Goal: Task Accomplishment & Management: Use online tool/utility

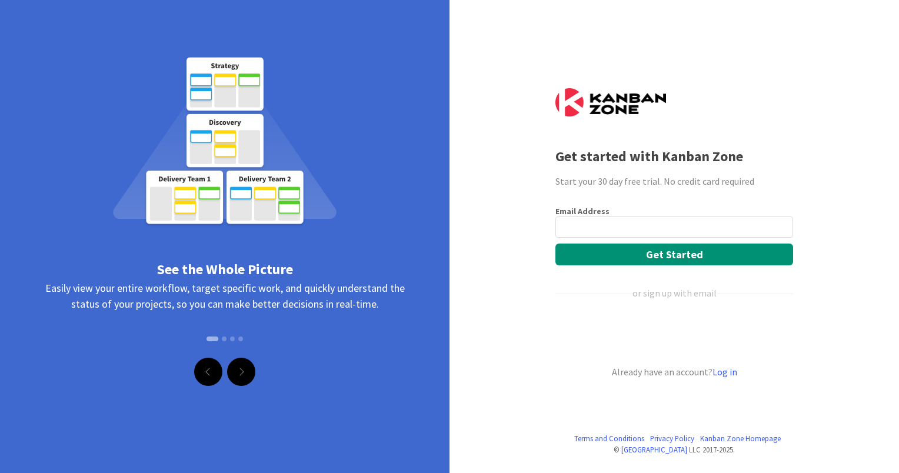
click at [594, 226] on input "email" at bounding box center [674, 226] width 238 height 21
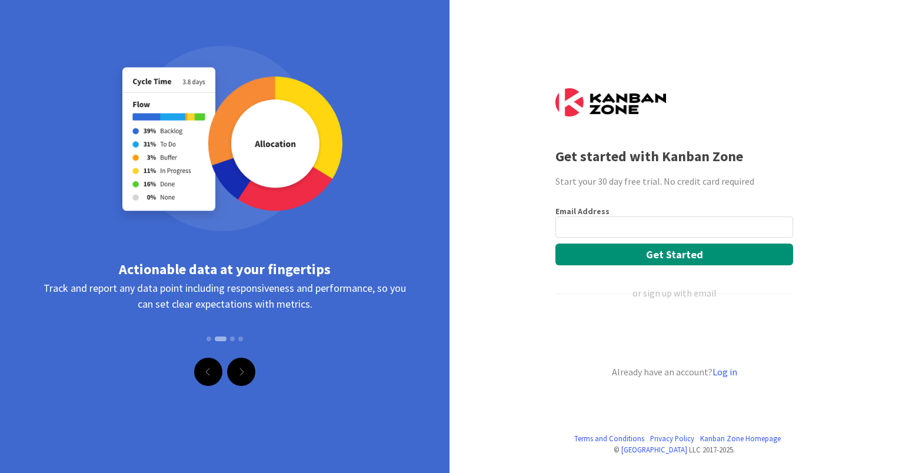
type input "[PERSON_NAME][EMAIL_ADDRESS][PERSON_NAME][DOMAIN_NAME]"
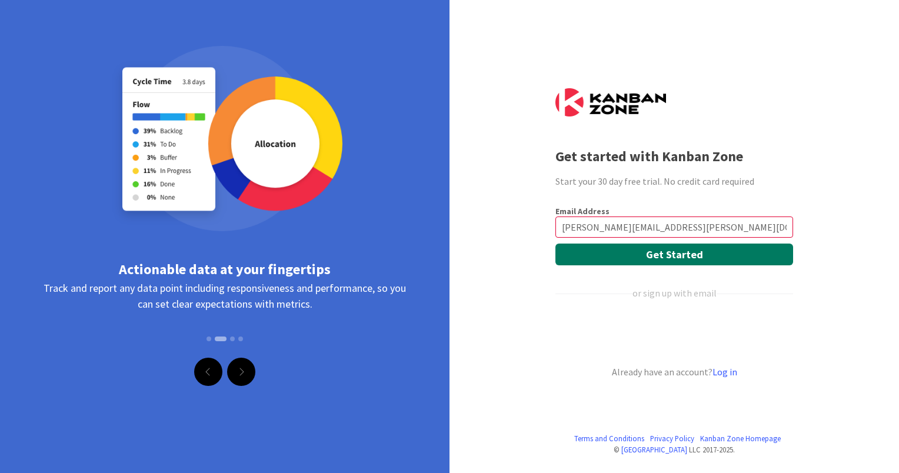
click at [606, 255] on button "Get Started" at bounding box center [674, 254] width 238 height 22
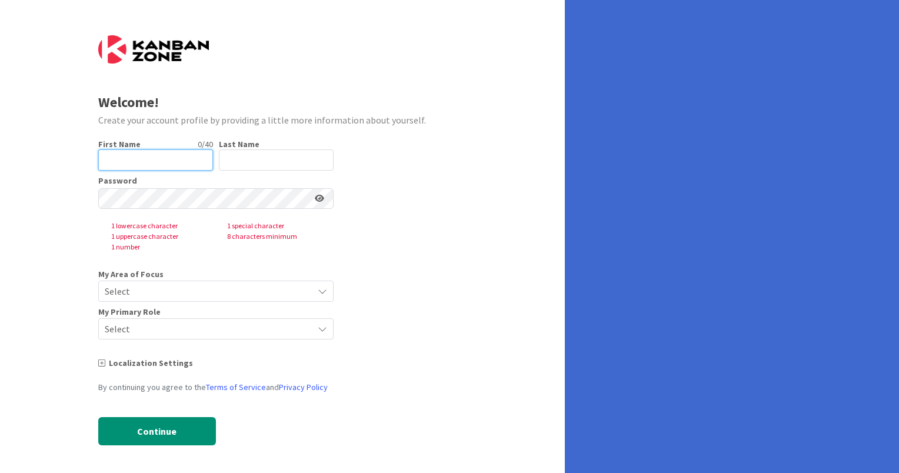
click at [113, 161] on input "text" at bounding box center [155, 159] width 115 height 21
drag, startPoint x: 165, startPoint y: 159, endPoint x: 54, endPoint y: 150, distance: 111.0
click at [54, 150] on div "Welcome! Create your account profile by providing a little more information abo…" at bounding box center [282, 237] width 565 height 475
drag, startPoint x: 183, startPoint y: 160, endPoint x: 141, endPoint y: 160, distance: 42.3
click at [141, 160] on input "Anthony Seibert" at bounding box center [155, 159] width 115 height 21
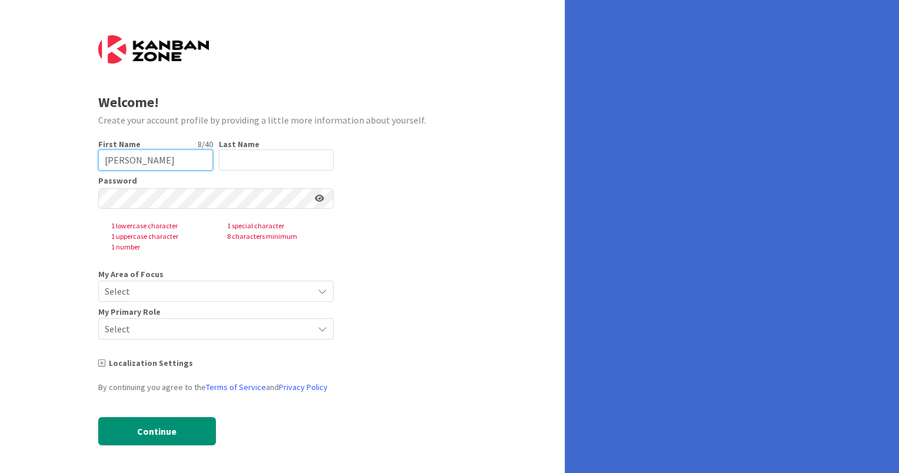
type input "Anthony"
type input "Seibert"
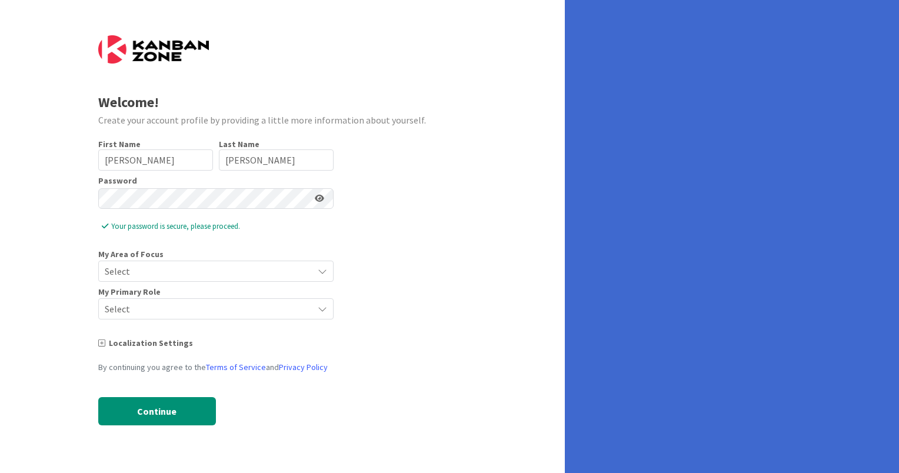
drag, startPoint x: 66, startPoint y: 196, endPoint x: 78, endPoint y: 200, distance: 12.8
click at [66, 196] on div "Welcome! Create your account profile by providing a little more information abo…" at bounding box center [282, 236] width 565 height 473
click at [318, 199] on icon at bounding box center [319, 198] width 9 height 8
click at [158, 270] on span "Select" at bounding box center [206, 271] width 202 height 16
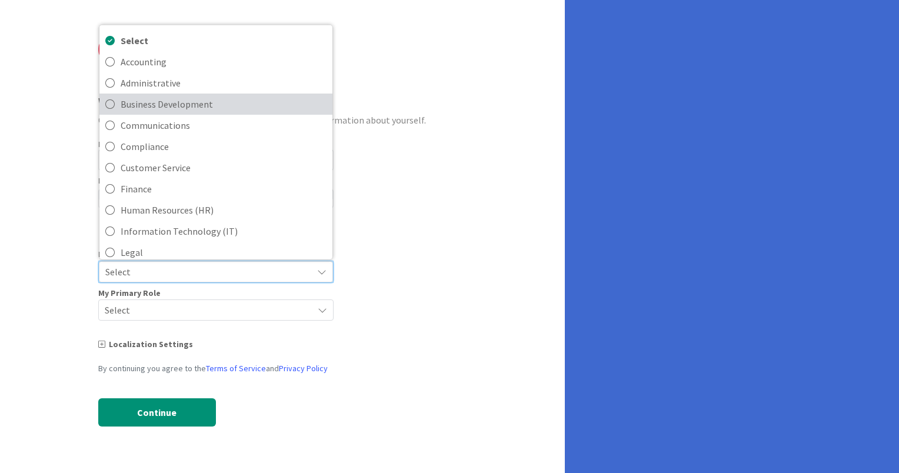
click at [181, 104] on span "Business Development" at bounding box center [224, 104] width 206 height 18
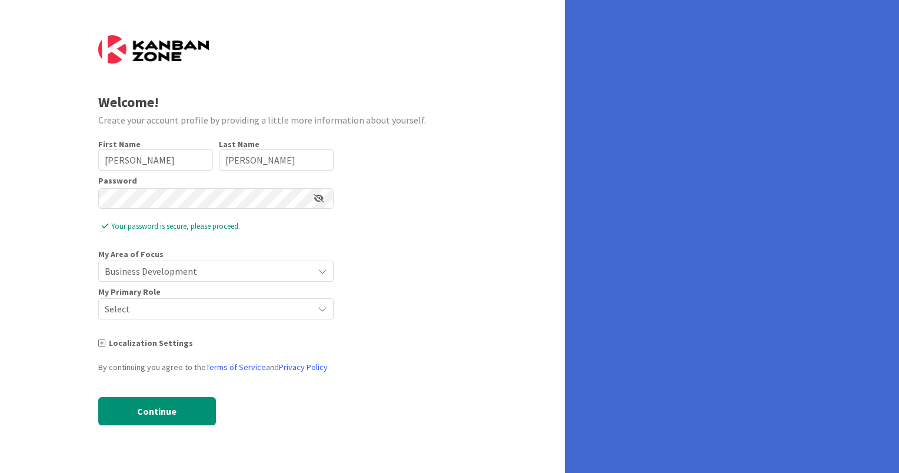
click at [163, 301] on span "Select" at bounding box center [206, 308] width 202 height 16
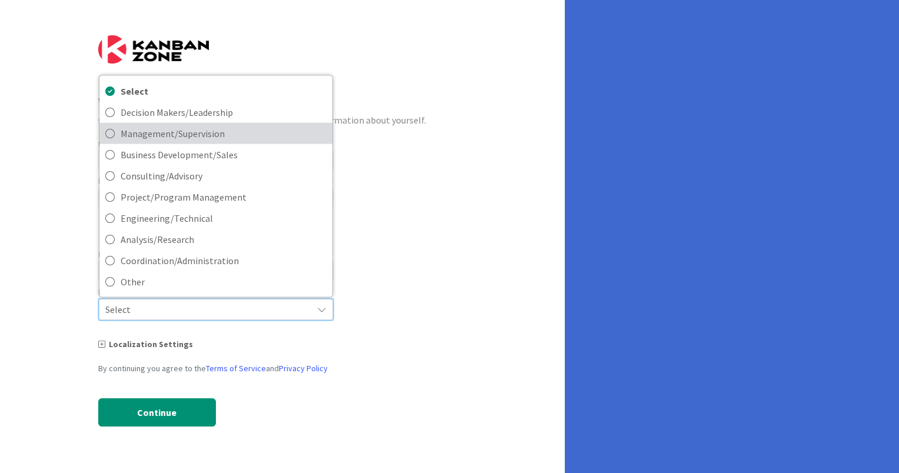
click at [234, 132] on span "Management/Supervision" at bounding box center [224, 133] width 206 height 18
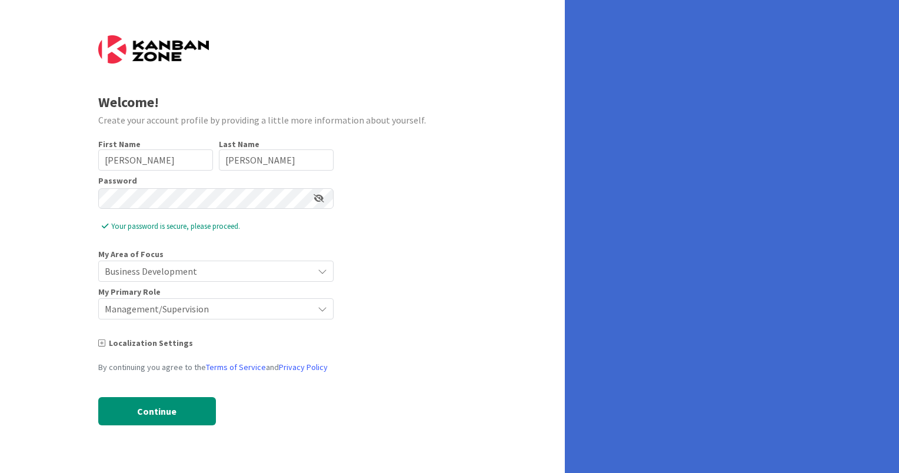
click at [395, 328] on form "Welcome! Create your account profile by providing a little more information abo…" at bounding box center [282, 239] width 369 height 408
click at [136, 343] on div "Localization Settings" at bounding box center [215, 343] width 235 height 12
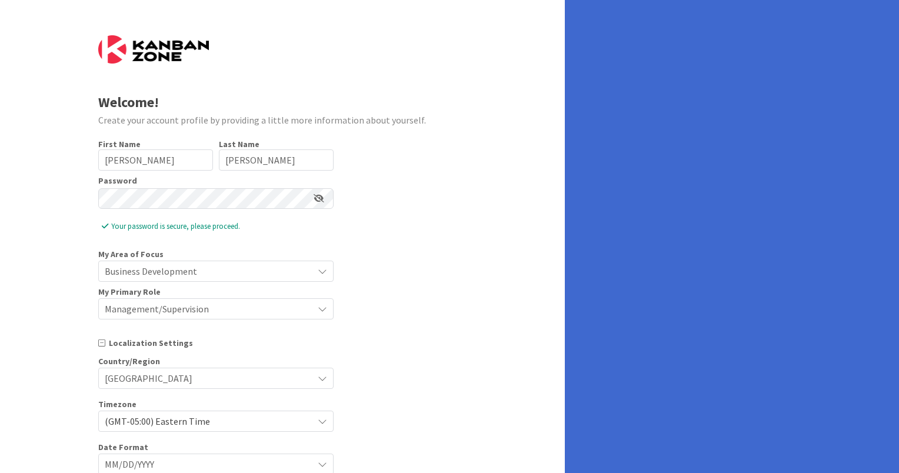
click at [136, 343] on div "Localization Settings" at bounding box center [215, 343] width 235 height 12
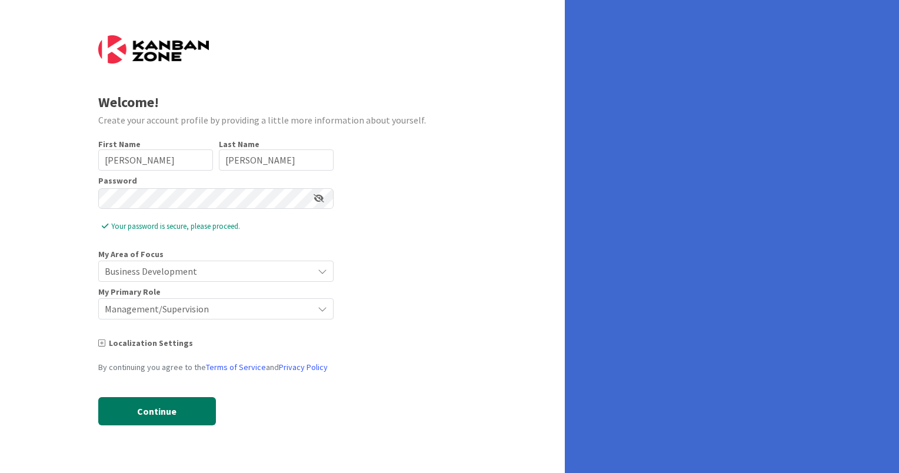
click at [151, 416] on button "Continue" at bounding box center [157, 411] width 118 height 28
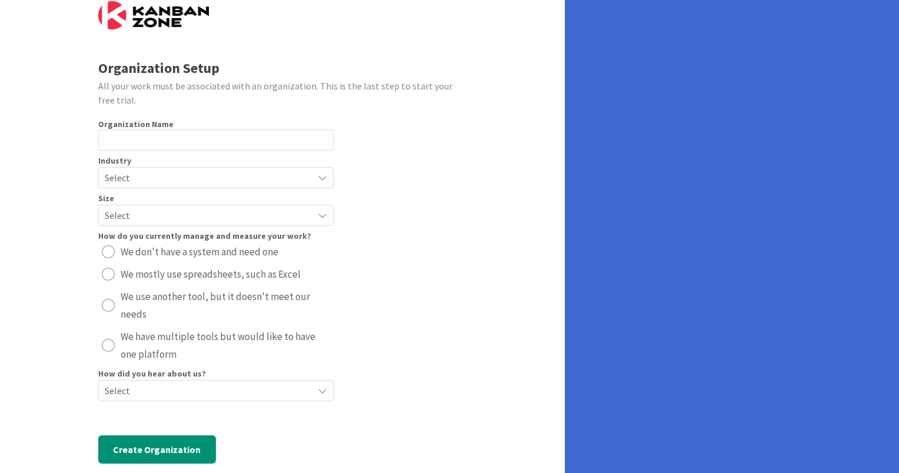
scroll to position [54, 0]
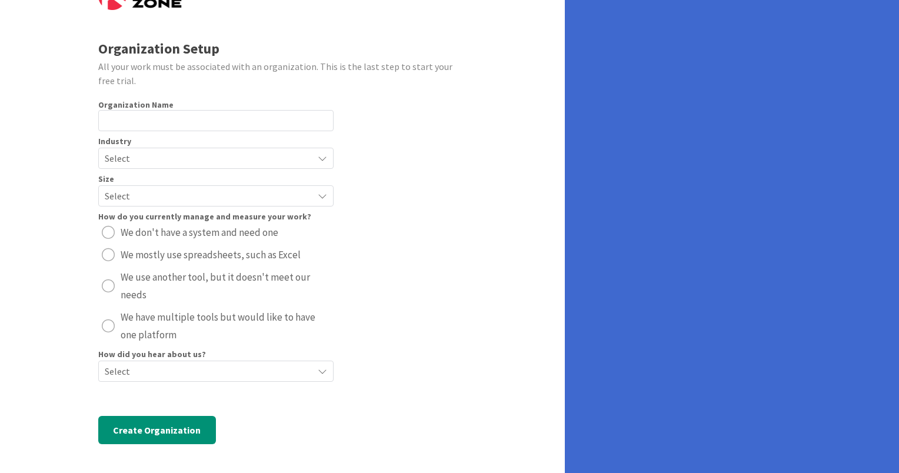
click at [200, 159] on span "Select" at bounding box center [206, 158] width 202 height 16
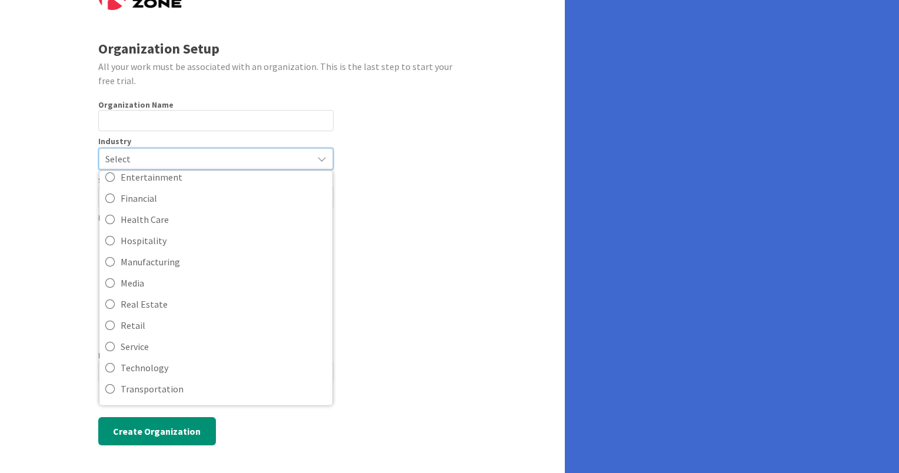
scroll to position [113, 0]
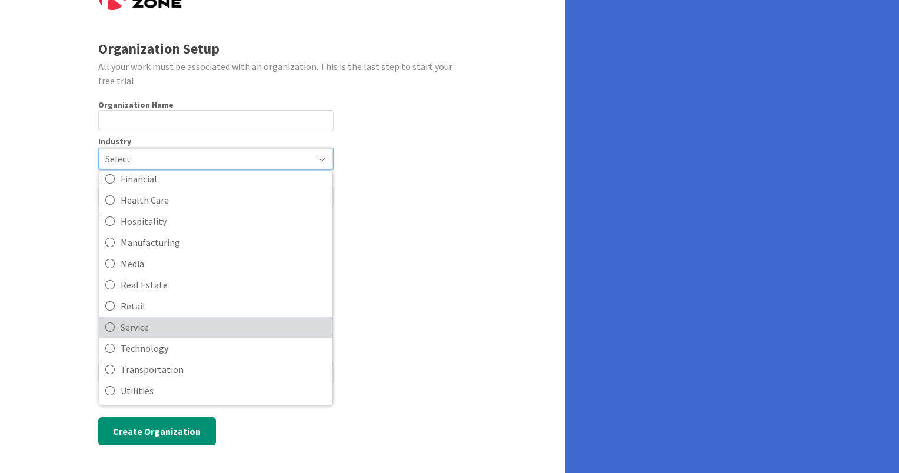
click at [143, 322] on span "Service" at bounding box center [224, 327] width 206 height 18
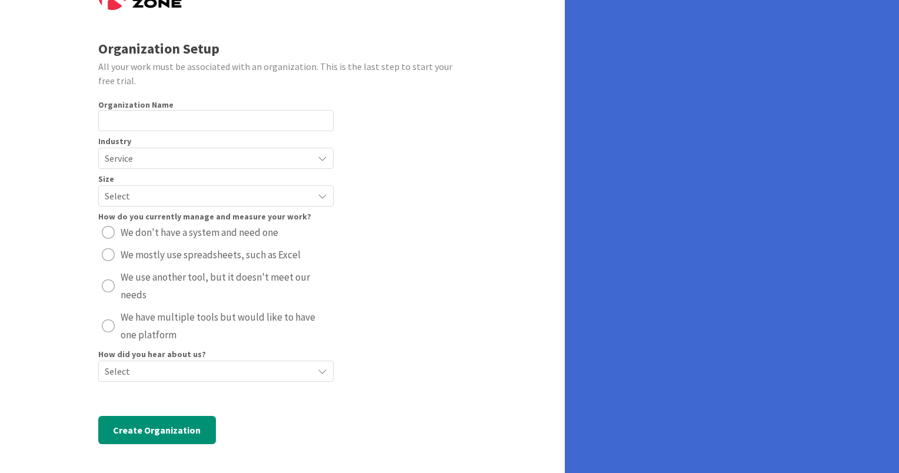
click at [167, 152] on span "Service" at bounding box center [206, 158] width 202 height 16
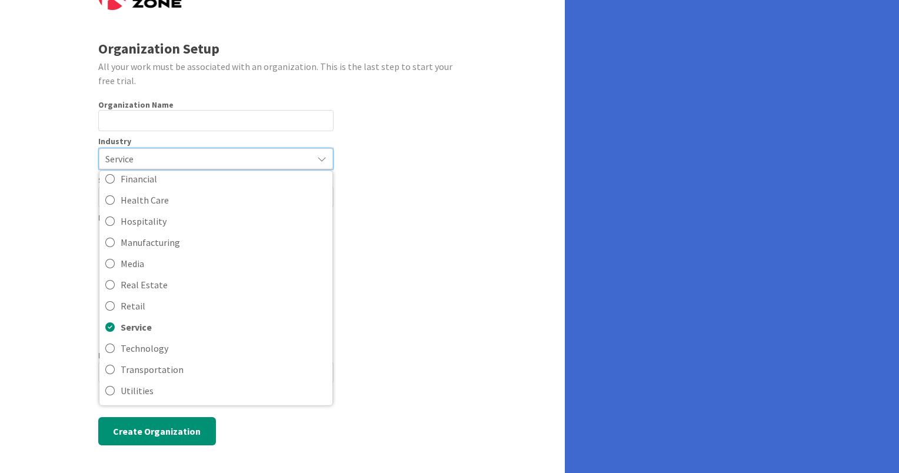
click at [167, 152] on span "Service" at bounding box center [205, 159] width 201 height 16
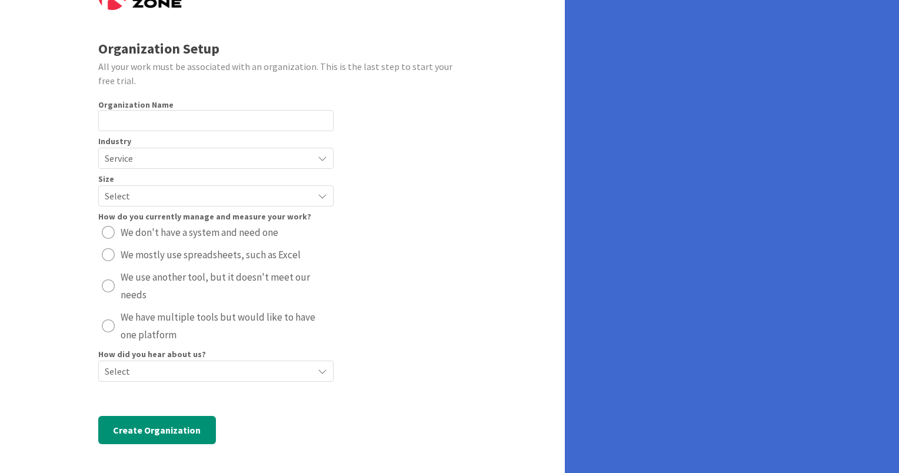
click at [165, 199] on span "Select" at bounding box center [206, 196] width 202 height 16
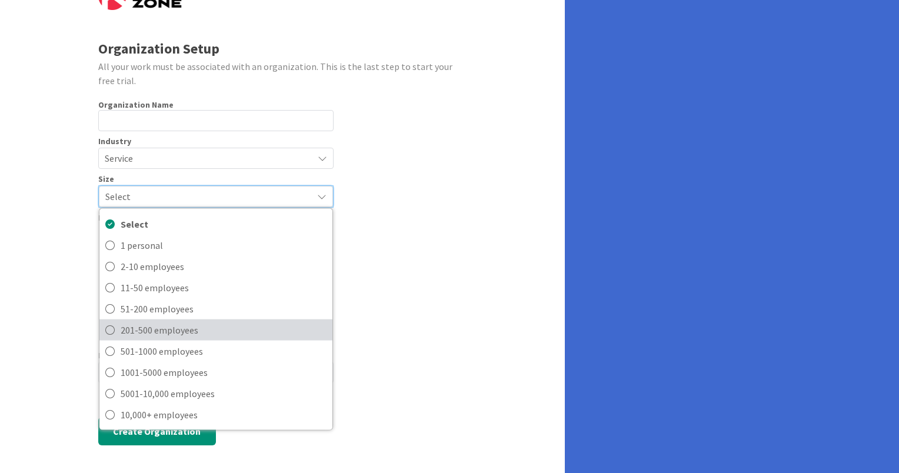
click at [158, 326] on span "201-500 employees" at bounding box center [224, 329] width 206 height 18
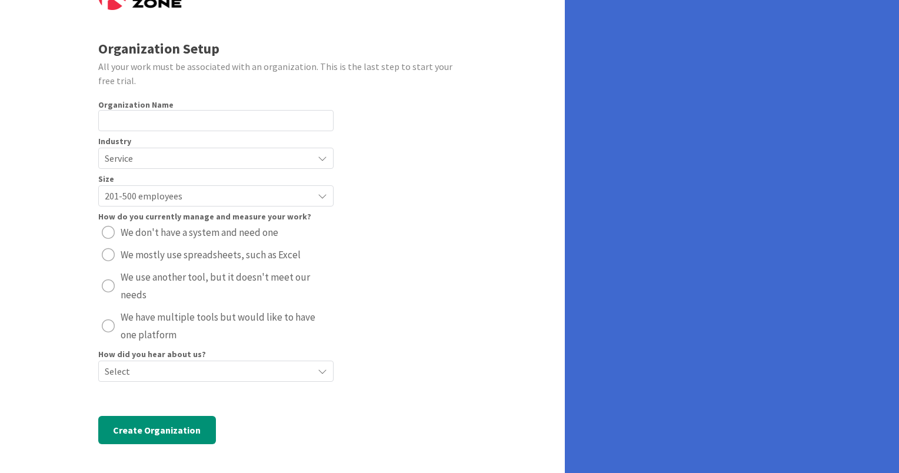
click at [131, 365] on span "Select" at bounding box center [206, 371] width 202 height 16
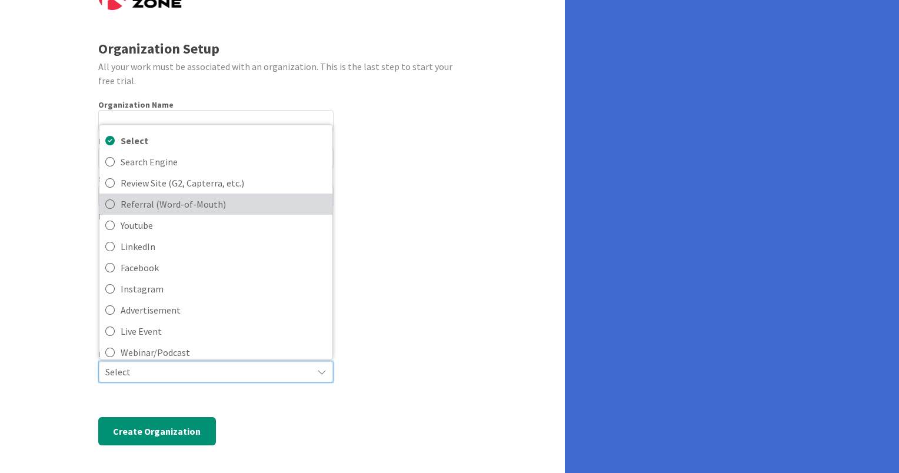
click at [158, 207] on span "Referral (Word-of-Mouth)" at bounding box center [224, 204] width 206 height 18
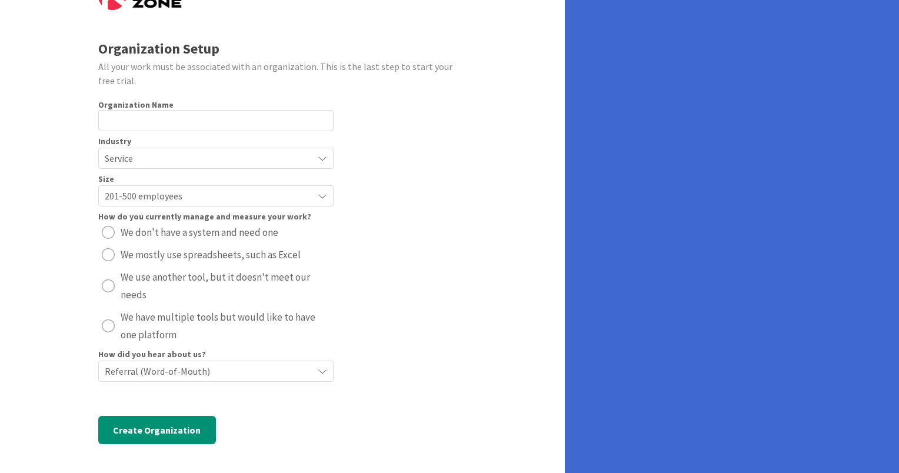
click at [109, 290] on div "radio" at bounding box center [108, 285] width 13 height 13
click at [160, 118] on input "text" at bounding box center [215, 120] width 235 height 21
type input "Lickety Split"
click at [433, 275] on form "Organization Setup All your work must be associated with an organization. This …" at bounding box center [282, 222] width 369 height 480
click at [183, 432] on button "Create Organization" at bounding box center [157, 430] width 118 height 28
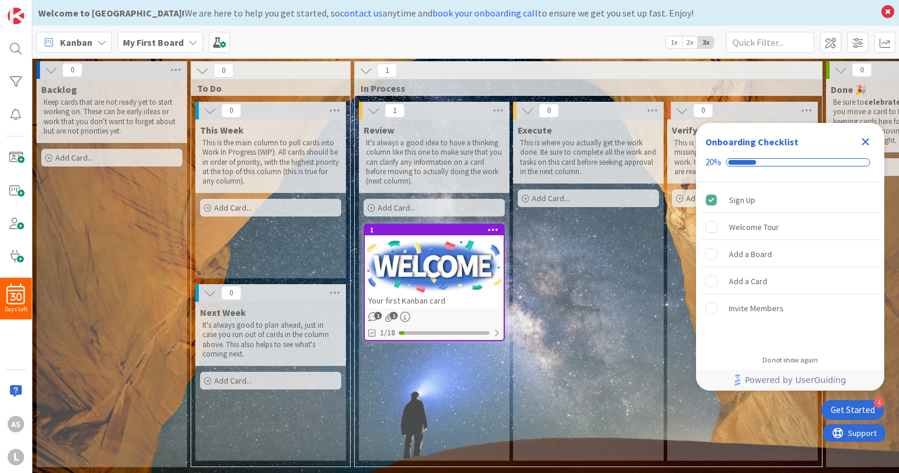
click at [863, 141] on icon "Close Checklist" at bounding box center [865, 142] width 8 height 8
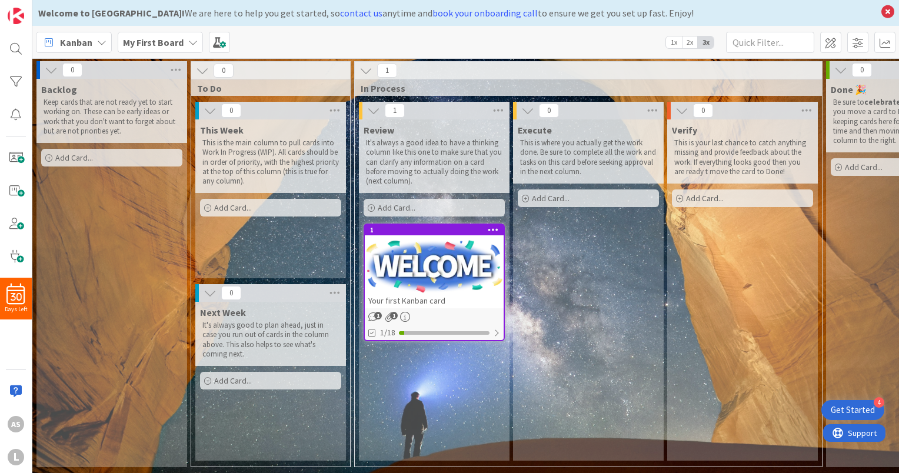
click at [163, 69] on div "0" at bounding box center [111, 70] width 151 height 18
click at [176, 70] on icon at bounding box center [175, 70] width 15 height 18
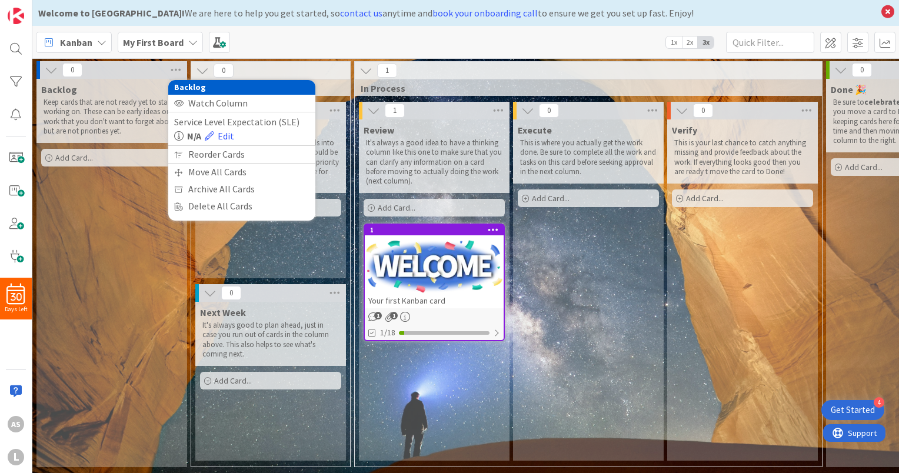
click at [136, 188] on div "Backlog Keep cards that are not ready yet to start working on. These can be ear…" at bounding box center [111, 273] width 151 height 388
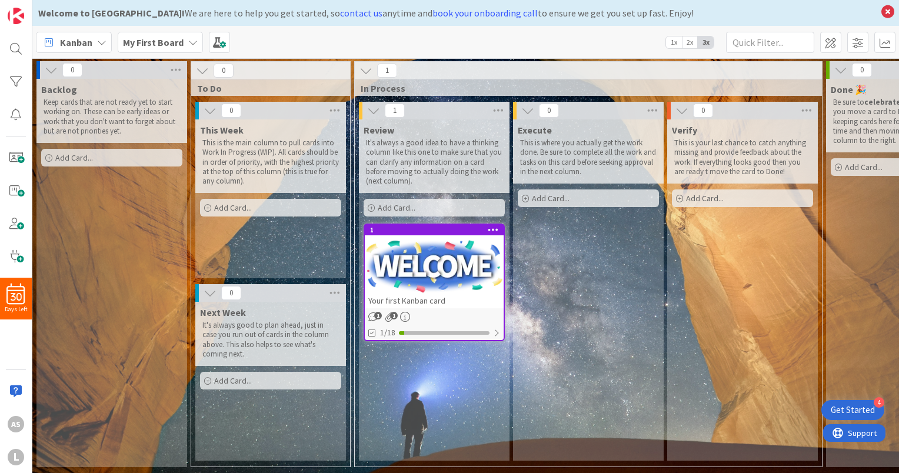
click at [495, 227] on icon at bounding box center [492, 229] width 11 height 8
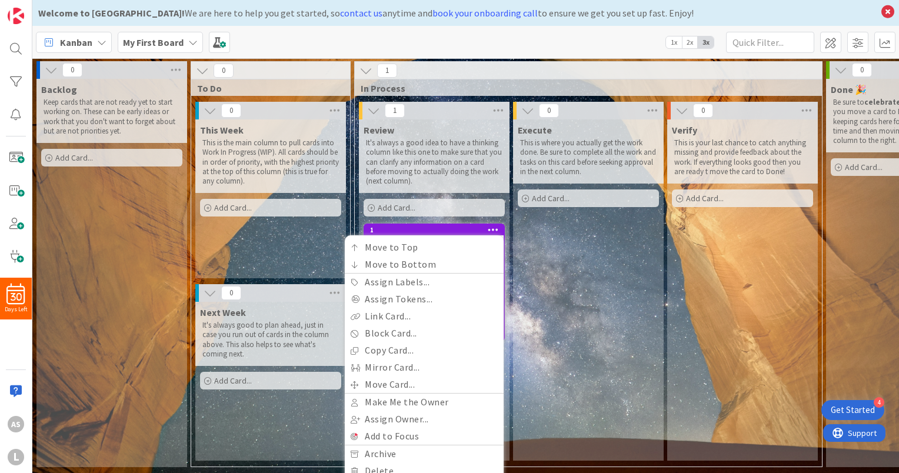
click at [272, 299] on div "0" at bounding box center [270, 293] width 151 height 18
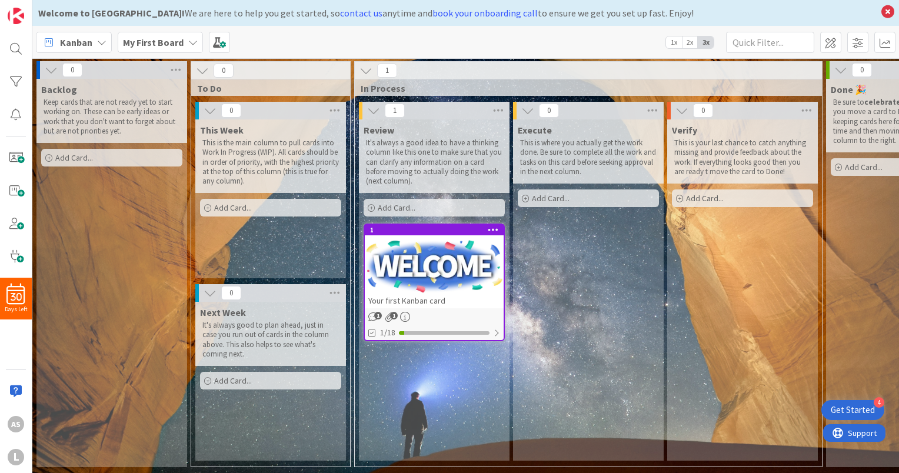
click at [129, 38] on b "My First Board" at bounding box center [153, 42] width 61 height 12
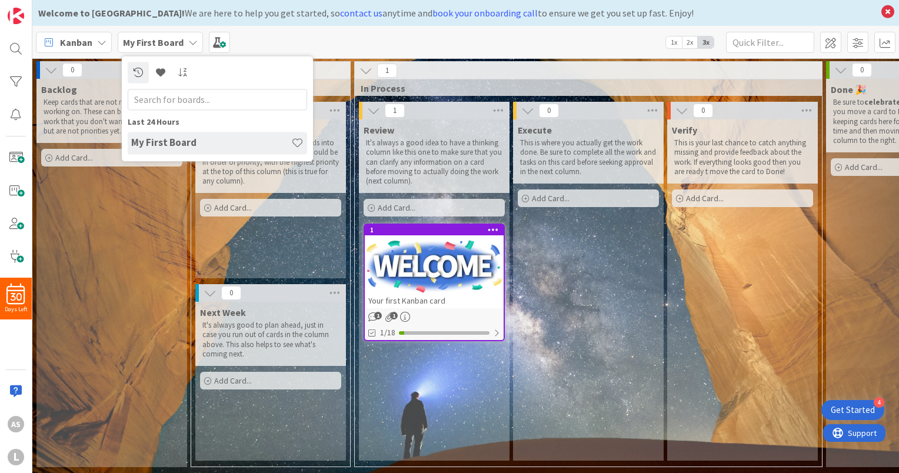
click at [106, 40] on div "Kanban" at bounding box center [74, 42] width 76 height 21
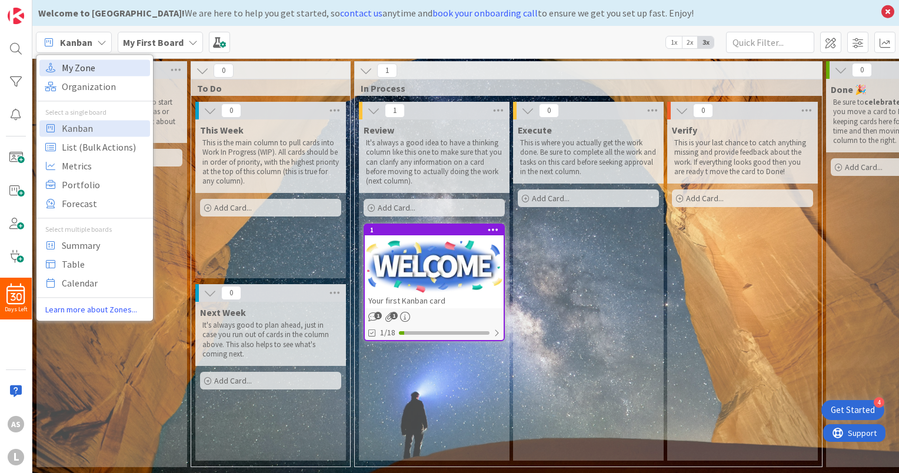
click at [88, 65] on span "My Zone" at bounding box center [104, 68] width 85 height 18
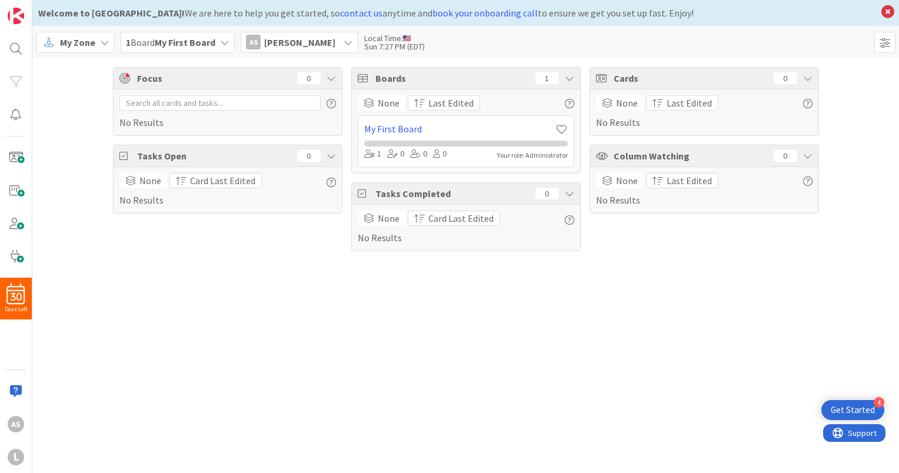
click at [96, 42] on div "My Zone" at bounding box center [75, 42] width 79 height 21
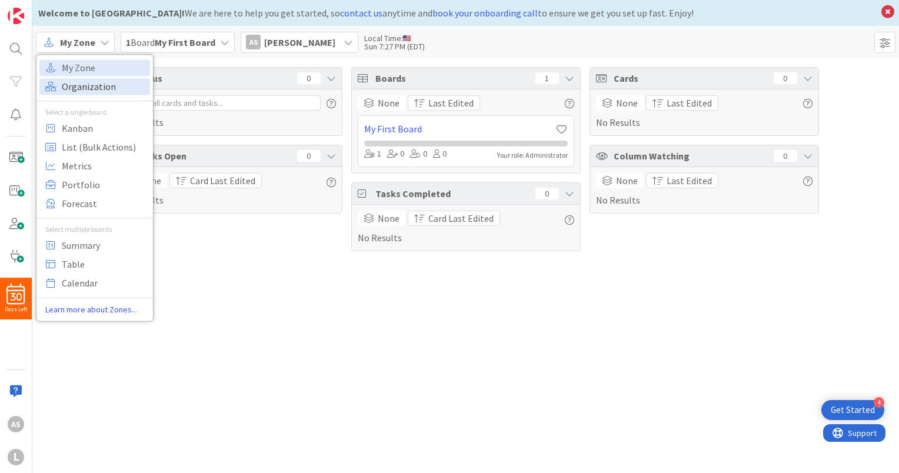
click at [89, 84] on span "Organization" at bounding box center [104, 87] width 85 height 18
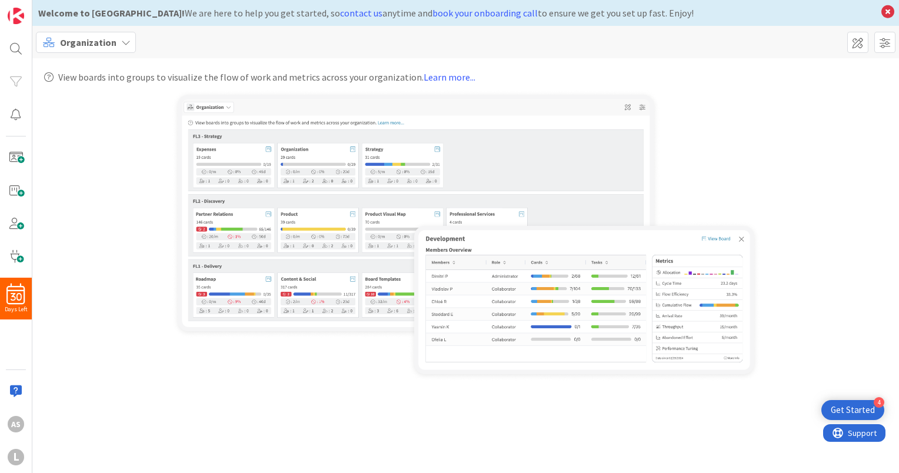
click at [121, 42] on icon at bounding box center [125, 42] width 9 height 9
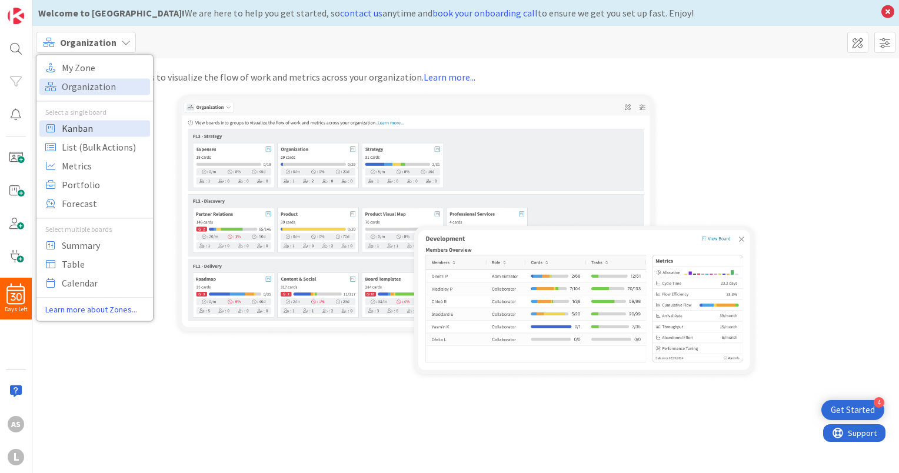
click at [91, 133] on span "Kanban" at bounding box center [104, 128] width 85 height 18
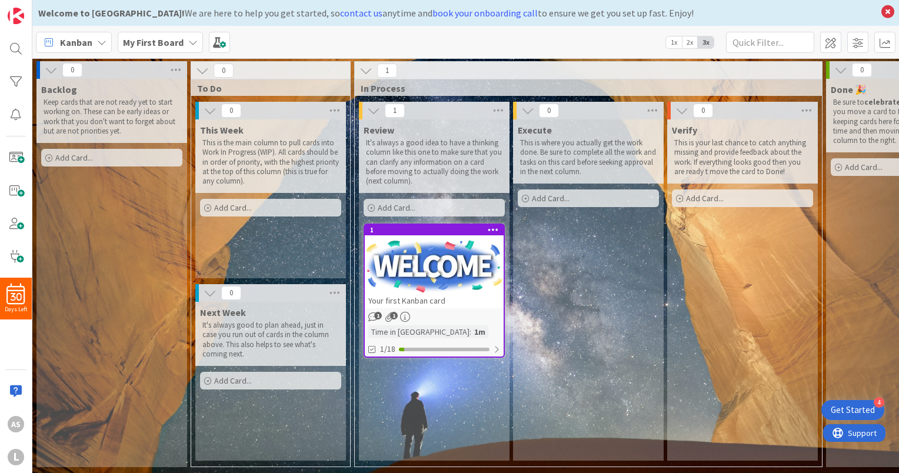
click at [201, 74] on icon at bounding box center [202, 70] width 13 height 13
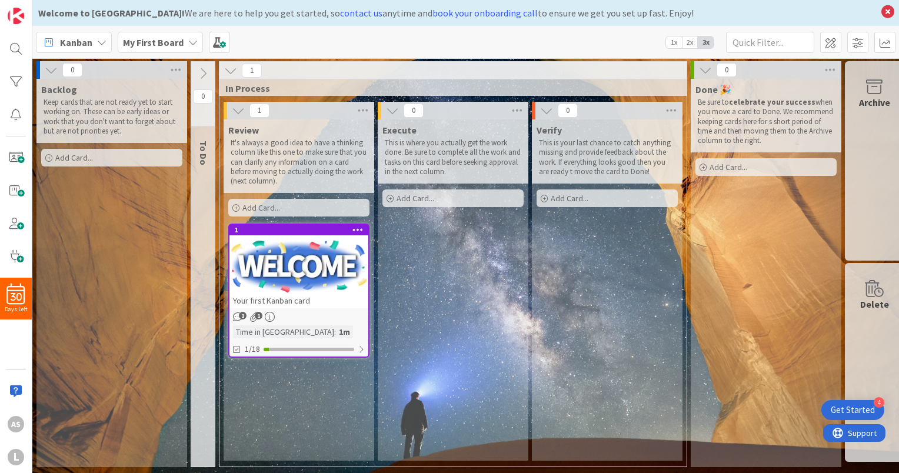
click at [205, 68] on icon at bounding box center [202, 73] width 13 height 13
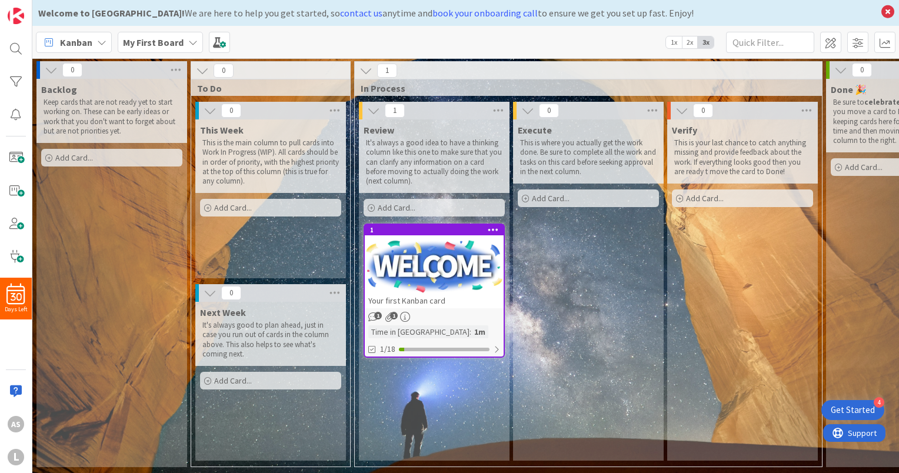
click at [219, 87] on span "To Do" at bounding box center [266, 88] width 138 height 12
click at [240, 91] on span "To Do" at bounding box center [266, 88] width 138 height 12
click at [239, 90] on span "To Do" at bounding box center [266, 88] width 138 height 12
click at [256, 78] on div "0" at bounding box center [270, 71] width 159 height 18
drag, startPoint x: 266, startPoint y: 77, endPoint x: 243, endPoint y: 87, distance: 25.0
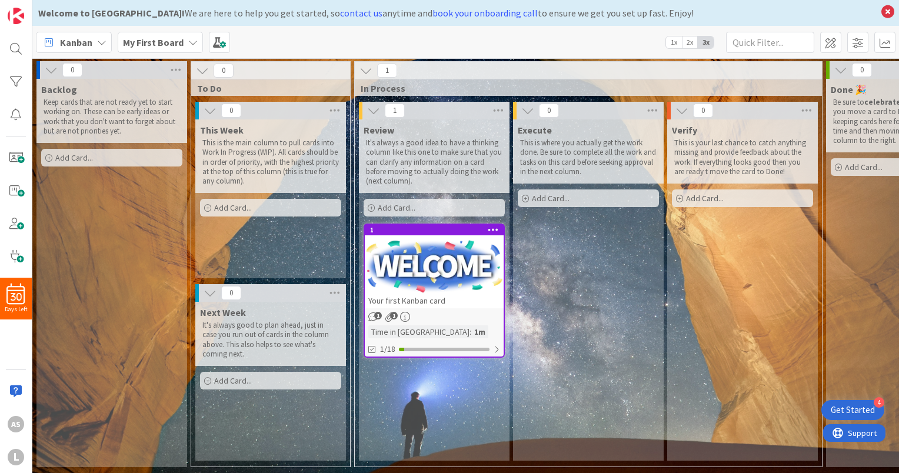
click at [243, 87] on span "To Do" at bounding box center [266, 88] width 138 height 12
click at [833, 45] on span at bounding box center [830, 42] width 21 height 21
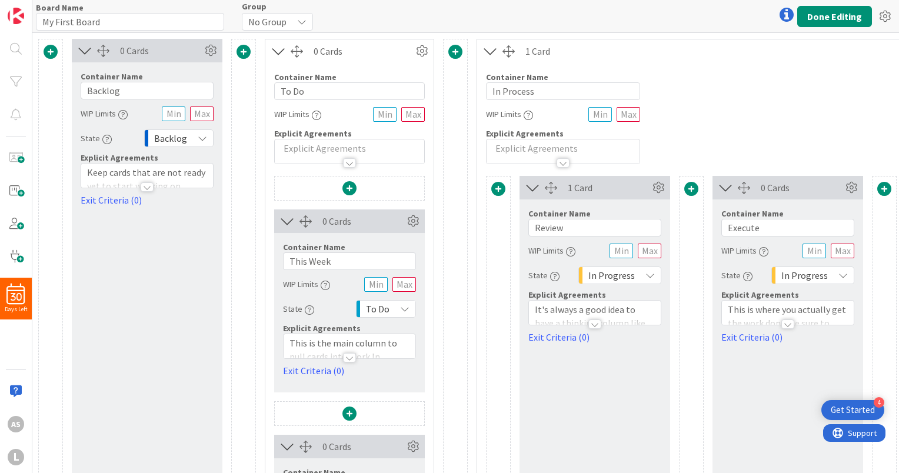
click at [263, 19] on span "No Group" at bounding box center [267, 22] width 38 height 16
click at [263, 19] on span "No Group" at bounding box center [268, 22] width 38 height 16
click at [179, 24] on input "My First Board" at bounding box center [130, 22] width 188 height 18
drag, startPoint x: 183, startPoint y: 24, endPoint x: -2, endPoint y: 16, distance: 185.4
click at [0, 16] on html "4 Get Started 30 Days Left AS L Board Name 14 / 64 My First Board Group No Grou…" at bounding box center [449, 236] width 899 height 473
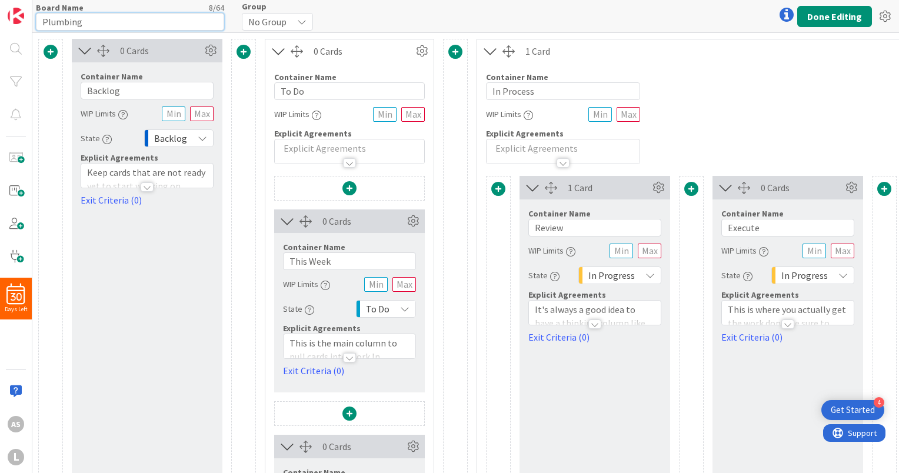
type input "Plumbing"
click at [290, 24] on div "No Group" at bounding box center [277, 22] width 71 height 18
click at [362, 16] on div "Board Name 8 / 64 Plumbing Group No Group No Group Done Editing" at bounding box center [465, 16] width 866 height 32
click at [145, 92] on input "Backlog" at bounding box center [147, 91] width 133 height 18
click at [146, 190] on div at bounding box center [147, 186] width 13 height 9
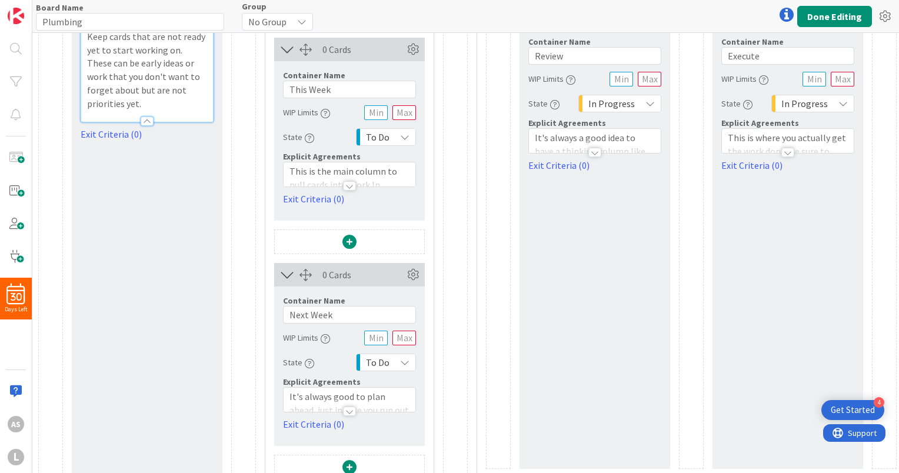
scroll to position [192, 0]
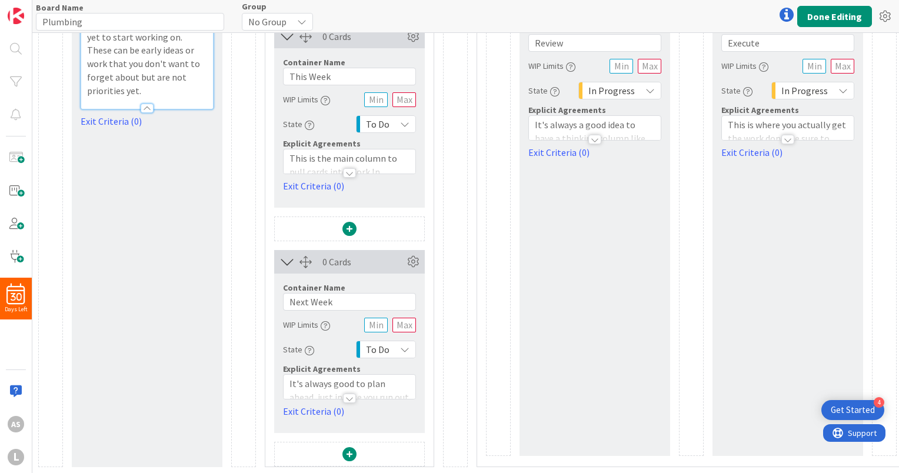
click at [350, 168] on div at bounding box center [349, 172] width 13 height 9
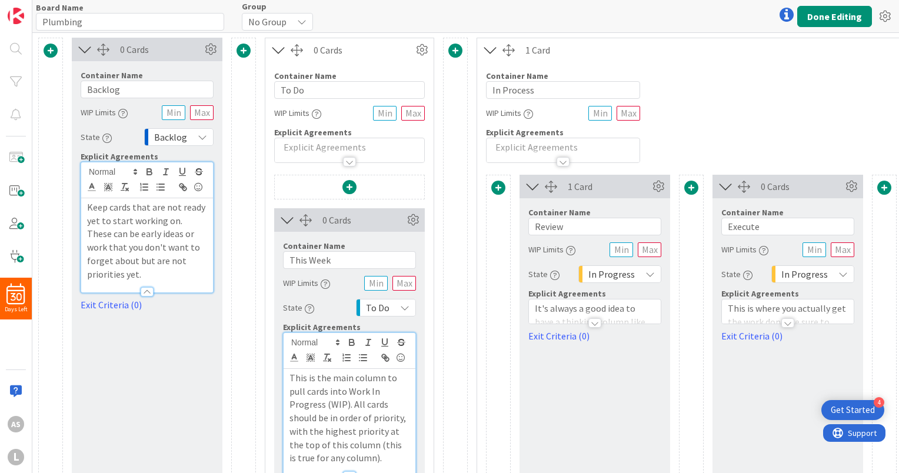
scroll to position [0, 0]
click at [136, 91] on input "Backlog" at bounding box center [147, 91] width 133 height 18
click at [172, 138] on span "Backlog" at bounding box center [170, 138] width 33 height 16
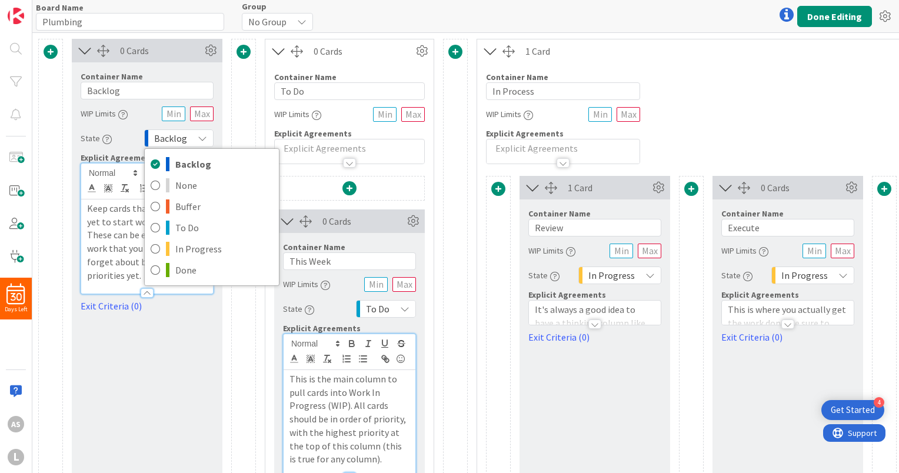
click at [172, 138] on span "Backlog" at bounding box center [170, 138] width 33 height 16
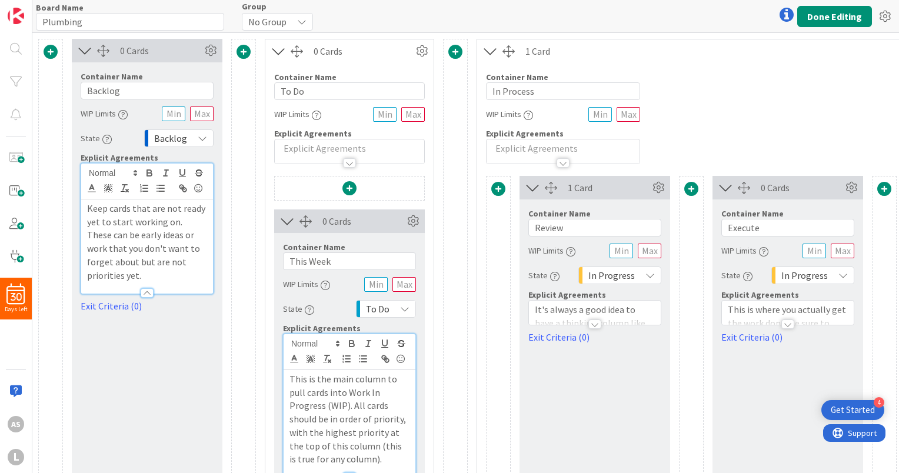
click at [81, 52] on icon at bounding box center [84, 50] width 19 height 15
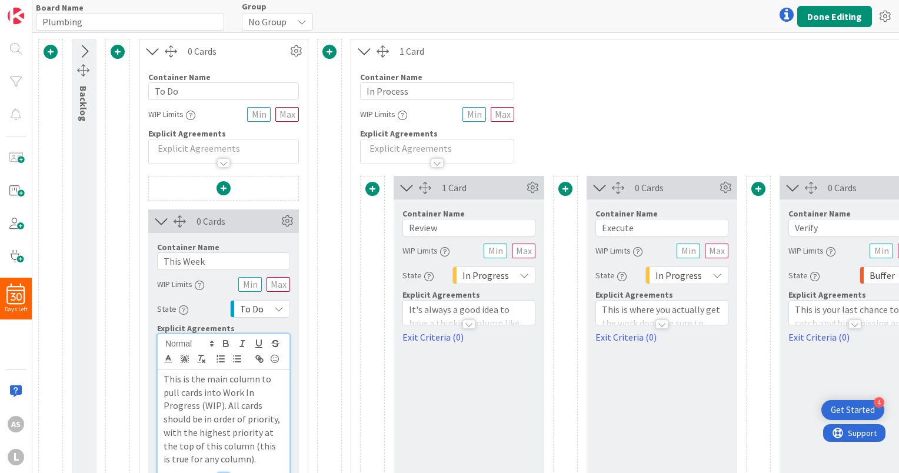
click at [115, 54] on span at bounding box center [118, 52] width 14 height 14
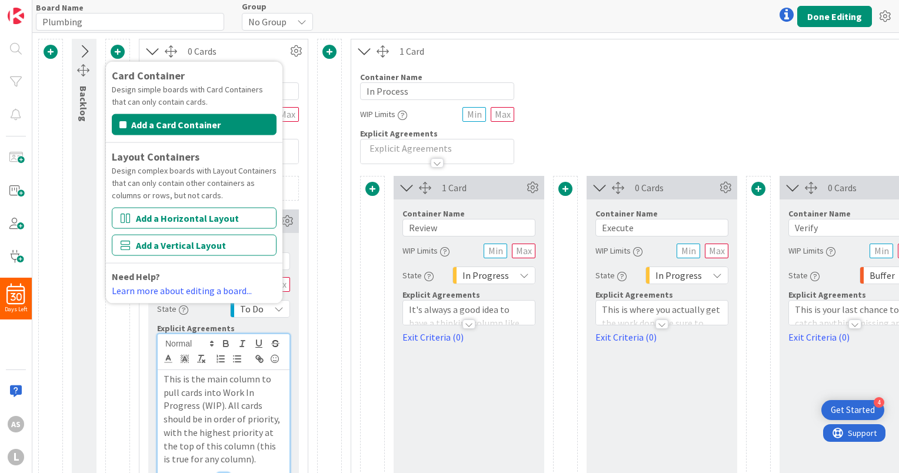
click at [85, 56] on icon at bounding box center [83, 51] width 19 height 15
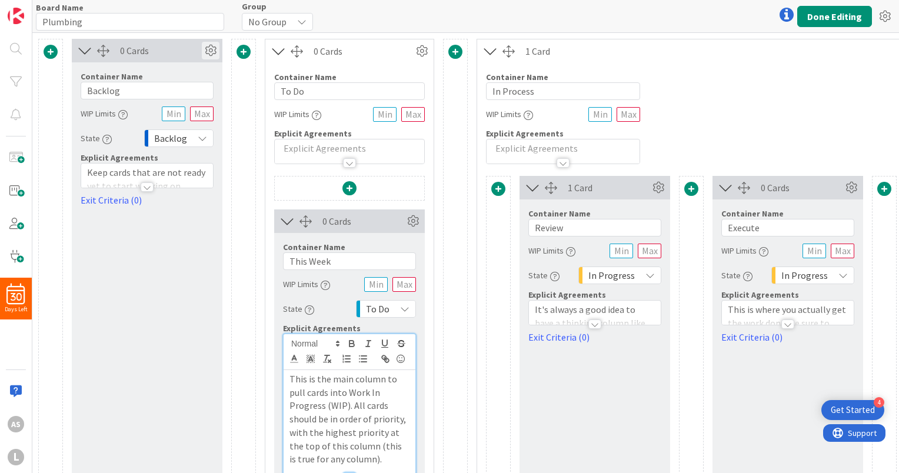
click at [207, 52] on icon at bounding box center [211, 51] width 18 height 18
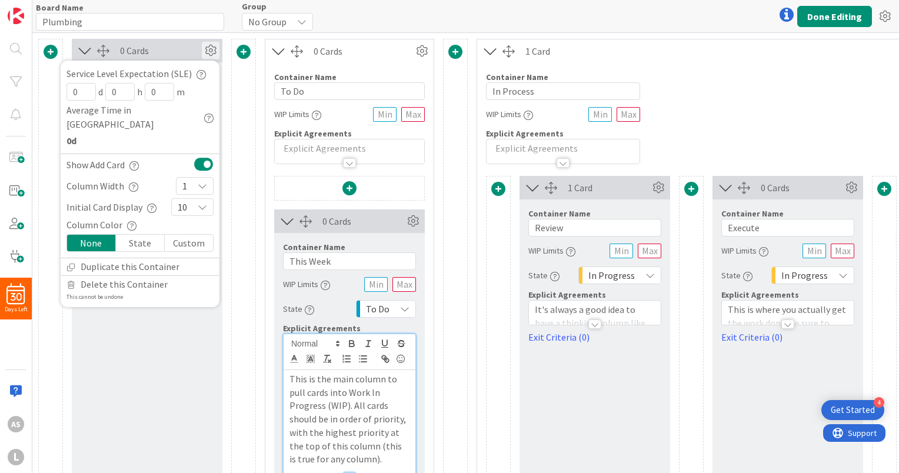
click at [84, 53] on icon at bounding box center [84, 50] width 19 height 15
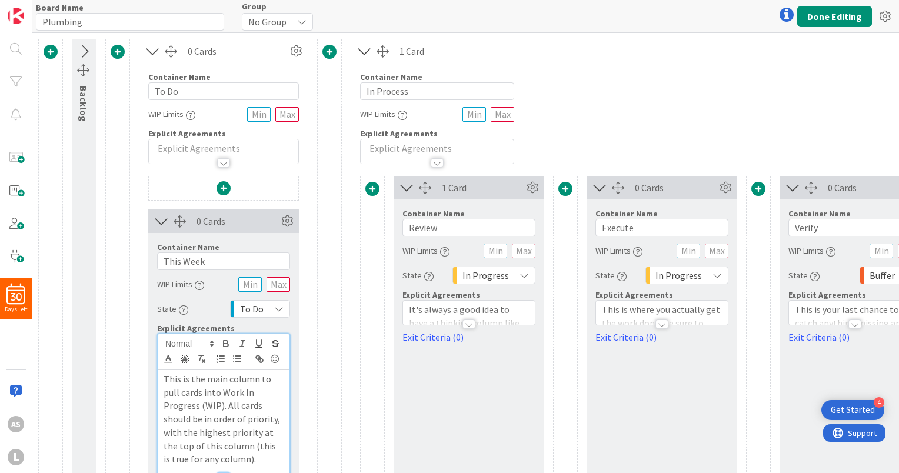
click at [151, 55] on icon at bounding box center [152, 51] width 19 height 15
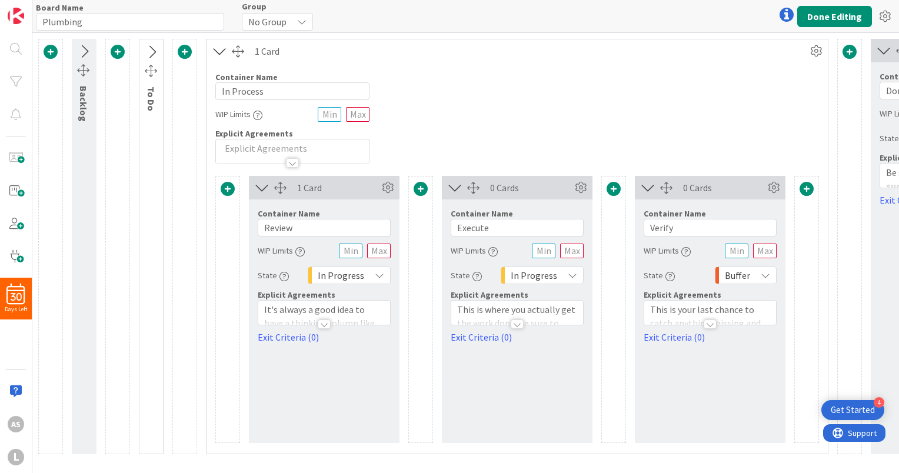
click at [218, 54] on icon at bounding box center [219, 51] width 19 height 15
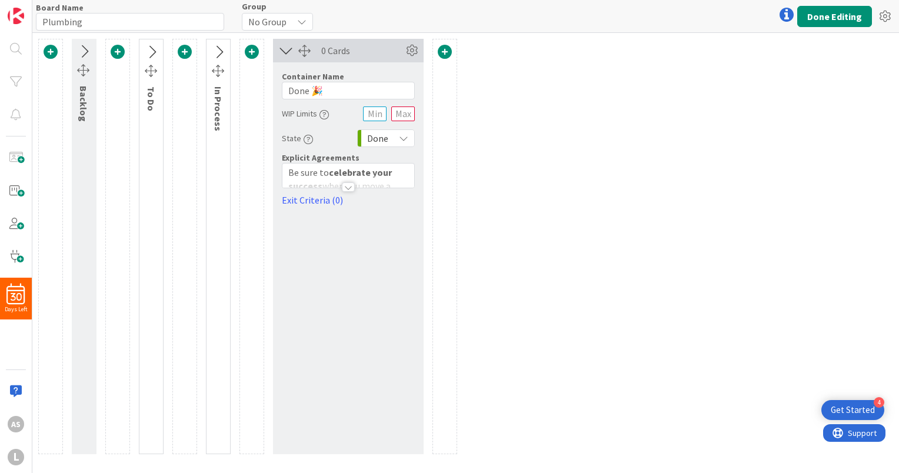
click at [282, 51] on icon at bounding box center [285, 50] width 19 height 15
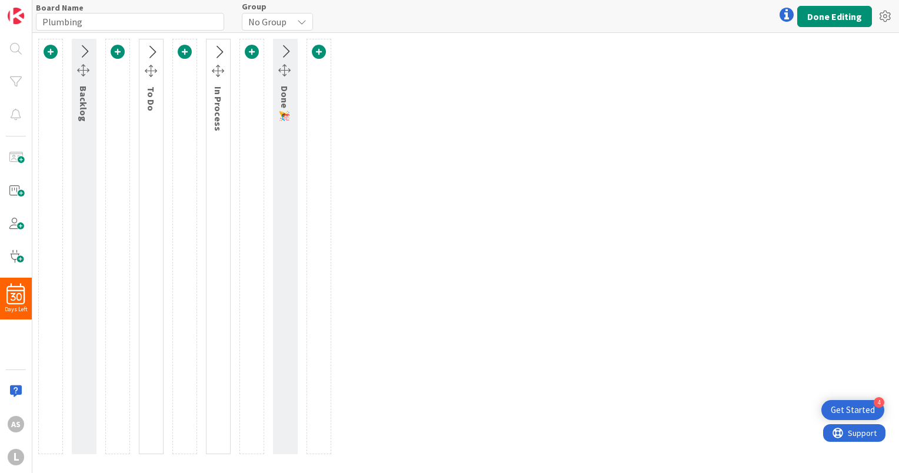
click at [83, 54] on icon at bounding box center [83, 51] width 19 height 15
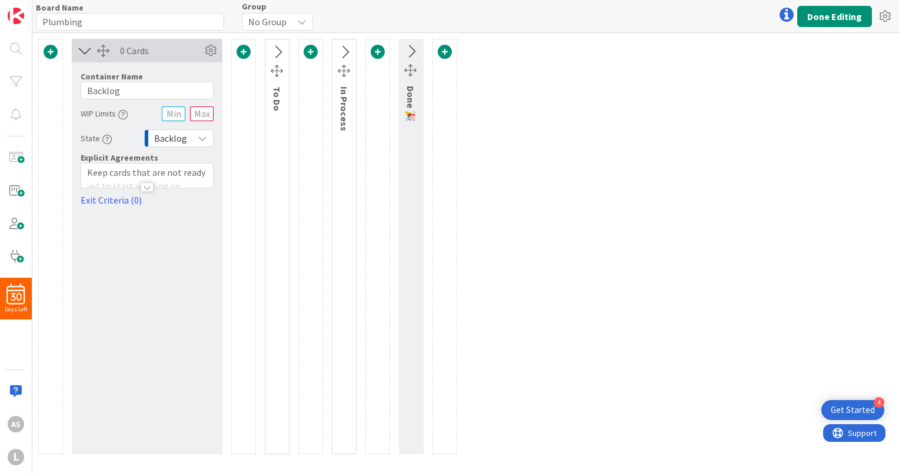
click at [86, 54] on icon at bounding box center [84, 50] width 19 height 15
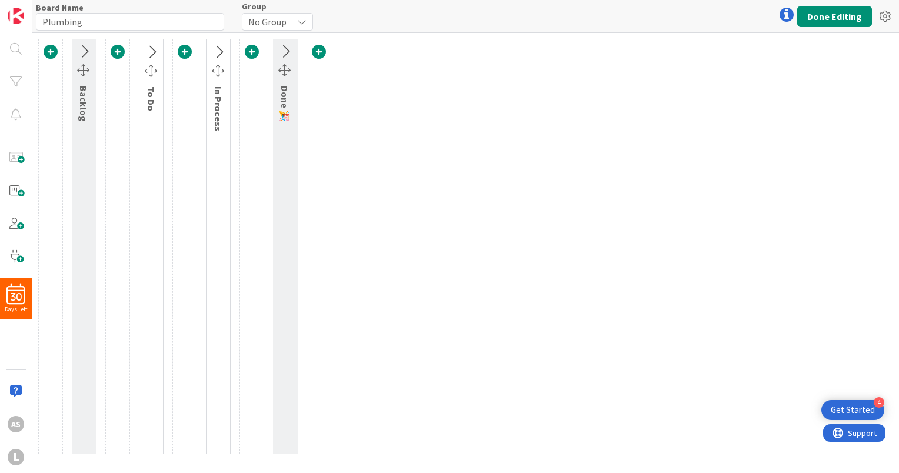
click at [84, 54] on icon at bounding box center [83, 51] width 19 height 15
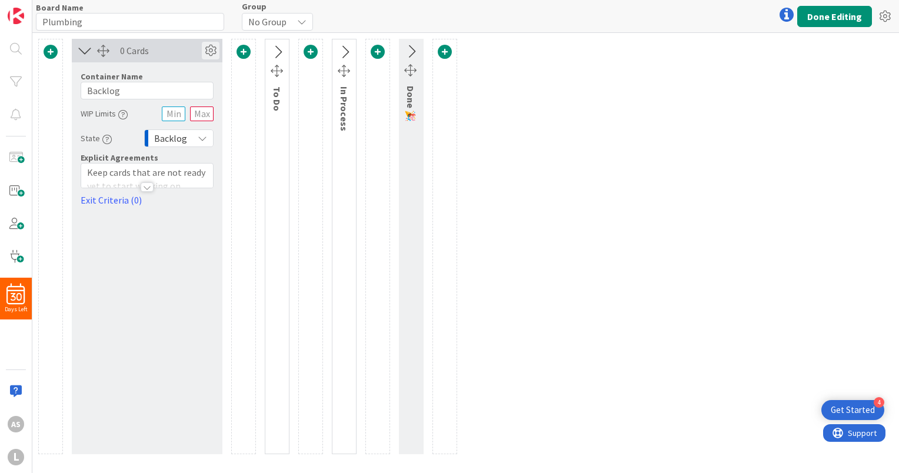
click at [211, 55] on icon at bounding box center [211, 51] width 18 height 18
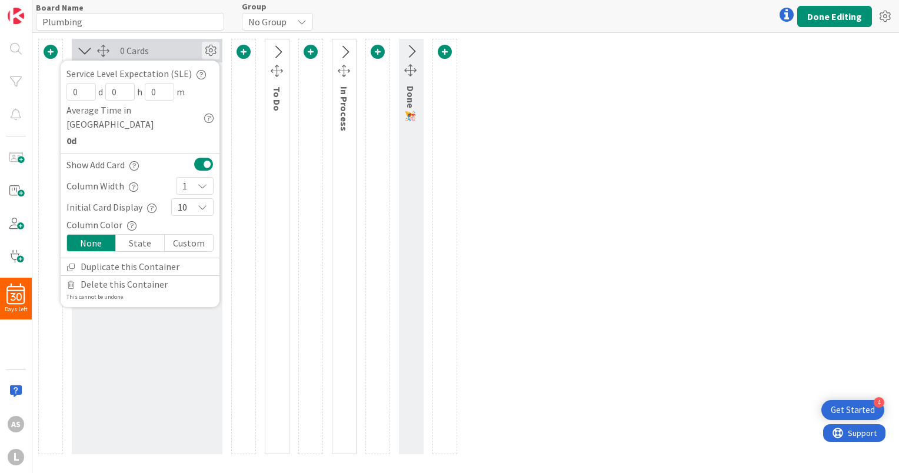
click at [199, 74] on icon "button" at bounding box center [200, 74] width 9 height 9
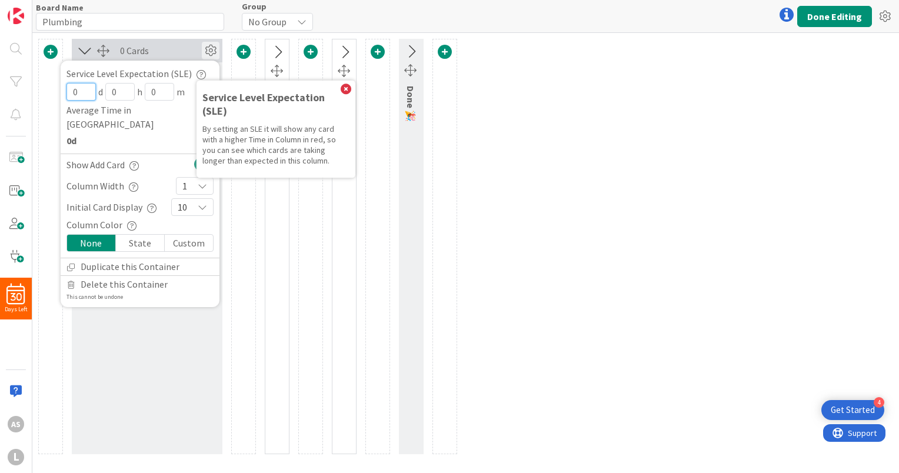
click at [91, 94] on input "0" at bounding box center [80, 92] width 29 height 18
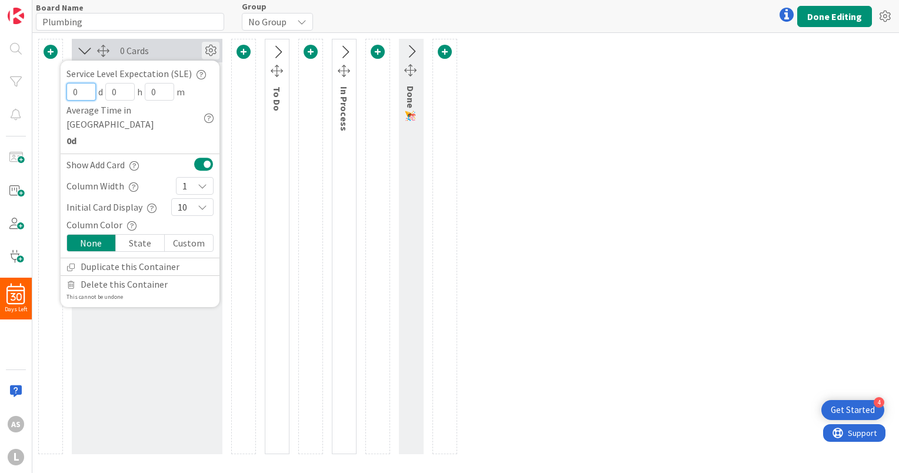
drag, startPoint x: 88, startPoint y: 90, endPoint x: 49, endPoint y: 88, distance: 39.4
click at [49, 88] on div "0 Cards Service Level Expectation (SLE) Service Level Expectation (SLE) By sett…" at bounding box center [247, 246] width 419 height 415
type input "5"
click at [136, 133] on b "0d" at bounding box center [139, 140] width 147 height 14
click at [132, 161] on icon "button" at bounding box center [133, 165] width 9 height 9
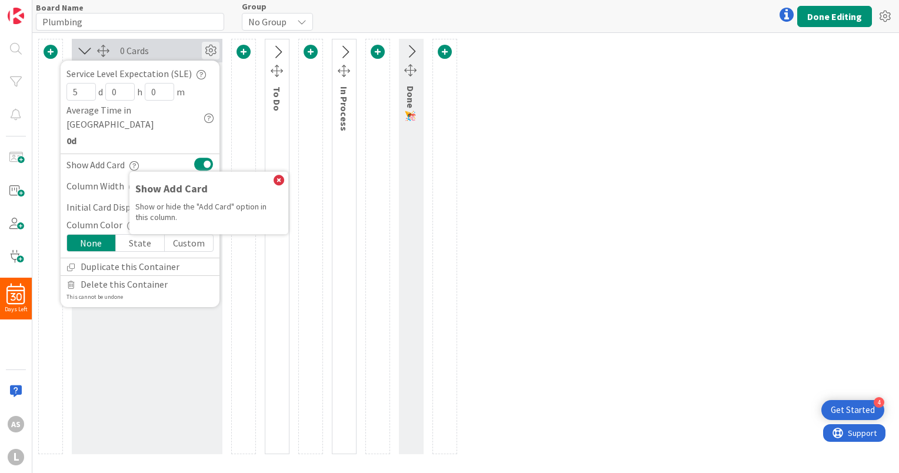
click at [135, 161] on icon "button" at bounding box center [133, 165] width 9 height 9
click at [129, 221] on icon "button" at bounding box center [131, 225] width 9 height 9
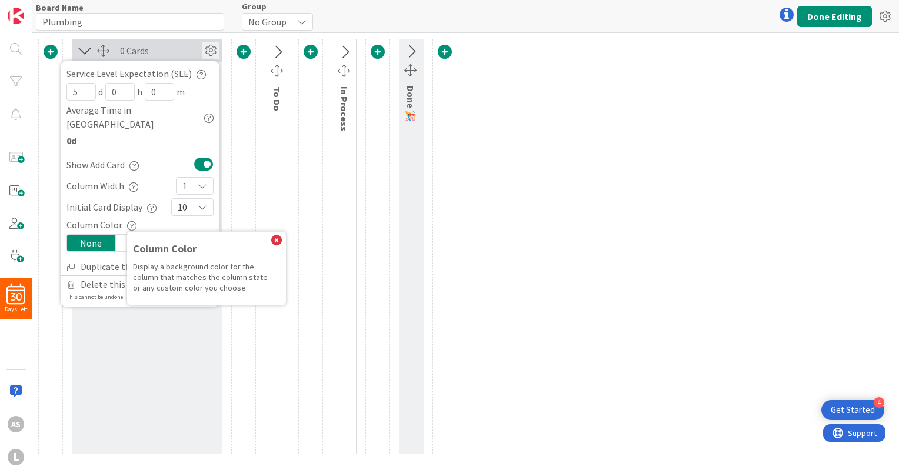
click at [130, 221] on icon "button" at bounding box center [131, 225] width 9 height 9
click at [150, 203] on icon "button" at bounding box center [151, 207] width 9 height 9
click at [149, 203] on icon "button" at bounding box center [151, 207] width 9 height 9
click at [133, 182] on icon "button" at bounding box center [133, 186] width 9 height 9
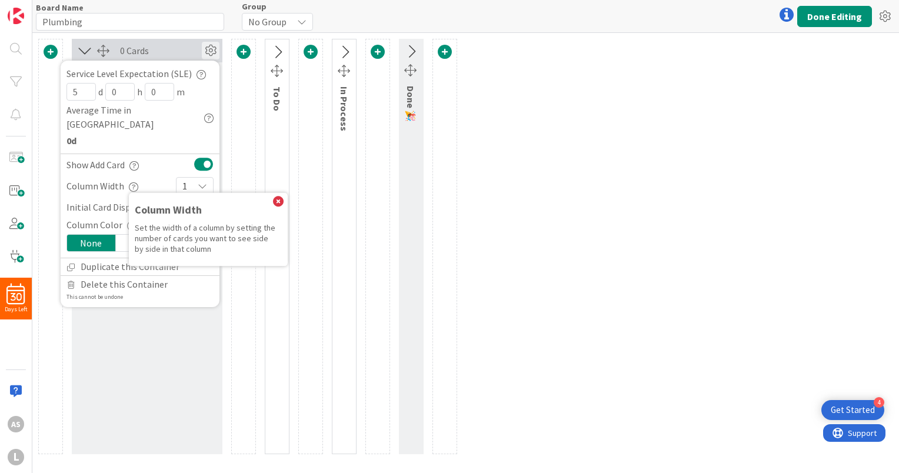
click at [133, 182] on icon "button" at bounding box center [133, 186] width 9 height 9
click at [178, 48] on div "0 Cards" at bounding box center [161, 51] width 82 height 14
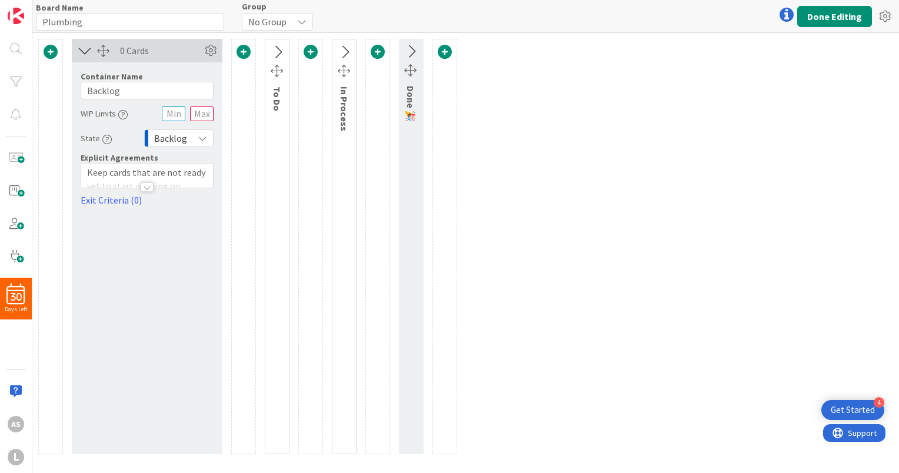
click at [141, 188] on div at bounding box center [147, 186] width 13 height 9
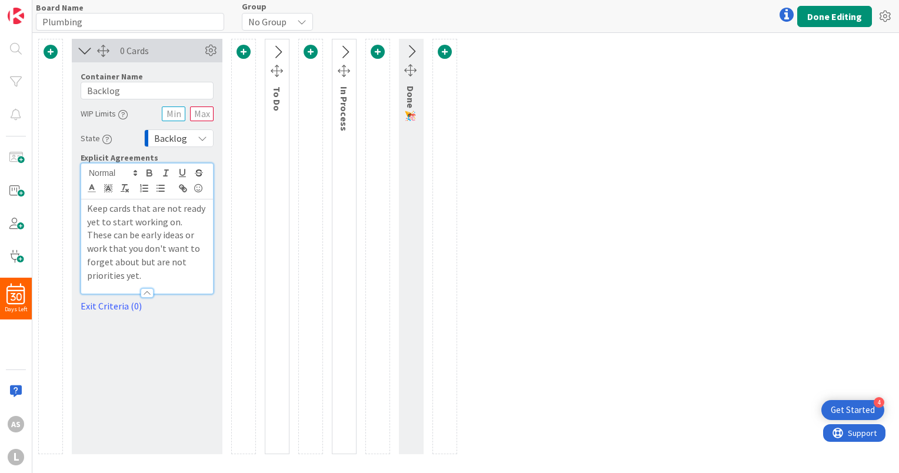
click at [145, 308] on div "0 Cards Service Level Expectation (SLE) Service Level Expectation (SLE) By sett…" at bounding box center [147, 246] width 151 height 415
click at [83, 51] on icon at bounding box center [84, 50] width 19 height 15
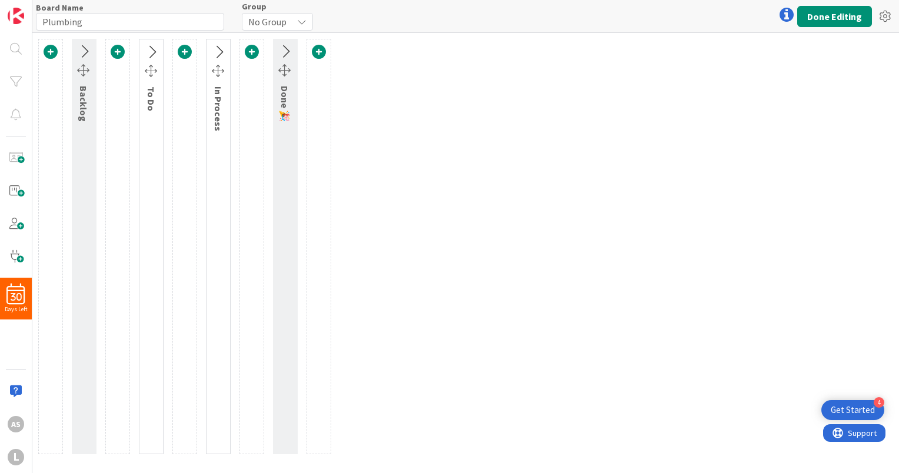
click at [116, 51] on span at bounding box center [118, 52] width 14 height 14
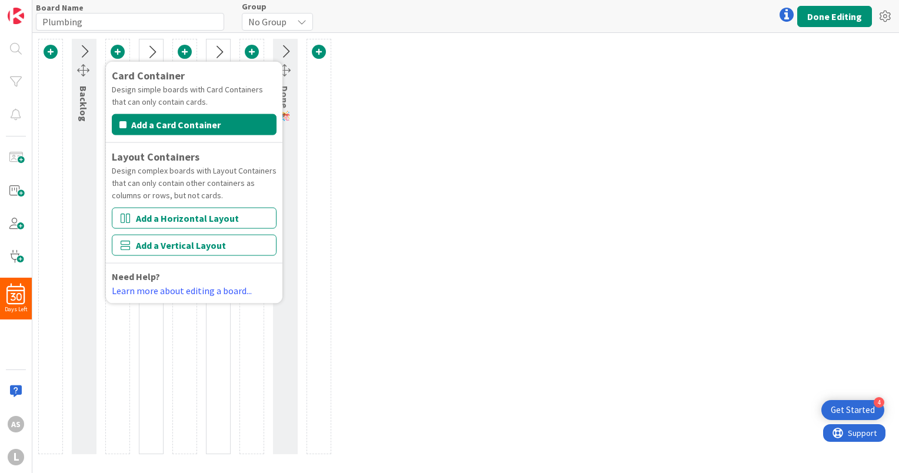
click at [146, 51] on icon at bounding box center [151, 52] width 19 height 15
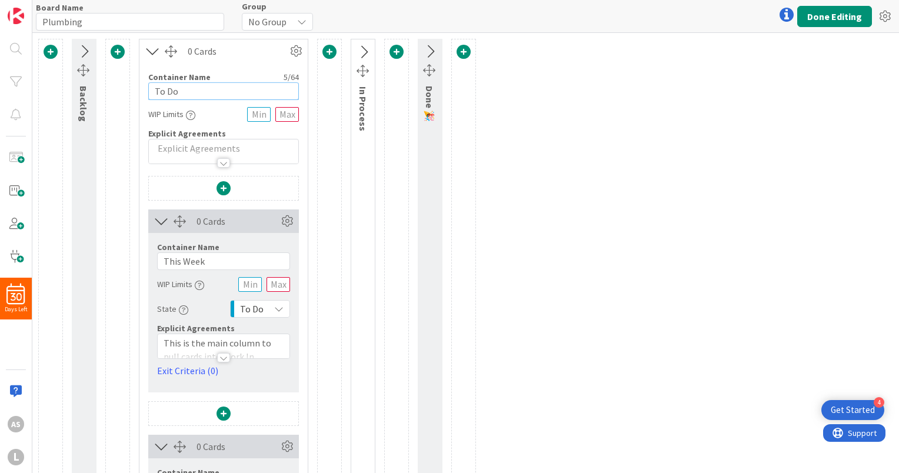
drag, startPoint x: 186, startPoint y: 89, endPoint x: 125, endPoint y: 82, distance: 61.6
click at [125, 82] on div "Backlog Card Container Design simple boards with Card Containers that can only …" at bounding box center [256, 345] width 437 height 613
click at [222, 164] on div at bounding box center [223, 162] width 13 height 9
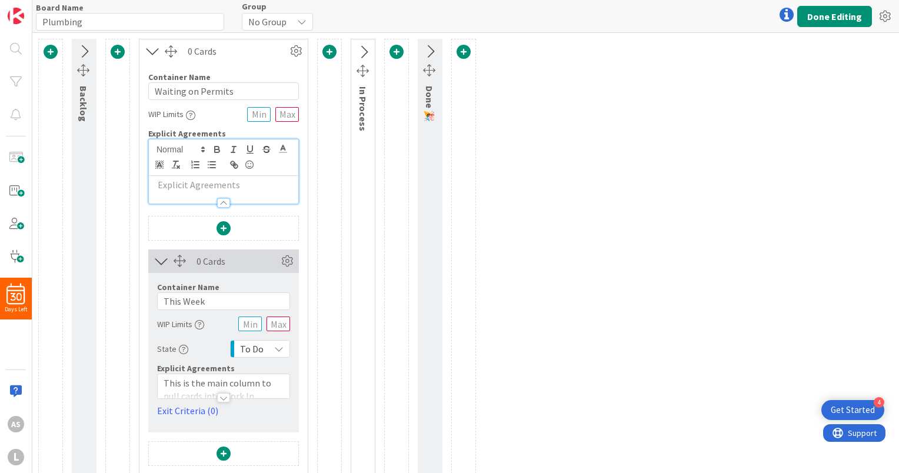
click at [229, 187] on p at bounding box center [224, 185] width 138 height 14
click at [249, 185] on p at bounding box center [224, 185] width 138 height 14
click at [154, 92] on input "Waiting on Permits" at bounding box center [223, 91] width 151 height 18
type input "Septic - Waiting on Permits"
click at [83, 49] on icon at bounding box center [83, 51] width 19 height 15
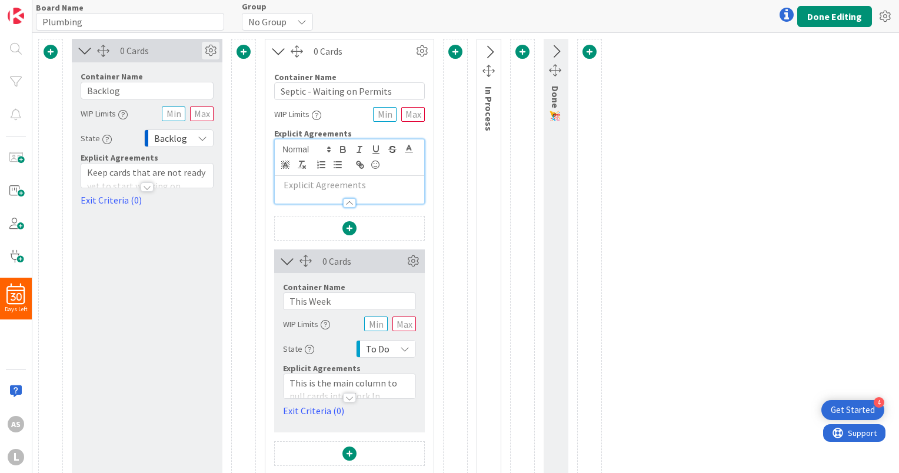
click at [212, 54] on icon at bounding box center [211, 51] width 18 height 18
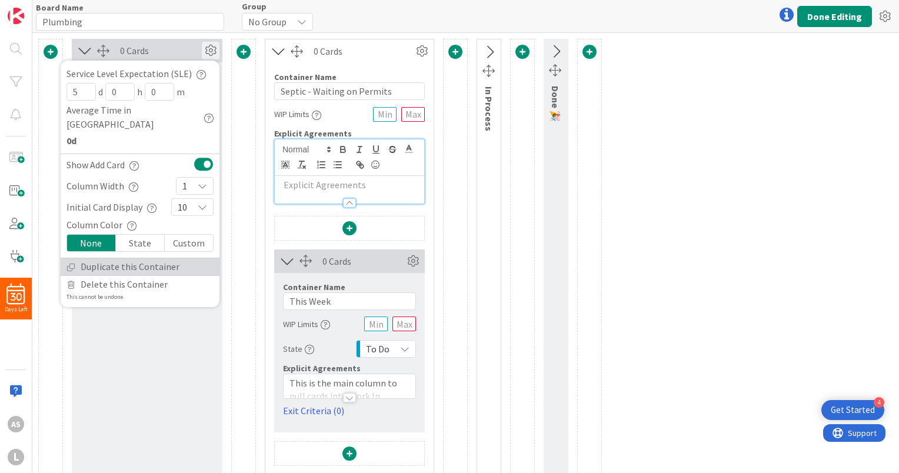
click at [147, 258] on link "Duplicate this Container" at bounding box center [140, 266] width 159 height 17
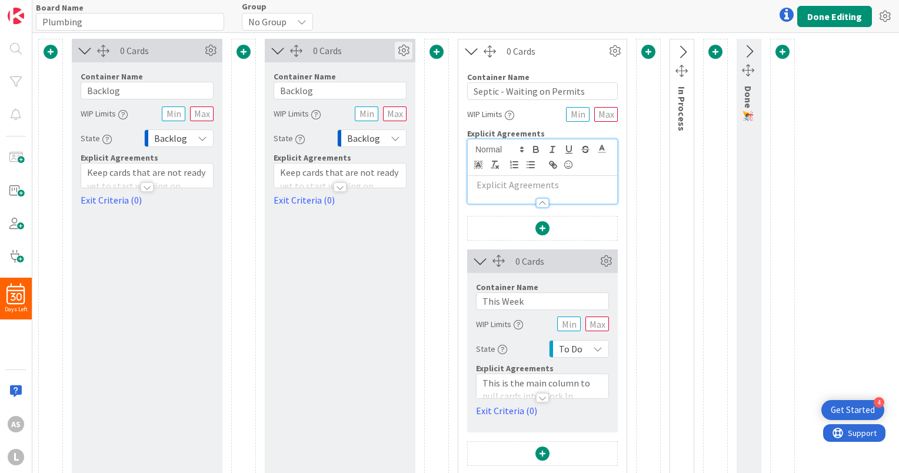
click at [402, 48] on icon at bounding box center [404, 51] width 18 height 18
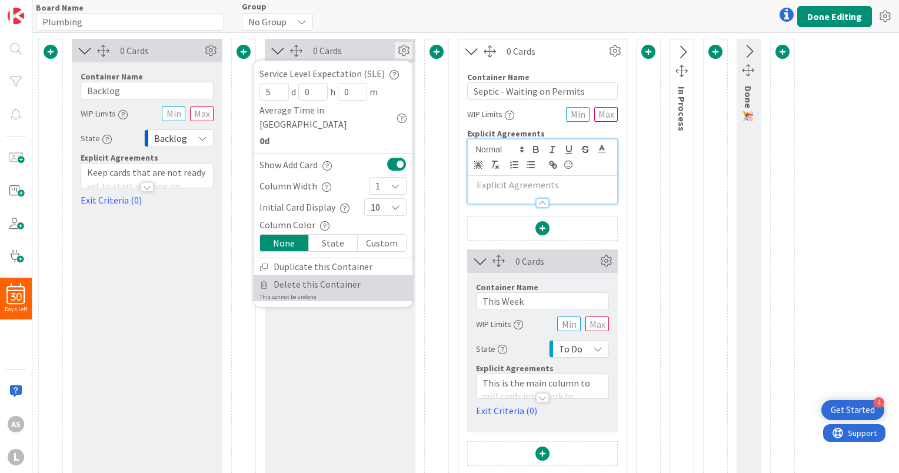
click at [307, 276] on span "Delete this Container" at bounding box center [316, 284] width 87 height 17
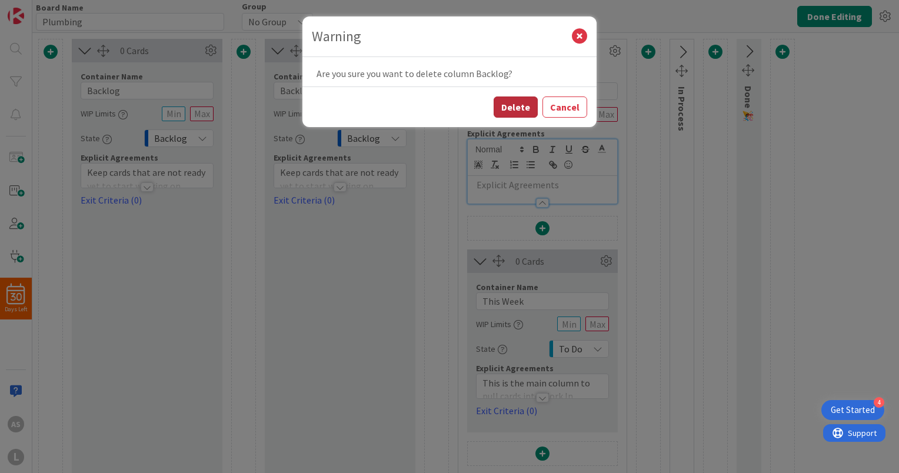
click at [525, 112] on button "Delete" at bounding box center [515, 106] width 44 height 21
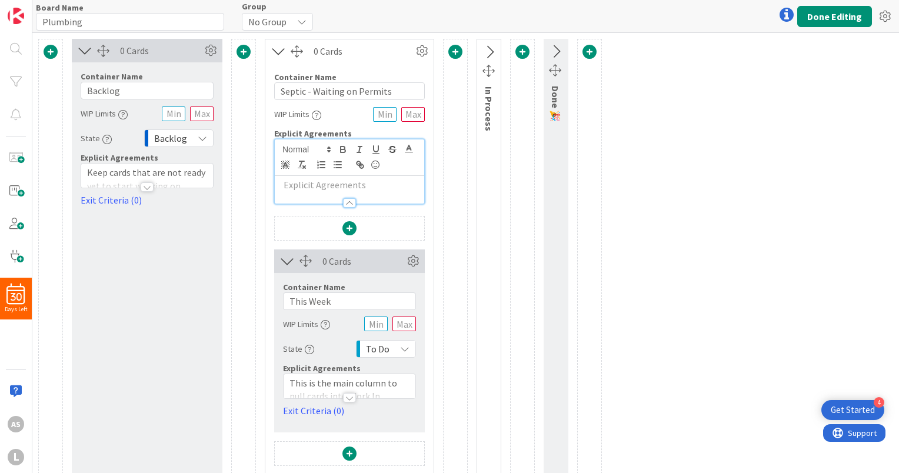
click at [275, 54] on icon at bounding box center [278, 51] width 19 height 15
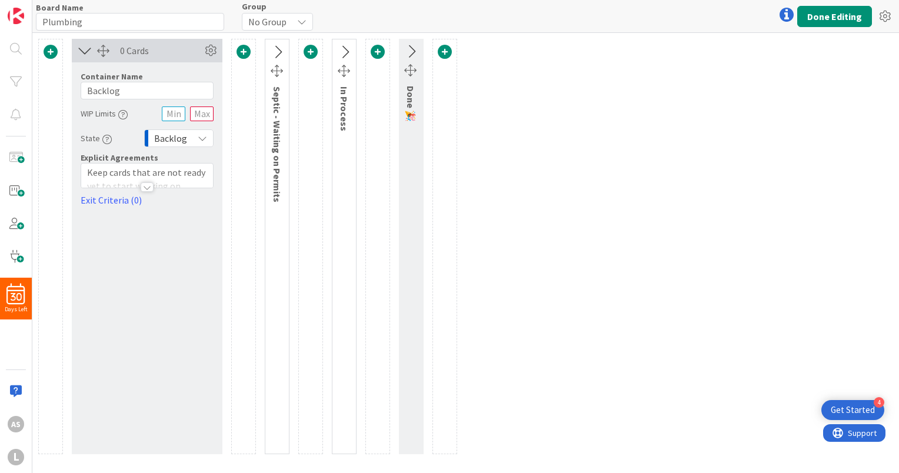
click at [278, 52] on icon at bounding box center [277, 52] width 19 height 15
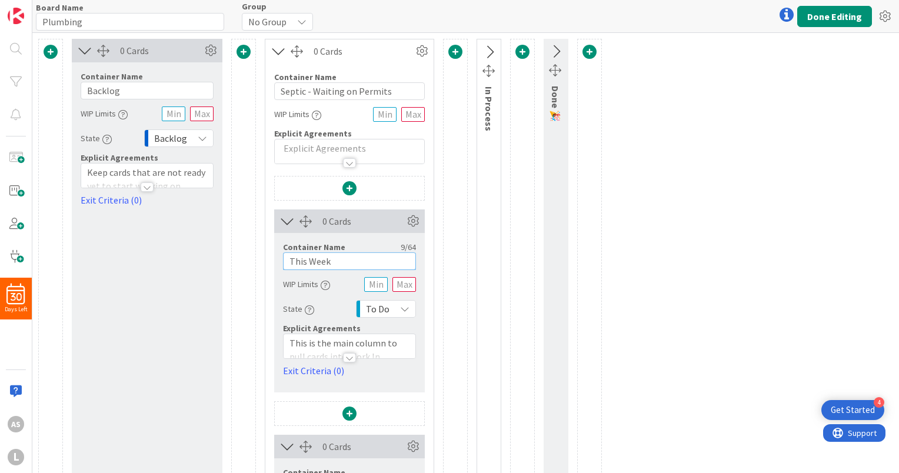
drag, startPoint x: 360, startPoint y: 263, endPoint x: 238, endPoint y: 242, distance: 124.1
click at [238, 242] on div "0 Cards Container Name 7 / 64 Backlog WIP Limits State Backlog Explicit Agreeme…" at bounding box center [319, 345] width 563 height 613
type input "D"
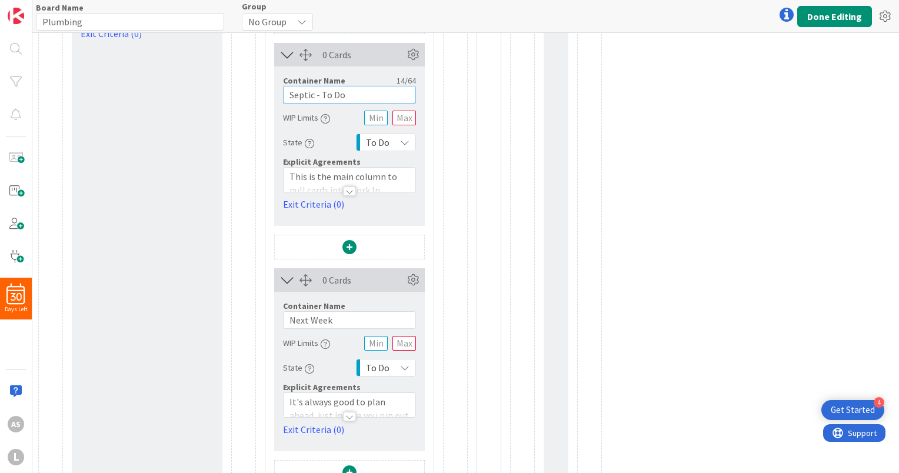
scroll to position [176, 0]
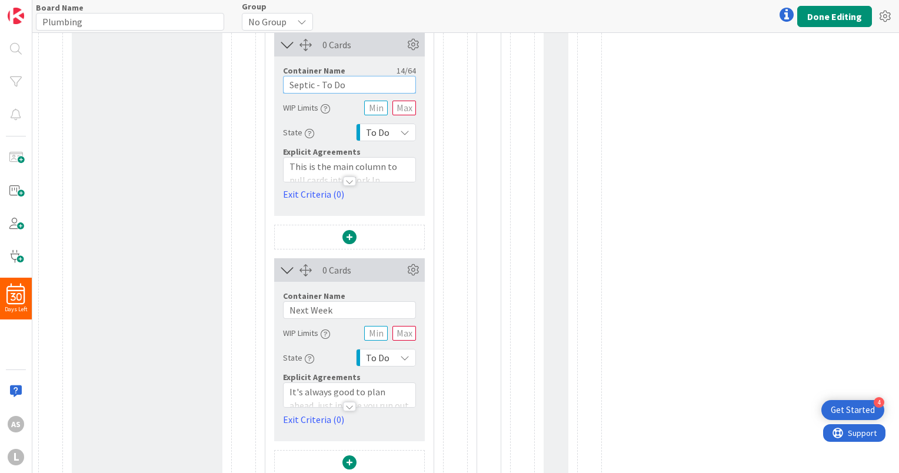
type input "Septic - To Do"
click at [360, 173] on div at bounding box center [349, 175] width 132 height 12
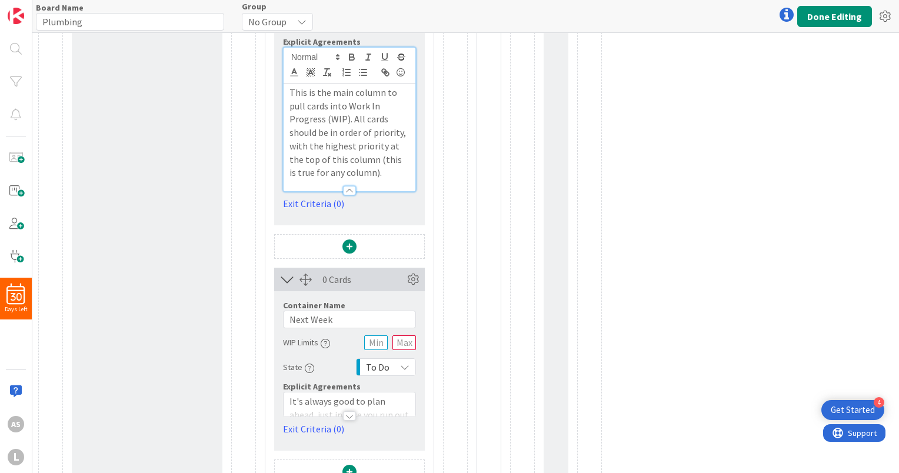
scroll to position [294, 0]
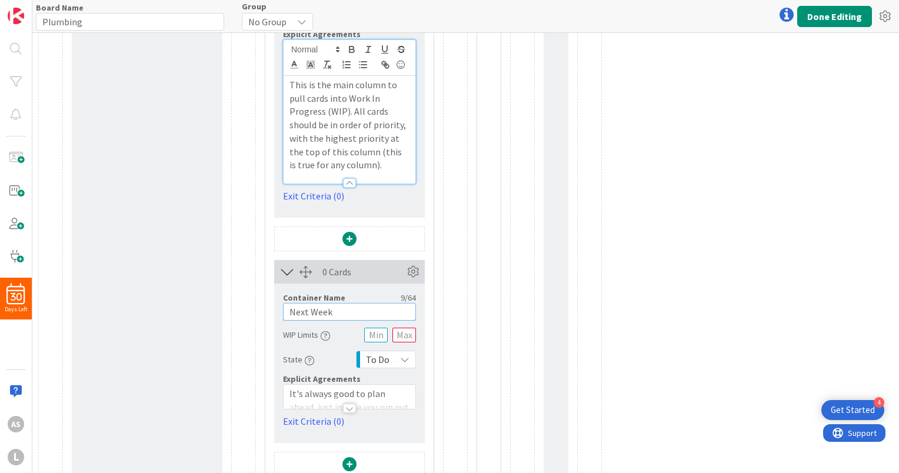
click at [331, 315] on input "Next Week" at bounding box center [349, 312] width 133 height 18
drag, startPoint x: 343, startPoint y: 312, endPoint x: 249, endPoint y: 306, distance: 93.7
click at [249, 306] on div "0 Cards Container Name 7 / 64 Backlog WIP Limits State Backlog Explicit Agreeme…" at bounding box center [319, 111] width 563 height 732
type input "D"
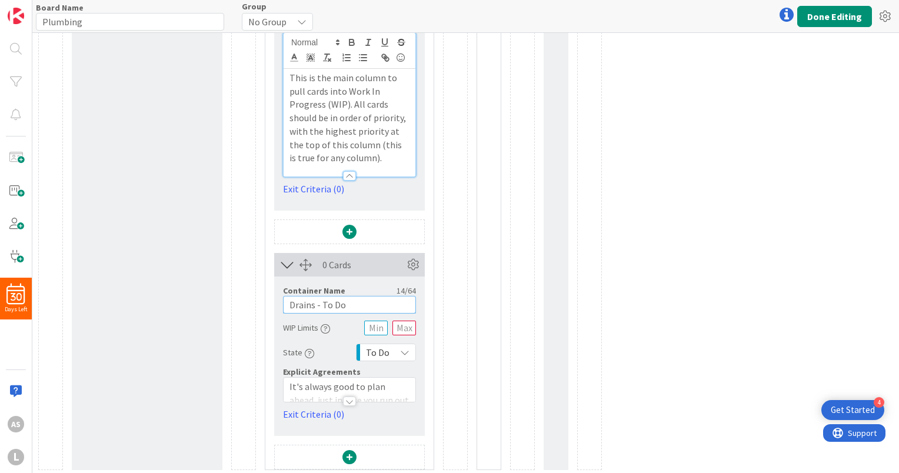
scroll to position [303, 0]
type input "Drains - To Do"
click at [353, 228] on span at bounding box center [349, 230] width 14 height 14
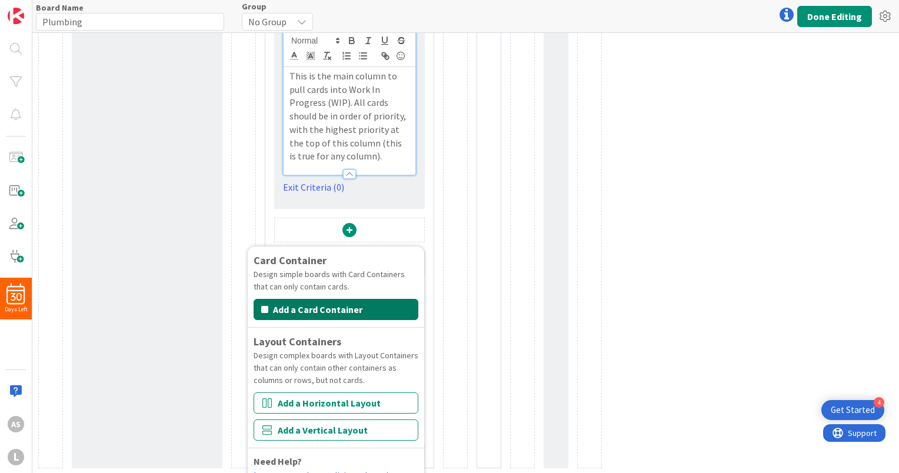
click at [350, 307] on button "Add a Card Container" at bounding box center [335, 309] width 165 height 21
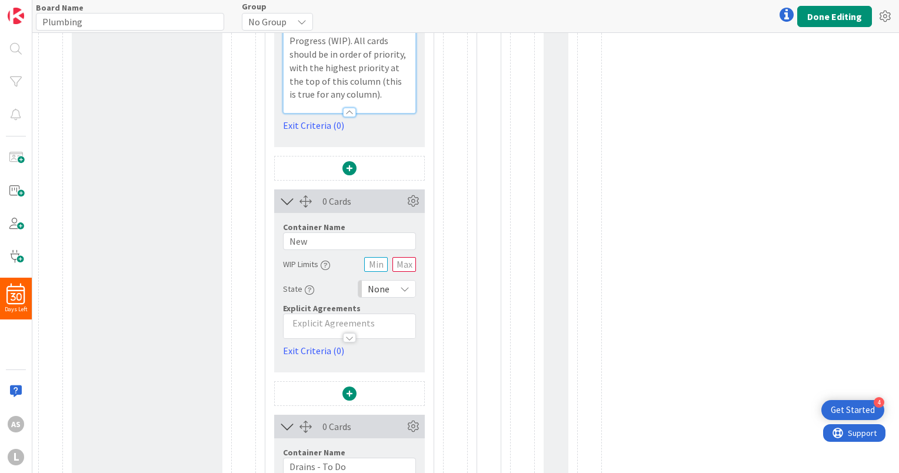
scroll to position [351, 0]
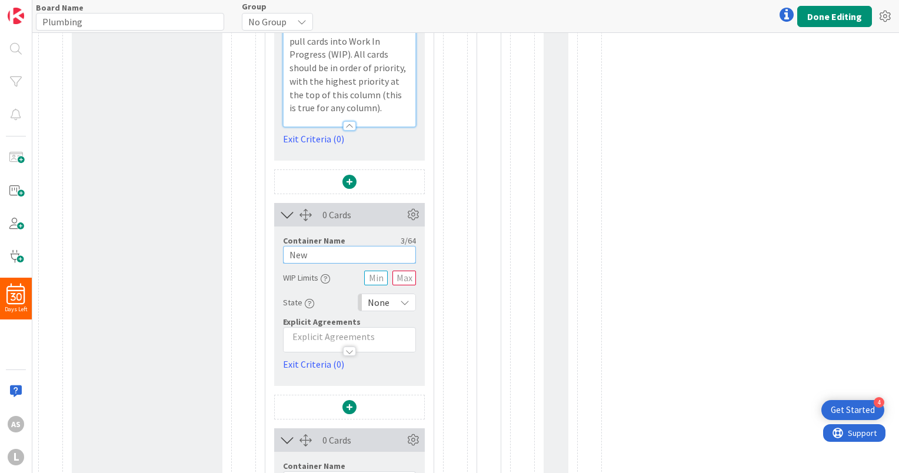
drag, startPoint x: 329, startPoint y: 251, endPoint x: 242, endPoint y: 252, distance: 86.4
click at [242, 252] on div "0 Cards Container Name 7 / 64 Backlog WIP Limits State Backlog Explicit Agreeme…" at bounding box center [319, 166] width 563 height 957
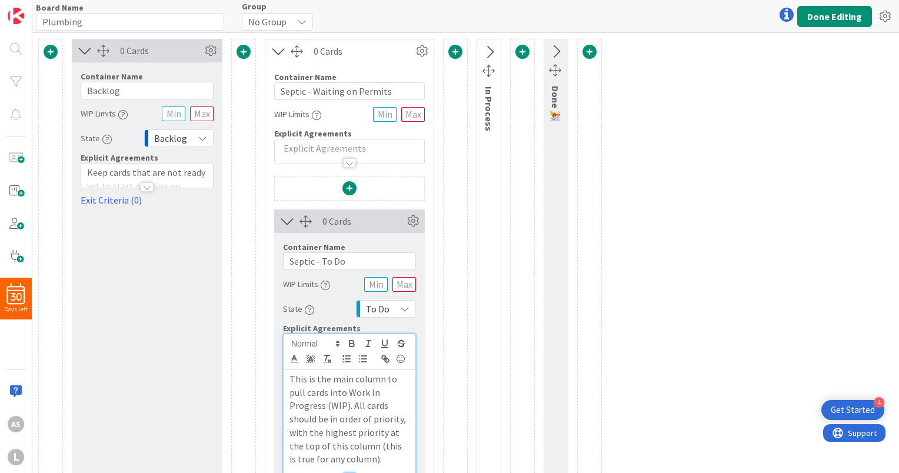
scroll to position [0, 0]
type input "Lining - To Do"
click at [211, 46] on icon at bounding box center [211, 51] width 18 height 18
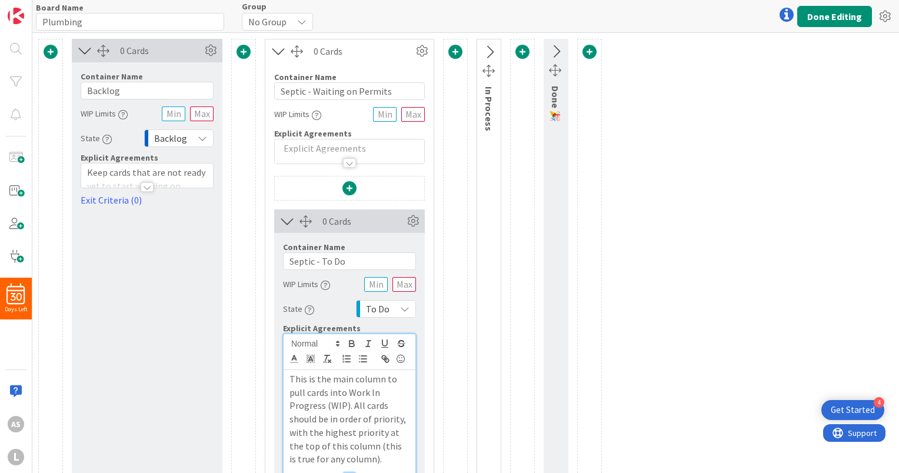
click at [242, 52] on span at bounding box center [243, 52] width 14 height 14
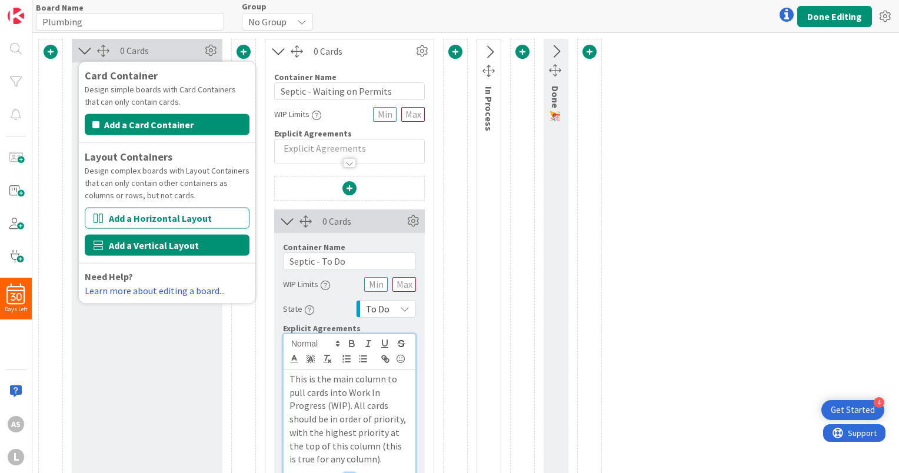
click at [185, 246] on button "Add a Vertical Layout" at bounding box center [167, 245] width 165 height 21
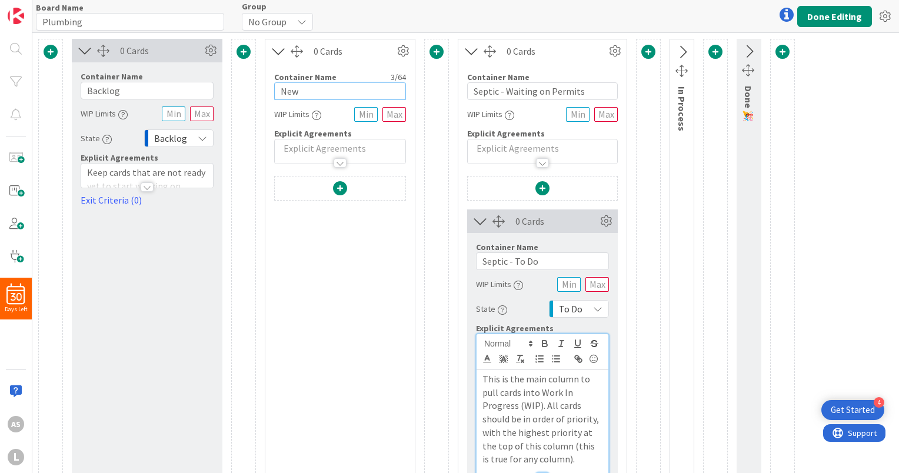
drag, startPoint x: 315, startPoint y: 93, endPoint x: 233, endPoint y: 93, distance: 82.3
type input "Back Log - Septic"
click at [293, 188] on div at bounding box center [340, 189] width 131 height 27
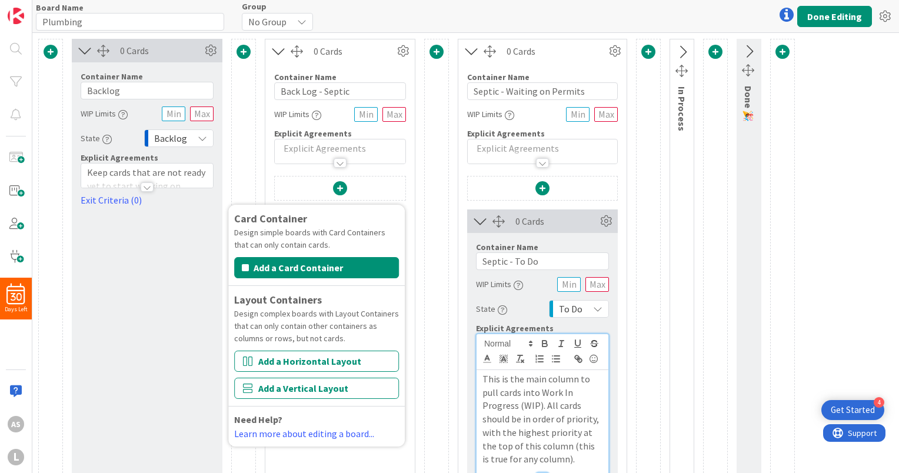
click at [343, 185] on span at bounding box center [340, 188] width 14 height 14
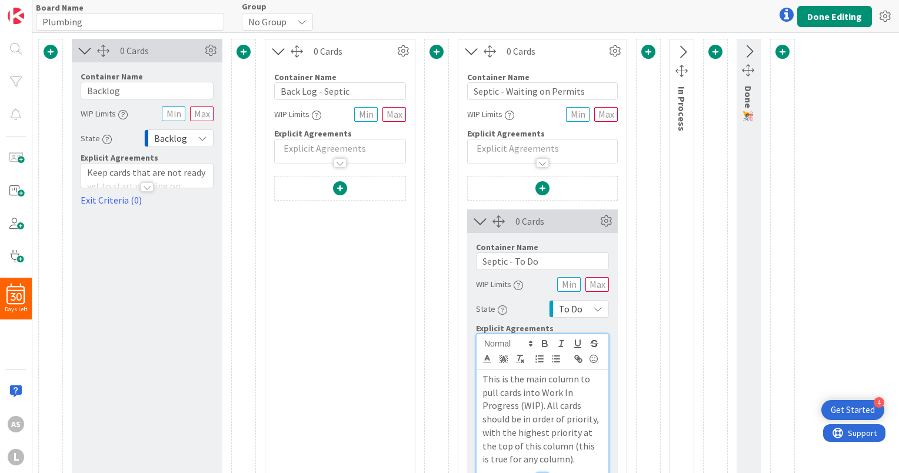
click at [338, 188] on span at bounding box center [340, 188] width 14 height 14
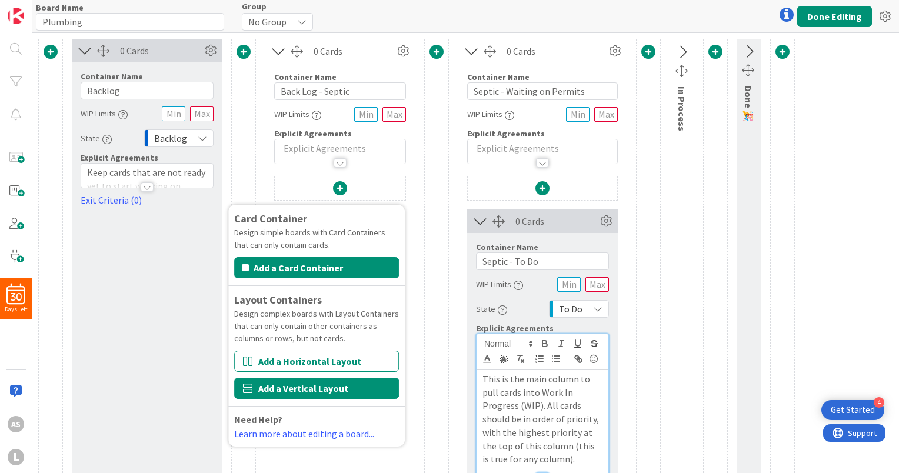
click at [338, 386] on button "Add a Vertical Layout" at bounding box center [316, 388] width 165 height 21
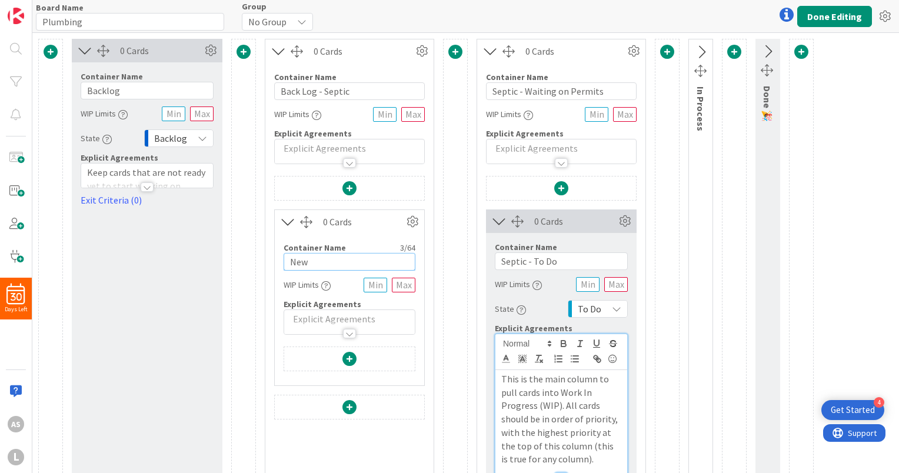
drag, startPoint x: 355, startPoint y: 264, endPoint x: 237, endPoint y: 256, distance: 118.4
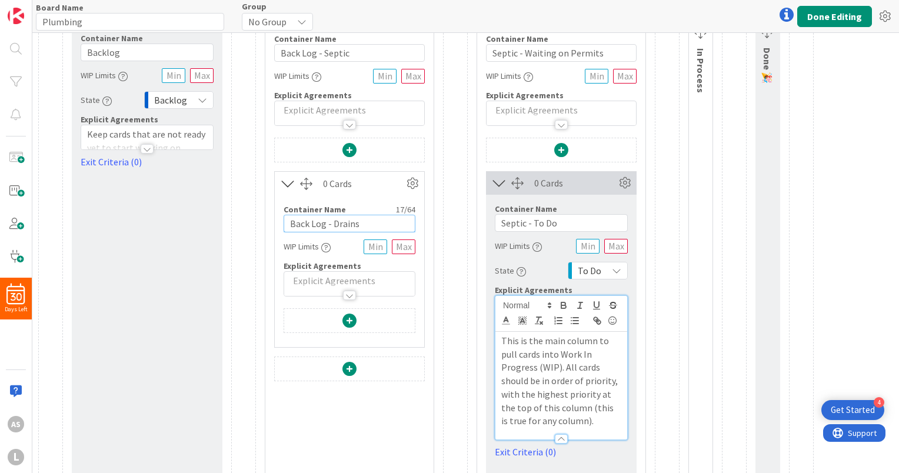
scroll to position [59, 0]
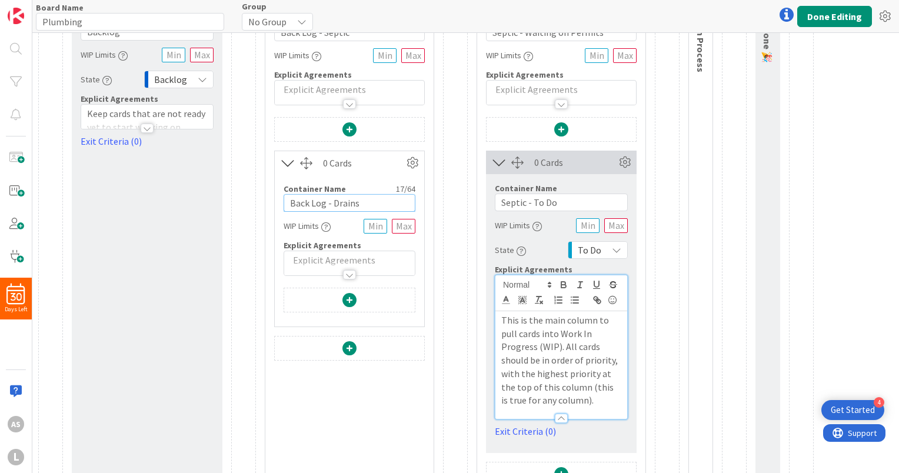
type input "Back Log - Drains"
click at [349, 348] on span at bounding box center [349, 348] width 14 height 14
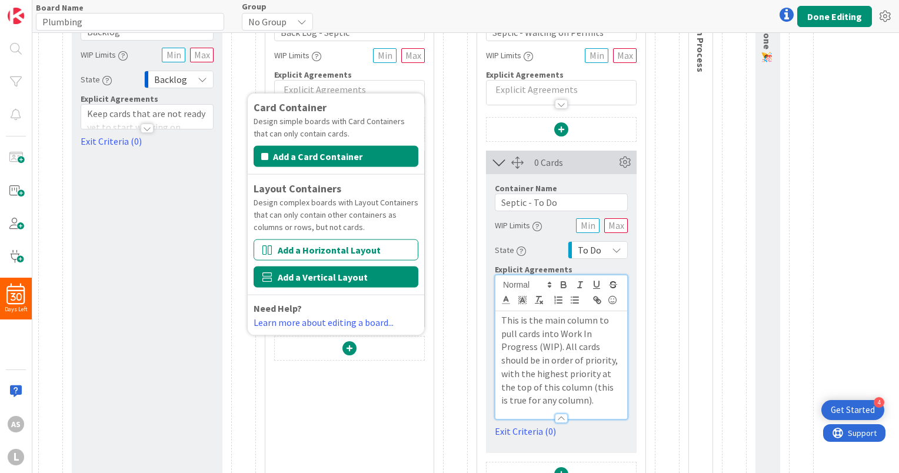
click at [347, 279] on button "Add a Vertical Layout" at bounding box center [335, 276] width 165 height 21
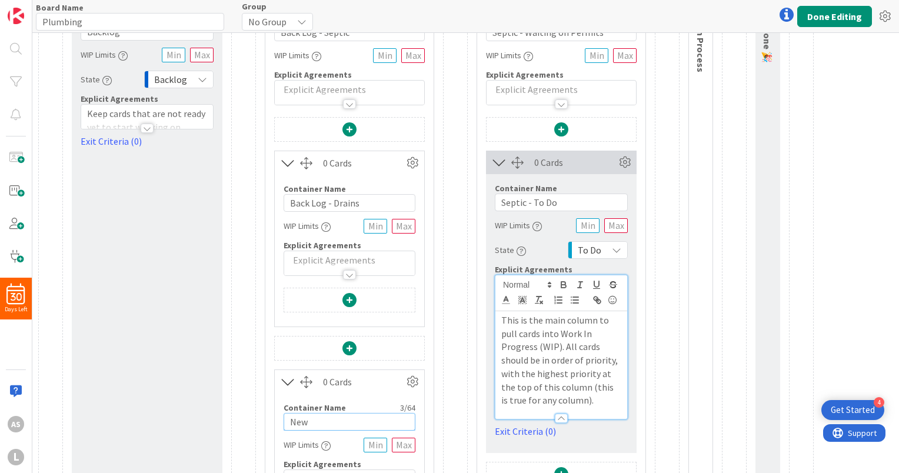
drag, startPoint x: 333, startPoint y: 417, endPoint x: 189, endPoint y: 420, distance: 143.5
click at [189, 420] on div "0 Cards Service Level Expectation (SLE) 5 d 0 h 0 m Average Time in Column 0d S…" at bounding box center [425, 458] width 775 height 957
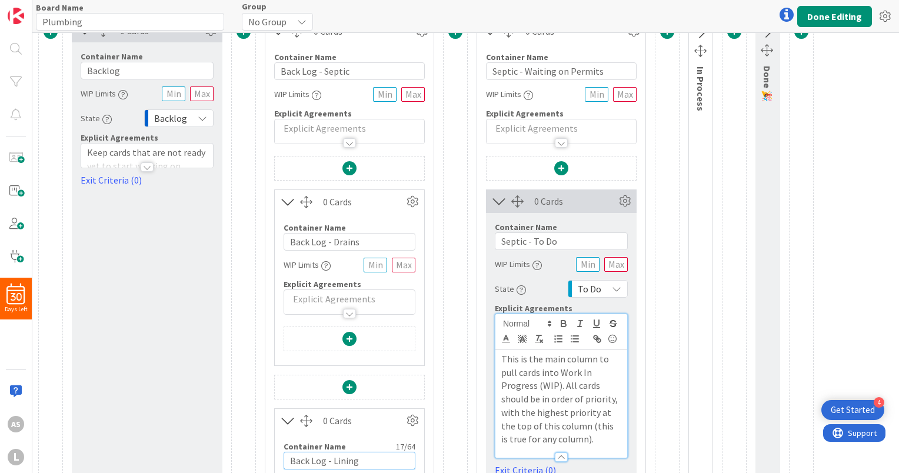
scroll to position [0, 0]
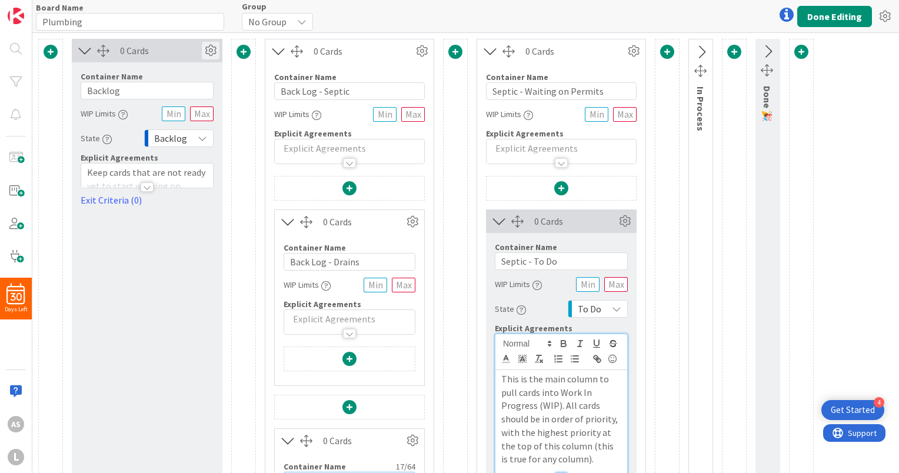
type input "Back Log - Lining"
click at [206, 47] on icon at bounding box center [211, 51] width 18 height 18
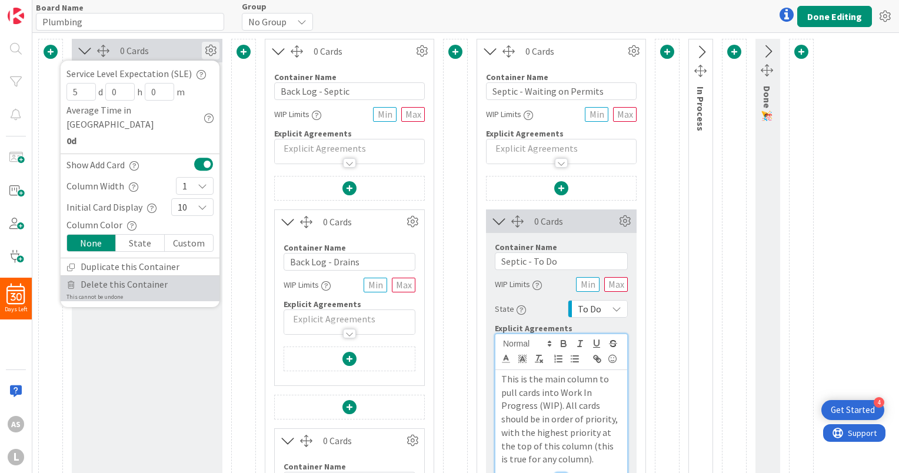
click at [125, 276] on span "Delete this Container" at bounding box center [124, 284] width 87 height 17
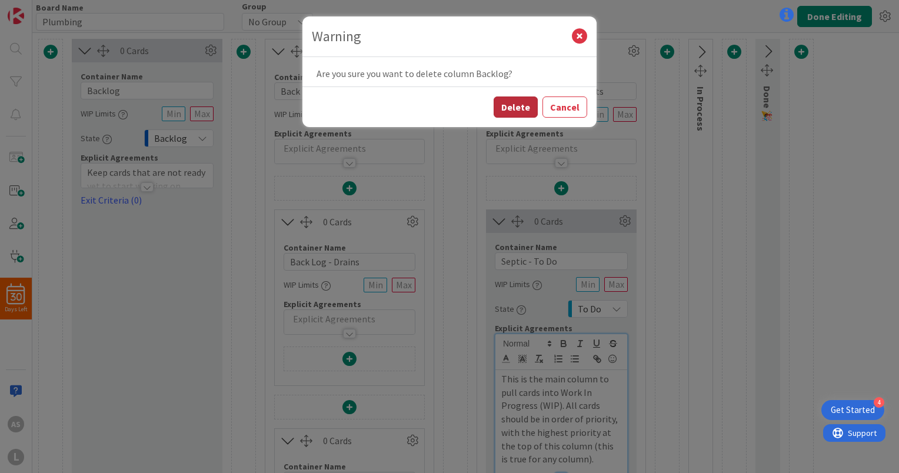
click at [520, 106] on button "Delete" at bounding box center [515, 106] width 44 height 21
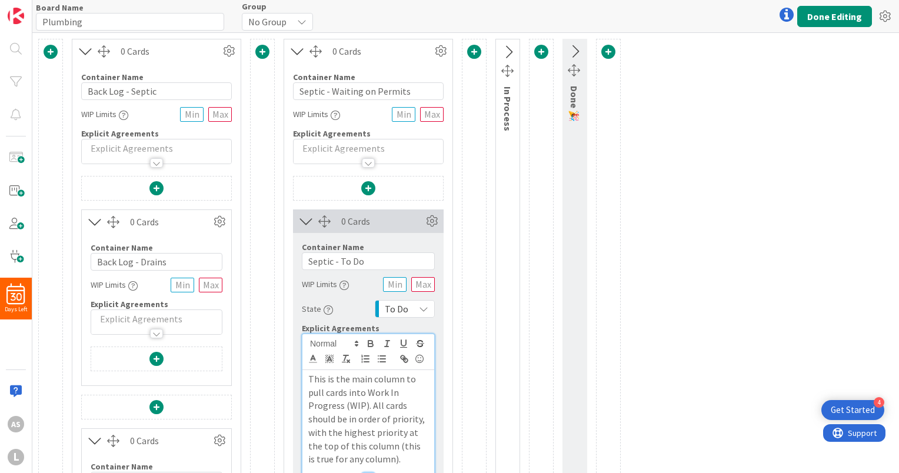
click at [262, 55] on span at bounding box center [262, 52] width 14 height 14
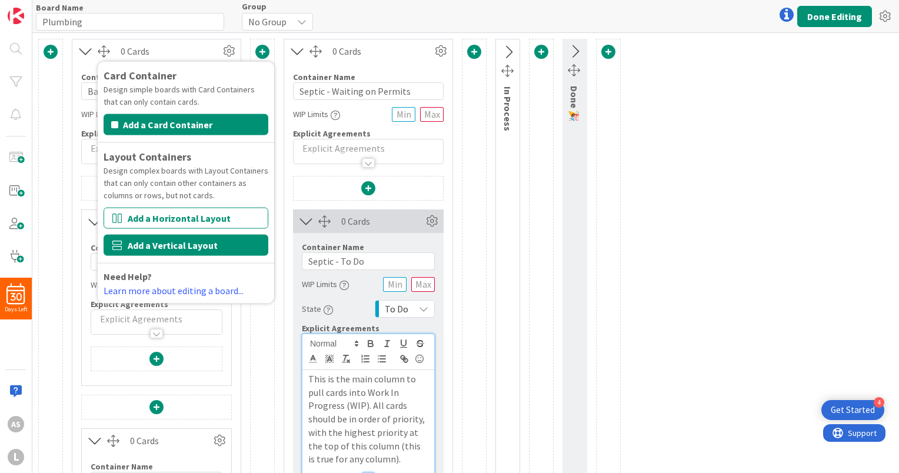
click at [201, 243] on button "Add a Vertical Layout" at bounding box center [185, 245] width 165 height 21
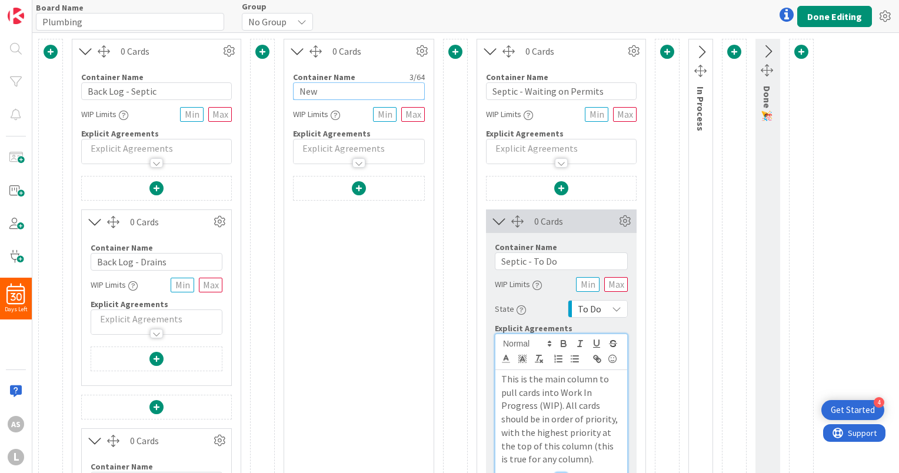
drag, startPoint x: 345, startPoint y: 91, endPoint x: 245, endPoint y: 89, distance: 100.6
type input "Waiting on Permits"
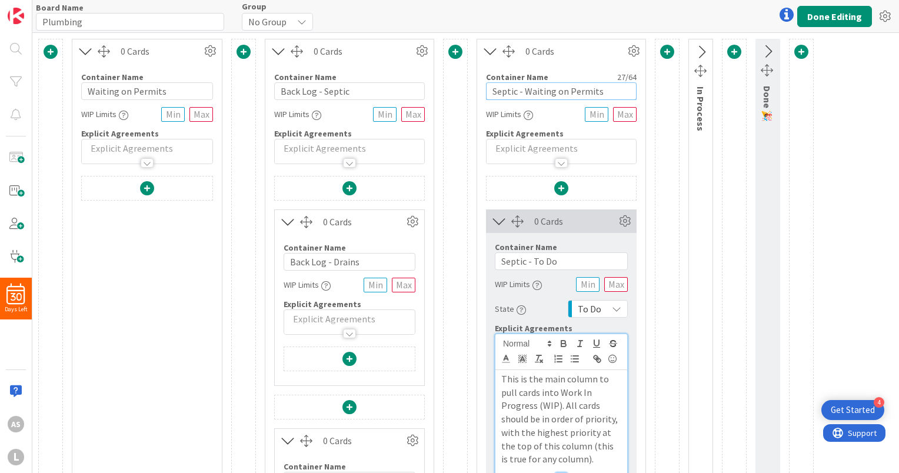
drag, startPoint x: 603, startPoint y: 90, endPoint x: 452, endPoint y: 91, distance: 151.1
click at [535, 93] on input "Septic" at bounding box center [561, 91] width 151 height 18
type input "Septic Scheduled This Week"
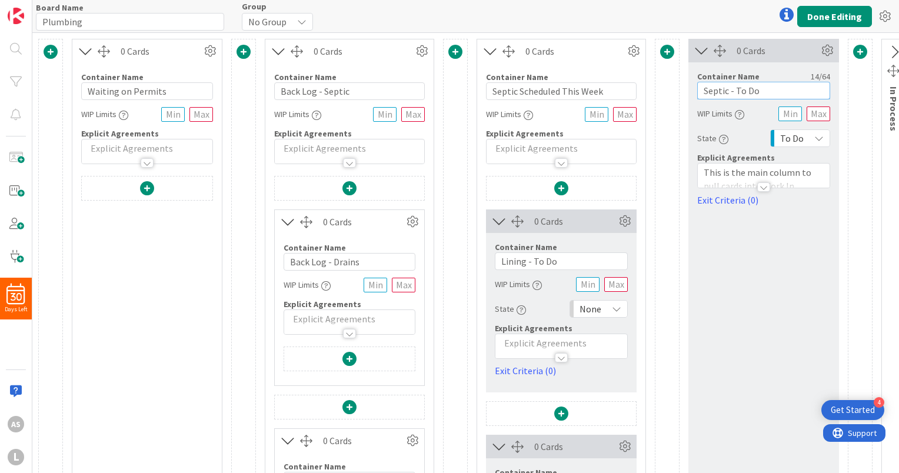
click at [736, 91] on input "Septic - To Do" at bounding box center [763, 91] width 133 height 18
drag, startPoint x: 766, startPoint y: 91, endPoint x: 697, endPoint y: 88, distance: 68.3
click at [697, 88] on input "Septic - To Do" at bounding box center [763, 91] width 133 height 18
type input "Lining Scheduled This Week"
click at [626, 222] on icon at bounding box center [625, 221] width 18 height 18
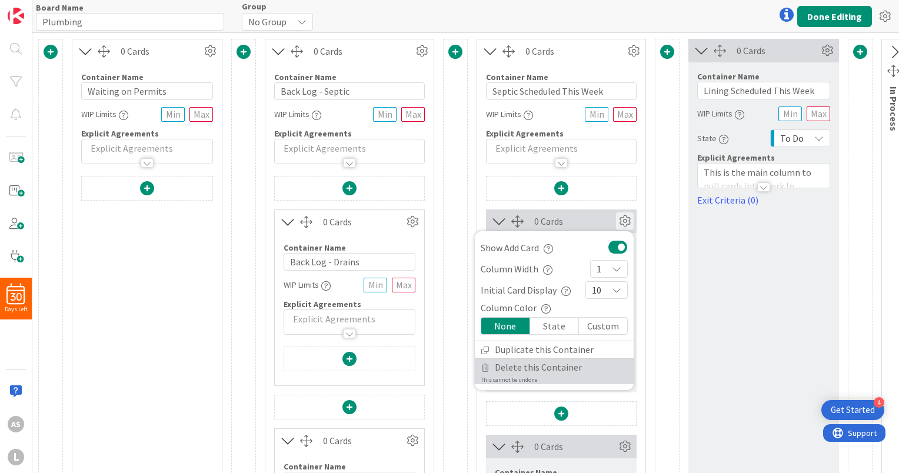
click at [555, 365] on span "Delete this Container" at bounding box center [538, 367] width 87 height 17
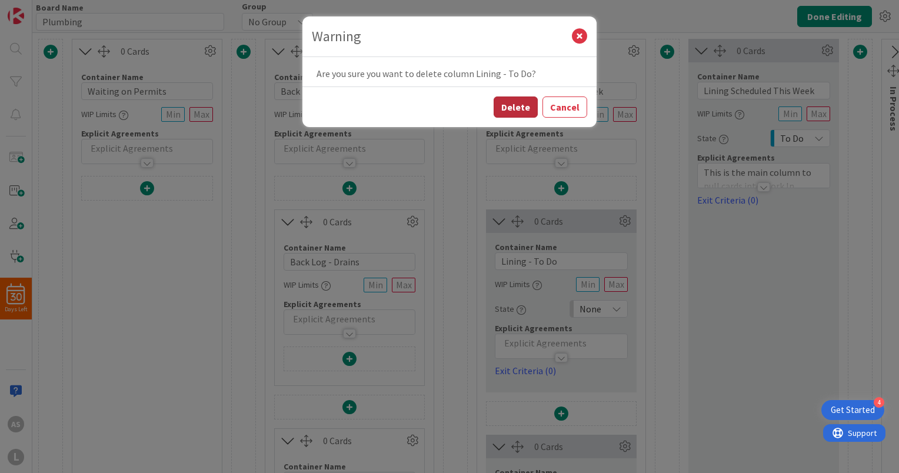
click at [530, 108] on button "Delete" at bounding box center [515, 106] width 44 height 21
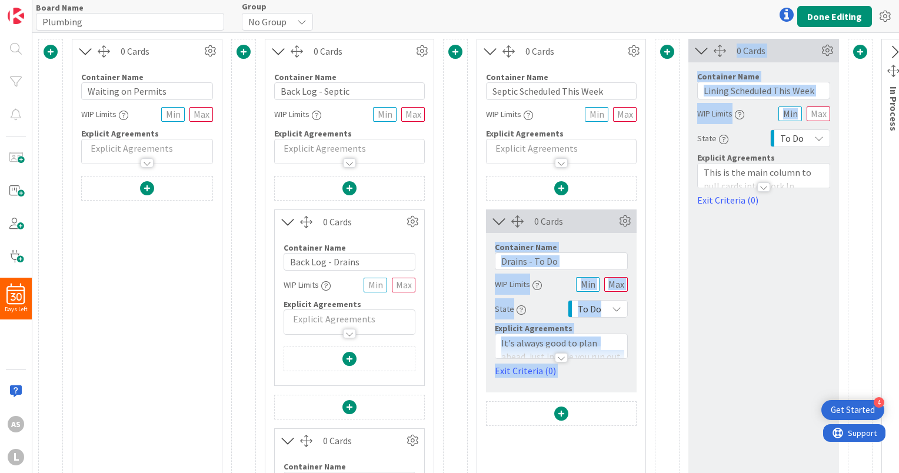
drag, startPoint x: 583, startPoint y: 221, endPoint x: 830, endPoint y: 106, distance: 272.0
click at [830, 106] on div "0 Cards Container Name 18 / 64 Waiting on Permits WIP Limits Explicit Agreement…" at bounding box center [522, 339] width 968 height 600
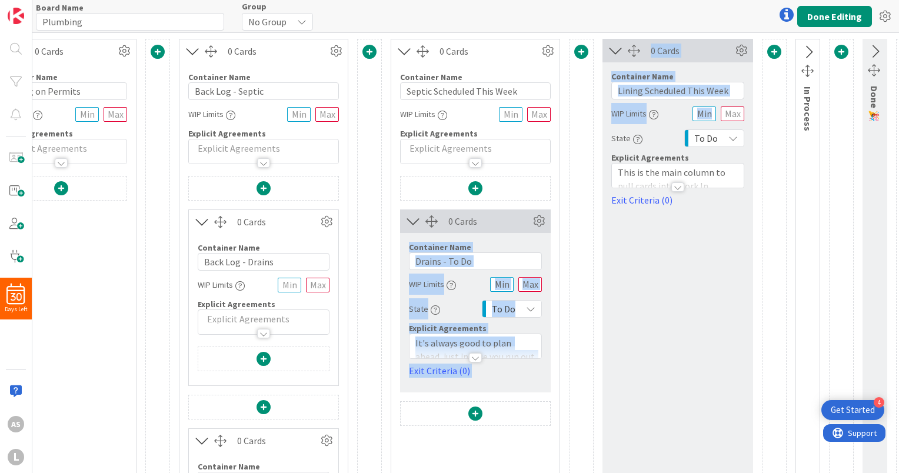
scroll to position [0, 122]
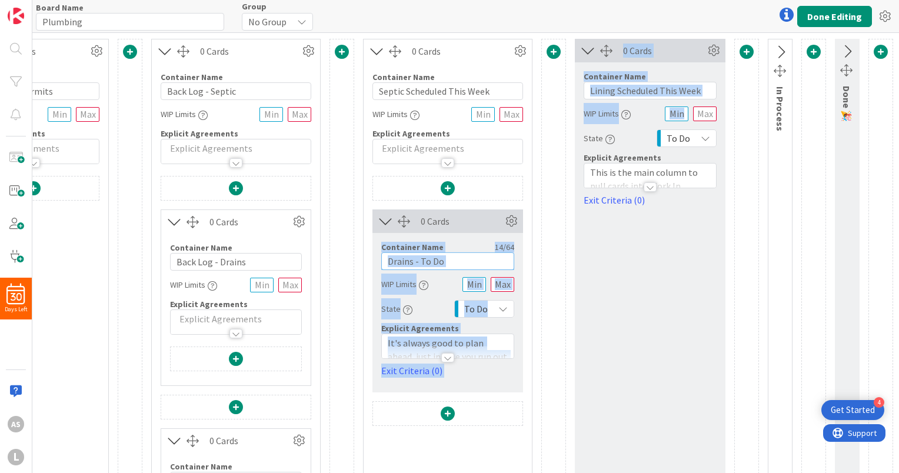
click at [440, 254] on input "Drains - To Do" at bounding box center [447, 261] width 133 height 18
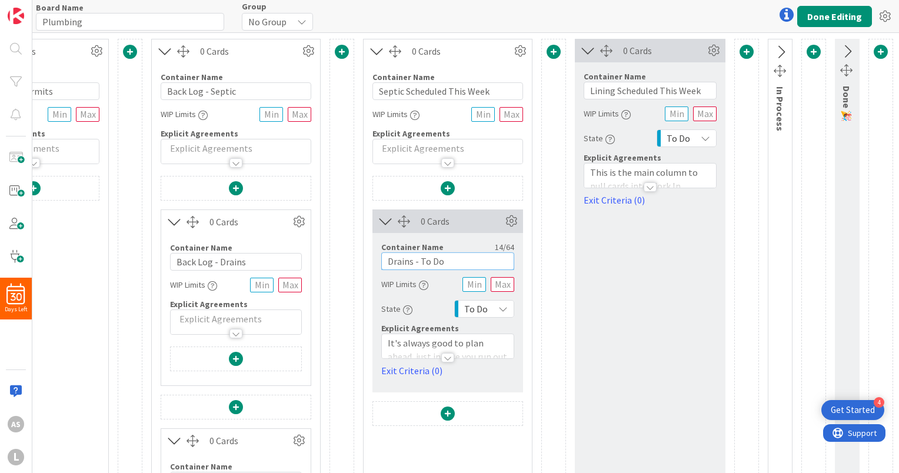
drag, startPoint x: 440, startPoint y: 260, endPoint x: 410, endPoint y: 263, distance: 30.2
click at [410, 263] on input "Drains - To Do" at bounding box center [447, 261] width 133 height 18
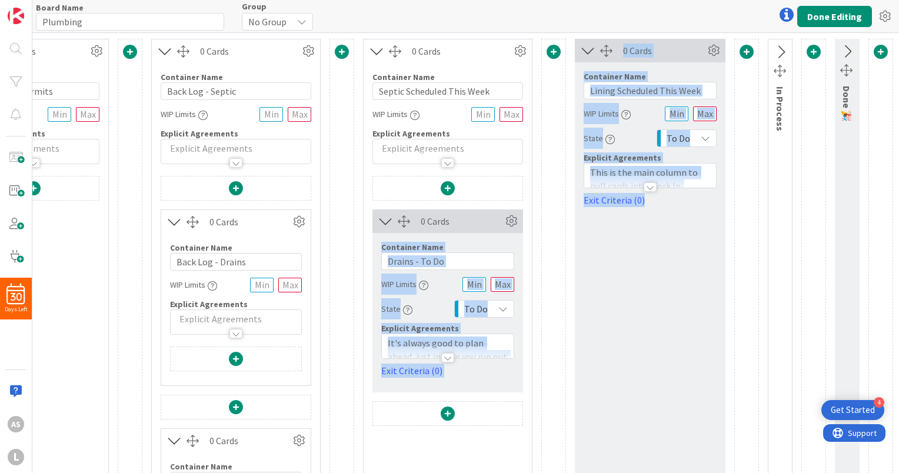
drag, startPoint x: 446, startPoint y: 223, endPoint x: 744, endPoint y: 89, distance: 327.1
click at [744, 89] on div "0 Cards Container Name 18 / 64 Waiting on Permits WIP Limits Explicit Agreement…" at bounding box center [409, 339] width 968 height 600
click at [734, 129] on div at bounding box center [746, 339] width 25 height 600
drag, startPoint x: 443, startPoint y: 225, endPoint x: 752, endPoint y: 118, distance: 326.2
click at [752, 118] on div "0 Cards Container Name 18 / 64 Waiting on Permits WIP Limits Explicit Agreement…" at bounding box center [409, 339] width 968 height 600
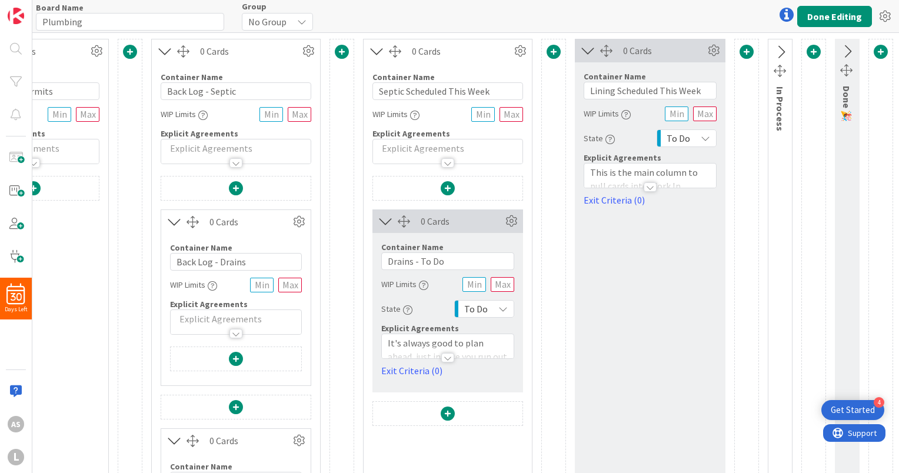
click at [436, 223] on div "0 Cards" at bounding box center [461, 221] width 82 height 14
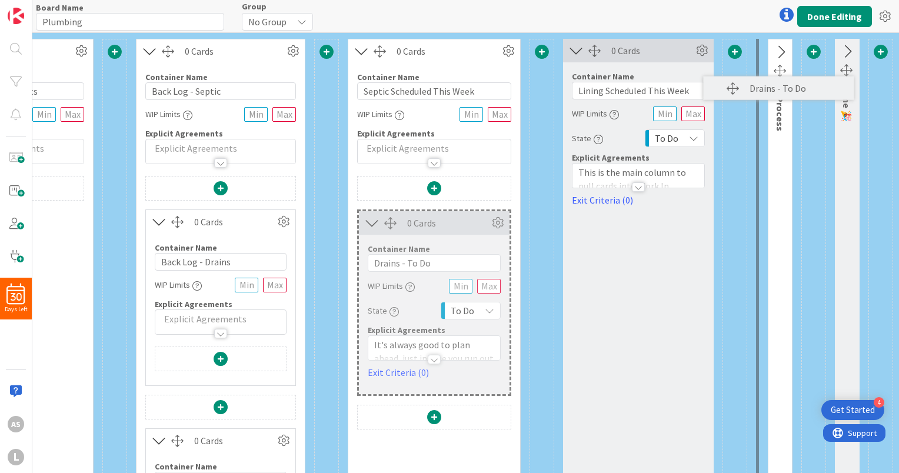
scroll to position [0, 136]
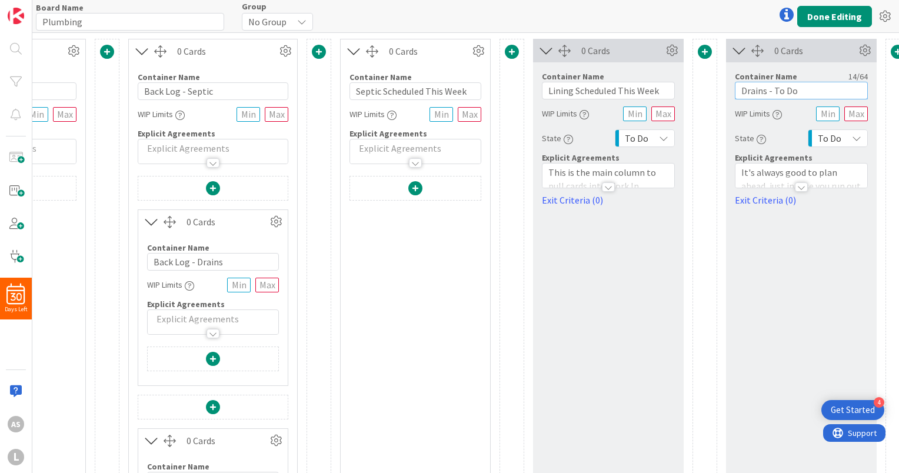
click at [811, 90] on input "Drains - To Do" at bounding box center [800, 91] width 133 height 18
drag, startPoint x: 820, startPoint y: 90, endPoint x: 731, endPoint y: 90, distance: 88.8
click at [731, 90] on div "Container Name 14 / 64 Drains - To Do WIP Limits State To Do Explicit Agreement…" at bounding box center [801, 134] width 151 height 145
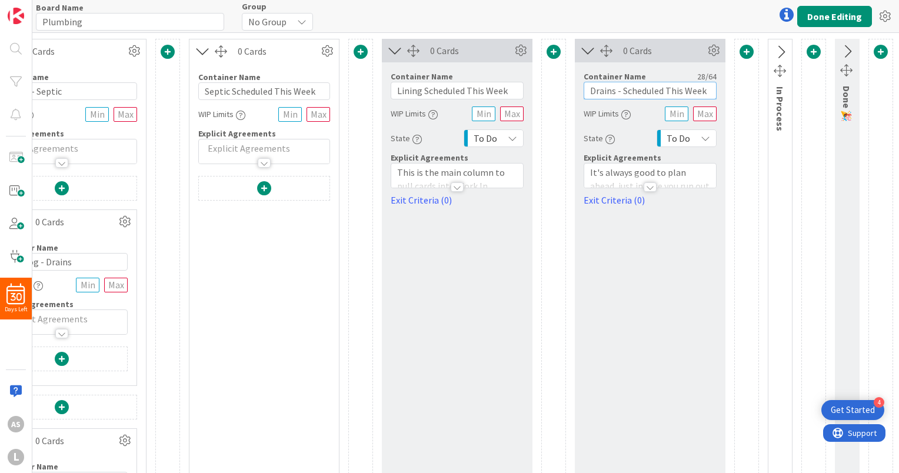
scroll to position [0, 296]
type input "Drains - Scheduled This Week"
click at [770, 48] on icon at bounding box center [779, 52] width 19 height 15
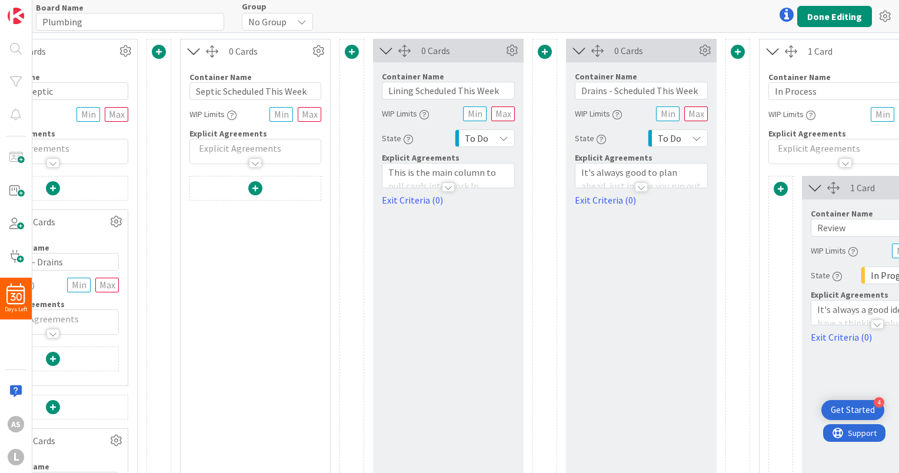
click at [769, 48] on icon at bounding box center [772, 51] width 19 height 15
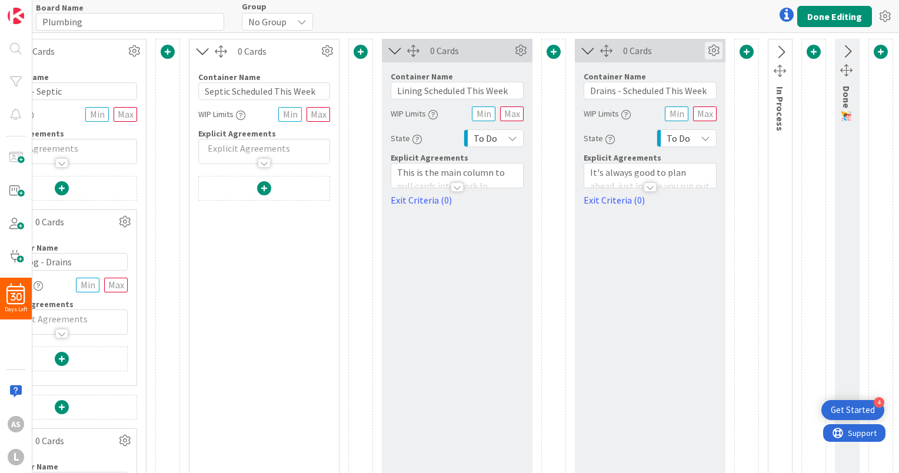
click at [704, 51] on icon at bounding box center [713, 51] width 18 height 18
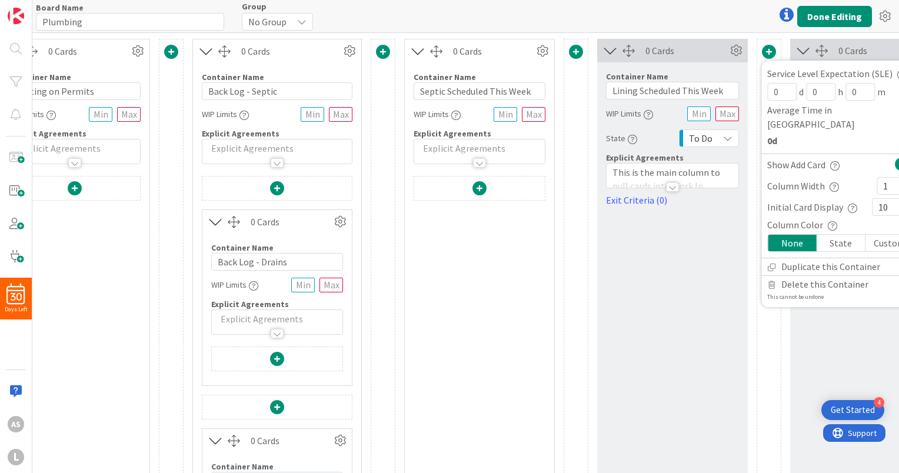
scroll to position [0, 0]
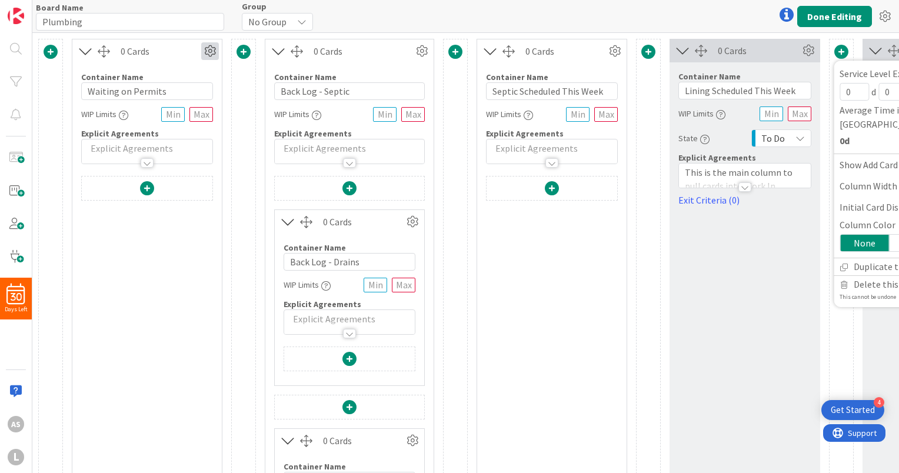
click at [210, 53] on icon at bounding box center [210, 51] width 18 height 18
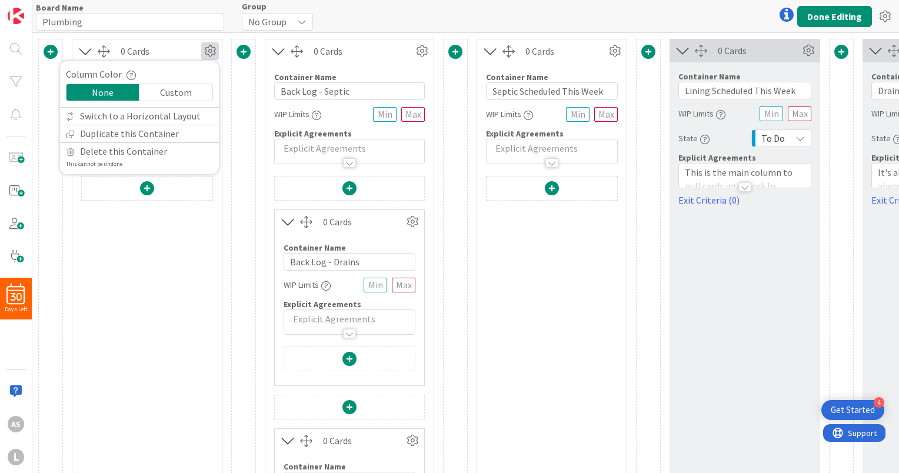
click at [179, 252] on div at bounding box center [147, 407] width 132 height 462
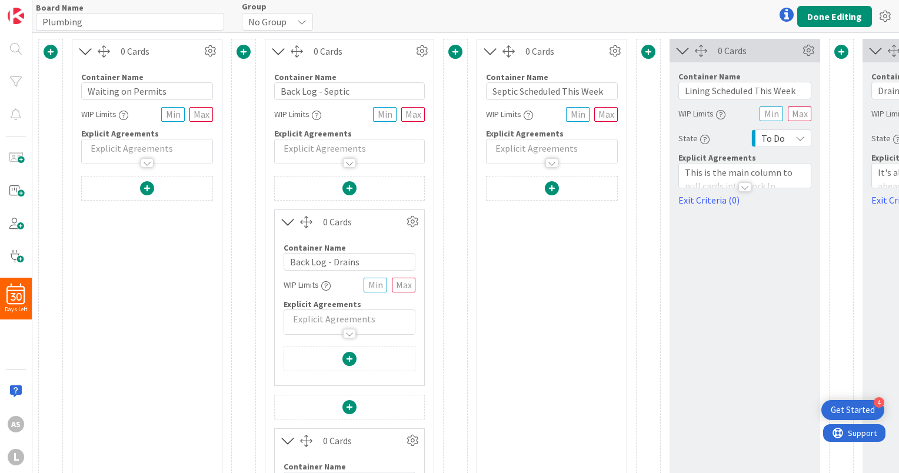
click at [143, 116] on div "WIP Limits" at bounding box center [147, 113] width 132 height 21
click at [149, 166] on div at bounding box center [147, 162] width 13 height 9
click at [214, 51] on icon at bounding box center [210, 51] width 18 height 18
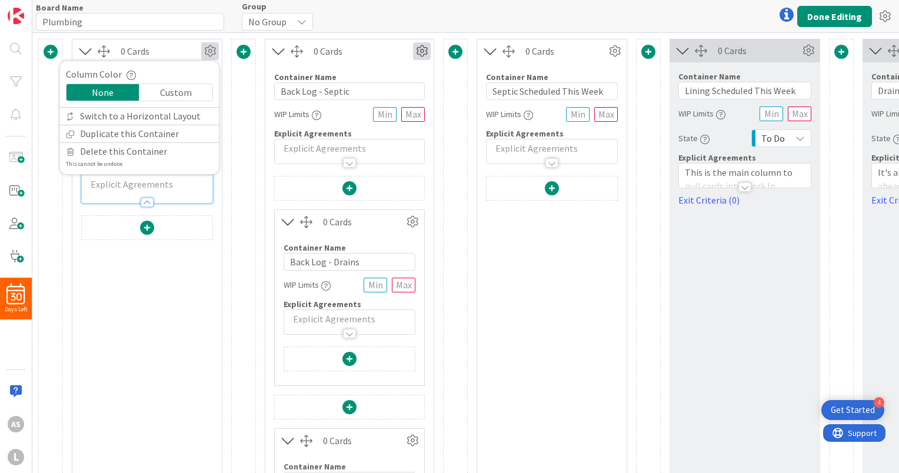
click at [424, 49] on icon at bounding box center [422, 51] width 18 height 18
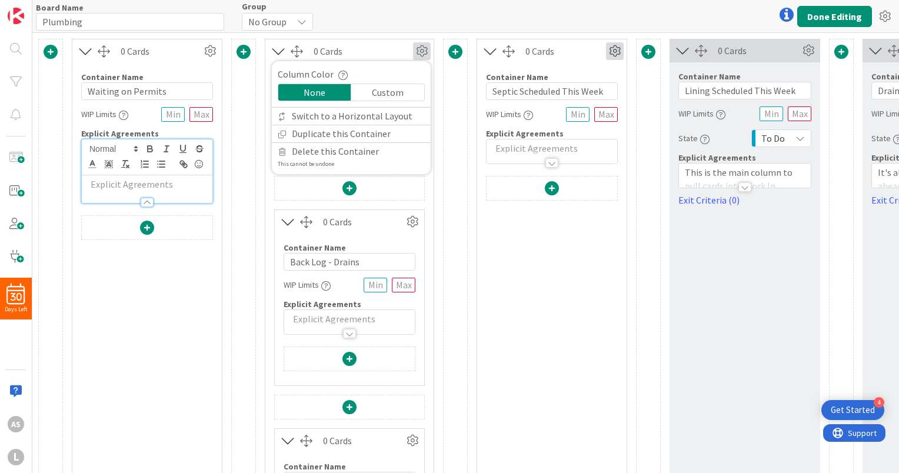
click at [619, 49] on icon at bounding box center [615, 51] width 18 height 18
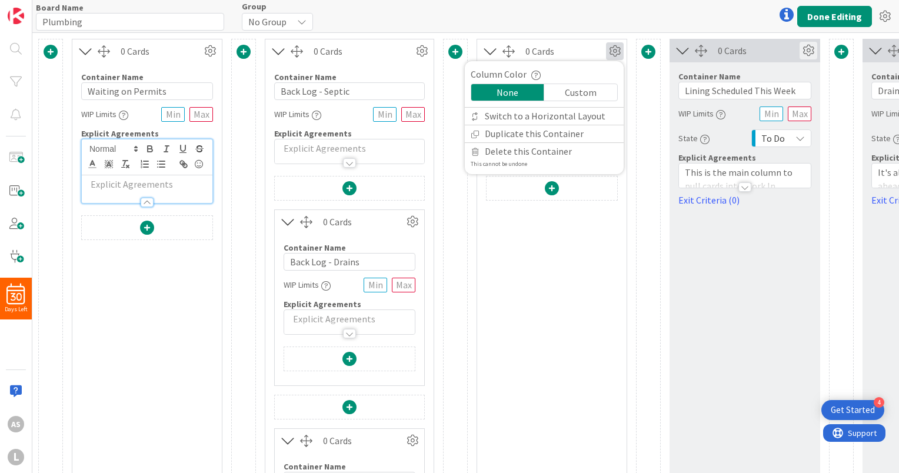
click at [812, 51] on icon at bounding box center [808, 51] width 18 height 18
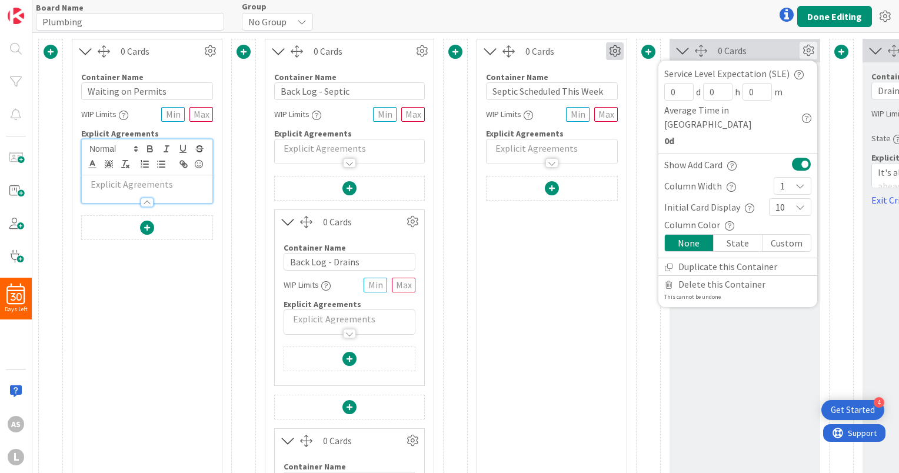
click at [614, 58] on icon at bounding box center [615, 51] width 18 height 18
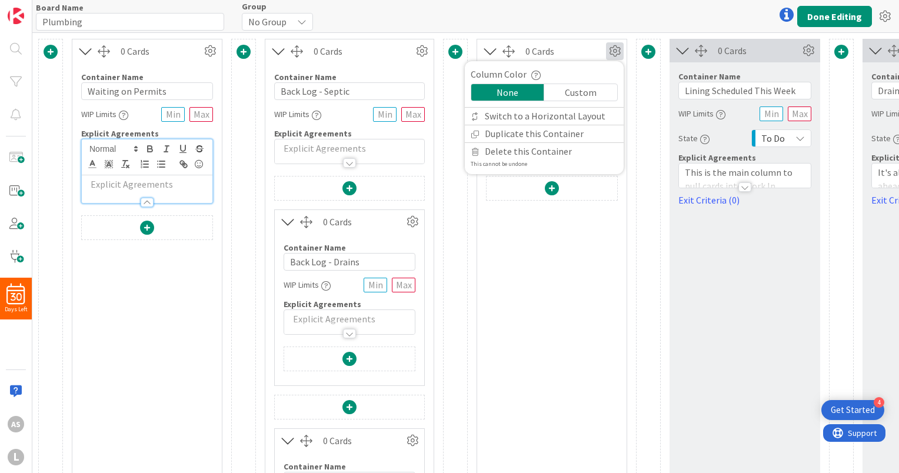
click at [590, 91] on div "Custom" at bounding box center [580, 92] width 73 height 16
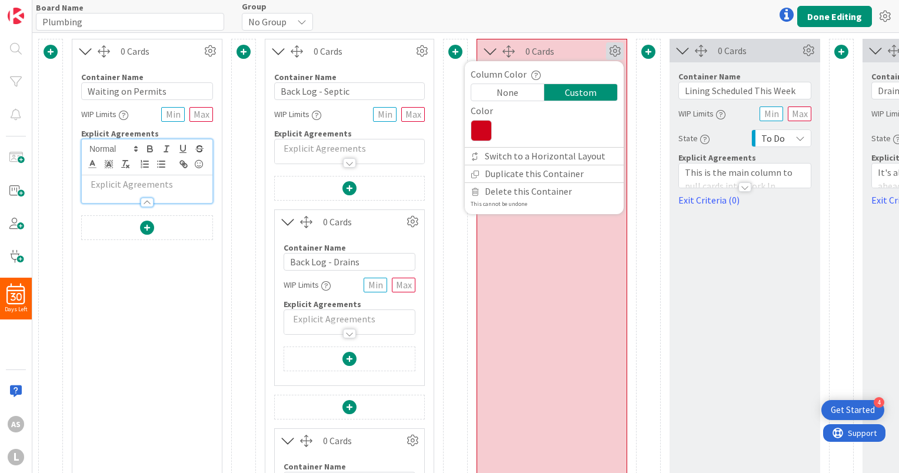
click at [590, 91] on div "Custom" at bounding box center [580, 92] width 73 height 16
click at [528, 92] on div "None" at bounding box center [507, 92] width 73 height 16
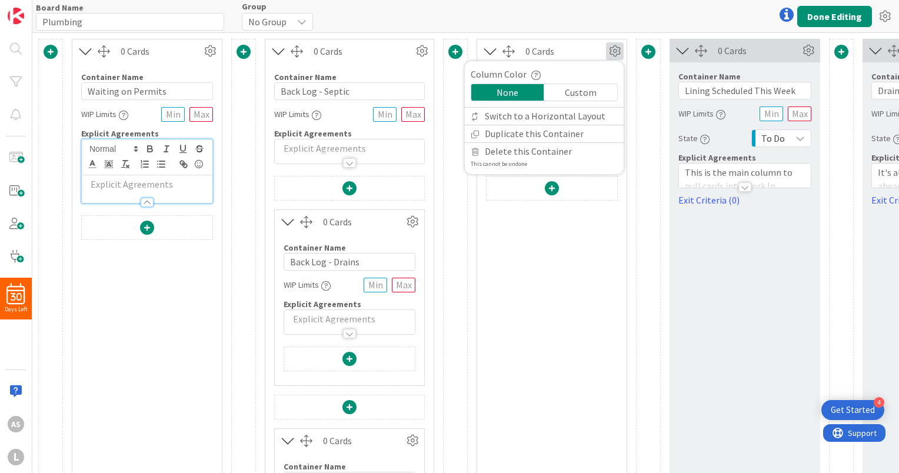
click at [516, 223] on div at bounding box center [552, 407] width 132 height 462
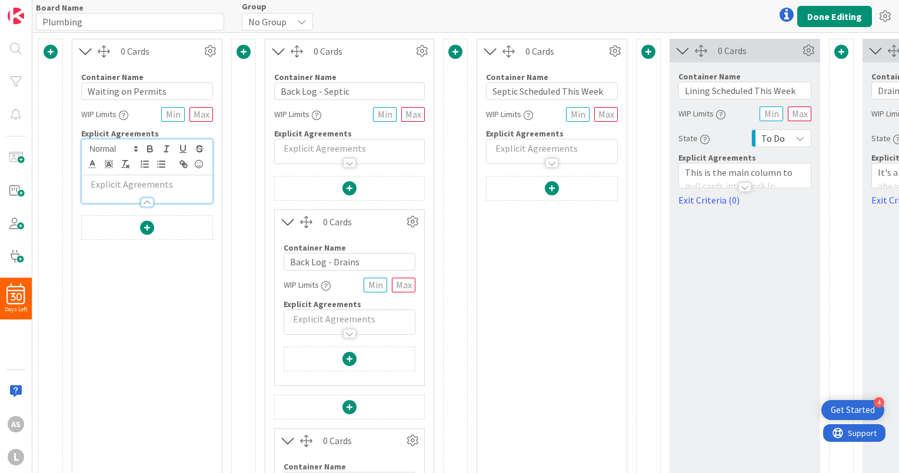
click at [756, 48] on div "0 Cards" at bounding box center [758, 51] width 82 height 14
click at [142, 226] on span at bounding box center [147, 228] width 14 height 14
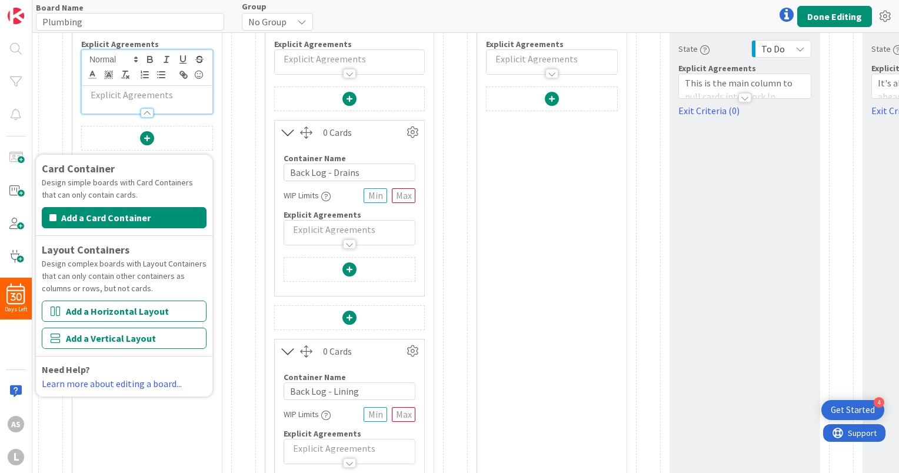
scroll to position [118, 0]
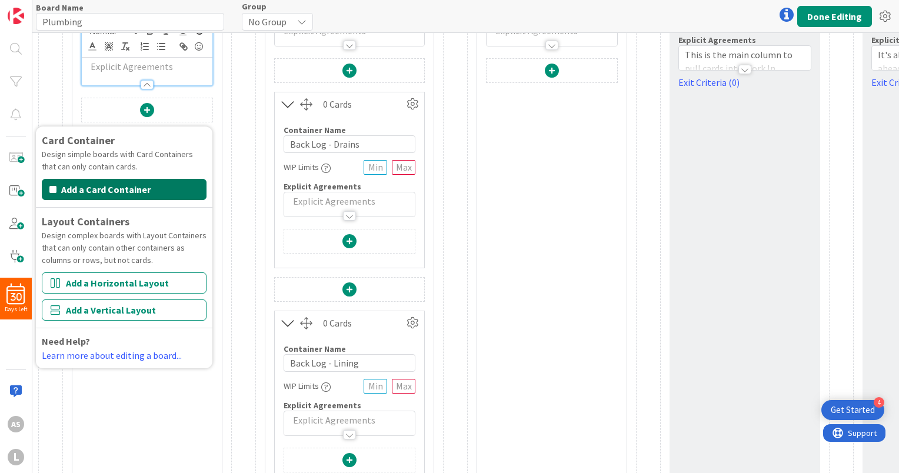
click at [141, 192] on button "Add a Card Container" at bounding box center [124, 189] width 165 height 21
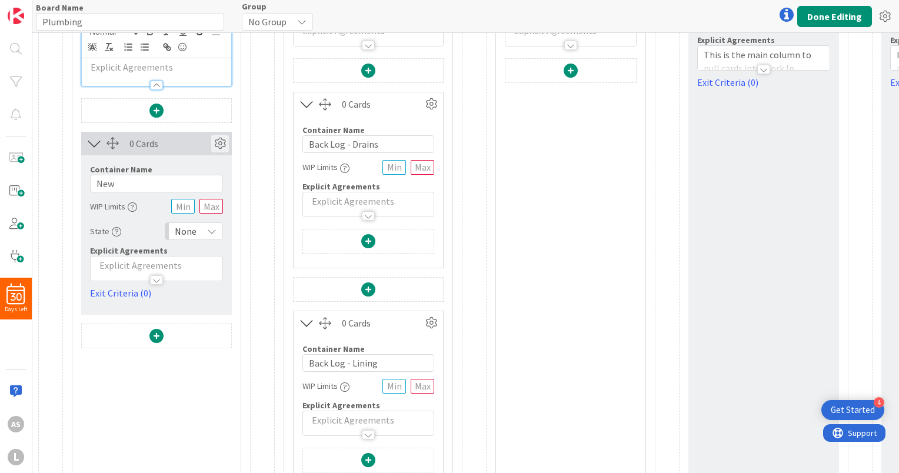
click at [221, 141] on icon at bounding box center [220, 144] width 18 height 18
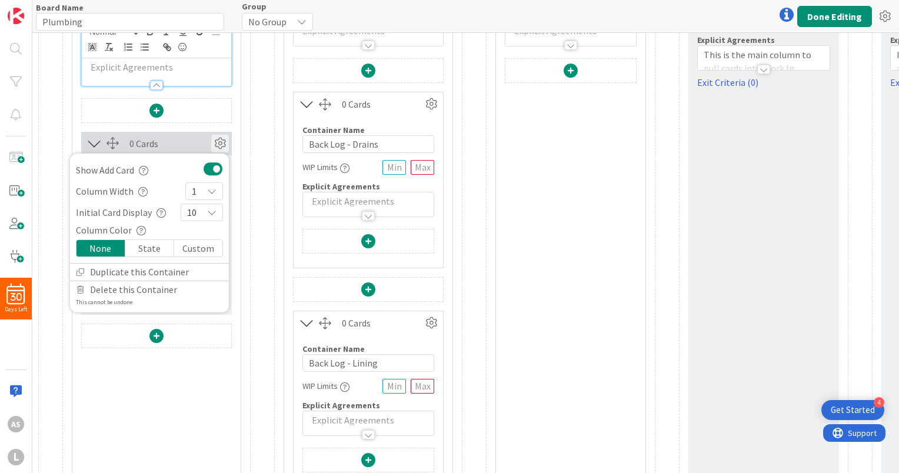
click at [198, 140] on div "0 Cards" at bounding box center [170, 143] width 82 height 14
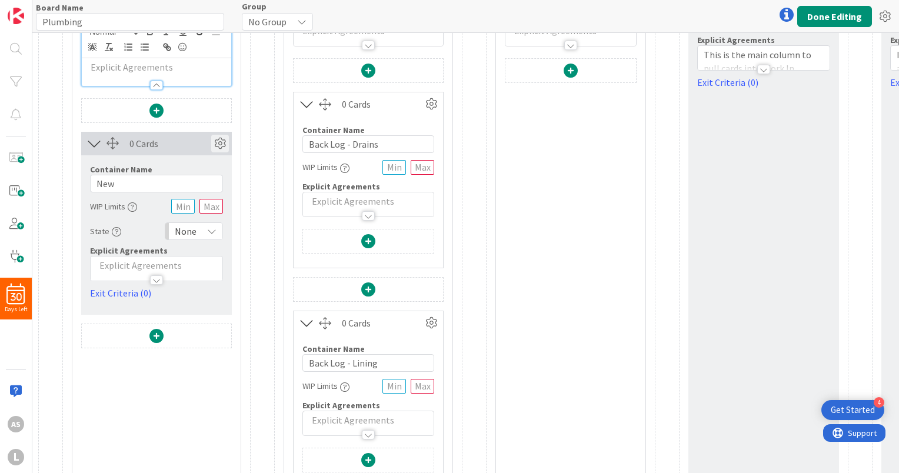
click at [216, 143] on icon at bounding box center [220, 144] width 18 height 18
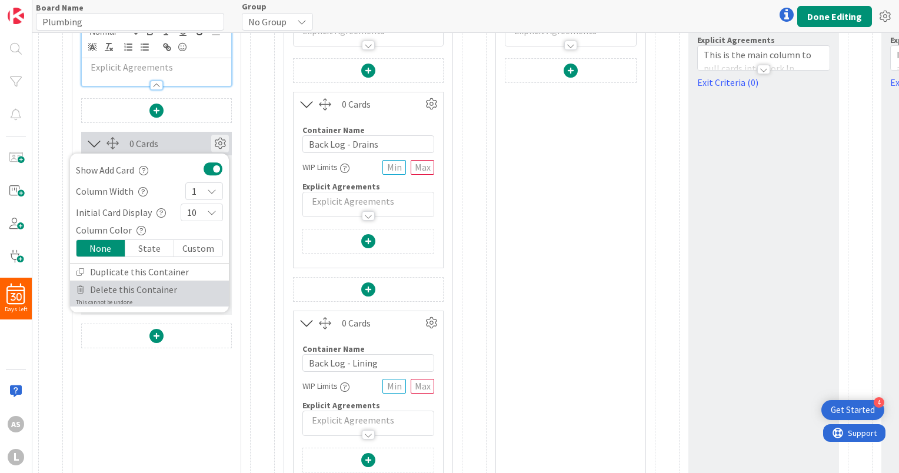
click at [143, 287] on span "Delete this Container" at bounding box center [133, 289] width 87 height 17
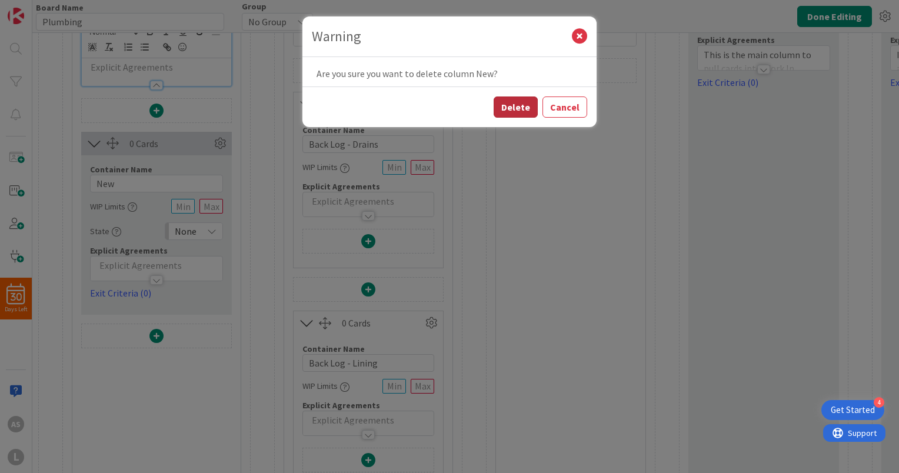
click at [503, 108] on button "Delete" at bounding box center [515, 106] width 44 height 21
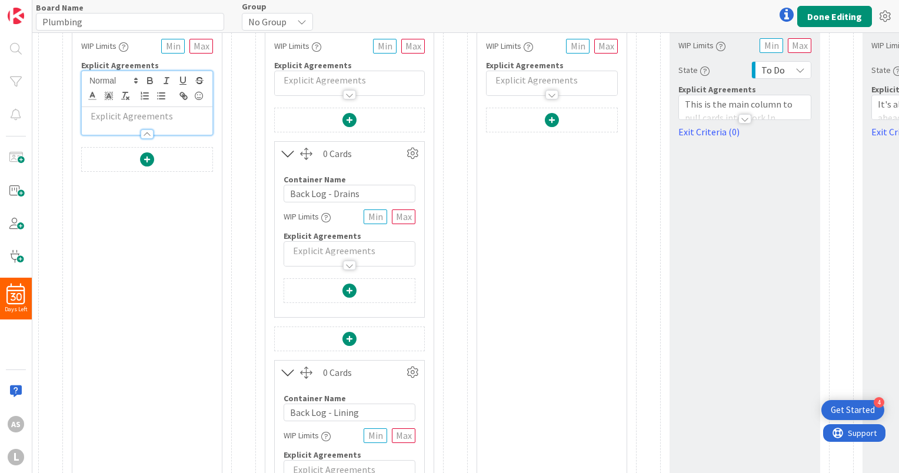
scroll to position [0, 0]
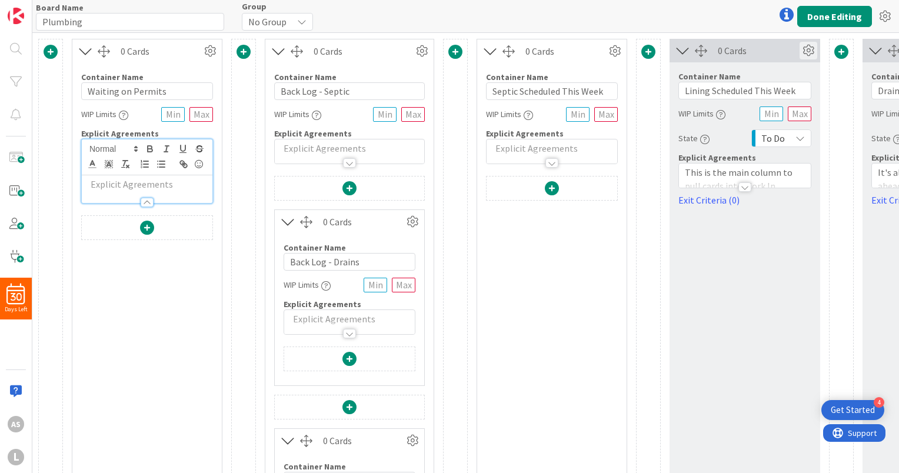
click at [809, 54] on icon at bounding box center [808, 51] width 18 height 18
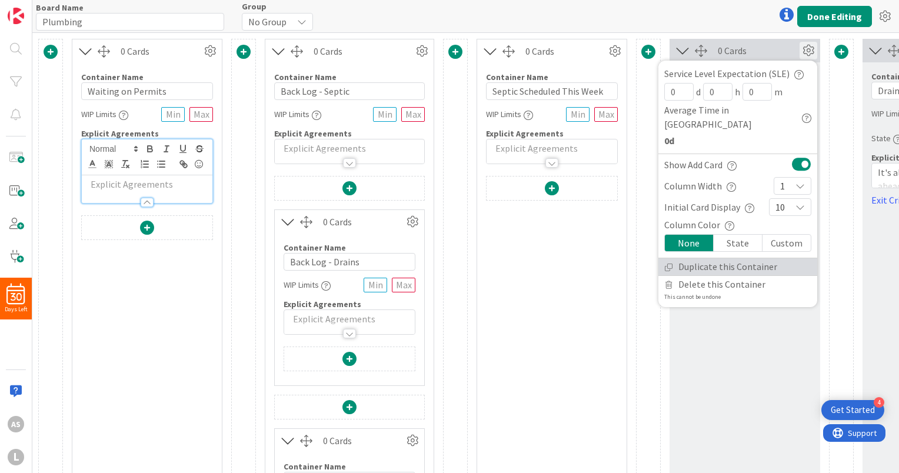
click at [718, 258] on link "Duplicate this Container" at bounding box center [737, 266] width 159 height 17
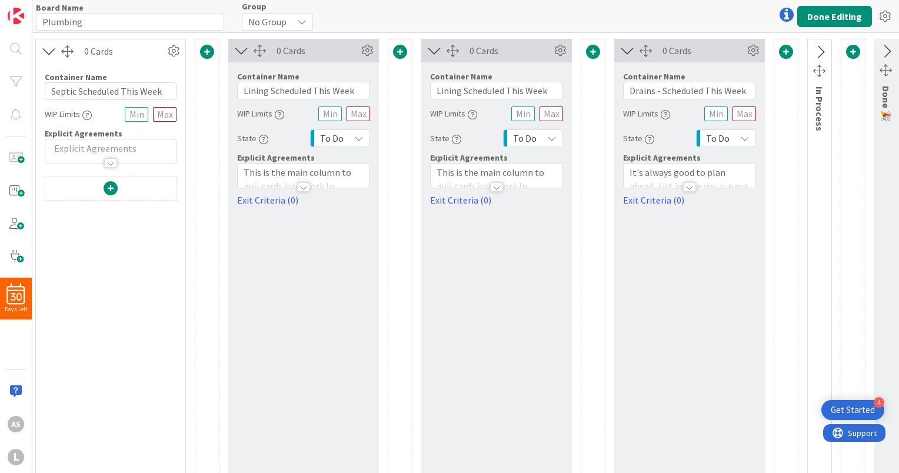
scroll to position [0, 459]
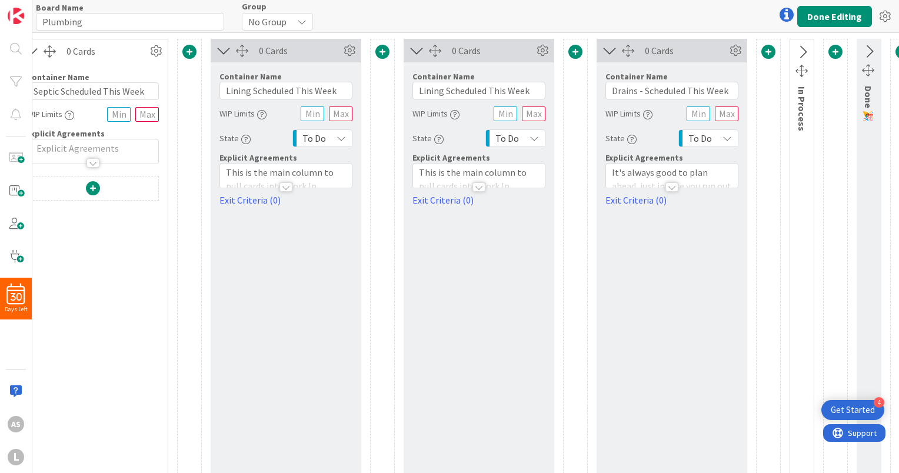
click at [335, 141] on div "To Do" at bounding box center [322, 138] width 60 height 18
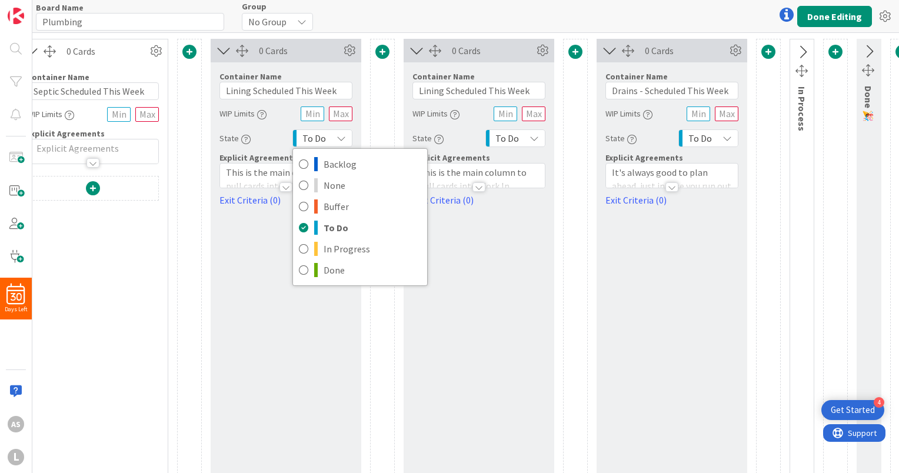
click at [345, 141] on icon at bounding box center [340, 137] width 9 height 9
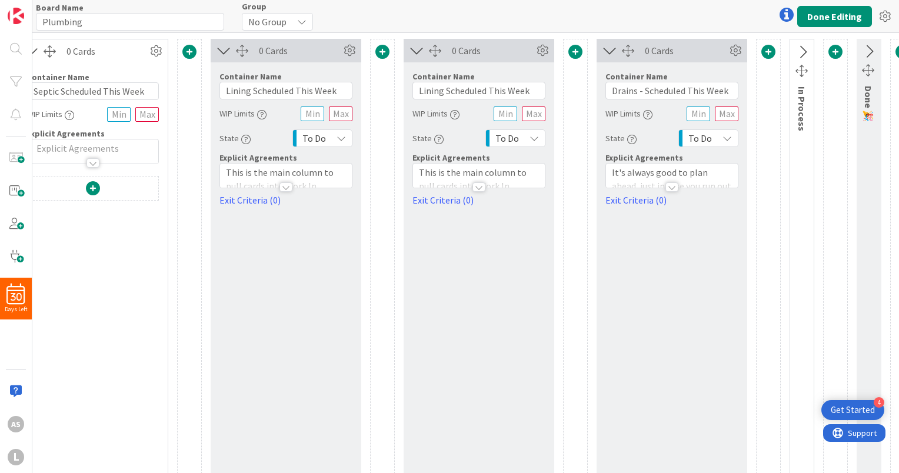
click at [345, 141] on icon at bounding box center [340, 137] width 9 height 9
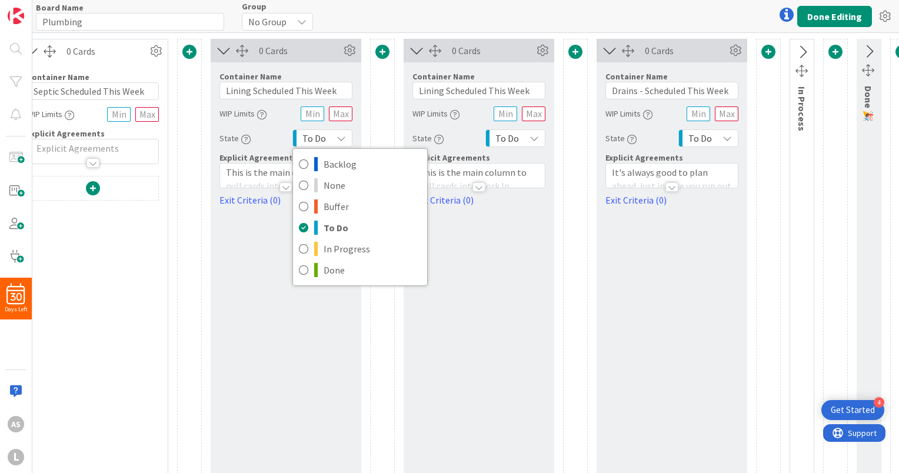
click at [482, 50] on div "0 Cards" at bounding box center [493, 51] width 82 height 14
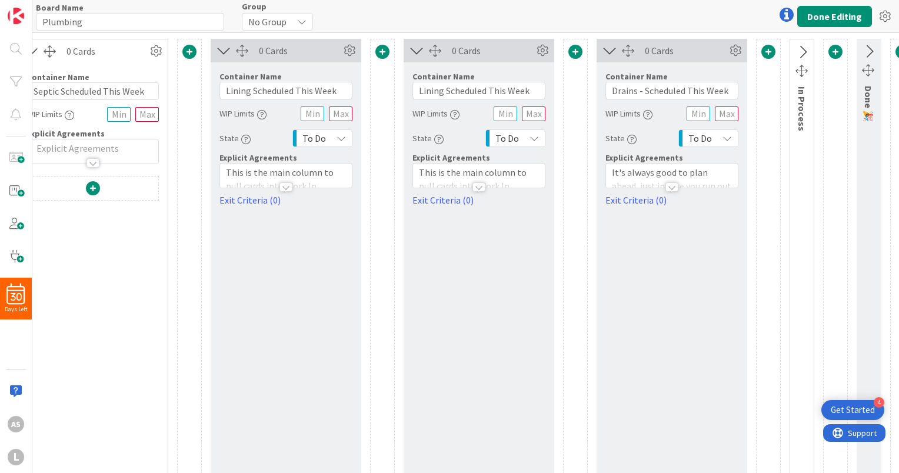
click at [499, 49] on div "0 Cards" at bounding box center [493, 51] width 82 height 14
click at [416, 55] on icon at bounding box center [416, 50] width 19 height 15
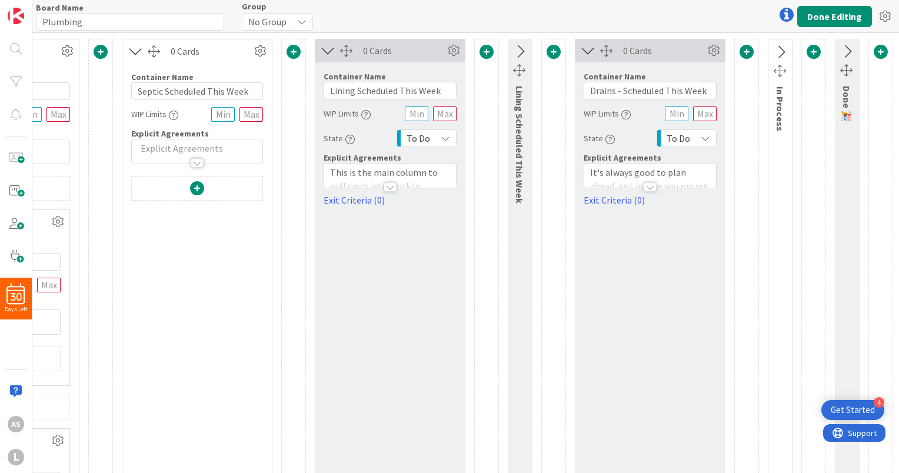
click at [318, 51] on icon at bounding box center [327, 50] width 19 height 15
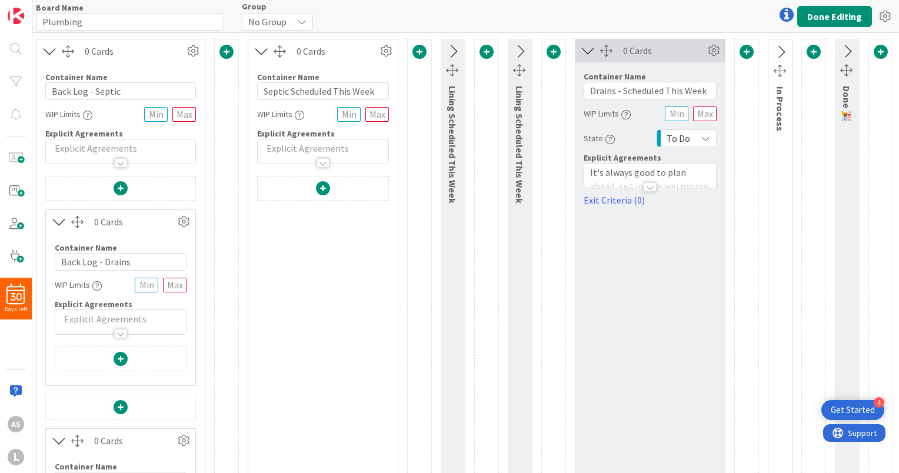
click at [252, 54] on icon at bounding box center [261, 51] width 19 height 15
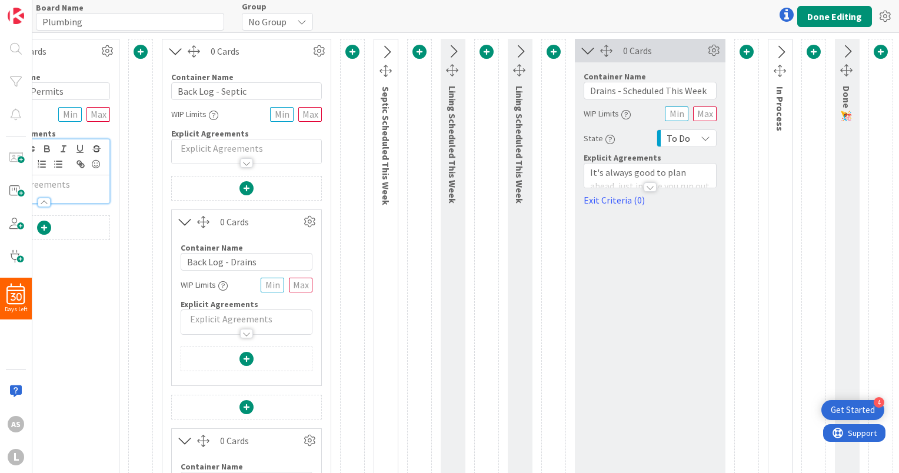
click at [172, 52] on icon at bounding box center [175, 51] width 19 height 15
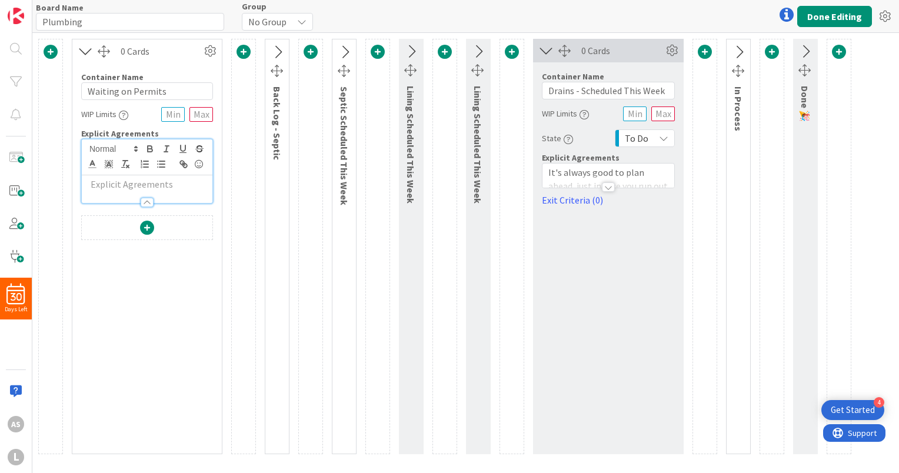
click at [86, 48] on icon at bounding box center [85, 51] width 19 height 15
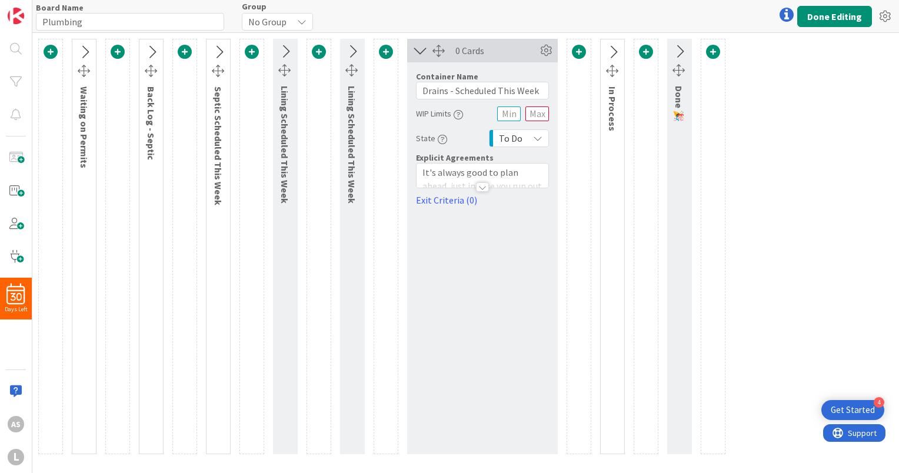
click at [120, 52] on span at bounding box center [118, 52] width 14 height 14
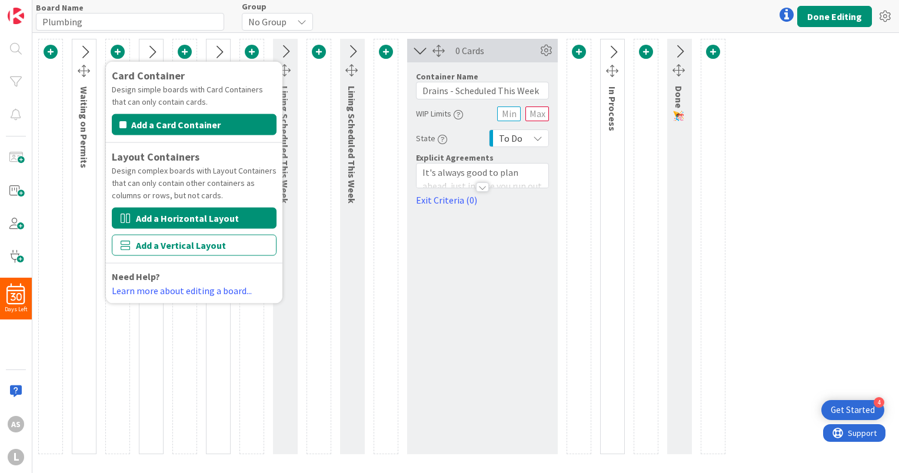
click at [214, 220] on button "Add a Horizontal Layout" at bounding box center [194, 218] width 165 height 21
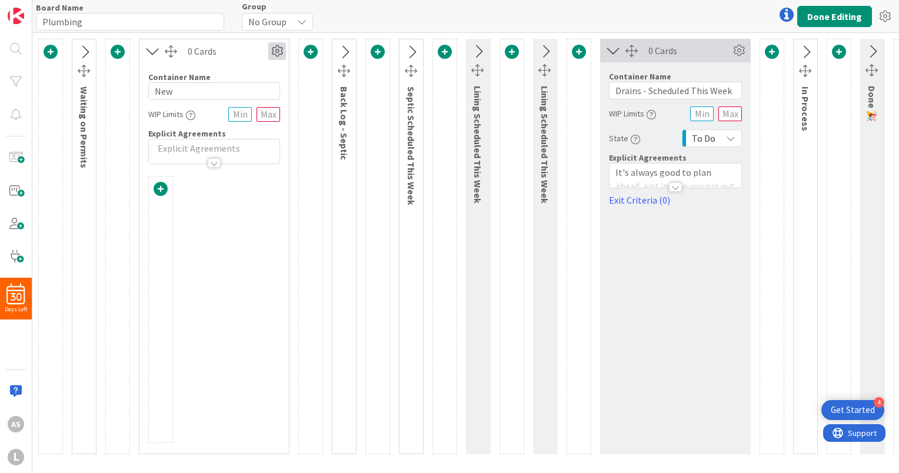
click at [280, 42] on icon at bounding box center [277, 51] width 18 height 18
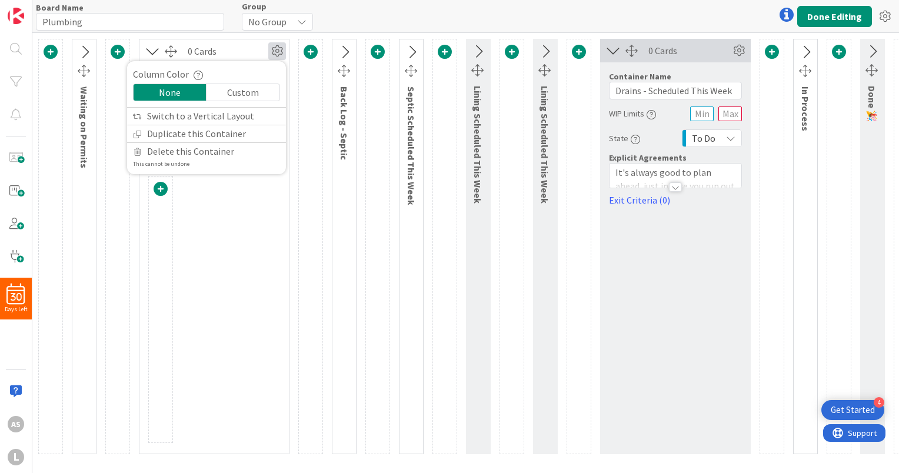
click at [268, 51] on icon at bounding box center [277, 51] width 18 height 18
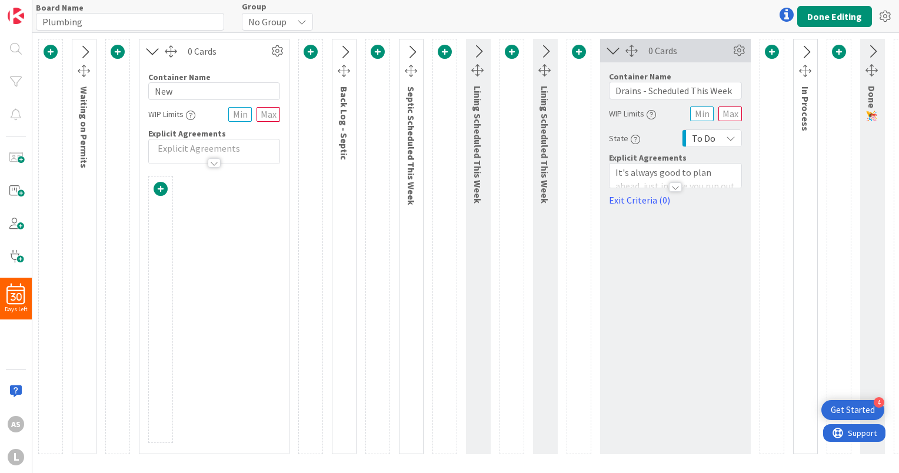
click at [156, 52] on icon at bounding box center [152, 51] width 19 height 15
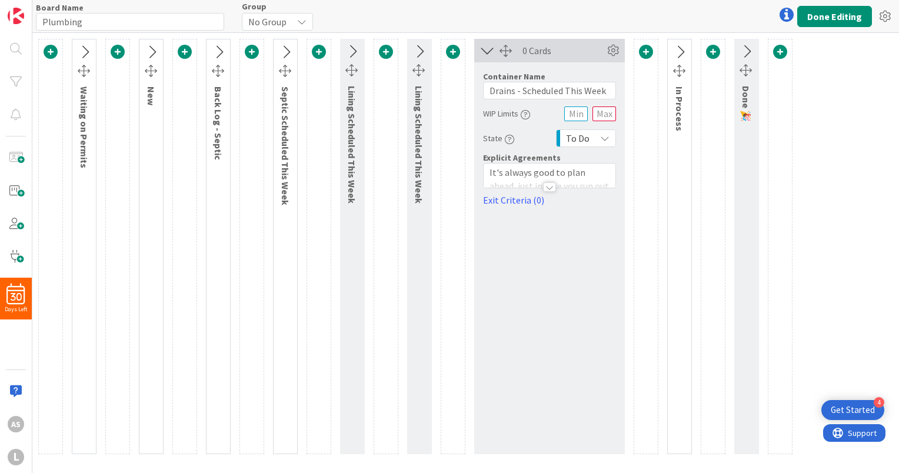
click at [155, 50] on icon at bounding box center [151, 52] width 19 height 15
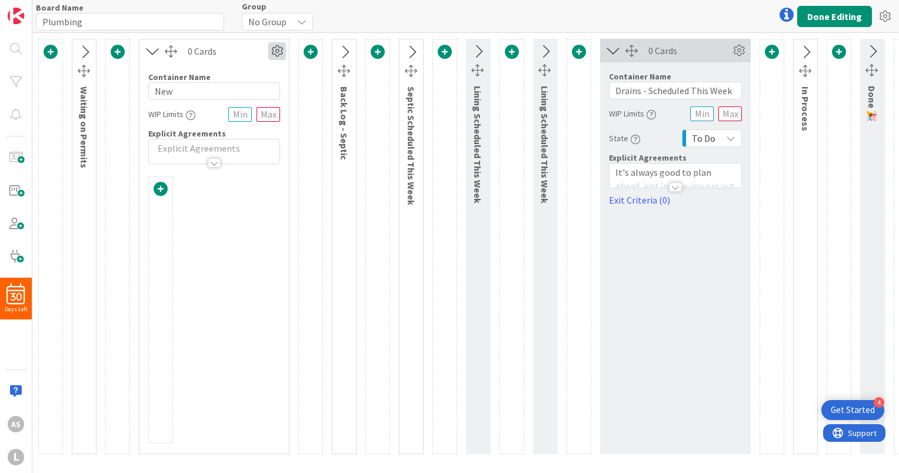
click at [276, 53] on icon at bounding box center [277, 51] width 18 height 18
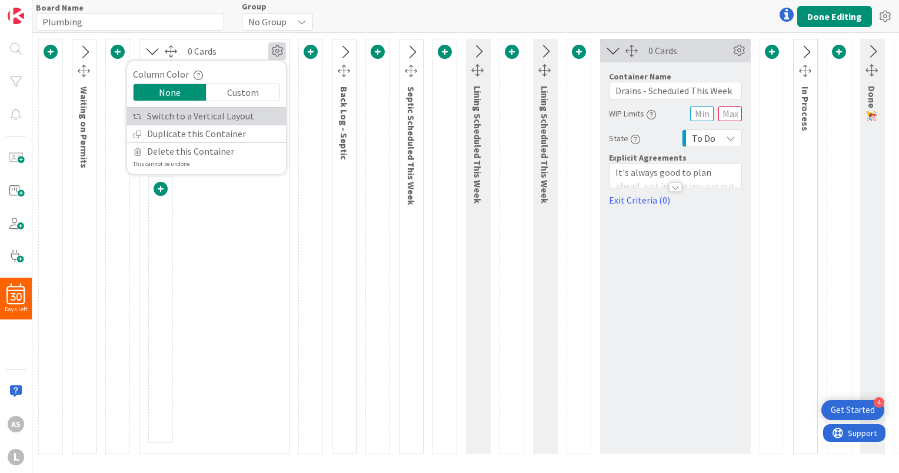
click at [222, 116] on link "Switch to a Vertical Layout" at bounding box center [206, 116] width 159 height 17
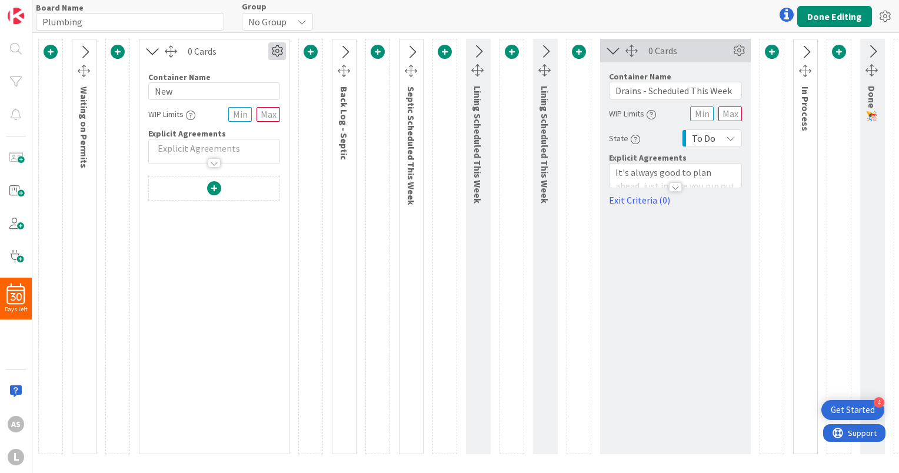
click at [275, 52] on icon at bounding box center [277, 51] width 18 height 18
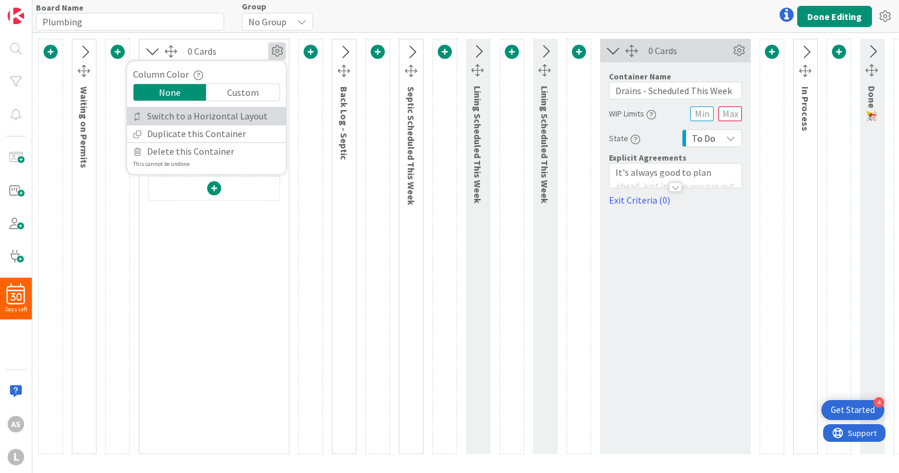
click at [223, 115] on link "Switch to a Horizontal Layout" at bounding box center [206, 116] width 159 height 17
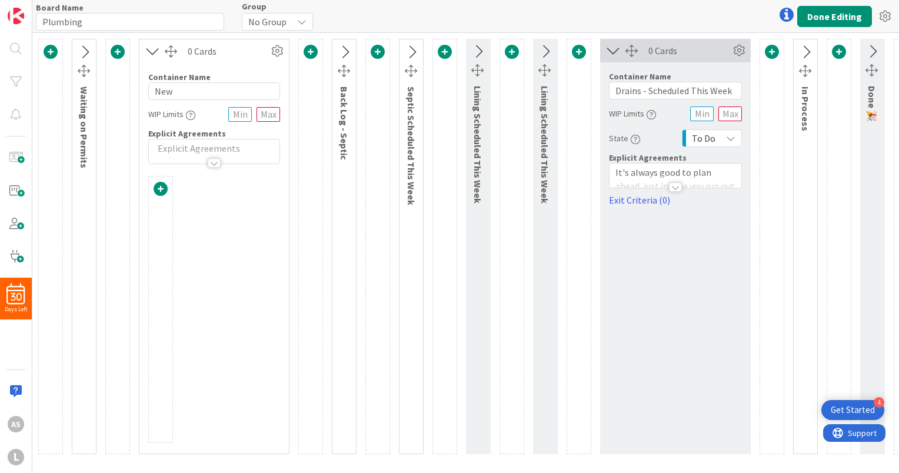
click at [163, 191] on span at bounding box center [160, 189] width 14 height 14
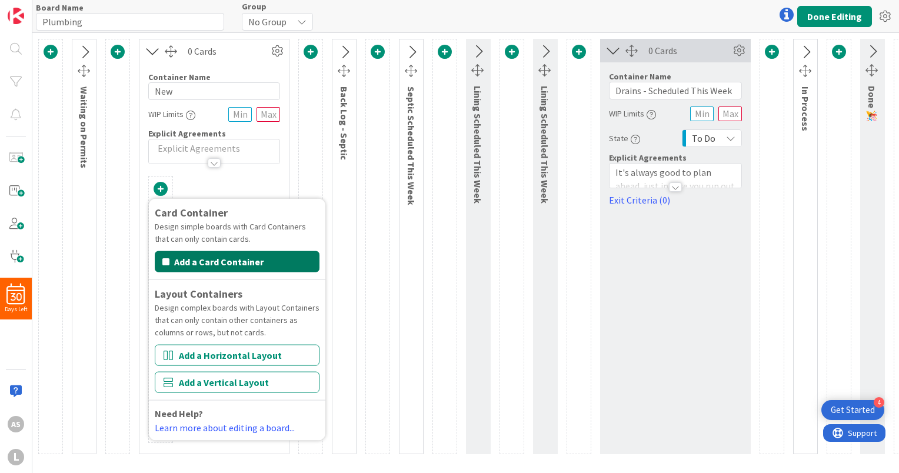
click at [204, 266] on button "Add a Card Container" at bounding box center [237, 261] width 165 height 21
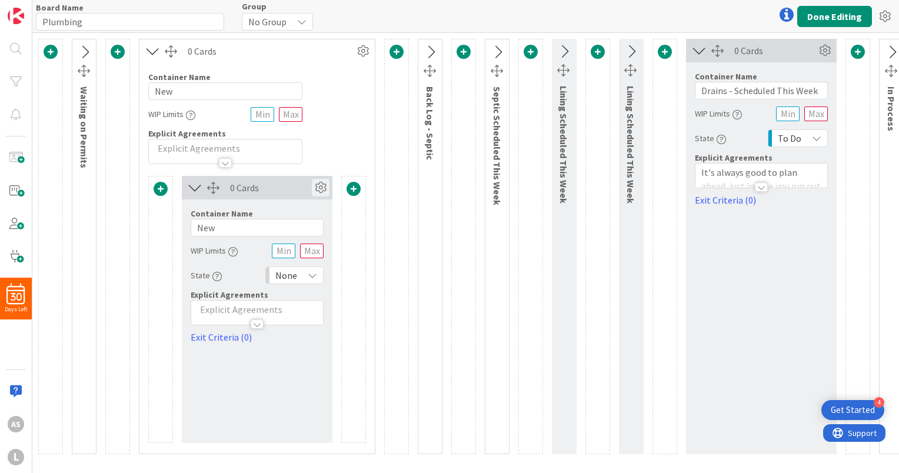
click at [322, 188] on icon at bounding box center [321, 188] width 18 height 18
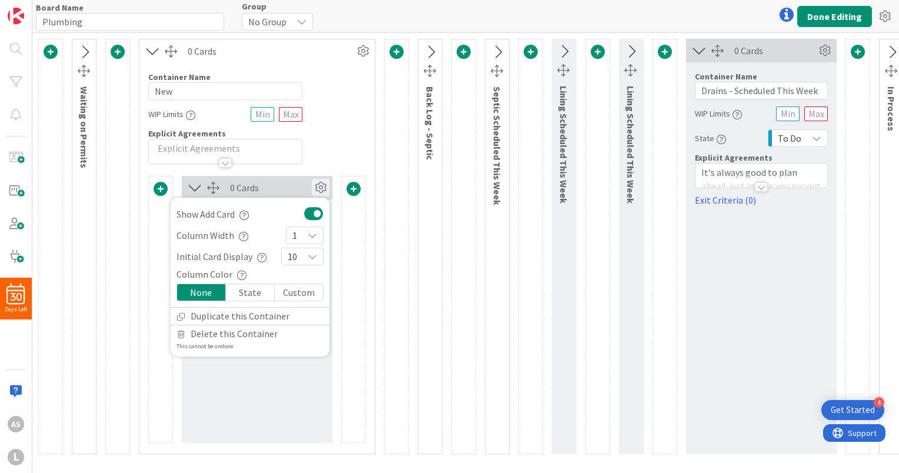
click at [320, 188] on icon at bounding box center [321, 188] width 18 height 18
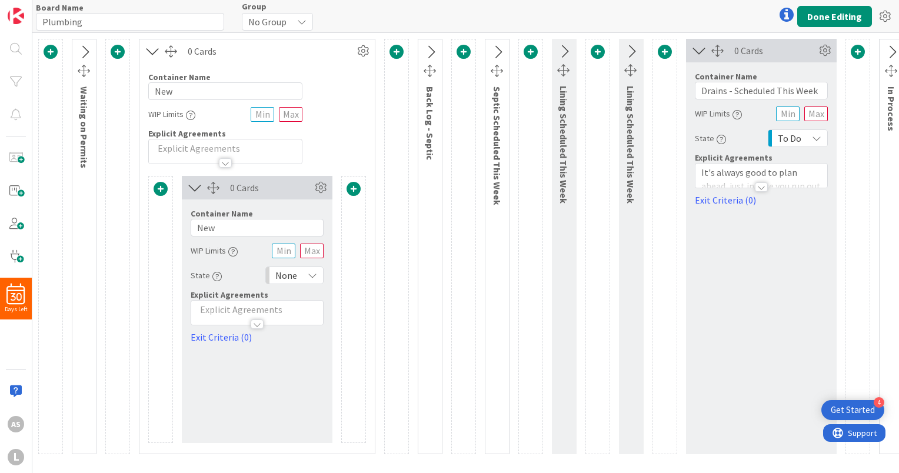
click at [192, 188] on icon at bounding box center [194, 187] width 19 height 15
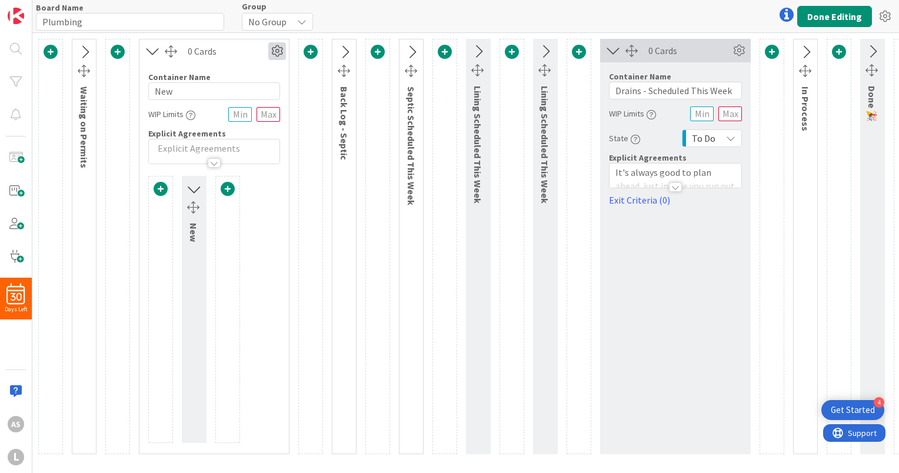
click at [278, 51] on icon at bounding box center [277, 51] width 18 height 18
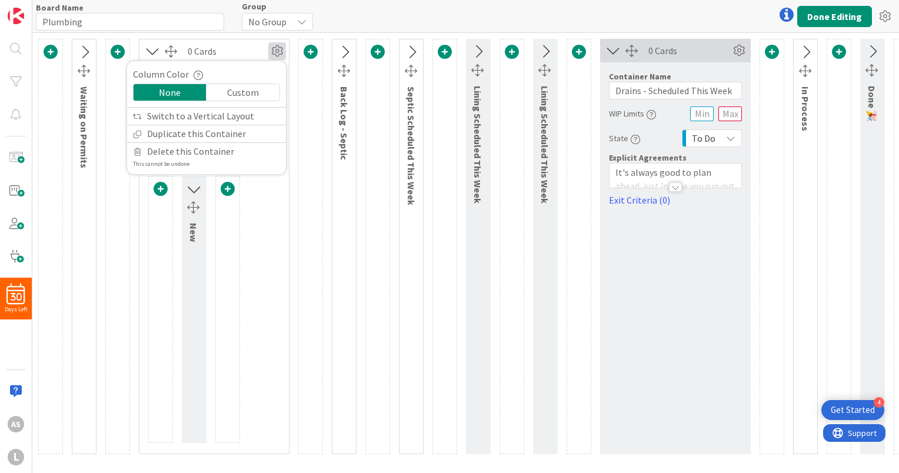
click at [278, 51] on icon at bounding box center [277, 51] width 18 height 18
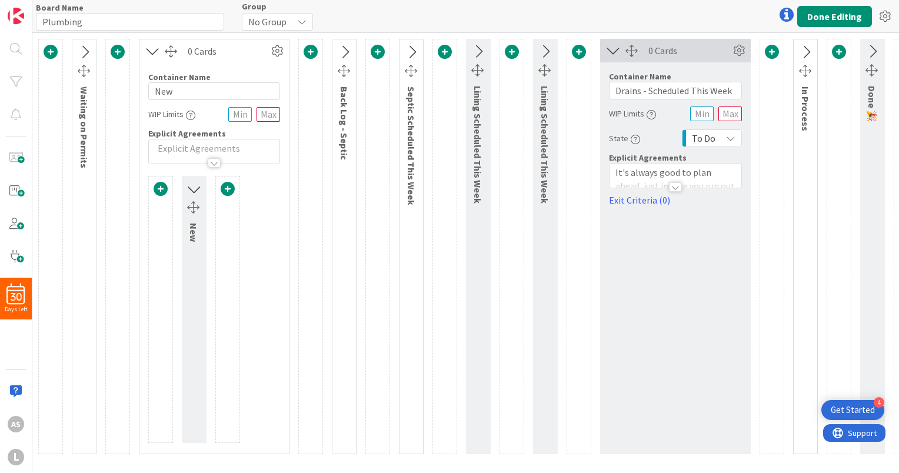
click at [195, 193] on icon at bounding box center [193, 188] width 15 height 19
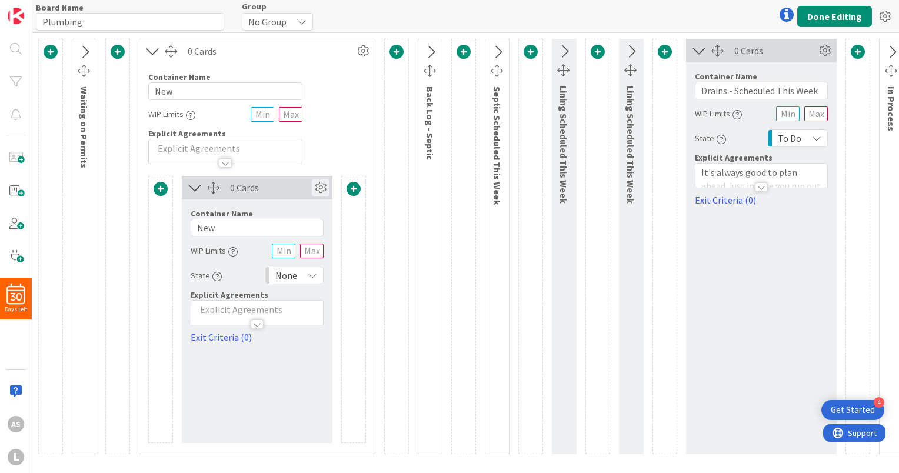
click at [323, 185] on icon at bounding box center [321, 188] width 18 height 18
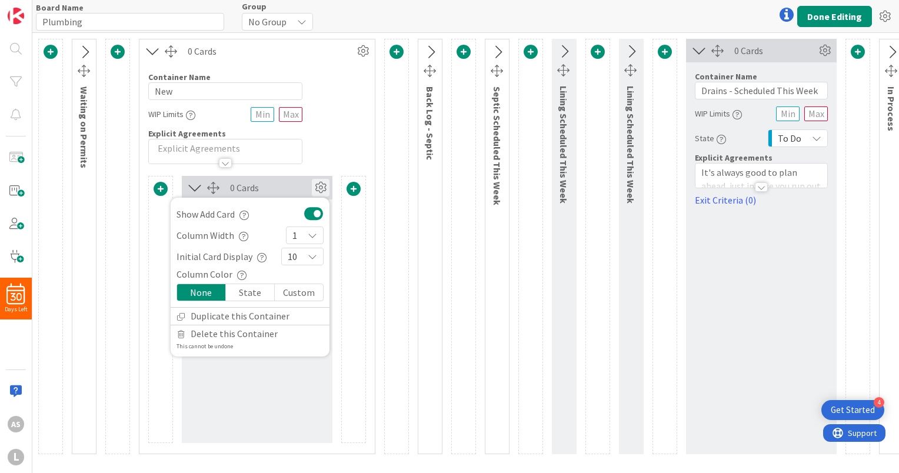
click at [321, 186] on icon at bounding box center [321, 188] width 18 height 18
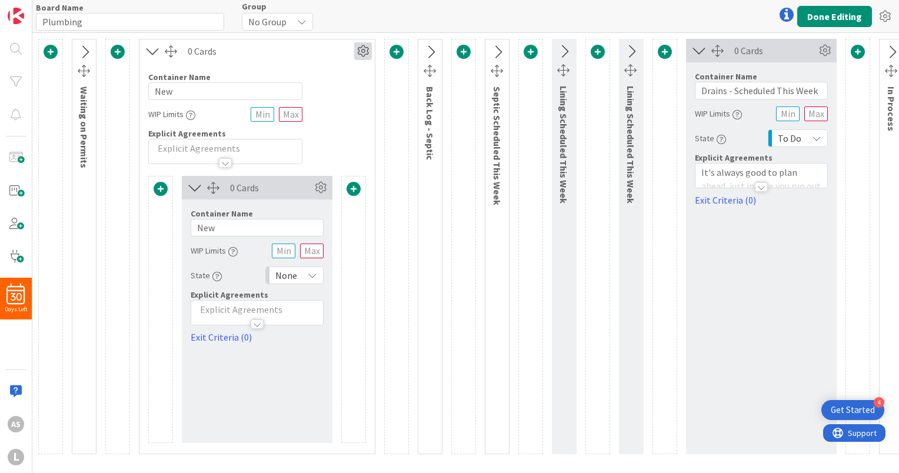
click at [362, 56] on icon at bounding box center [363, 51] width 18 height 18
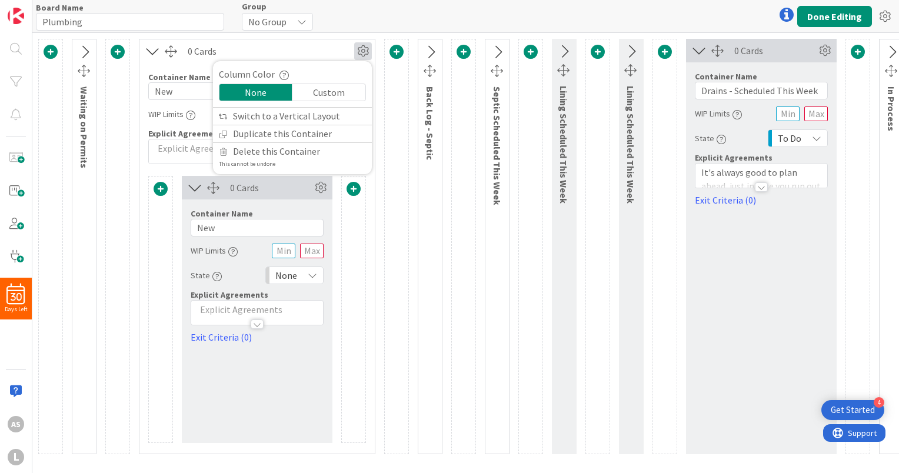
click at [320, 52] on div "0 Cards" at bounding box center [271, 51] width 166 height 14
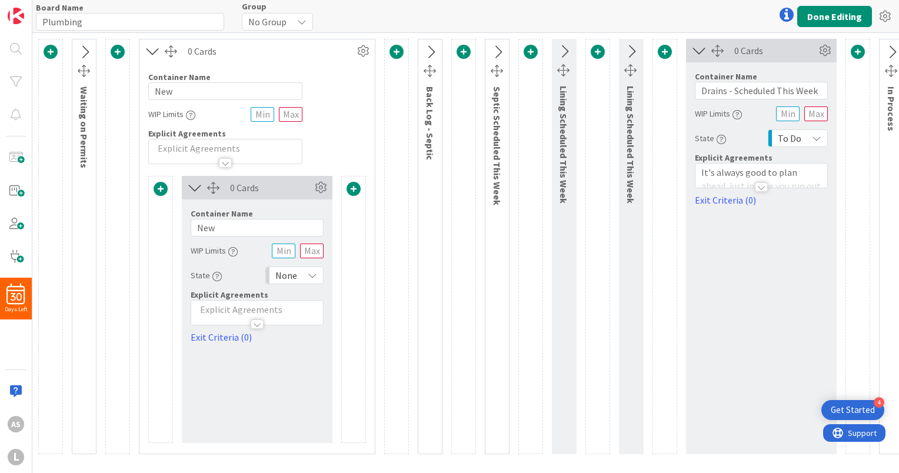
click at [153, 52] on icon at bounding box center [152, 51] width 19 height 15
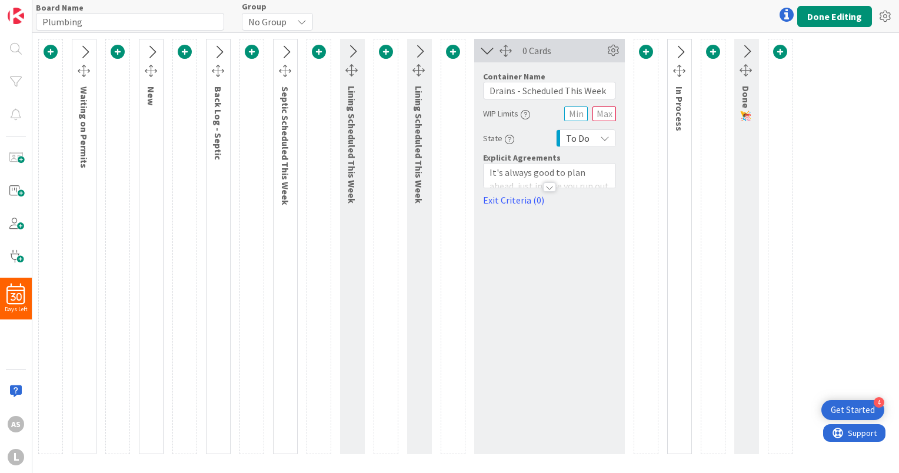
click at [486, 54] on icon at bounding box center [486, 50] width 19 height 15
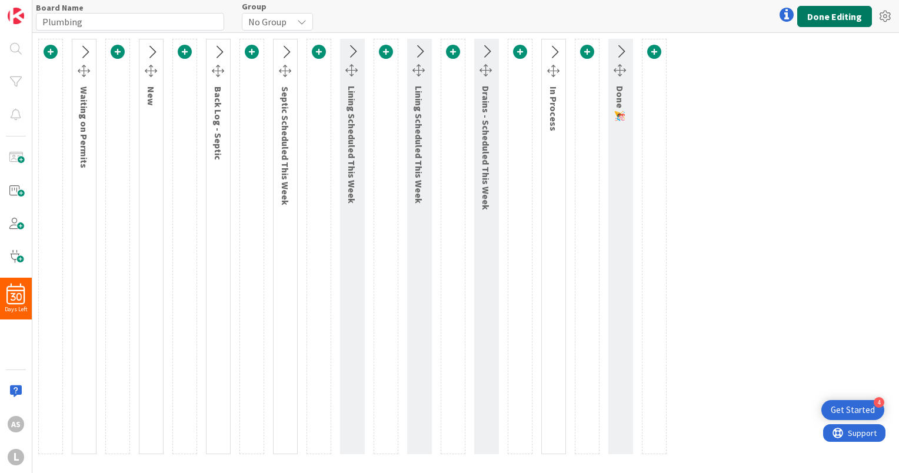
click at [841, 22] on button "Done Editing" at bounding box center [834, 16] width 75 height 21
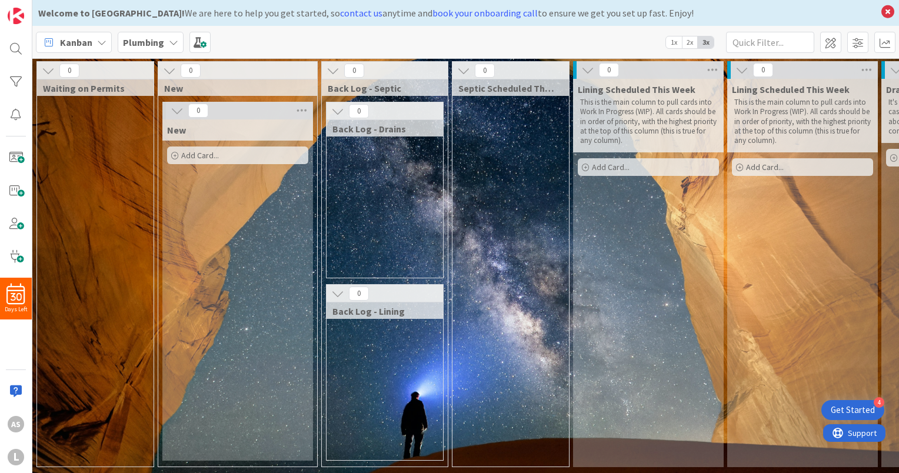
scroll to position [8, 0]
click at [370, 169] on div "0 Back Log - Drains" at bounding box center [385, 190] width 118 height 176
drag, startPoint x: 379, startPoint y: 168, endPoint x: 363, endPoint y: 168, distance: 15.9
click at [363, 168] on div "0 Back Log - Drains" at bounding box center [385, 190] width 118 height 176
click at [20, 161] on span at bounding box center [16, 158] width 24 height 24
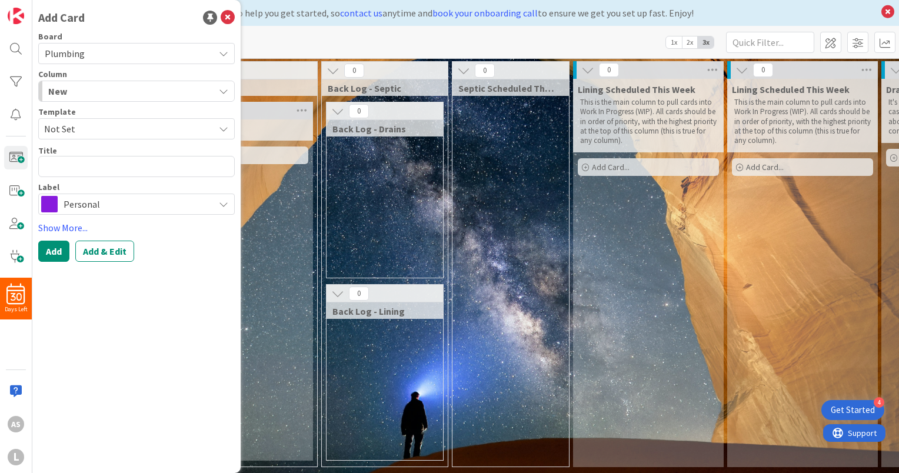
click at [120, 84] on div "New" at bounding box center [129, 91] width 169 height 19
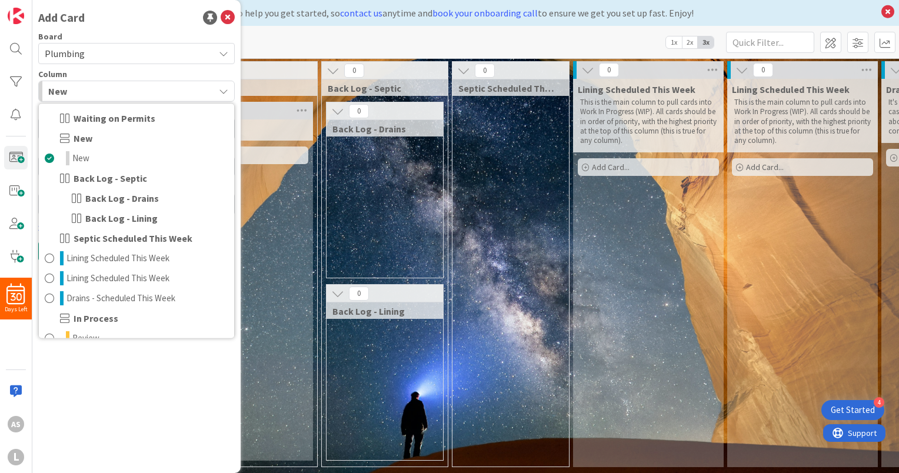
click at [623, 146] on div "Lining Scheduled This Week This is the main column to pull cards into Work In P…" at bounding box center [648, 128] width 151 height 99
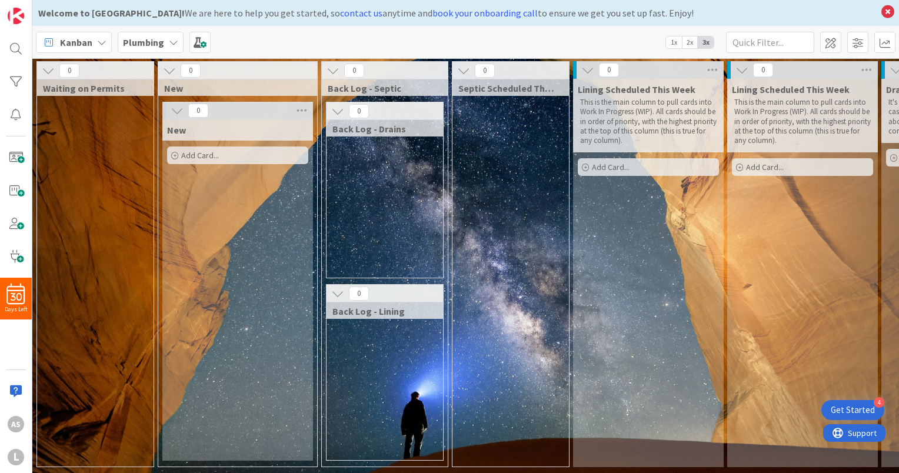
click at [606, 162] on span "Add Card..." at bounding box center [611, 167] width 38 height 11
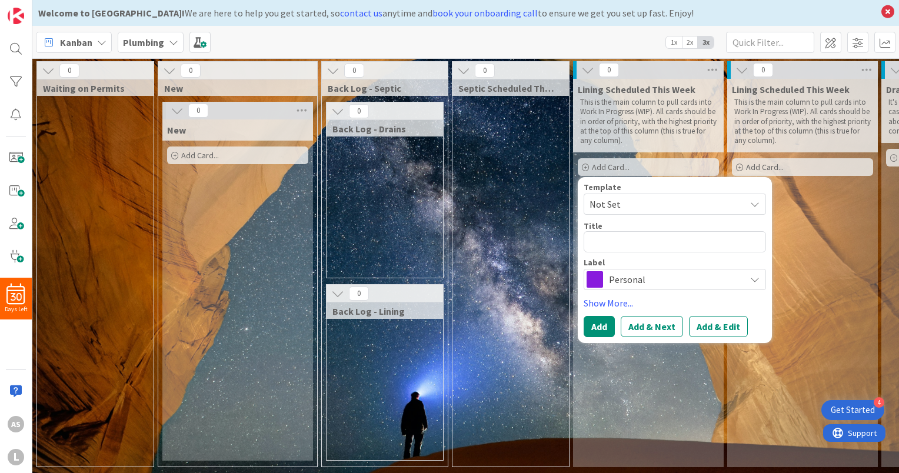
type textarea "x"
type textarea "S"
type textarea "x"
type textarea "Sm"
type textarea "x"
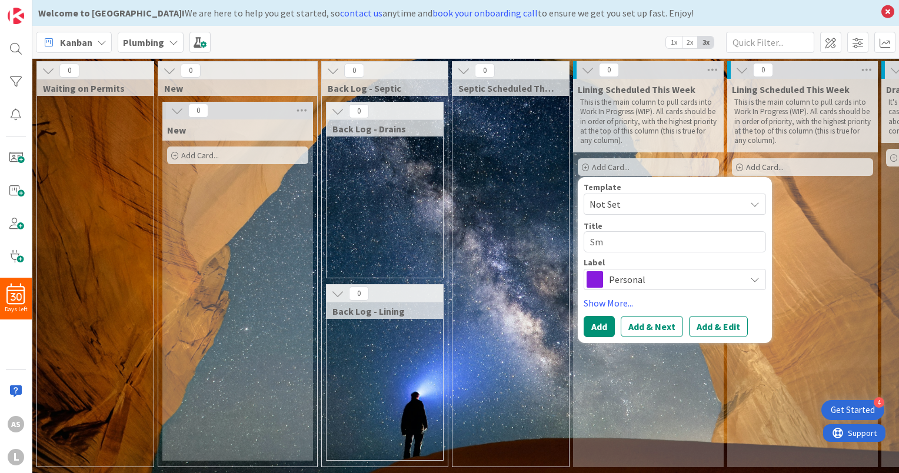
type textarea "Smi"
type textarea "x"
type textarea "Smit"
type textarea "x"
type textarea "Smith"
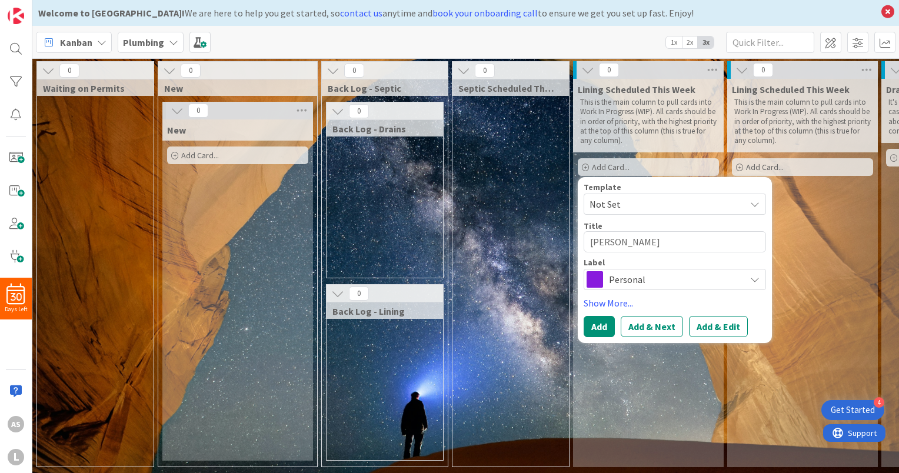
type textarea "x"
type textarea "Smith"
type textarea "x"
type textarea "Smith -"
type textarea "x"
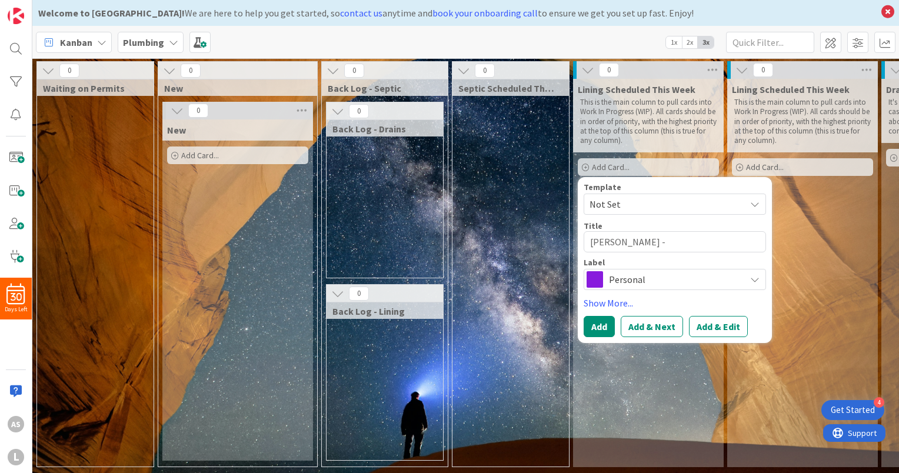
type textarea "Smith -"
type textarea "x"
type textarea "Smith - 1"
type textarea "x"
type textarea "Smith - 12"
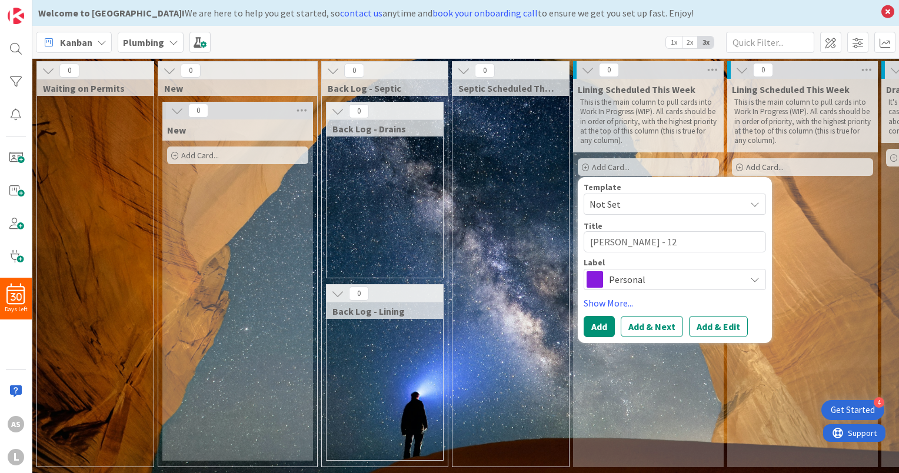
type textarea "x"
type textarea "Smith - 123"
type textarea "x"
type textarea "Smith - 1234"
type textarea "x"
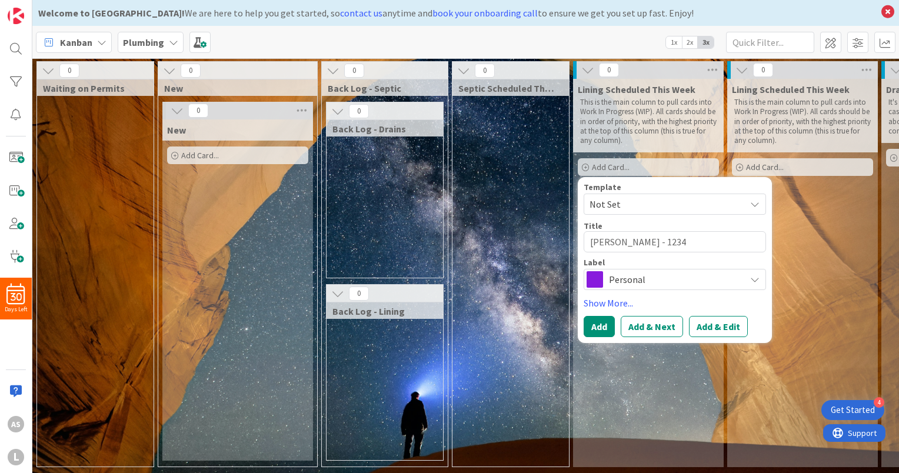
type textarea "Smith - 12345"
type textarea "x"
type textarea "Smith - 123456"
click at [657, 278] on span "Personal" at bounding box center [674, 279] width 131 height 16
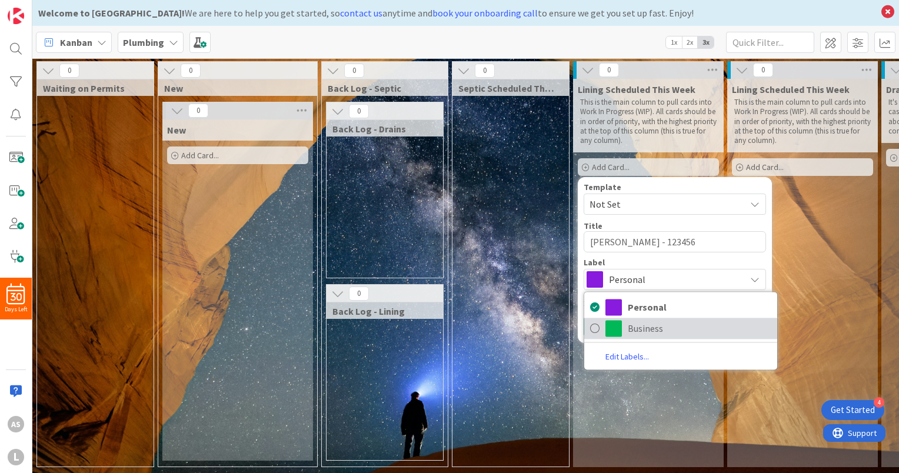
click at [667, 324] on span "Business" at bounding box center [698, 329] width 143 height 18
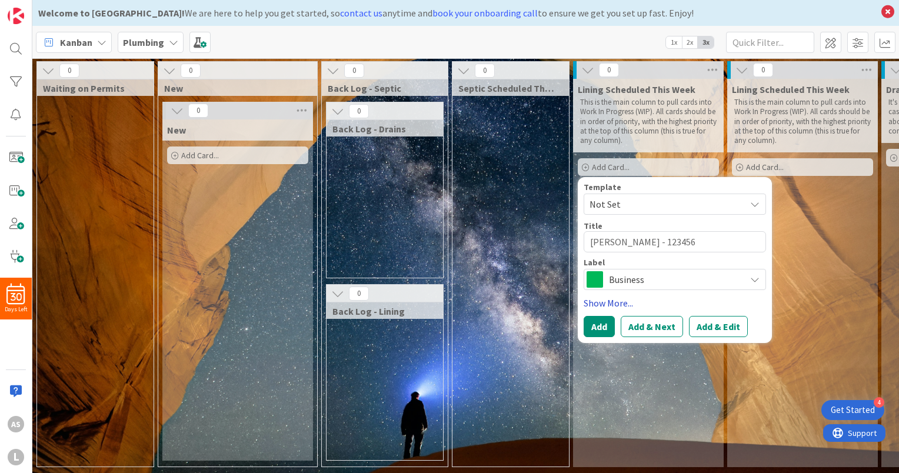
click at [619, 296] on link "Show More..." at bounding box center [674, 303] width 182 height 14
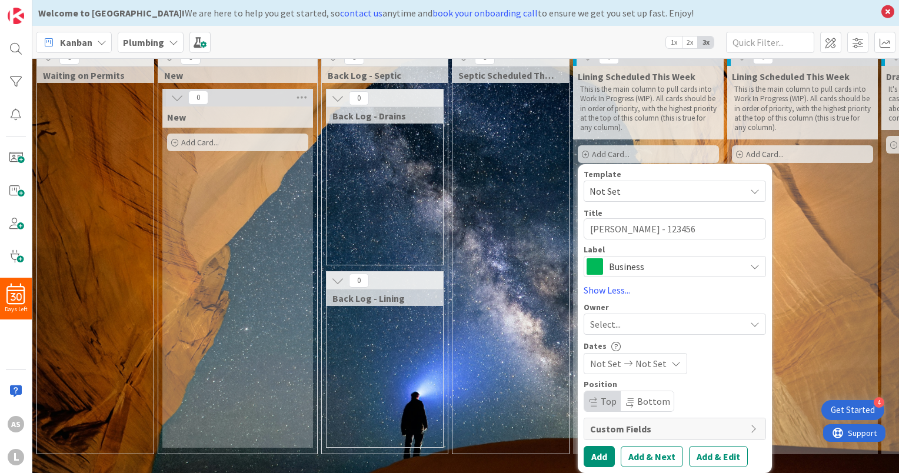
scroll to position [21, 0]
click at [643, 425] on span "Custom Fields" at bounding box center [667, 429] width 154 height 14
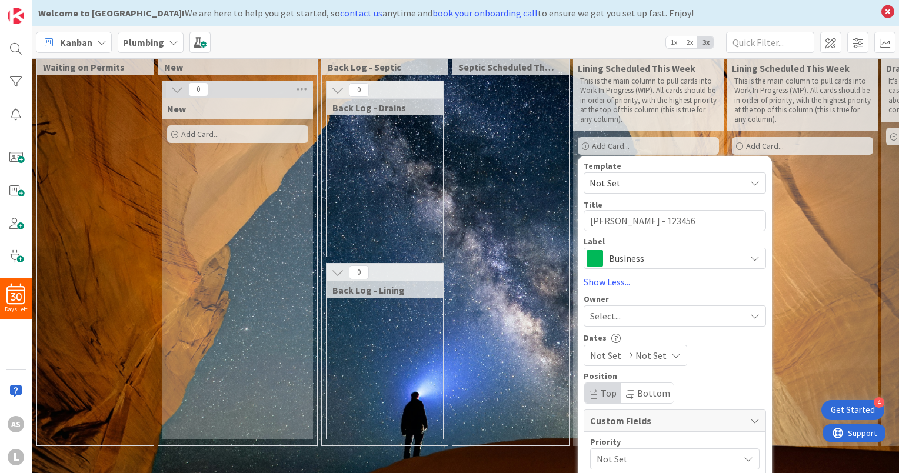
scroll to position [103, 0]
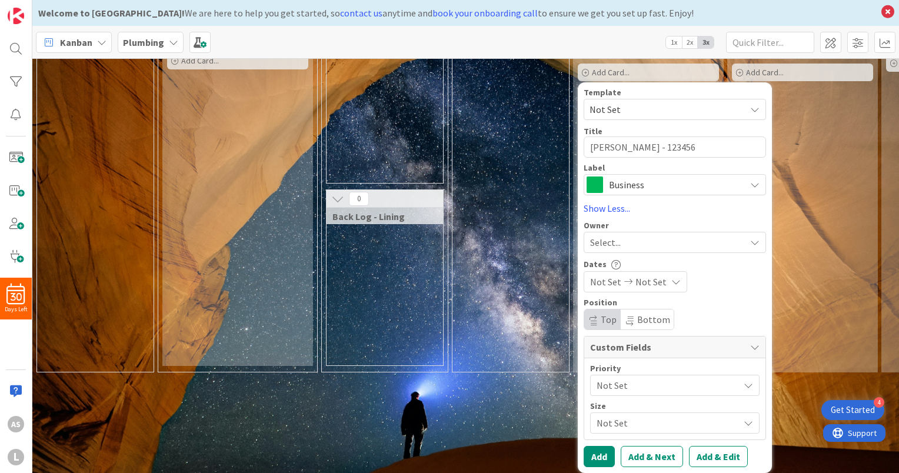
click at [675, 378] on span "Not Set" at bounding box center [664, 385] width 136 height 16
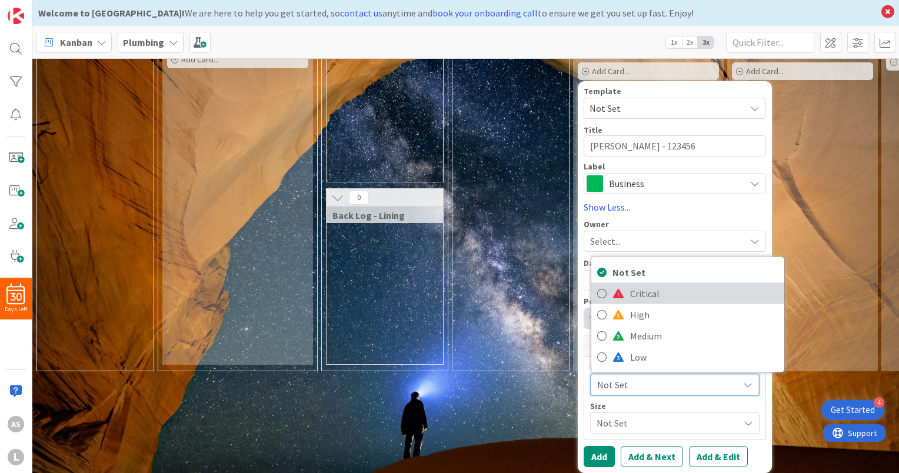
click at [650, 286] on span "Critical" at bounding box center [704, 294] width 148 height 18
type textarea "x"
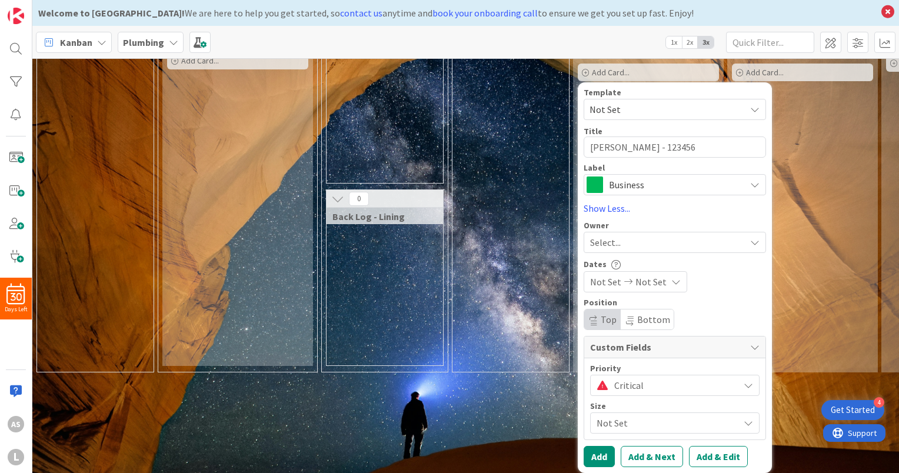
click at [680, 415] on span "Not Set" at bounding box center [664, 423] width 136 height 16
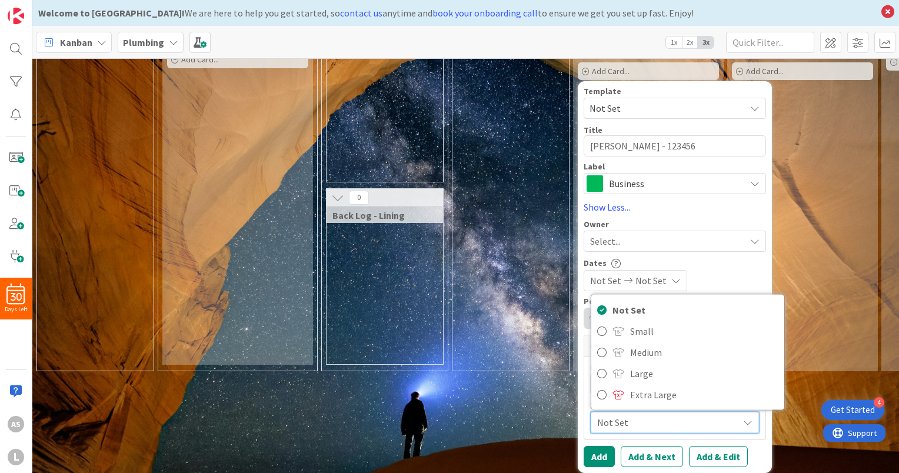
click at [734, 280] on div "Not Set Not Set" at bounding box center [674, 280] width 182 height 21
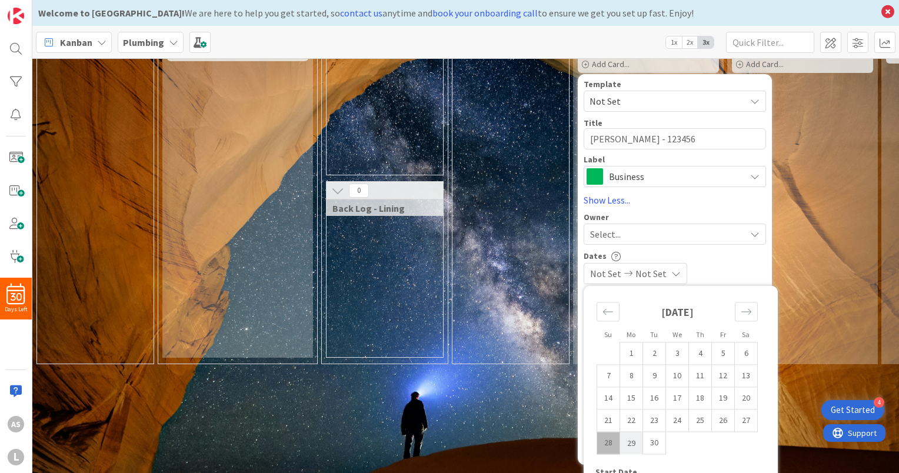
click at [632, 438] on td "29" at bounding box center [631, 443] width 23 height 22
type input "09/29/2025"
type textarea "x"
click at [630, 445] on td "29" at bounding box center [631, 443] width 23 height 22
type input "09/29/2025"
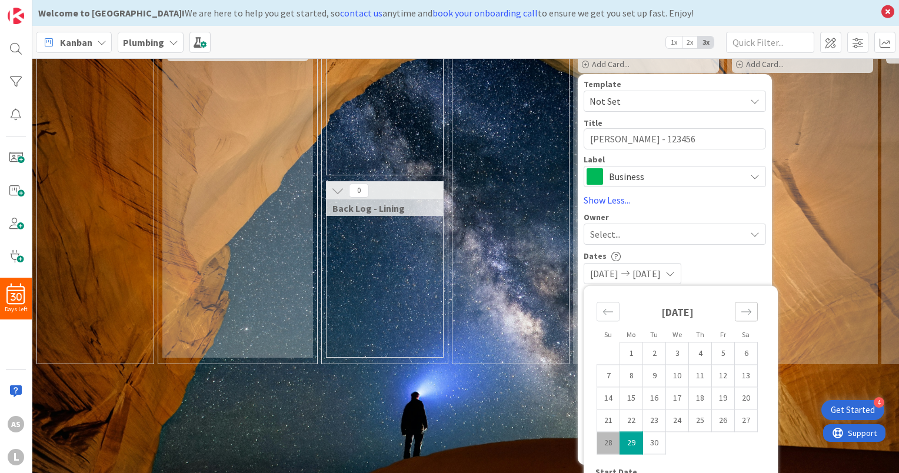
type textarea "x"
click at [739, 245] on div "Template Not Set Title 14 / 128 Smith - 123456 Label Business Personal Business…" at bounding box center [674, 269] width 182 height 379
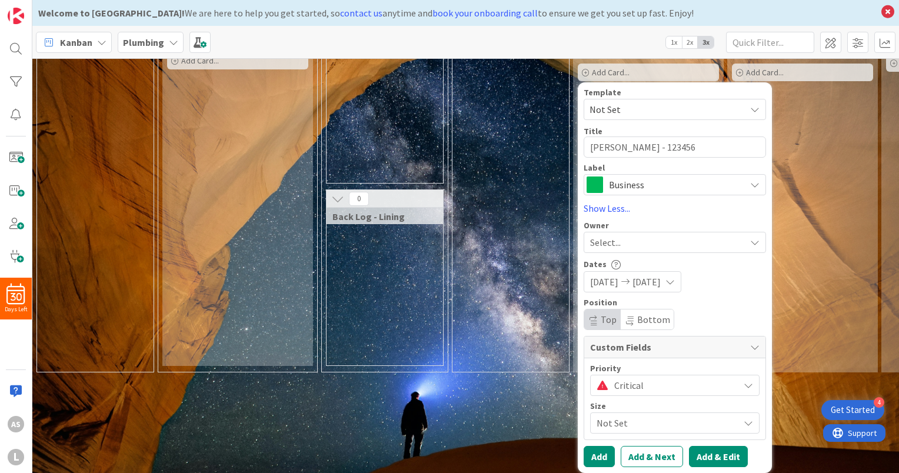
click at [716, 448] on button "Add & Edit" at bounding box center [718, 456] width 59 height 21
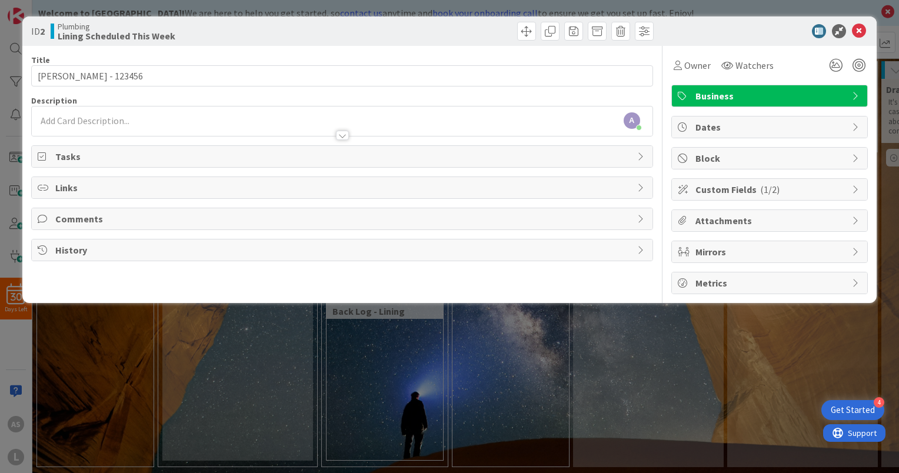
click at [743, 282] on span "Metrics" at bounding box center [770, 283] width 151 height 14
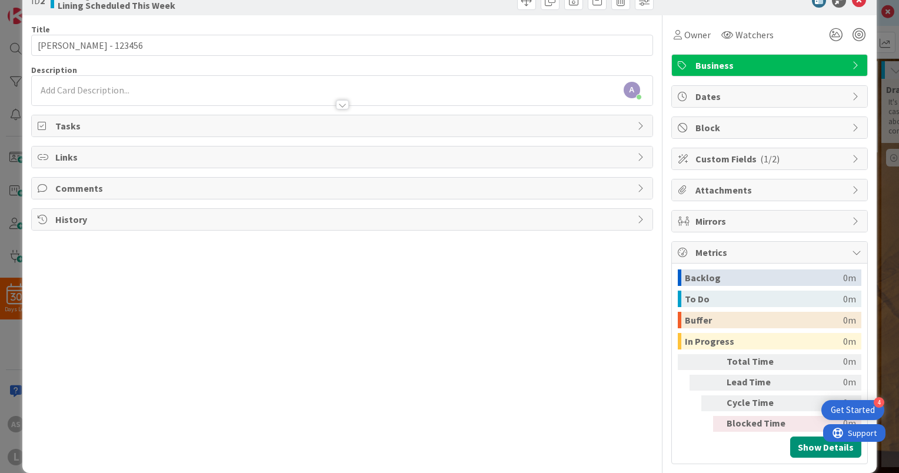
scroll to position [45, 0]
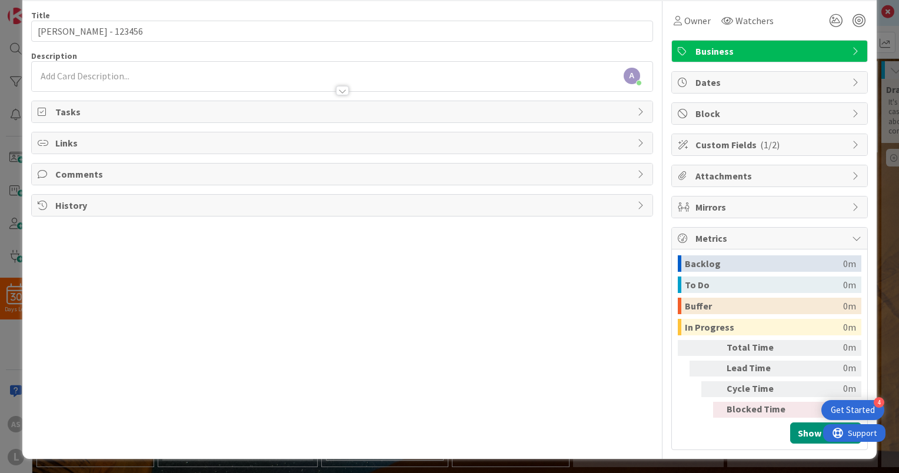
click at [740, 348] on div "Total Time" at bounding box center [758, 348] width 65 height 16
click at [817, 355] on div "Backlog 0m To Do 0m Buffer 0m In Progress 0m Total Time 0m Lead Time 0m Cycle T…" at bounding box center [768, 349] width 183 height 188
drag, startPoint x: 817, startPoint y: 355, endPoint x: 835, endPoint y: 350, distance: 18.8
click at [835, 350] on div "0m" at bounding box center [826, 348] width 60 height 16
click at [825, 346] on div "0m" at bounding box center [826, 348] width 60 height 16
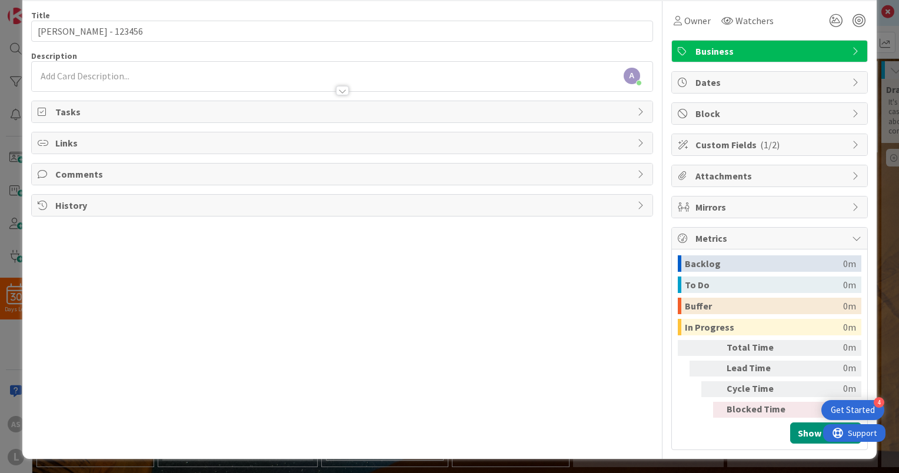
click at [753, 234] on span "Metrics" at bounding box center [770, 238] width 151 height 14
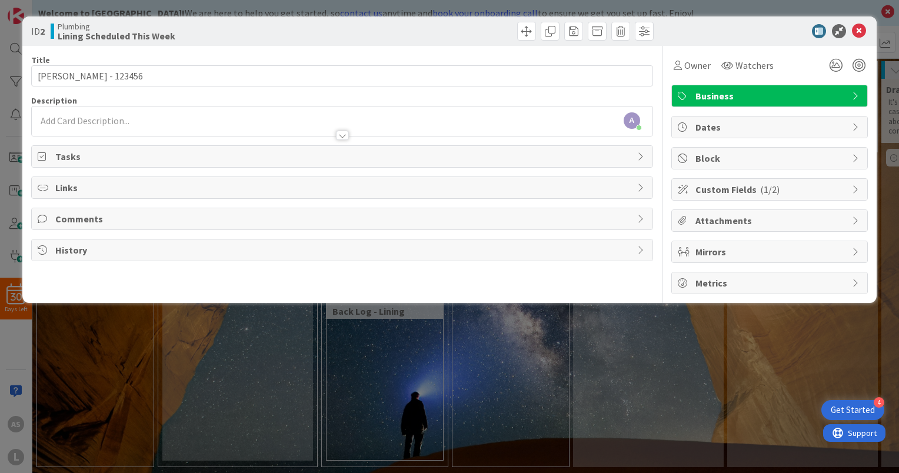
scroll to position [0, 0]
click at [747, 252] on span "Mirrors" at bounding box center [770, 252] width 151 height 14
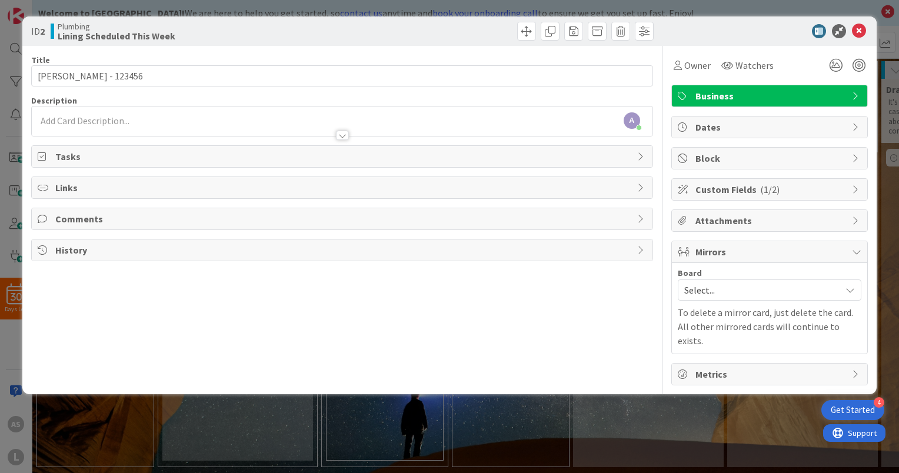
click at [747, 250] on span "Mirrors" at bounding box center [770, 252] width 151 height 14
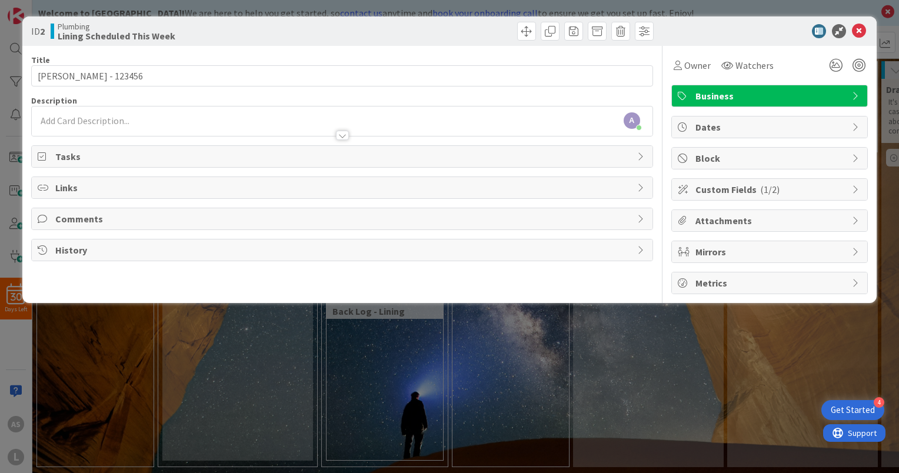
click at [783, 97] on span "Business" at bounding box center [770, 96] width 151 height 14
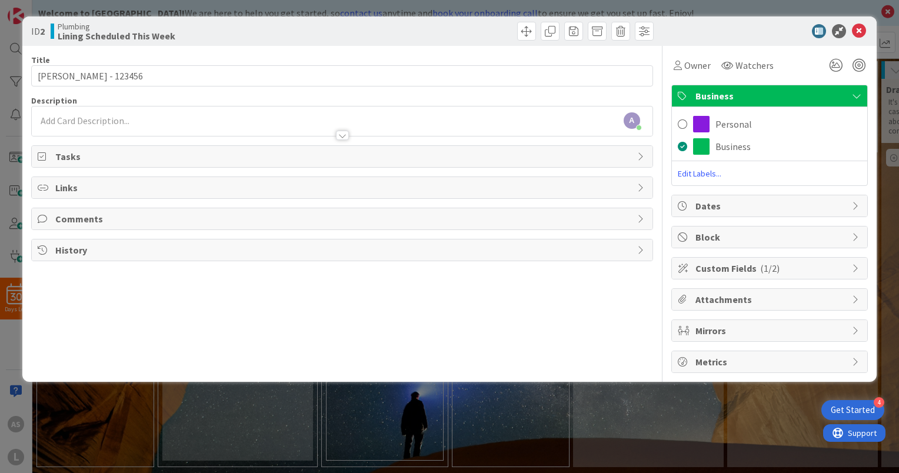
click at [783, 97] on span "Business" at bounding box center [770, 96] width 151 height 14
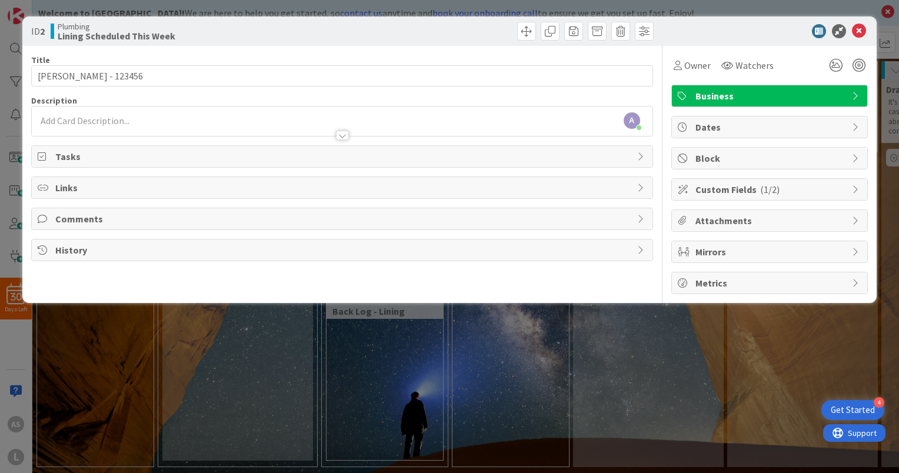
click at [122, 120] on div "A Anthony Seibert just joined" at bounding box center [342, 120] width 620 height 29
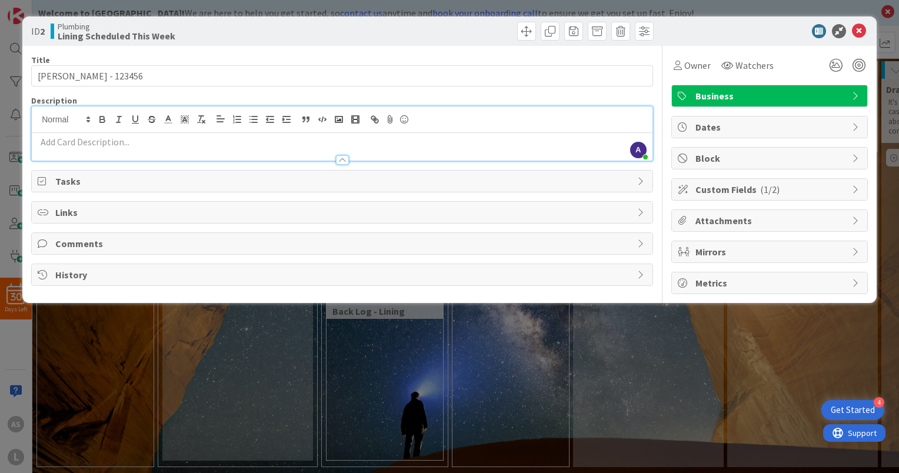
click at [96, 181] on span "Tasks" at bounding box center [343, 181] width 576 height 14
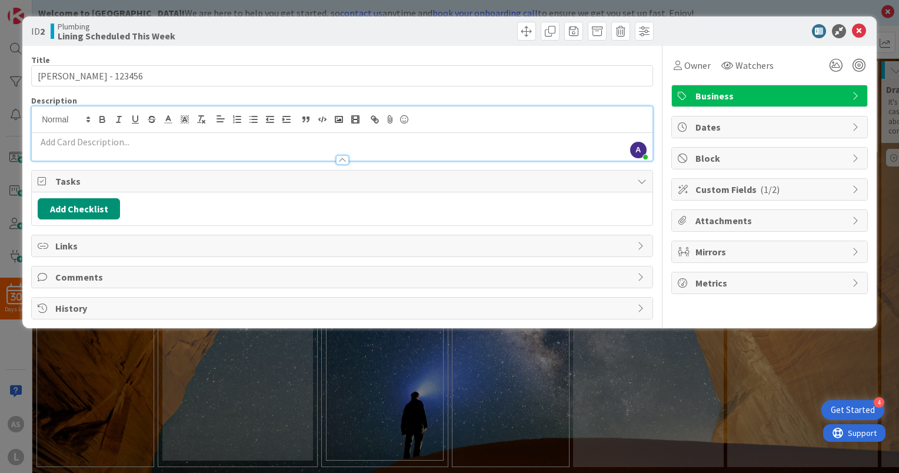
click at [96, 183] on span "Tasks" at bounding box center [343, 181] width 576 height 14
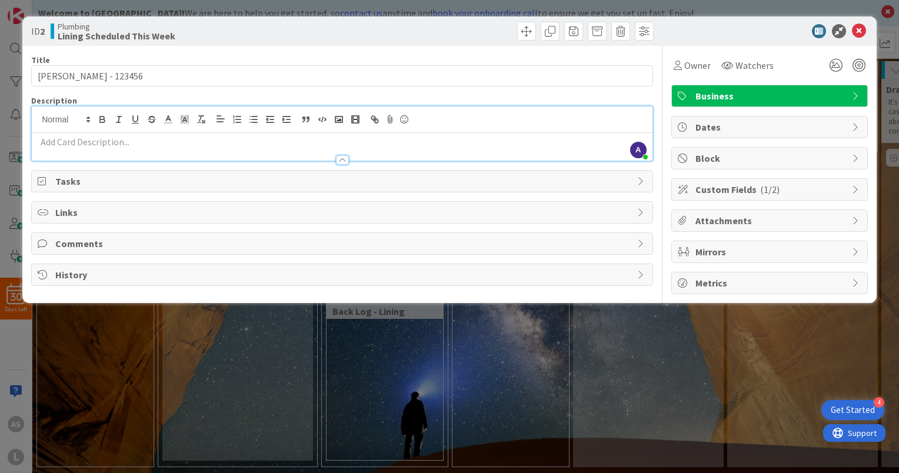
click at [110, 183] on span "Tasks" at bounding box center [343, 181] width 576 height 14
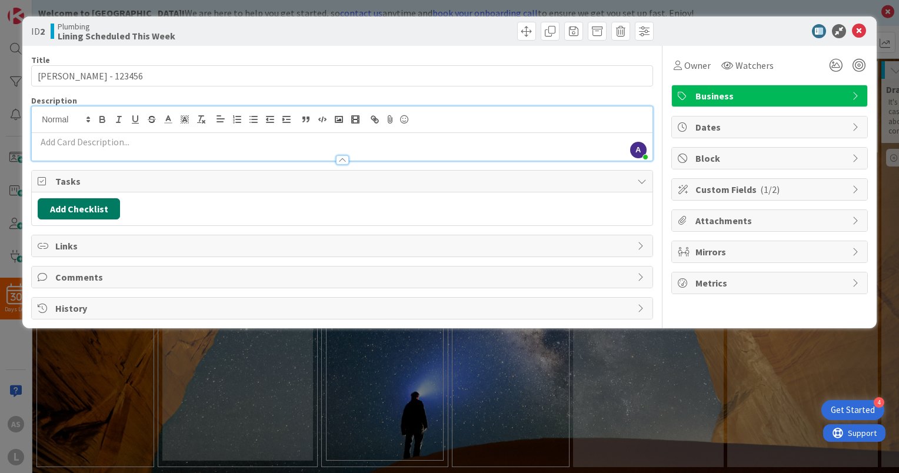
click at [103, 214] on button "Add Checklist" at bounding box center [79, 208] width 82 height 21
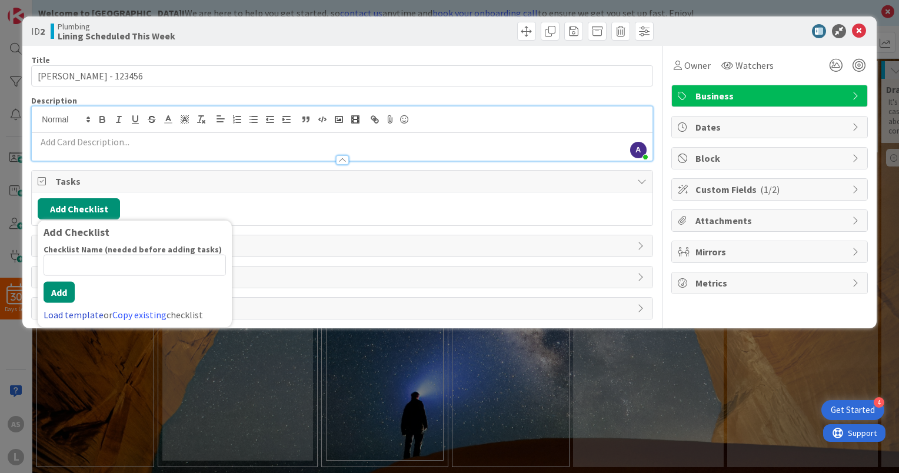
click at [70, 315] on link "Load template" at bounding box center [74, 314] width 60 height 12
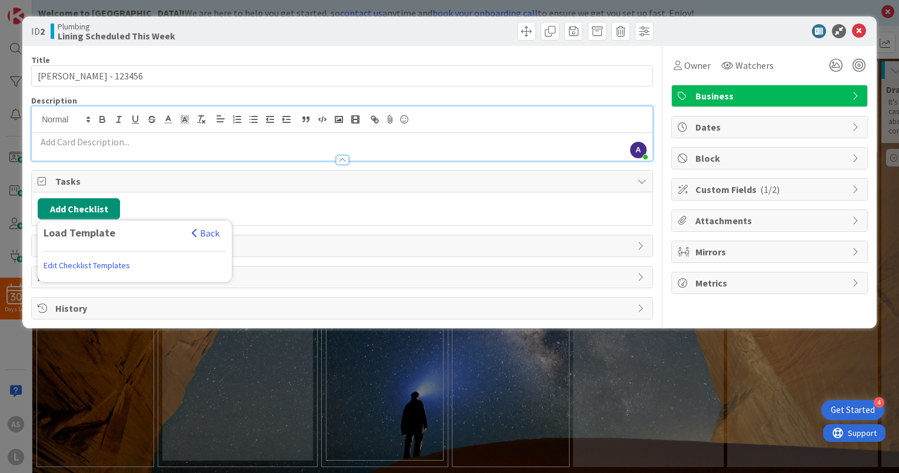
click at [102, 264] on link "Edit Checklist Templates" at bounding box center [87, 265] width 86 height 21
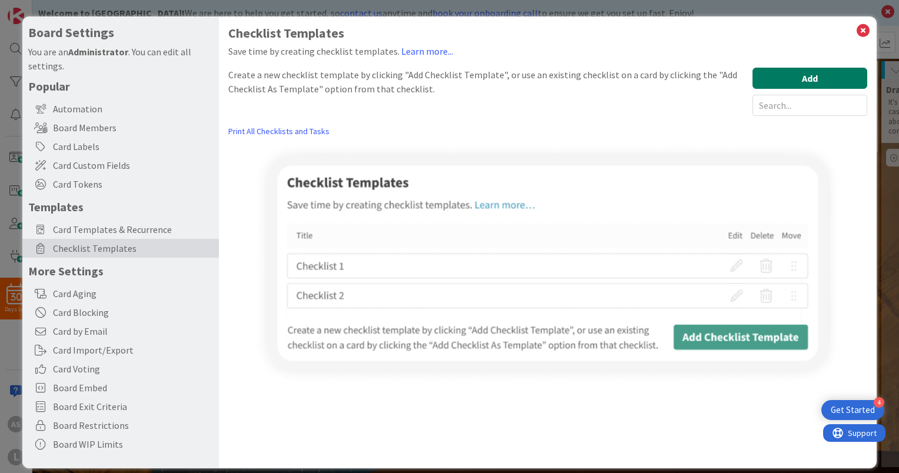
click at [786, 84] on button "Add" at bounding box center [809, 78] width 115 height 21
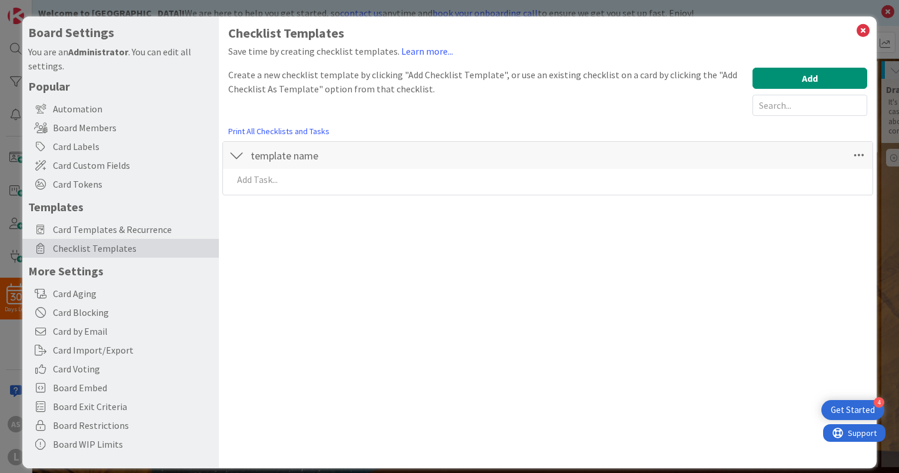
click at [268, 192] on div "Add Add Multiple Cancel" at bounding box center [547, 182] width 637 height 26
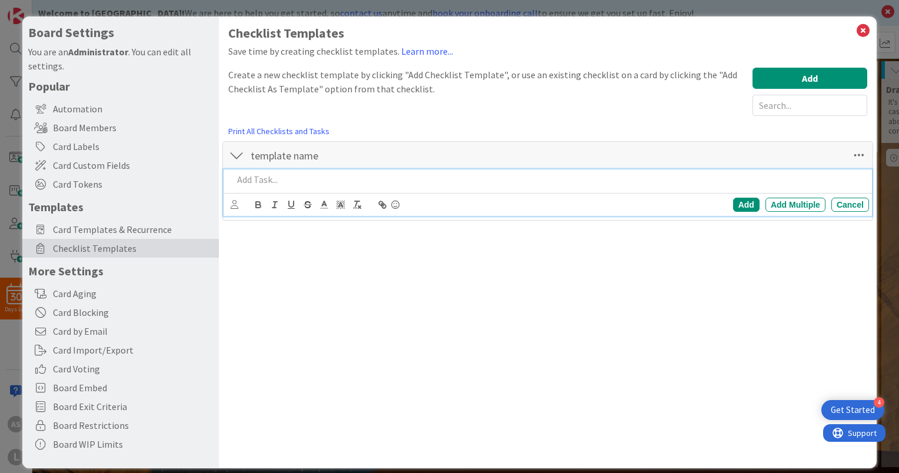
click at [270, 185] on p at bounding box center [548, 180] width 631 height 14
click at [797, 202] on div "Add Multiple" at bounding box center [795, 205] width 60 height 14
click at [781, 235] on div "Checklist Templates Save time by creating checklist templates. Learn more... Cr…" at bounding box center [547, 242] width 657 height 452
click at [292, 183] on p at bounding box center [548, 180] width 631 height 14
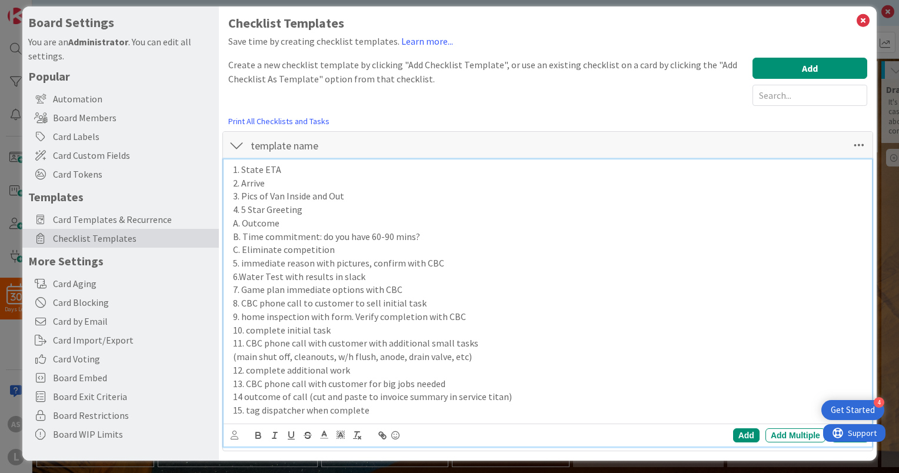
scroll to position [13, 0]
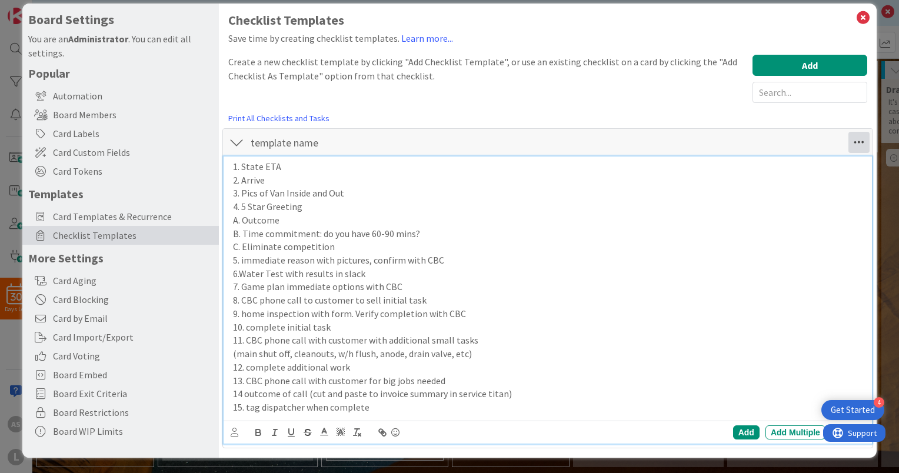
click at [850, 143] on icon at bounding box center [858, 142] width 21 height 21
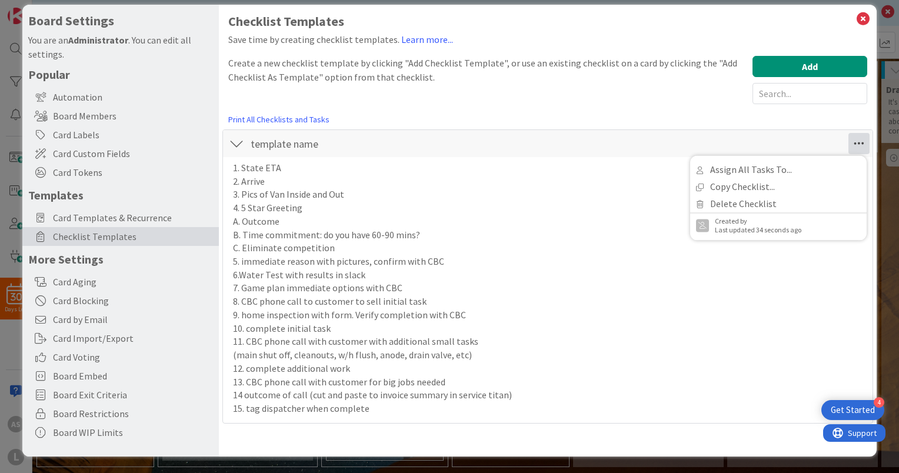
scroll to position [12, 0]
click at [737, 168] on link "Assign All Tasks To..." at bounding box center [778, 169] width 176 height 17
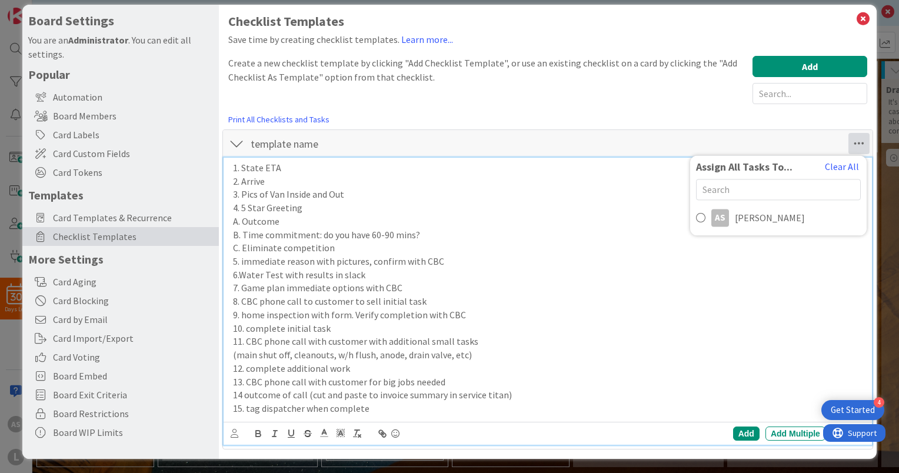
click at [619, 211] on p "4. 5 Star Greeting" at bounding box center [548, 208] width 631 height 14
click at [739, 435] on div "Add" at bounding box center [746, 433] width 26 height 14
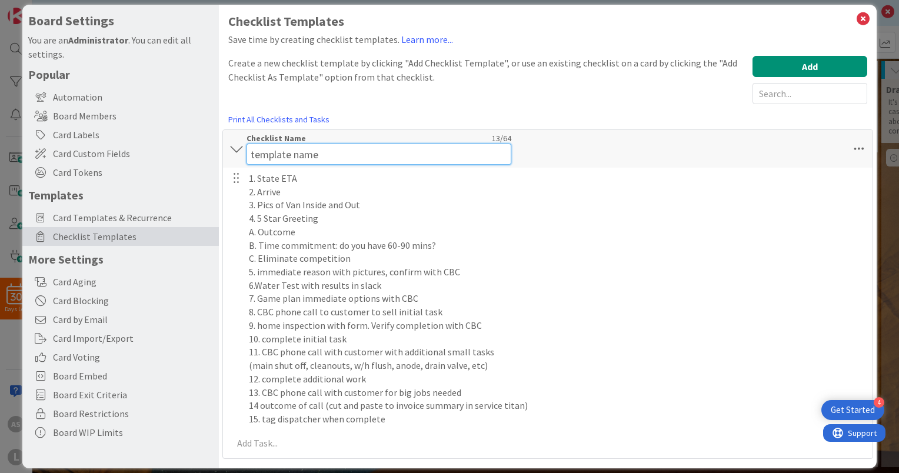
click at [308, 148] on input "template name" at bounding box center [378, 153] width 265 height 21
drag, startPoint x: 339, startPoint y: 149, endPoint x: 235, endPoint y: 148, distance: 103.5
click at [235, 148] on div "template name Checklist Name 13 / 64 template name Assign All Tasks To... Clear…" at bounding box center [547, 149] width 649 height 38
type input "Plumbing Example"
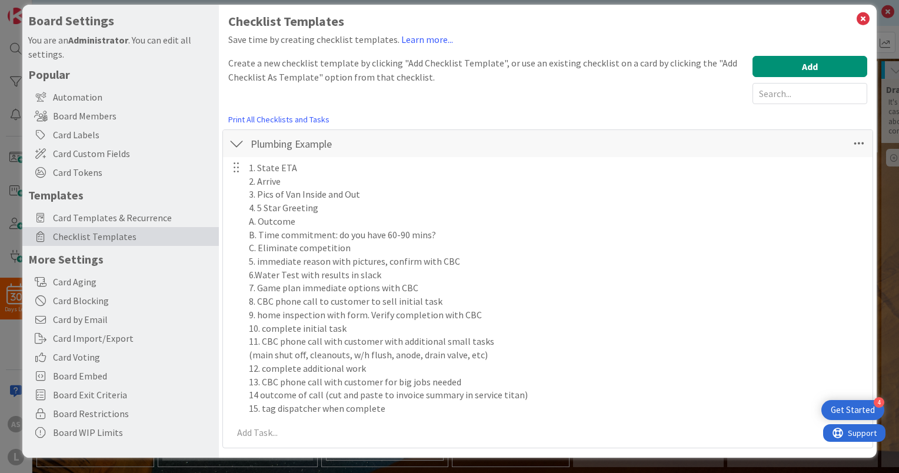
click at [606, 101] on div "Create a new checklist template by clicking "Add Checklist Template", or use an…" at bounding box center [487, 80] width 518 height 48
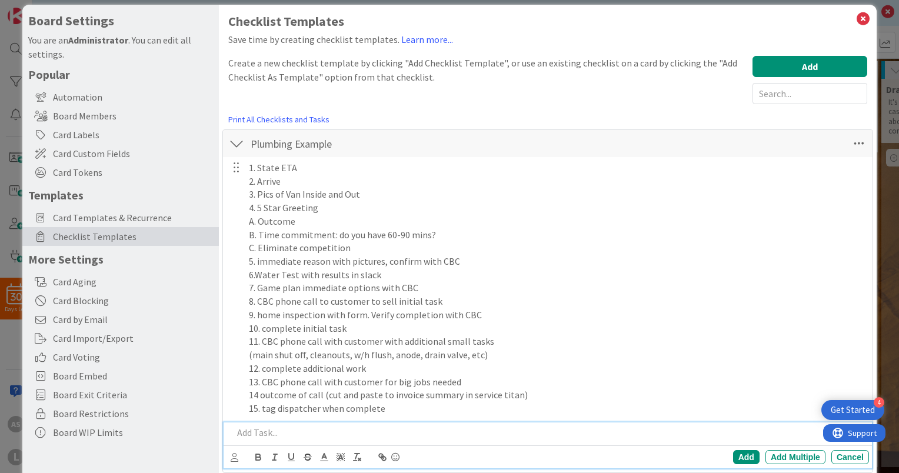
click at [265, 432] on p at bounding box center [548, 433] width 631 height 14
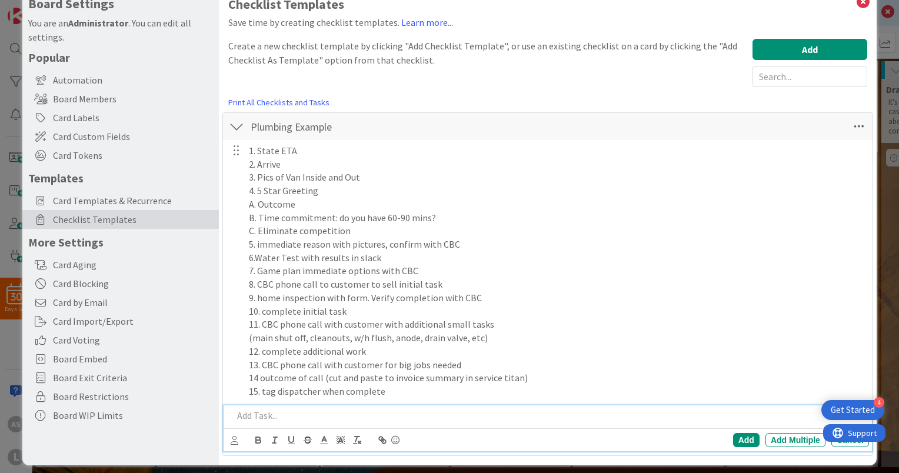
scroll to position [37, 0]
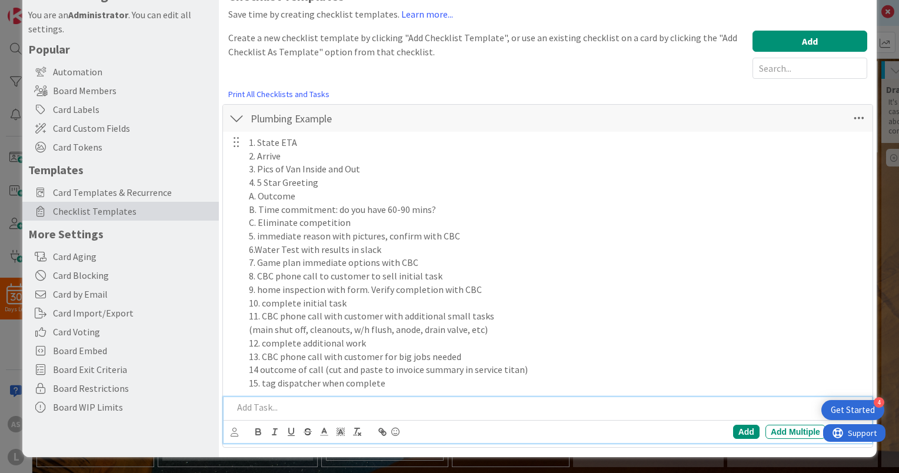
drag, startPoint x: 330, startPoint y: 410, endPoint x: 305, endPoint y: 408, distance: 26.0
click at [305, 408] on p at bounding box center [548, 407] width 631 height 14
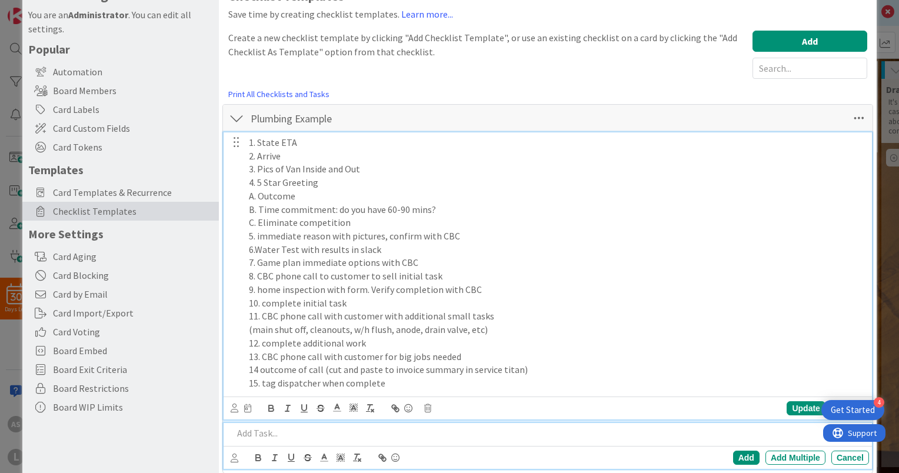
drag, startPoint x: 305, startPoint y: 408, endPoint x: 593, endPoint y: 293, distance: 309.9
click at [593, 293] on p "9. home inspection with form. Verify completion with CBC" at bounding box center [556, 290] width 615 height 14
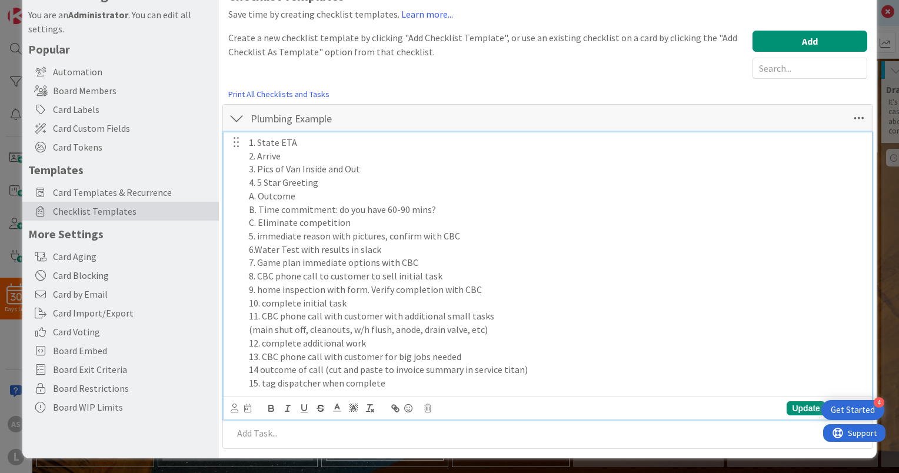
click at [232, 142] on div at bounding box center [235, 142] width 15 height 18
click at [237, 143] on div at bounding box center [235, 142] width 15 height 18
click at [249, 143] on p "1. State ETA" at bounding box center [556, 143] width 615 height 14
click at [811, 42] on button "Add" at bounding box center [809, 41] width 115 height 21
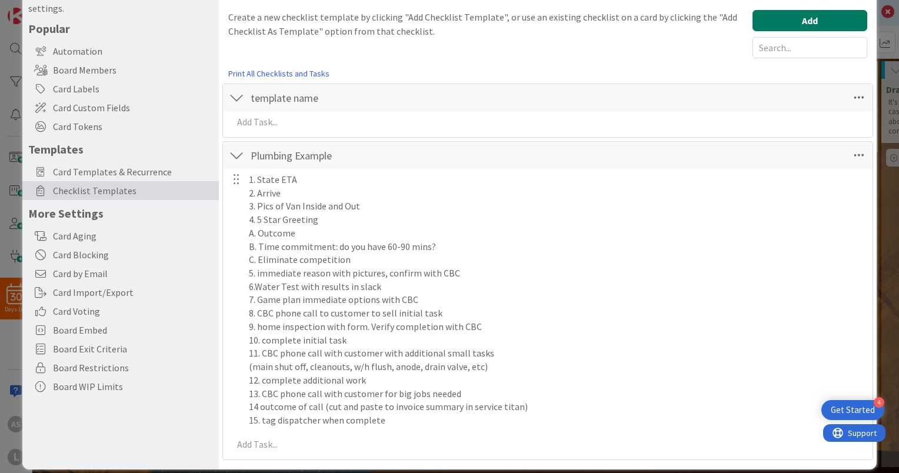
scroll to position [69, 0]
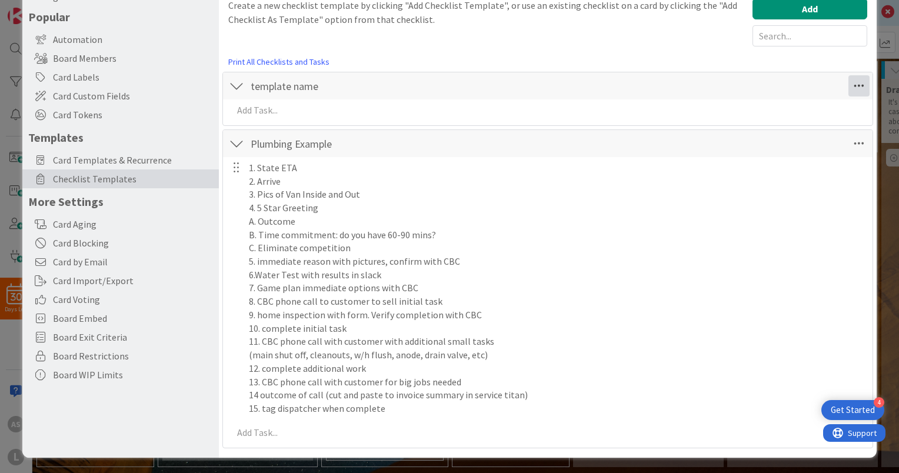
click at [852, 89] on icon at bounding box center [858, 85] width 21 height 21
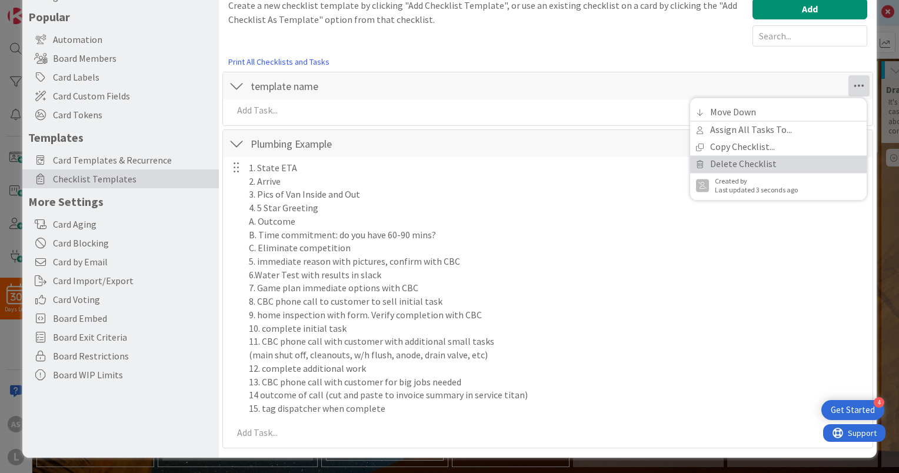
click at [782, 158] on link "Delete Checklist" at bounding box center [778, 163] width 176 height 17
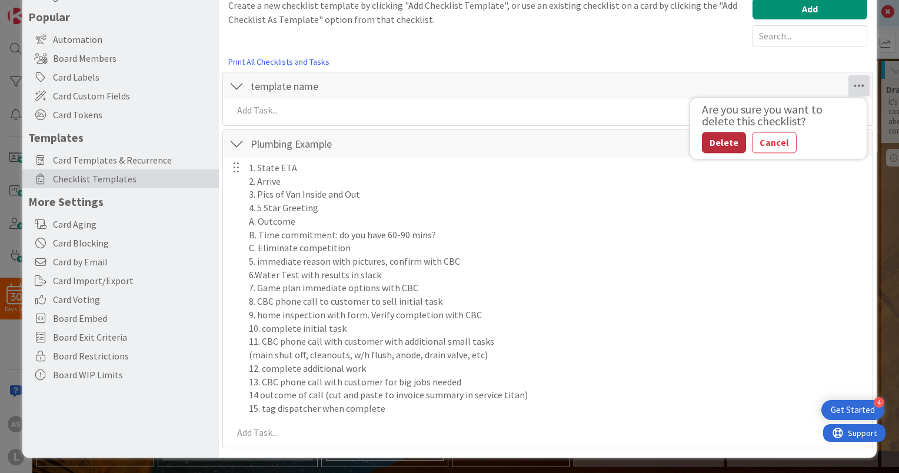
click at [712, 143] on button "Delete" at bounding box center [724, 142] width 44 height 21
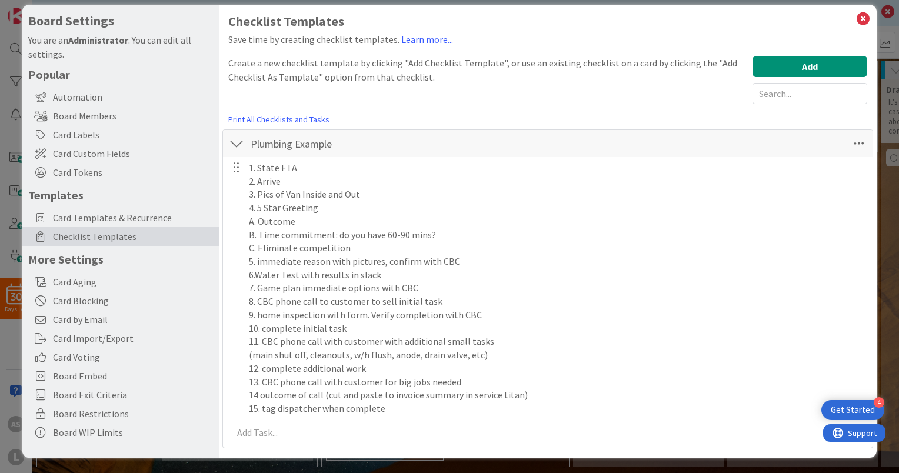
scroll to position [0, 0]
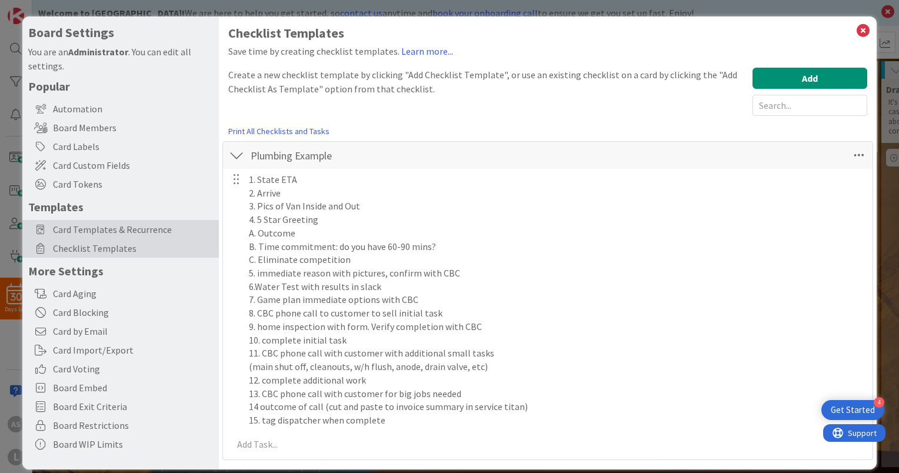
click at [156, 235] on span "Card Templates & Recurrence" at bounding box center [133, 229] width 160 height 14
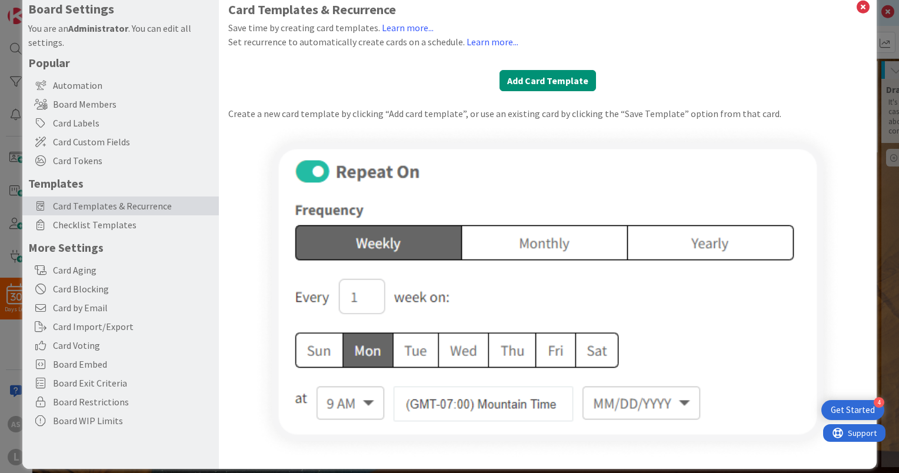
scroll to position [35, 0]
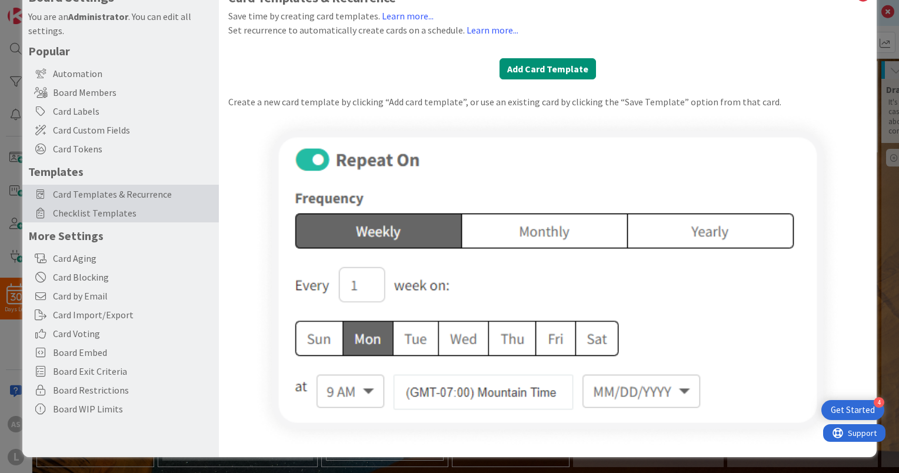
click at [62, 212] on span "Checklist Templates" at bounding box center [133, 213] width 160 height 14
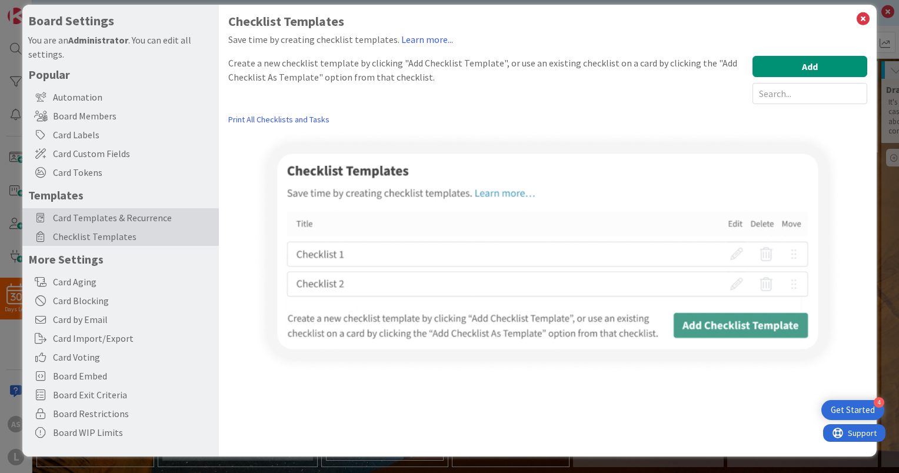
scroll to position [12, 0]
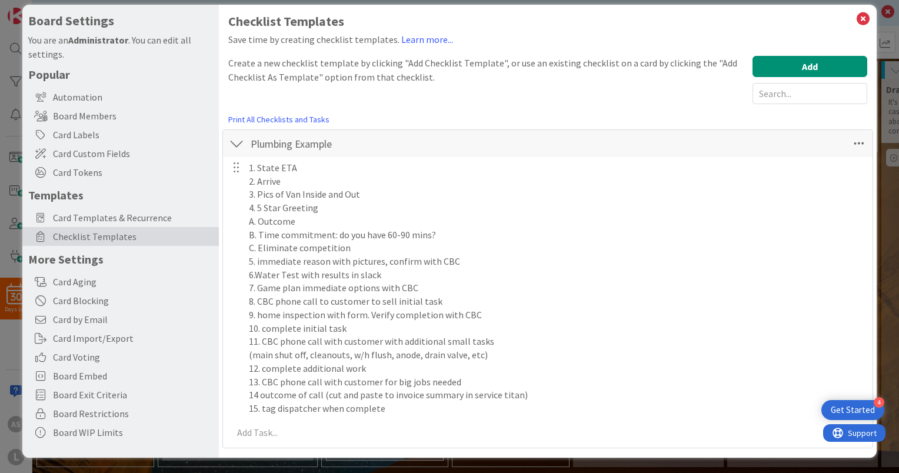
click at [229, 146] on div at bounding box center [236, 143] width 15 height 21
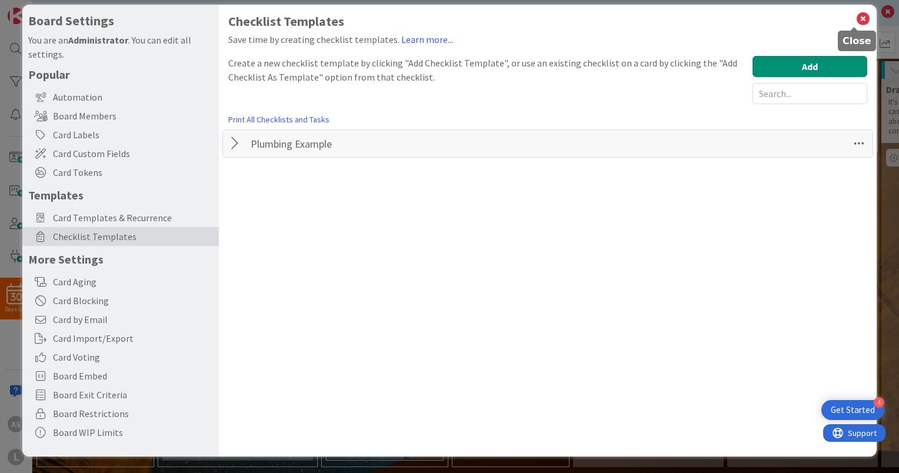
click at [857, 16] on icon at bounding box center [862, 19] width 15 height 16
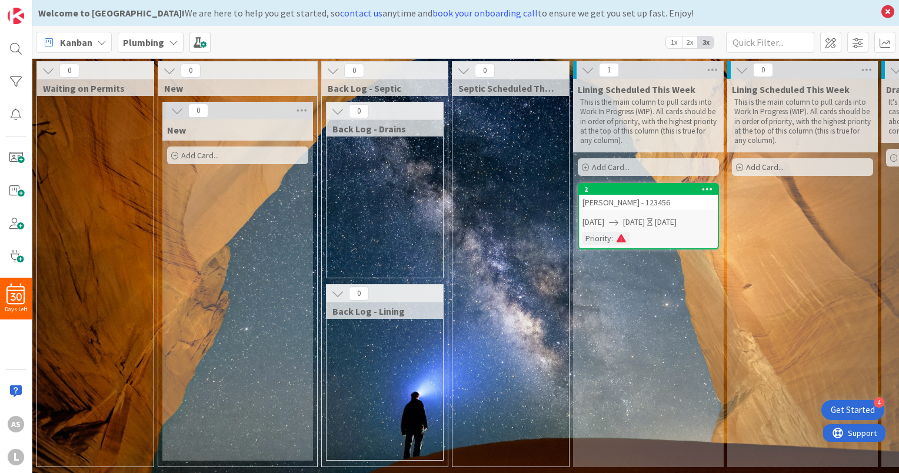
click at [643, 195] on div "Smith - 123456" at bounding box center [648, 202] width 139 height 15
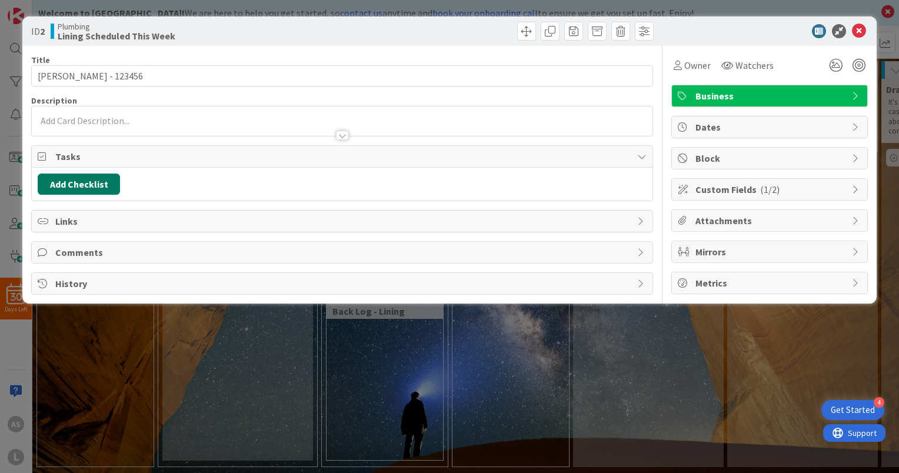
click at [78, 182] on button "Add Checklist" at bounding box center [79, 183] width 82 height 21
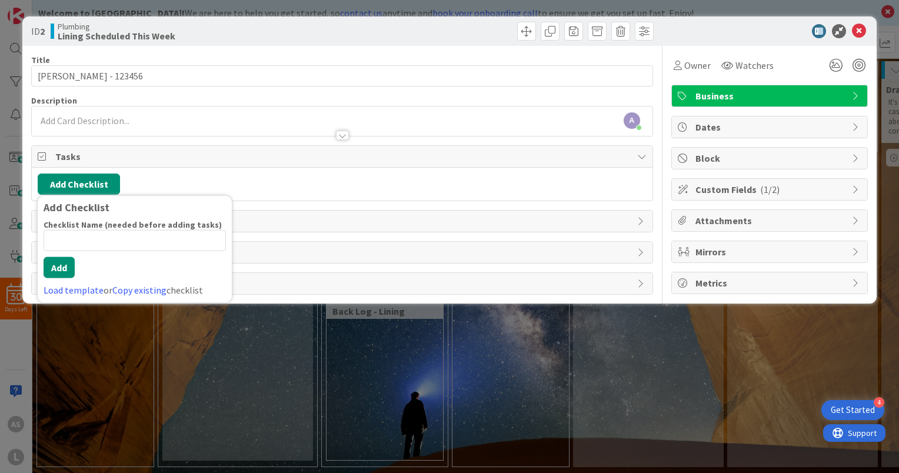
click at [107, 242] on input at bounding box center [135, 240] width 182 height 21
click at [85, 285] on link "Load template" at bounding box center [74, 290] width 60 height 12
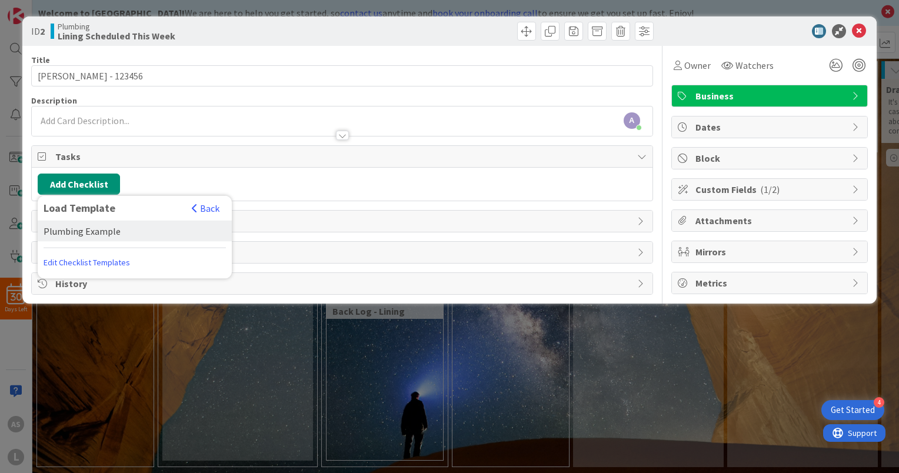
click at [98, 233] on div "Plumbing Example" at bounding box center [135, 231] width 194 height 21
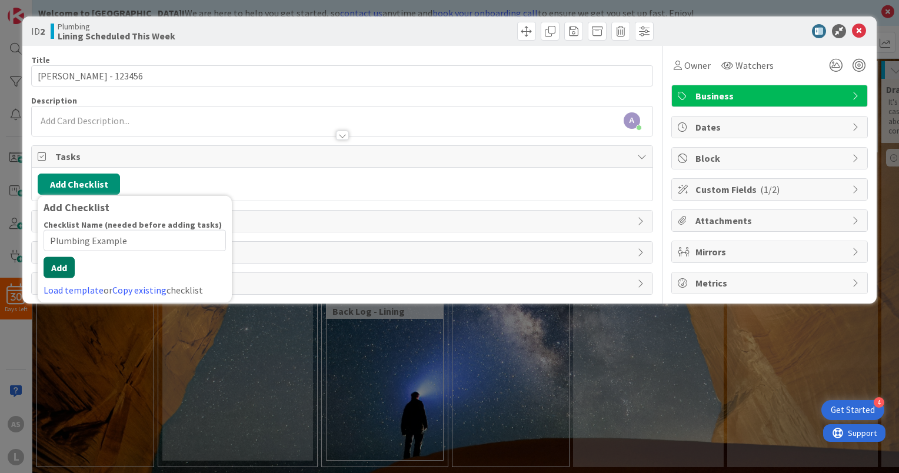
click at [66, 279] on div "Checklist Name (needed before adding tasks) 16 / 64 Plumbing Example Add Load t…" at bounding box center [135, 258] width 182 height 78
click at [69, 266] on button "Add" at bounding box center [59, 267] width 31 height 21
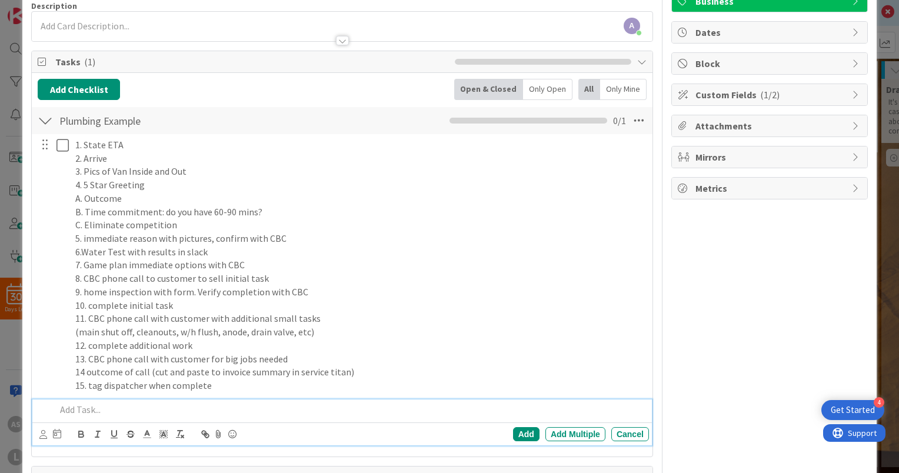
scroll to position [78, 0]
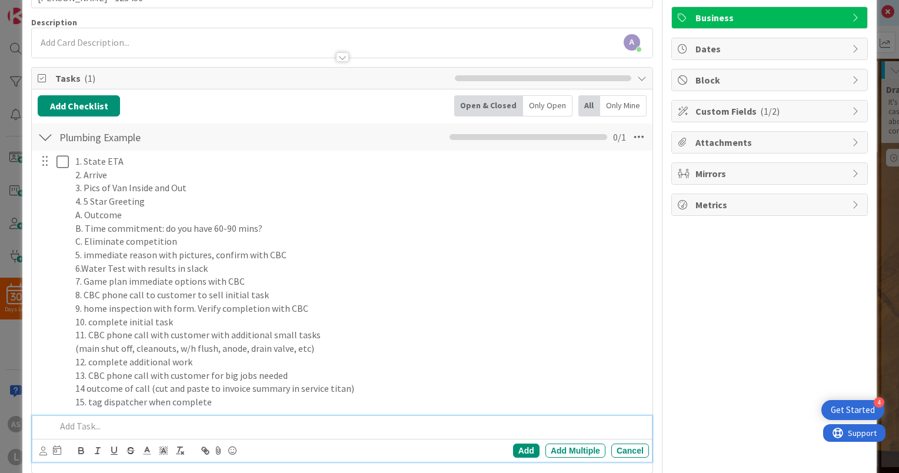
click at [64, 172] on div at bounding box center [53, 281] width 33 height 261
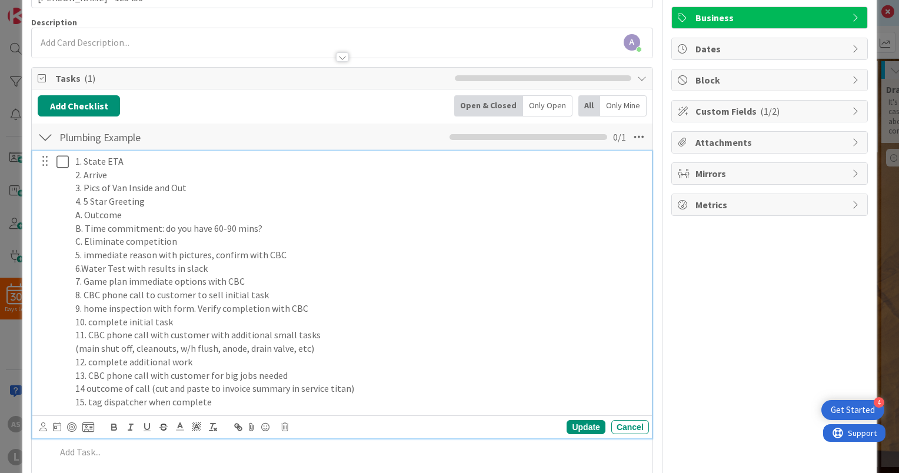
click at [83, 174] on p "2. Arrive" at bounding box center [359, 175] width 569 height 14
click at [66, 174] on div at bounding box center [53, 281] width 33 height 261
click at [75, 176] on p "2. Arrive" at bounding box center [359, 175] width 569 height 14
click at [64, 176] on div at bounding box center [53, 281] width 33 height 261
click at [66, 178] on div at bounding box center [53, 281] width 33 height 261
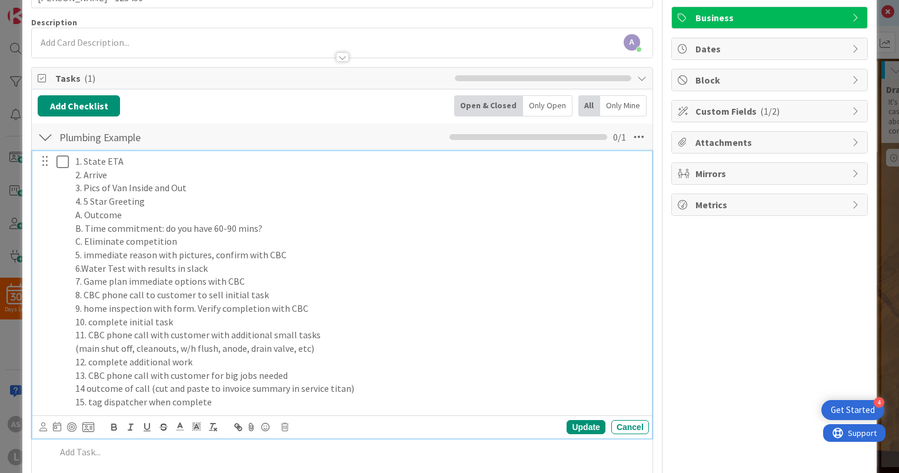
click at [66, 161] on icon at bounding box center [62, 162] width 12 height 14
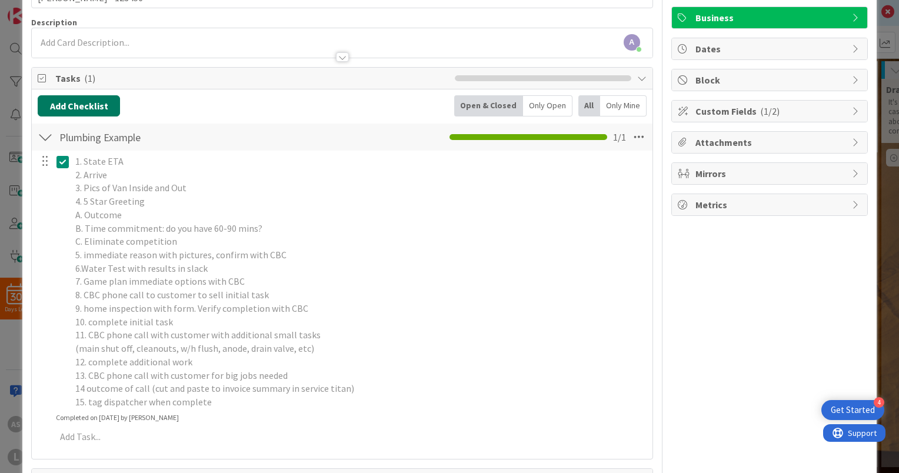
scroll to position [0, 0]
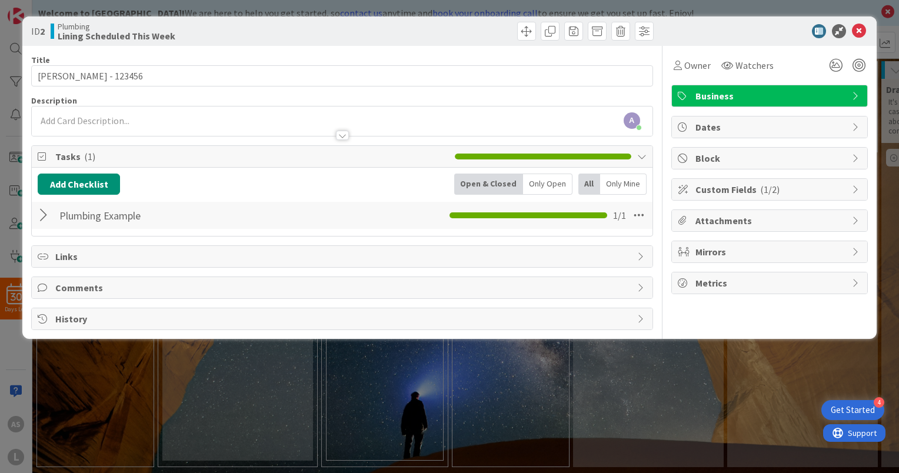
click at [81, 162] on div "Tasks ( 1 )" at bounding box center [342, 157] width 620 height 22
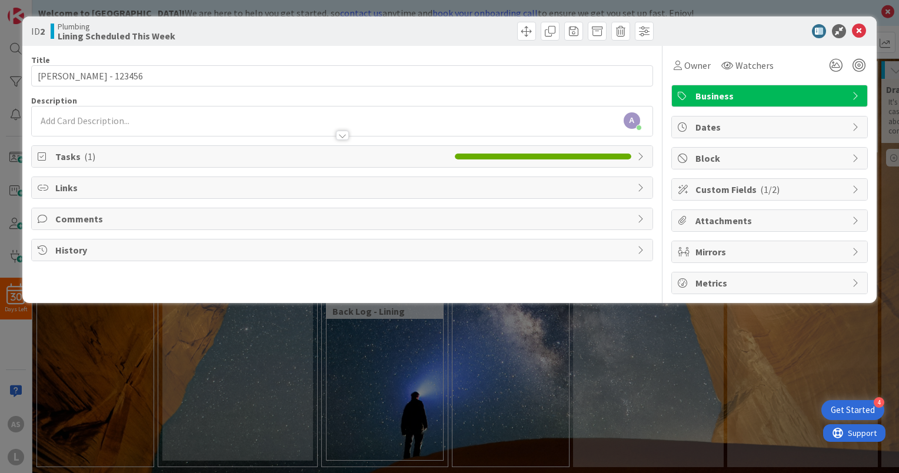
click at [642, 155] on icon at bounding box center [641, 156] width 9 height 9
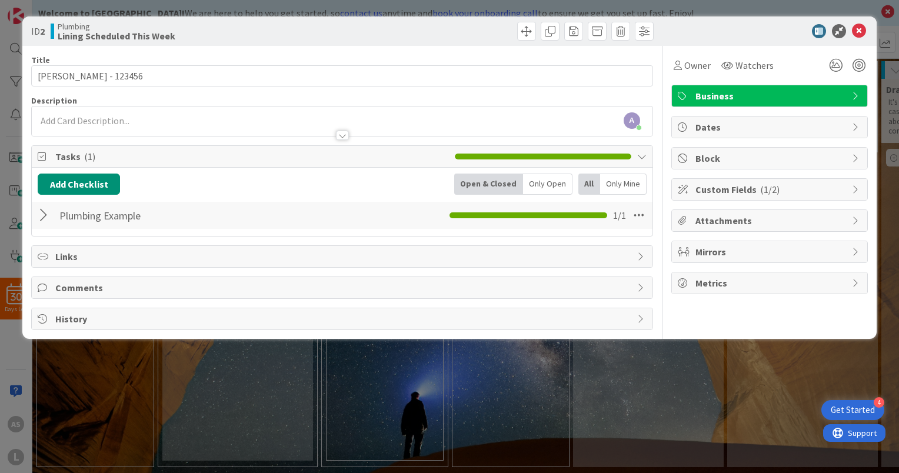
click at [42, 221] on div at bounding box center [45, 215] width 15 height 21
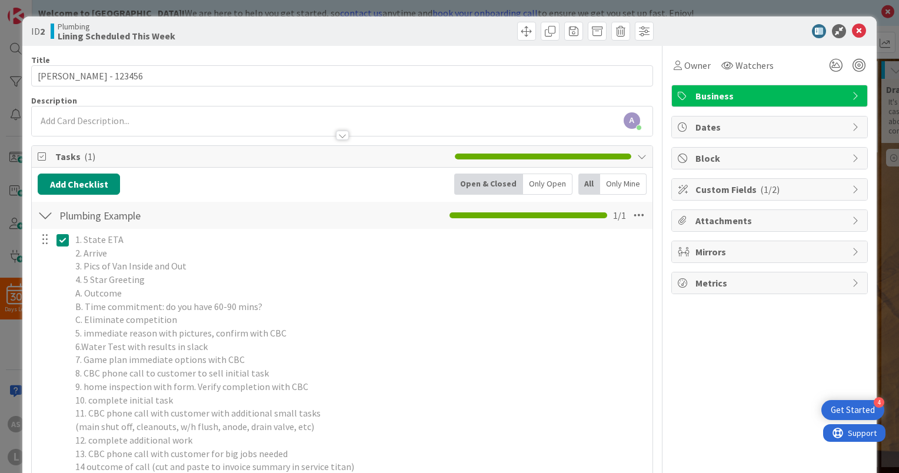
click at [64, 240] on icon at bounding box center [62, 240] width 12 height 14
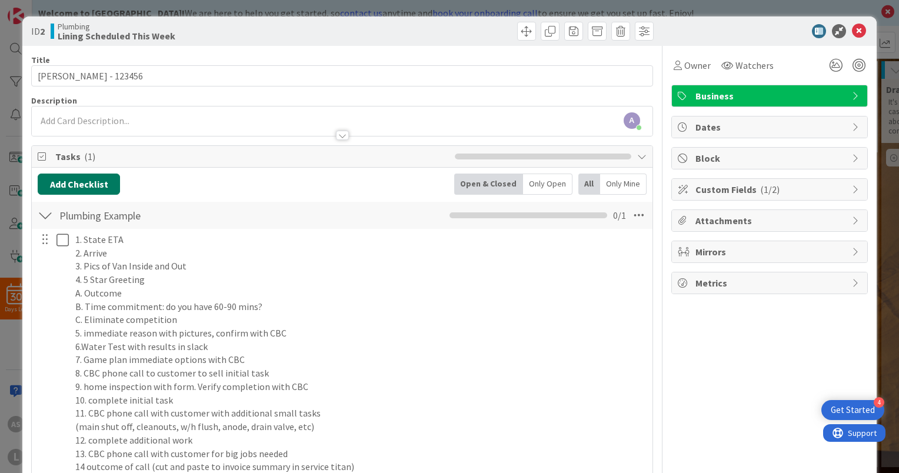
click at [79, 185] on button "Add Checklist" at bounding box center [79, 183] width 82 height 21
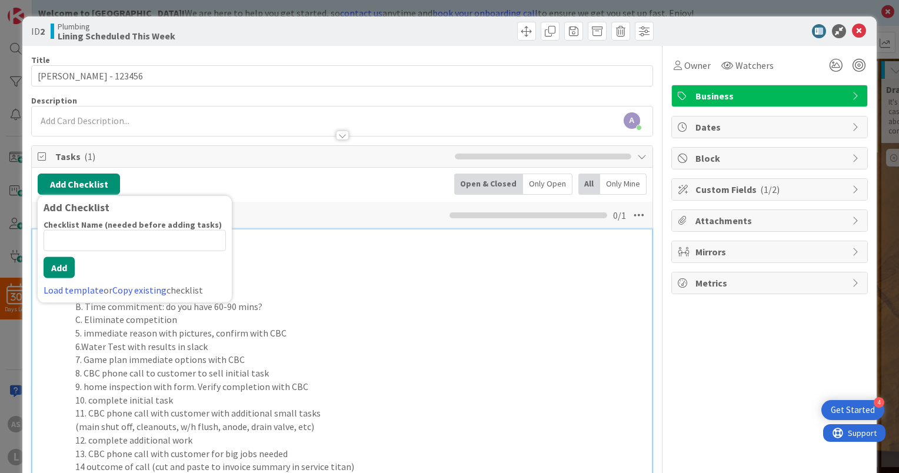
click at [296, 257] on p "2. Arrive" at bounding box center [359, 253] width 569 height 14
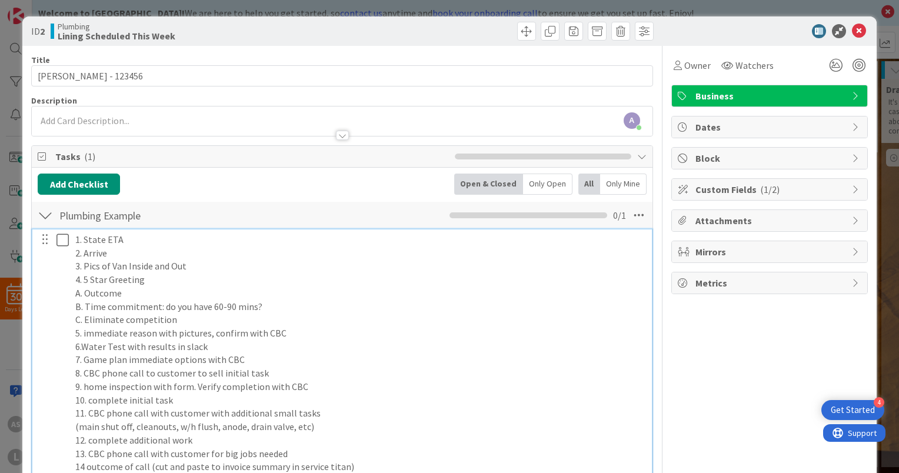
click at [44, 239] on div at bounding box center [44, 240] width 15 height 18
click at [639, 221] on icon at bounding box center [638, 215] width 21 height 21
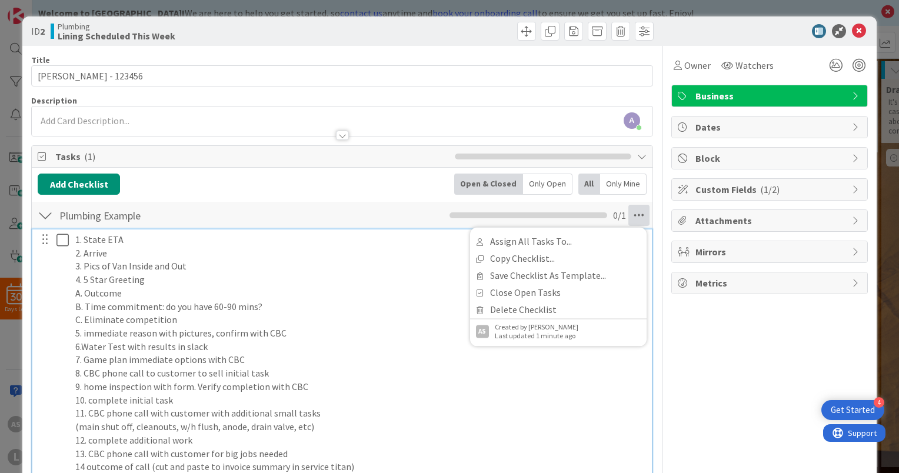
click at [381, 301] on p "B. Time commitment: do you have 60-90 mins?" at bounding box center [359, 307] width 569 height 14
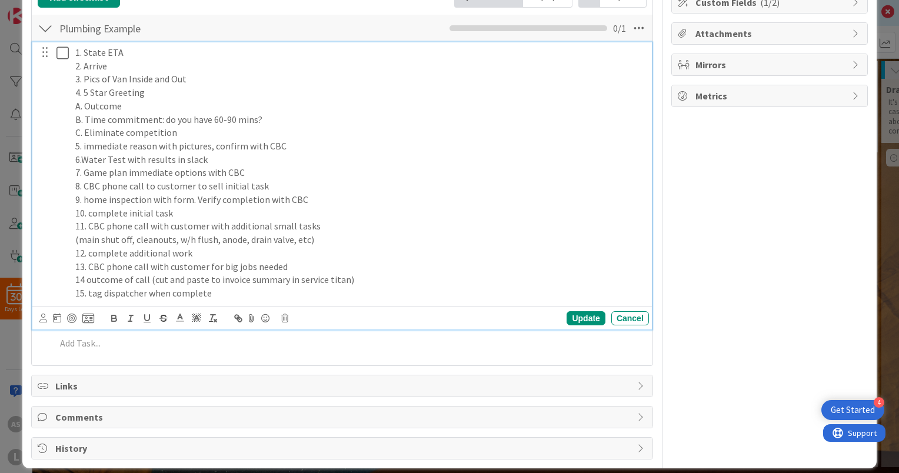
scroll to position [196, 0]
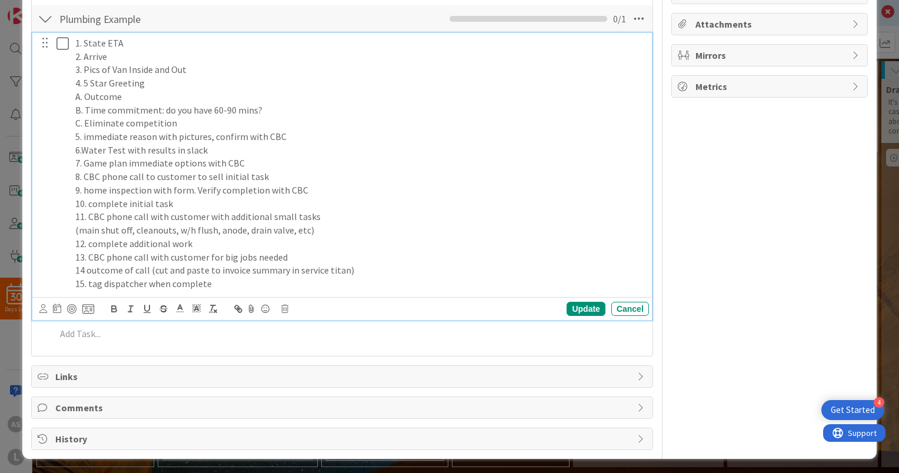
click at [74, 42] on div "1. State ETA 2. Arrive 3. Pics of Van Inside and Out 4. 5 Star Greeting A. Outc…" at bounding box center [360, 163] width 578 height 261
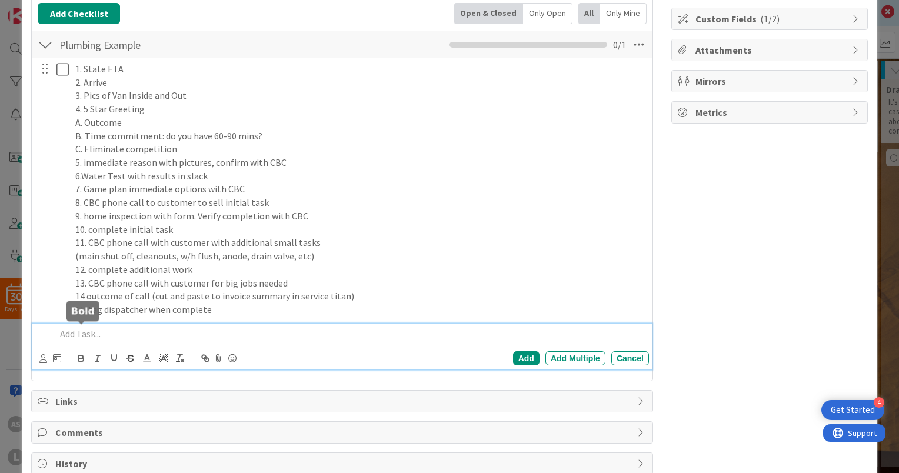
scroll to position [196, 0]
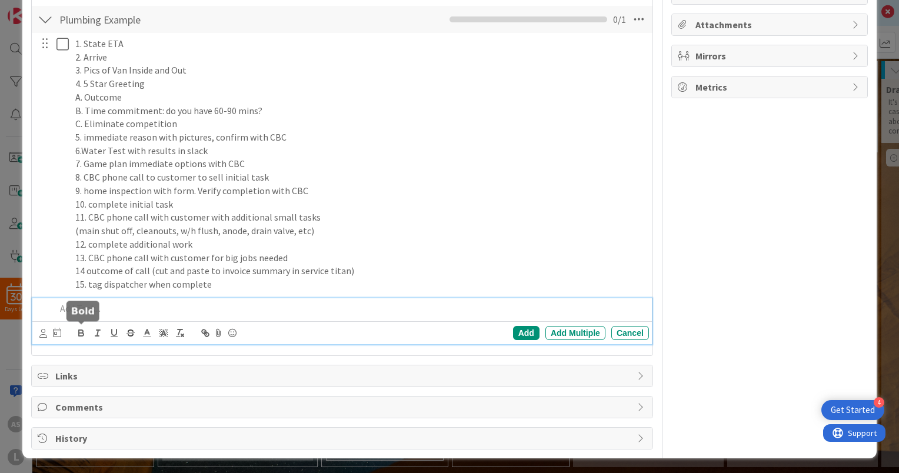
click at [85, 331] on div "Add Add Multiple Cancel" at bounding box center [341, 321] width 619 height 46
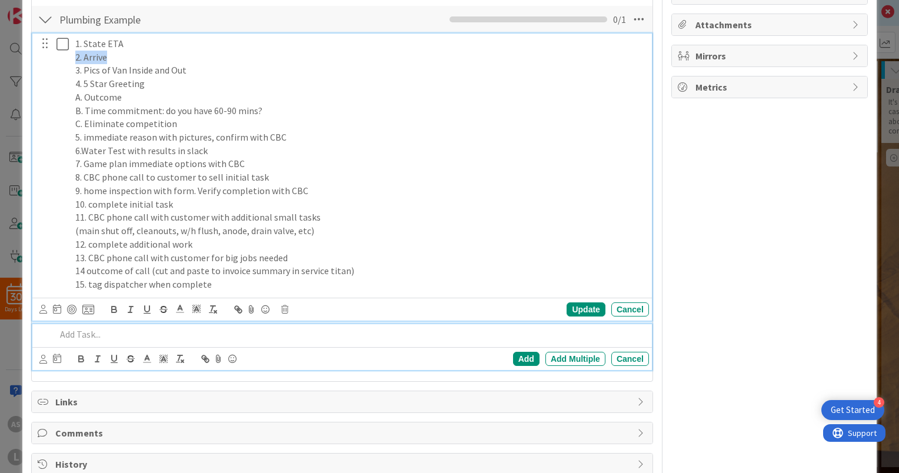
drag, startPoint x: 120, startPoint y: 60, endPoint x: 73, endPoint y: 59, distance: 47.1
click at [73, 59] on div "1. State ETA 2. Arrive 3. Pics of Van Inside and Out 4. 5 Star Greeting A. Outc…" at bounding box center [360, 164] width 578 height 261
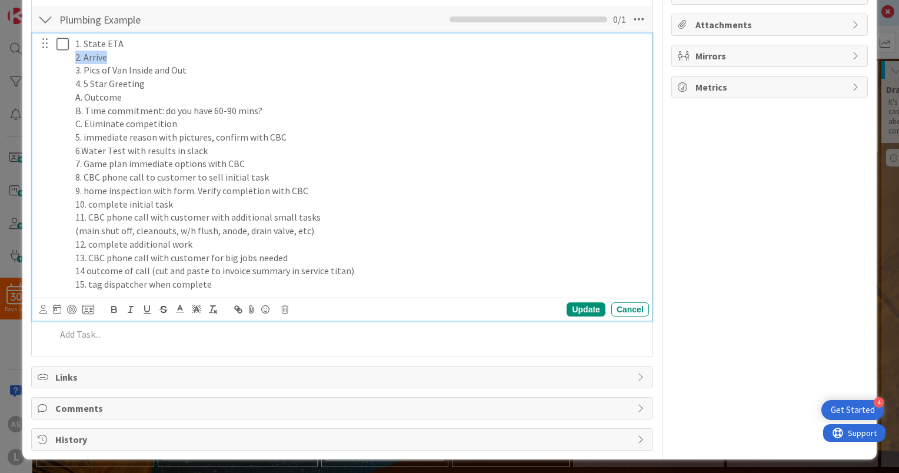
copy p "2. Arrive"
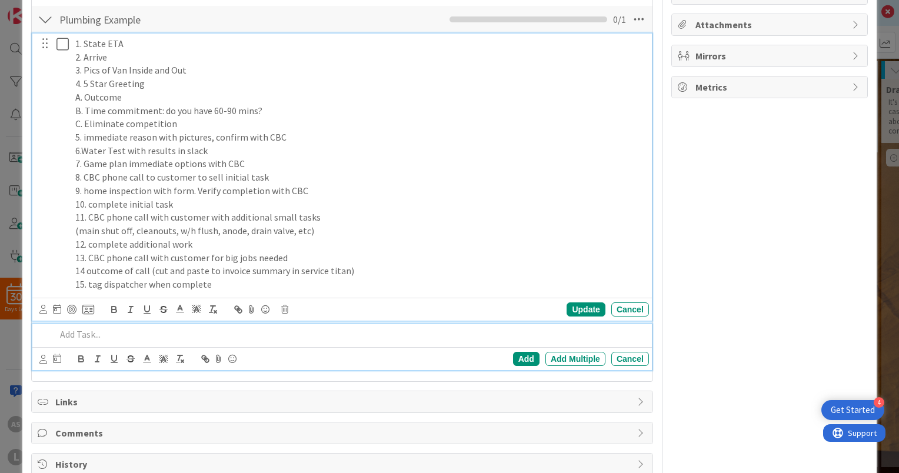
click at [91, 329] on p at bounding box center [350, 335] width 588 height 14
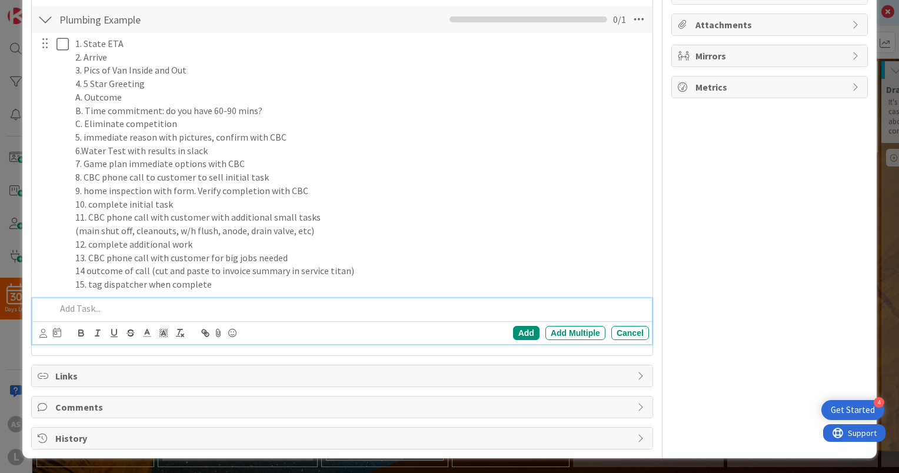
scroll to position [171, 0]
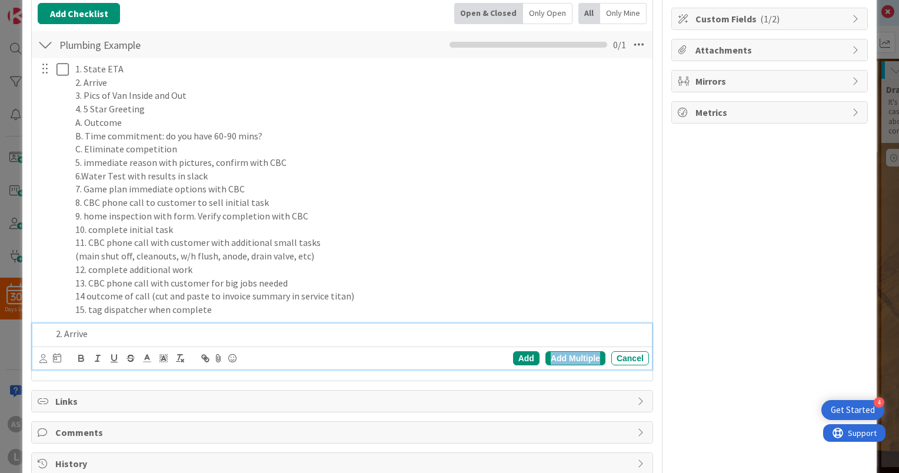
click at [566, 360] on div "Add Multiple" at bounding box center [575, 358] width 60 height 14
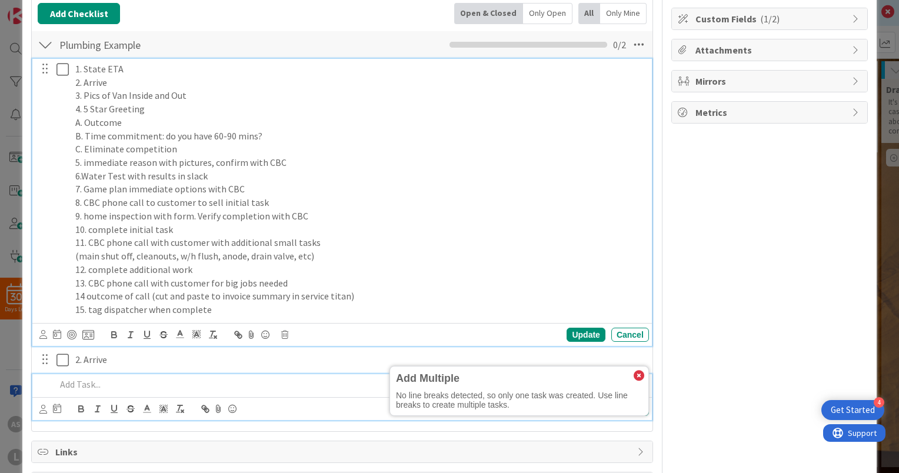
scroll to position [196, 0]
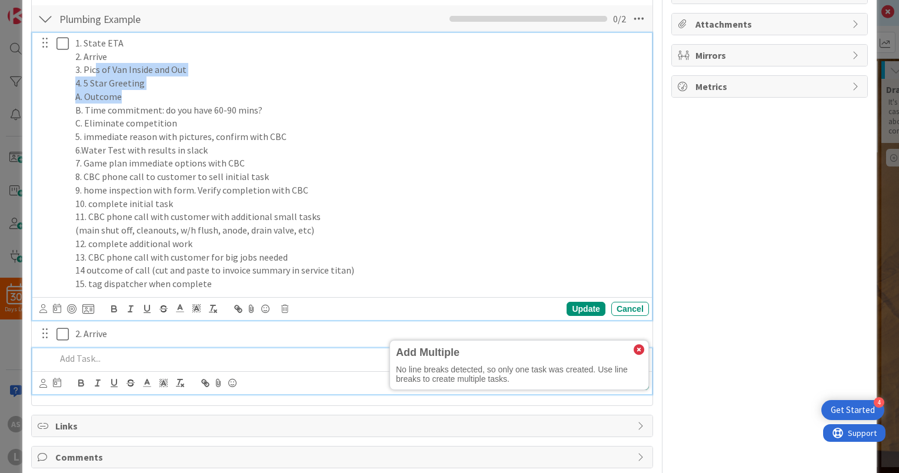
drag, startPoint x: 192, startPoint y: 94, endPoint x: 94, endPoint y: 73, distance: 100.5
click at [94, 73] on p "3. Pics of Van Inside and Out" at bounding box center [359, 70] width 569 height 14
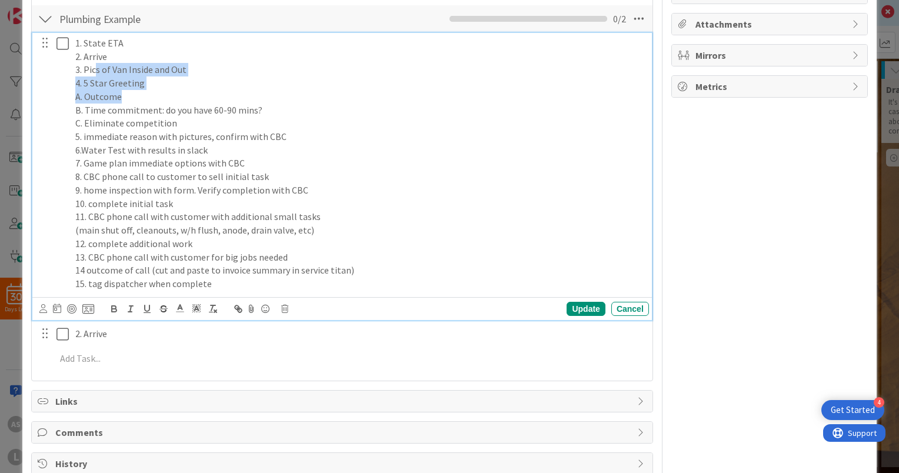
click at [152, 77] on p "4. 5 Star Greeting" at bounding box center [359, 83] width 569 height 14
drag, startPoint x: 190, startPoint y: 66, endPoint x: 75, endPoint y: 68, distance: 114.7
click at [75, 68] on p "3. Pics of Van Inside and Out" at bounding box center [359, 70] width 569 height 14
copy p "3. Pics of Van Inside and Out"
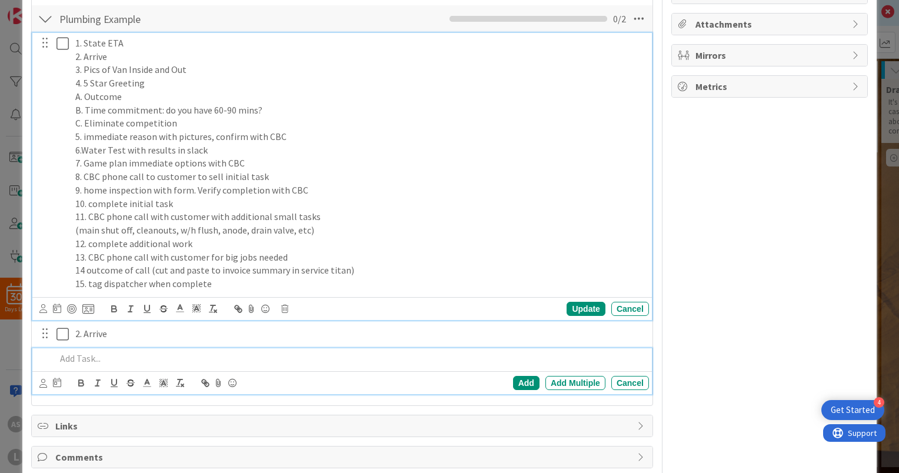
click at [98, 357] on p at bounding box center [350, 359] width 588 height 14
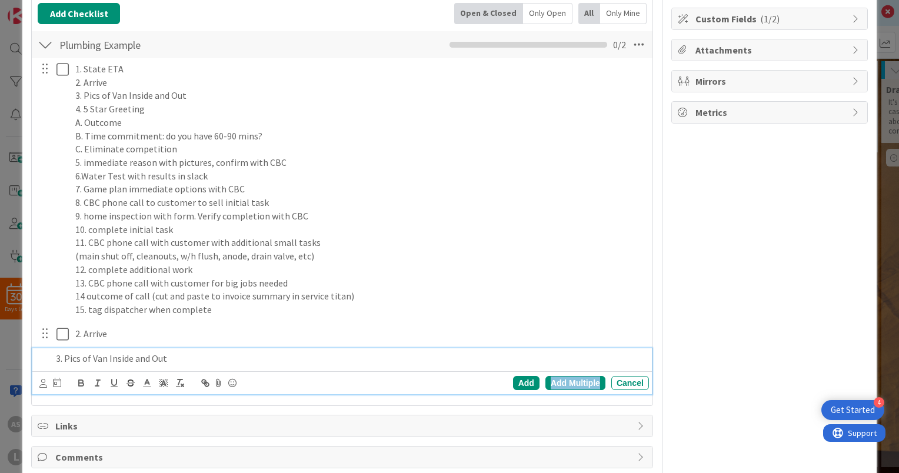
click at [582, 383] on div "Add Multiple" at bounding box center [575, 383] width 60 height 14
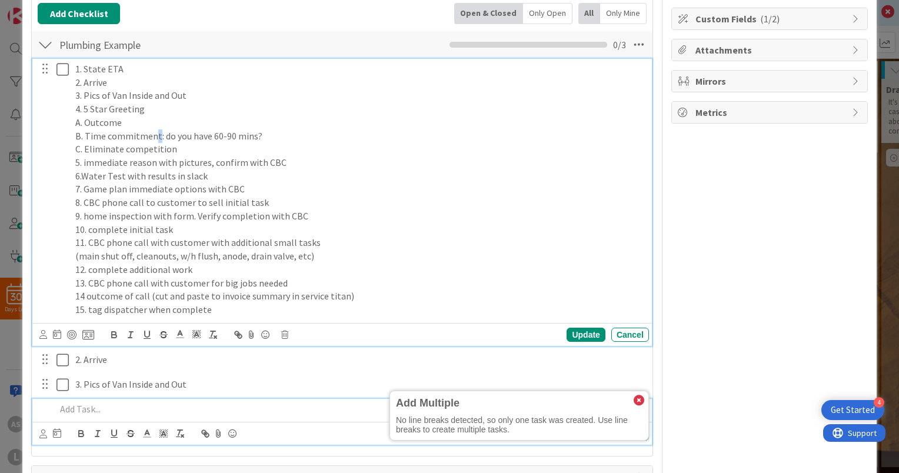
scroll to position [196, 0]
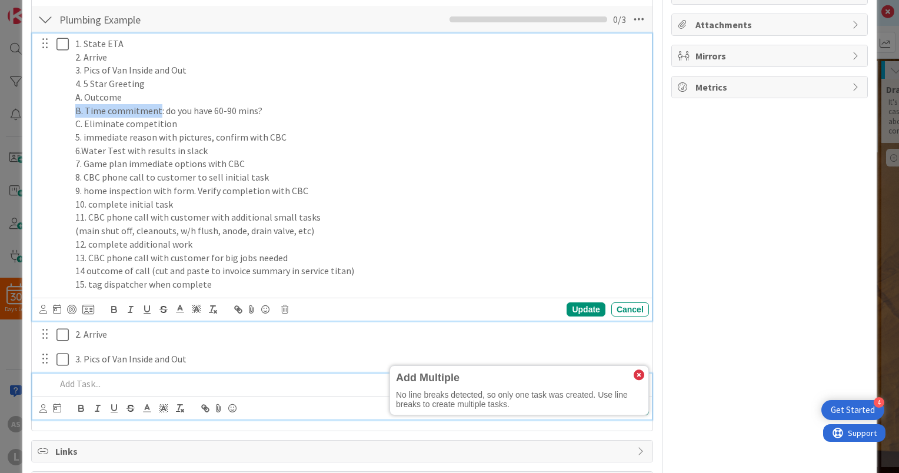
drag, startPoint x: 157, startPoint y: 103, endPoint x: 73, endPoint y: 106, distance: 84.1
click at [73, 106] on div "1. State ETA 2. Arrive 3. Pics of Van Inside and Out 4. 5 Star Greeting A. Outc…" at bounding box center [360, 164] width 578 height 261
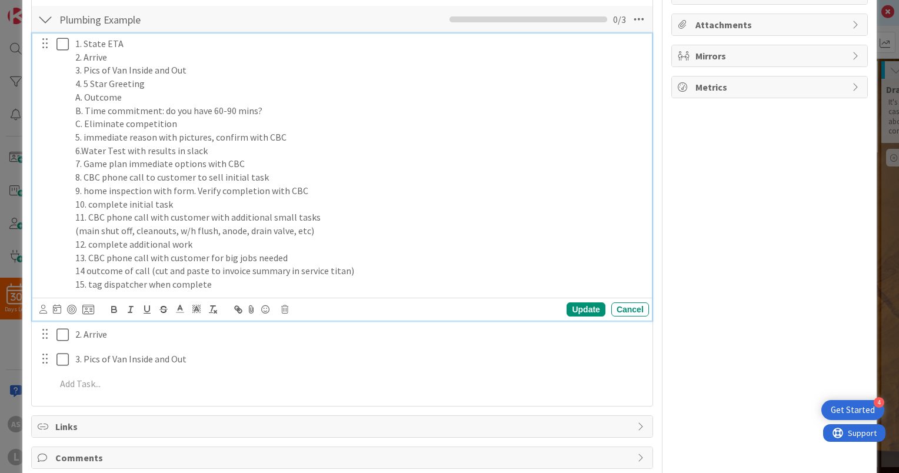
click at [126, 91] on p "A. Outcome" at bounding box center [359, 98] width 569 height 14
drag, startPoint x: 153, startPoint y: 80, endPoint x: 75, endPoint y: 81, distance: 78.2
click at [75, 81] on p "4. 5 Star Greeting" at bounding box center [359, 84] width 569 height 14
copy p "4. 5 Star Greeting"
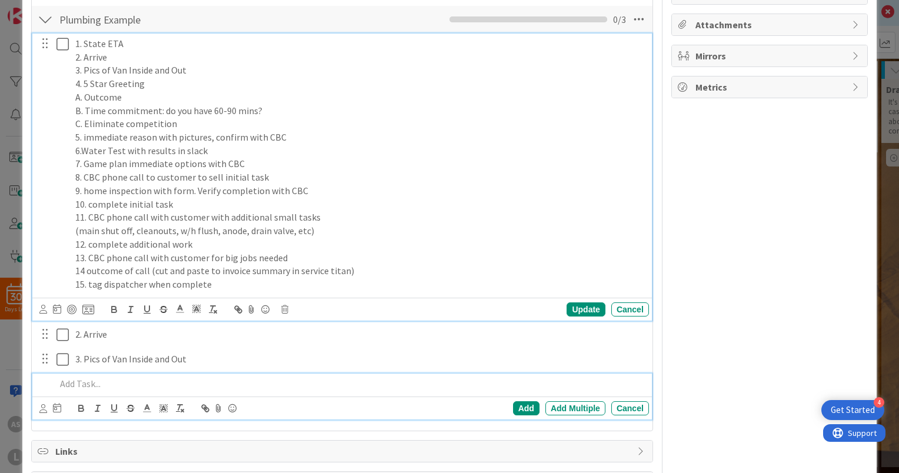
click at [88, 385] on p at bounding box center [350, 384] width 588 height 14
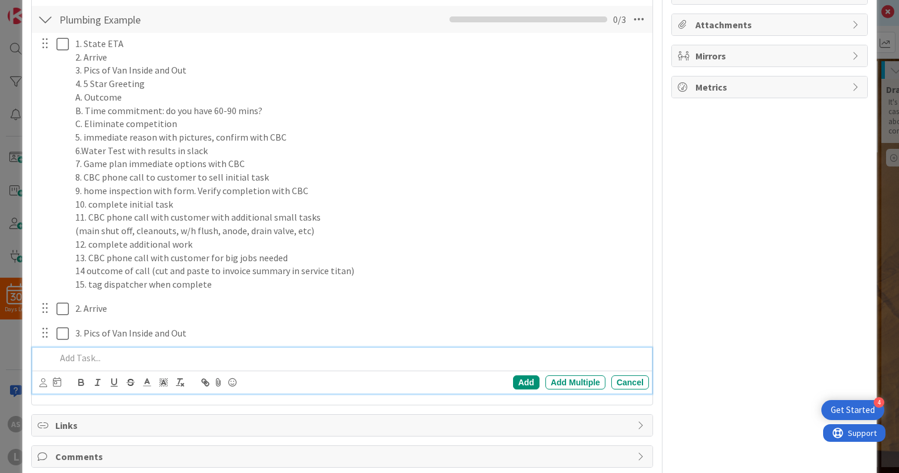
scroll to position [171, 0]
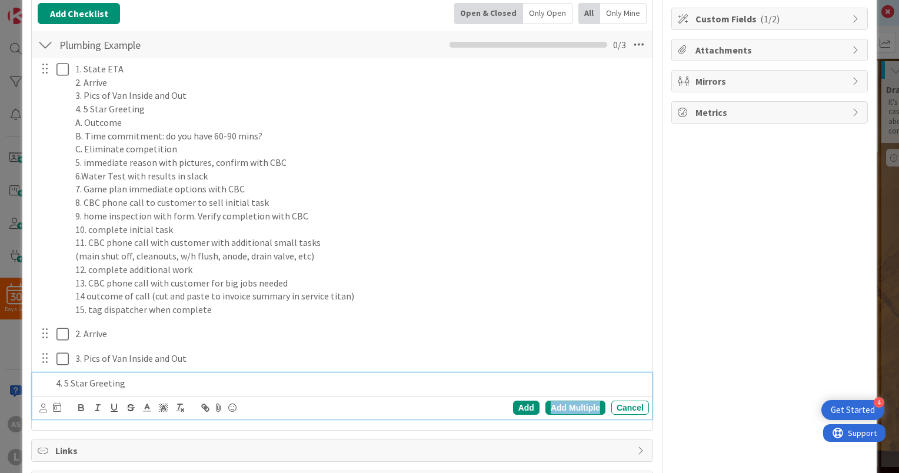
click at [550, 402] on div "Add Multiple" at bounding box center [575, 407] width 60 height 14
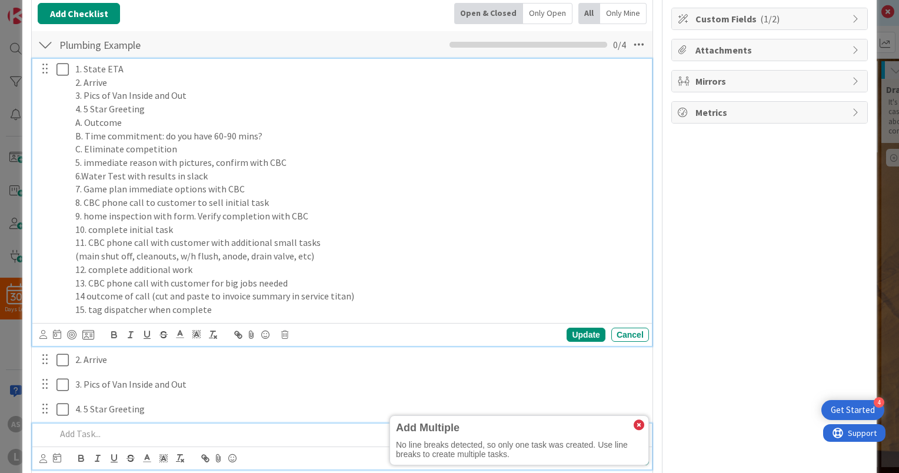
scroll to position [196, 0]
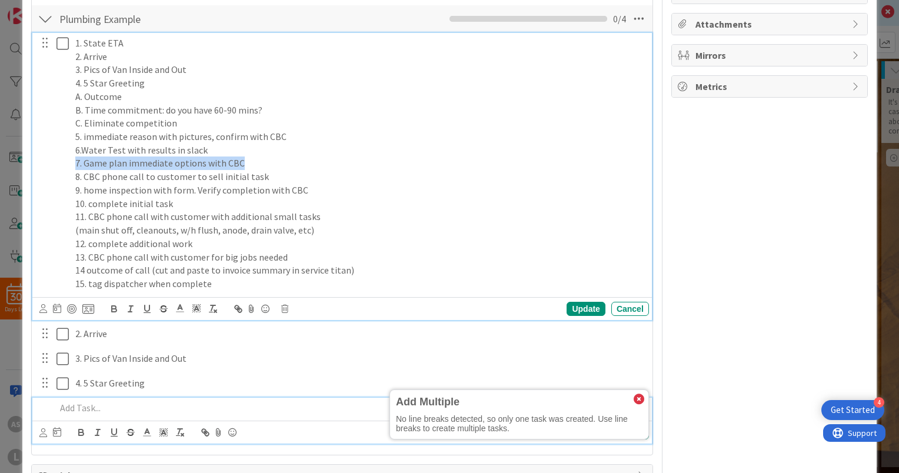
drag, startPoint x: 286, startPoint y: 162, endPoint x: 73, endPoint y: 161, distance: 212.9
click at [73, 161] on div "1. State ETA 2. Arrive 3. Pics of Van Inside and Out 4. 5 Star Greeting A. Outc…" at bounding box center [360, 163] width 578 height 261
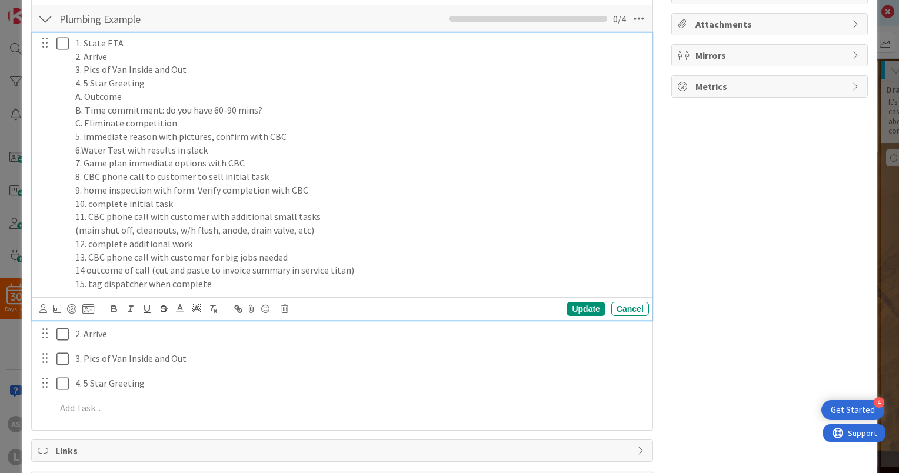
click at [166, 151] on p "6.Water Test with results in slack" at bounding box center [359, 150] width 569 height 14
drag, startPoint x: 280, startPoint y: 133, endPoint x: 73, endPoint y: 136, distance: 207.0
click at [73, 136] on div "1. State ETA 2. Arrive 3. Pics of Van Inside and Out 4. 5 Star Greeting A. Outc…" at bounding box center [360, 163] width 578 height 261
copy p "5. immediate reason with pictures, confirm with CBC"
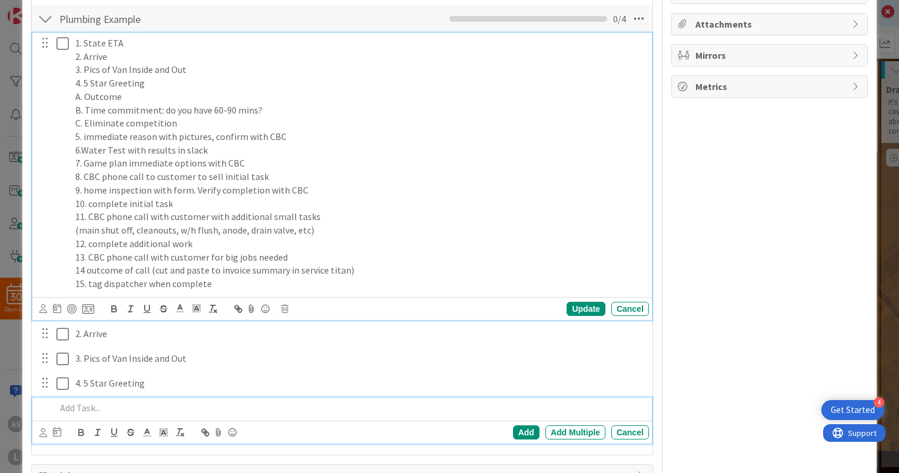
click at [101, 404] on p at bounding box center [350, 408] width 588 height 14
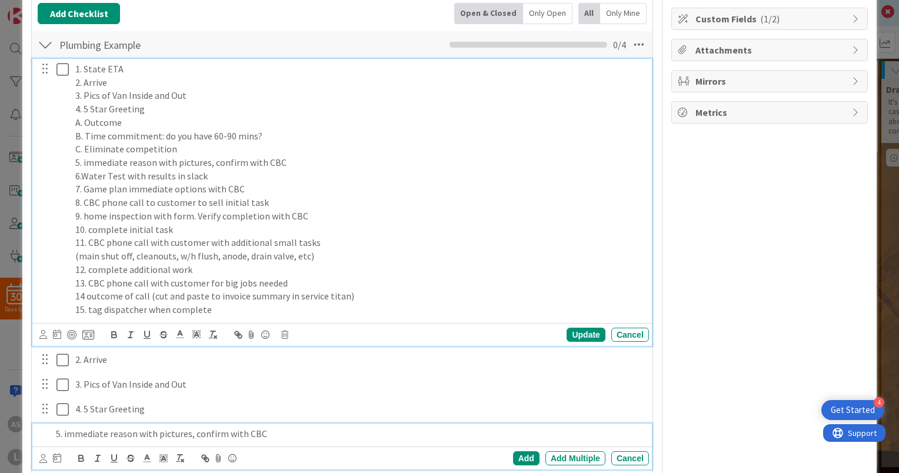
click at [155, 111] on div "1. State ETA 2. Arrive 3. Pics of Van Inside and Out 4. 5 Star Greeting A. Outc…" at bounding box center [360, 189] width 578 height 261
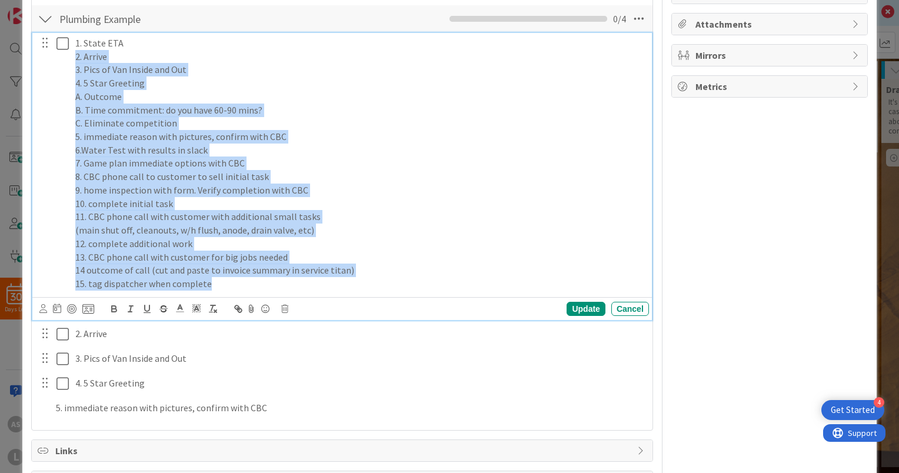
drag, startPoint x: 216, startPoint y: 288, endPoint x: 65, endPoint y: 58, distance: 275.5
click at [65, 58] on div "1. State ETA 2. Arrive 3. Pics of Van Inside and Out 4. 5 Star Greeting A. Outc…" at bounding box center [343, 163] width 612 height 261
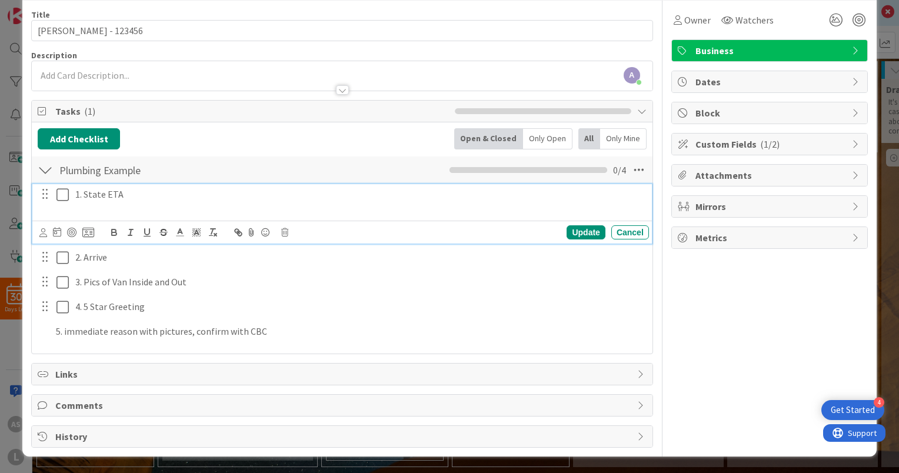
scroll to position [44, 0]
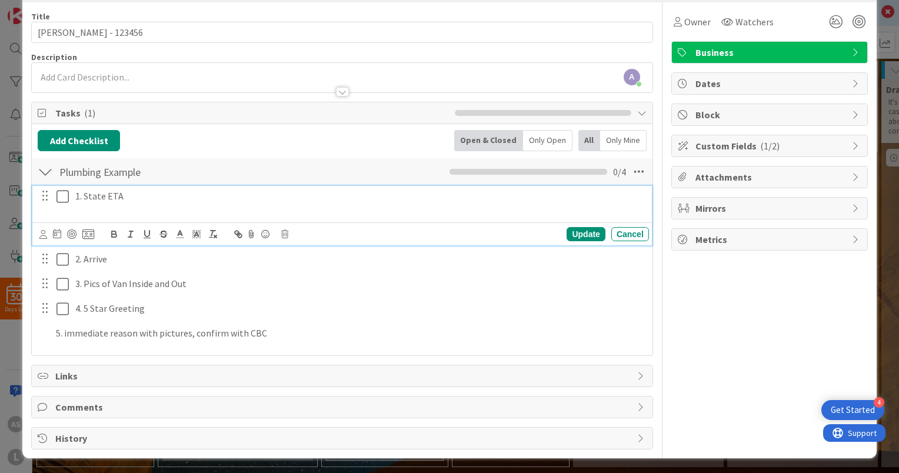
click at [200, 210] on p at bounding box center [359, 210] width 569 height 14
click at [577, 233] on div "Update" at bounding box center [585, 234] width 38 height 14
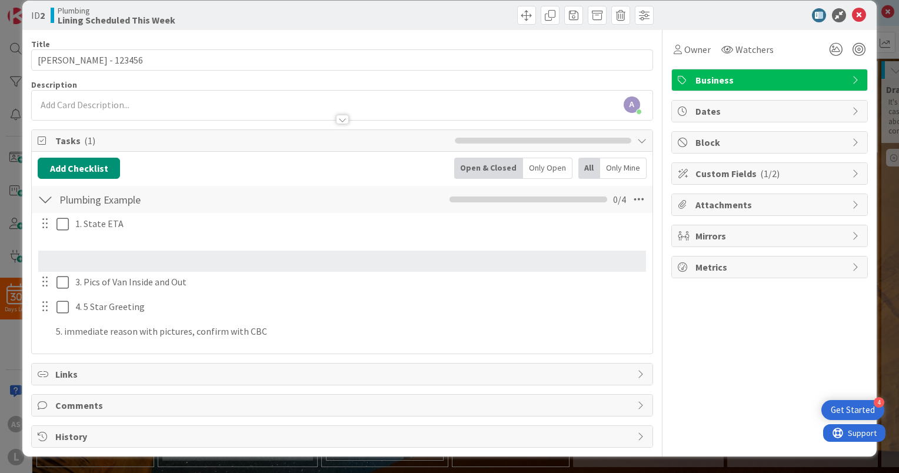
scroll to position [0, 0]
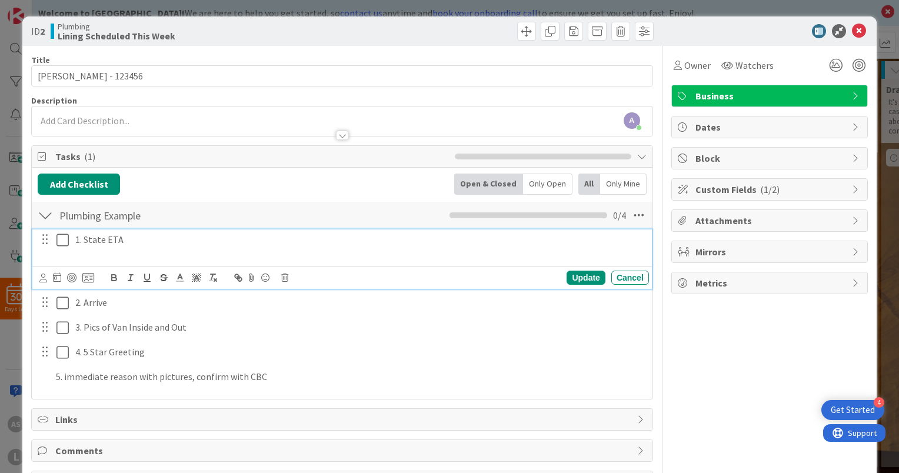
click at [108, 246] on p at bounding box center [359, 253] width 569 height 14
click at [128, 243] on p "1. State ETA" at bounding box center [359, 240] width 569 height 14
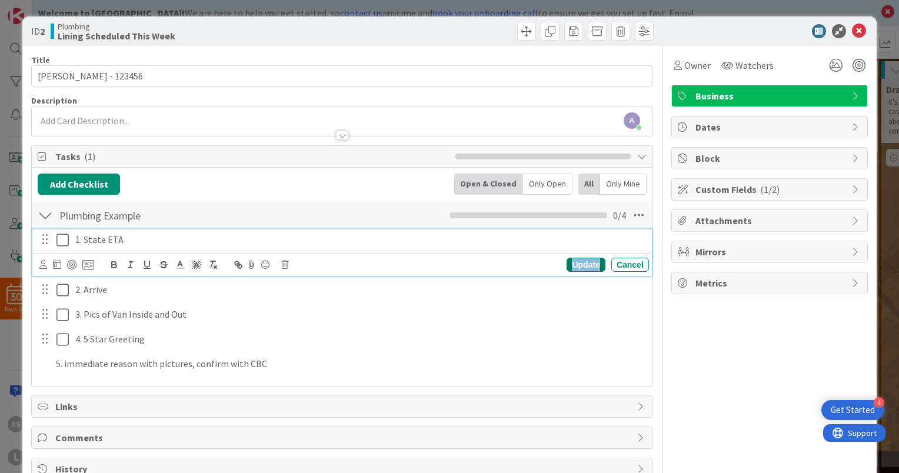
click at [577, 262] on div "Update" at bounding box center [585, 265] width 38 height 14
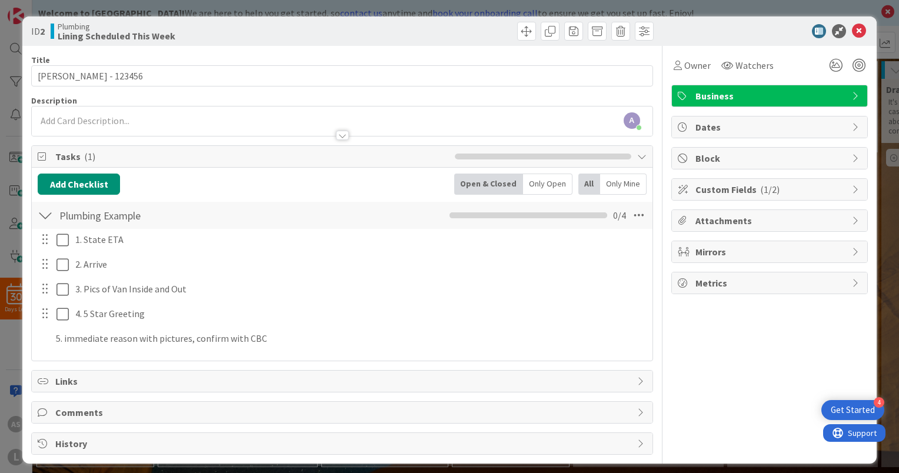
scroll to position [5, 0]
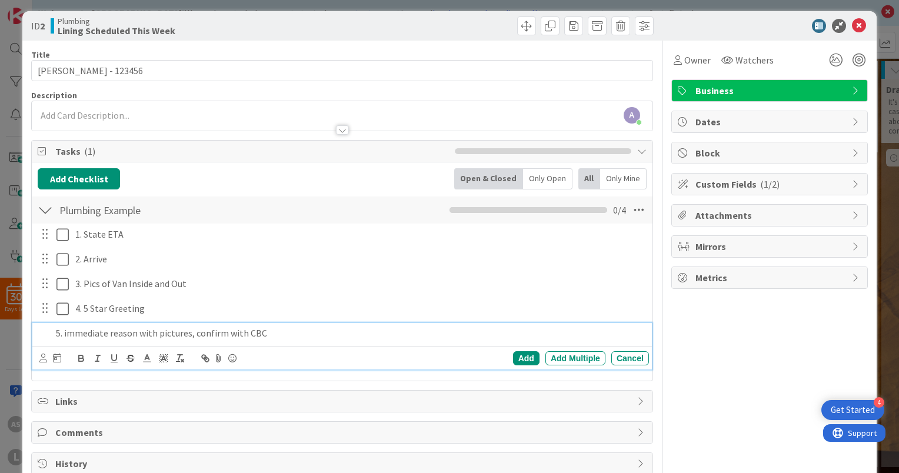
click at [84, 336] on p "5. immediate reason with pictures, confirm with CBC" at bounding box center [350, 333] width 588 height 14
click at [52, 329] on div "5. immediate reason with pictures, confirm with CBC" at bounding box center [349, 333] width 597 height 21
click at [567, 355] on div "Add Multiple" at bounding box center [575, 358] width 60 height 14
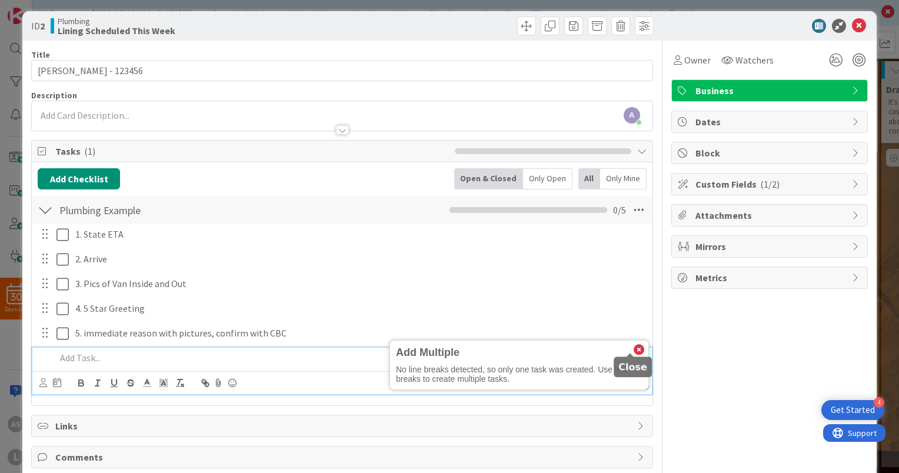
click at [633, 347] on icon at bounding box center [638, 350] width 11 height 11
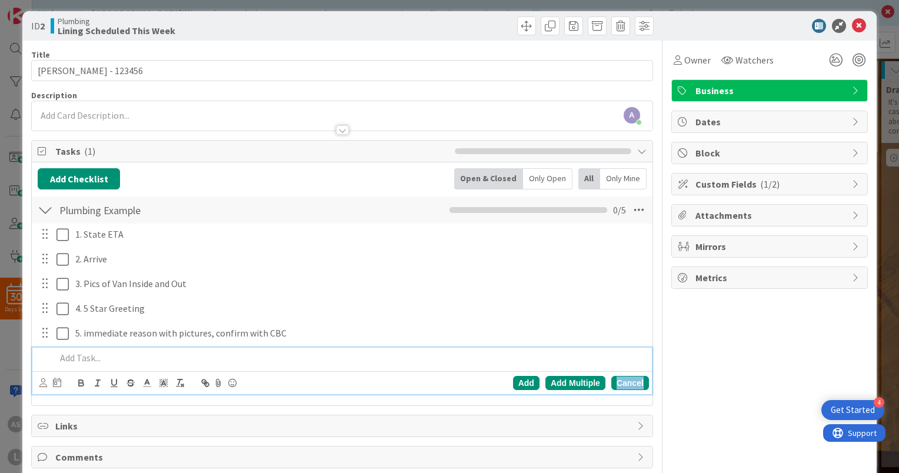
click at [617, 378] on div "Cancel" at bounding box center [630, 383] width 38 height 14
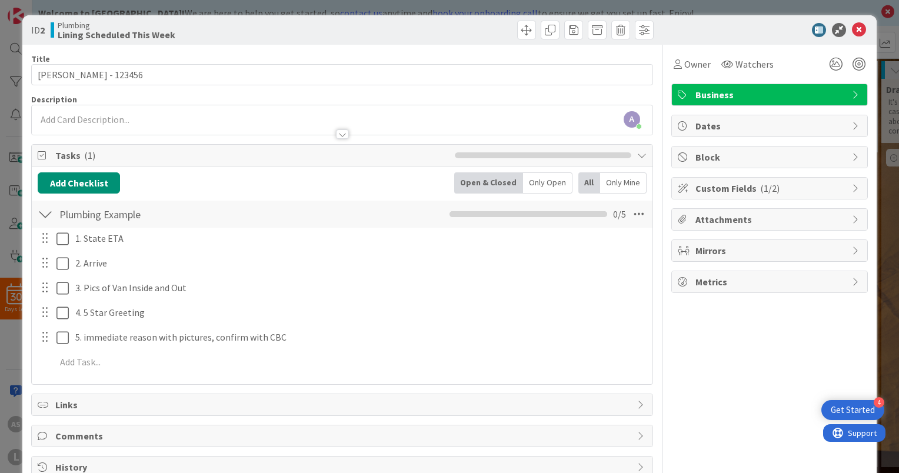
scroll to position [0, 0]
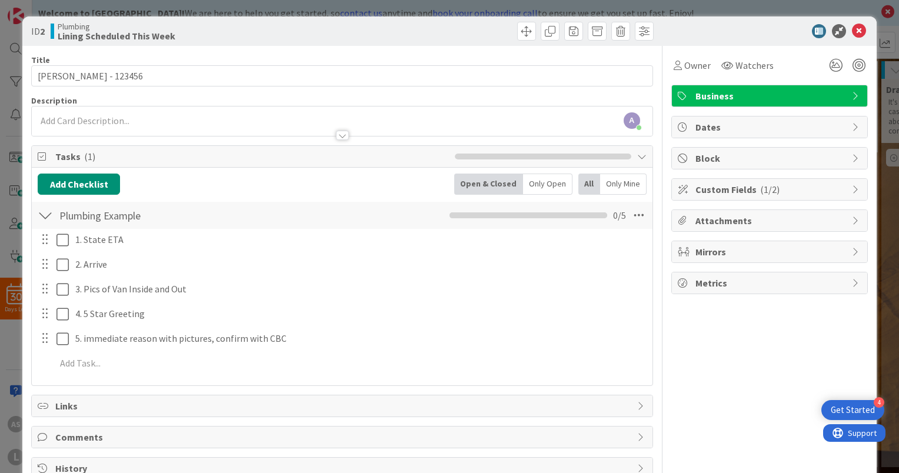
click at [42, 213] on div at bounding box center [45, 215] width 15 height 21
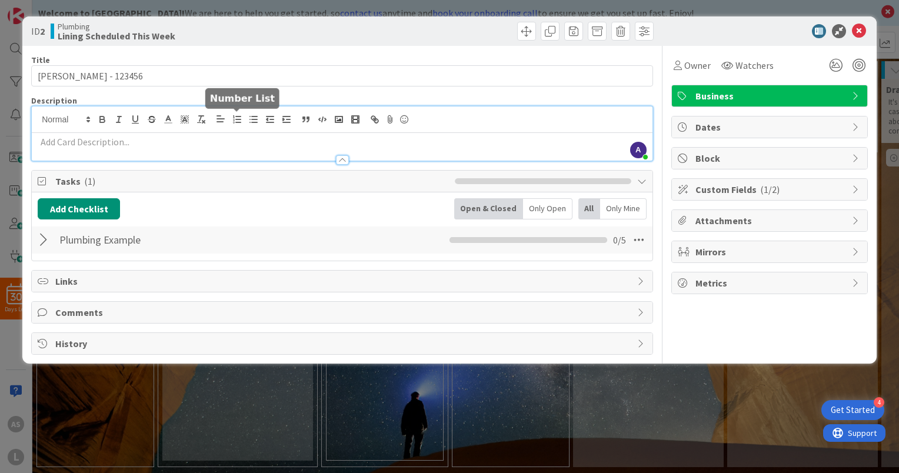
click at [241, 112] on div "A Anthony Seibert joined 2 m ago" at bounding box center [342, 133] width 620 height 54
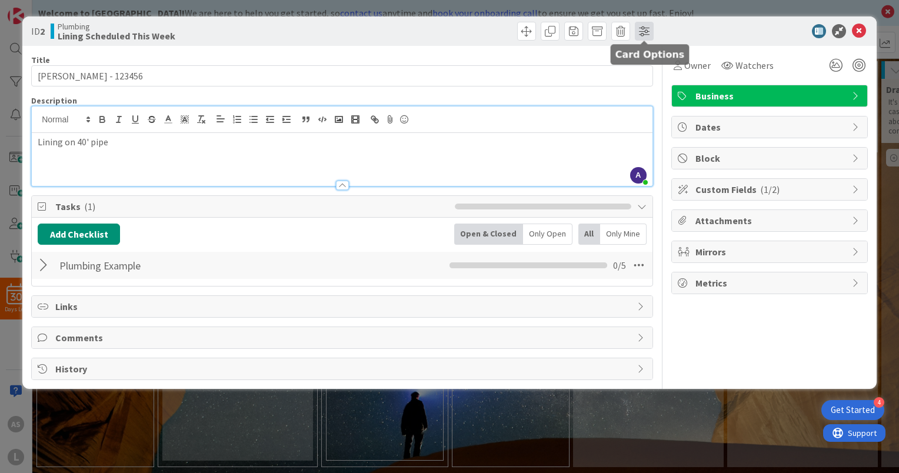
click at [643, 35] on span at bounding box center [643, 31] width 19 height 19
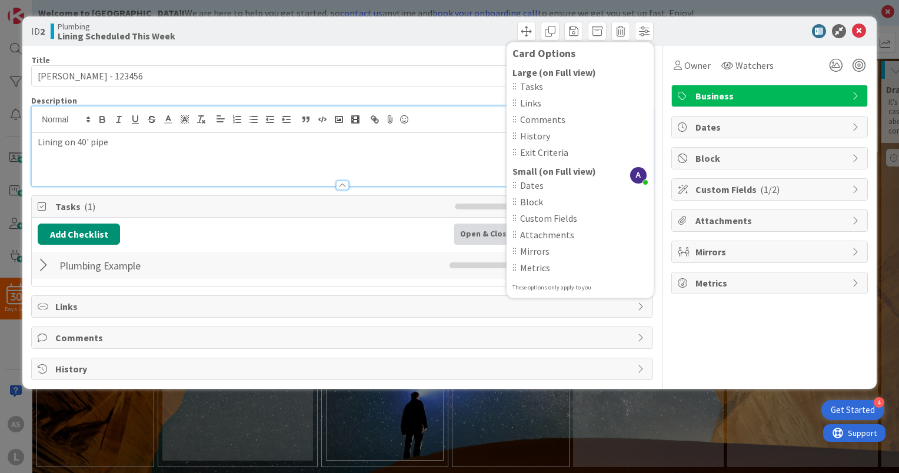
click at [524, 219] on span "Custom Fields" at bounding box center [584, 218] width 128 height 14
click at [516, 216] on div at bounding box center [514, 218] width 4 height 8
click at [471, 56] on div "Title 14 / 128" at bounding box center [342, 60] width 622 height 11
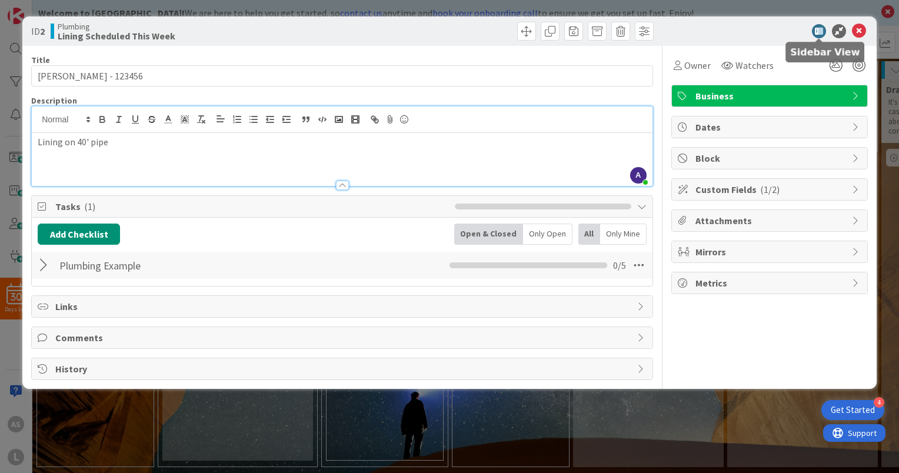
click at [819, 31] on icon at bounding box center [818, 31] width 14 height 14
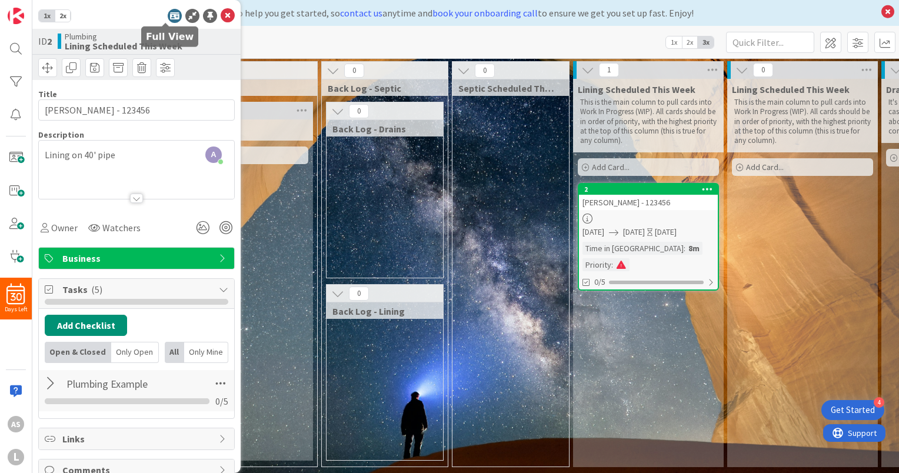
click at [168, 18] on icon at bounding box center [175, 16] width 14 height 14
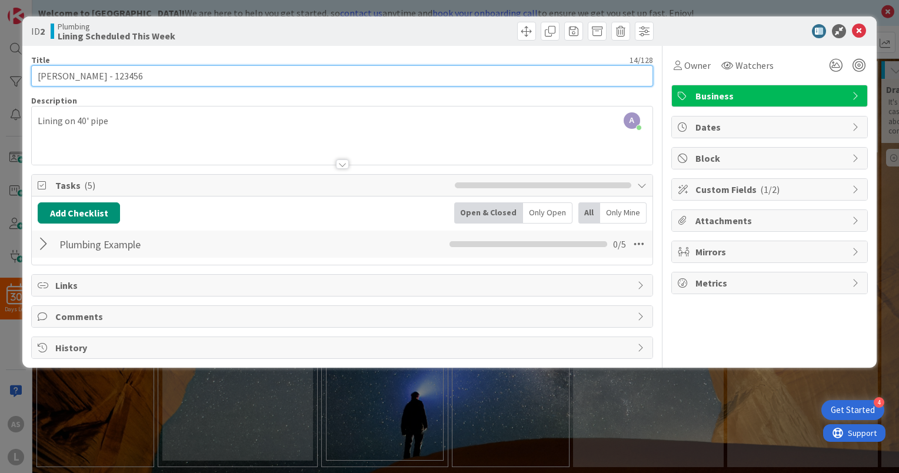
click at [118, 74] on input "Smith - 123456" at bounding box center [342, 75] width 622 height 21
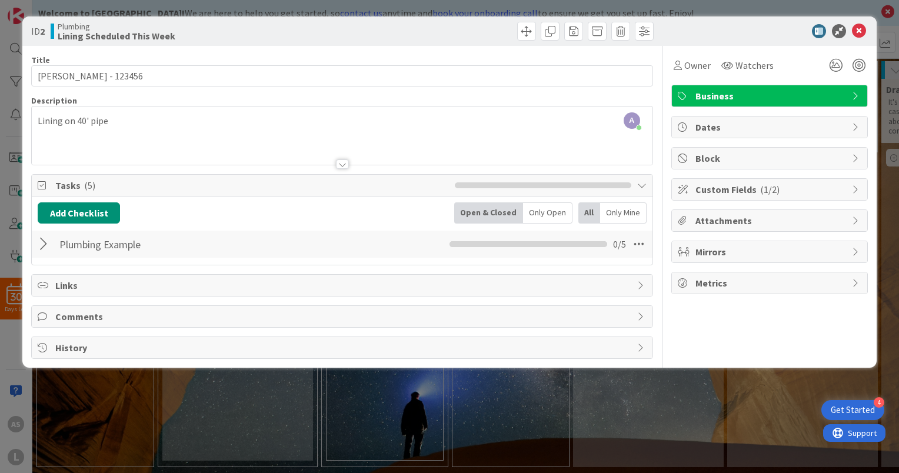
click at [633, 285] on div "Links" at bounding box center [342, 285] width 620 height 21
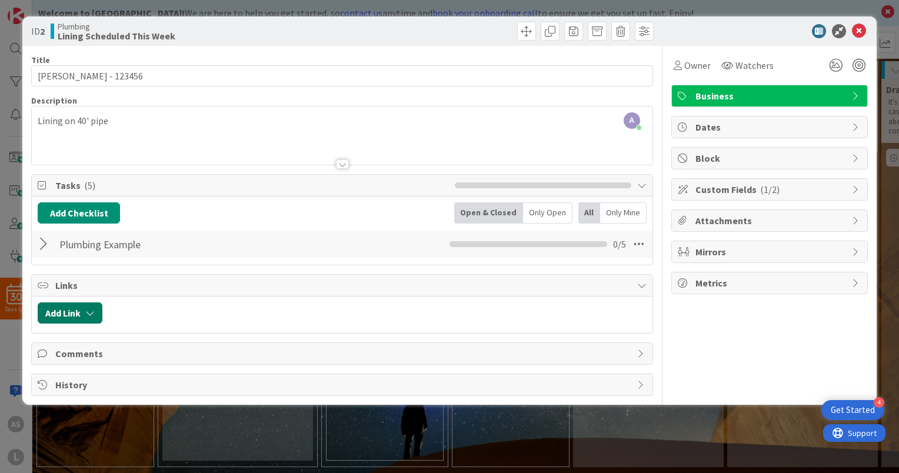
click at [61, 310] on button "Add Link" at bounding box center [70, 312] width 65 height 21
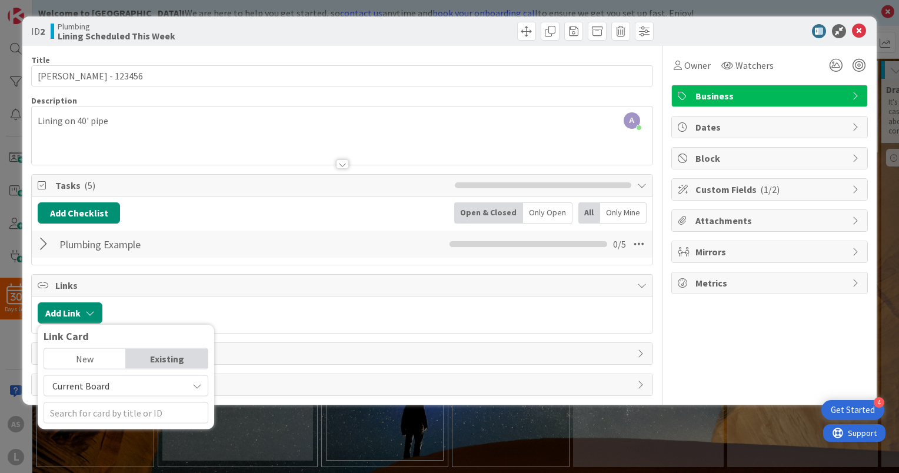
click at [191, 299] on div "Add Link Link Card New Existing Current Board" at bounding box center [342, 314] width 620 height 36
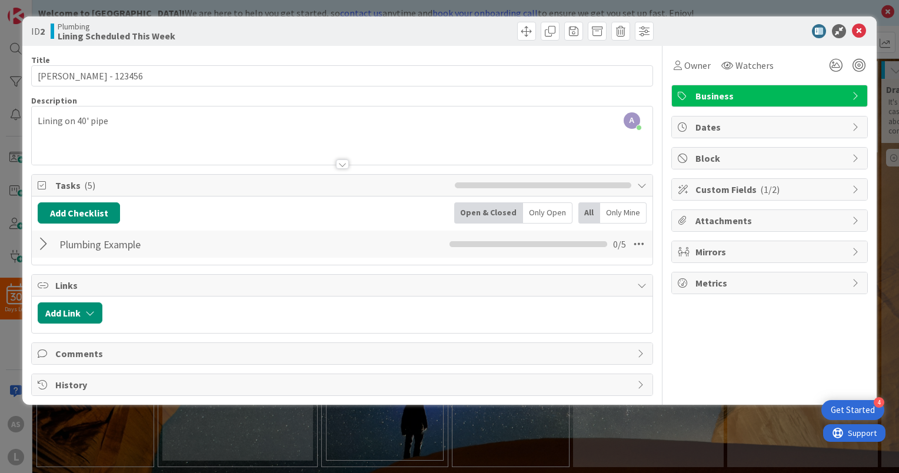
click at [40, 285] on icon at bounding box center [44, 284] width 12 height 9
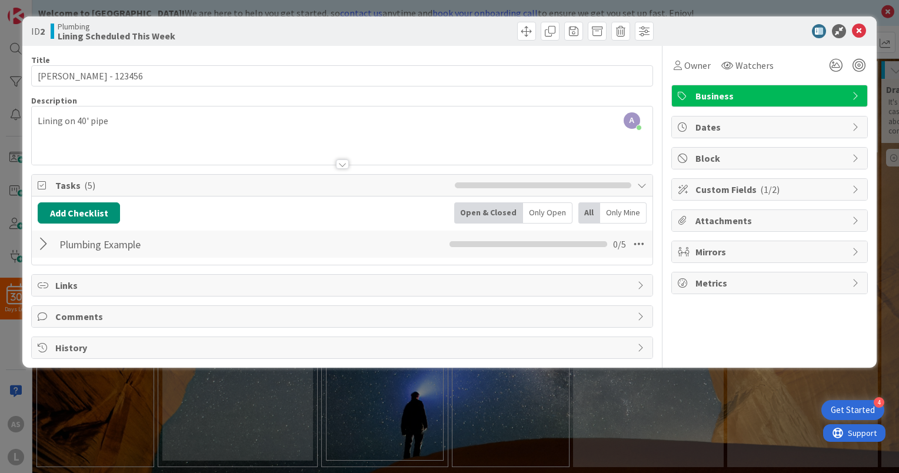
click at [73, 313] on span "Comments" at bounding box center [343, 316] width 576 height 14
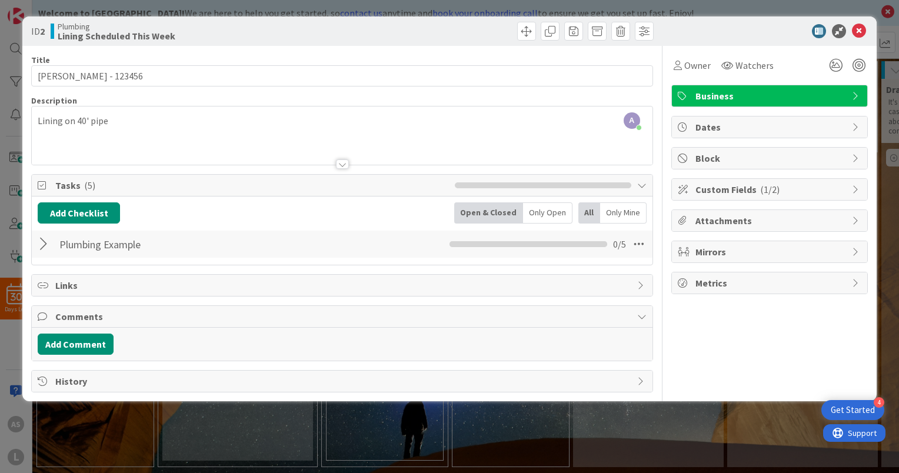
click at [57, 318] on span "Comments" at bounding box center [343, 316] width 576 height 14
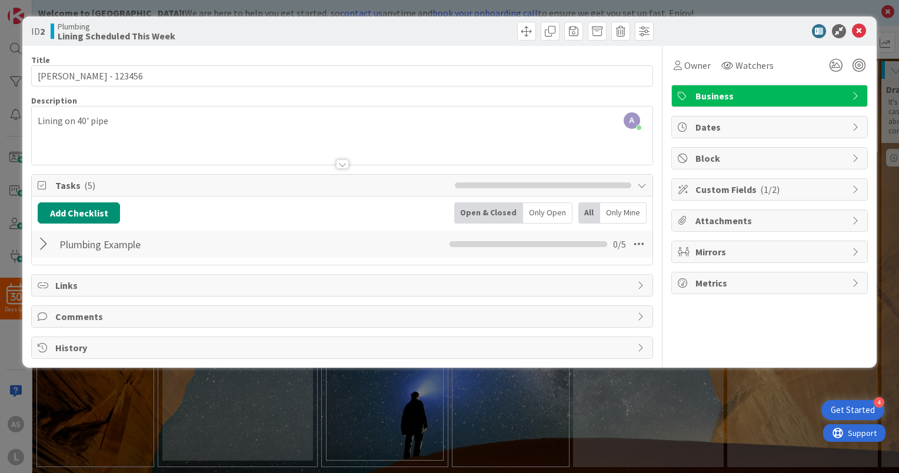
click at [761, 280] on span "Metrics" at bounding box center [770, 283] width 151 height 14
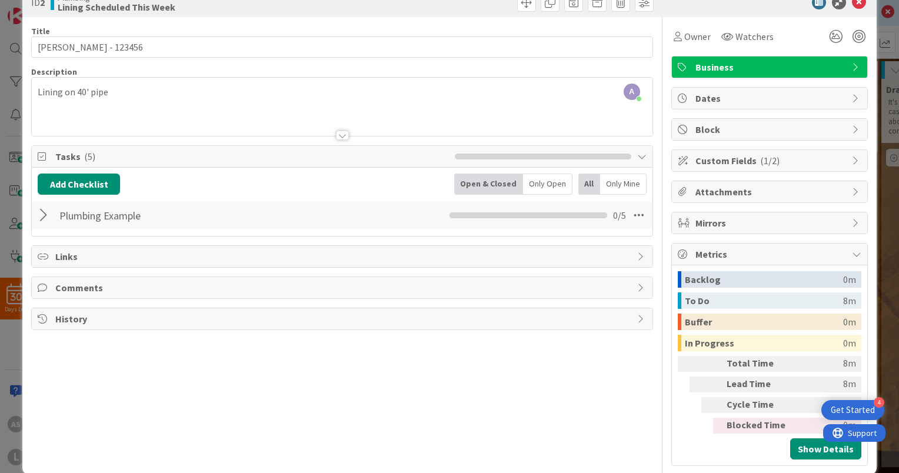
scroll to position [45, 0]
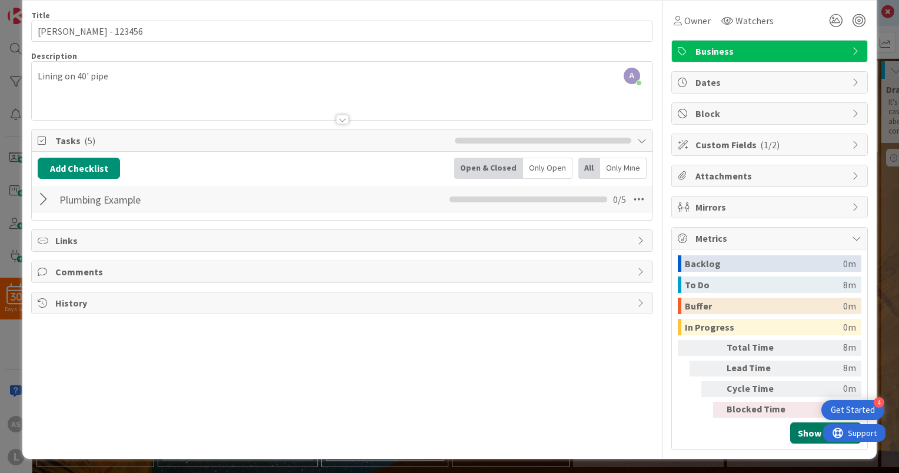
click at [807, 433] on button "Show Details" at bounding box center [825, 432] width 71 height 21
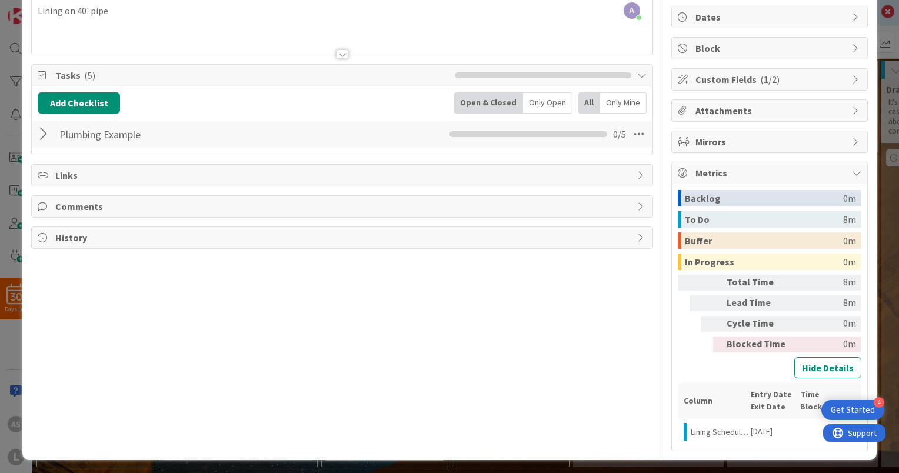
scroll to position [111, 0]
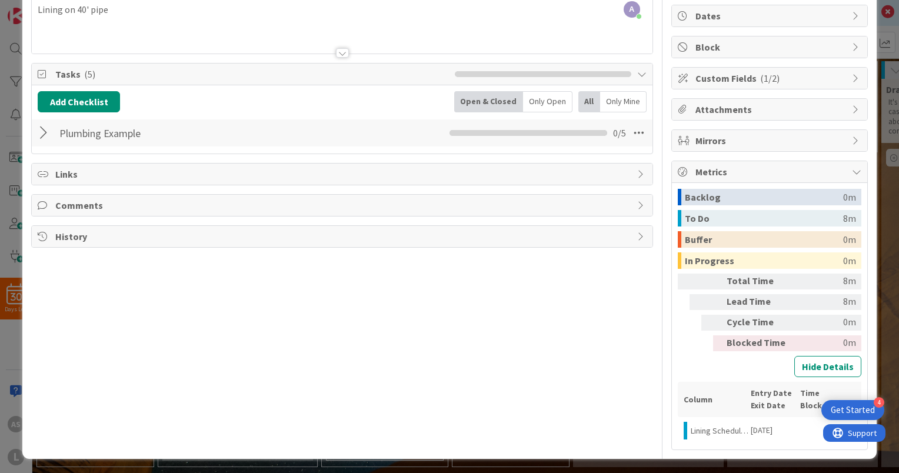
click at [739, 429] on div "Lining Scheduled This Week" at bounding box center [719, 430] width 59 height 9
click at [818, 362] on button "Hide Details" at bounding box center [827, 366] width 67 height 21
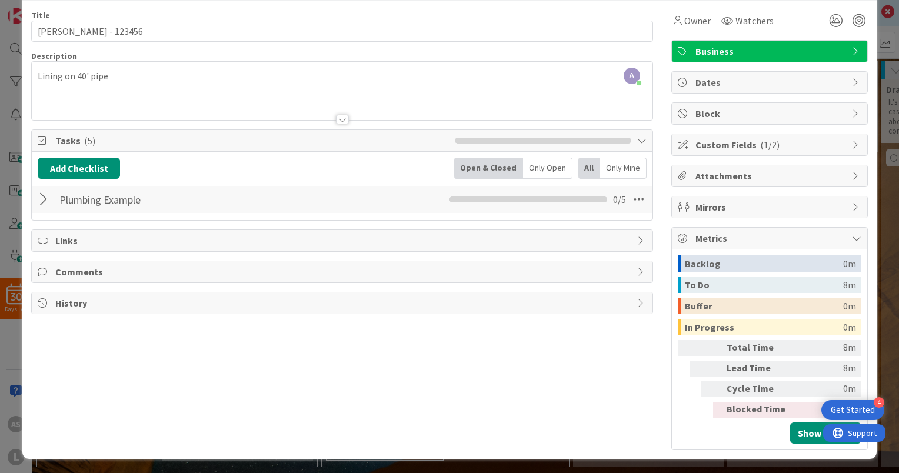
click at [839, 238] on div "Metrics" at bounding box center [769, 239] width 195 height 22
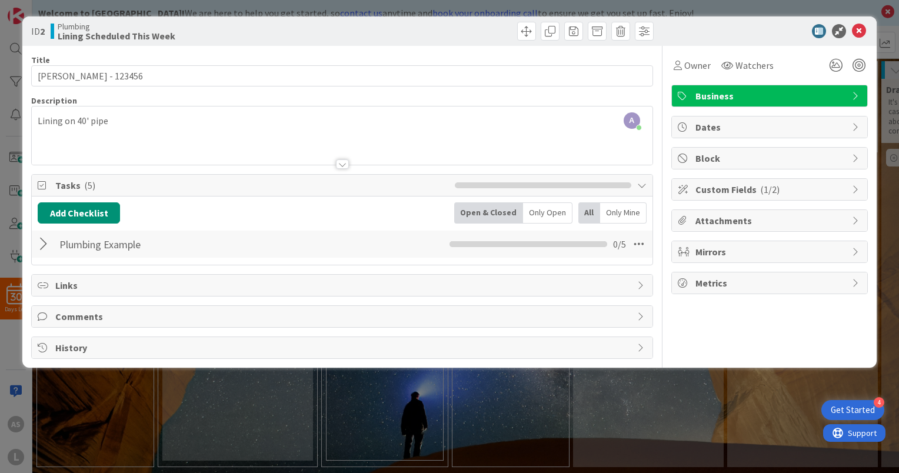
scroll to position [0, 0]
click at [830, 190] on span "Custom Fields ( 1/2 )" at bounding box center [770, 189] width 151 height 14
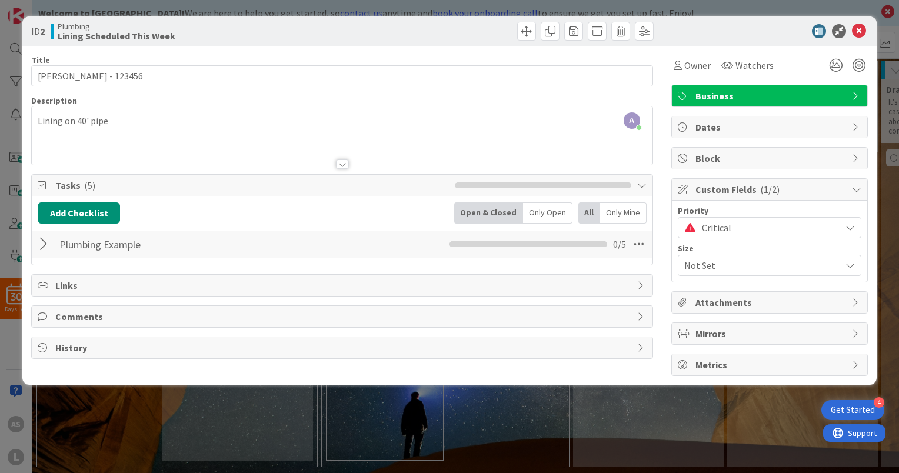
click at [771, 265] on span "Not Set" at bounding box center [759, 265] width 151 height 16
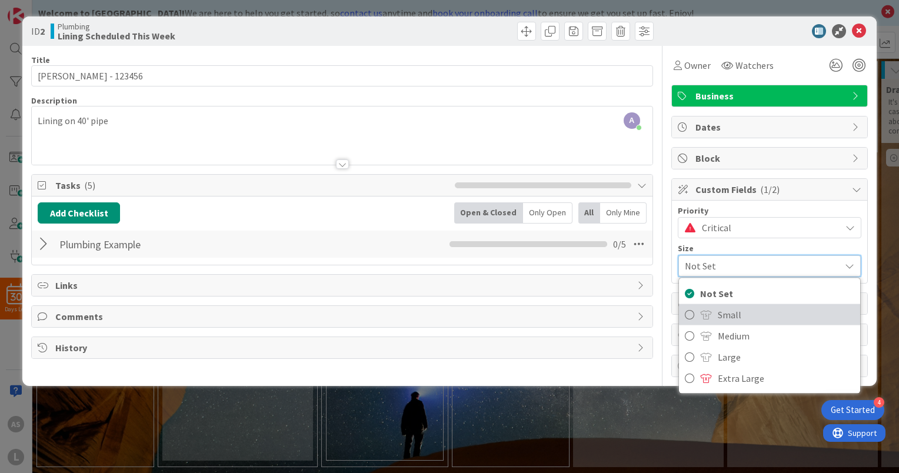
click at [706, 314] on span at bounding box center [706, 314] width 12 height 9
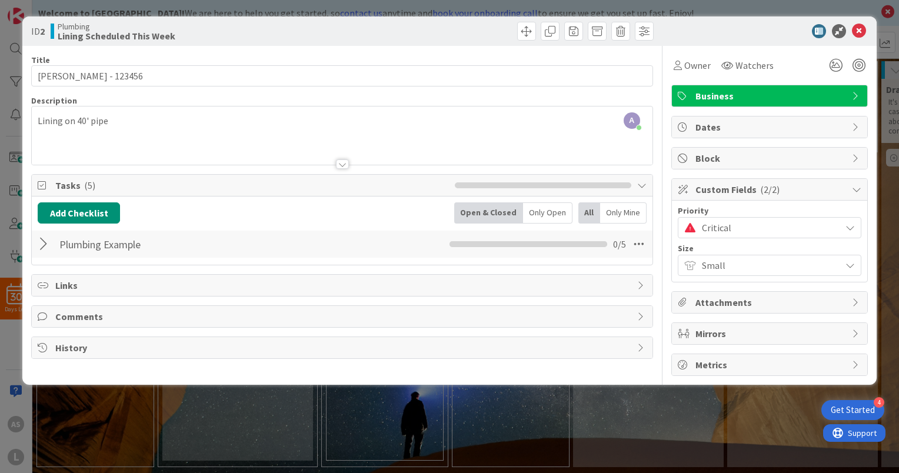
click at [741, 226] on span "Critical" at bounding box center [768, 227] width 133 height 16
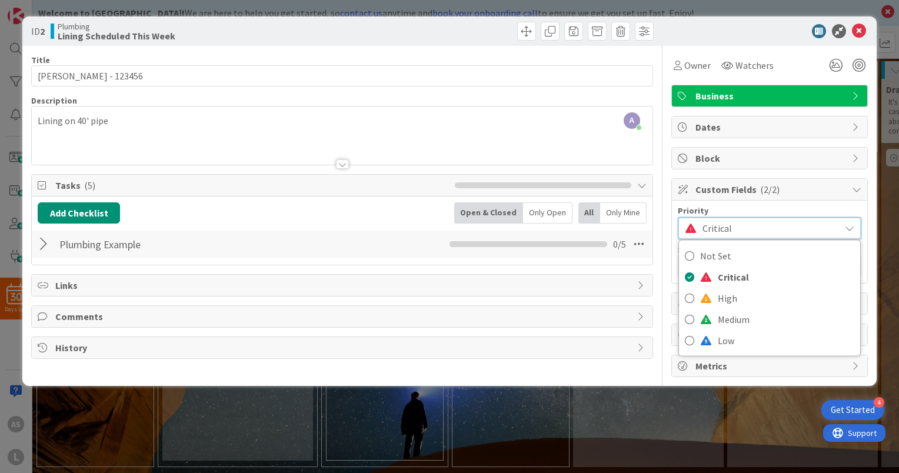
click at [741, 226] on span "Critical" at bounding box center [768, 228] width 132 height 16
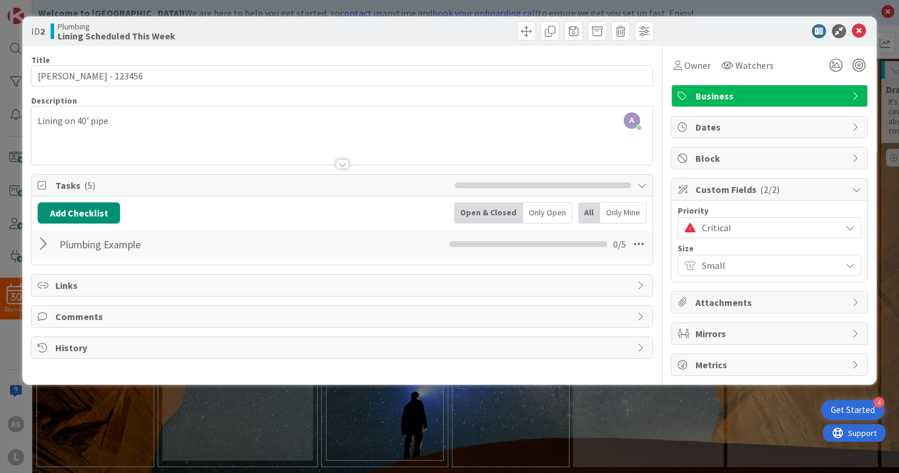
click at [773, 155] on span "Block" at bounding box center [770, 158] width 151 height 14
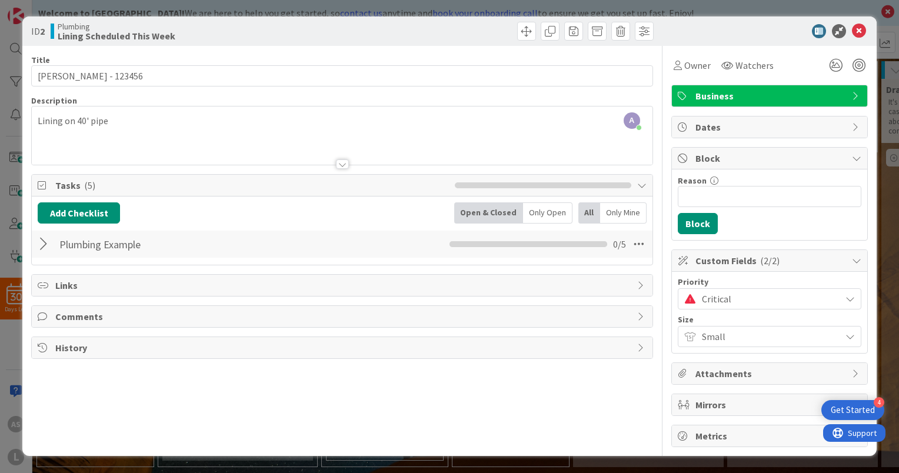
click at [772, 160] on span "Block" at bounding box center [770, 158] width 151 height 14
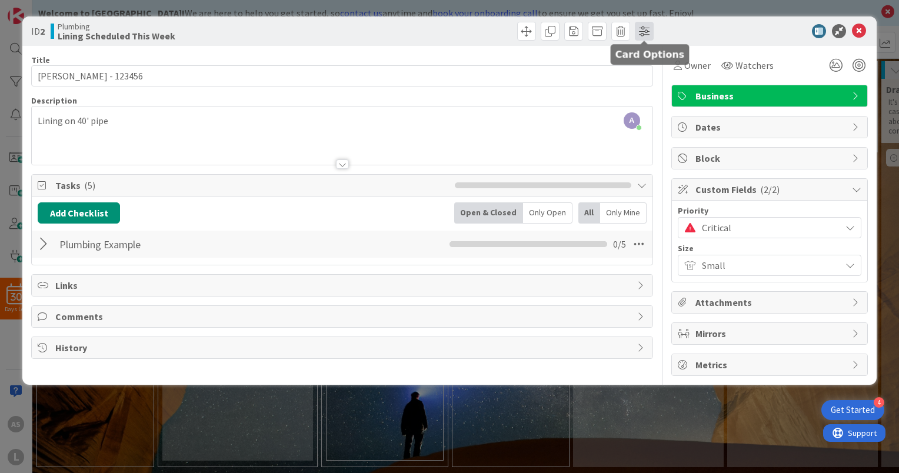
click at [642, 32] on span at bounding box center [643, 31] width 19 height 19
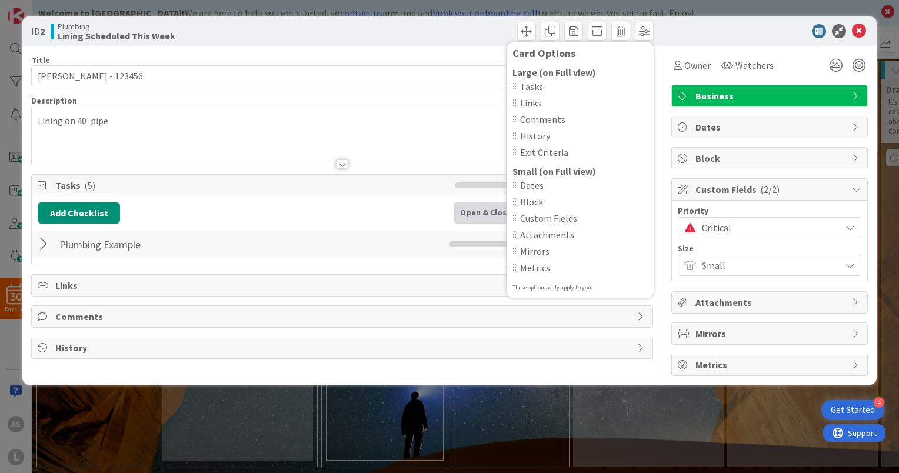
click at [791, 65] on div "Owner Watchers" at bounding box center [769, 65] width 196 height 21
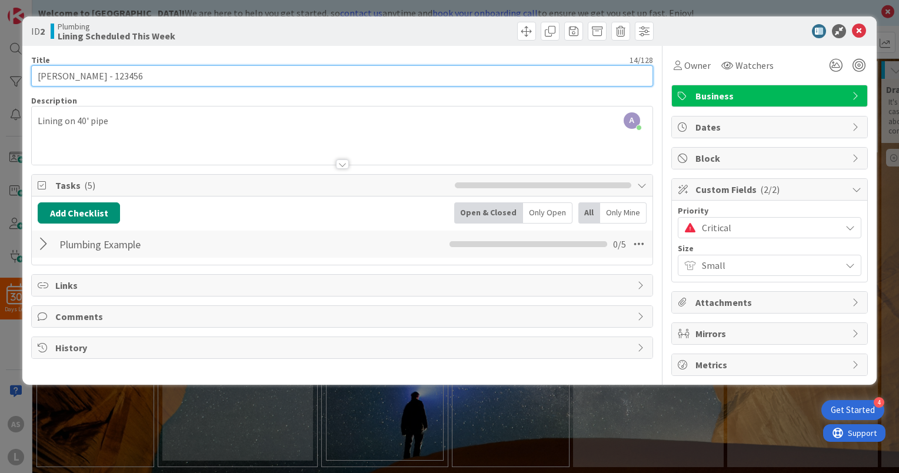
click at [324, 77] on input "Smith - 123456" at bounding box center [342, 75] width 622 height 21
type input "Smith - 123456"
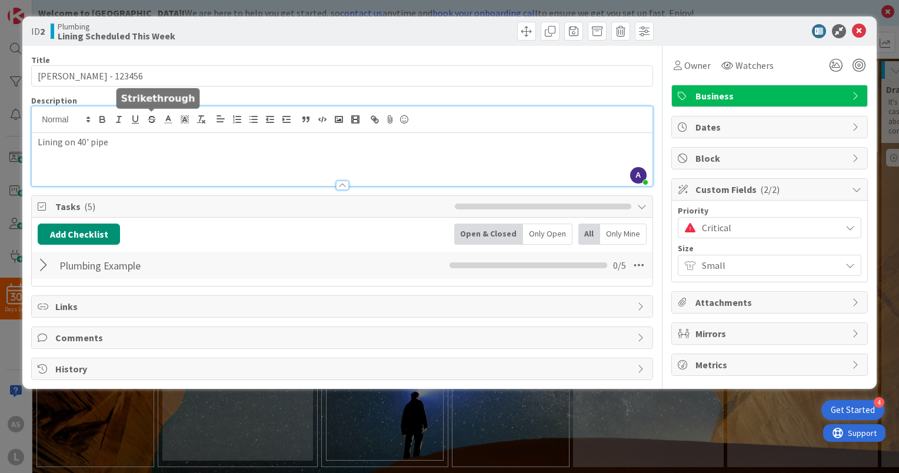
click at [145, 122] on div "A Anthony Seibert just joined Lining on 40' pipe" at bounding box center [342, 145] width 620 height 79
click at [35, 143] on div "Lining on 40' pipe" at bounding box center [342, 159] width 620 height 53
click at [35, 143] on div "Service Finance Lining on 40' pipe" at bounding box center [342, 159] width 620 height 53
click at [35, 159] on div "-Service Finance Lining on 40' pipe" at bounding box center [342, 159] width 620 height 53
click at [133, 159] on p "-Lining on 40' pipe" at bounding box center [342, 156] width 609 height 14
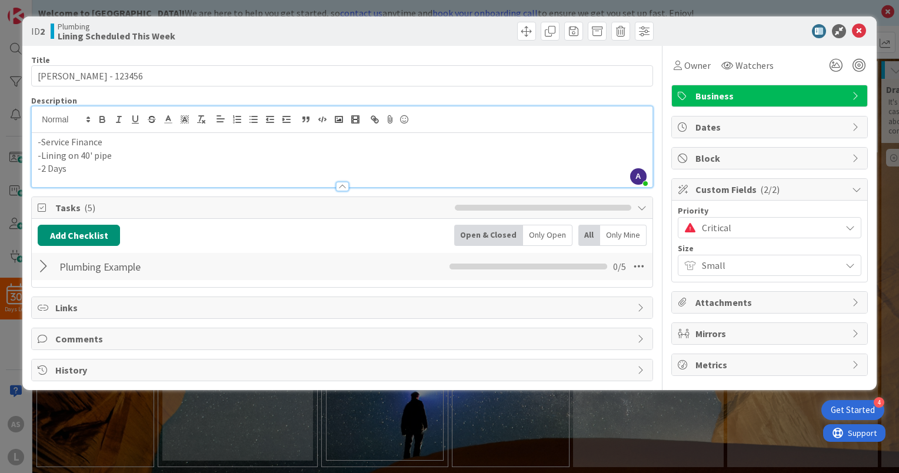
click at [134, 159] on p "-Lining on 40' pipe" at bounding box center [342, 156] width 609 height 14
click at [111, 168] on p "-2 Days" at bounding box center [342, 169] width 609 height 14
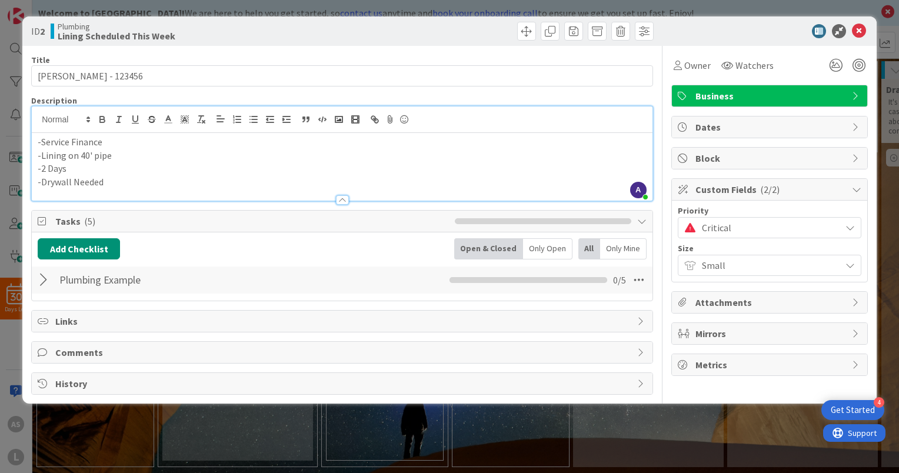
click at [263, 91] on div "Title 15 / 128 Smith - 123456 Description A Anthony Seibert just joined -Servic…" at bounding box center [342, 220] width 622 height 349
click at [339, 195] on div at bounding box center [342, 199] width 13 height 9
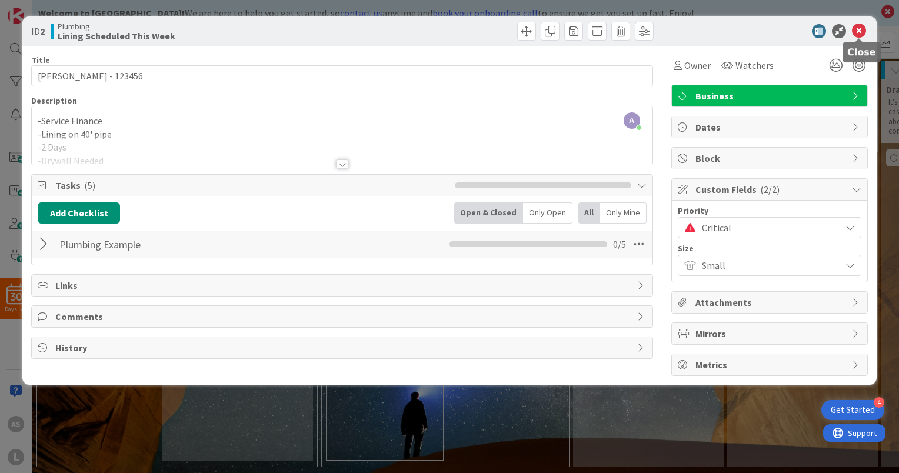
click at [858, 32] on icon at bounding box center [858, 31] width 14 height 14
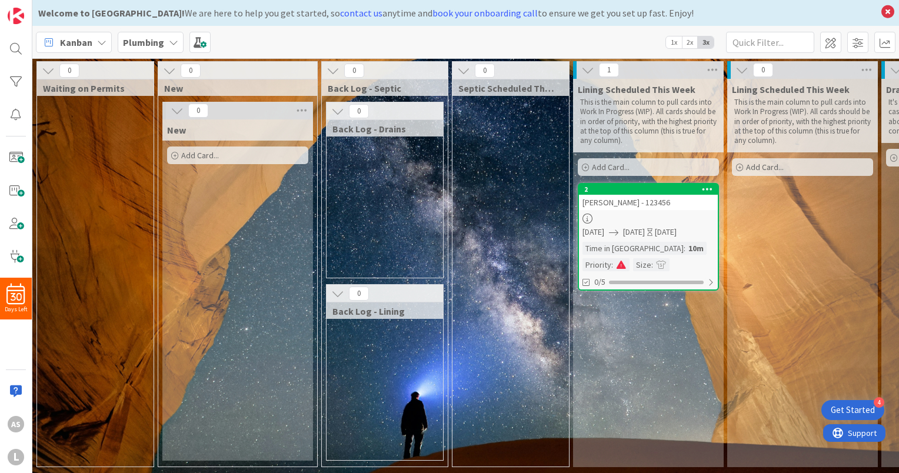
click at [656, 260] on span at bounding box center [661, 264] width 11 height 8
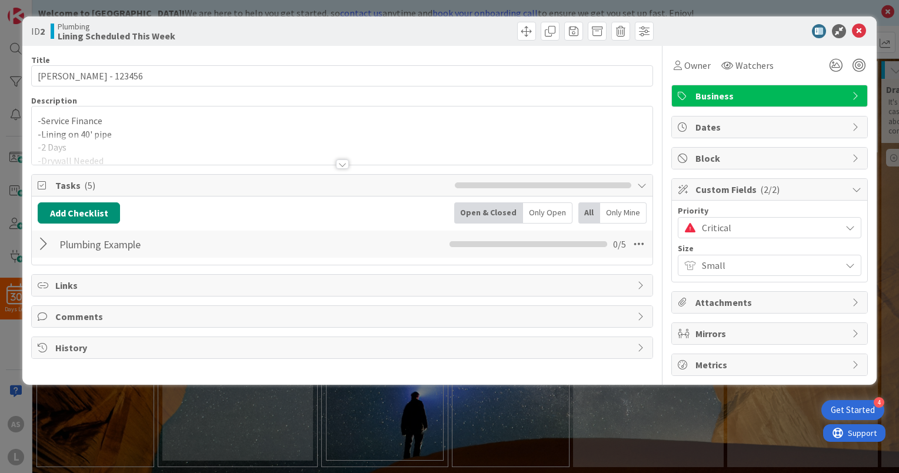
click at [708, 259] on span "Small" at bounding box center [768, 265] width 133 height 16
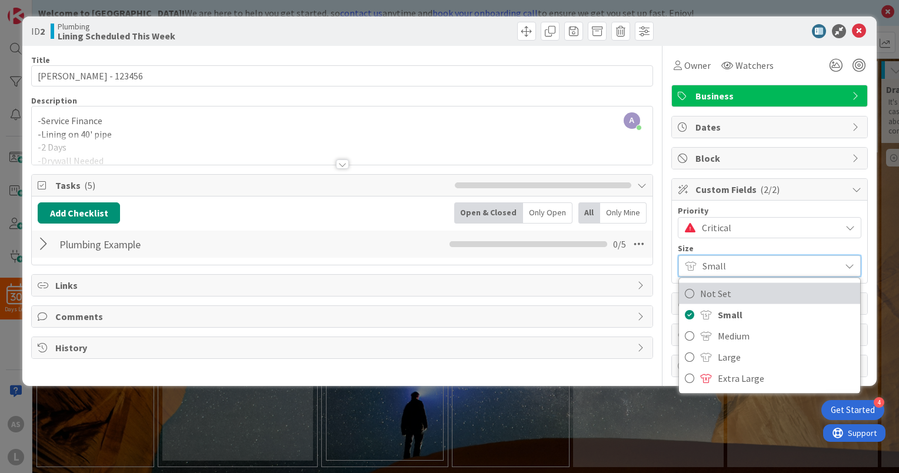
click at [713, 292] on span "Not Set" at bounding box center [777, 294] width 154 height 18
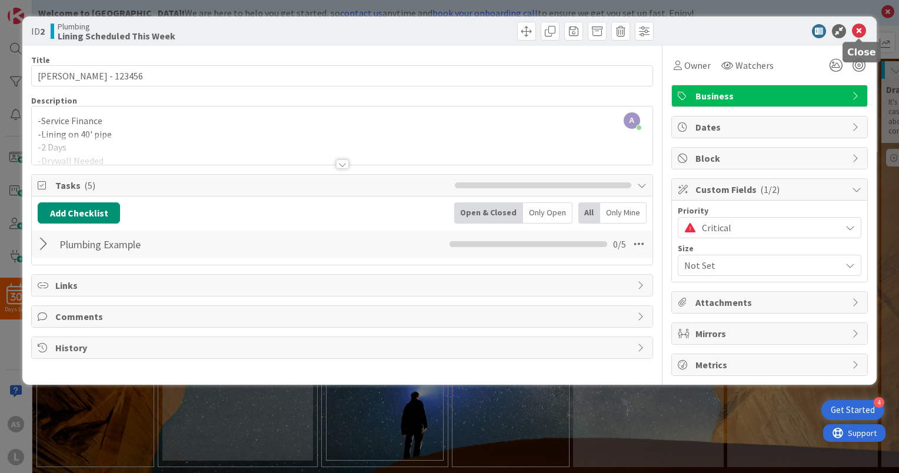
click at [860, 34] on icon at bounding box center [858, 31] width 14 height 14
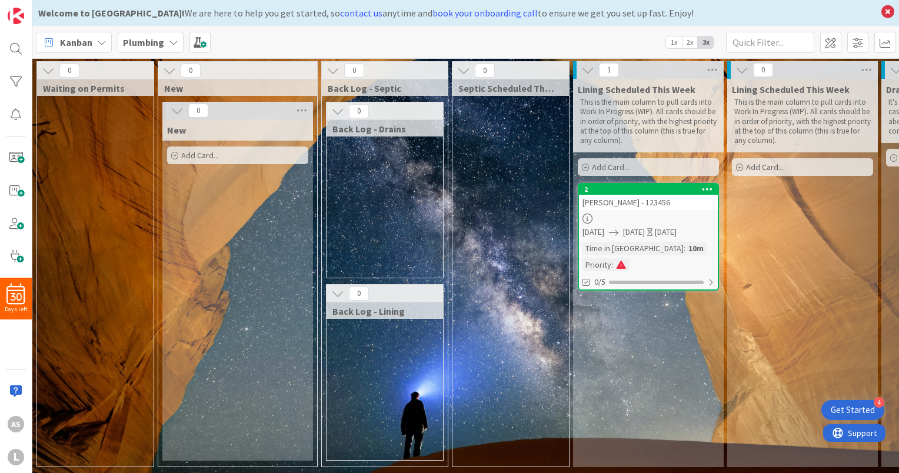
click at [707, 185] on icon at bounding box center [707, 189] width 11 height 8
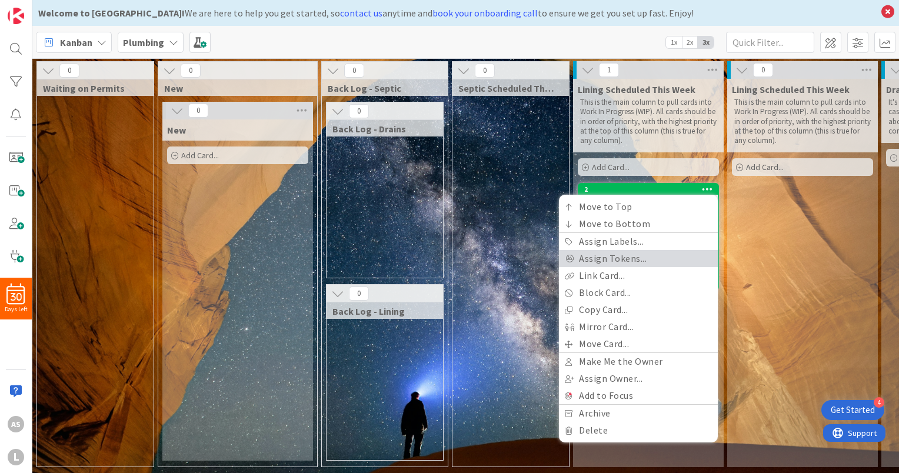
click at [663, 250] on link "Assign Tokens..." at bounding box center [638, 258] width 159 height 17
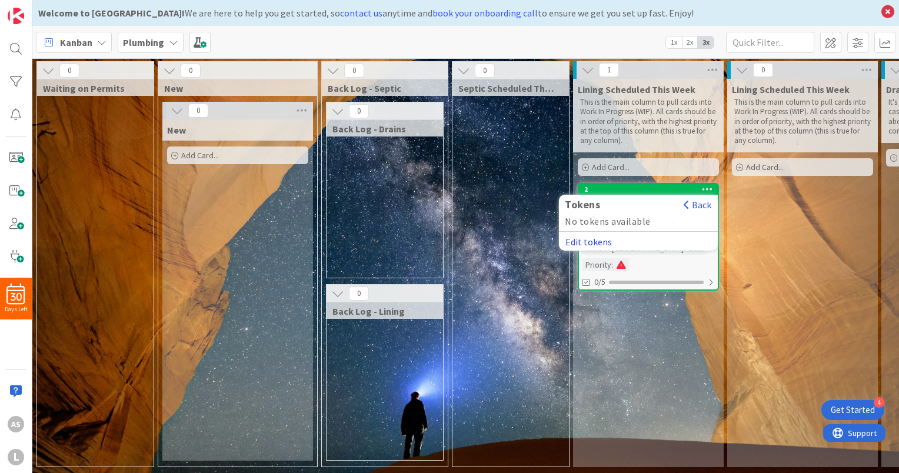
click at [600, 236] on button "Edit tokens" at bounding box center [589, 241] width 48 height 11
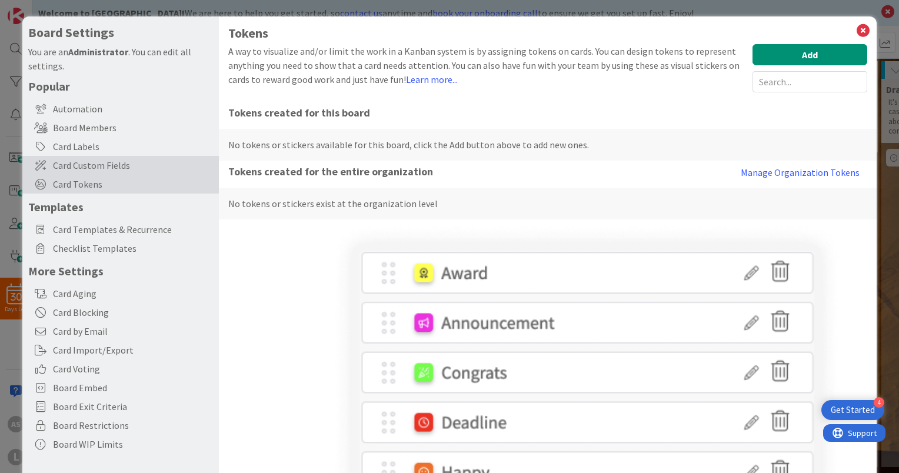
click at [96, 170] on span "Card Custom Fields" at bounding box center [133, 165] width 160 height 14
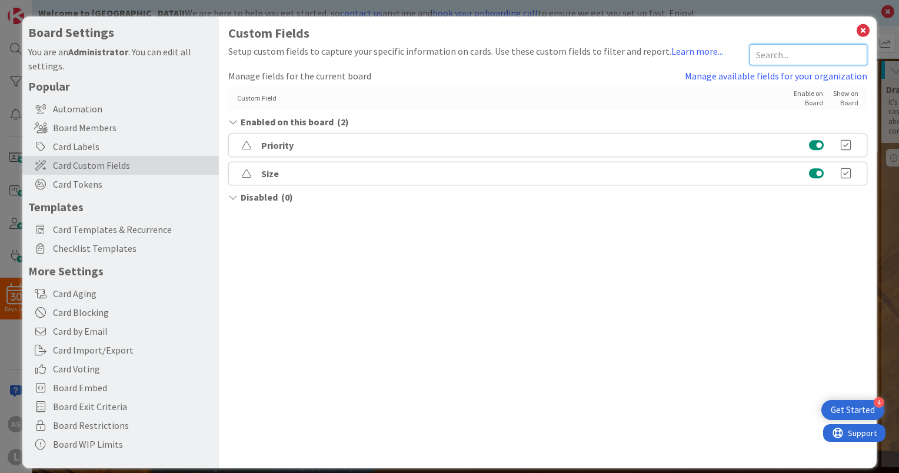
click at [791, 56] on input "text" at bounding box center [808, 54] width 118 height 21
type input "e"
type input "m"
click at [774, 80] on link "Manage available fields for your organization" at bounding box center [775, 76] width 182 height 14
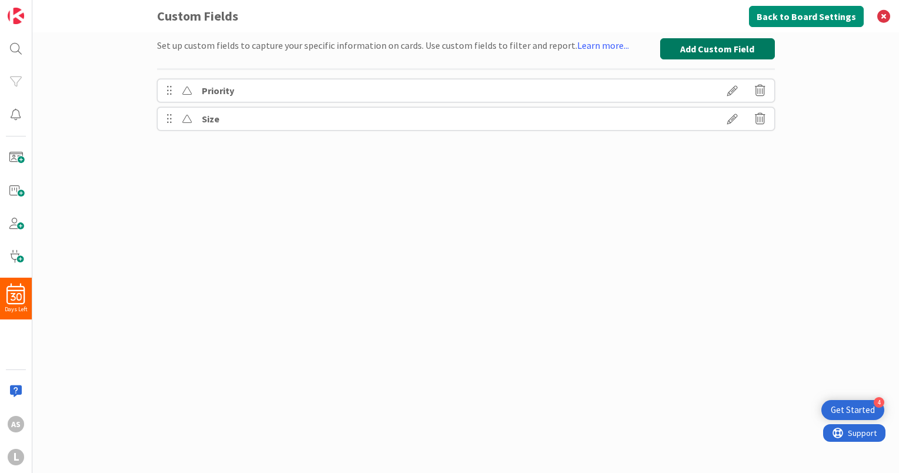
click at [739, 53] on button "Add Custom Field" at bounding box center [717, 48] width 115 height 21
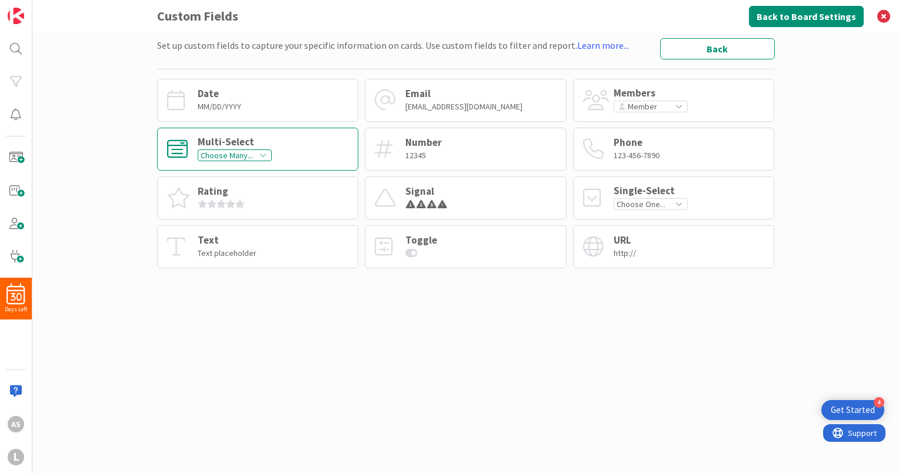
click at [263, 158] on icon at bounding box center [262, 155] width 7 height 7
type textarea "x"
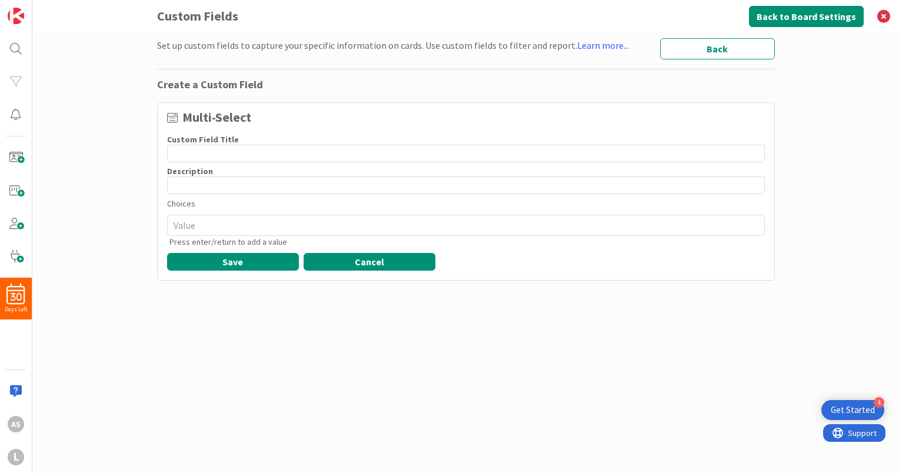
click at [352, 264] on button "Cancel" at bounding box center [369, 262] width 132 height 18
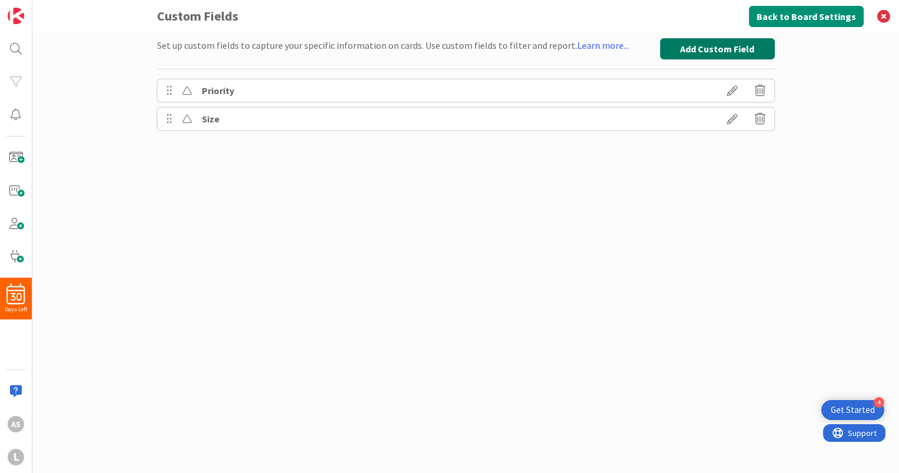
click at [715, 53] on button "Add Custom Field" at bounding box center [717, 48] width 115 height 21
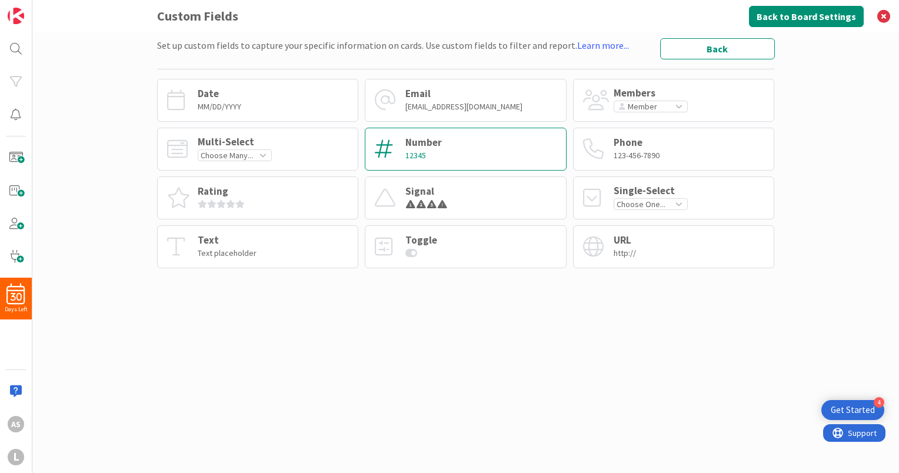
click at [441, 159] on div "Number 12345" at bounding box center [466, 149] width 202 height 43
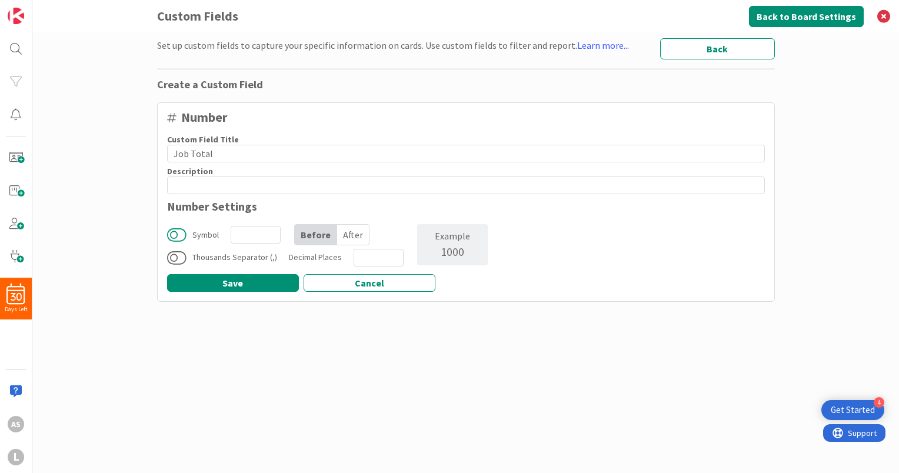
type input "Job Total"
click at [184, 235] on button at bounding box center [176, 234] width 19 height 15
click at [242, 233] on input at bounding box center [256, 235] width 50 height 18
type input "$"
click at [341, 235] on div "After" at bounding box center [353, 235] width 32 height 20
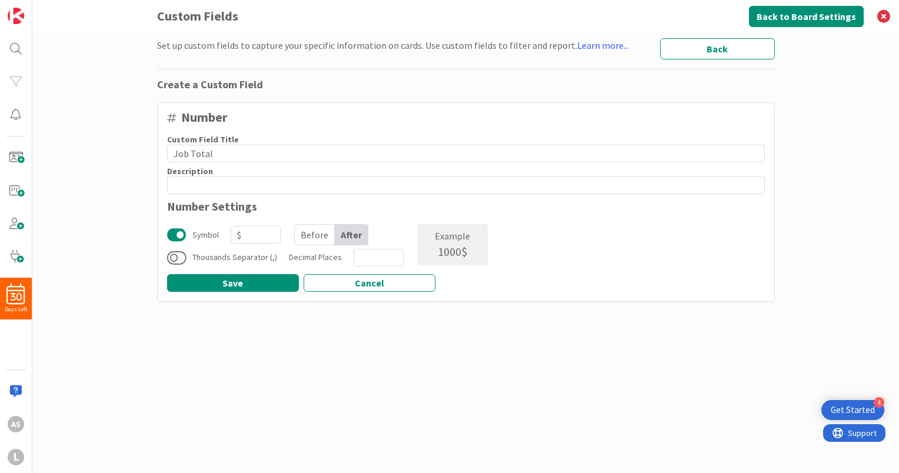
click at [320, 236] on div "Before" at bounding box center [315, 235] width 40 height 20
click at [181, 257] on button at bounding box center [176, 257] width 19 height 15
click at [271, 280] on button "Save" at bounding box center [233, 283] width 132 height 18
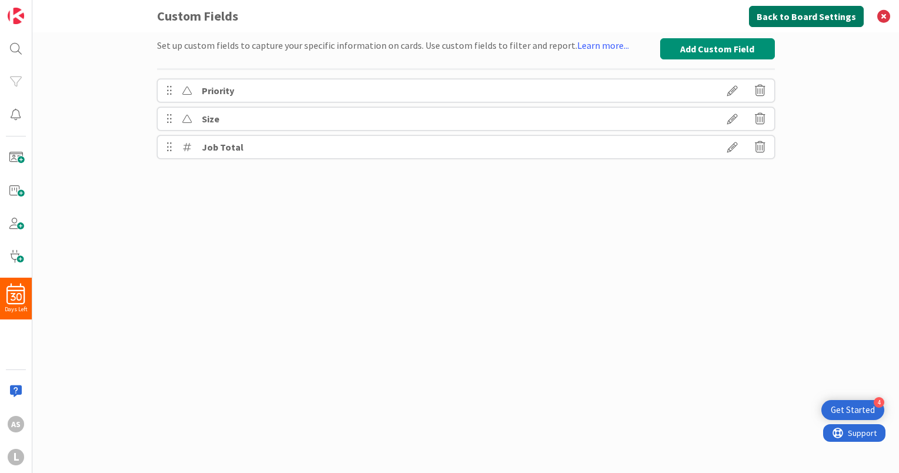
click at [824, 19] on button "Back to Board Settings" at bounding box center [806, 16] width 115 height 21
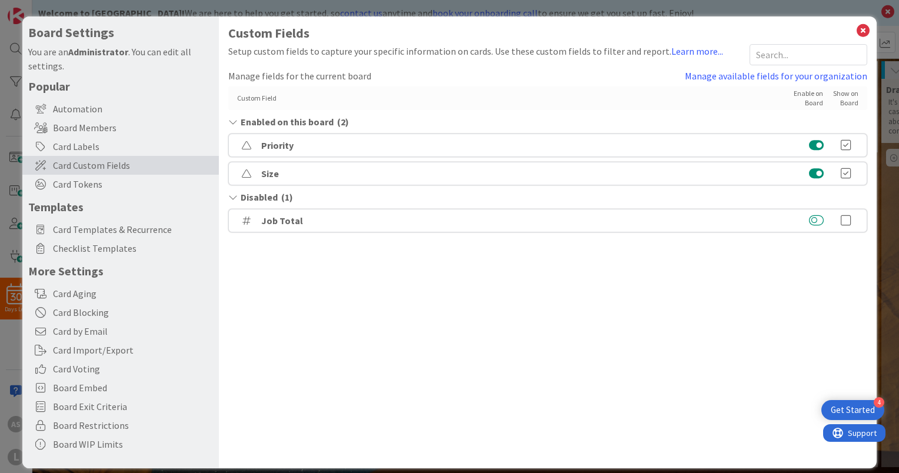
click at [809, 220] on button at bounding box center [816, 221] width 15 height 12
click at [836, 199] on icon at bounding box center [846, 202] width 24 height 12
click at [839, 174] on icon at bounding box center [846, 174] width 24 height 12
click at [855, 34] on icon at bounding box center [862, 30] width 15 height 16
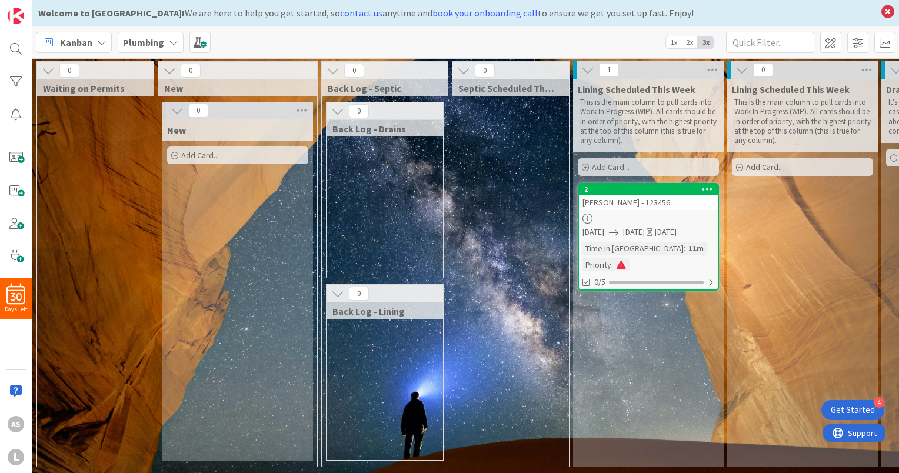
click at [697, 206] on div "Smith - 123456" at bounding box center [648, 202] width 139 height 15
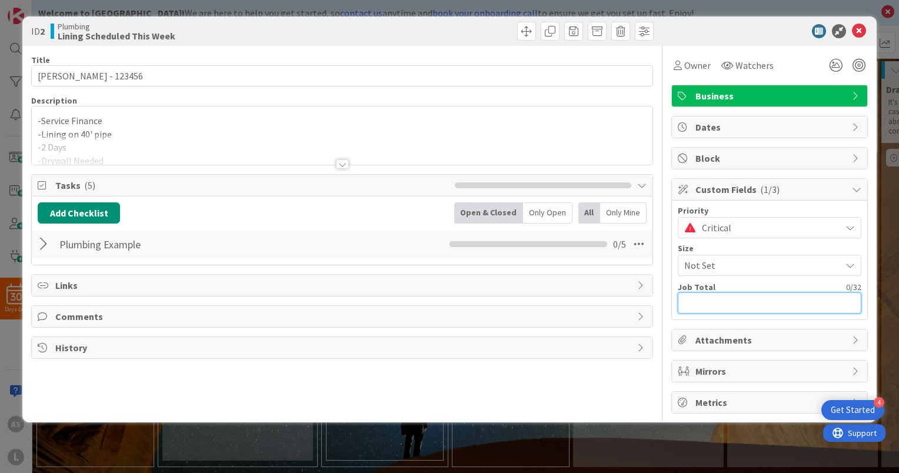
click at [753, 301] on input "text" at bounding box center [768, 302] width 183 height 21
type input "$5,000"
click at [801, 65] on div "Owner Watchers" at bounding box center [769, 65] width 196 height 21
click at [858, 29] on icon at bounding box center [858, 31] width 14 height 14
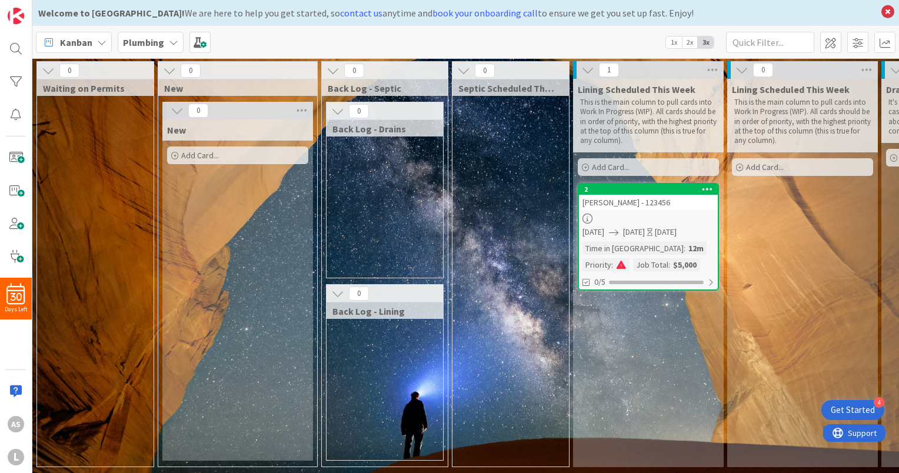
click at [766, 85] on span "Lining Scheduled This Week" at bounding box center [791, 90] width 118 height 12
click at [656, 88] on span "Lining Scheduled This Week" at bounding box center [636, 90] width 118 height 12
click at [586, 218] on icon at bounding box center [587, 218] width 10 height 10
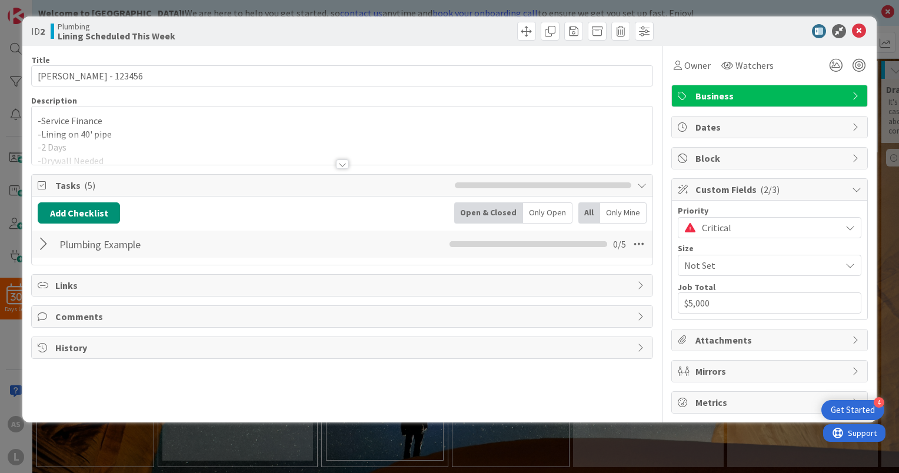
click at [729, 369] on span "Mirrors" at bounding box center [770, 371] width 151 height 14
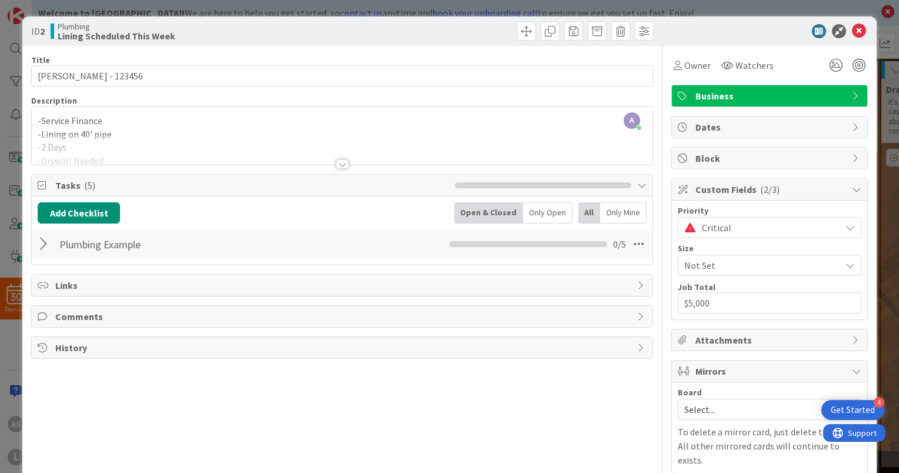
scroll to position [41, 0]
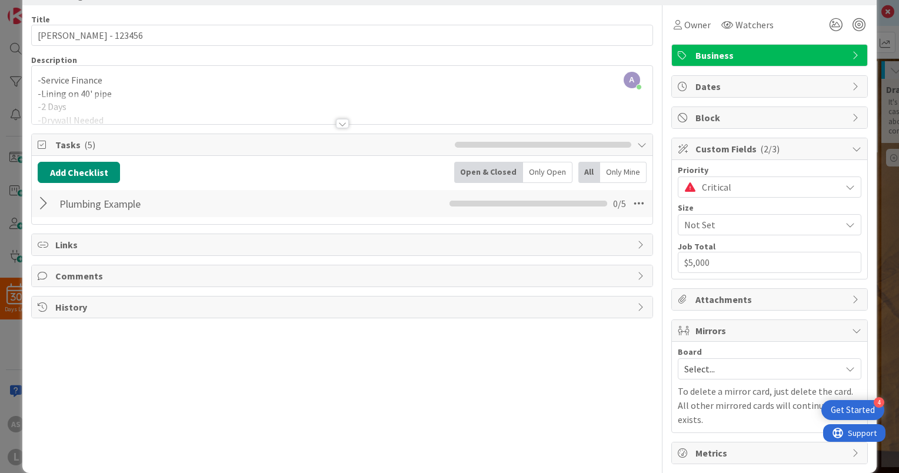
click at [740, 372] on span "Select..." at bounding box center [759, 368] width 151 height 16
click at [764, 367] on span "Select..." at bounding box center [759, 368] width 151 height 16
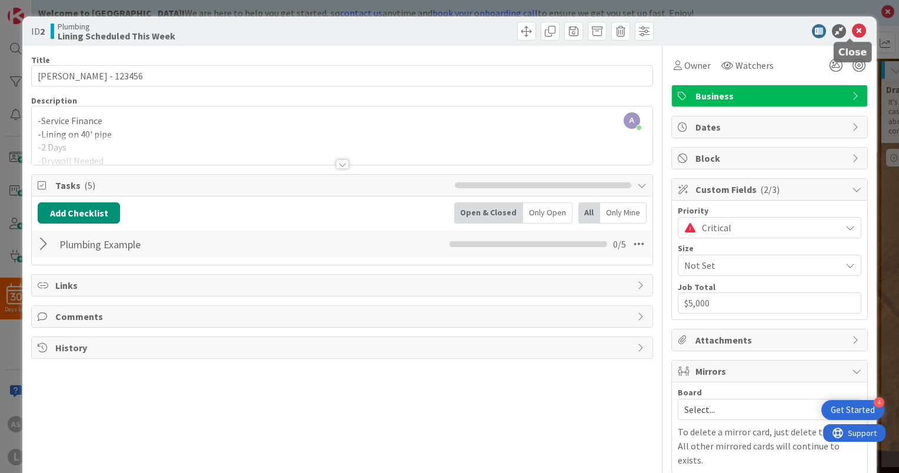
click at [851, 35] on icon at bounding box center [858, 31] width 14 height 14
drag, startPoint x: 683, startPoint y: 192, endPoint x: 851, endPoint y: 31, distance: 232.9
click at [851, 31] on icon at bounding box center [858, 31] width 14 height 14
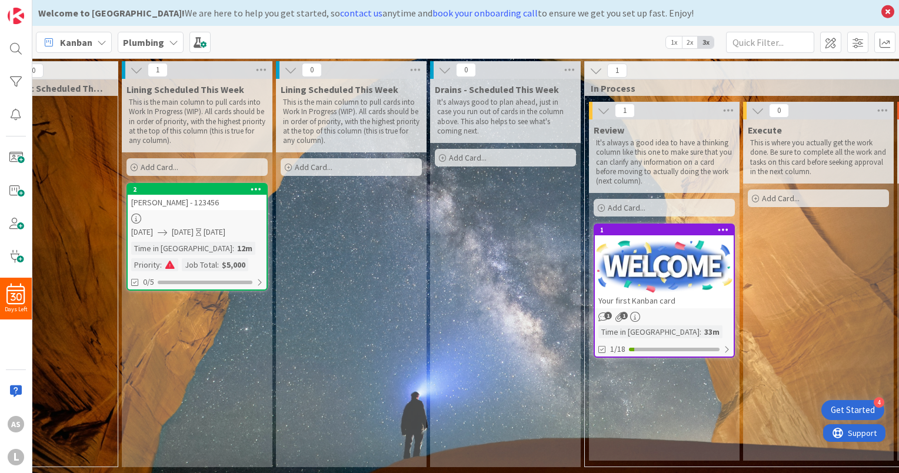
scroll to position [0, 449]
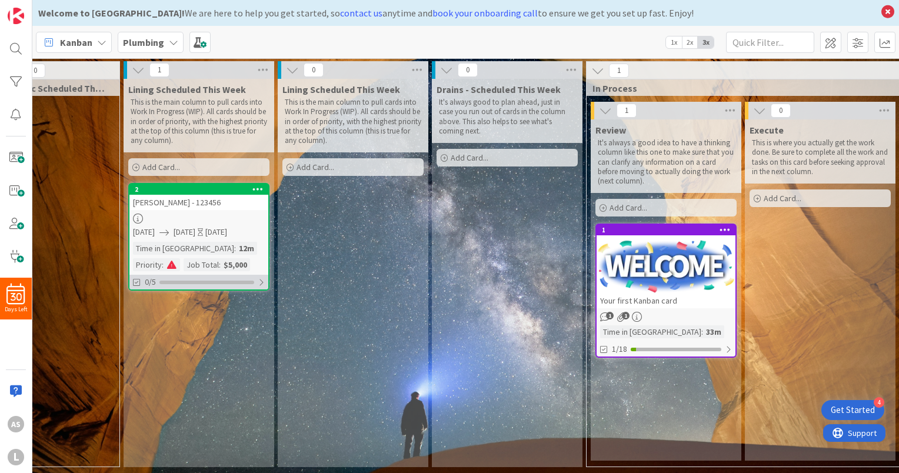
click at [258, 282] on div at bounding box center [261, 282] width 7 height 9
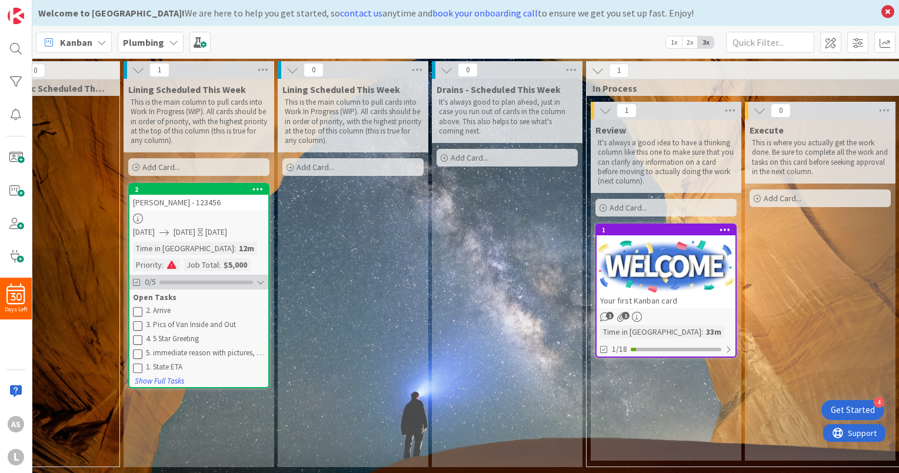
click at [260, 282] on div at bounding box center [260, 282] width 8 height 9
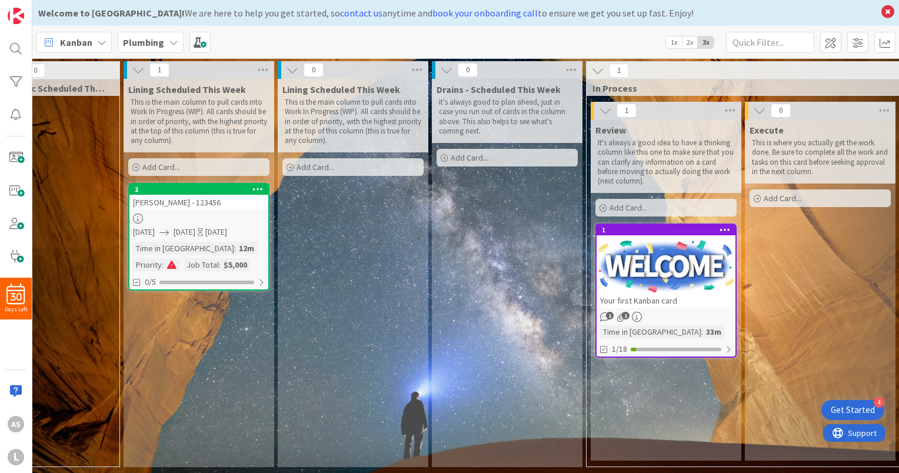
click at [258, 205] on div "Smith - 123456" at bounding box center [198, 202] width 139 height 15
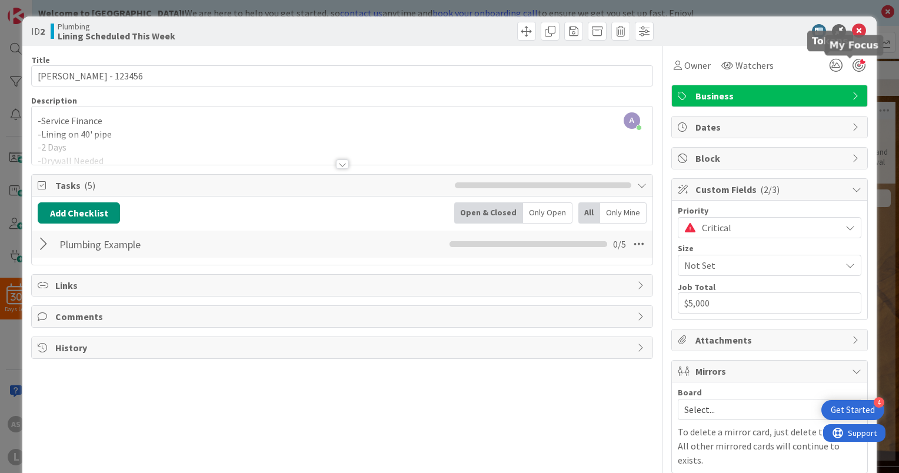
click at [852, 65] on div at bounding box center [858, 65] width 13 height 13
click at [826, 71] on icon at bounding box center [835, 65] width 21 height 21
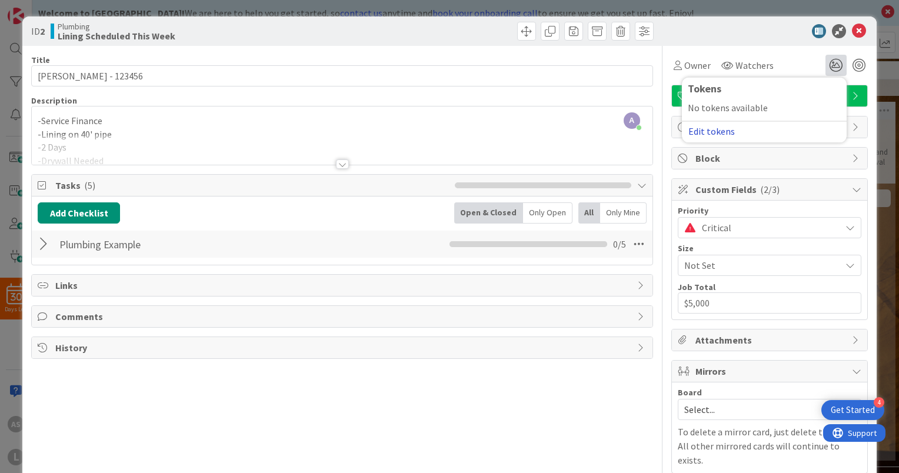
click at [709, 129] on button "Edit tokens" at bounding box center [711, 131] width 48 height 11
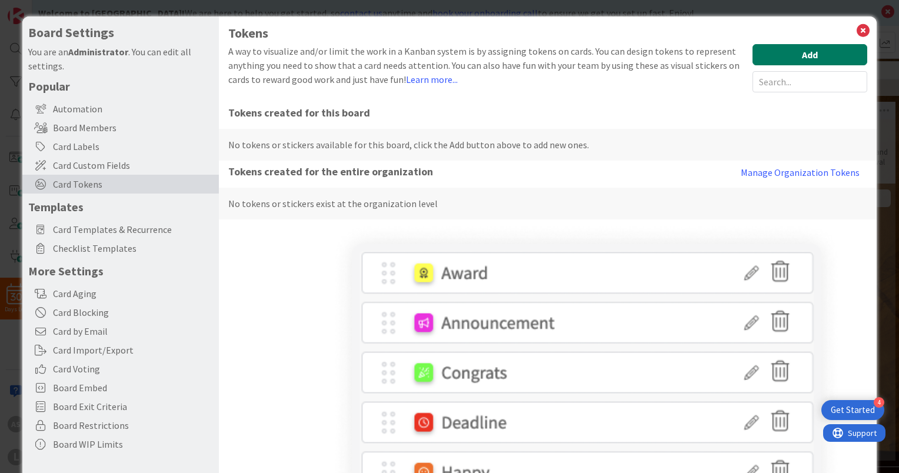
click at [799, 59] on button "Add" at bounding box center [809, 54] width 115 height 21
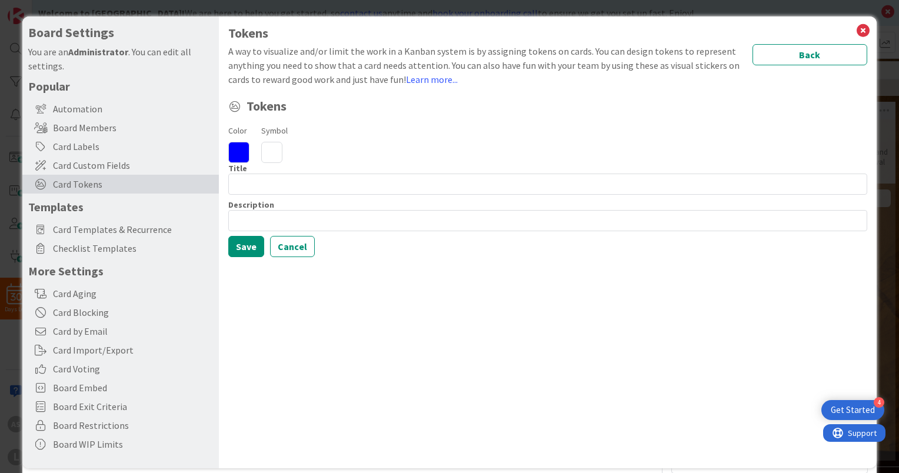
click at [267, 157] on icon at bounding box center [271, 152] width 21 height 21
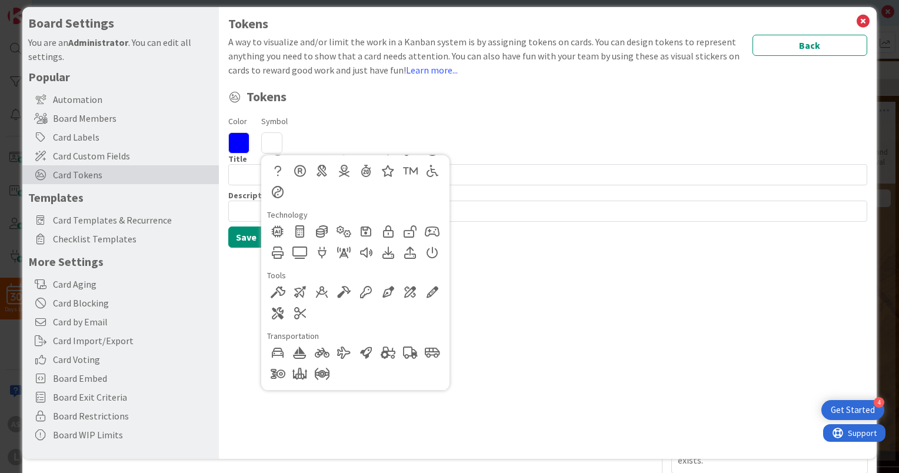
scroll to position [12, 0]
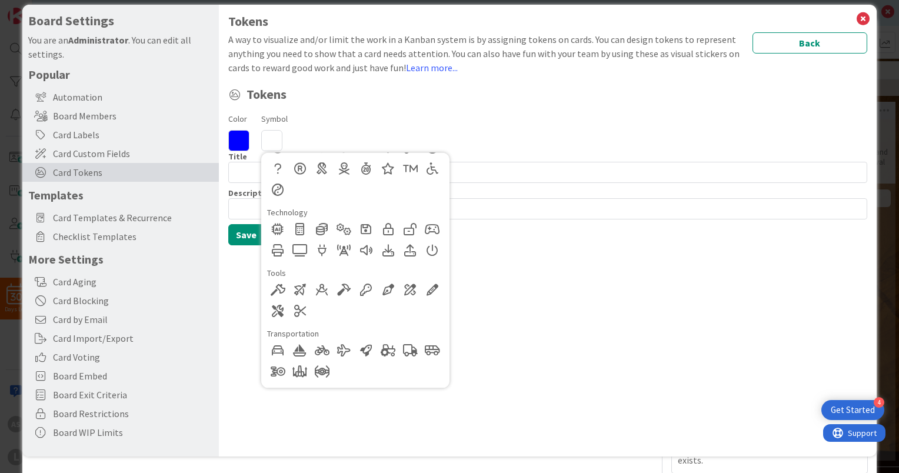
click at [274, 143] on icon at bounding box center [271, 140] width 21 height 21
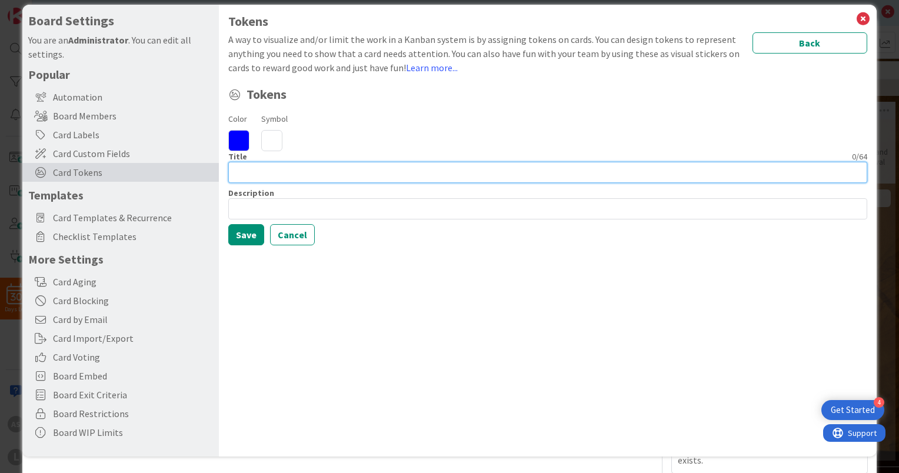
click at [245, 163] on input at bounding box center [547, 172] width 639 height 21
type input "Drywall Needed"
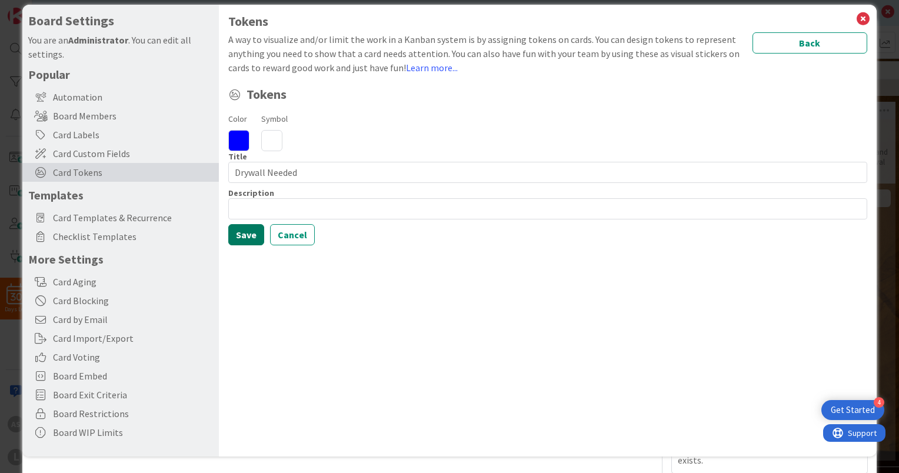
click at [247, 227] on button "Save" at bounding box center [246, 234] width 36 height 21
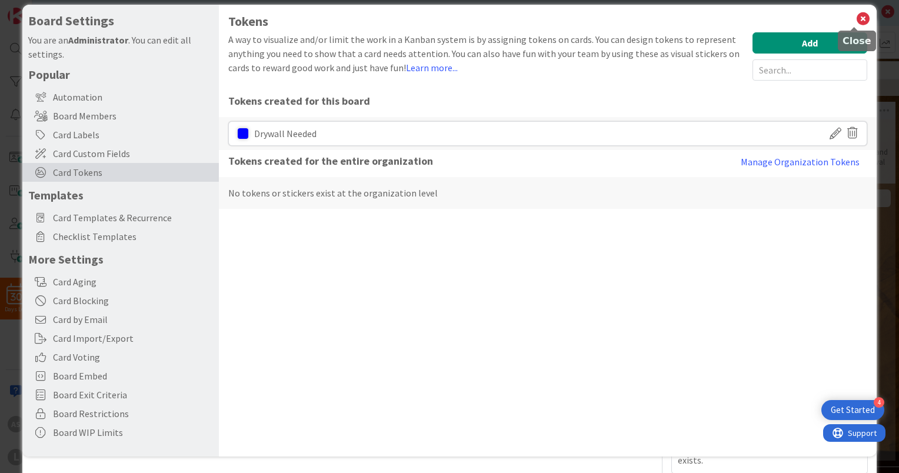
click at [855, 21] on icon at bounding box center [862, 19] width 15 height 16
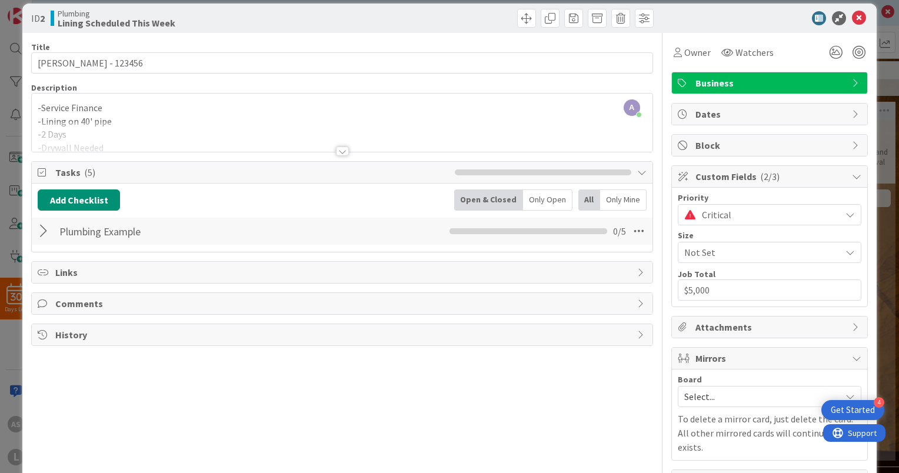
scroll to position [0, 0]
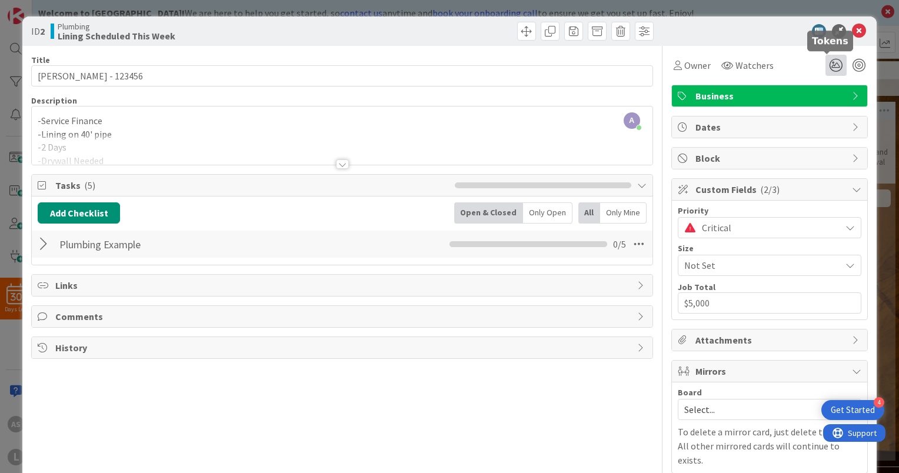
click at [829, 61] on icon at bounding box center [835, 65] width 21 height 21
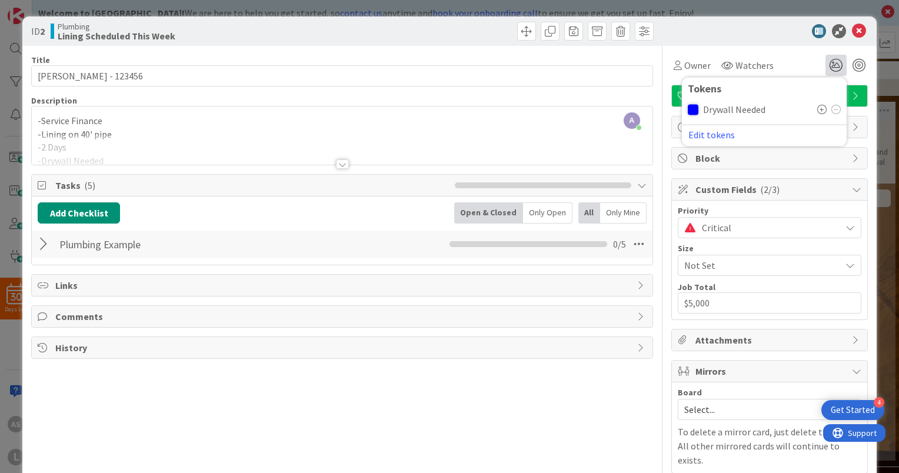
click at [749, 107] on span "Drywall Needed" at bounding box center [734, 109] width 62 height 11
click at [817, 108] on icon at bounding box center [821, 109] width 9 height 9
click at [784, 61] on div "Owner Watchers 1 Tokens Drywall Needed ( 1 ) Edit tokens" at bounding box center [769, 65] width 196 height 21
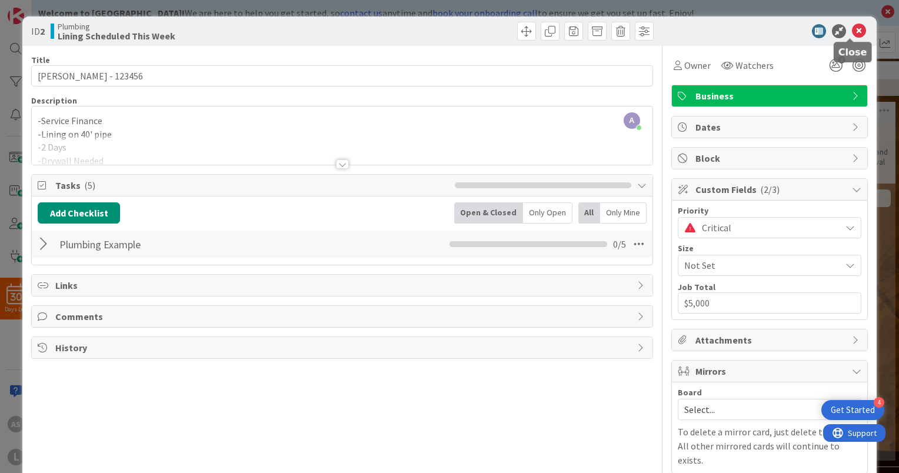
click at [851, 34] on icon at bounding box center [858, 31] width 14 height 14
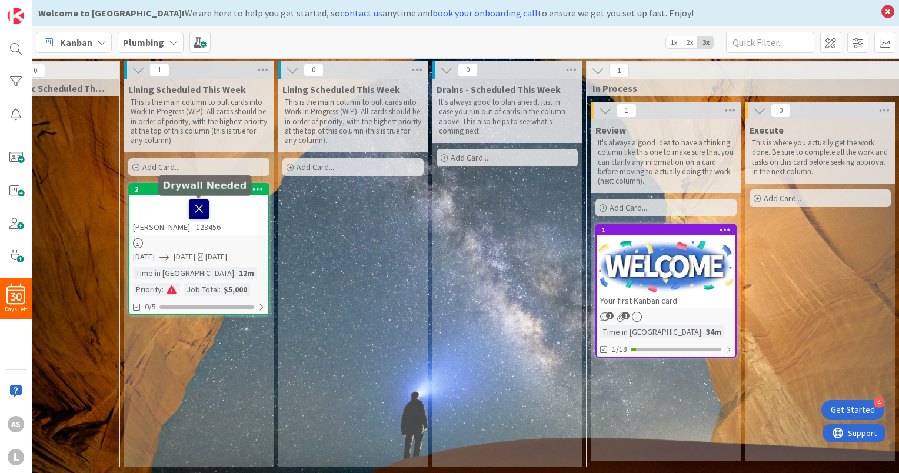
click at [198, 208] on icon at bounding box center [199, 208] width 20 height 19
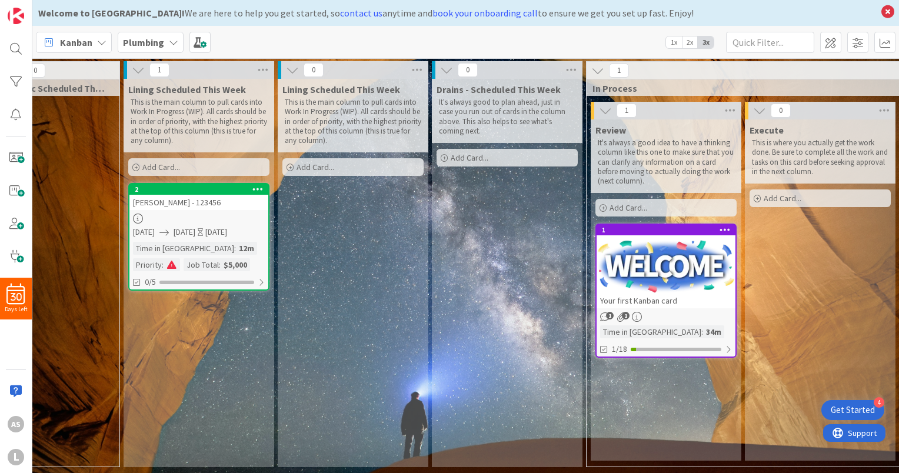
click at [258, 189] on icon at bounding box center [257, 189] width 11 height 8
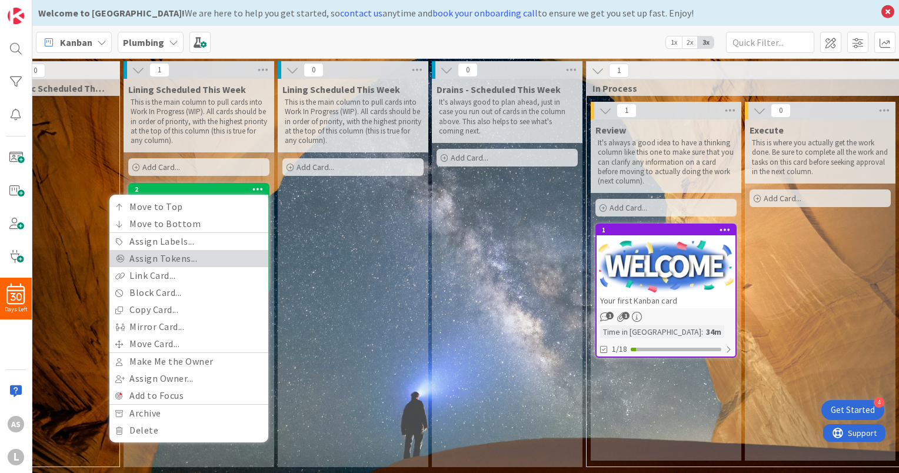
click at [175, 259] on link "Assign Tokens..." at bounding box center [188, 258] width 159 height 17
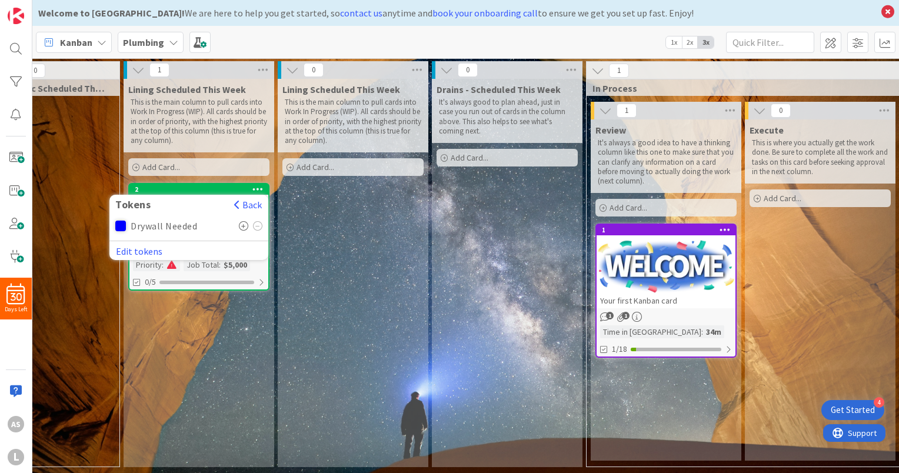
click at [242, 226] on icon at bounding box center [244, 225] width 10 height 9
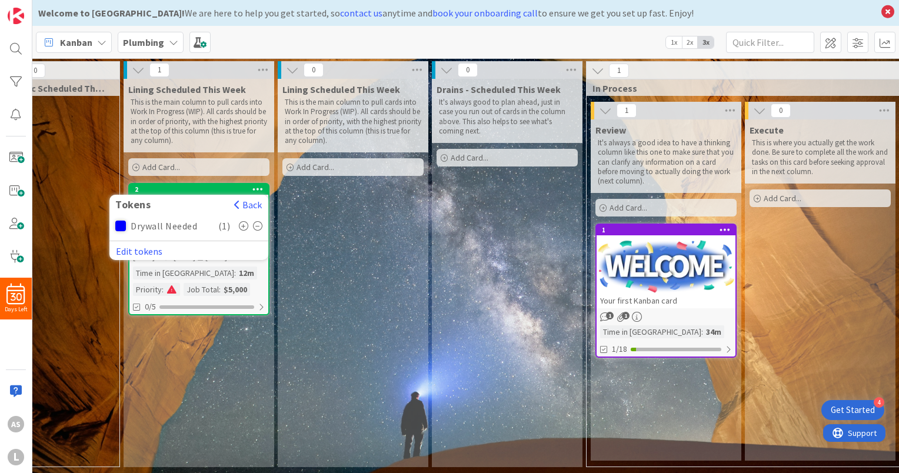
click at [328, 253] on div "Lining Scheduled This Week This is the main column to pull cards into Work In P…" at bounding box center [353, 273] width 151 height 388
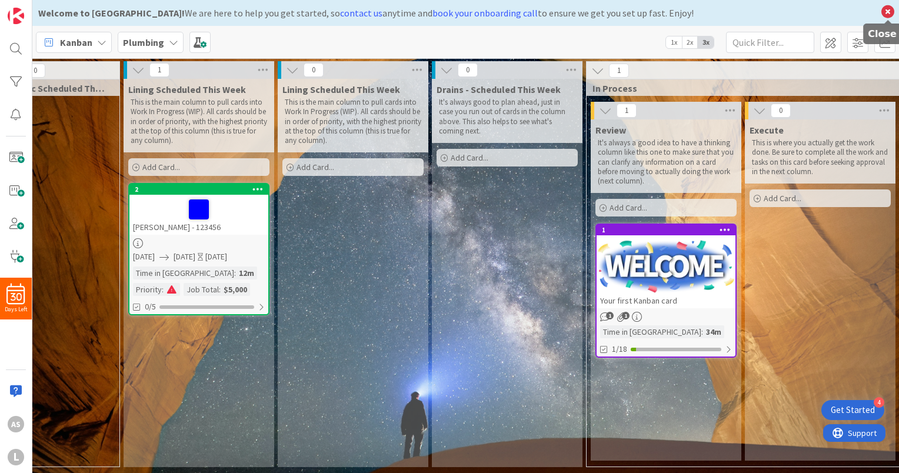
click at [886, 16] on icon at bounding box center [887, 12] width 15 height 16
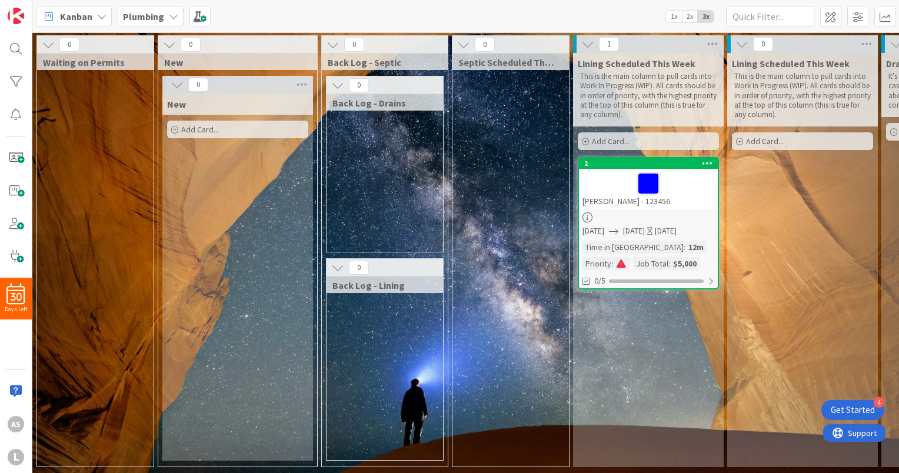
click at [152, 21] on b "Plumbing" at bounding box center [143, 17] width 41 height 12
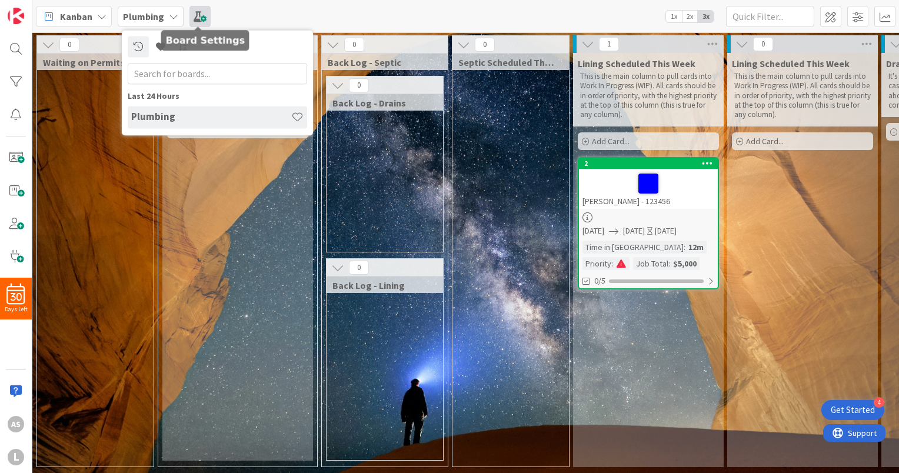
click at [198, 14] on span at bounding box center [199, 16] width 21 height 21
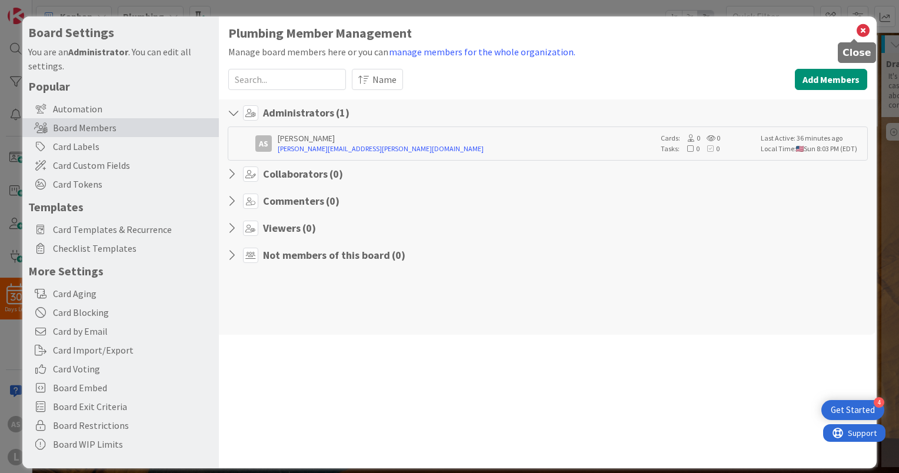
click at [855, 33] on icon at bounding box center [862, 30] width 15 height 16
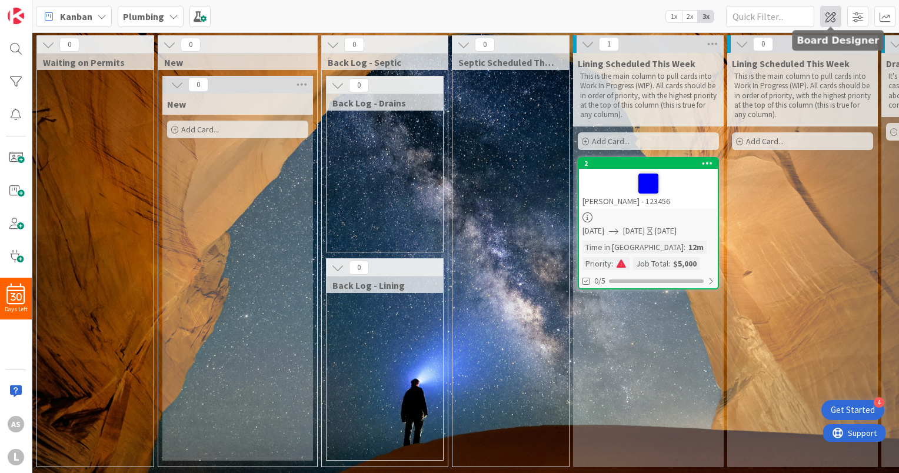
click at [829, 18] on span at bounding box center [830, 16] width 21 height 21
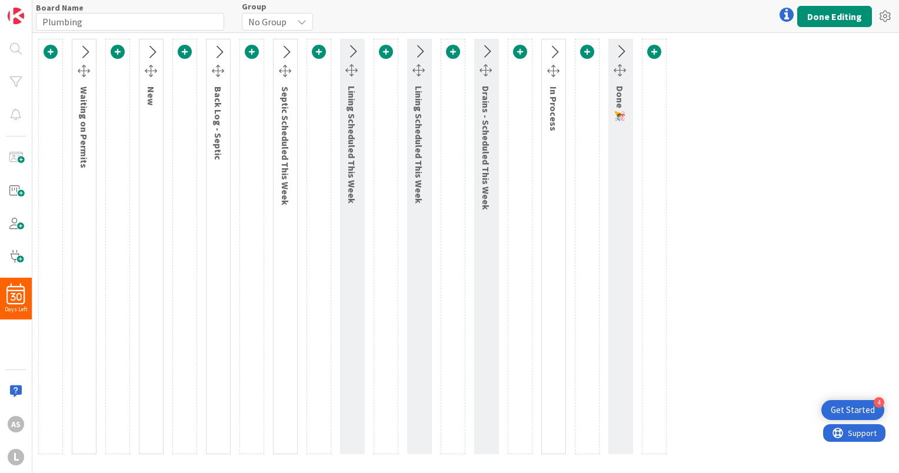
click at [152, 48] on icon at bounding box center [151, 52] width 19 height 15
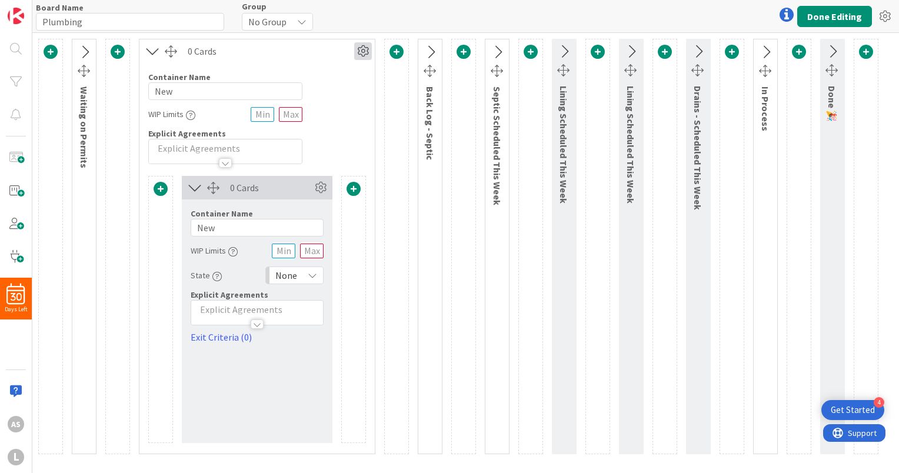
click at [356, 48] on icon at bounding box center [363, 51] width 18 height 18
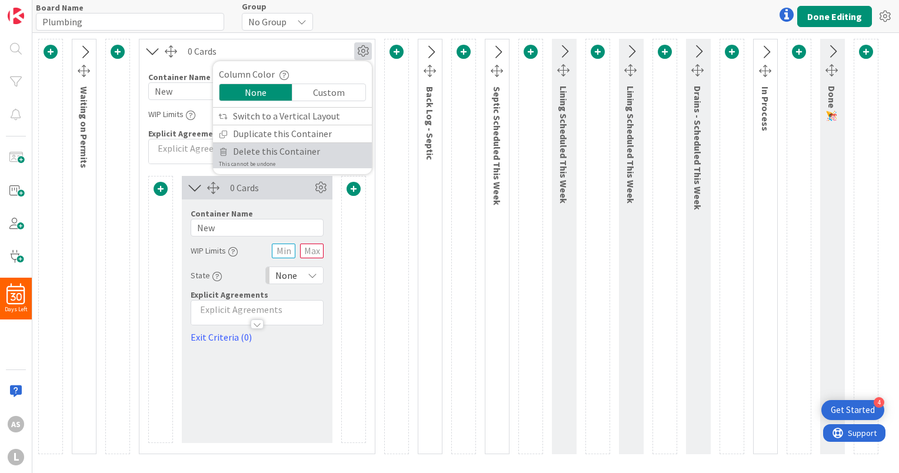
click at [289, 151] on span "Delete this Container" at bounding box center [276, 151] width 87 height 17
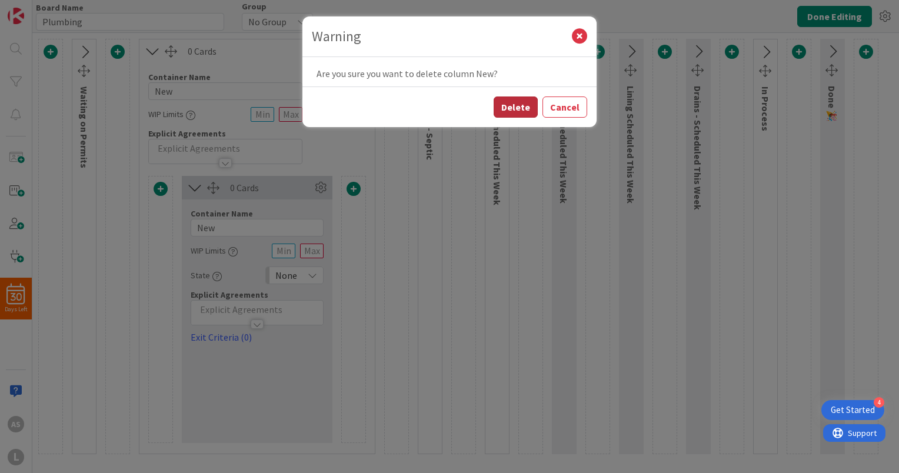
click at [512, 108] on button "Delete" at bounding box center [515, 106] width 44 height 21
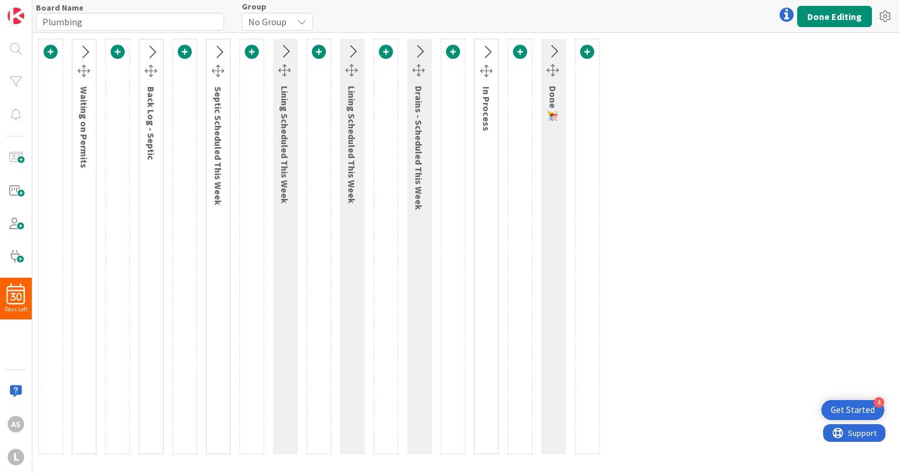
click at [151, 48] on icon at bounding box center [151, 52] width 19 height 15
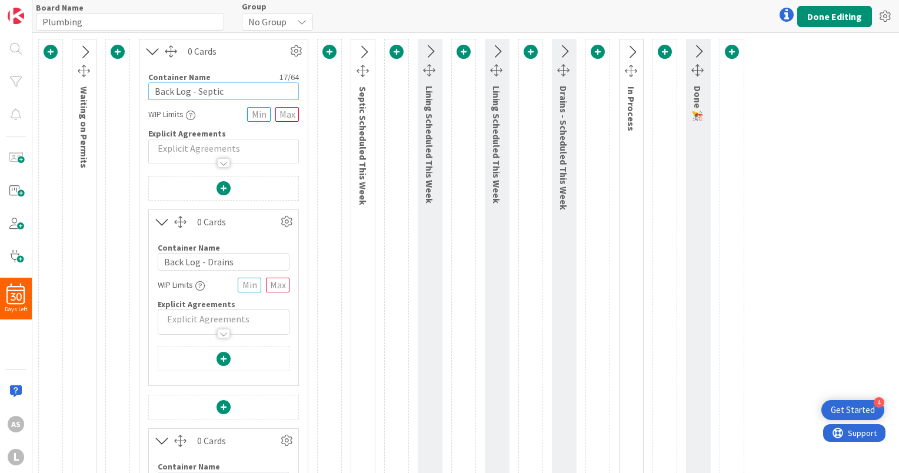
drag, startPoint x: 229, startPoint y: 93, endPoint x: 148, endPoint y: 96, distance: 80.6
click at [148, 96] on input "Back Log - Septic" at bounding box center [223, 91] width 151 height 18
type input "Waiting on Customer"
click at [287, 217] on icon at bounding box center [287, 222] width 18 height 18
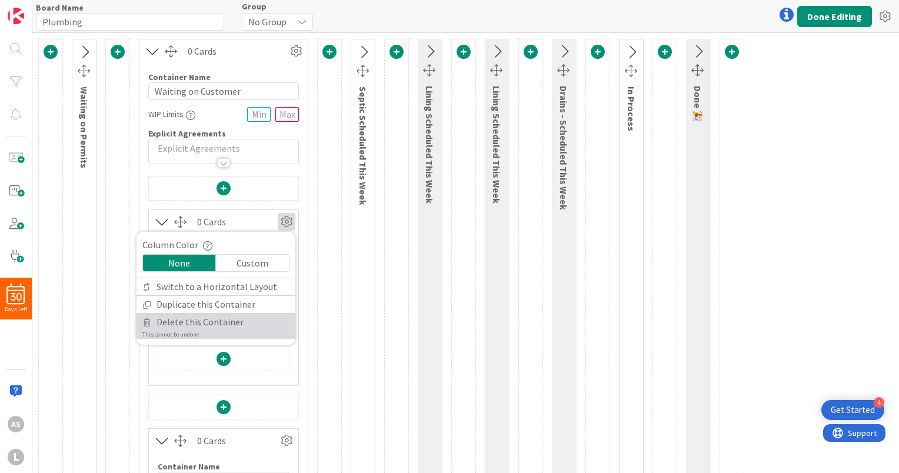
click at [207, 319] on span "Delete this Container" at bounding box center [199, 321] width 87 height 17
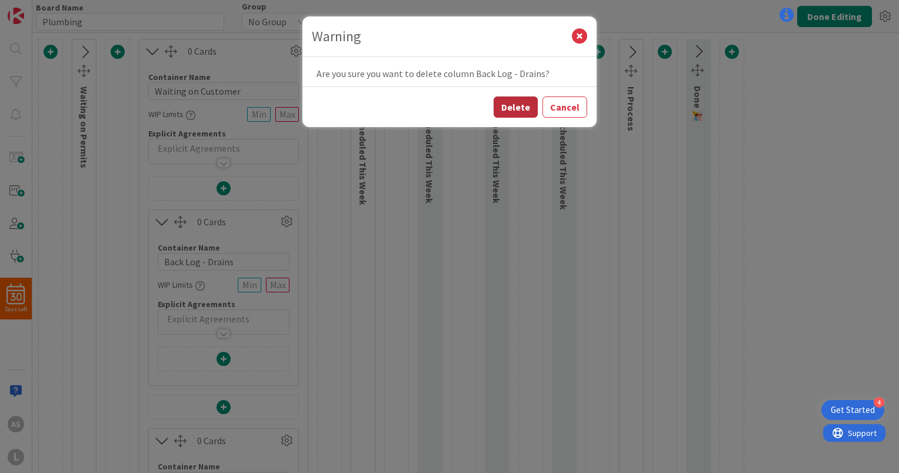
click at [526, 98] on button "Delete" at bounding box center [515, 106] width 44 height 21
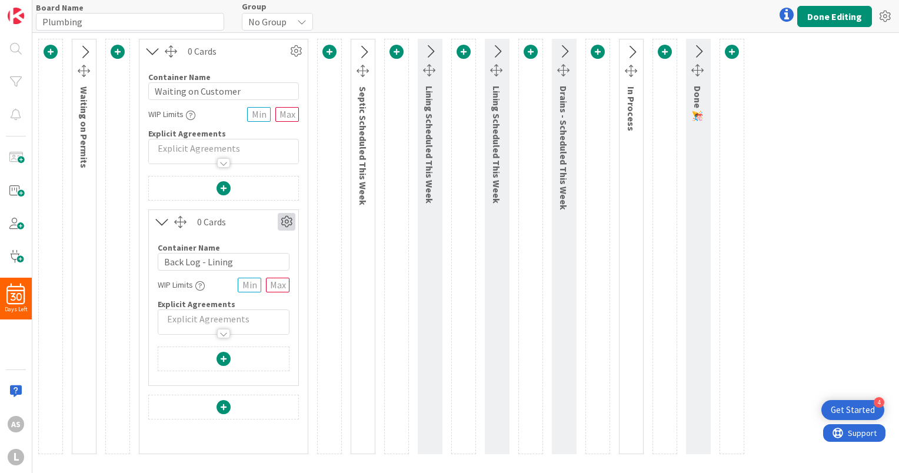
click at [285, 216] on icon at bounding box center [287, 222] width 18 height 18
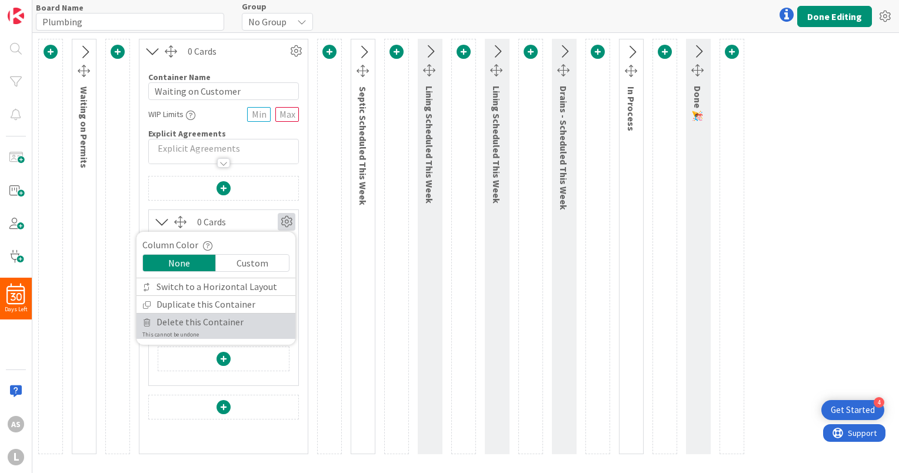
click at [250, 322] on link "Delete this Container This cannot be undone" at bounding box center [215, 325] width 159 height 25
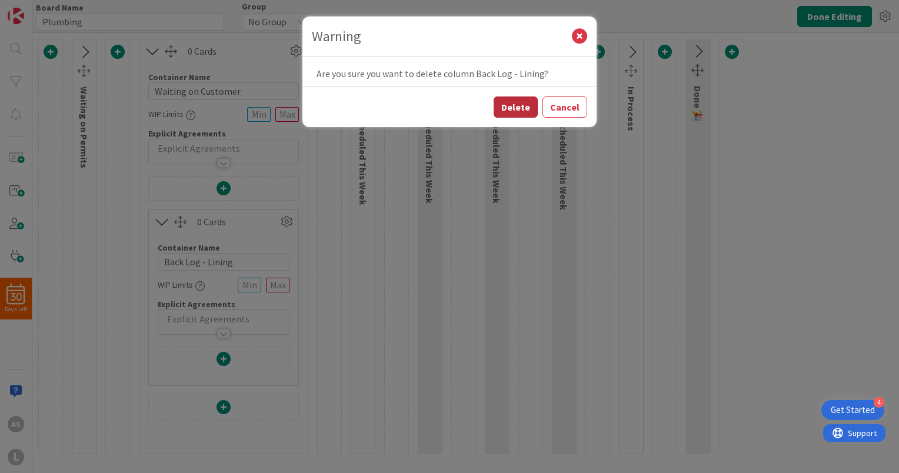
click at [523, 103] on button "Delete" at bounding box center [515, 106] width 44 height 21
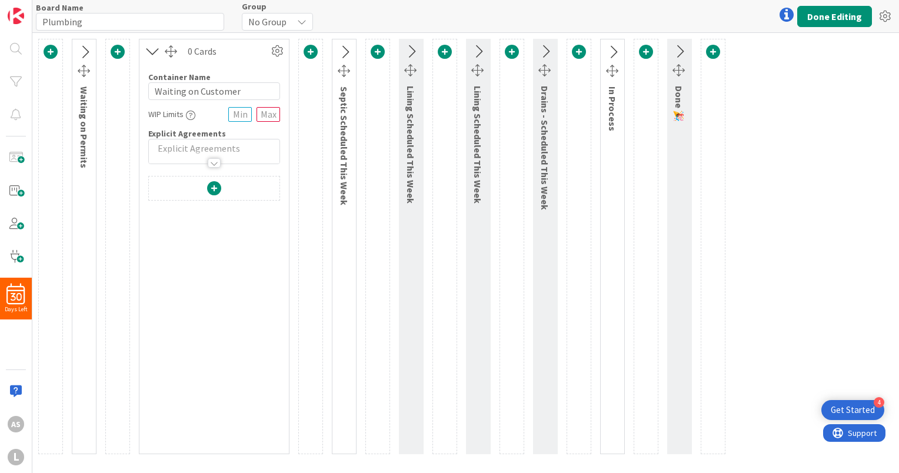
click at [152, 49] on icon at bounding box center [152, 51] width 19 height 15
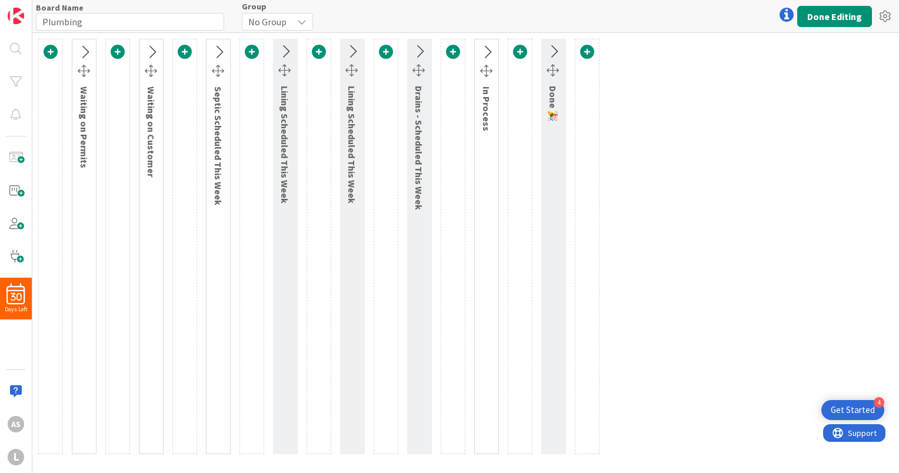
click at [218, 56] on icon at bounding box center [218, 52] width 19 height 15
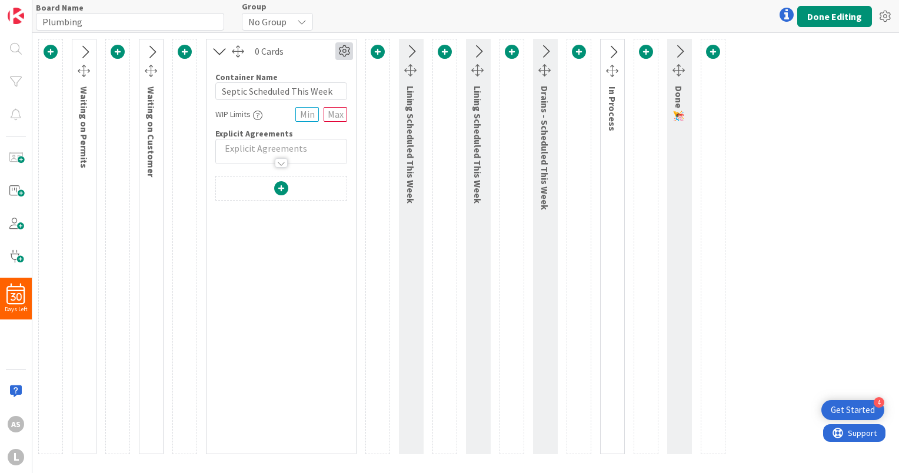
click at [344, 49] on icon at bounding box center [344, 51] width 18 height 18
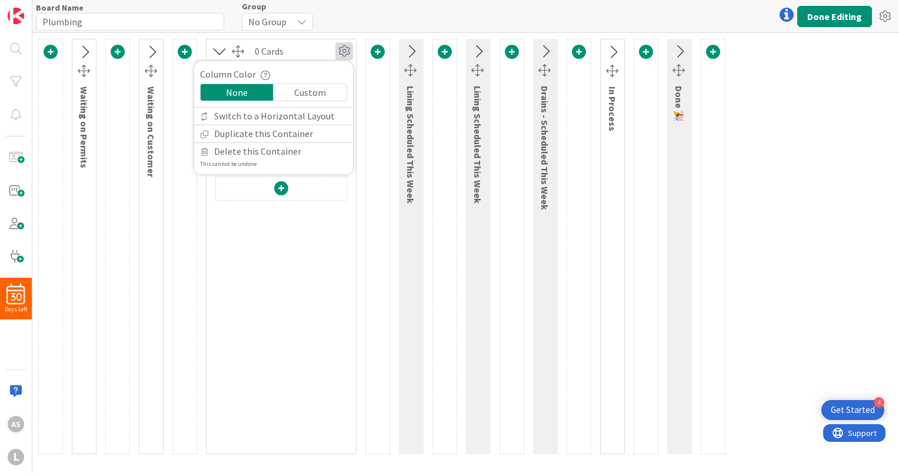
click at [344, 49] on icon at bounding box center [344, 51] width 18 height 18
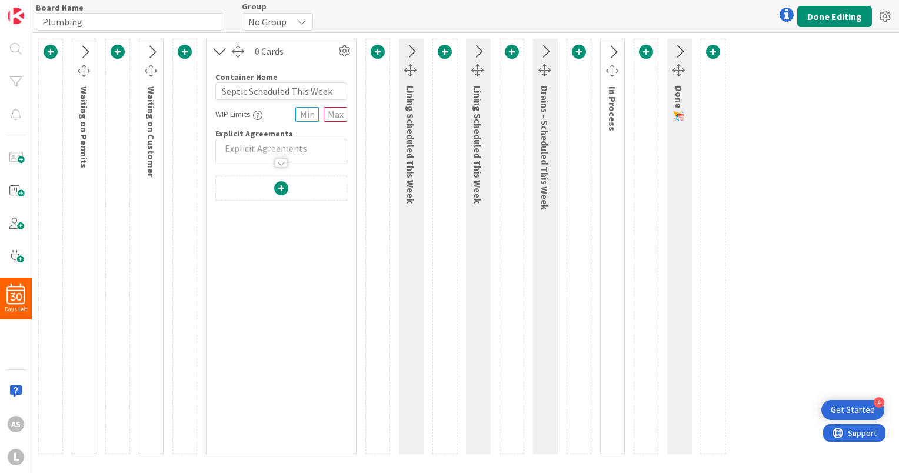
click at [412, 53] on icon at bounding box center [410, 51] width 19 height 15
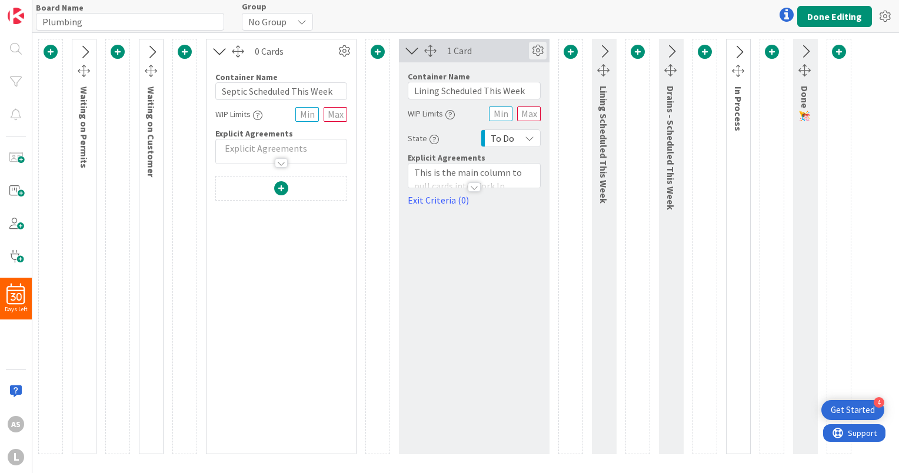
click at [535, 51] on icon at bounding box center [538, 51] width 18 height 18
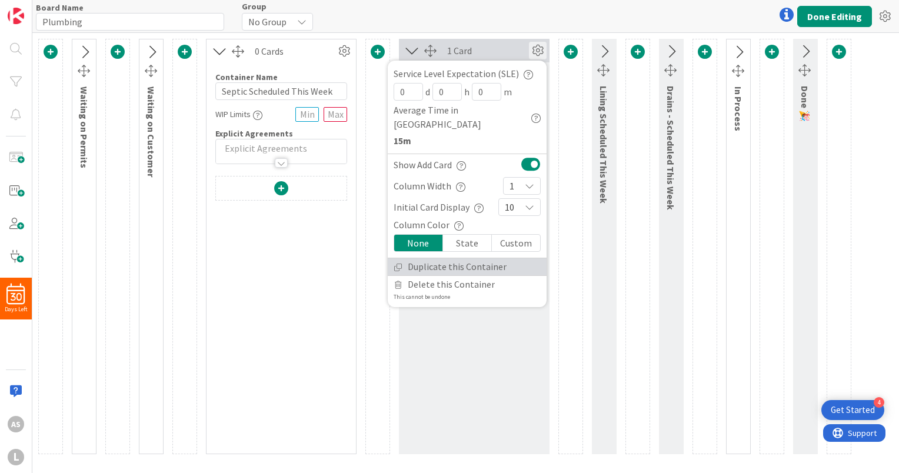
click at [455, 258] on link "Duplicate this Container" at bounding box center [467, 266] width 159 height 17
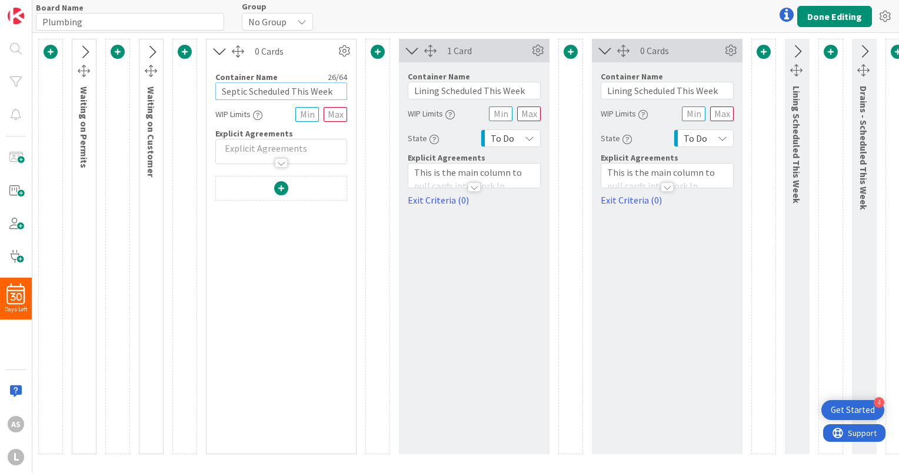
drag, startPoint x: 340, startPoint y: 90, endPoint x: 114, endPoint y: 74, distance: 226.9
click at [114, 74] on div "Waiting on Permits Waiting on Customer 0 Cards Column Color None Custom Switch …" at bounding box center [541, 246] width 1006 height 415
drag, startPoint x: 722, startPoint y: 92, endPoint x: 567, endPoint y: 96, distance: 155.3
click at [567, 96] on div "Waiting on Permits Waiting on Customer 0 Cards Column Color None Custom Switch …" at bounding box center [541, 246] width 1006 height 415
paste input "Septic"
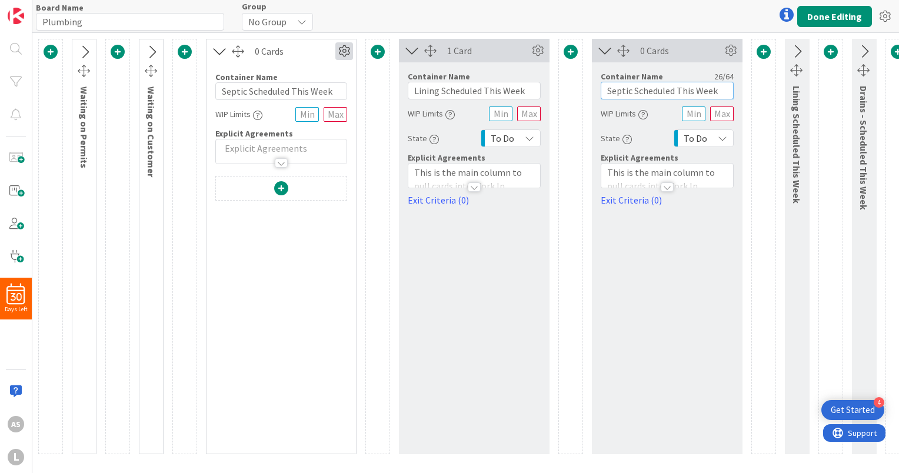
type input "Septic Scheduled This Week"
click at [345, 56] on icon at bounding box center [344, 51] width 18 height 18
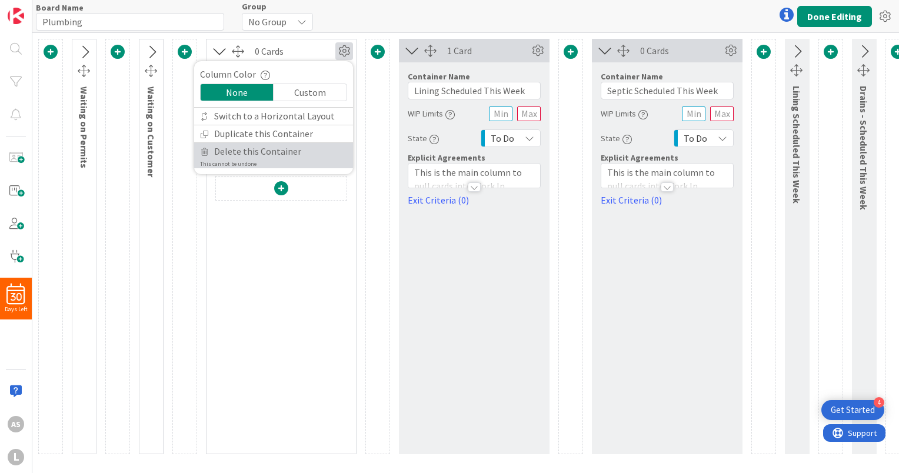
click at [299, 151] on link "Delete this Container This cannot be undone" at bounding box center [273, 155] width 159 height 25
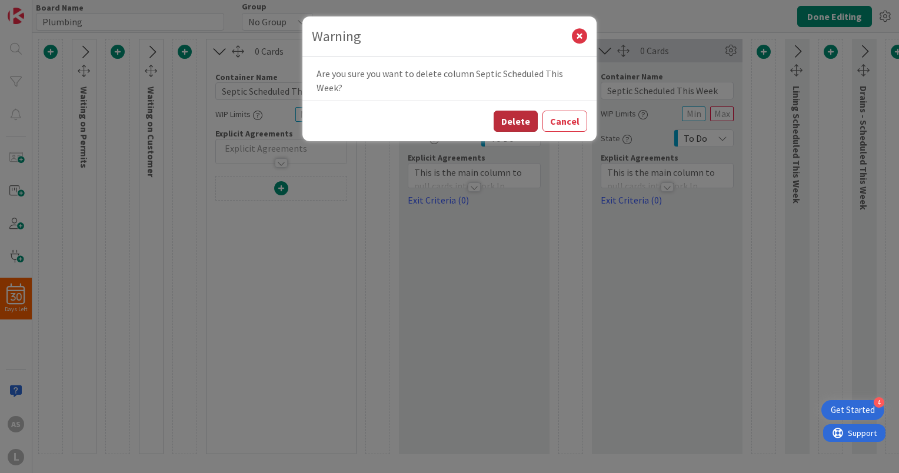
click at [507, 118] on button "Delete" at bounding box center [515, 121] width 44 height 21
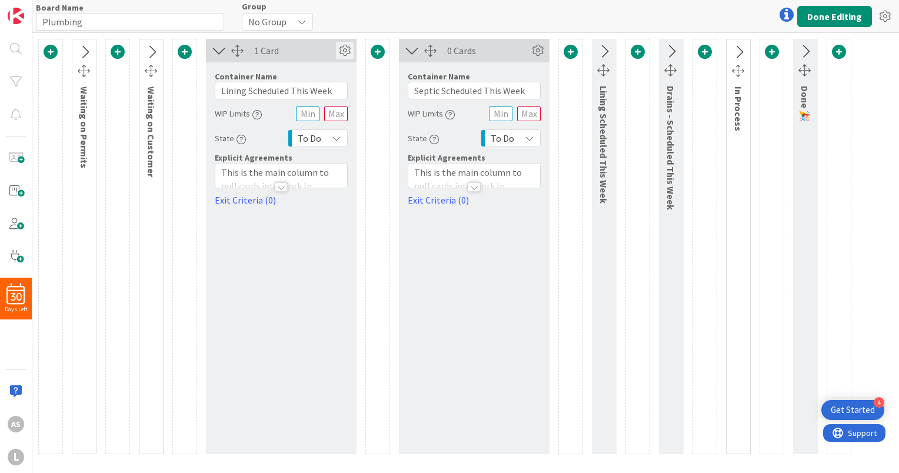
click at [343, 49] on icon at bounding box center [345, 51] width 18 height 18
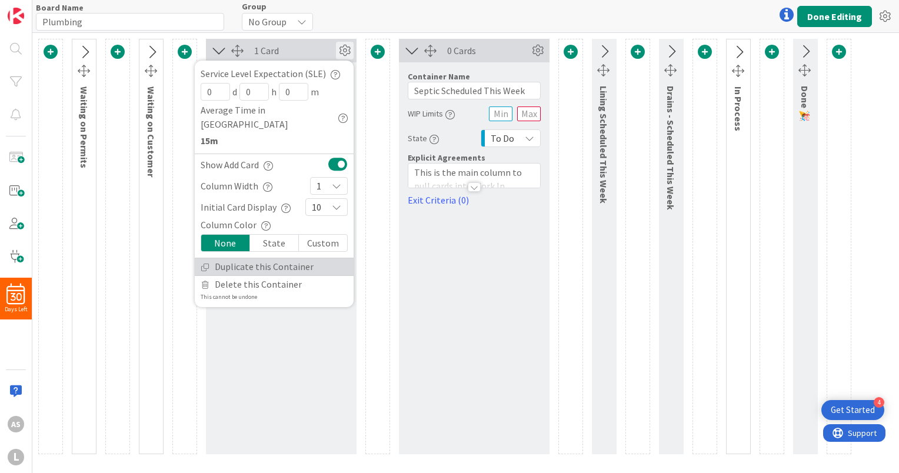
click at [249, 258] on link "Duplicate this Container" at bounding box center [274, 266] width 159 height 17
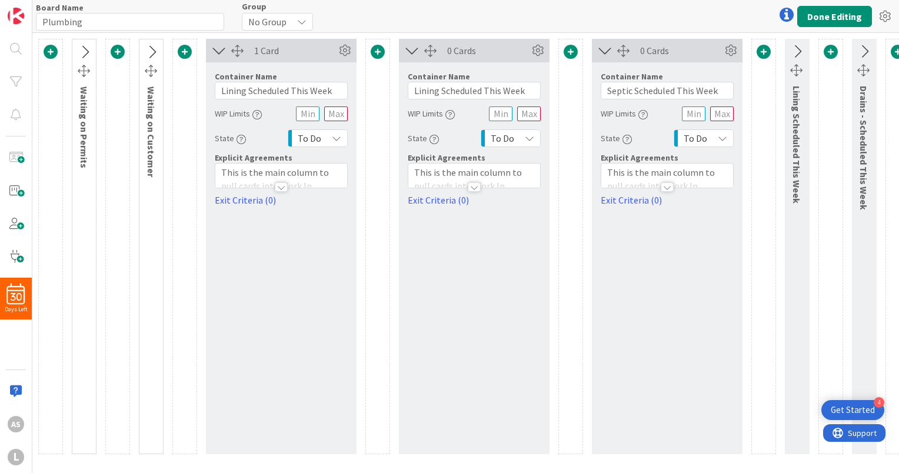
click at [153, 108] on div "Waiting on Customer" at bounding box center [151, 134] width 21 height 96
drag, startPoint x: 336, startPoint y: 92, endPoint x: 167, endPoint y: 87, distance: 169.4
click at [167, 87] on div "Waiting on Permits Waiting on Customer 1 Card Service Level Expectation (SLE) 0…" at bounding box center [541, 246] width 1006 height 415
type input "Waiting on Customer"
click at [344, 54] on icon at bounding box center [345, 51] width 18 height 18
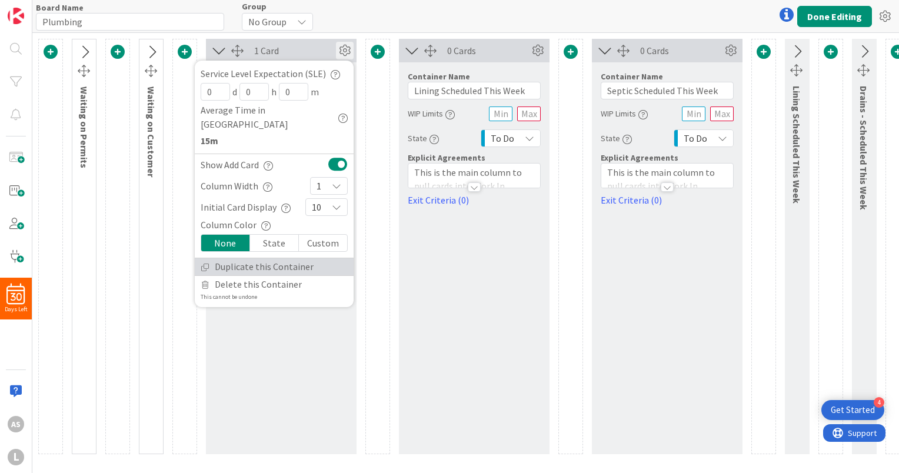
click at [241, 258] on link "Duplicate this Container" at bounding box center [274, 266] width 159 height 17
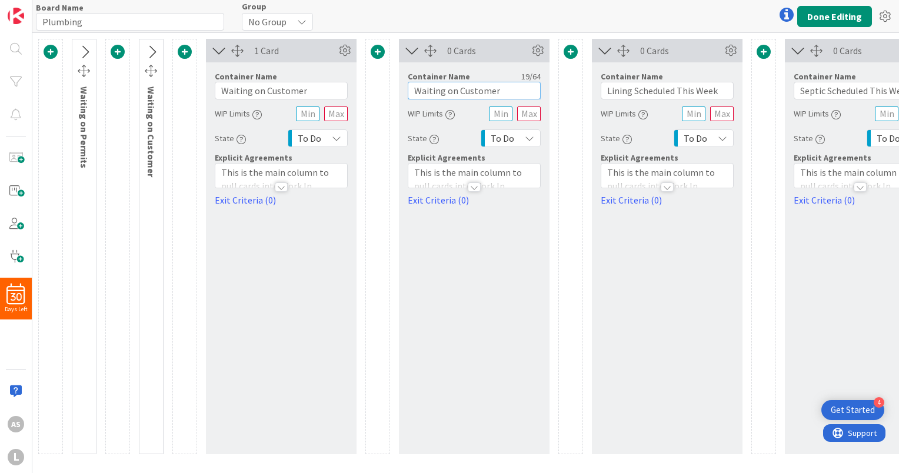
drag, startPoint x: 509, startPoint y: 90, endPoint x: 382, endPoint y: 96, distance: 127.8
click at [382, 96] on div "Waiting on Permits Waiting on Customer 1 Card Service Level Expectation (SLE) 0…" at bounding box center [637, 246] width 1198 height 415
type input "Waiting on Permits"
click at [148, 46] on icon at bounding box center [151, 52] width 19 height 15
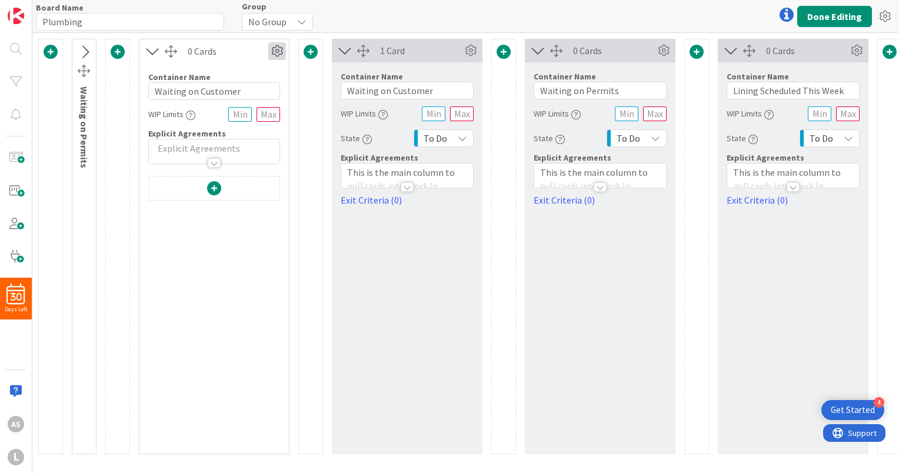
click at [275, 54] on icon at bounding box center [277, 51] width 18 height 18
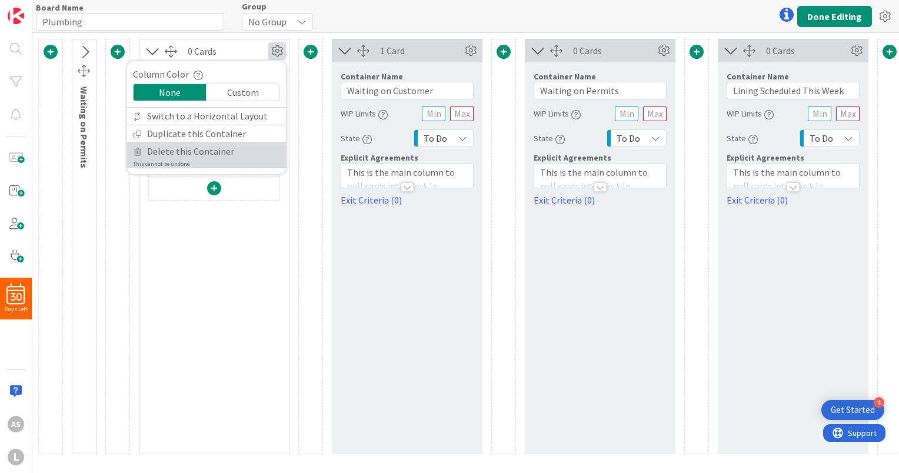
click at [219, 148] on span "Delete this Container" at bounding box center [190, 151] width 87 height 17
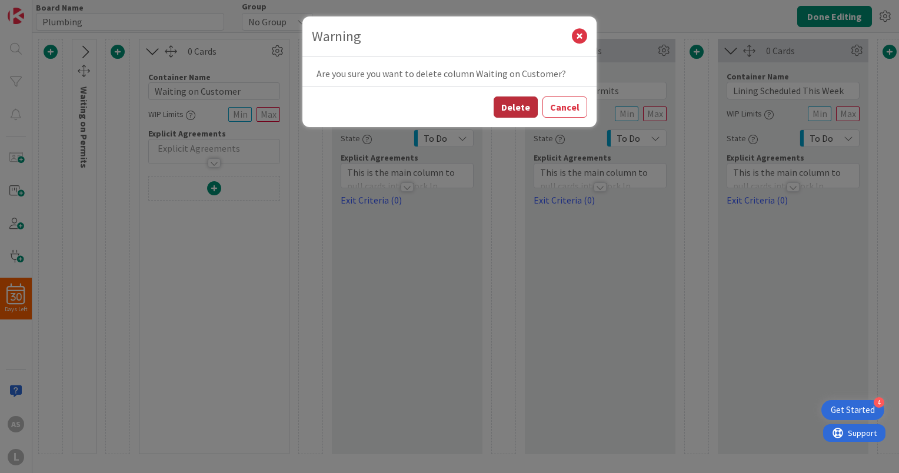
click at [530, 105] on button "Delete" at bounding box center [515, 106] width 44 height 21
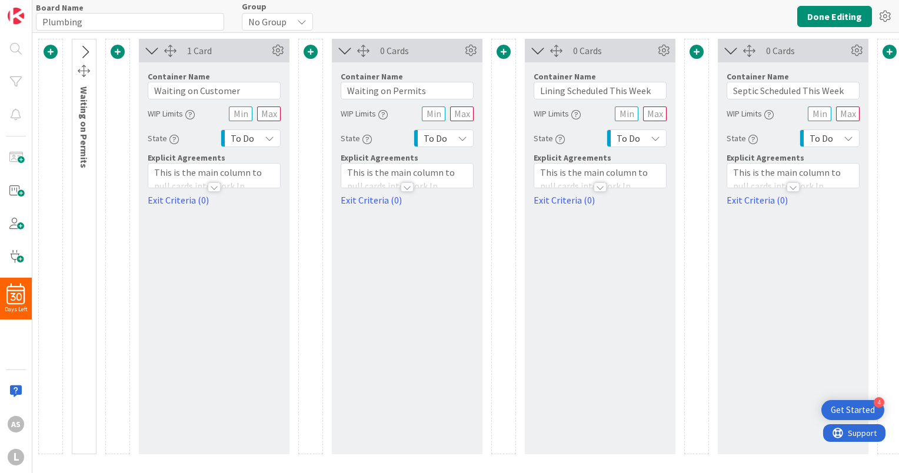
click at [88, 52] on icon at bounding box center [84, 52] width 19 height 15
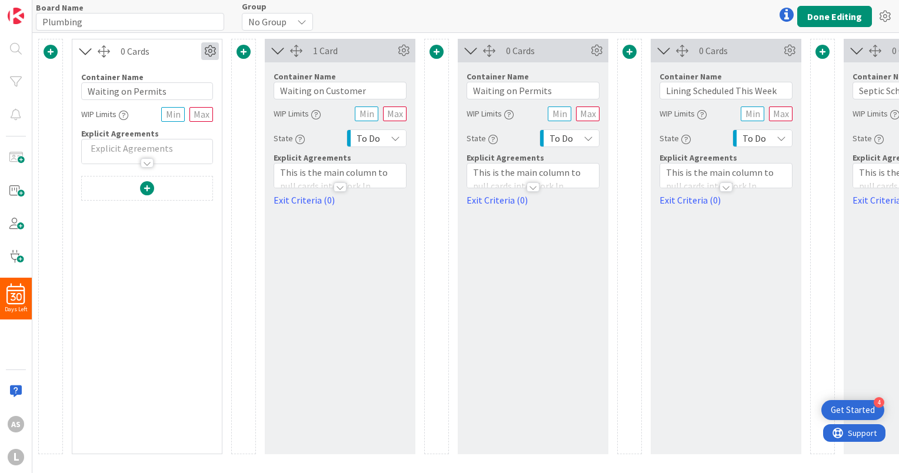
click at [202, 52] on icon at bounding box center [210, 51] width 18 height 18
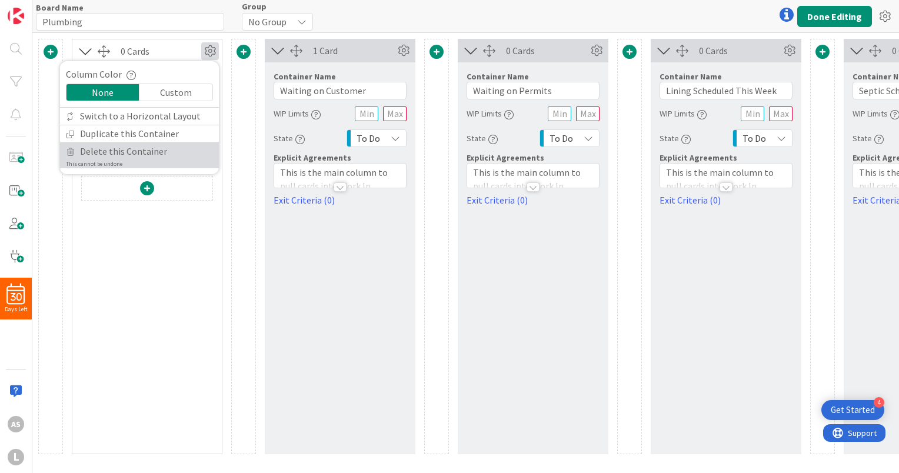
click at [156, 145] on span "Delete this Container" at bounding box center [123, 151] width 87 height 17
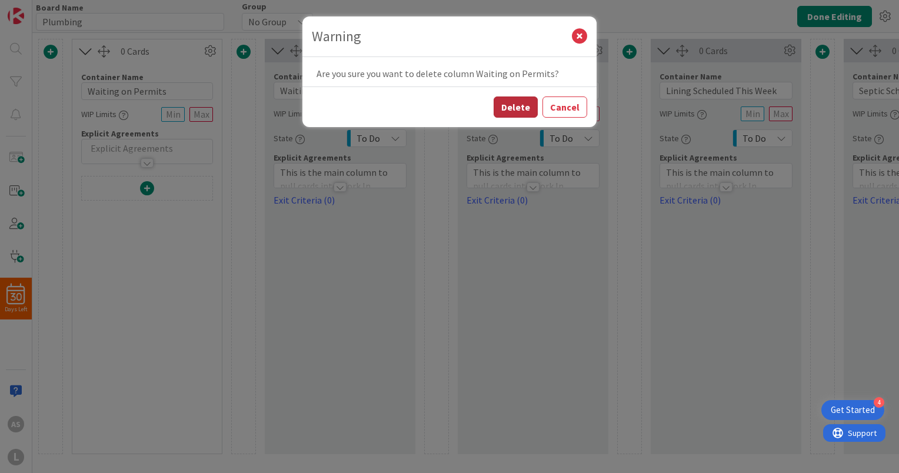
click at [516, 106] on button "Delete" at bounding box center [515, 106] width 44 height 21
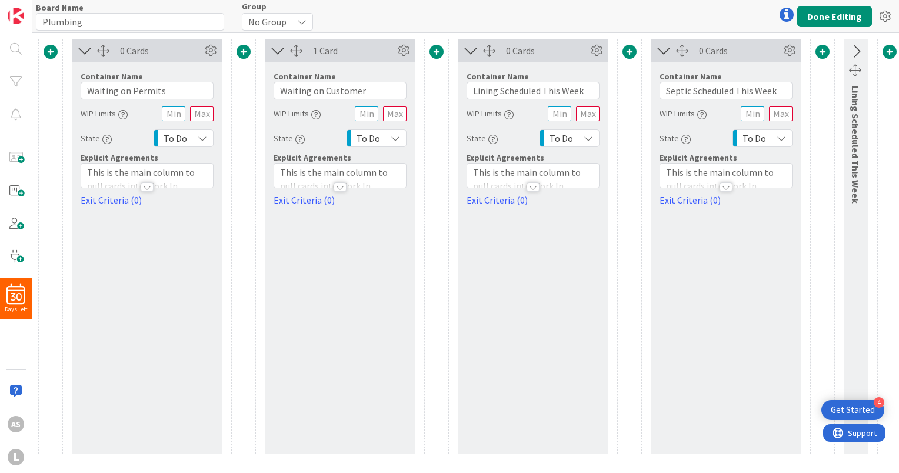
click at [85, 52] on icon at bounding box center [84, 50] width 19 height 15
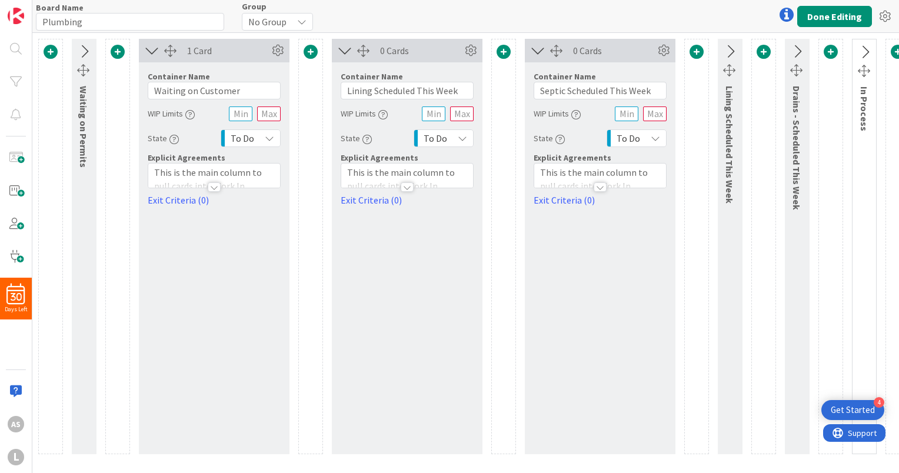
click at [149, 54] on icon at bounding box center [151, 50] width 19 height 15
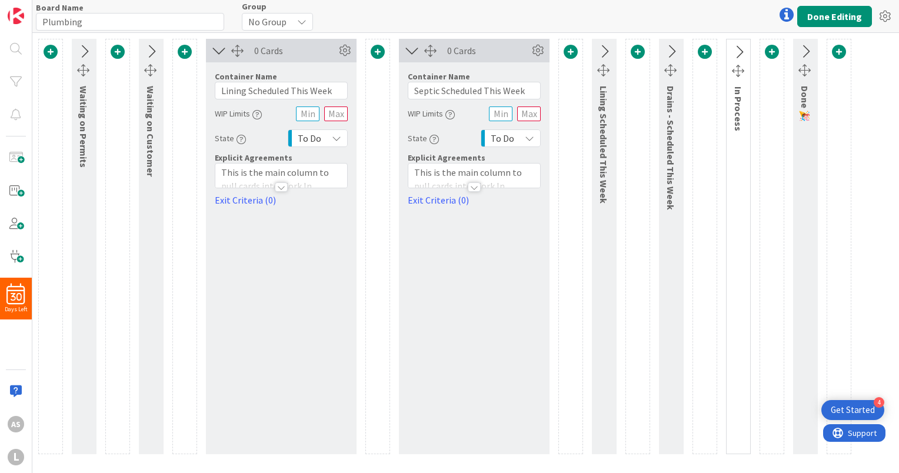
click at [150, 50] on icon at bounding box center [150, 51] width 19 height 15
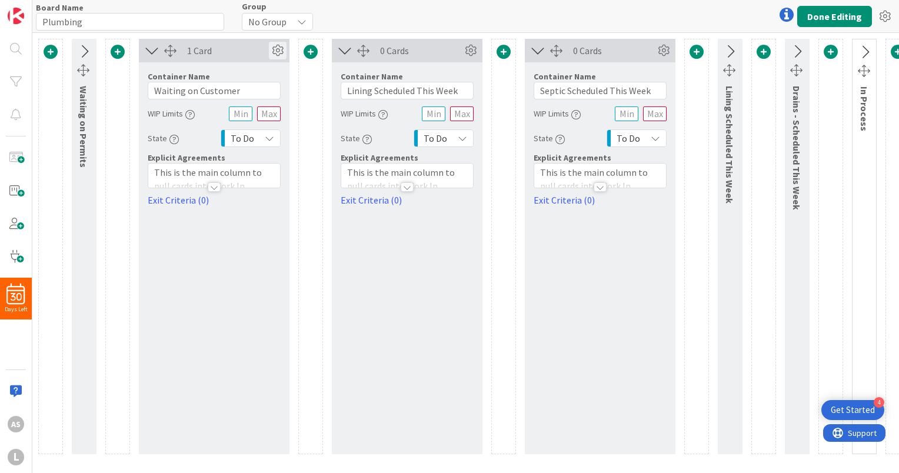
click at [278, 50] on icon at bounding box center [278, 51] width 18 height 18
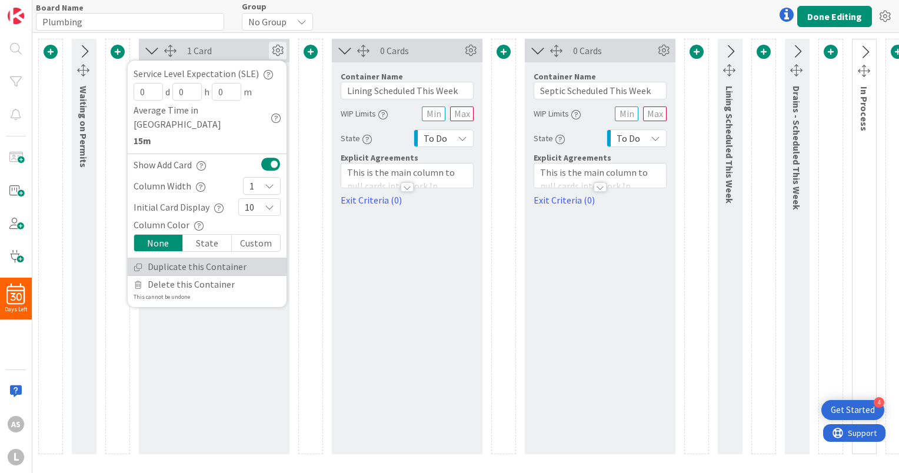
click at [188, 258] on link "Duplicate this Container" at bounding box center [207, 266] width 159 height 17
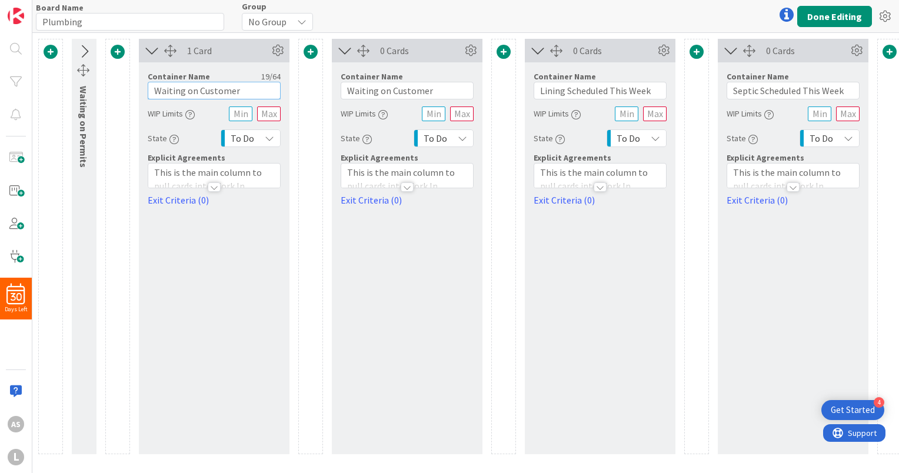
drag, startPoint x: 257, startPoint y: 95, endPoint x: 195, endPoint y: 89, distance: 62.0
click at [195, 89] on input "Waiting on Customer" at bounding box center [214, 91] width 133 height 18
type input "Waiting on Parts"
click at [151, 52] on icon at bounding box center [151, 50] width 19 height 15
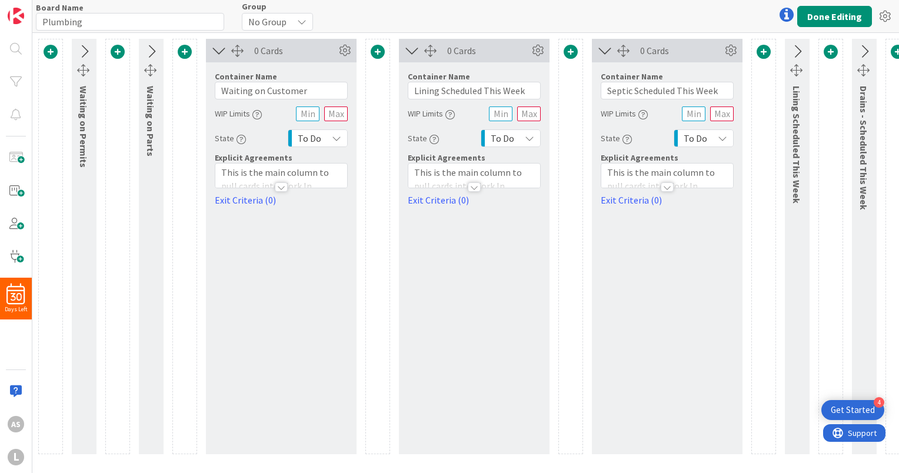
click at [217, 51] on icon at bounding box center [218, 50] width 19 height 15
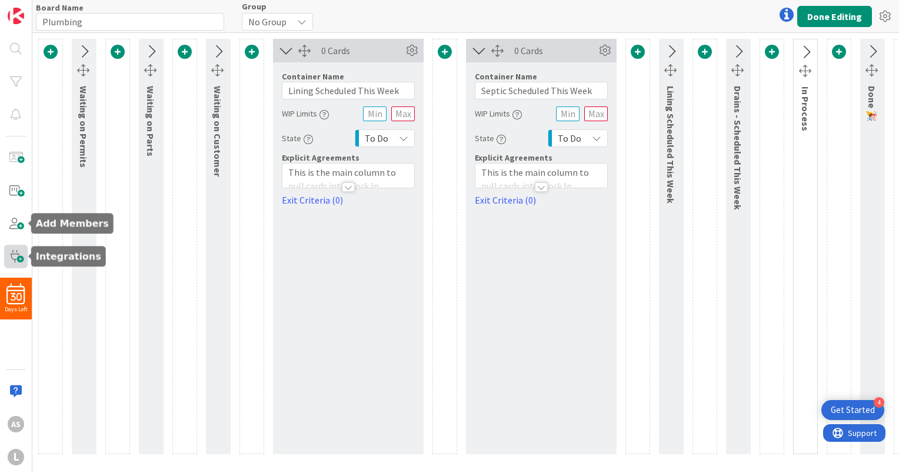
click at [17, 250] on span at bounding box center [16, 257] width 24 height 24
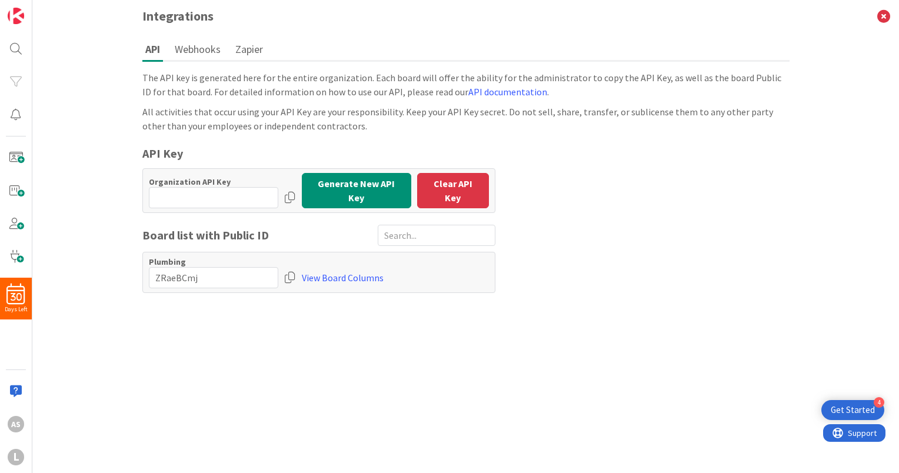
click at [195, 50] on button "Webhooks" at bounding box center [198, 49] width 52 height 22
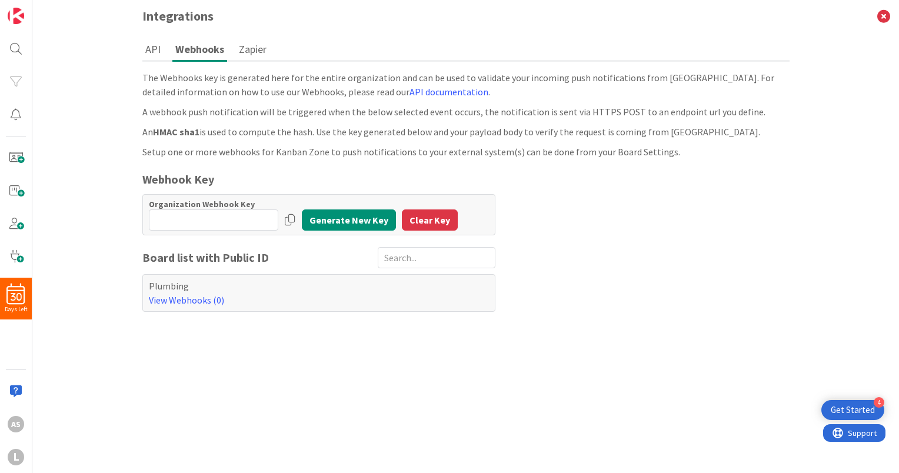
click at [255, 49] on button "Zapier" at bounding box center [253, 49] width 34 height 22
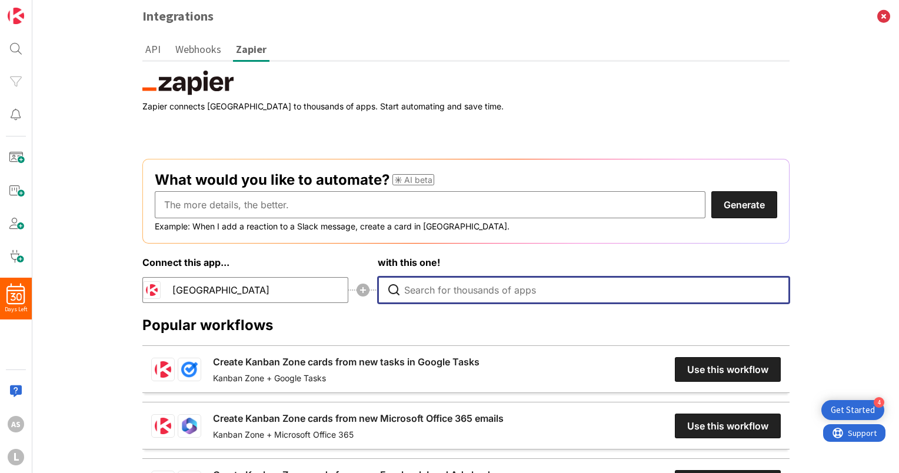
click at [439, 293] on input "Type to search for an app to connect" at bounding box center [586, 290] width 365 height 26
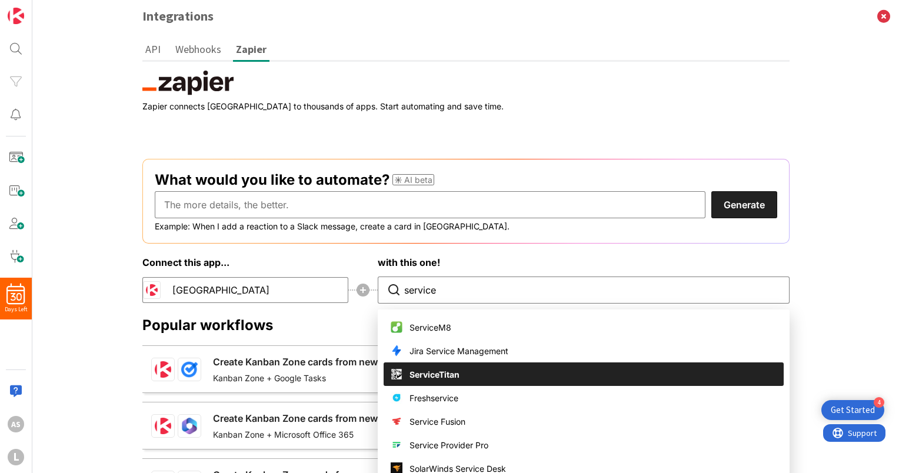
click at [422, 380] on li "ServiceTitan" at bounding box center [583, 374] width 400 height 24
type input "ServiceTitan"
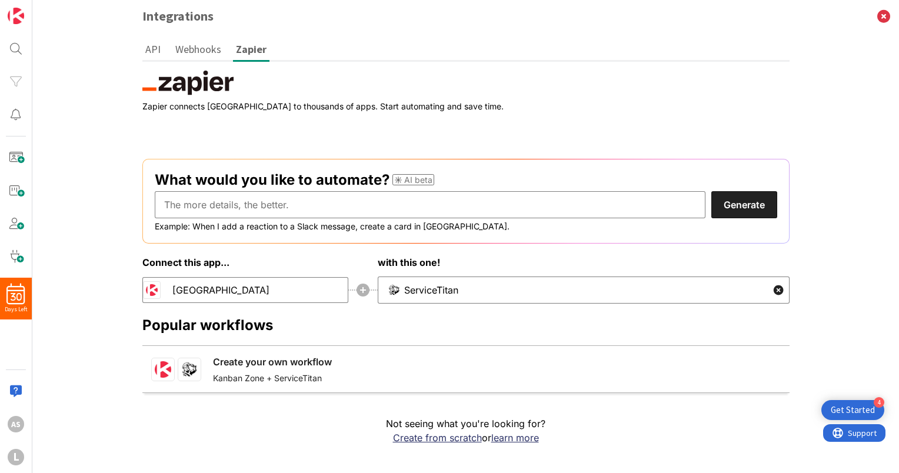
click at [316, 362] on link "Create your own workflow" at bounding box center [272, 362] width 119 height 14
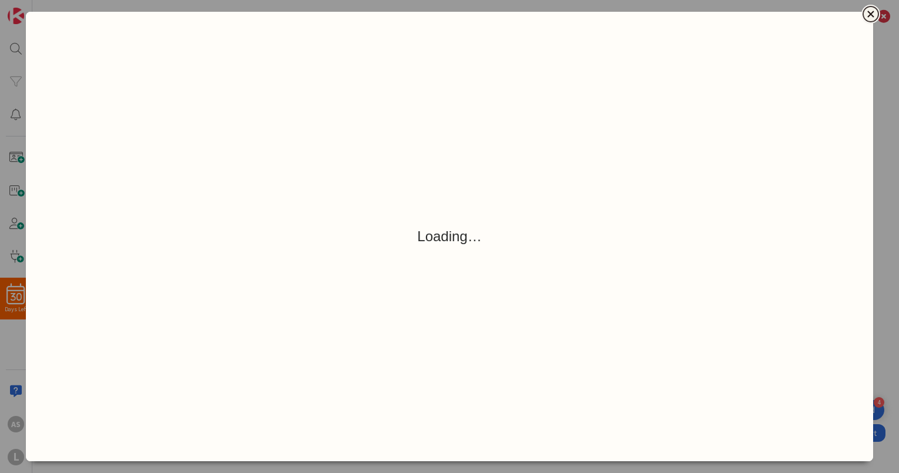
click at [867, 16] on icon "Close" at bounding box center [870, 14] width 6 height 6
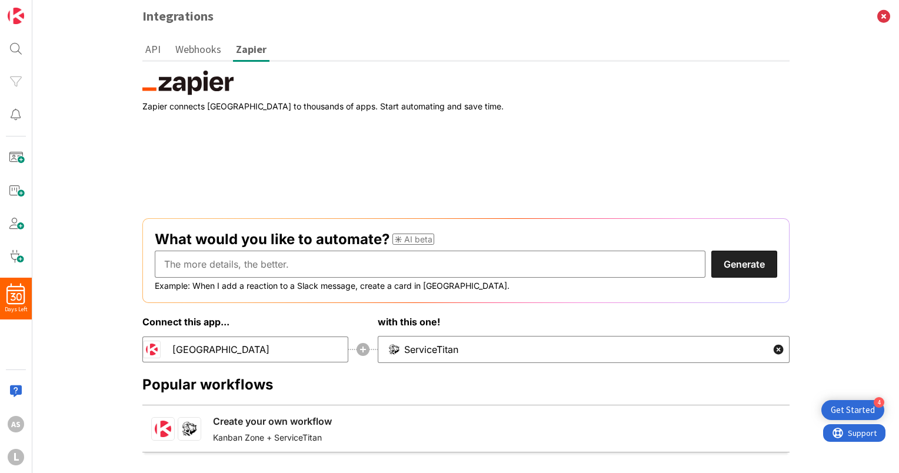
click at [151, 51] on button "API" at bounding box center [152, 49] width 21 height 22
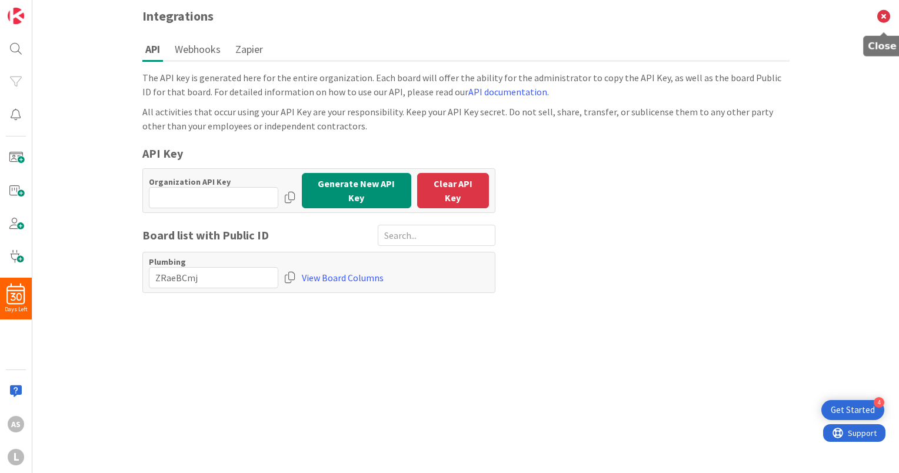
click at [879, 15] on icon at bounding box center [883, 16] width 31 height 32
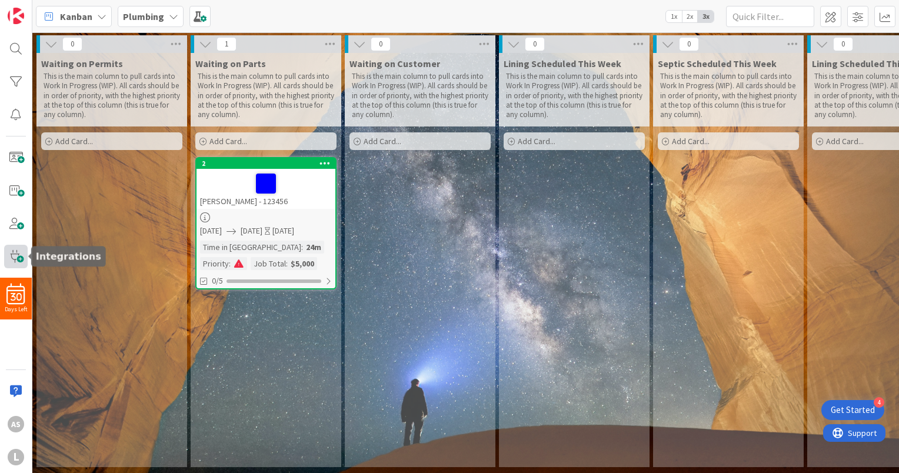
click at [22, 259] on span at bounding box center [16, 257] width 24 height 24
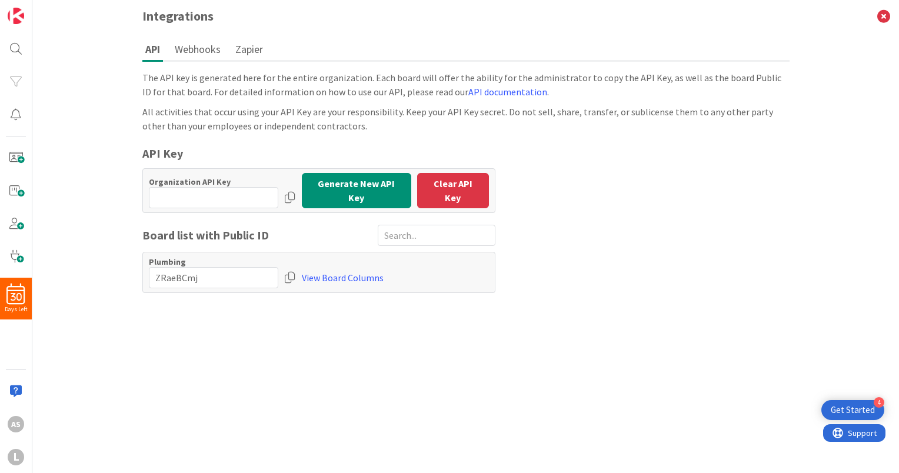
click at [247, 47] on button "Zapier" at bounding box center [249, 49] width 34 height 22
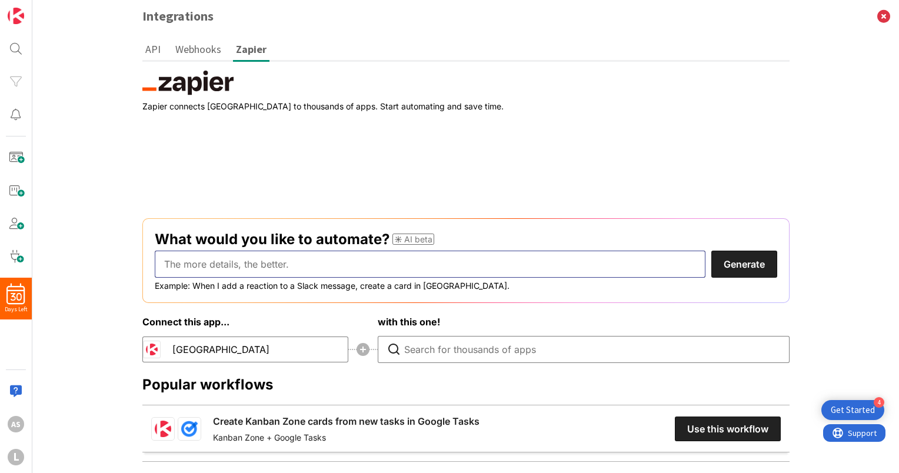
click at [406, 262] on input "text" at bounding box center [430, 264] width 550 height 27
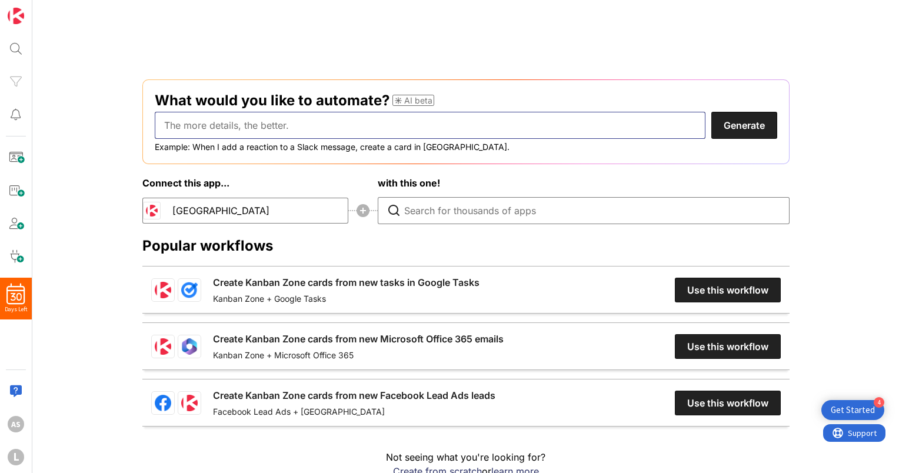
scroll to position [152, 0]
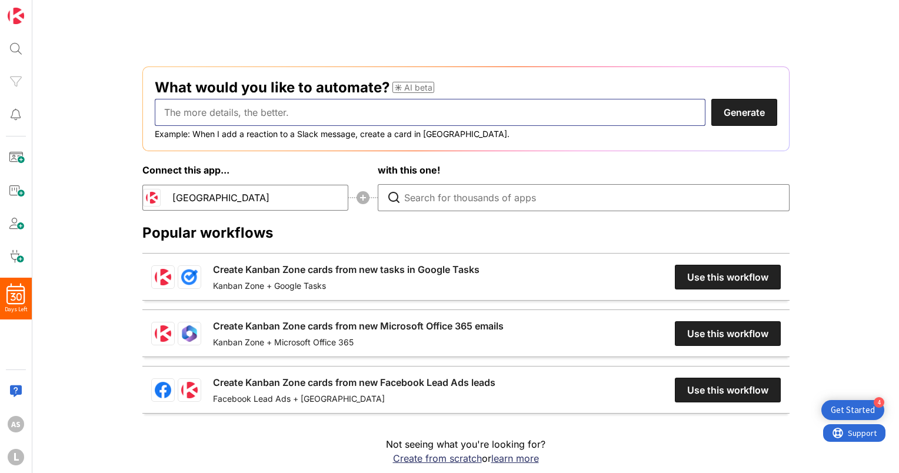
click at [263, 113] on input "text" at bounding box center [430, 112] width 550 height 27
type input "When I add #Production to a Slack Message, create a card in Kanban Zone"
click at [711, 99] on button "Generate" at bounding box center [744, 112] width 66 height 27
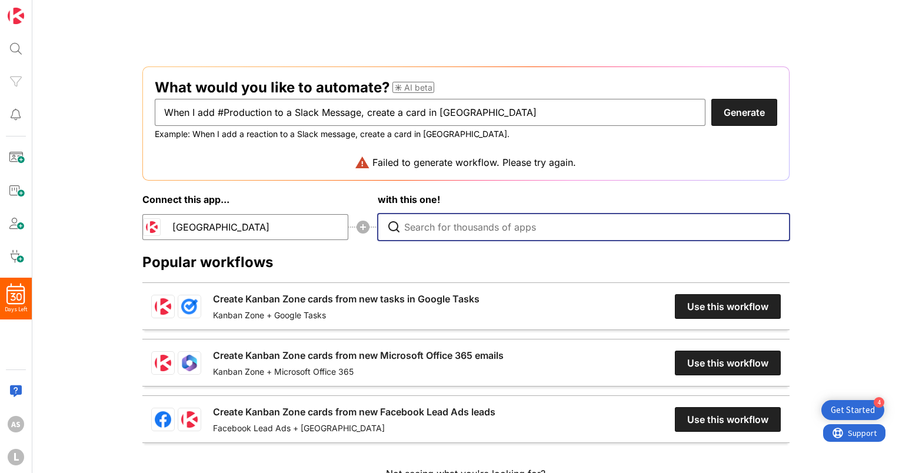
click at [421, 227] on input "Type to search for an app to connect" at bounding box center [586, 227] width 365 height 26
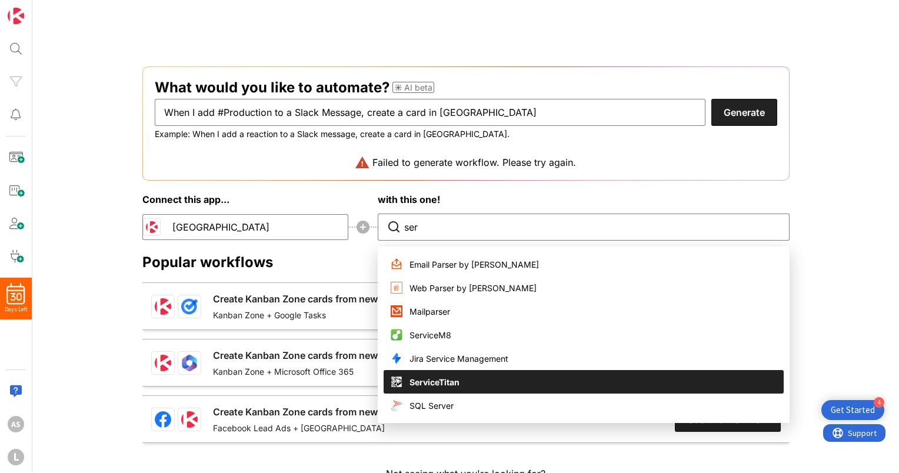
click at [450, 372] on li "ServiceTitan" at bounding box center [583, 382] width 400 height 24
type input "ServiceTitan"
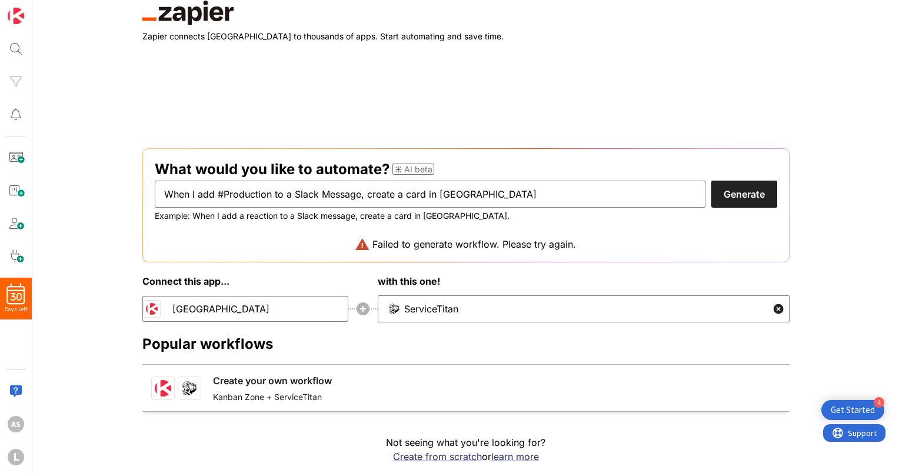
click at [722, 185] on button "Generate" at bounding box center [744, 194] width 66 height 27
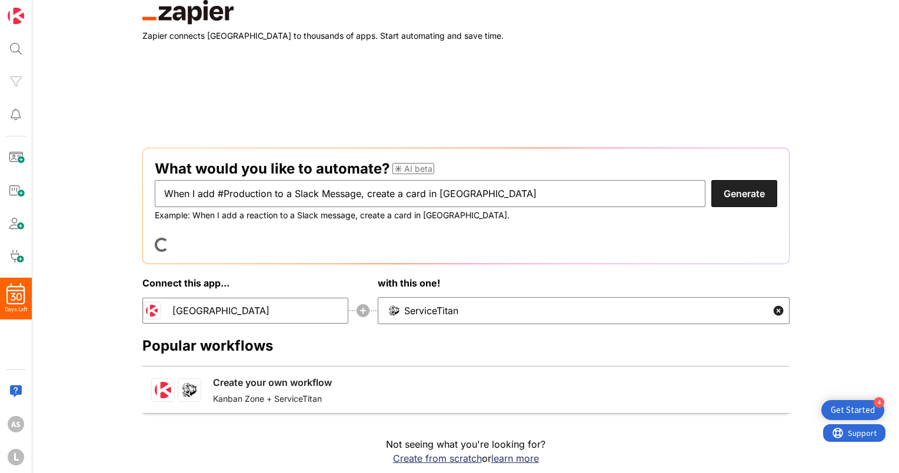
scroll to position [72, 0]
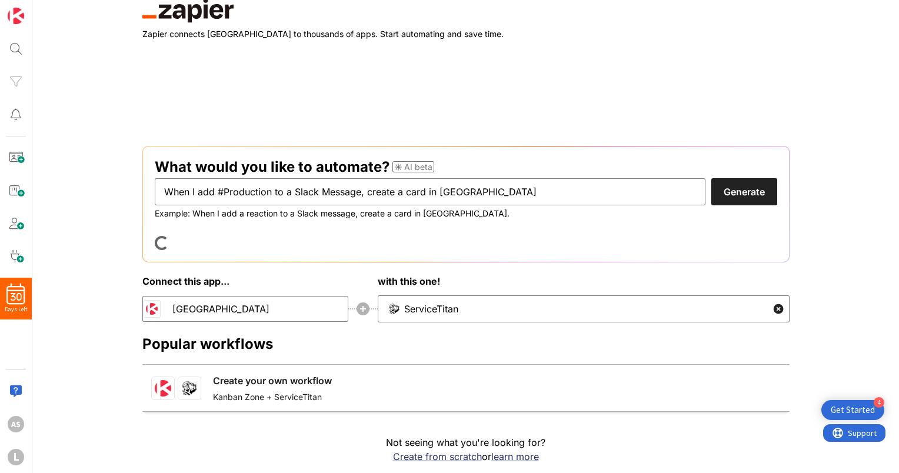
click at [332, 388] on link "Create your own workflow" at bounding box center [272, 380] width 119 height 14
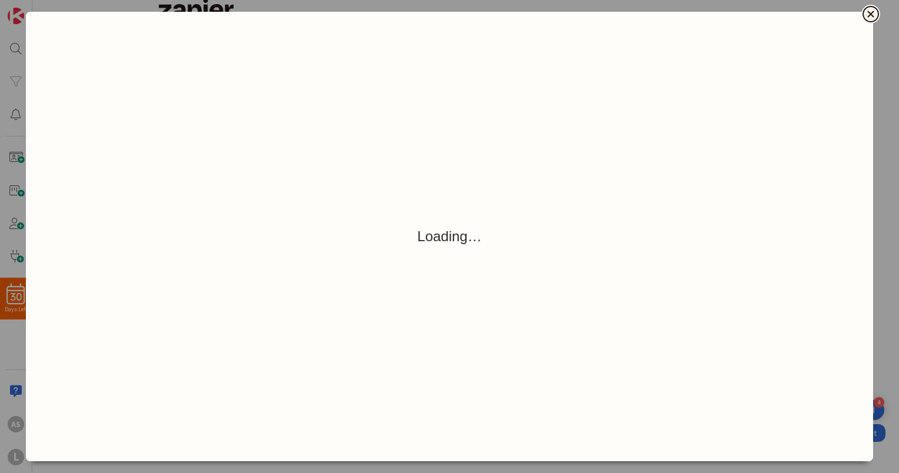
scroll to position [70, 0]
click at [869, 15] on icon "Close" at bounding box center [870, 14] width 6 height 6
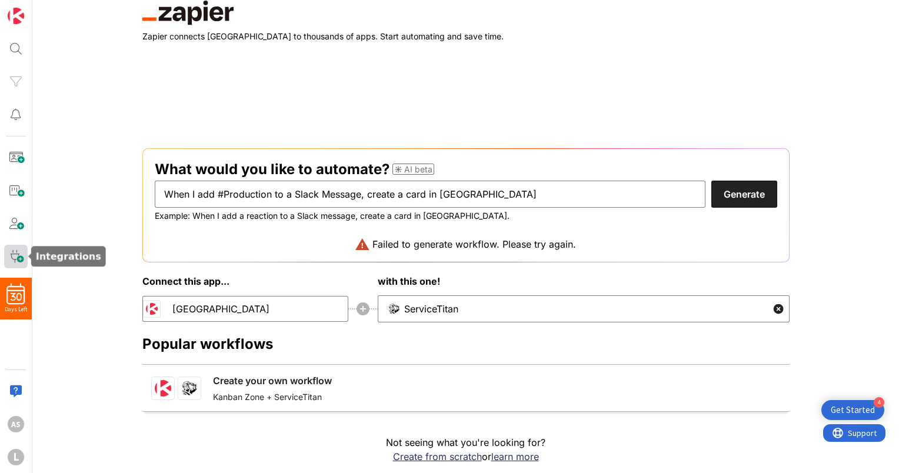
click at [18, 261] on span at bounding box center [16, 257] width 24 height 24
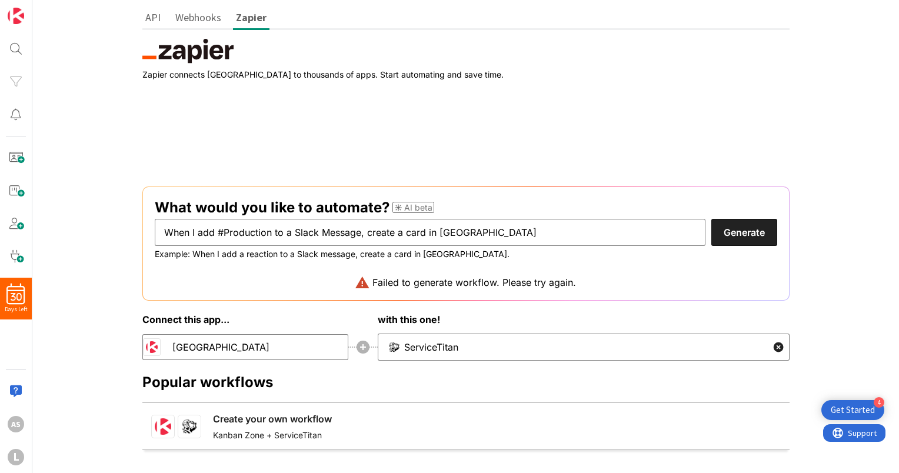
scroll to position [0, 0]
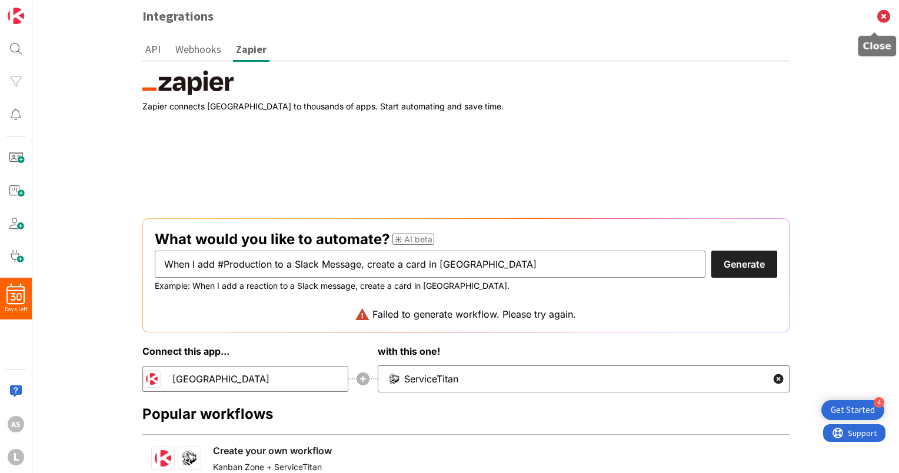
click at [873, 14] on icon at bounding box center [883, 16] width 31 height 32
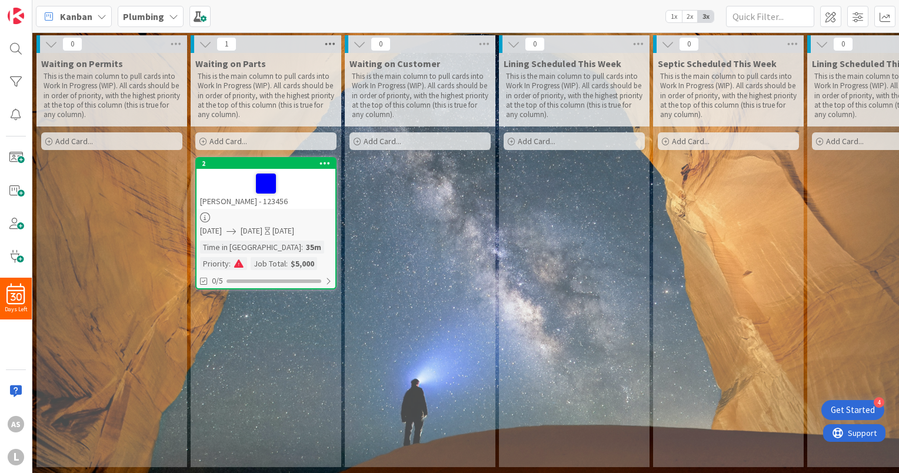
click at [330, 44] on icon at bounding box center [329, 44] width 15 height 18
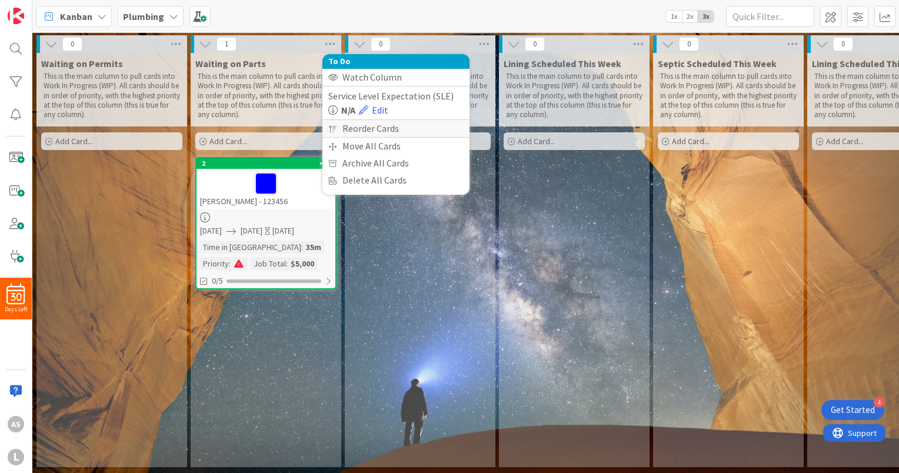
click at [361, 132] on div "Reorder Cards" at bounding box center [395, 128] width 147 height 17
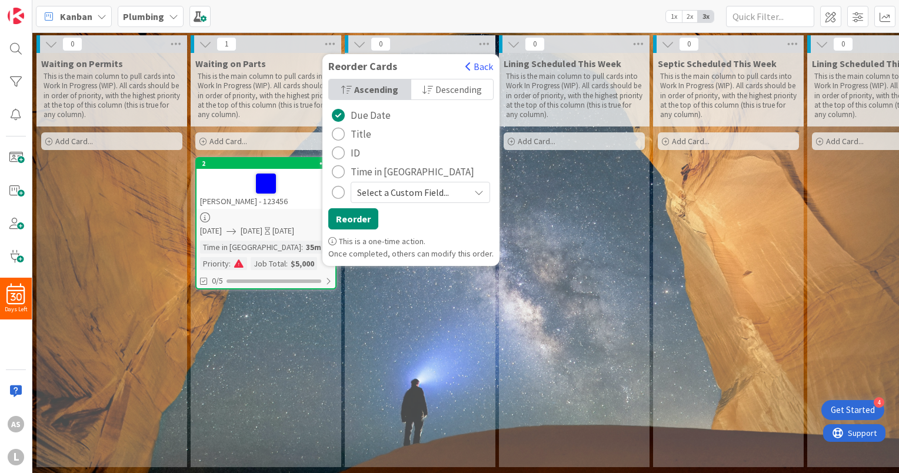
click at [569, 179] on div "Lining Scheduled This Week This is the main column to pull cards into Work In P…" at bounding box center [574, 260] width 151 height 414
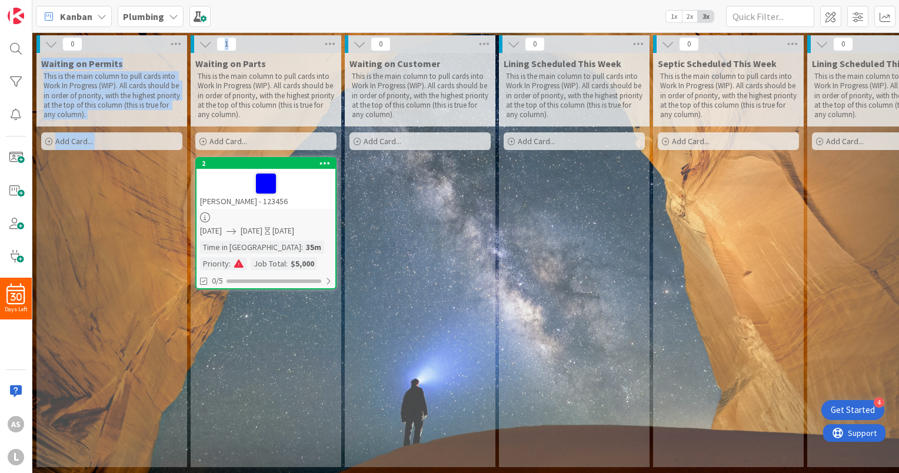
drag, startPoint x: 126, startPoint y: 48, endPoint x: 228, endPoint y: 47, distance: 102.3
click at [126, 51] on div "0" at bounding box center [111, 44] width 151 height 18
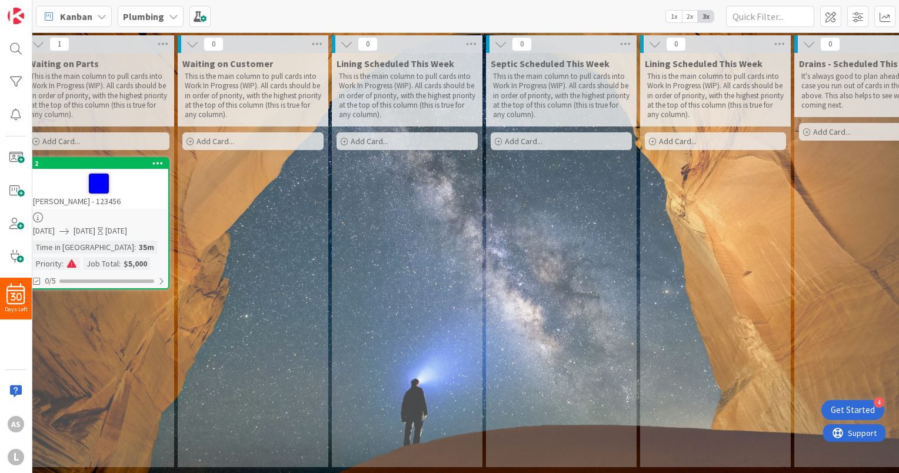
scroll to position [0, 159]
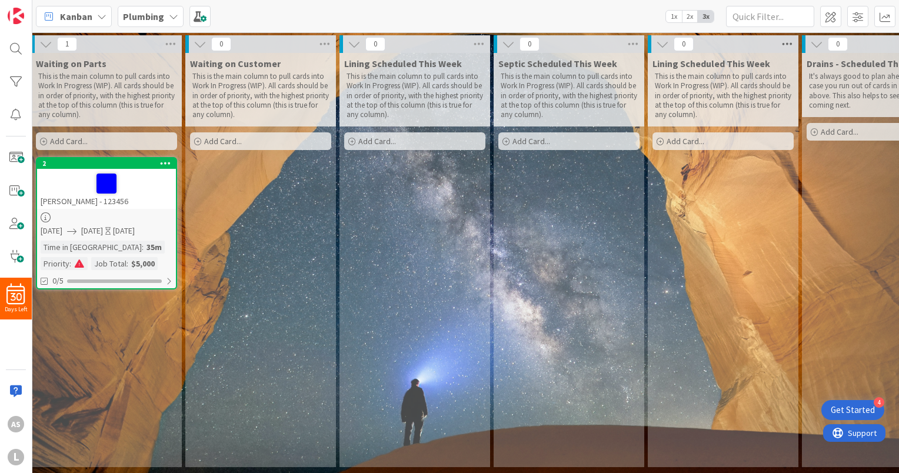
click at [790, 45] on icon at bounding box center [786, 44] width 15 height 18
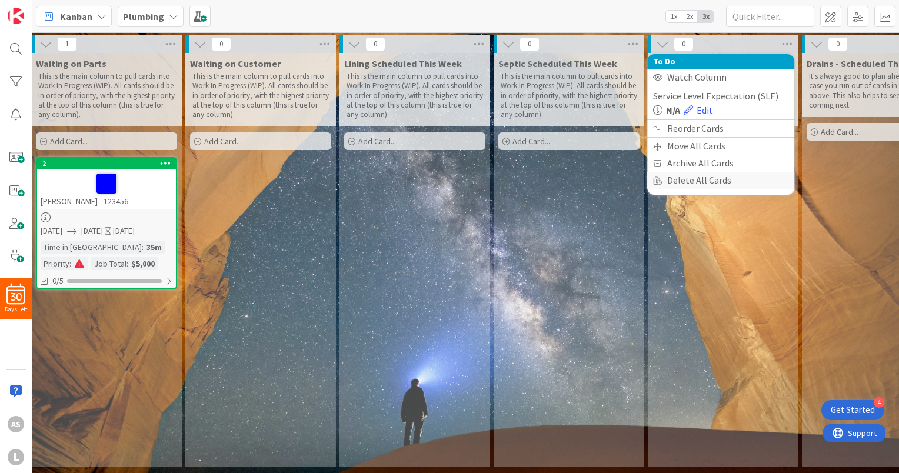
click at [696, 182] on div "Delete All Cards" at bounding box center [720, 180] width 147 height 17
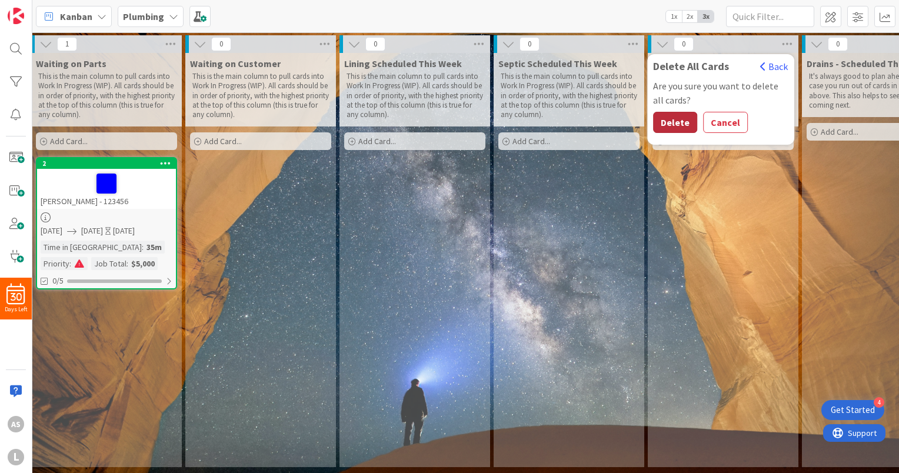
click at [676, 121] on button "Delete" at bounding box center [675, 122] width 44 height 21
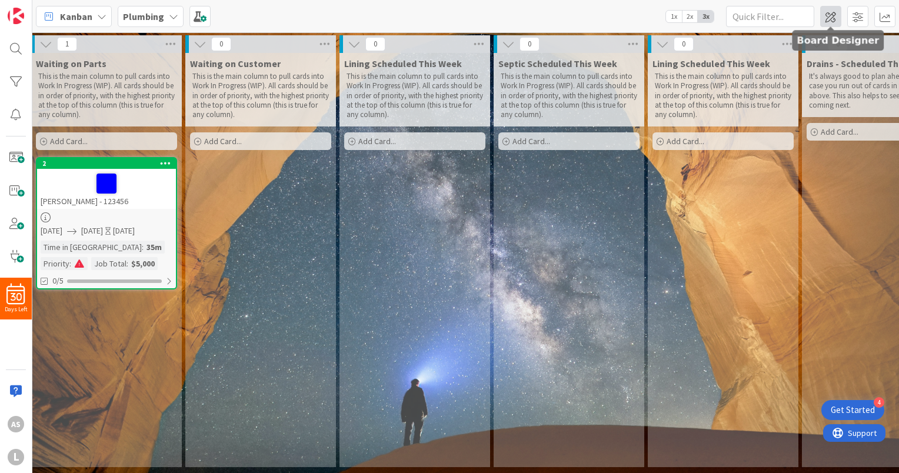
click at [830, 19] on span at bounding box center [830, 16] width 21 height 21
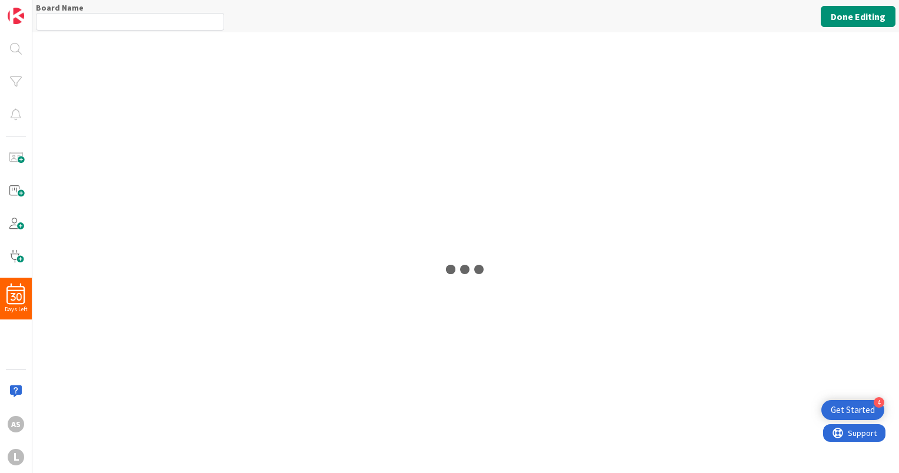
type input "Plumbing"
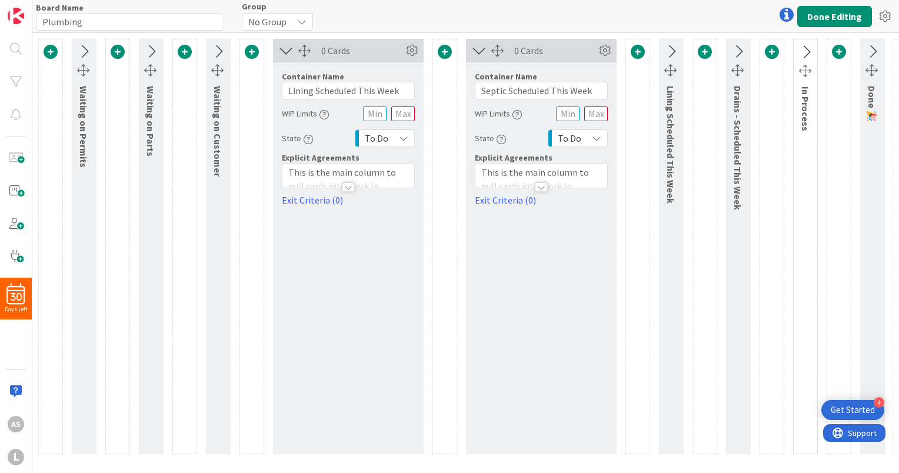
click at [286, 51] on icon at bounding box center [285, 50] width 19 height 15
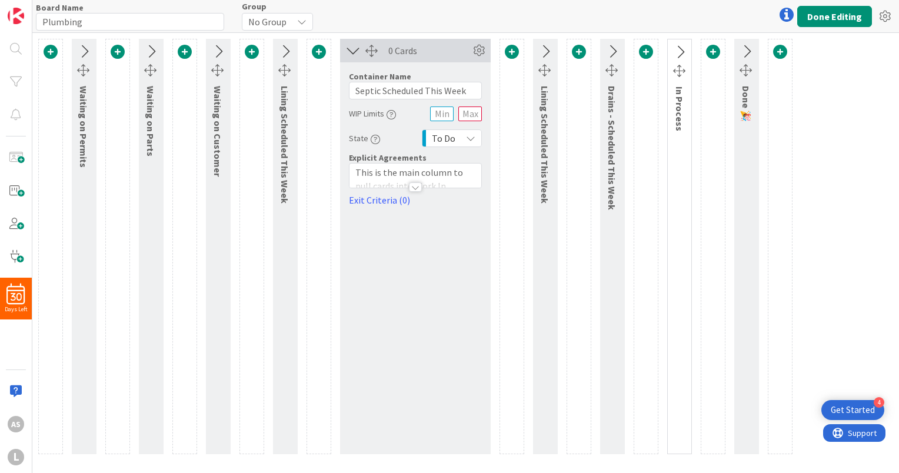
click at [351, 48] on icon at bounding box center [352, 50] width 19 height 15
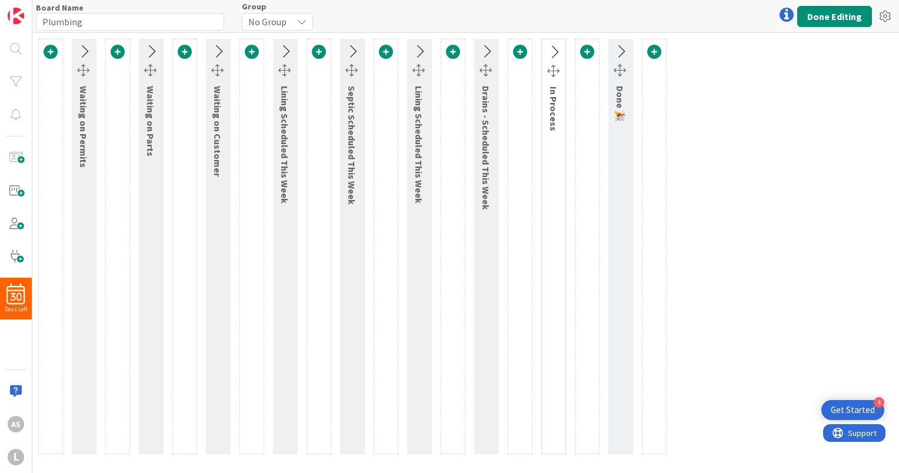
click at [416, 50] on icon at bounding box center [418, 51] width 19 height 15
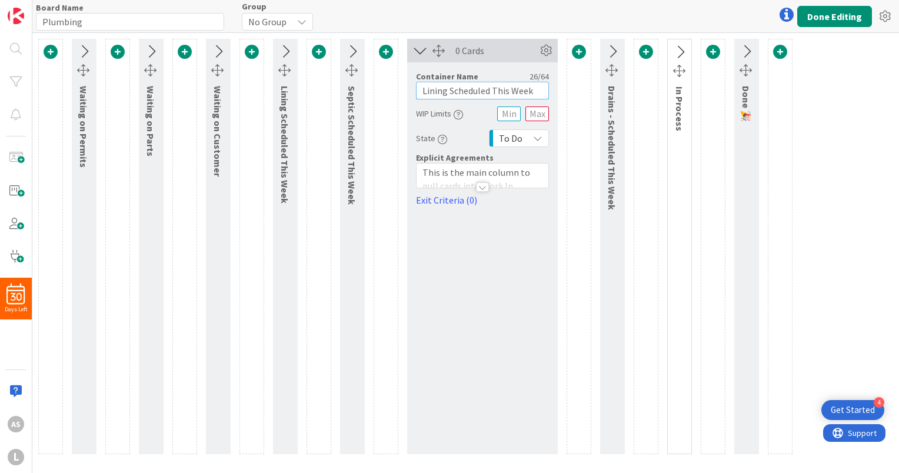
click at [529, 91] on input "Lining Scheduled This Week" at bounding box center [482, 91] width 133 height 18
drag, startPoint x: 539, startPoint y: 92, endPoint x: 365, endPoint y: 92, distance: 174.1
click at [365, 92] on div "Waiting on Permits Waiting on Parts Waiting on Customer Lining Scheduled This W…" at bounding box center [415, 246] width 754 height 415
type input "D"
type input "Drywall Needed"
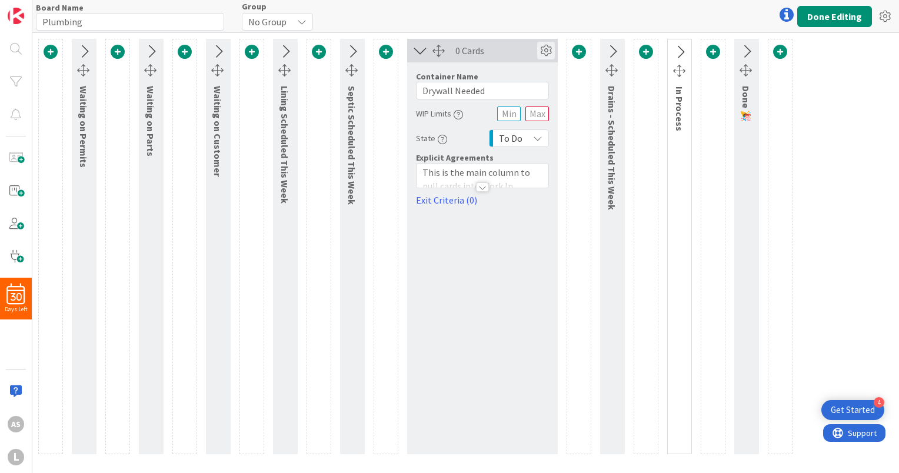
click at [539, 47] on icon at bounding box center [546, 51] width 18 height 18
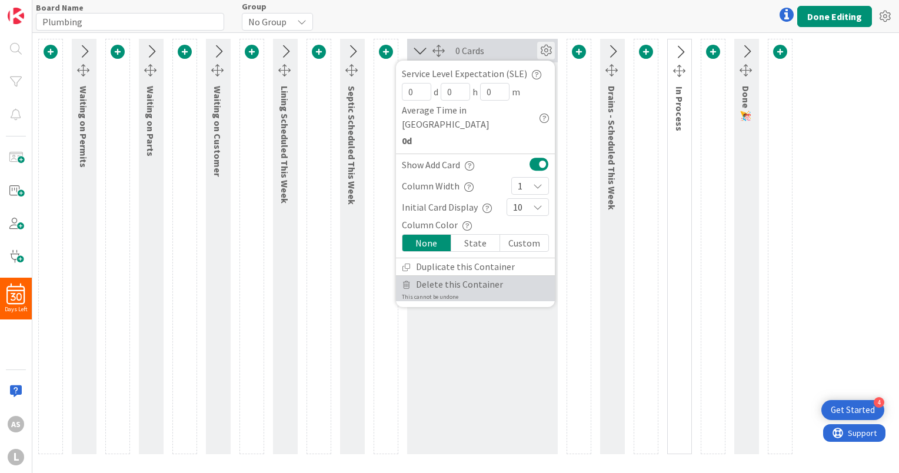
click at [473, 276] on span "Delete this Container" at bounding box center [459, 284] width 87 height 17
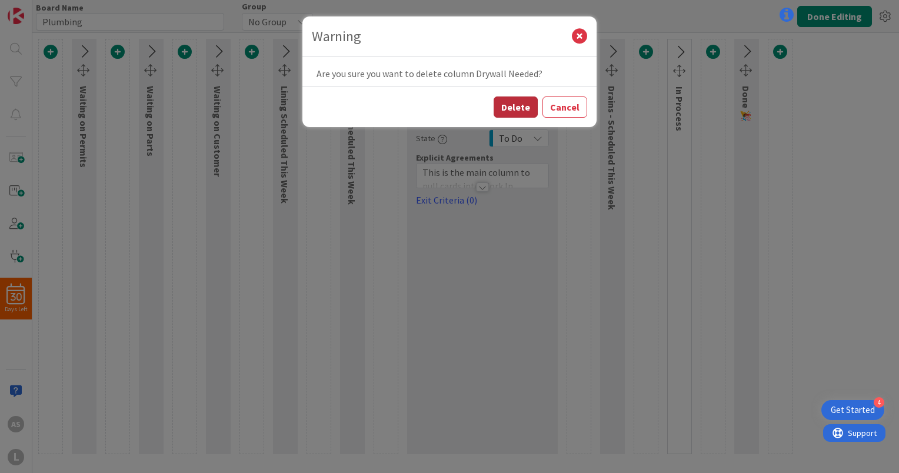
click at [509, 111] on button "Delete" at bounding box center [515, 106] width 44 height 21
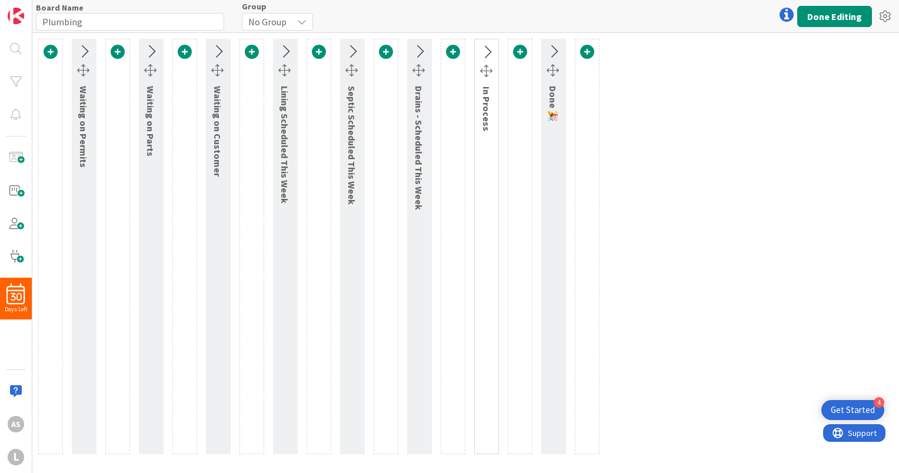
click at [285, 48] on icon at bounding box center [284, 51] width 19 height 15
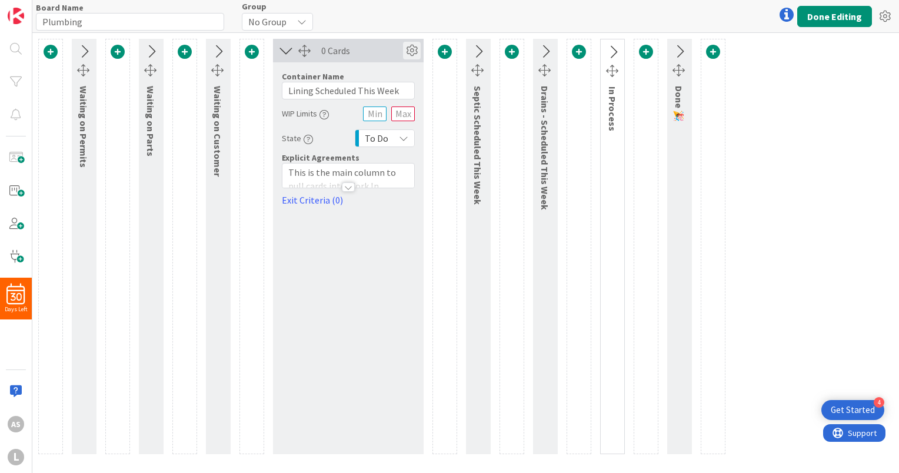
click at [414, 49] on icon at bounding box center [412, 51] width 18 height 18
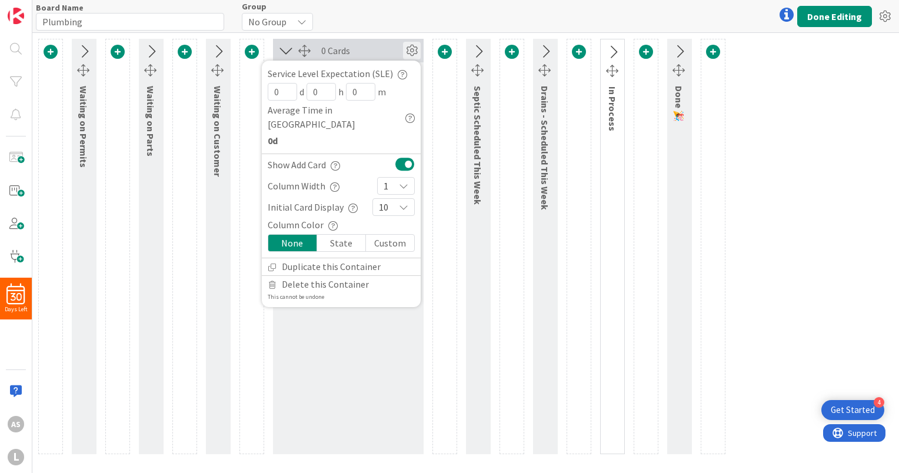
click at [460, 69] on div "Waiting on Permits Waiting on Parts Waiting on Customer 0 Cards Service Level E…" at bounding box center [381, 246] width 687 height 415
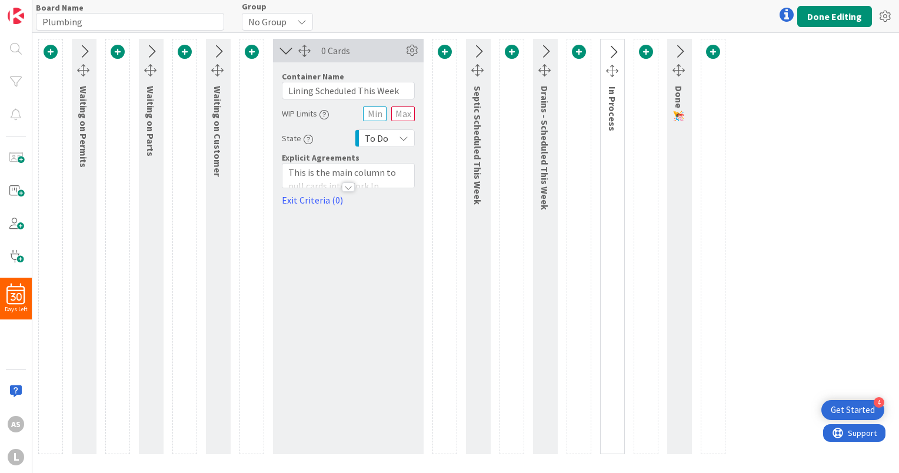
click at [477, 48] on icon at bounding box center [477, 51] width 19 height 15
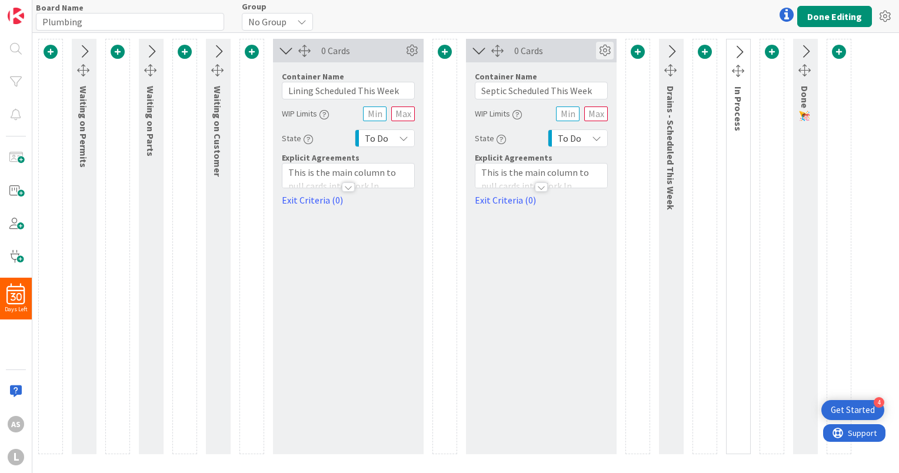
click at [607, 48] on icon at bounding box center [605, 51] width 18 height 18
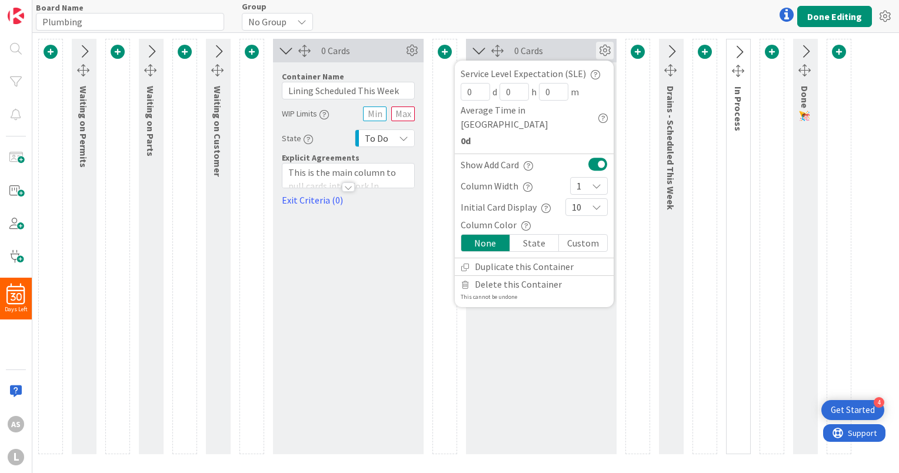
click at [607, 48] on icon at bounding box center [605, 51] width 18 height 18
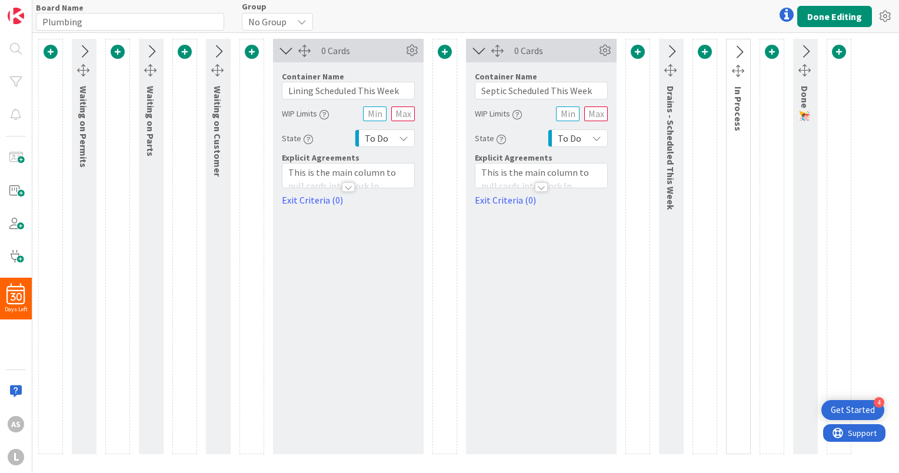
click at [283, 51] on icon at bounding box center [285, 50] width 19 height 15
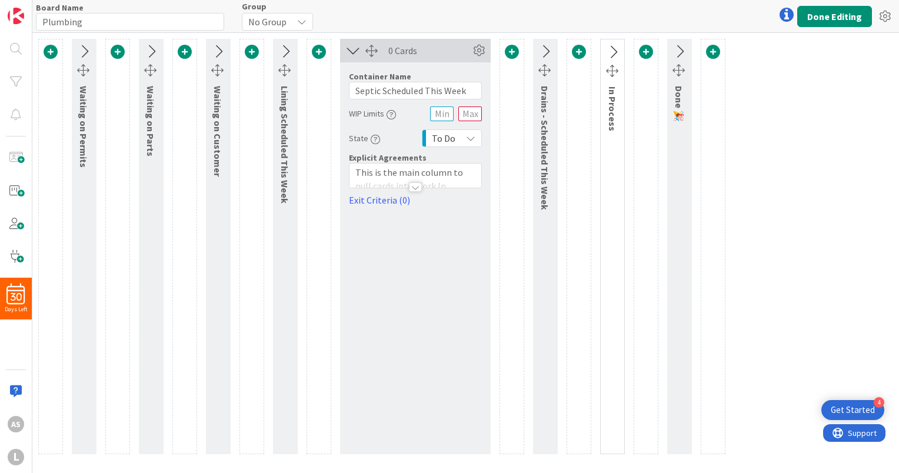
click at [356, 49] on icon at bounding box center [352, 50] width 19 height 15
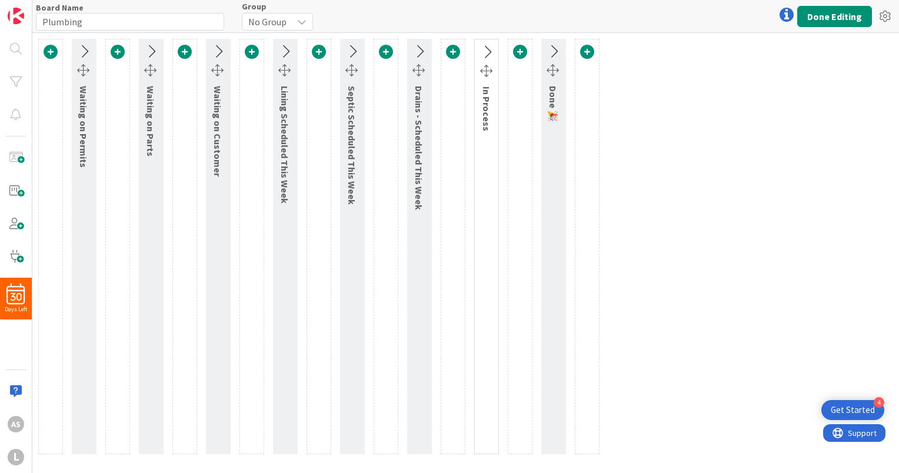
click at [416, 54] on icon at bounding box center [418, 51] width 19 height 15
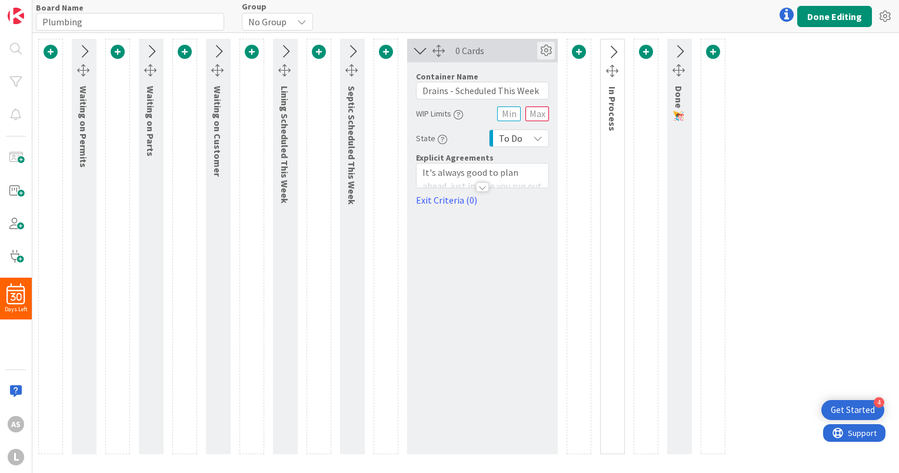
click at [545, 56] on icon at bounding box center [546, 51] width 18 height 18
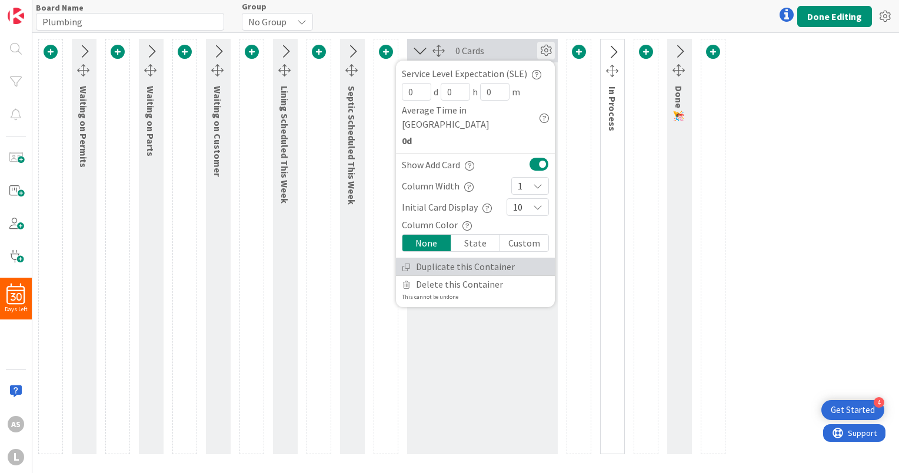
click at [470, 258] on link "Duplicate this Container" at bounding box center [475, 266] width 159 height 17
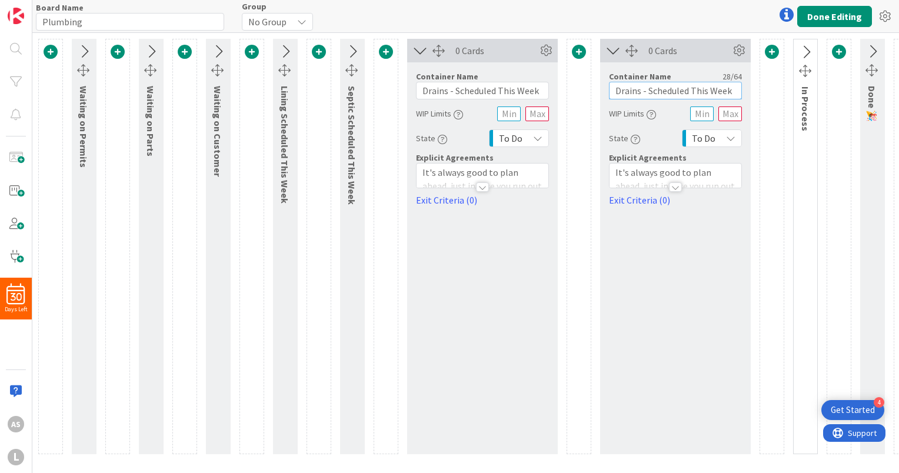
drag, startPoint x: 641, startPoint y: 91, endPoint x: 587, endPoint y: 96, distance: 54.3
click at [587, 96] on div "Waiting on Permits Waiting on Parts Waiting on Customer Lining Scheduled This W…" at bounding box center [478, 246] width 880 height 415
type input "Plumbing- Scheduled This Week"
click at [615, 48] on icon at bounding box center [612, 50] width 19 height 15
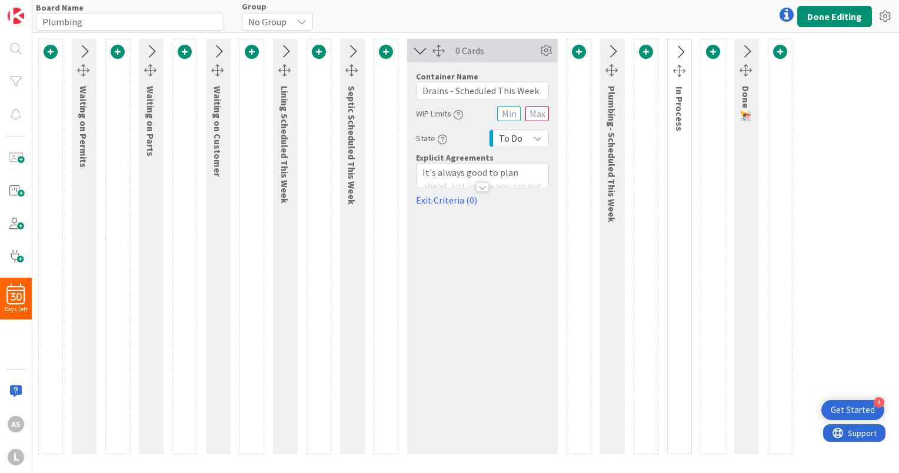
click at [416, 52] on icon at bounding box center [419, 50] width 19 height 15
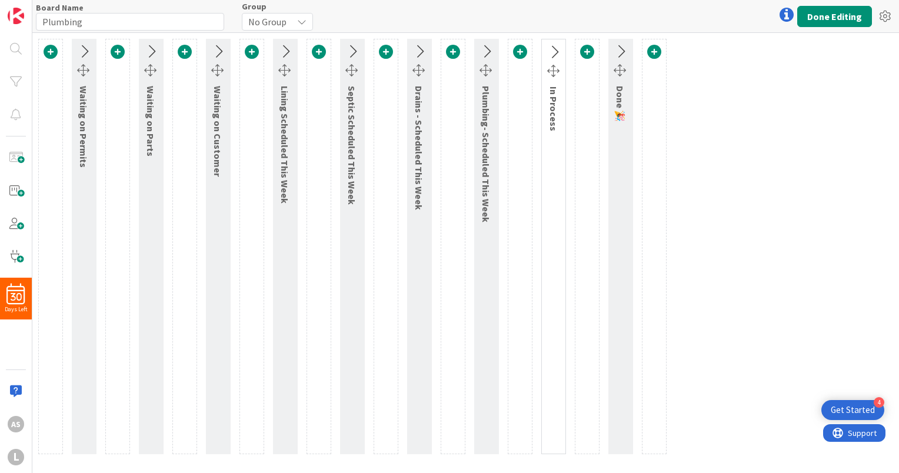
click at [550, 50] on icon at bounding box center [553, 52] width 19 height 15
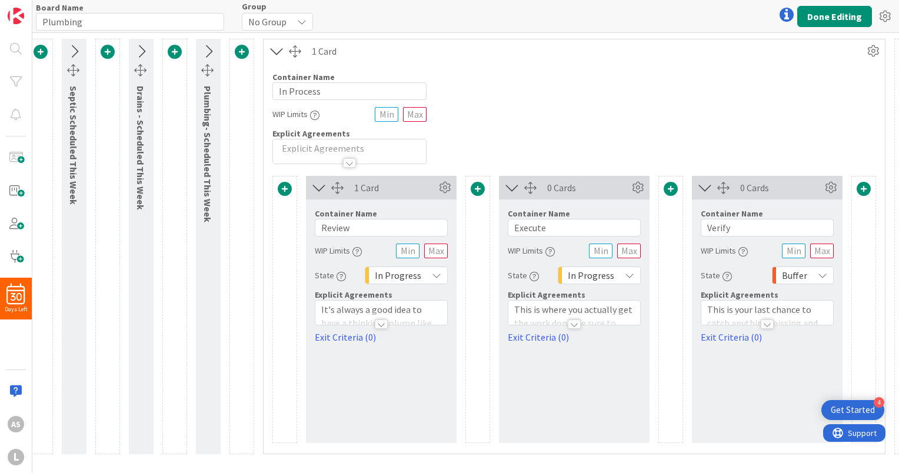
scroll to position [0, 278]
click at [813, 276] on div "Buffer" at bounding box center [803, 275] width 62 height 18
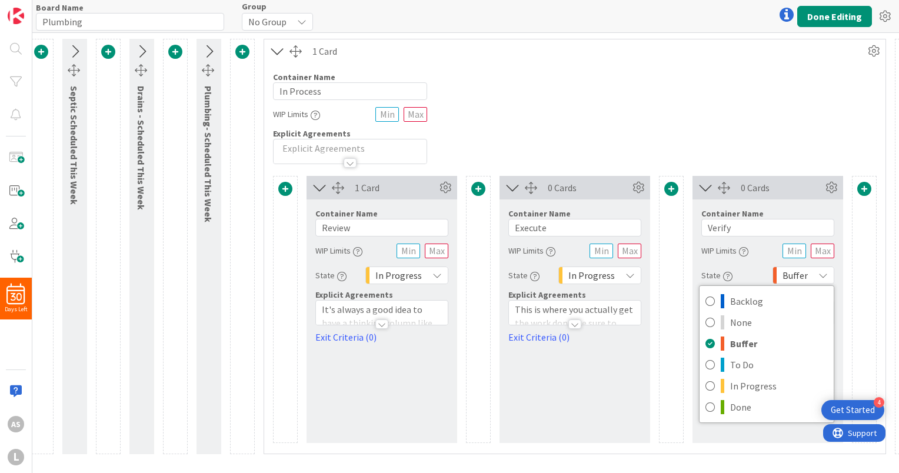
click at [813, 276] on div "Buffer" at bounding box center [803, 275] width 62 height 18
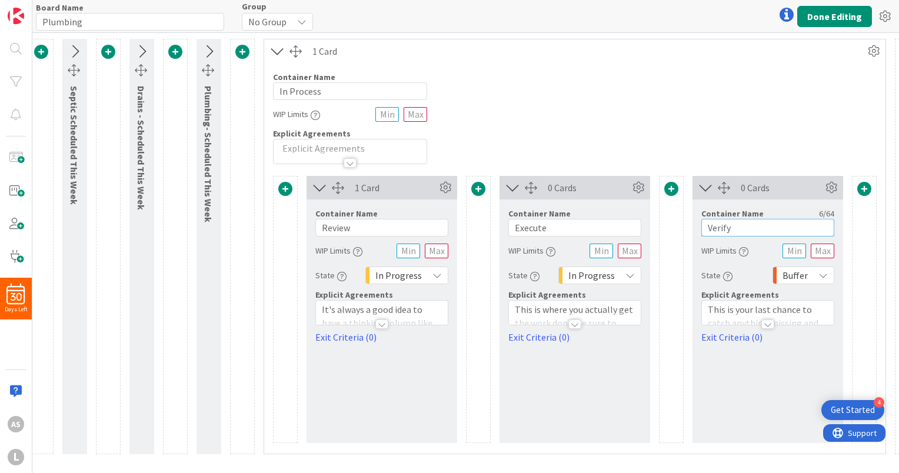
drag, startPoint x: 751, startPoint y: 231, endPoint x: 668, endPoint y: 229, distance: 82.9
click at [668, 229] on div "1 Card Container Name 6 / 64 Review WIP Limits State In Progress Explicit Agree…" at bounding box center [574, 309] width 603 height 267
drag, startPoint x: 359, startPoint y: 227, endPoint x: 315, endPoint y: 226, distance: 44.1
click at [315, 226] on input "Review" at bounding box center [381, 228] width 133 height 18
click at [442, 183] on icon at bounding box center [445, 188] width 18 height 18
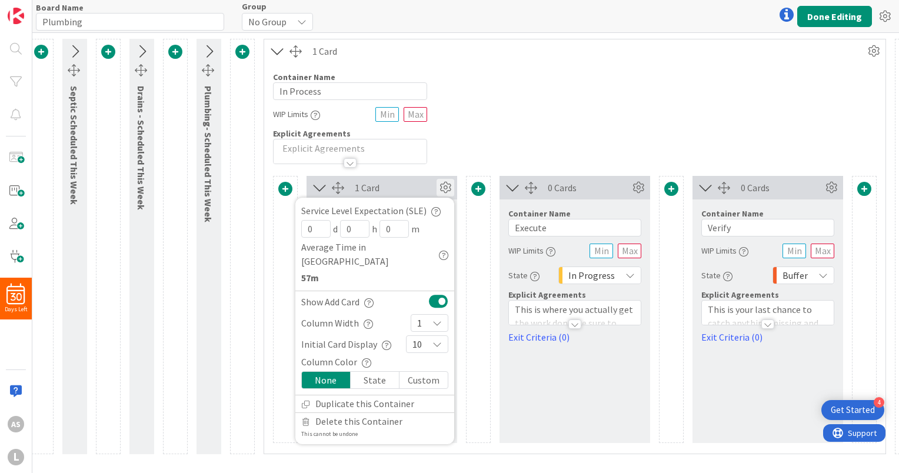
click at [529, 111] on div "Container Name 10 / 64 In Process WIP Limits Explicit Agreements" at bounding box center [574, 113] width 621 height 101
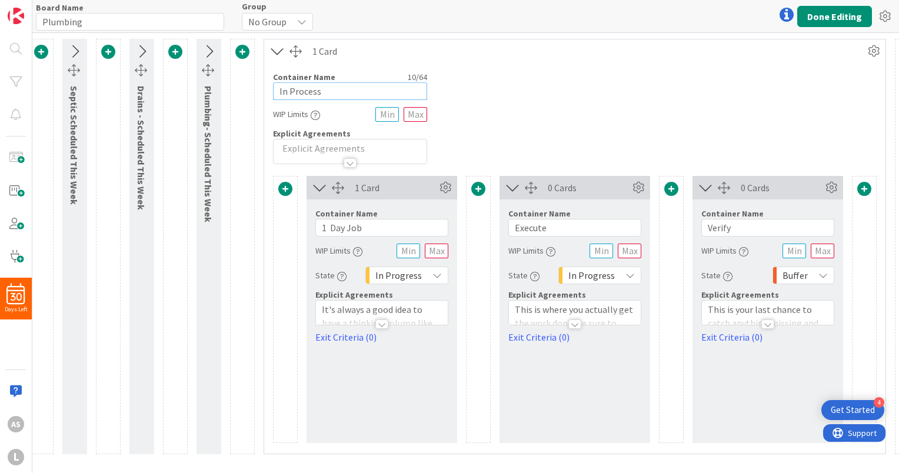
click at [342, 93] on input "In Process" at bounding box center [350, 91] width 154 height 18
click at [376, 325] on div at bounding box center [381, 323] width 13 height 9
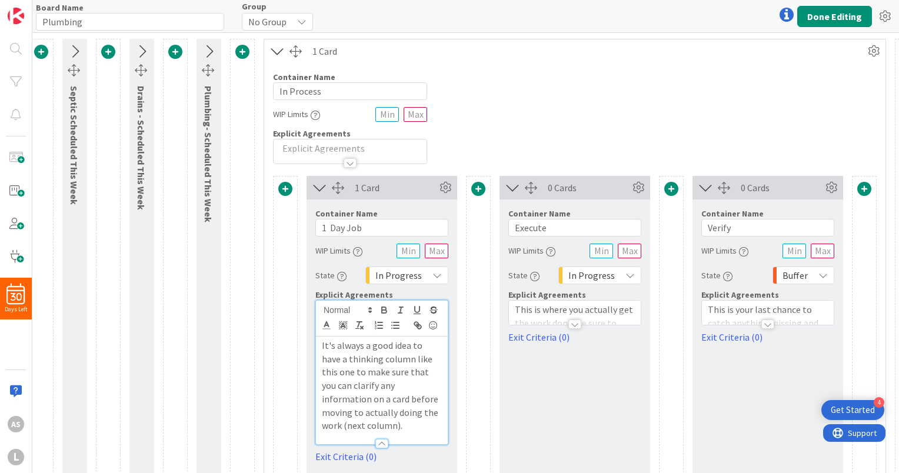
click at [576, 323] on div at bounding box center [574, 323] width 13 height 9
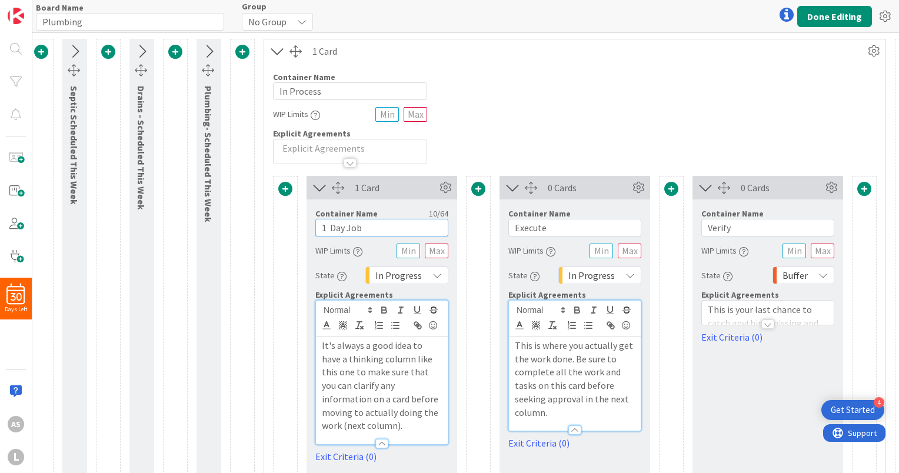
drag, startPoint x: 368, startPoint y: 228, endPoint x: 305, endPoint y: 229, distance: 63.5
click at [305, 229] on div "1 Card Service Level Expectation (SLE) 0 d 0 h 0 m Average Time in Column 57m S…" at bounding box center [574, 327] width 603 height 302
type input "Picking up Material"
click at [546, 227] on input "Execute" at bounding box center [574, 228] width 133 height 18
drag, startPoint x: 559, startPoint y: 227, endPoint x: 452, endPoint y: 228, distance: 107.6
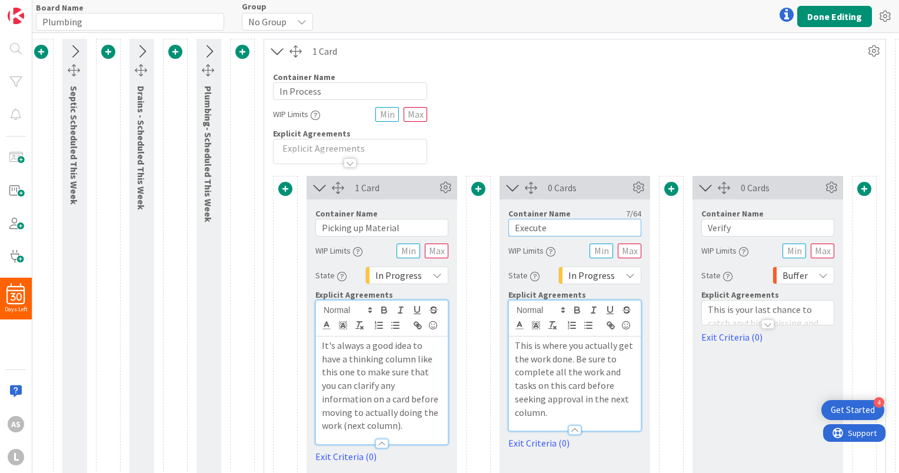
click at [452, 228] on div "1 Card Service Level Expectation (SLE) 0 d 0 h 0 m Average Time in Column 57m S…" at bounding box center [574, 327] width 603 height 302
type input "I"
type input "1 Day Job"
click at [637, 188] on icon at bounding box center [638, 188] width 18 height 18
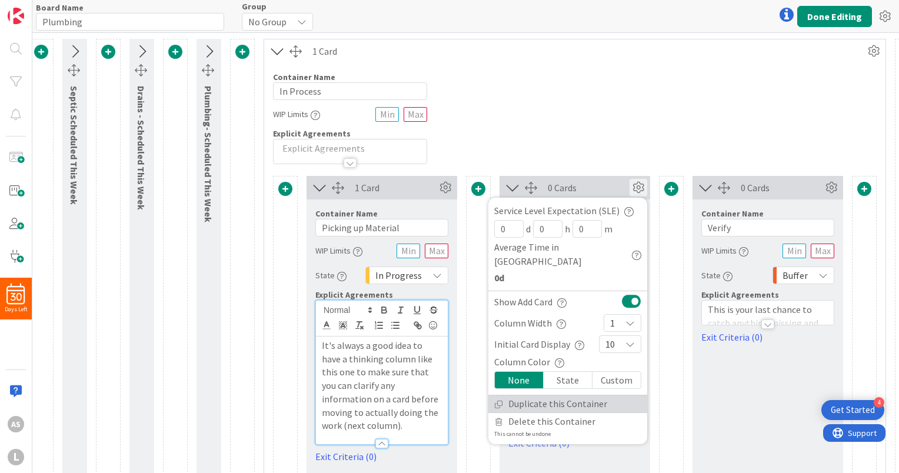
click at [546, 395] on link "Duplicate this Container" at bounding box center [567, 403] width 159 height 17
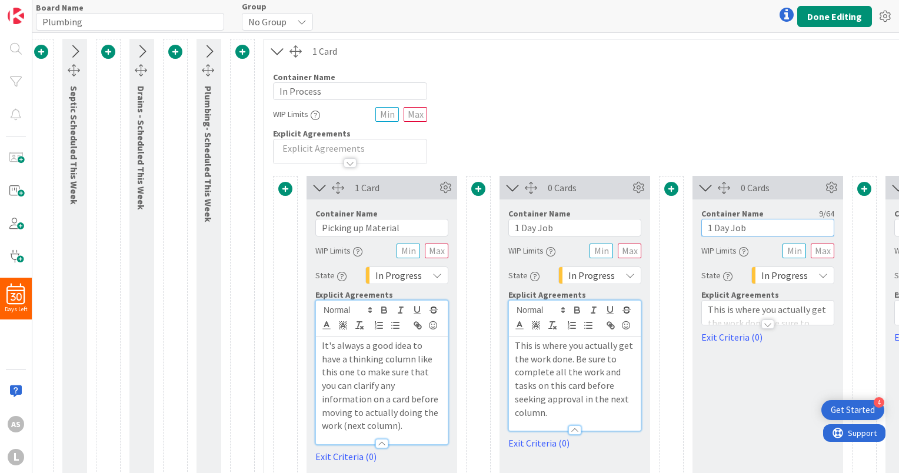
click at [748, 231] on input "1 Day Job" at bounding box center [767, 228] width 133 height 18
click at [707, 229] on input "1 Day Job" at bounding box center [767, 228] width 133 height 18
type input "2 Day Job"
click at [826, 188] on icon at bounding box center [831, 188] width 18 height 18
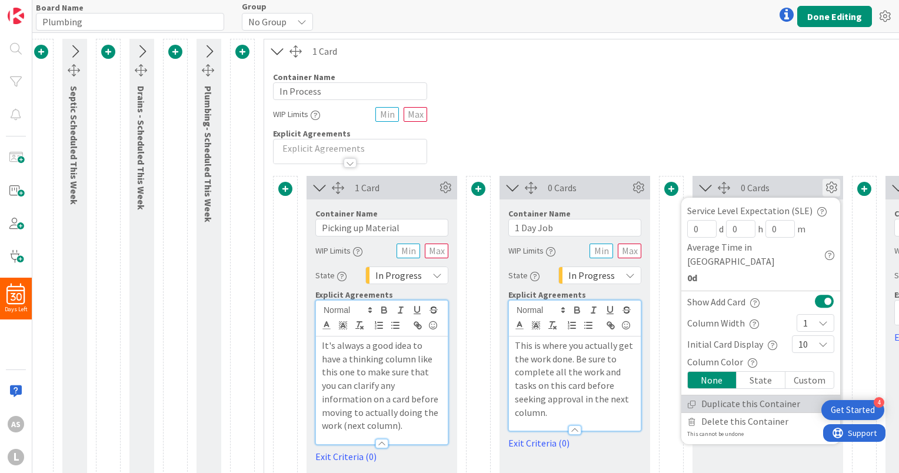
click at [718, 395] on link "Duplicate this Container" at bounding box center [760, 403] width 159 height 17
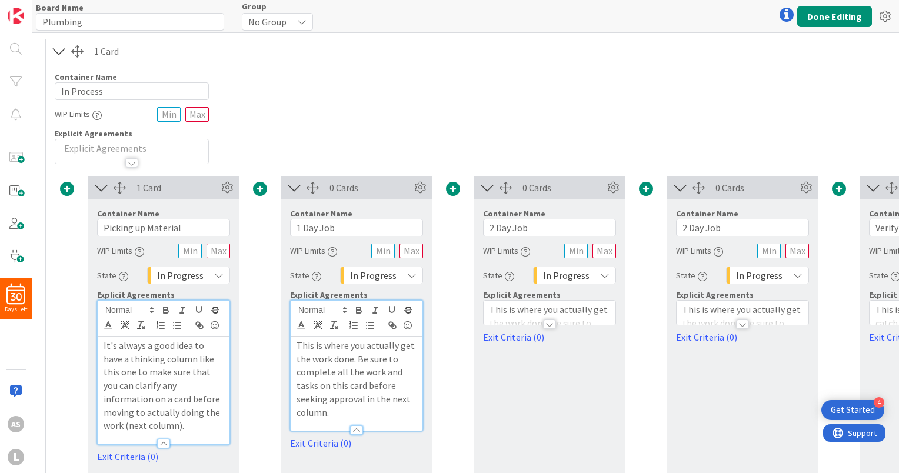
scroll to position [0, 520]
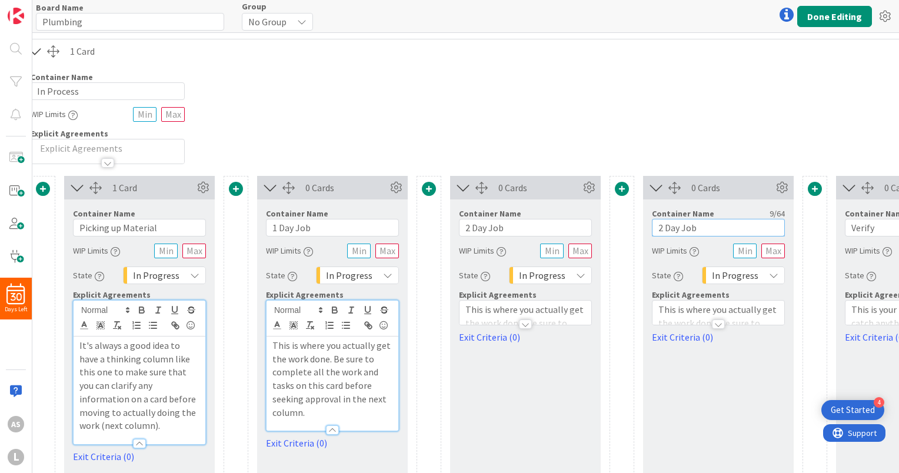
drag, startPoint x: 662, startPoint y: 229, endPoint x: 653, endPoint y: 229, distance: 8.2
click at [653, 229] on input "2 Day Job" at bounding box center [718, 228] width 133 height 18
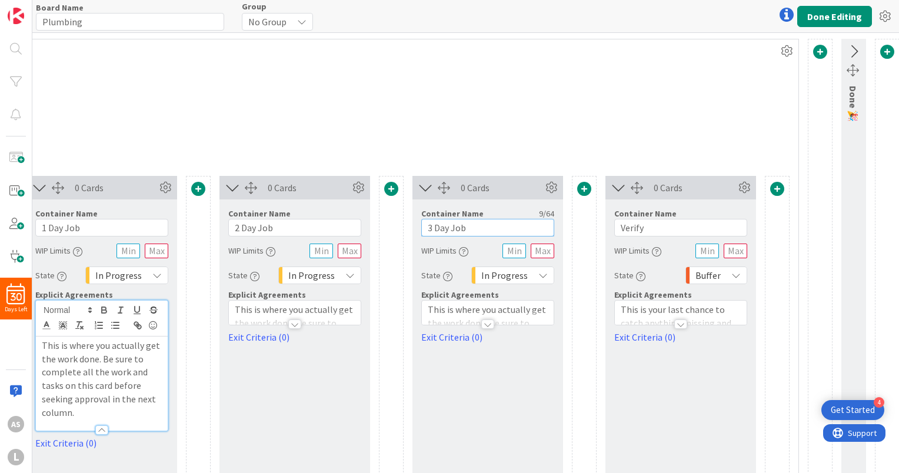
scroll to position [0, 765]
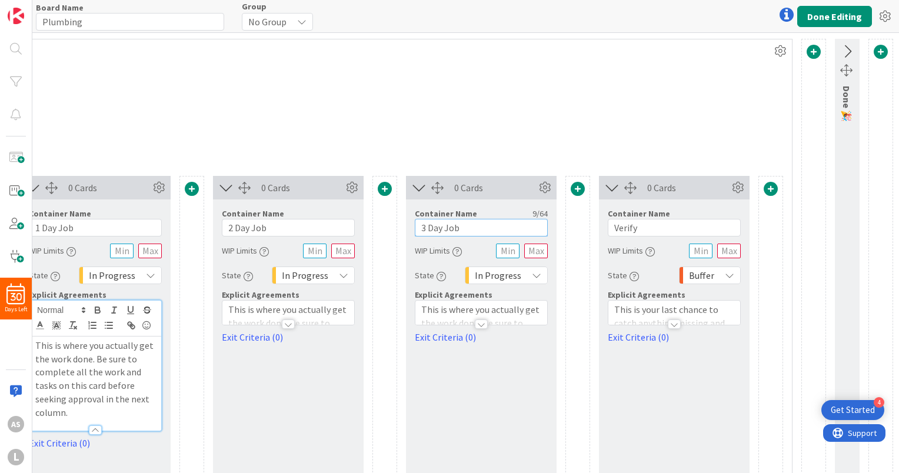
type input "3 Day Job"
click at [624, 228] on input "Verify" at bounding box center [673, 228] width 133 height 18
drag, startPoint x: 640, startPoint y: 227, endPoint x: 511, endPoint y: 226, distance: 128.8
click at [511, 226] on div "1 Card Service Level Expectation (SLE) 0 d 0 h 0 m Average Time in Column 57m S…" at bounding box center [288, 327] width 989 height 302
drag, startPoint x: 621, startPoint y: 227, endPoint x: 565, endPoint y: 224, distance: 56.5
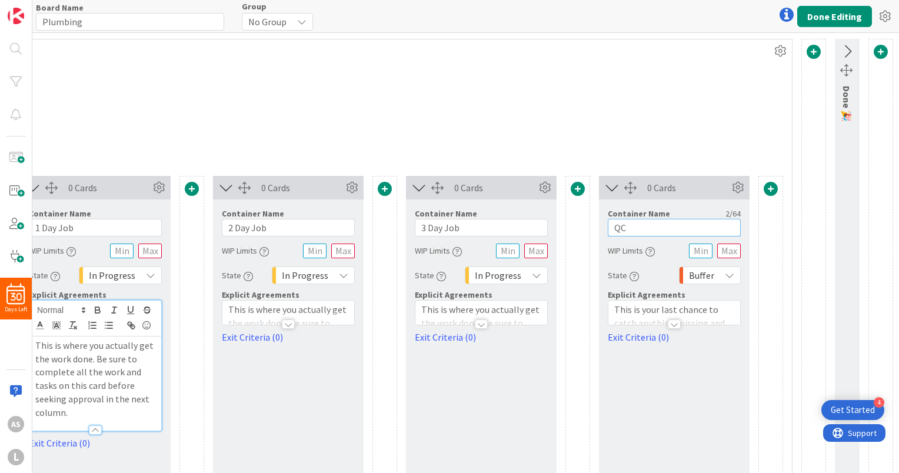
click at [565, 224] on div "1 Card Service Level Expectation (SLE) 0 d 0 h 0 m Average Time in Column 57m S…" at bounding box center [288, 327] width 989 height 302
type input "4+ Days"
click at [724, 270] on icon at bounding box center [728, 274] width 9 height 9
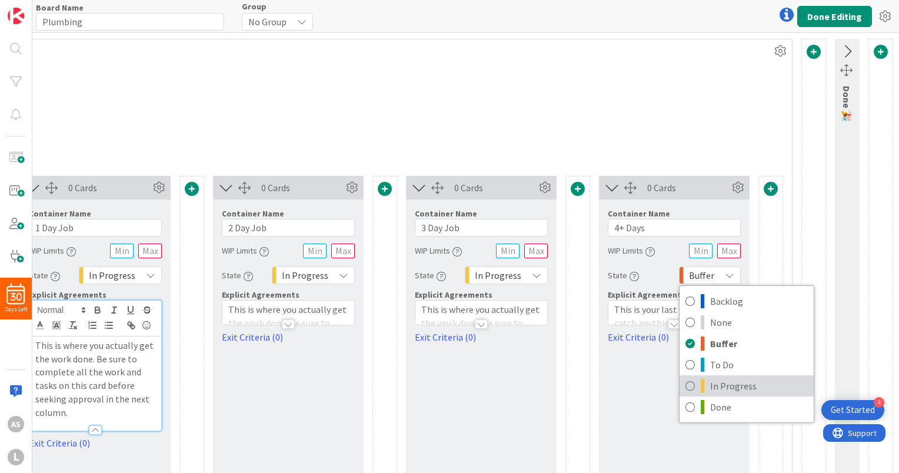
click at [719, 386] on span "In Progress" at bounding box center [759, 386] width 98 height 18
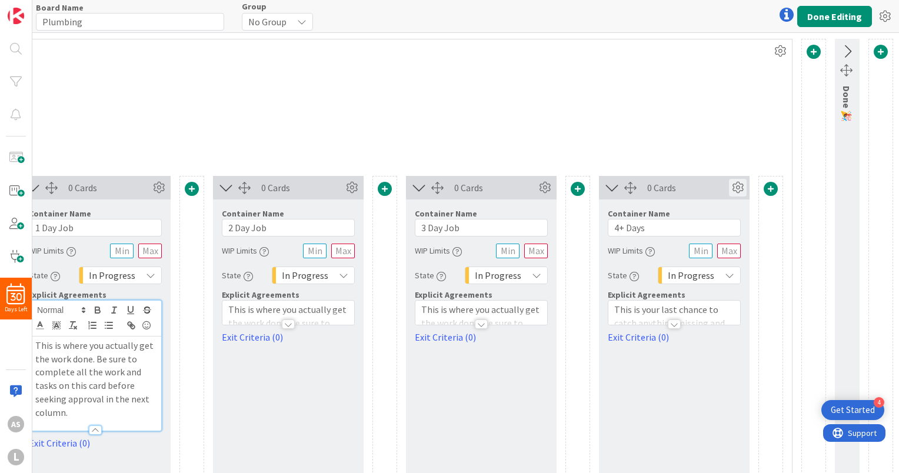
click at [729, 181] on icon at bounding box center [738, 188] width 18 height 18
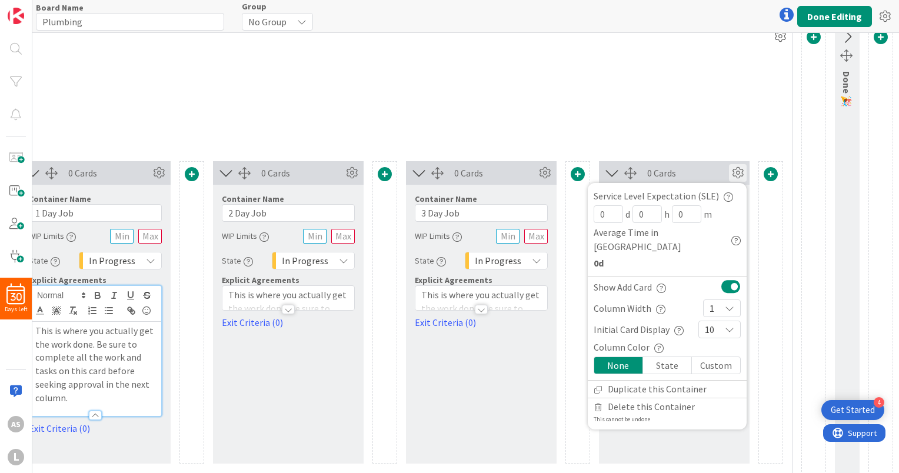
scroll to position [16, 765]
click at [536, 174] on icon at bounding box center [545, 171] width 18 height 18
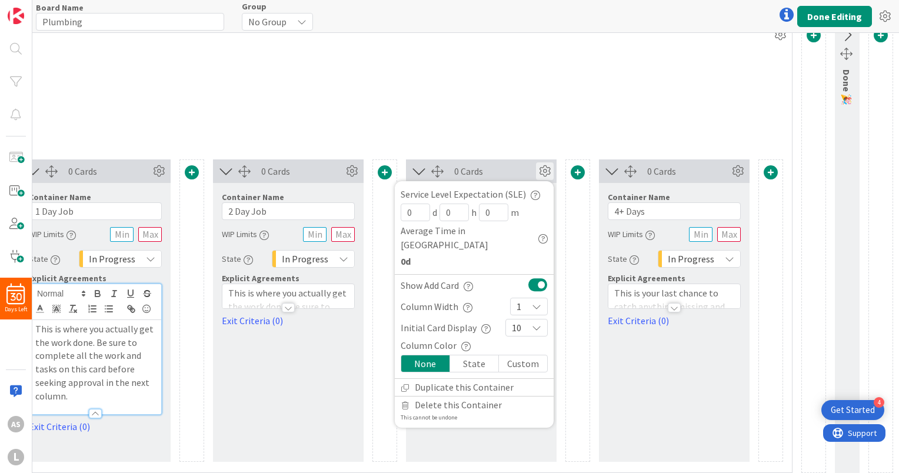
click at [710, 169] on div "0 Cards" at bounding box center [688, 171] width 82 height 14
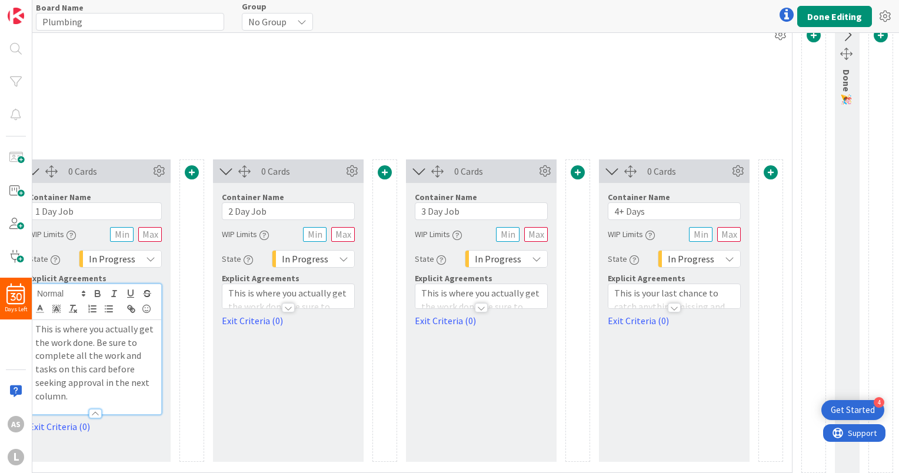
click at [573, 174] on span at bounding box center [577, 172] width 14 height 14
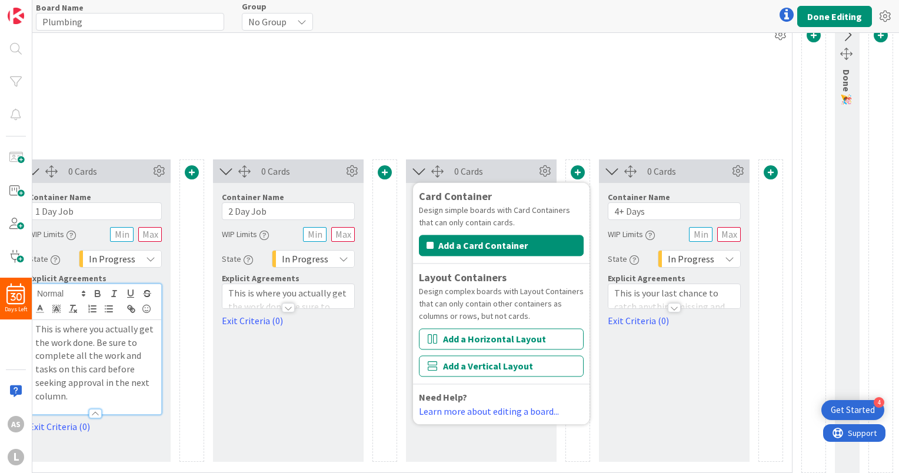
click at [451, 123] on div "Container Name 10 / 64 In Process WIP Limits Explicit Agreements" at bounding box center [288, 96] width 1007 height 101
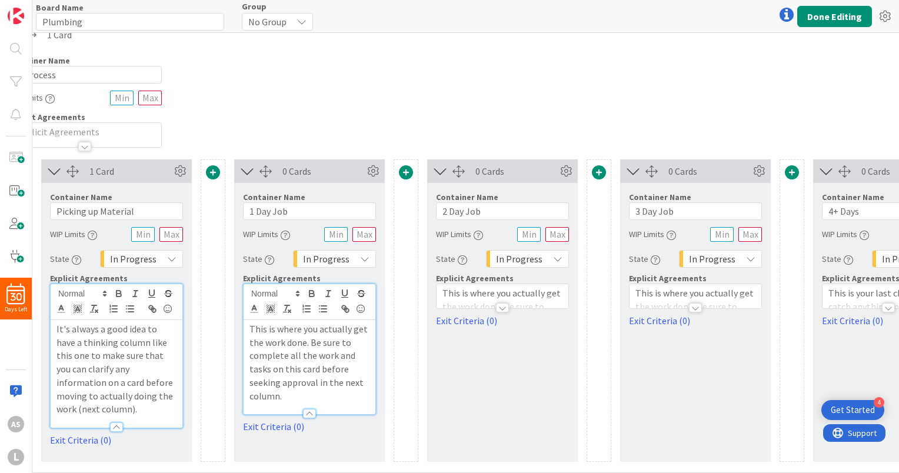
scroll to position [16, 491]
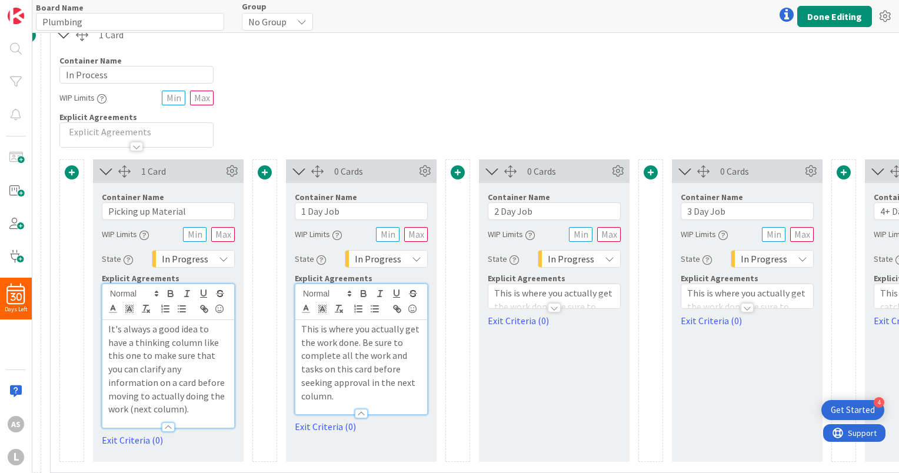
click at [454, 173] on span at bounding box center [457, 172] width 14 height 14
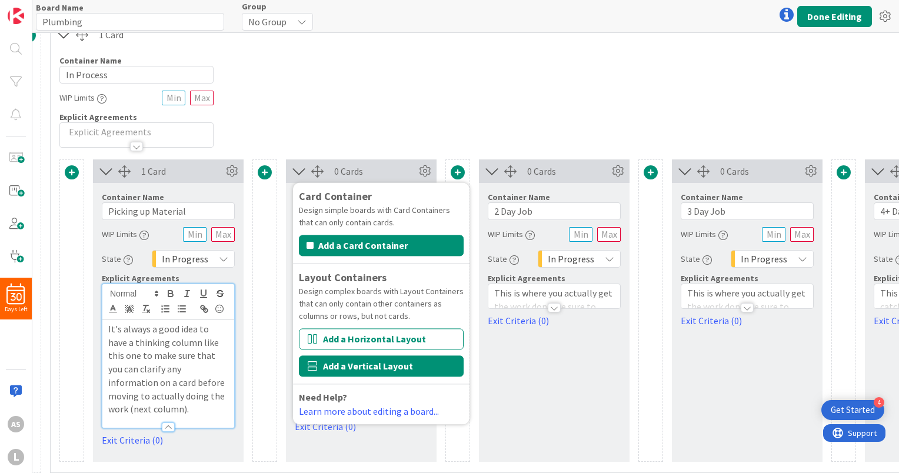
click at [396, 365] on button "Add a Vertical Layout" at bounding box center [381, 365] width 165 height 21
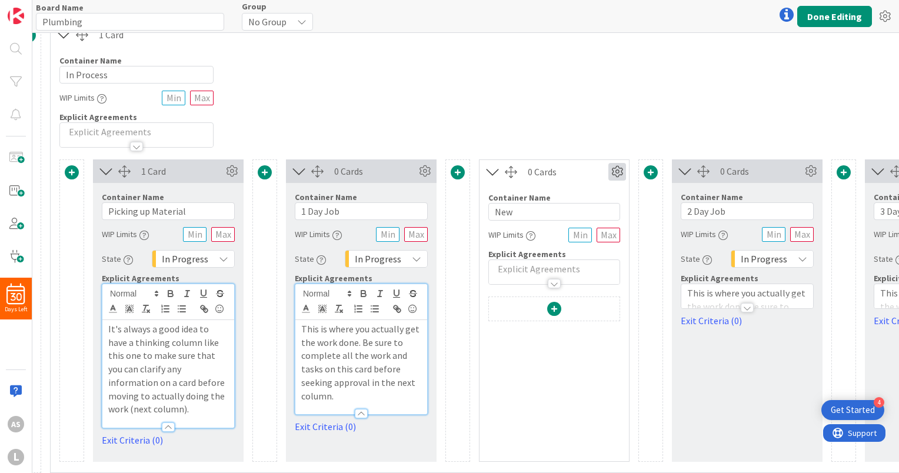
click at [621, 169] on icon at bounding box center [617, 172] width 18 height 18
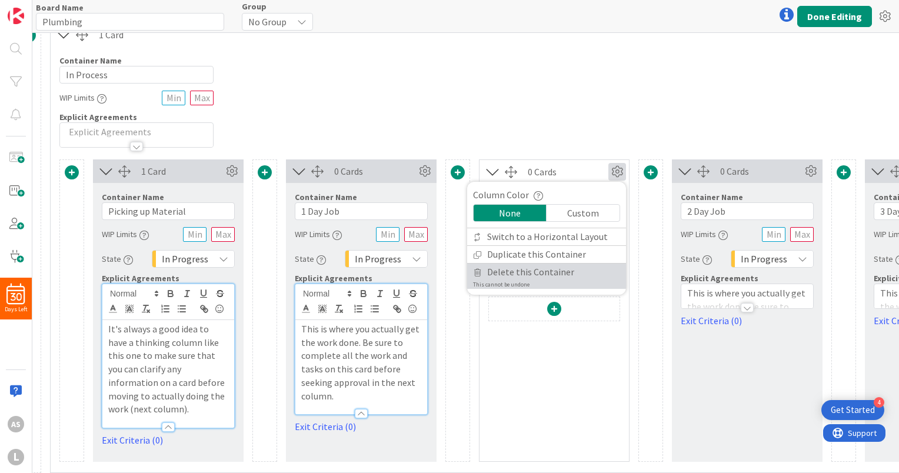
click at [547, 272] on span "Delete this Container" at bounding box center [530, 271] width 87 height 17
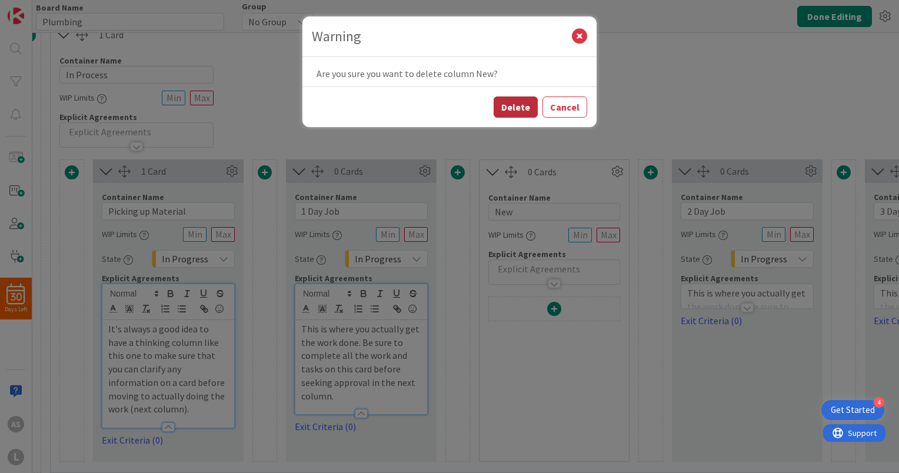
click at [530, 109] on button "Delete" at bounding box center [515, 106] width 44 height 21
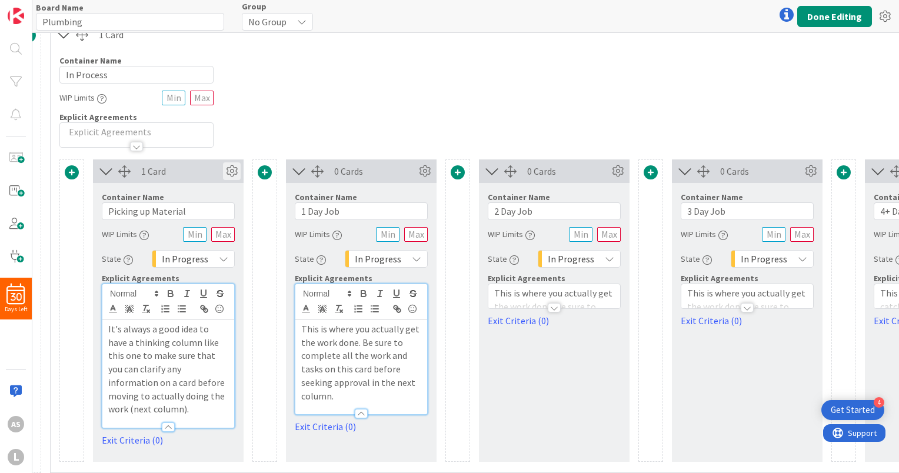
click at [232, 170] on icon at bounding box center [232, 171] width 18 height 18
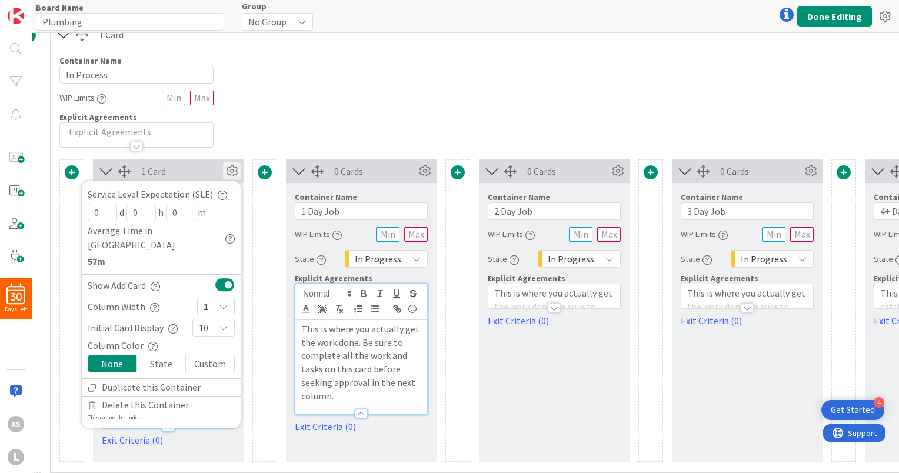
click at [265, 213] on div at bounding box center [264, 310] width 25 height 302
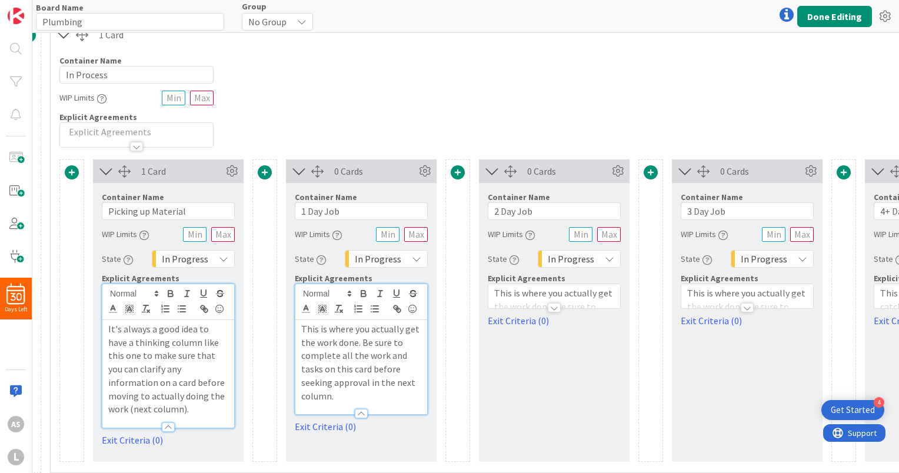
click at [107, 169] on icon at bounding box center [105, 170] width 19 height 15
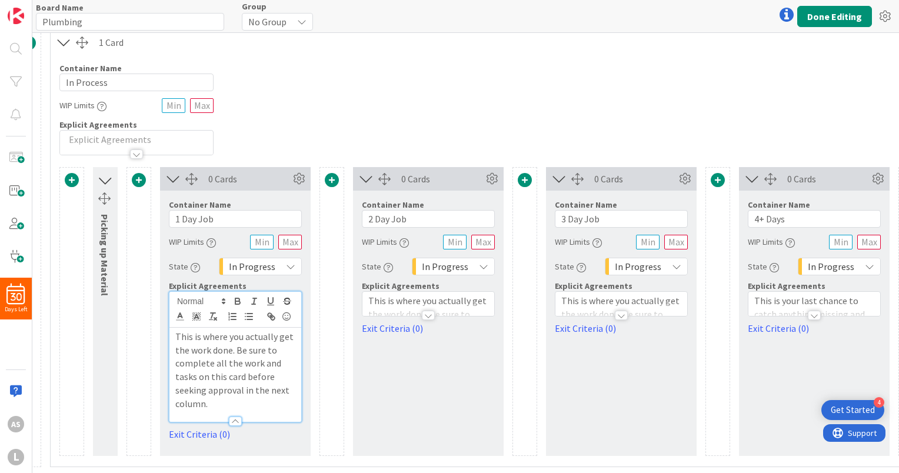
click at [172, 174] on icon at bounding box center [172, 178] width 19 height 15
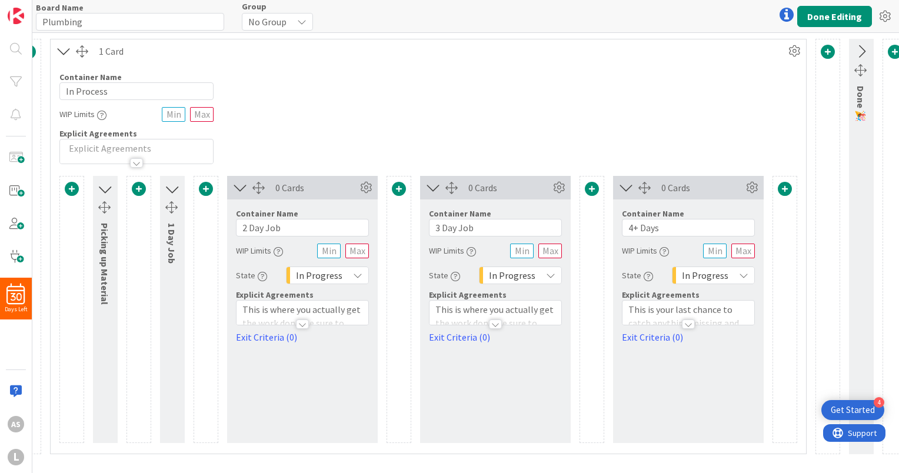
scroll to position [0, 491]
click at [238, 189] on icon at bounding box center [240, 187] width 19 height 15
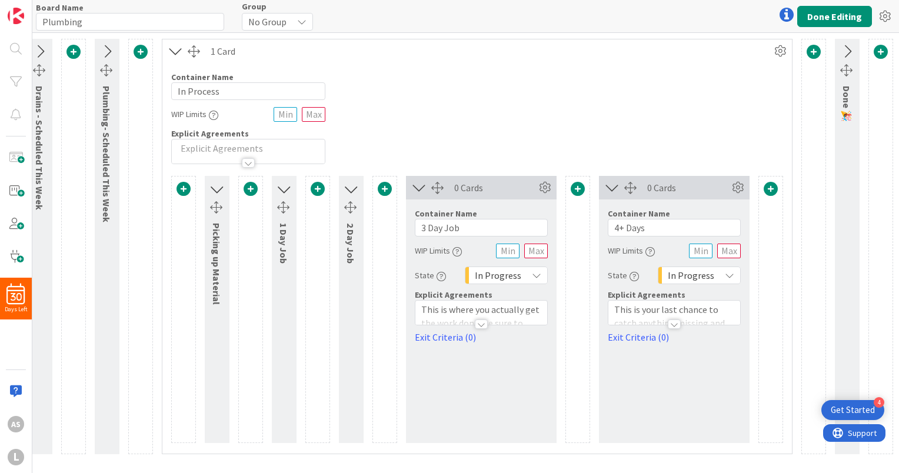
scroll to position [0, 379]
click at [419, 188] on icon at bounding box center [419, 187] width 19 height 15
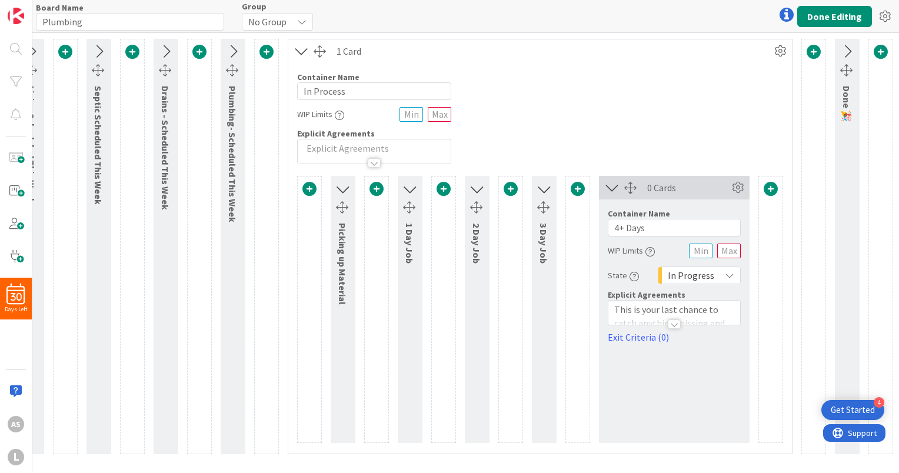
click at [611, 188] on icon at bounding box center [611, 187] width 19 height 15
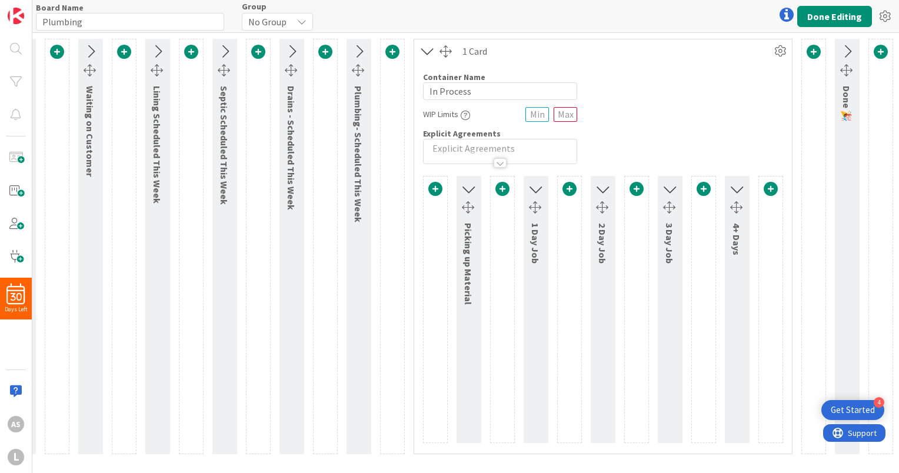
scroll to position [0, 127]
click at [770, 189] on span at bounding box center [771, 189] width 14 height 14
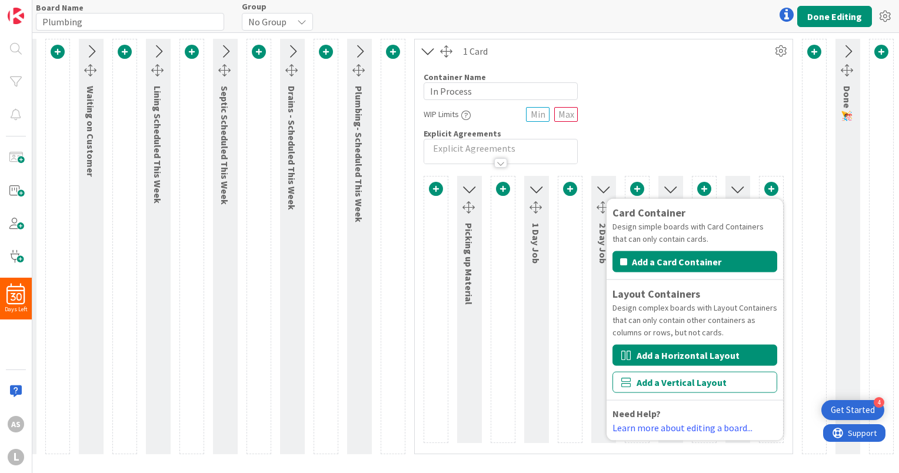
click at [717, 357] on button "Add a Horizontal Layout" at bounding box center [694, 355] width 165 height 21
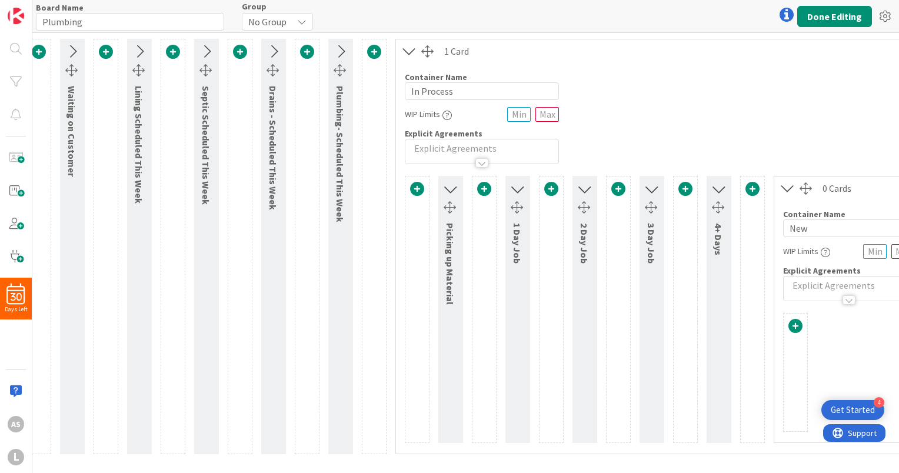
scroll to position [0, 275]
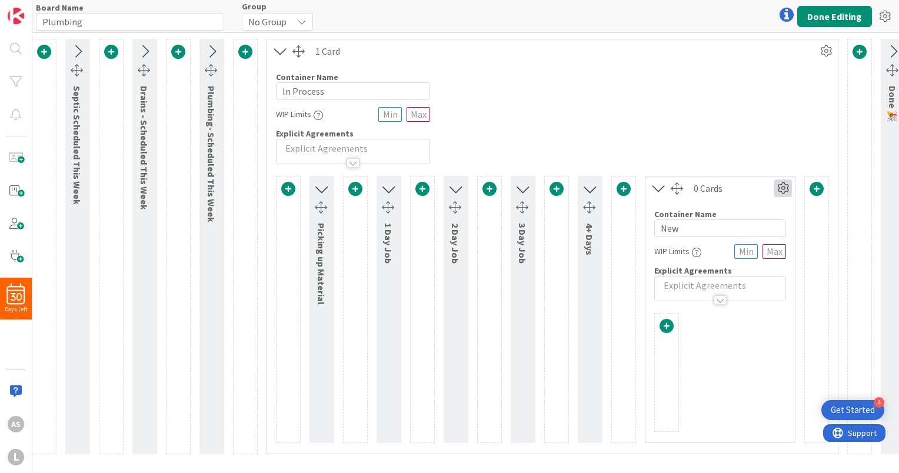
click at [784, 189] on icon at bounding box center [783, 188] width 18 height 18
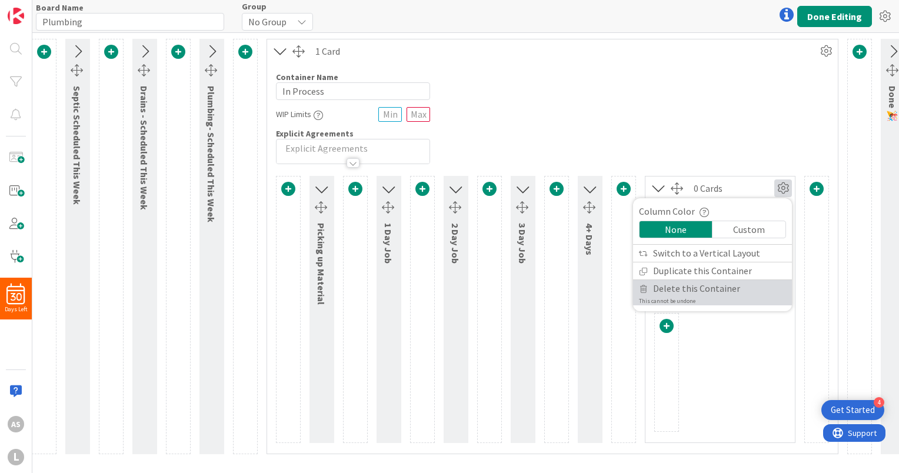
click at [708, 286] on span "Delete this Container" at bounding box center [696, 288] width 87 height 17
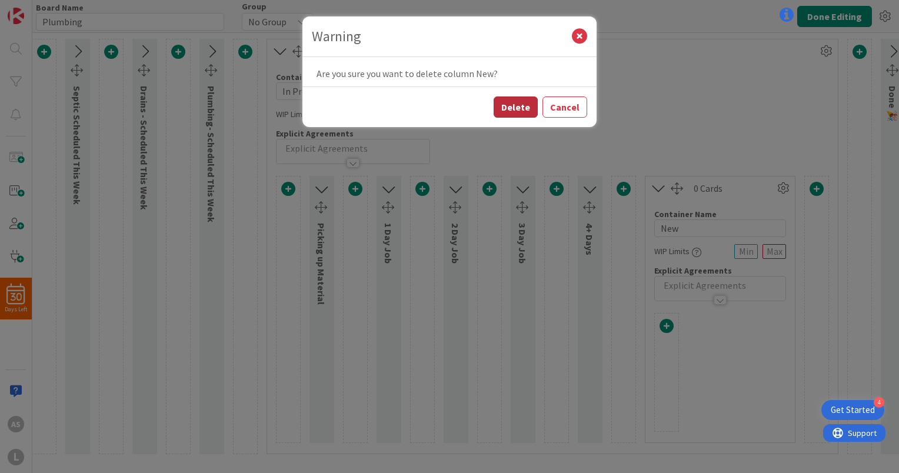
click at [525, 105] on button "Delete" at bounding box center [515, 106] width 44 height 21
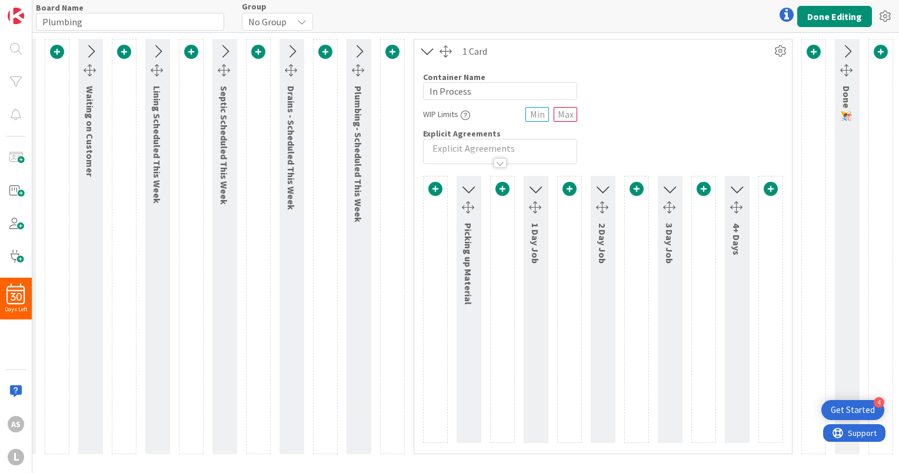
scroll to position [0, 127]
click at [740, 192] on icon at bounding box center [736, 188] width 15 height 19
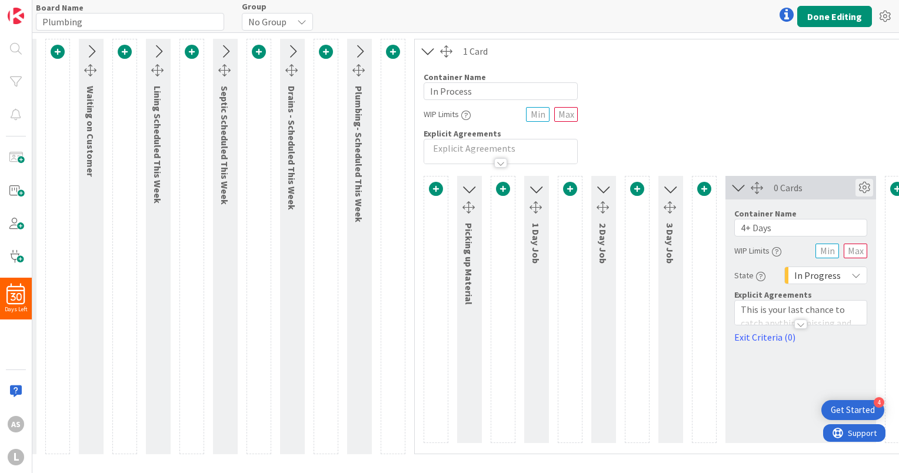
click at [859, 187] on icon at bounding box center [864, 188] width 18 height 18
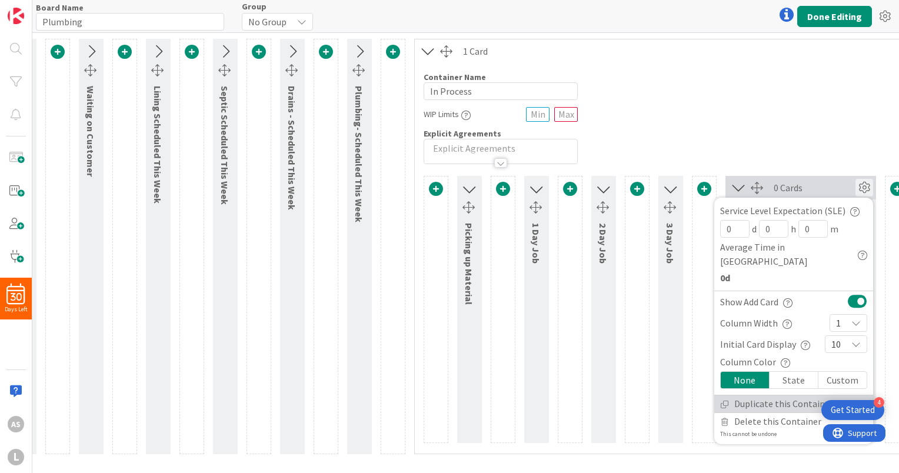
click at [782, 395] on link "Duplicate this Container" at bounding box center [793, 403] width 159 height 17
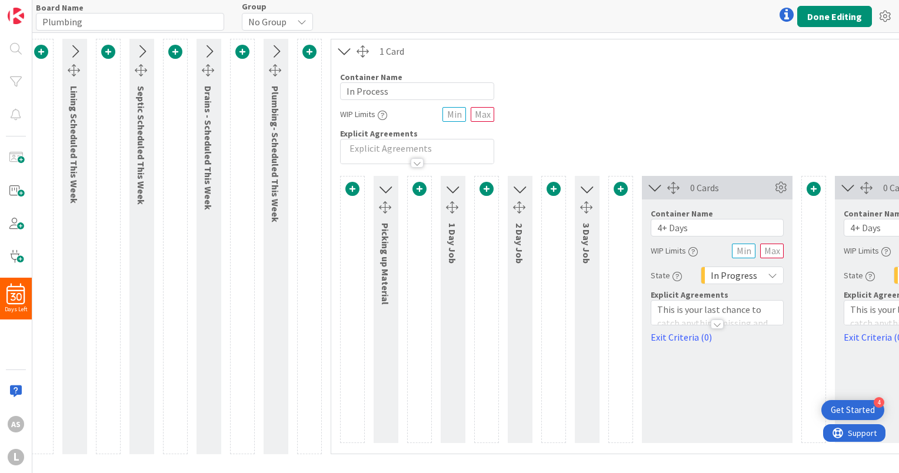
scroll to position [0, 398]
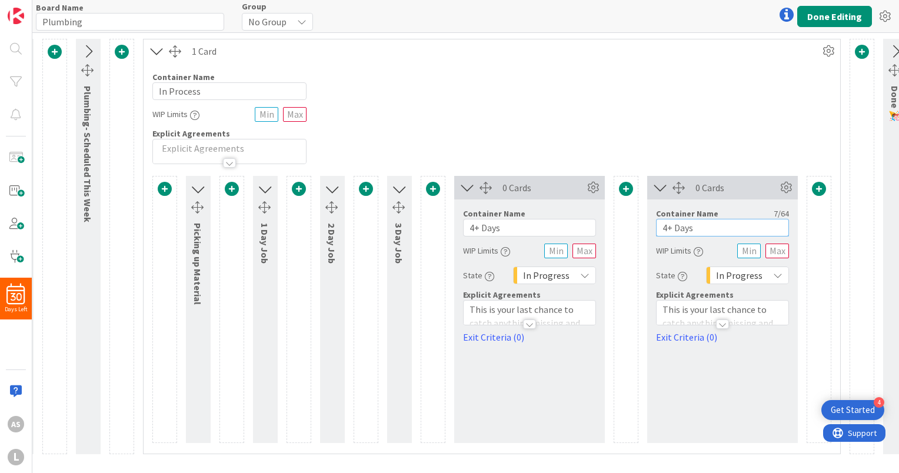
drag, startPoint x: 718, startPoint y: 228, endPoint x: 620, endPoint y: 221, distance: 97.9
click at [620, 221] on div "Picking up Material 1 Day Job Card Container Design simple boards with Card Con…" at bounding box center [491, 309] width 679 height 267
type input "Jobs with Drywall"
click at [661, 186] on icon at bounding box center [659, 187] width 19 height 15
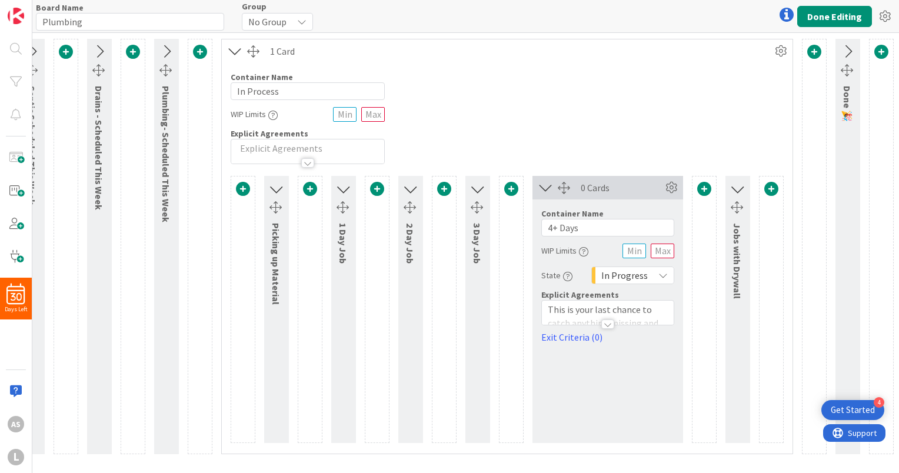
click at [542, 185] on icon at bounding box center [545, 187] width 19 height 15
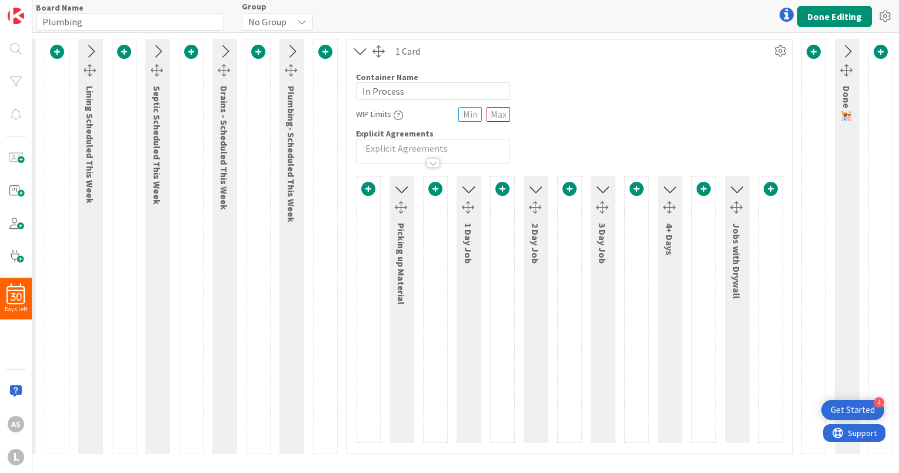
scroll to position [0, 194]
click at [848, 51] on icon at bounding box center [846, 51] width 19 height 15
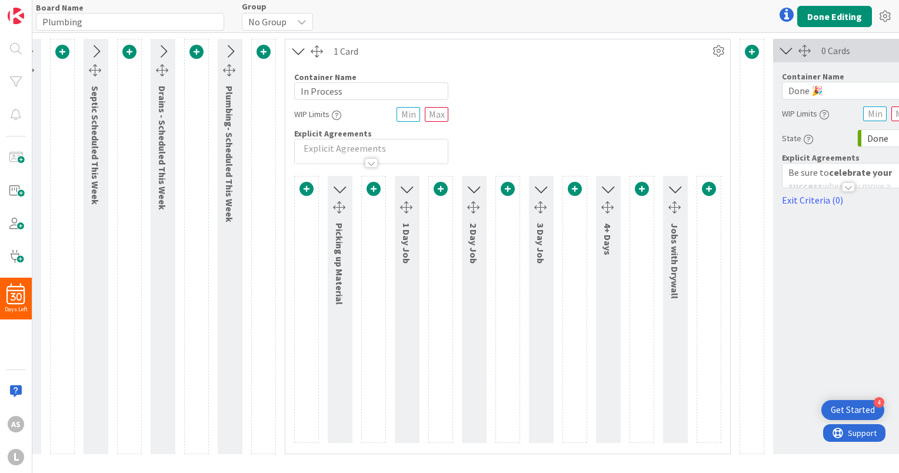
scroll to position [0, 320]
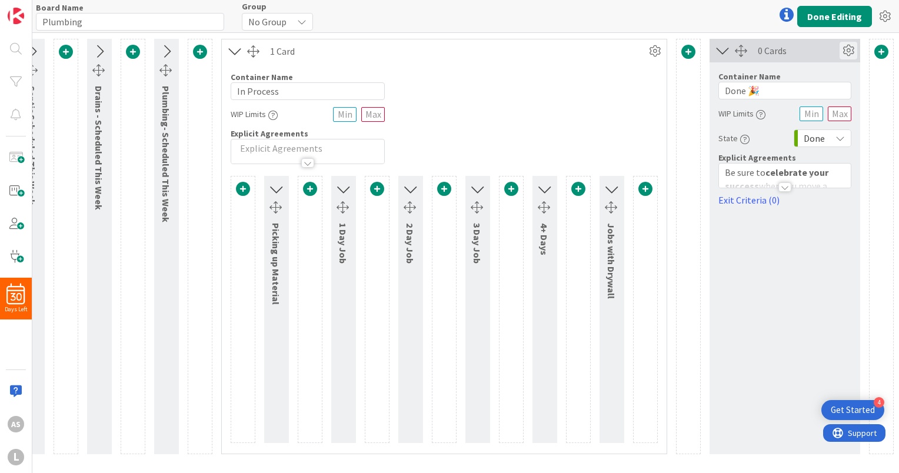
click at [849, 48] on icon at bounding box center [848, 51] width 18 height 18
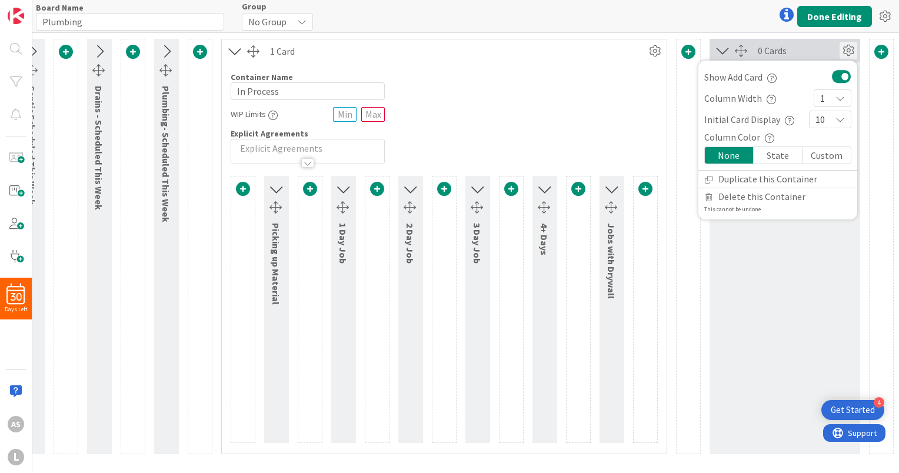
click at [849, 48] on icon at bounding box center [848, 51] width 18 height 18
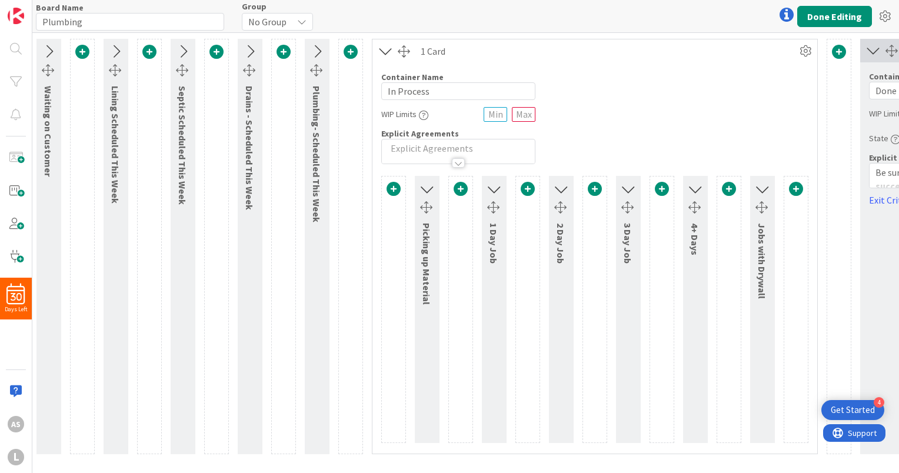
scroll to position [0, 167]
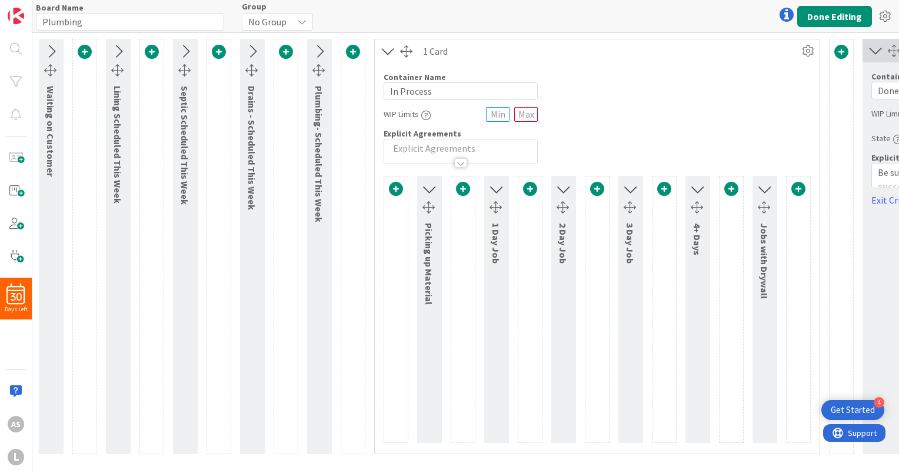
click at [322, 47] on icon at bounding box center [318, 51] width 19 height 15
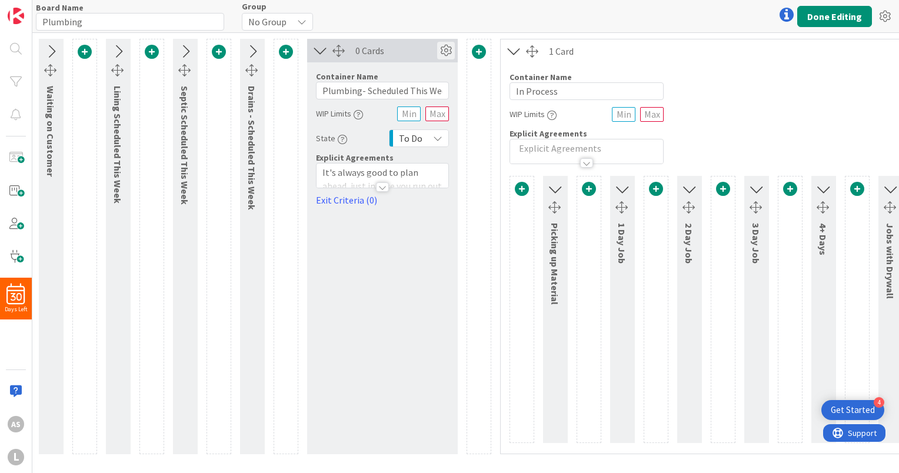
click at [441, 52] on icon at bounding box center [446, 51] width 18 height 18
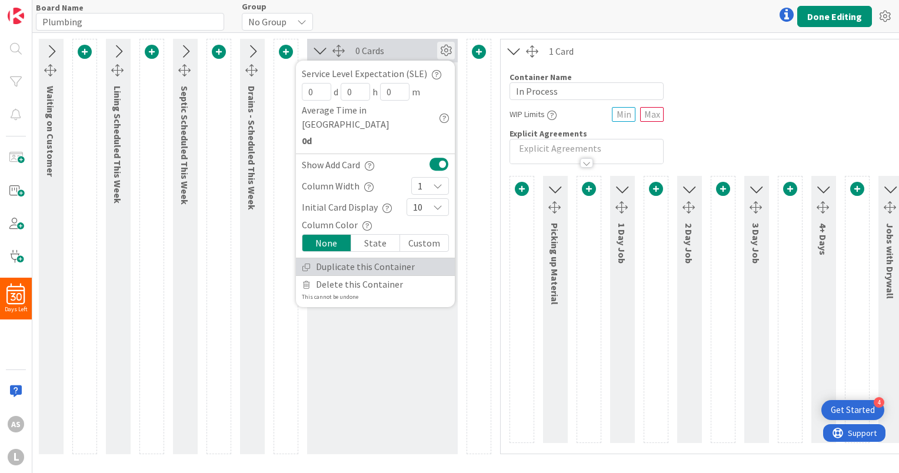
click at [368, 258] on link "Duplicate this Container" at bounding box center [375, 266] width 159 height 17
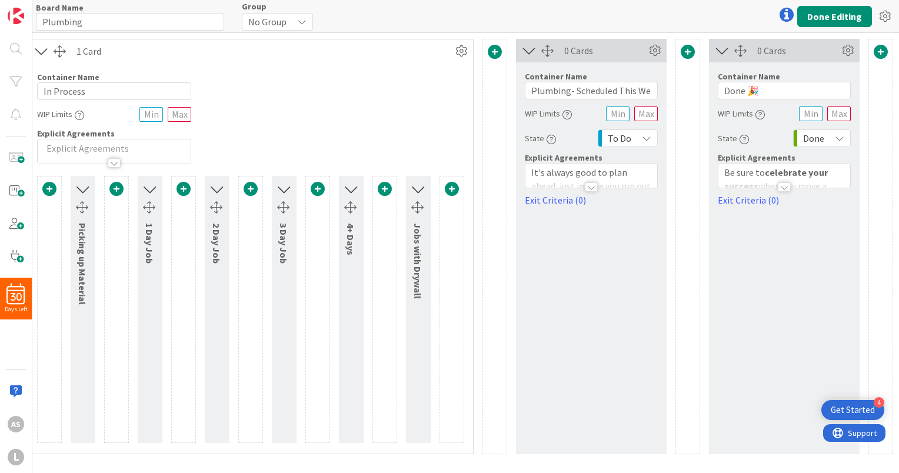
scroll to position [0, 639]
click at [570, 91] on input "Plumbing- Scheduled This Week" at bounding box center [591, 91] width 133 height 18
click at [598, 90] on input "Plumbing- Scheduled This Week" at bounding box center [591, 91] width 133 height 18
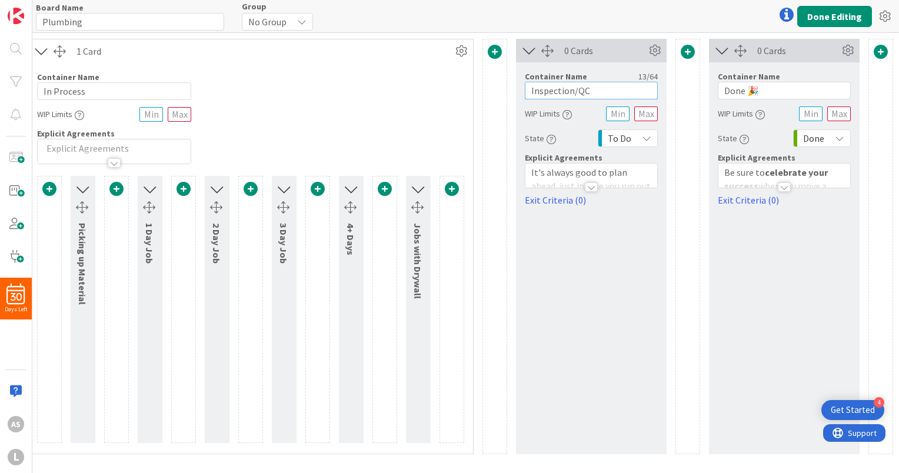
type input "Inspection/QC"
click at [592, 188] on div at bounding box center [591, 186] width 13 height 9
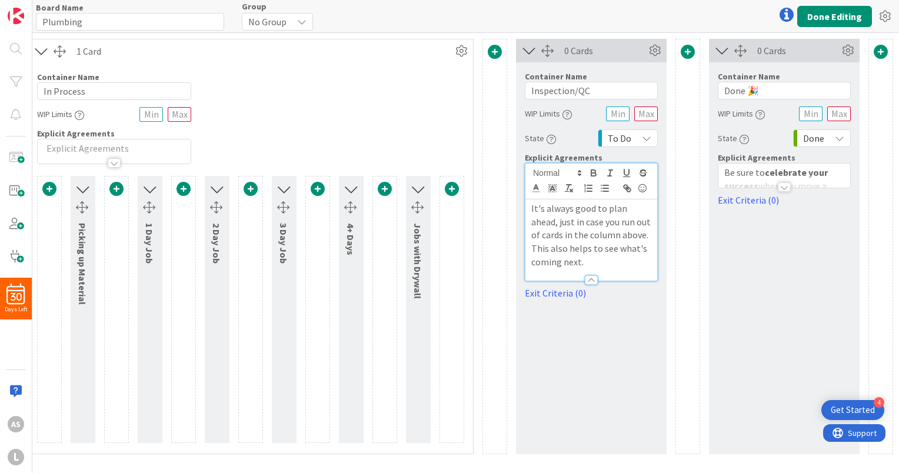
click at [652, 141] on div "To Do" at bounding box center [627, 138] width 60 height 18
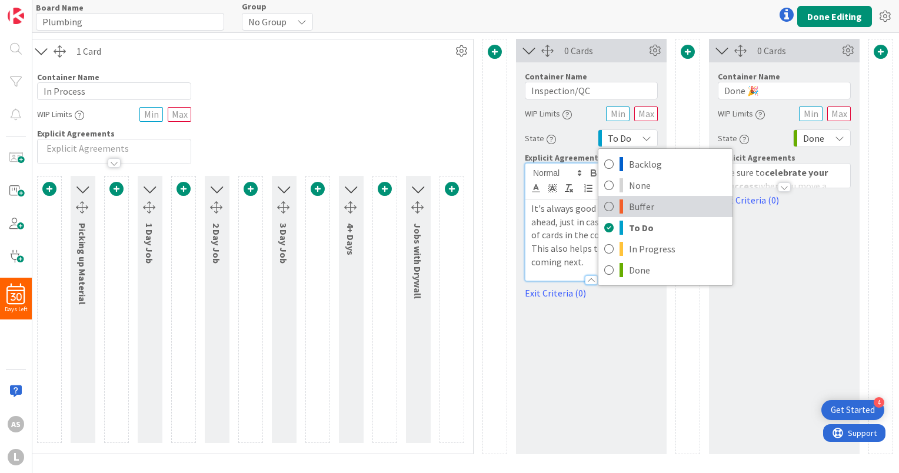
click at [640, 203] on span "Buffer" at bounding box center [678, 207] width 98 height 18
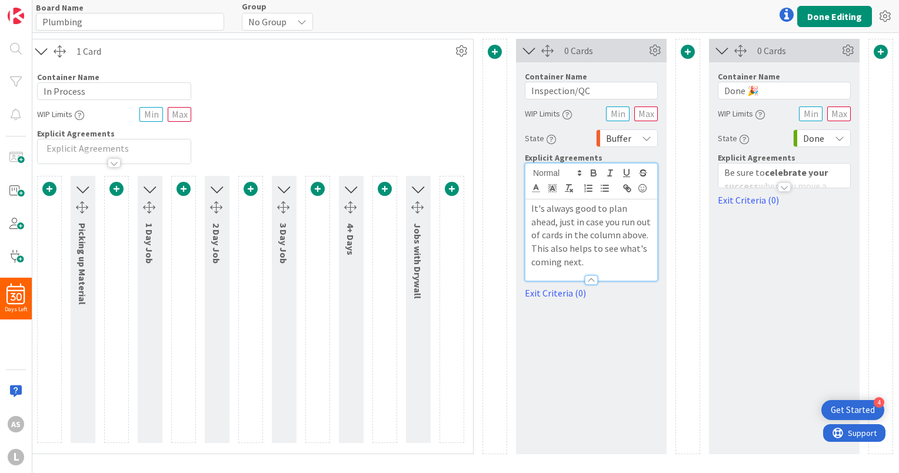
click at [546, 139] on icon "button" at bounding box center [550, 139] width 9 height 9
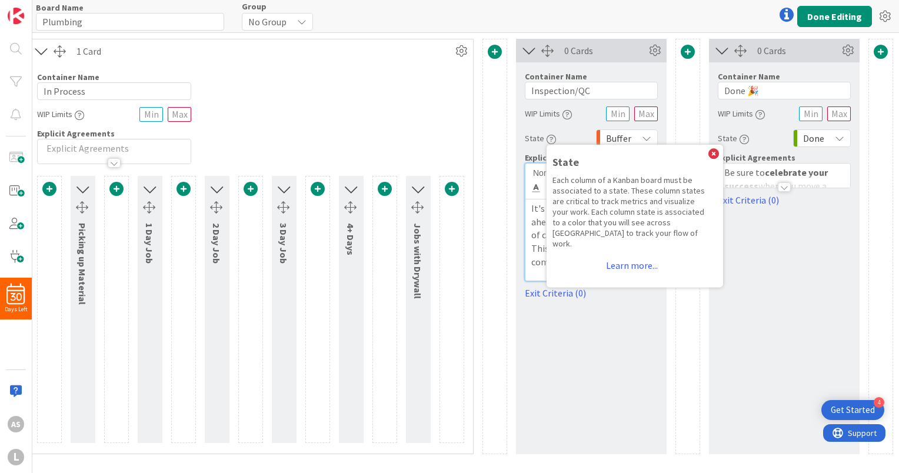
click at [547, 139] on icon "button" at bounding box center [550, 139] width 9 height 9
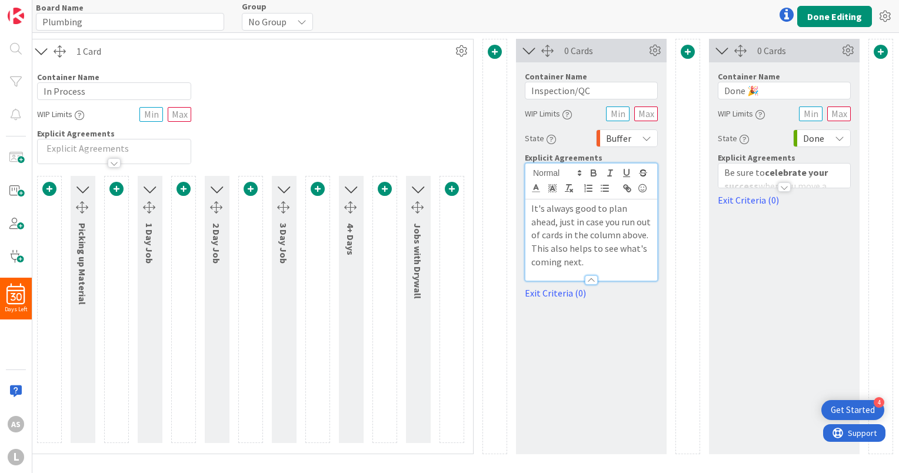
click at [637, 139] on div "Buffer" at bounding box center [627, 138] width 62 height 18
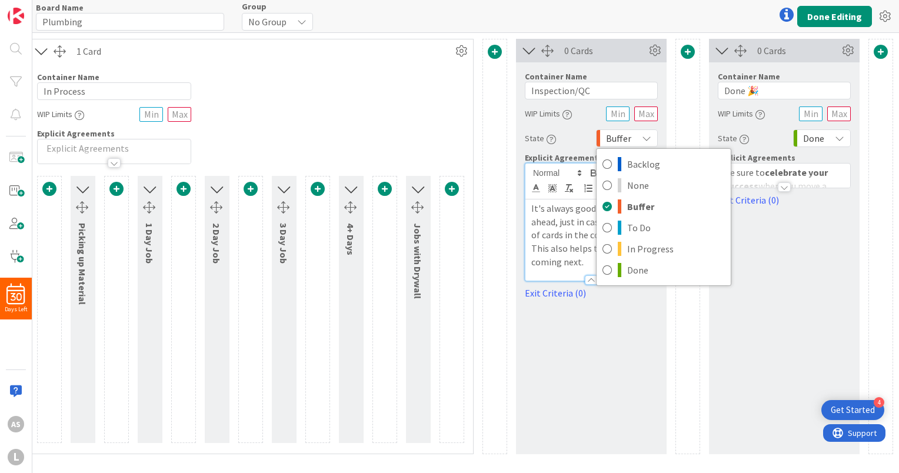
click at [637, 139] on div "Buffer" at bounding box center [627, 138] width 62 height 18
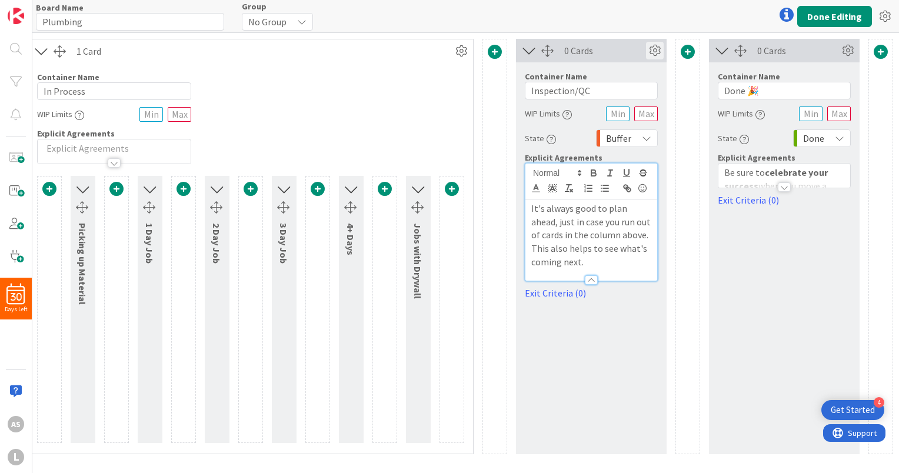
click at [652, 54] on icon at bounding box center [655, 51] width 18 height 18
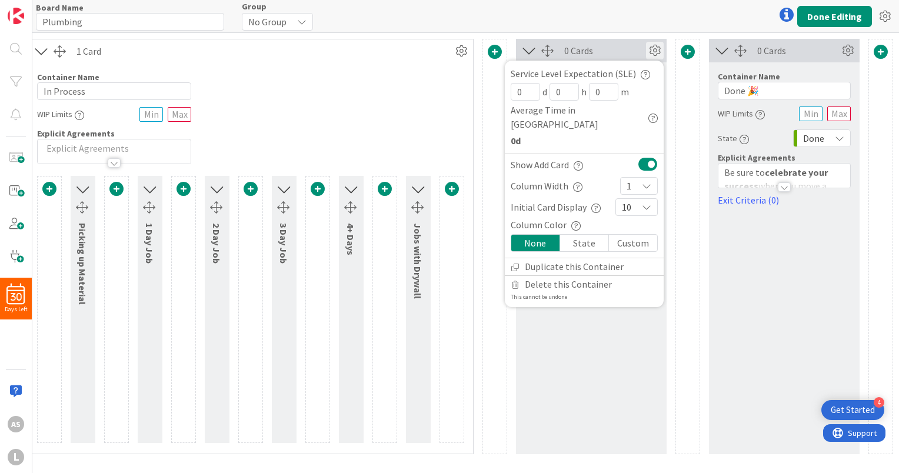
click at [652, 51] on icon at bounding box center [655, 51] width 18 height 18
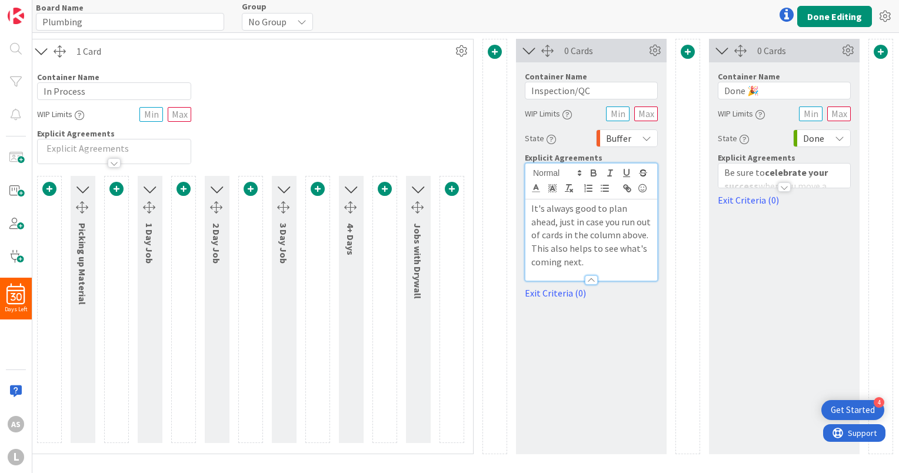
click at [529, 51] on icon at bounding box center [528, 50] width 19 height 15
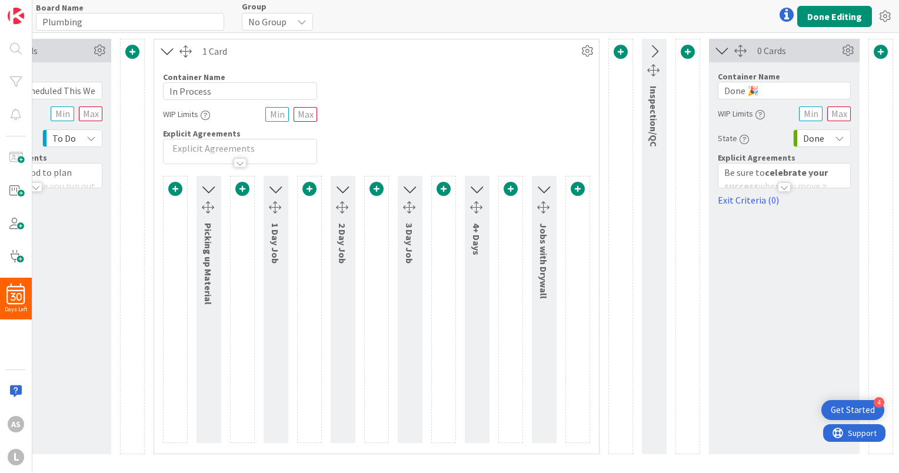
scroll to position [0, 513]
click at [720, 54] on icon at bounding box center [722, 50] width 19 height 15
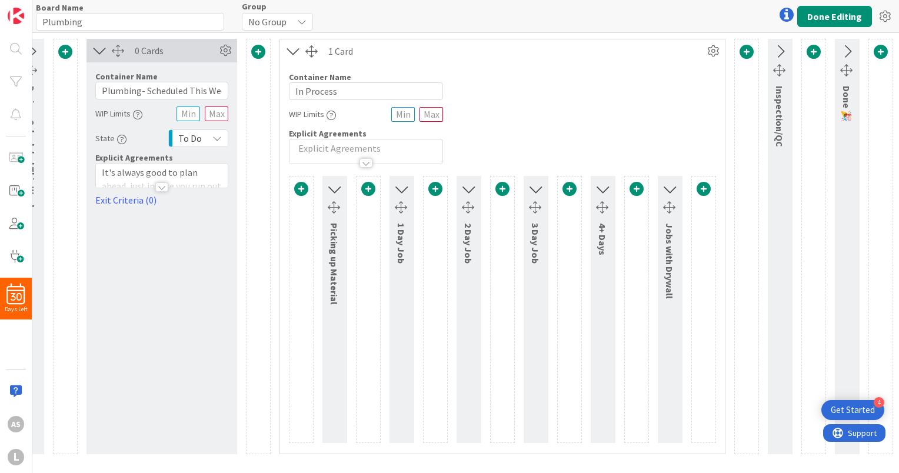
scroll to position [0, 388]
click at [852, 16] on button "Done Editing" at bounding box center [834, 16] width 75 height 21
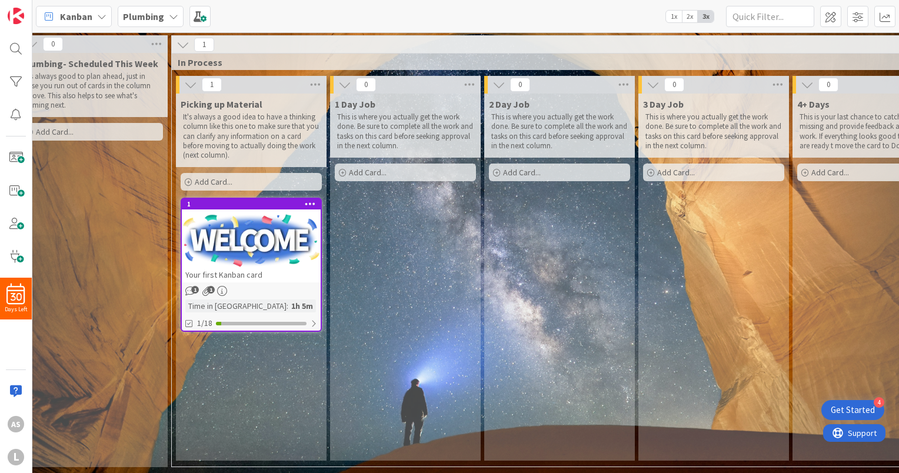
scroll to position [0, 867]
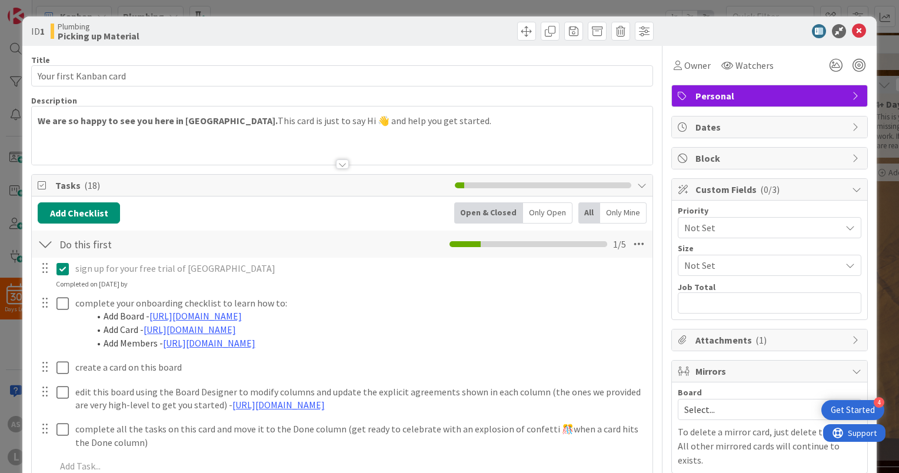
drag, startPoint x: 288, startPoint y: 207, endPoint x: 850, endPoint y: 33, distance: 588.5
click at [851, 33] on icon at bounding box center [858, 31] width 14 height 14
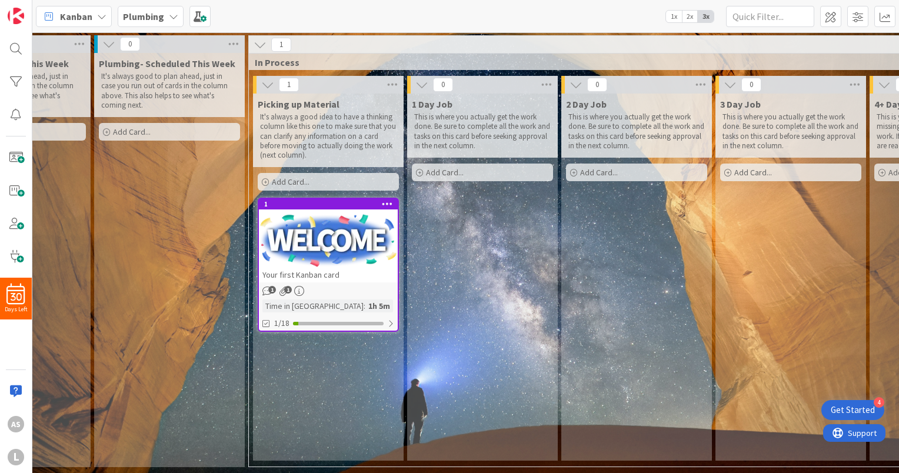
click at [282, 289] on icon "1" at bounding box center [283, 291] width 10 height 10
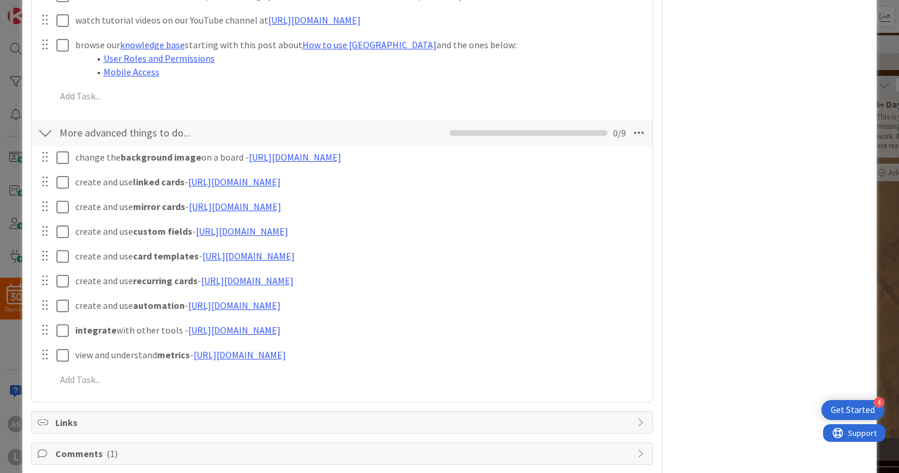
scroll to position [588, 0]
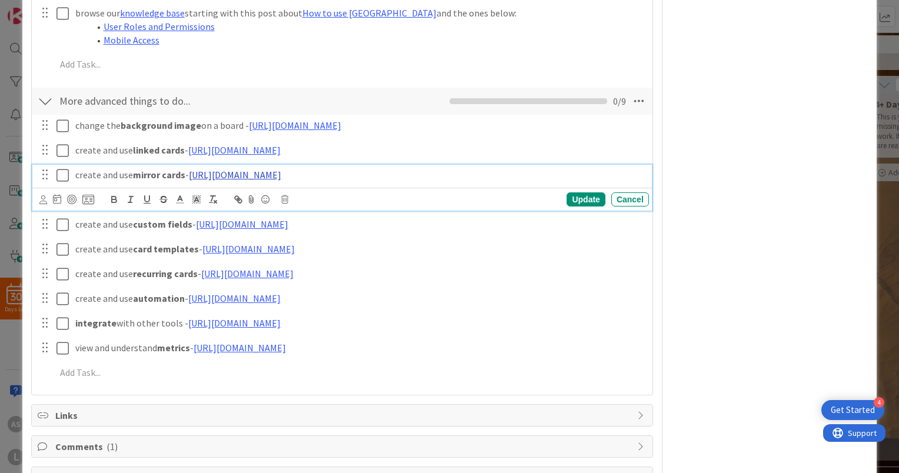
click at [231, 178] on link "https://kanbanzone.com/product/mirror-cards/" at bounding box center [235, 175] width 92 height 12
click at [237, 176] on link "https://kanbanzone.com/product/mirror-cards/" at bounding box center [235, 175] width 92 height 12
click at [281, 172] on link "https://kanbanzone.com/product/mirror-cards/" at bounding box center [235, 175] width 92 height 12
click at [276, 201] on link "https://kanbanzone.com/product/mirror-cards" at bounding box center [255, 196] width 81 height 15
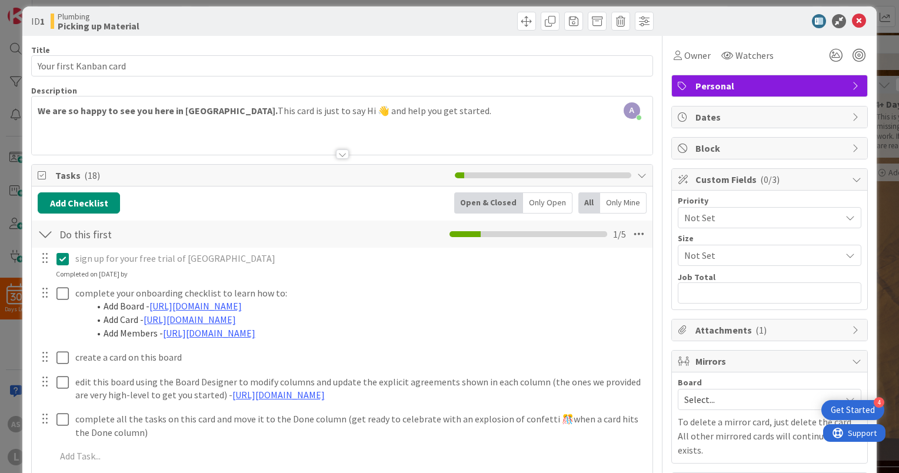
scroll to position [0, 0]
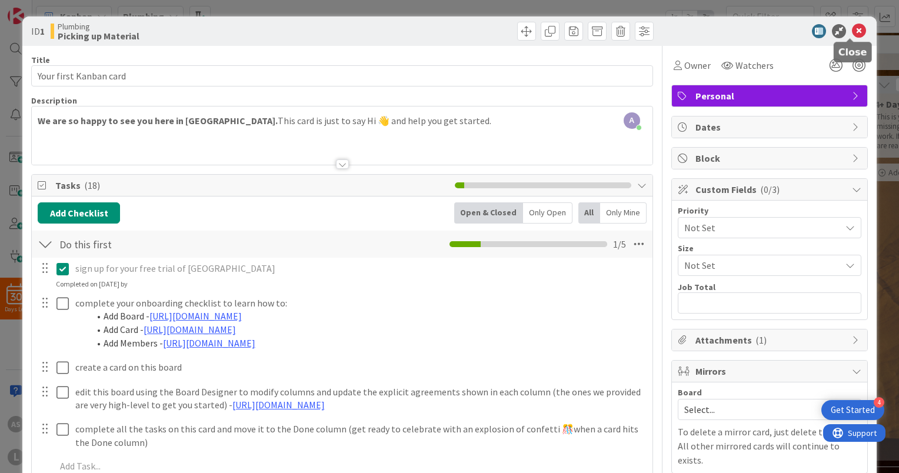
click at [851, 28] on icon at bounding box center [858, 31] width 14 height 14
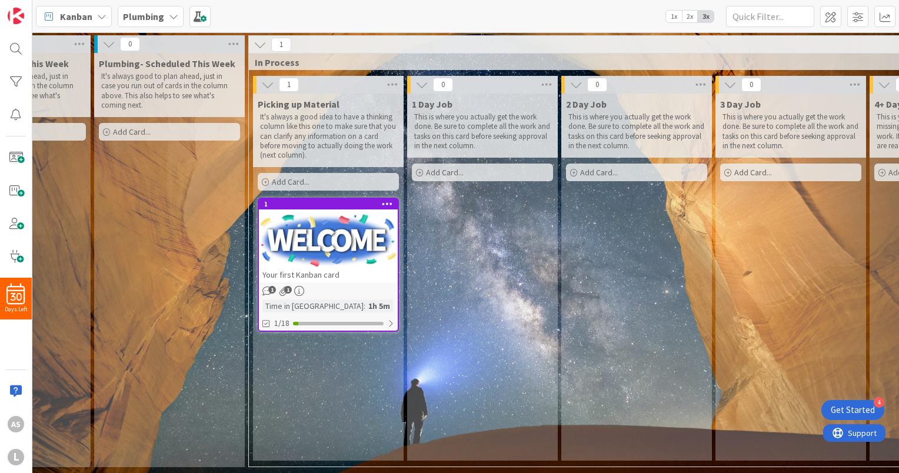
click at [385, 203] on icon at bounding box center [387, 203] width 11 height 8
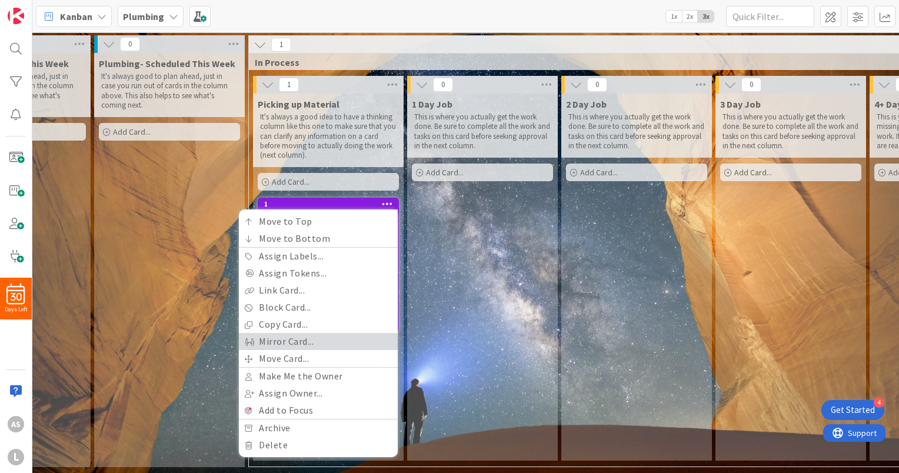
click at [335, 339] on link "Mirror Card..." at bounding box center [318, 341] width 159 height 17
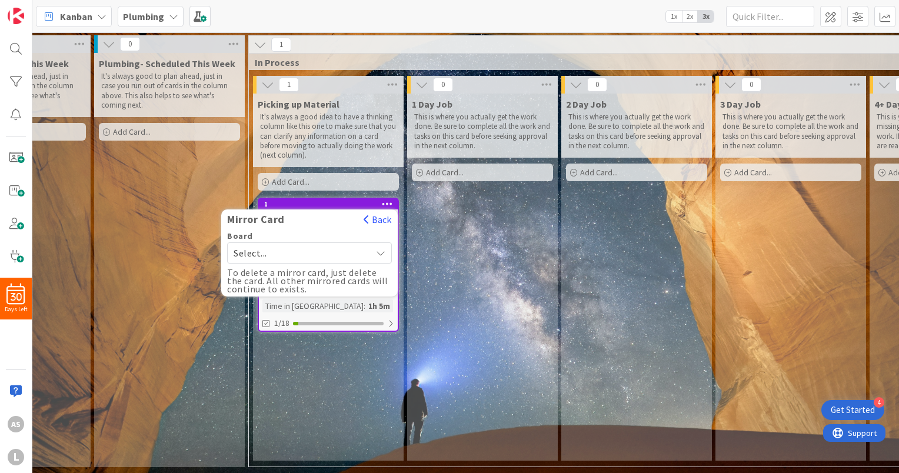
click at [316, 252] on span "Select..." at bounding box center [299, 253] width 132 height 16
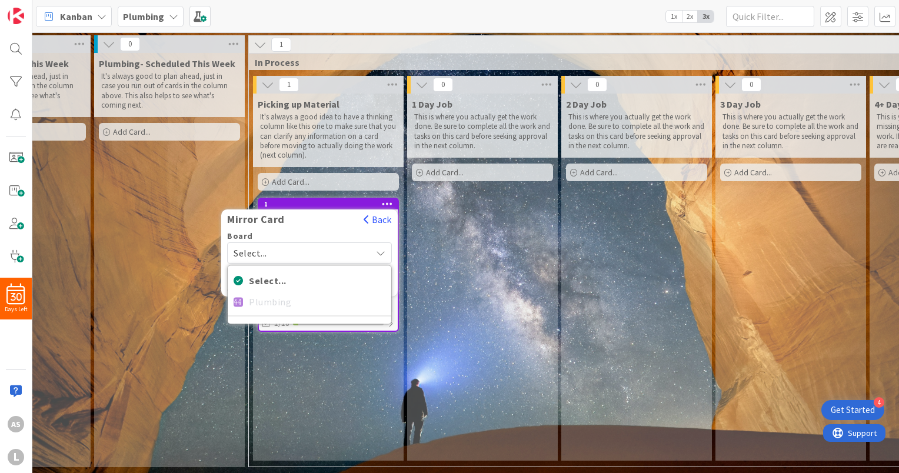
click at [278, 302] on div "Select... Plumbing" at bounding box center [309, 294] width 165 height 59
click at [377, 253] on icon at bounding box center [381, 252] width 10 height 9
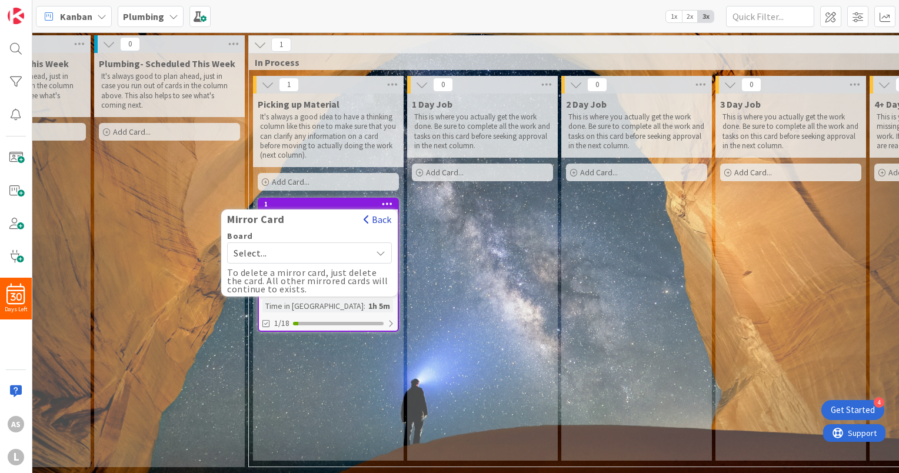
click at [376, 219] on button "Back" at bounding box center [377, 219] width 29 height 13
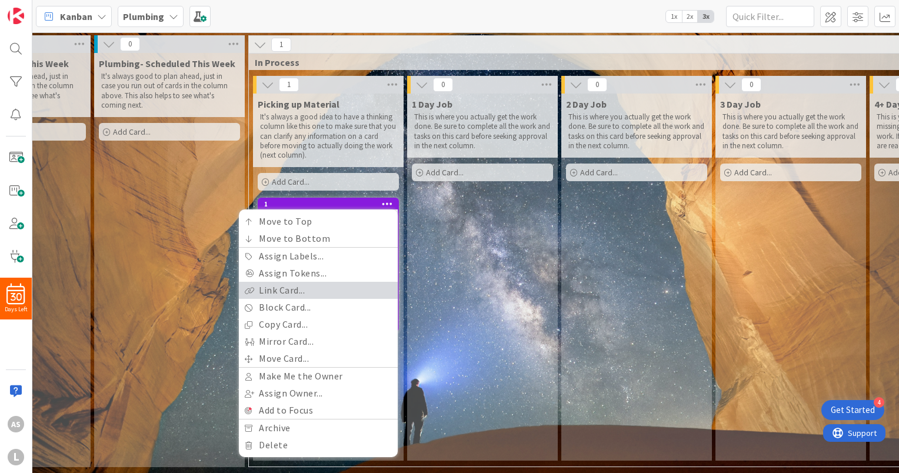
click at [362, 282] on link "Link Card..." at bounding box center [318, 290] width 159 height 17
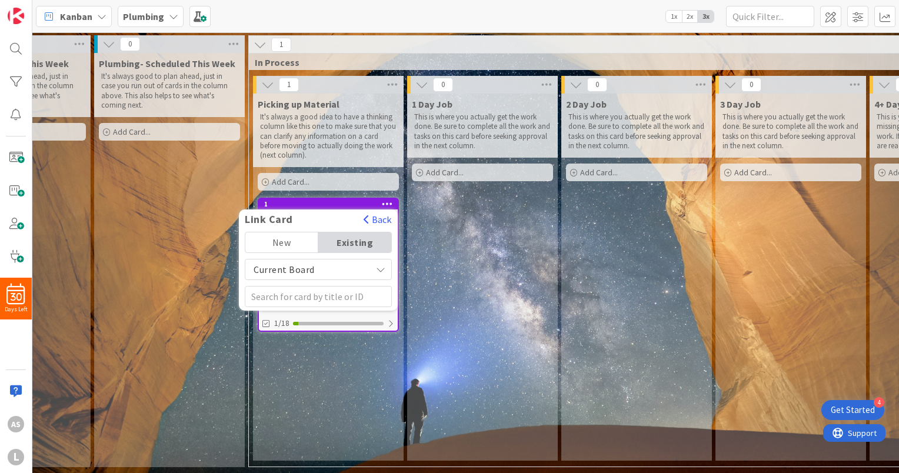
click at [373, 270] on div "Current Board" at bounding box center [318, 269] width 147 height 21
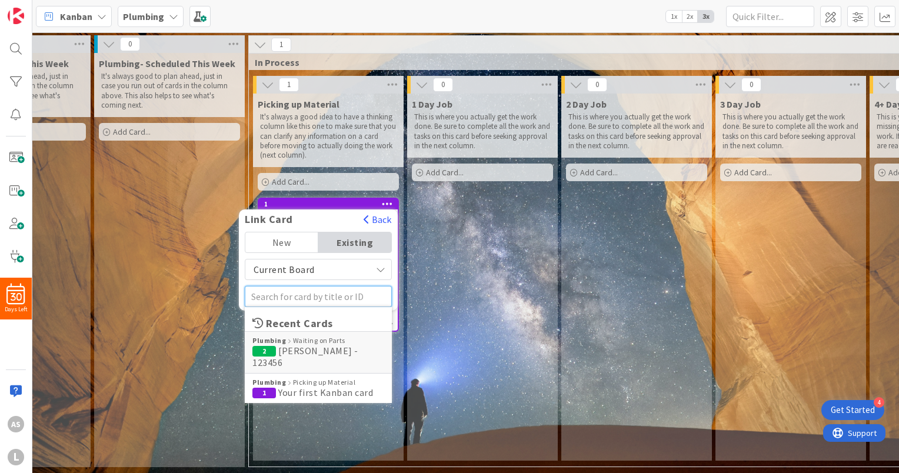
click at [363, 292] on input "text" at bounding box center [318, 296] width 147 height 21
click at [382, 219] on button "Back" at bounding box center [377, 219] width 29 height 13
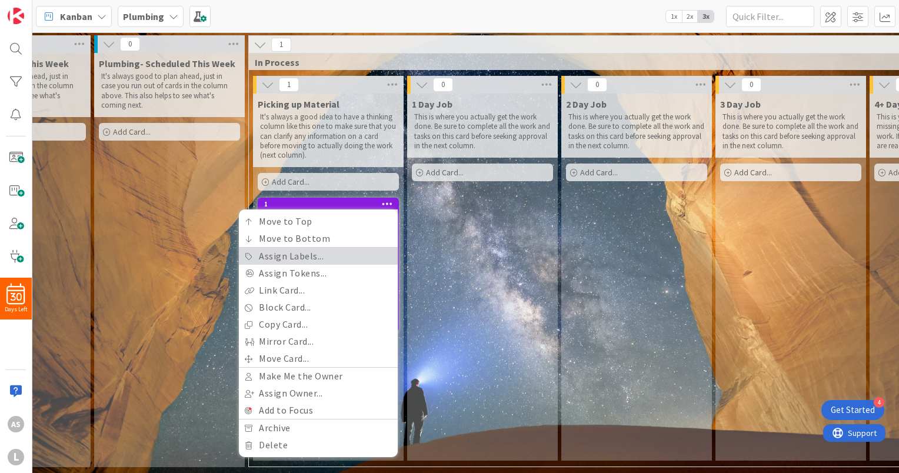
click at [355, 259] on link "Assign Labels..." at bounding box center [318, 256] width 159 height 17
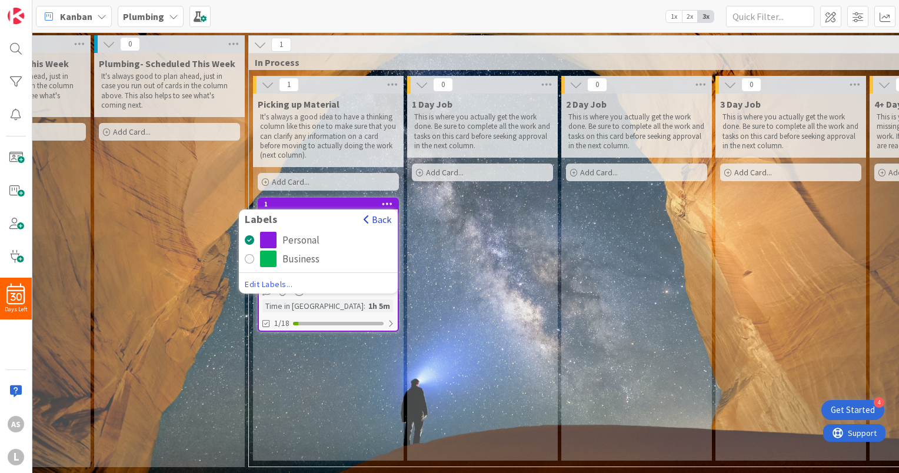
click at [379, 222] on button "Back" at bounding box center [377, 219] width 29 height 13
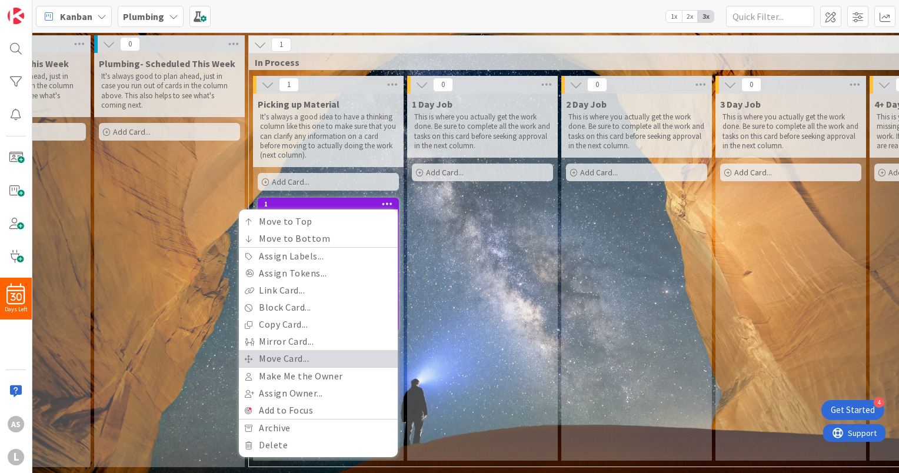
click at [345, 357] on link "Move Card..." at bounding box center [318, 358] width 159 height 17
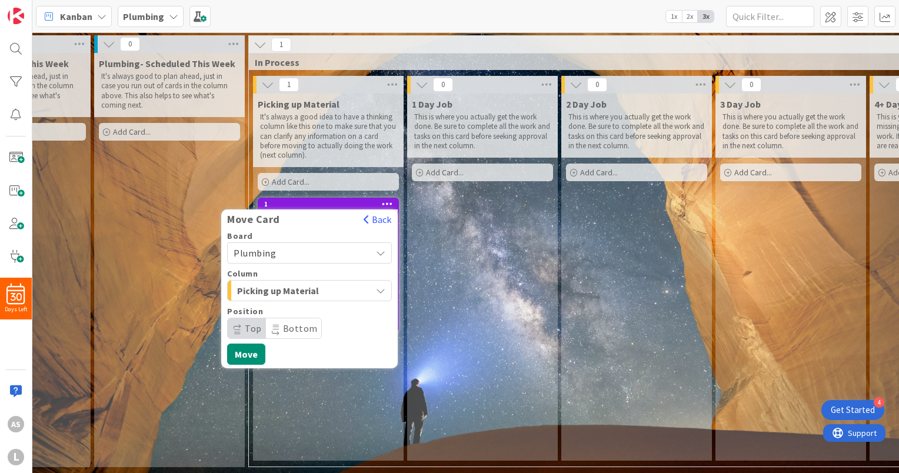
click at [345, 289] on div "Picking up Material" at bounding box center [302, 290] width 137 height 19
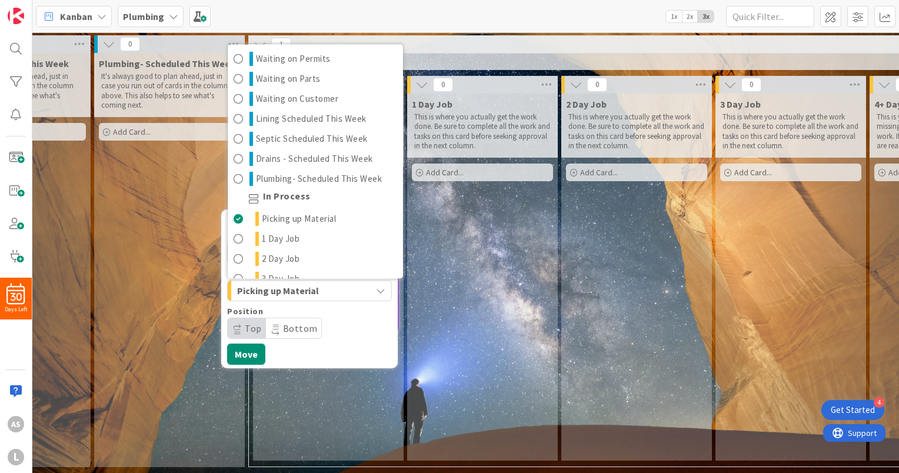
click at [345, 289] on div "Picking up Material" at bounding box center [302, 290] width 137 height 19
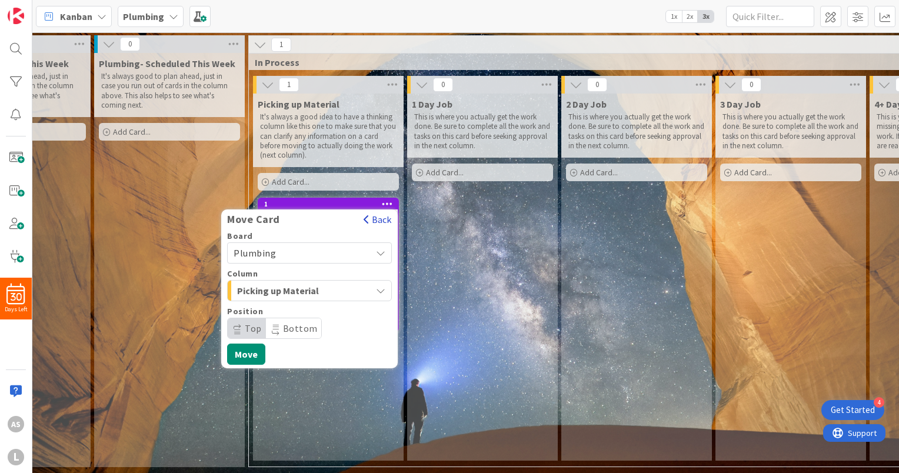
click at [380, 218] on button "Back" at bounding box center [377, 219] width 29 height 13
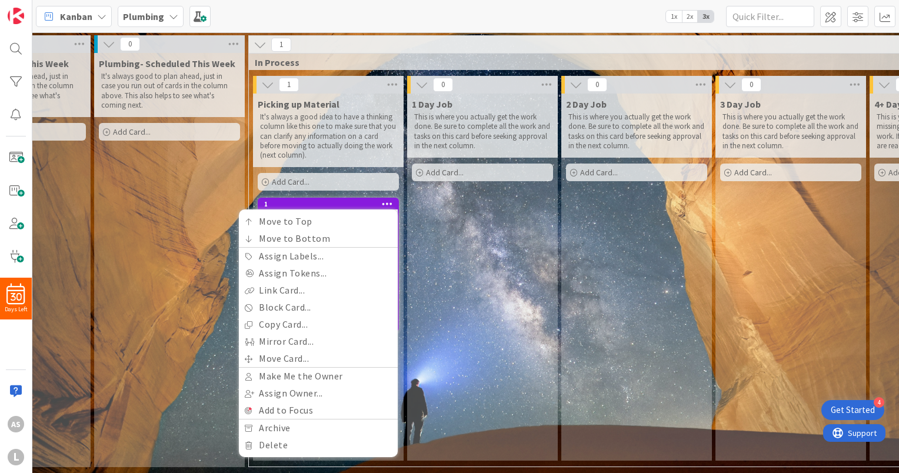
click at [521, 336] on div "1 Day Job This is where you actually get the work done. Be sure to complete all…" at bounding box center [482, 276] width 151 height 367
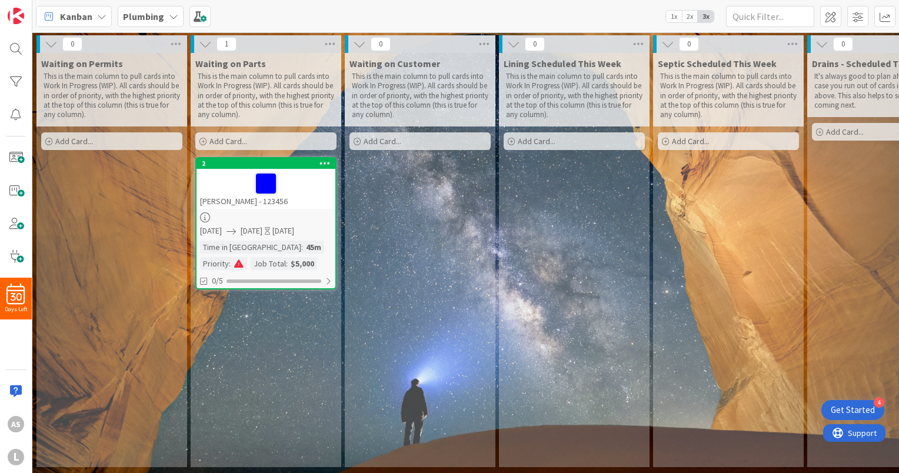
scroll to position [4, 0]
click at [674, 18] on span "1x" at bounding box center [674, 17] width 16 height 12
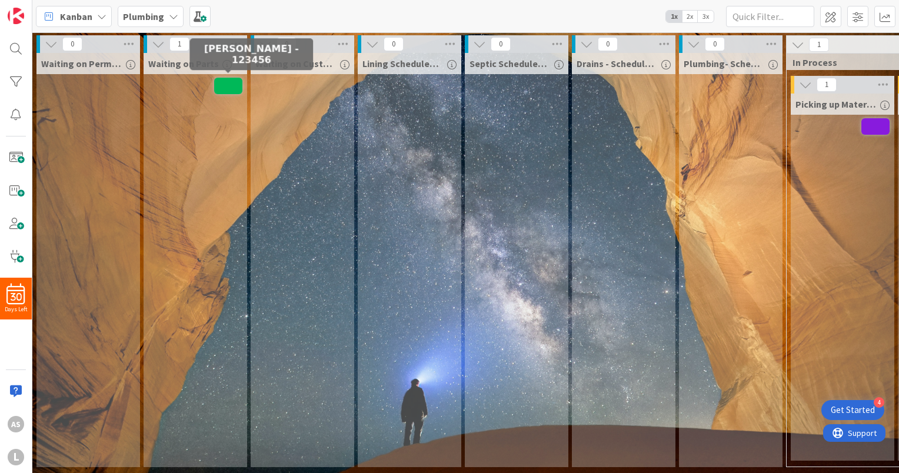
click at [218, 85] on span at bounding box center [228, 86] width 28 height 16
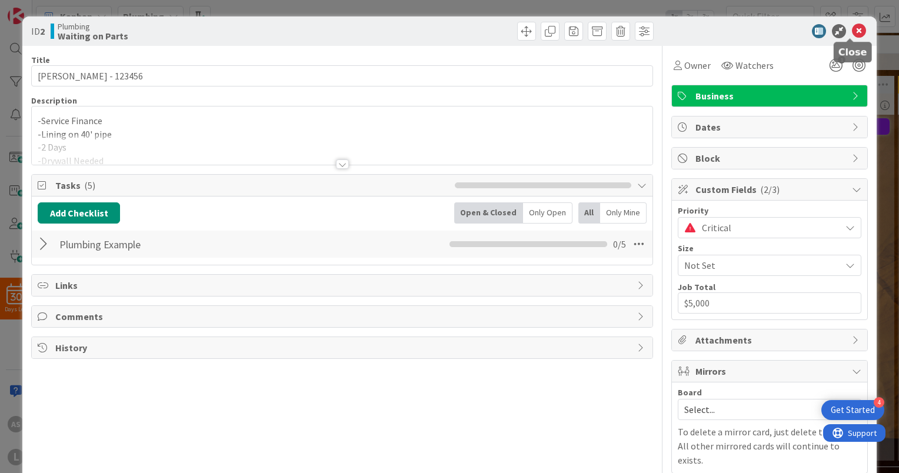
click at [854, 31] on icon at bounding box center [858, 31] width 14 height 14
drag, startPoint x: 226, startPoint y: 79, endPoint x: 543, endPoint y: 33, distance: 320.9
click at [543, 33] on span at bounding box center [549, 31] width 19 height 19
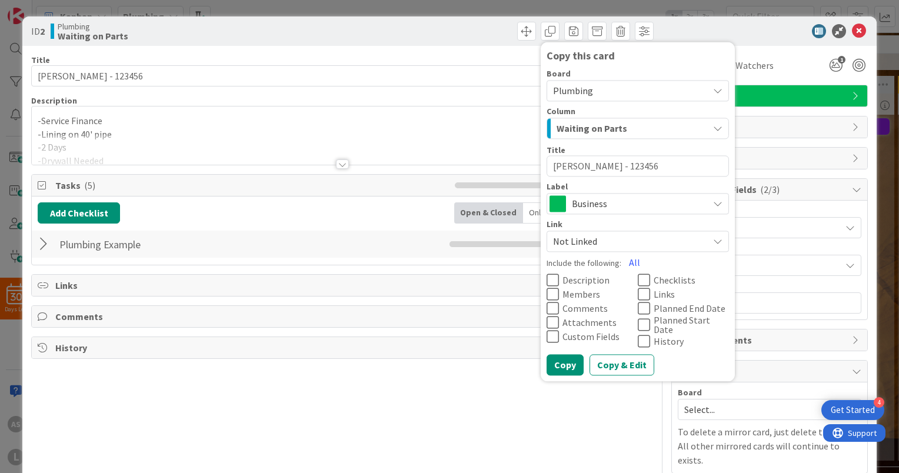
drag, startPoint x: 568, startPoint y: 166, endPoint x: 506, endPoint y: 168, distance: 62.3
click at [506, 168] on div "ID 2 Plumbing Waiting on Parts Copy this card Board Plumbing Column Waiting on …" at bounding box center [449, 264] width 854 height 497
type textarea "x"
type textarea "j- 123456"
type textarea "x"
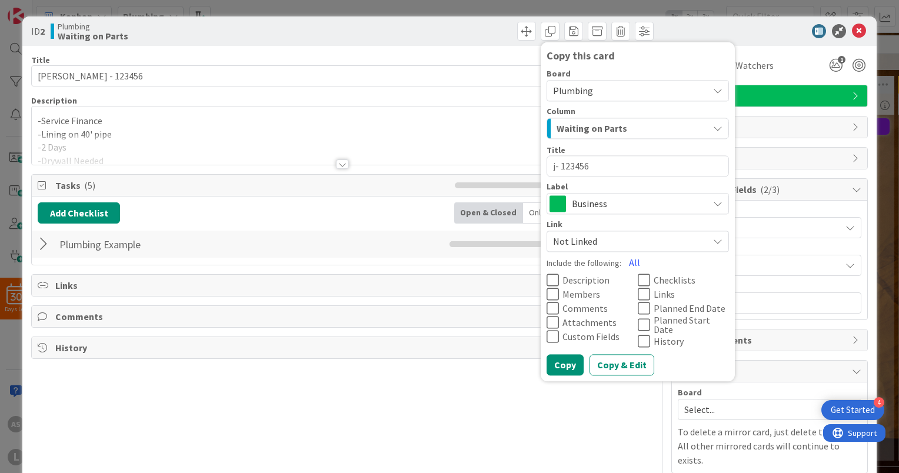
type textarea "jo- 123456"
type textarea "x"
type textarea "joh- 123456"
type textarea "x"
type textarea "john- 123456"
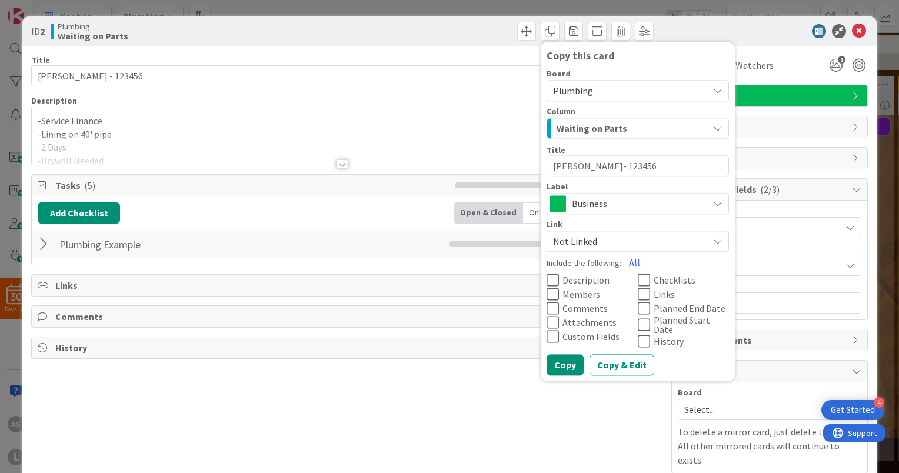
click at [603, 246] on span "Not Linked" at bounding box center [627, 241] width 149 height 16
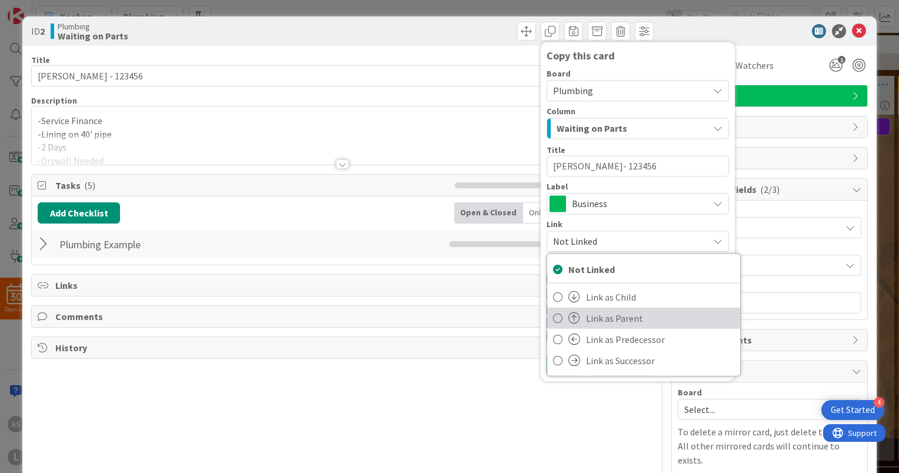
click at [606, 318] on span "Link as Parent" at bounding box center [660, 318] width 148 height 18
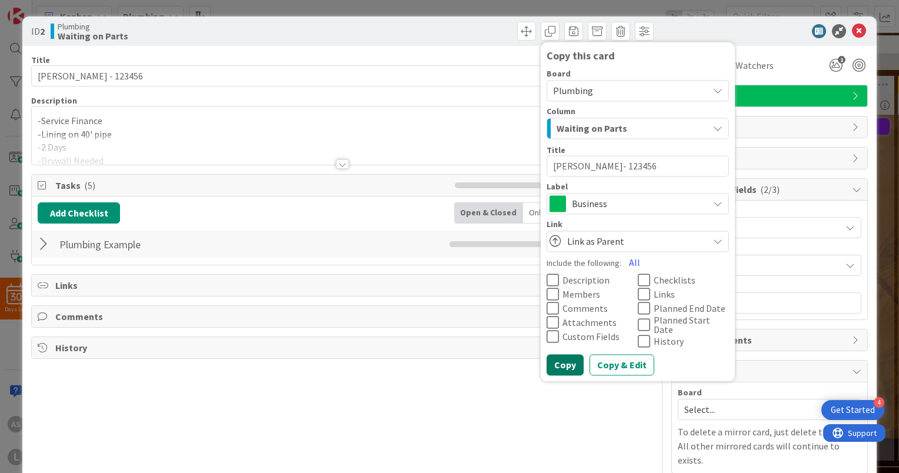
click at [562, 358] on button "Copy" at bounding box center [564, 364] width 37 height 21
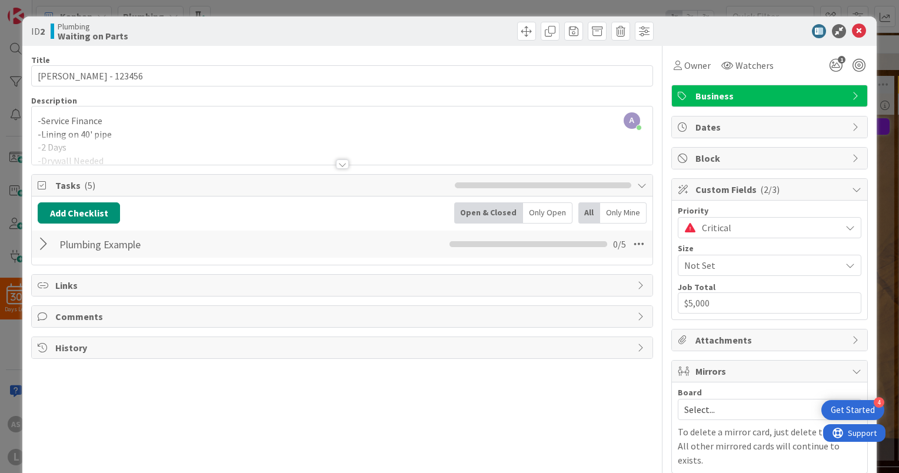
type textarea "x"
click at [851, 29] on icon at bounding box center [858, 31] width 14 height 14
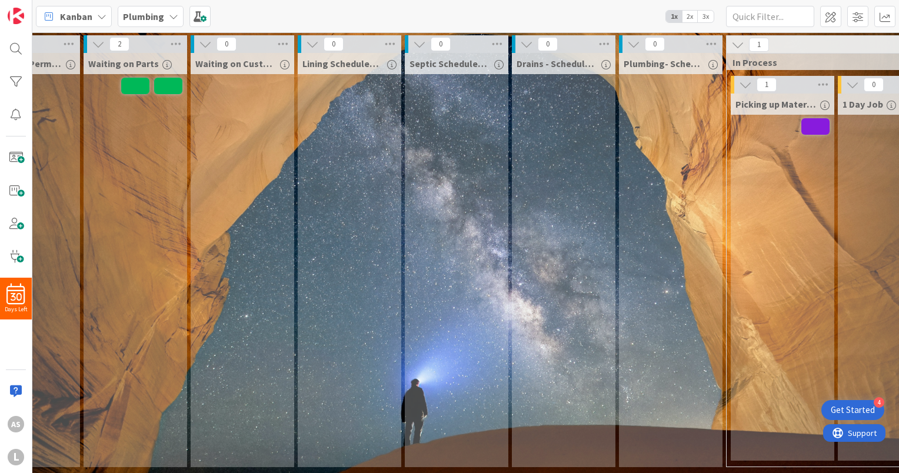
scroll to position [4, 24]
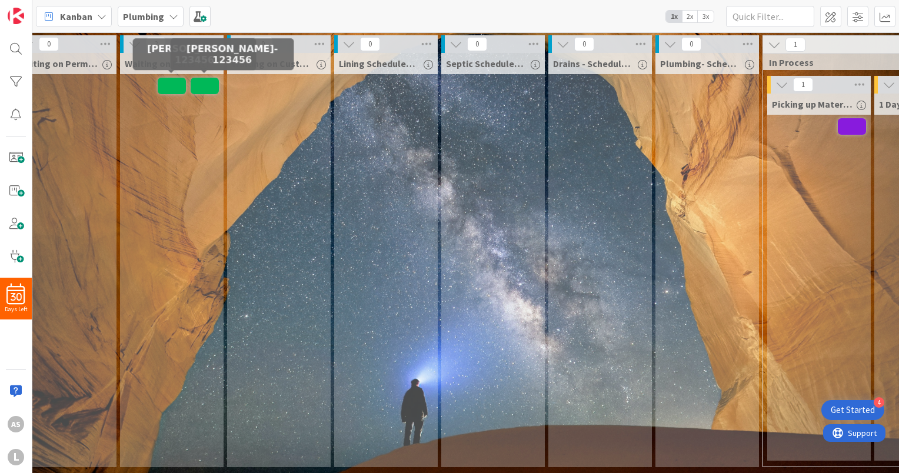
click at [207, 80] on span at bounding box center [205, 86] width 28 height 16
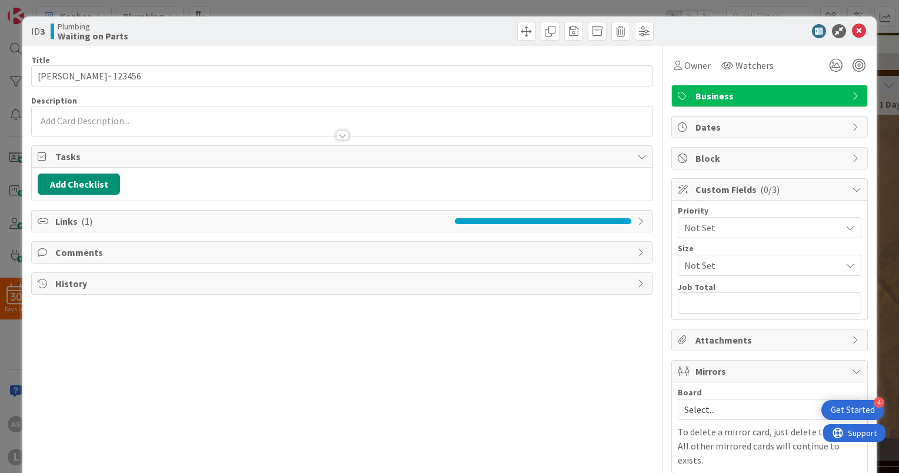
click at [640, 227] on div "Links ( 1 )" at bounding box center [342, 221] width 620 height 21
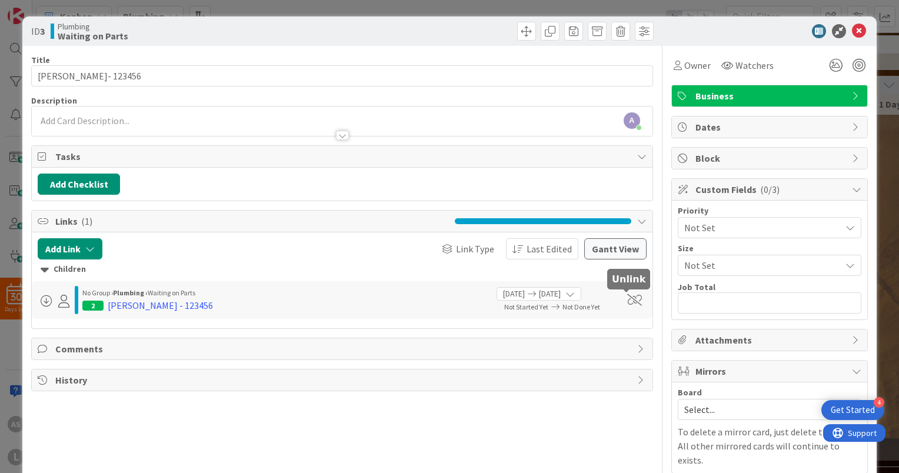
click at [627, 299] on span at bounding box center [634, 300] width 15 height 12
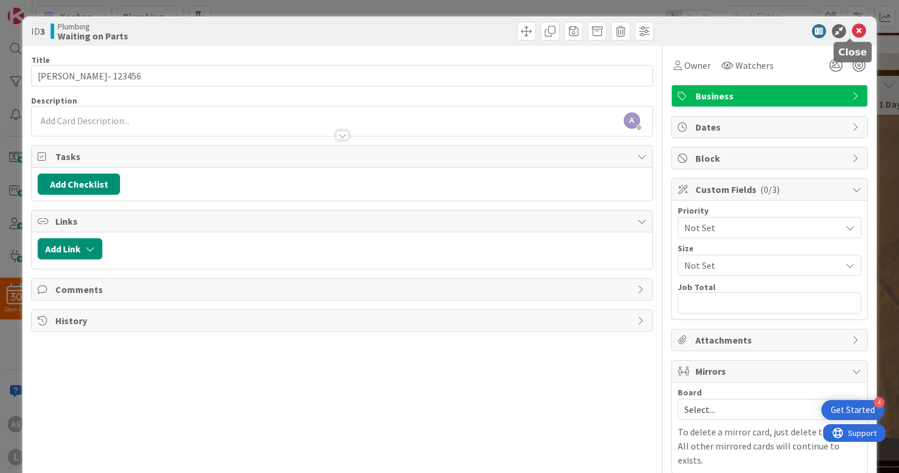
click at [851, 33] on icon at bounding box center [858, 31] width 14 height 14
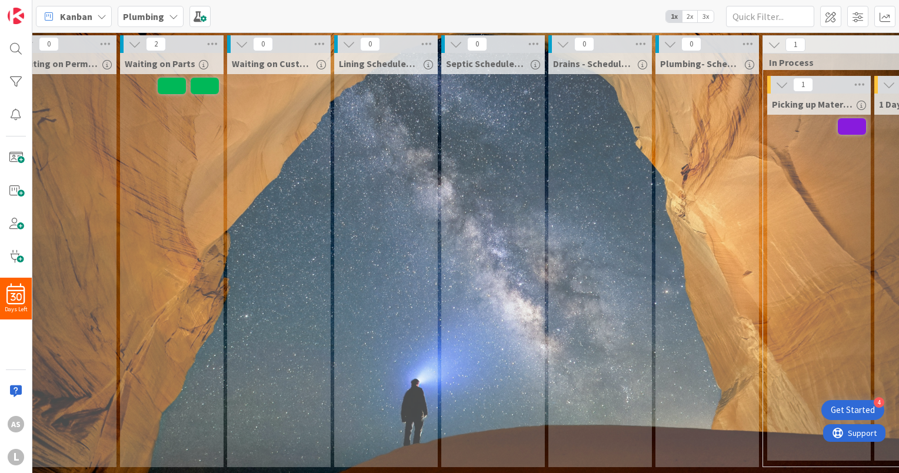
click at [688, 18] on span "2x" at bounding box center [690, 17] width 16 height 12
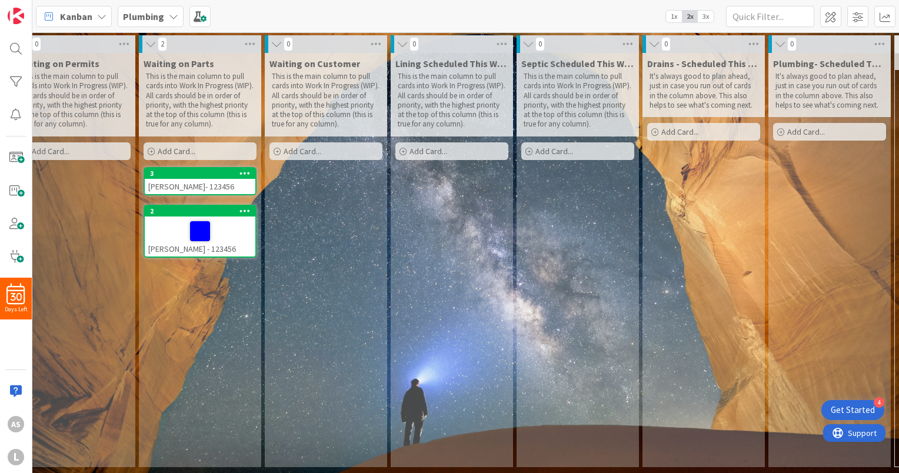
scroll to position [4, 0]
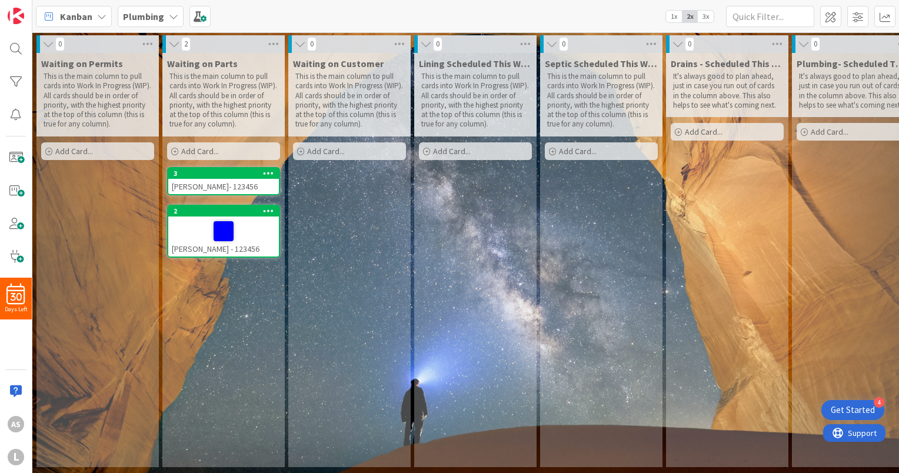
click at [223, 179] on div "john- 123456" at bounding box center [223, 186] width 111 height 15
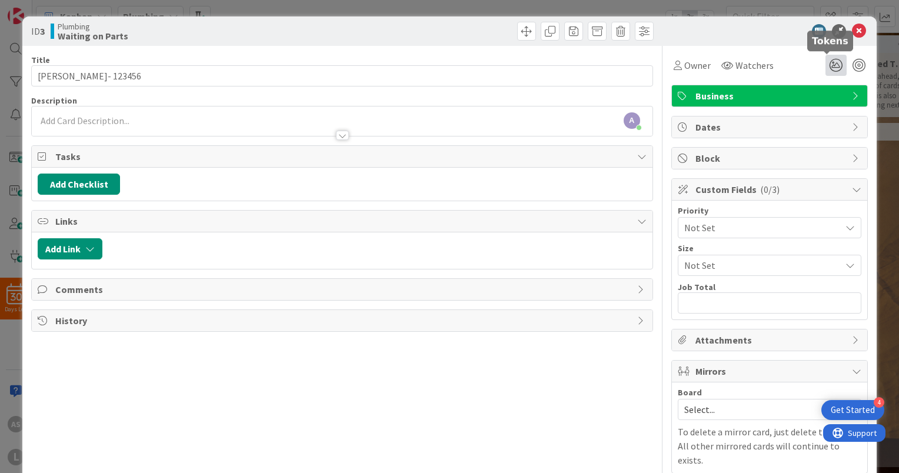
click at [828, 57] on icon at bounding box center [835, 65] width 21 height 21
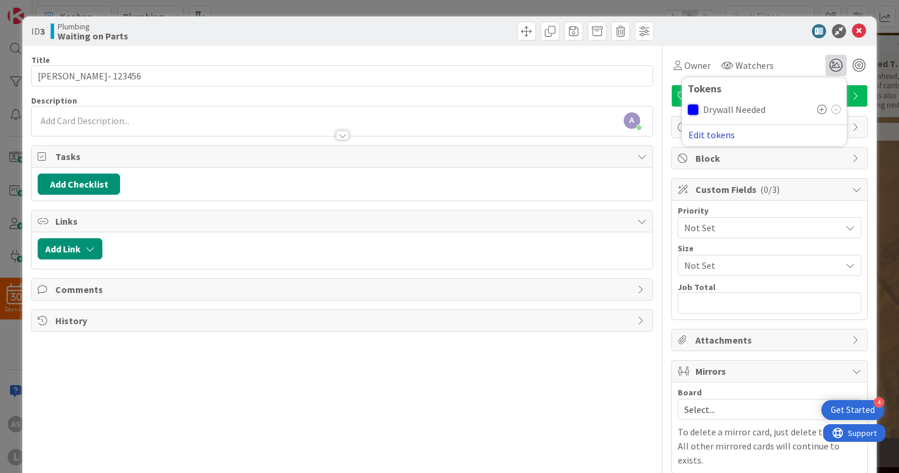
click at [702, 135] on button "Edit tokens" at bounding box center [711, 134] width 48 height 11
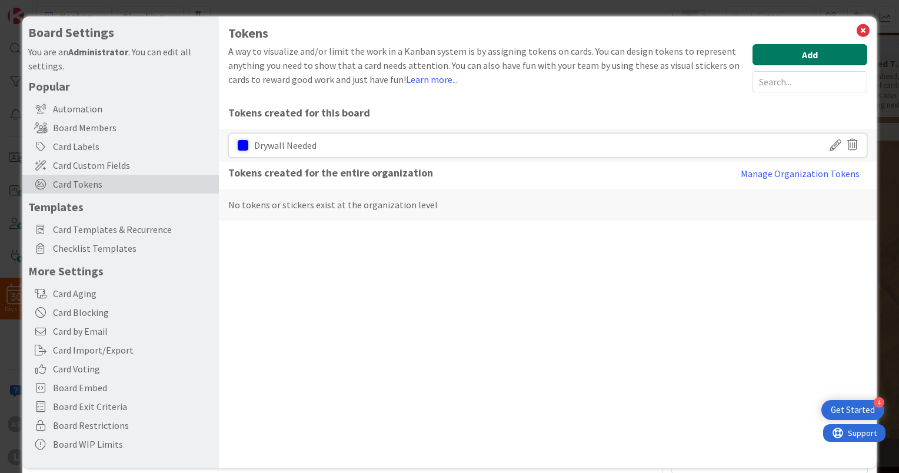
click at [824, 56] on button "Add" at bounding box center [809, 54] width 115 height 21
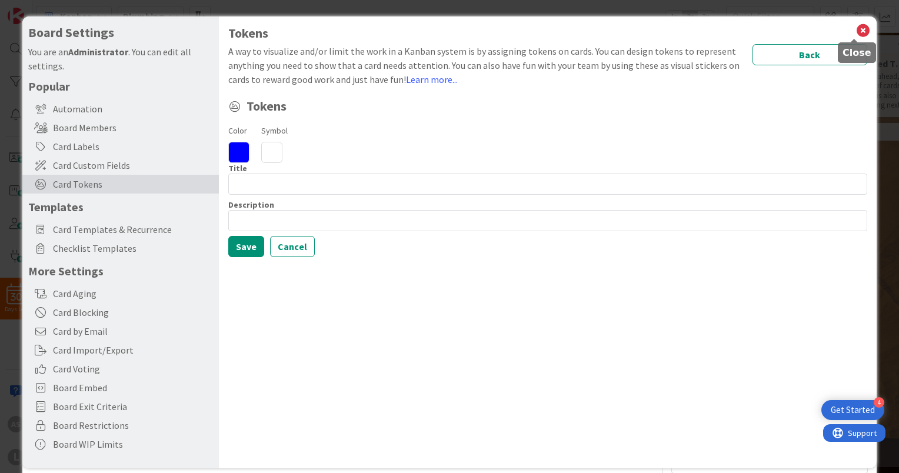
click at [855, 31] on icon at bounding box center [862, 30] width 15 height 16
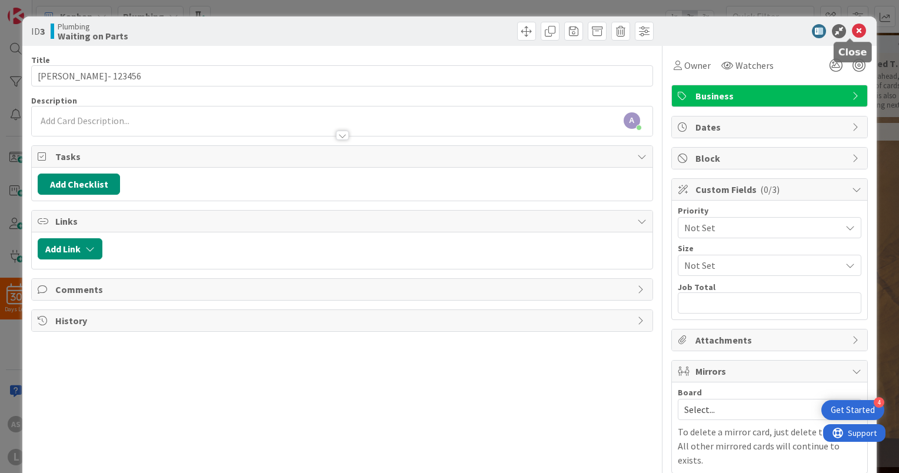
click at [851, 31] on icon at bounding box center [858, 31] width 14 height 14
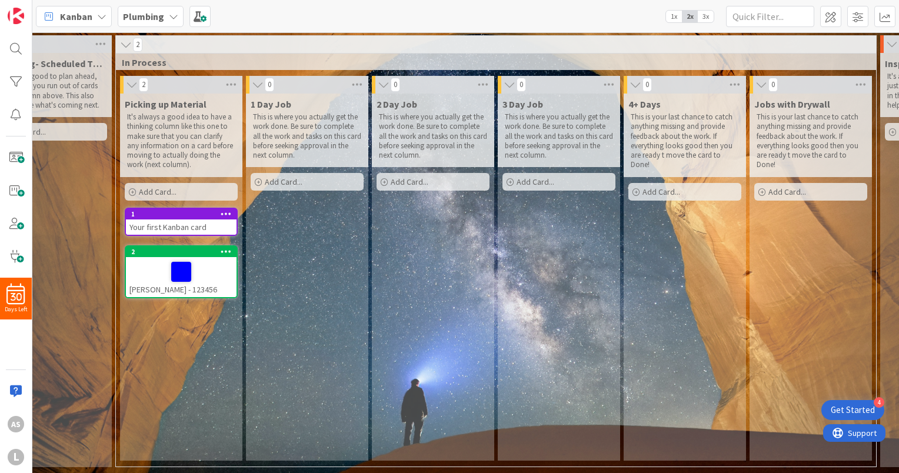
scroll to position [4, 793]
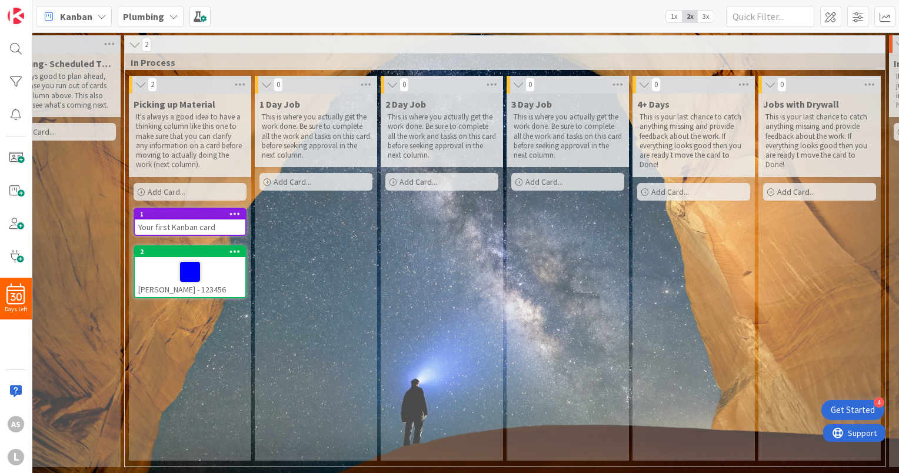
click at [232, 249] on icon at bounding box center [234, 251] width 11 height 8
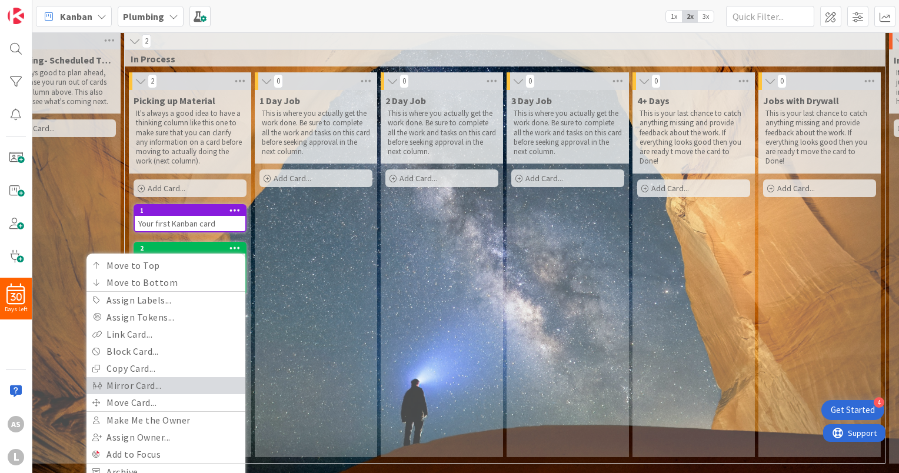
click at [171, 377] on link "Mirror Card..." at bounding box center [165, 385] width 159 height 17
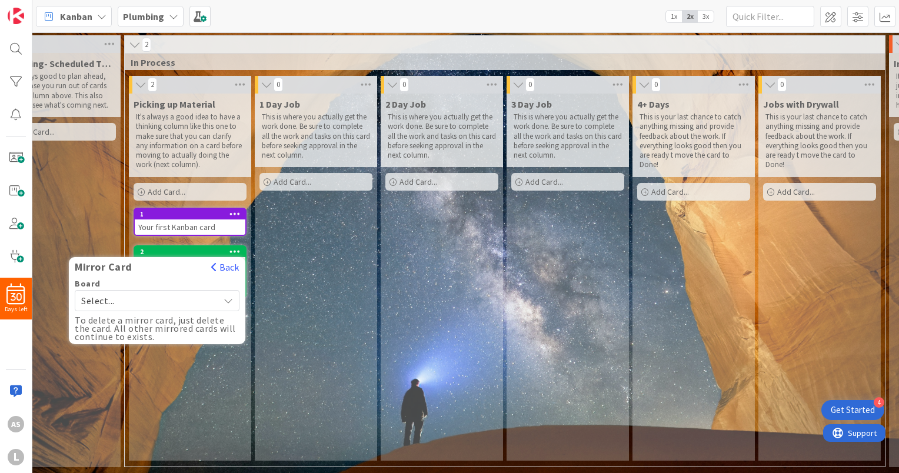
click at [189, 296] on span "Select..." at bounding box center [147, 300] width 132 height 16
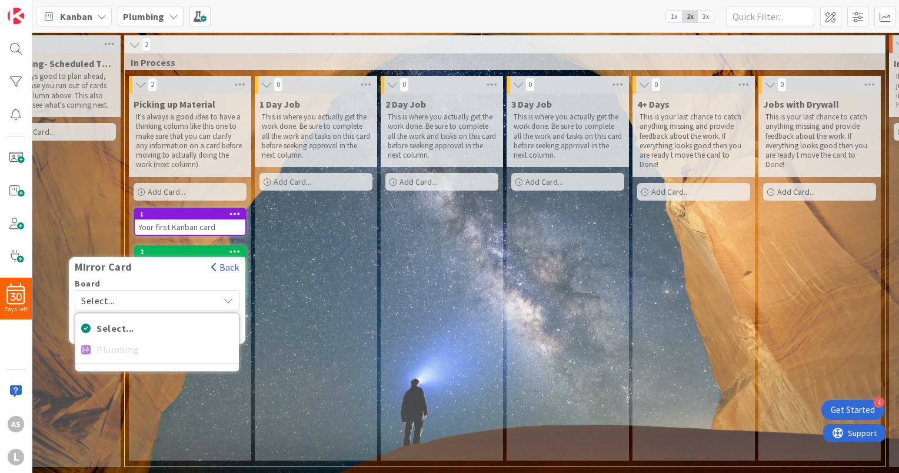
click at [105, 344] on div "Select... Plumbing" at bounding box center [157, 341] width 165 height 59
drag, startPoint x: 105, startPoint y: 344, endPoint x: 184, endPoint y: 351, distance: 79.7
click at [184, 351] on div "Select... Plumbing" at bounding box center [157, 341] width 165 height 59
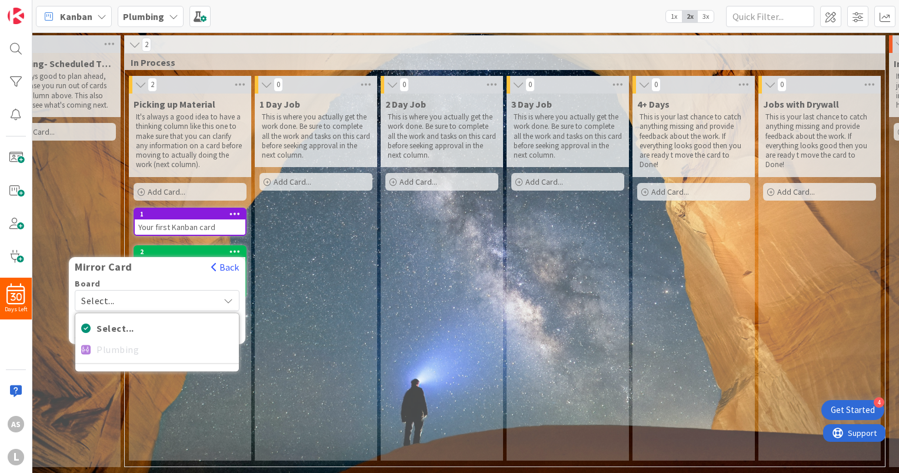
click at [432, 288] on div "2 Day Job This is where you actually get the work done. Be sure to complete all…" at bounding box center [441, 276] width 122 height 367
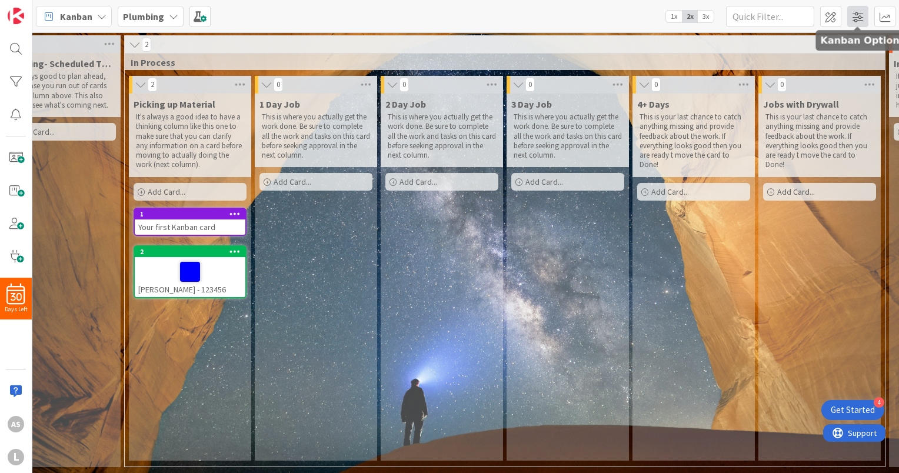
click at [857, 14] on span at bounding box center [857, 16] width 21 height 21
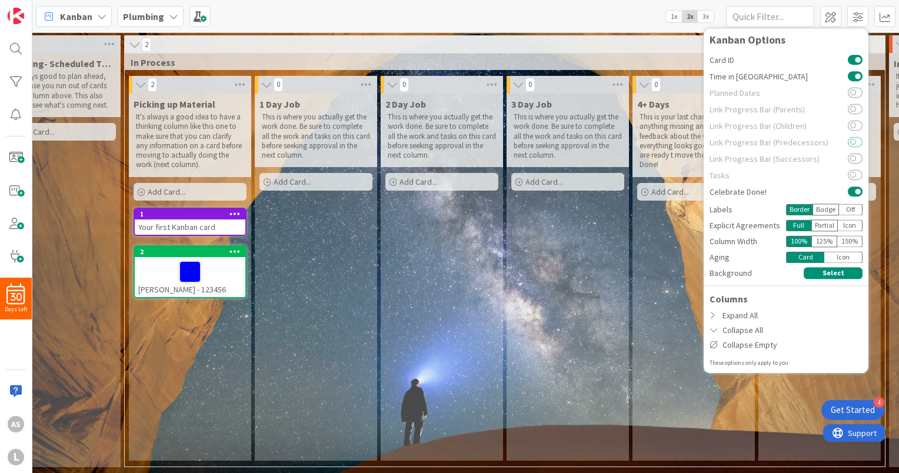
click at [854, 143] on button at bounding box center [854, 142] width 15 height 9
click at [857, 115] on div "Link Progress Bar (Parents)" at bounding box center [785, 109] width 153 height 16
click at [854, 94] on button at bounding box center [854, 92] width 15 height 9
click at [839, 18] on span at bounding box center [830, 16] width 21 height 21
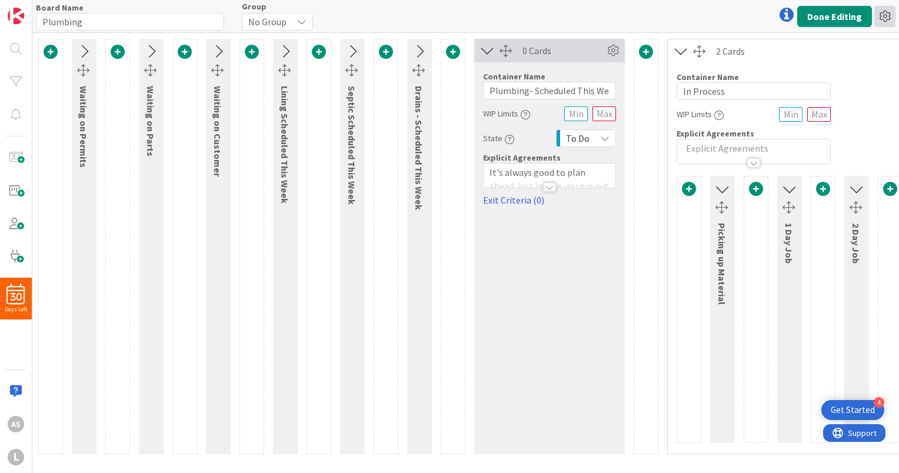
click at [880, 13] on icon at bounding box center [884, 16] width 21 height 21
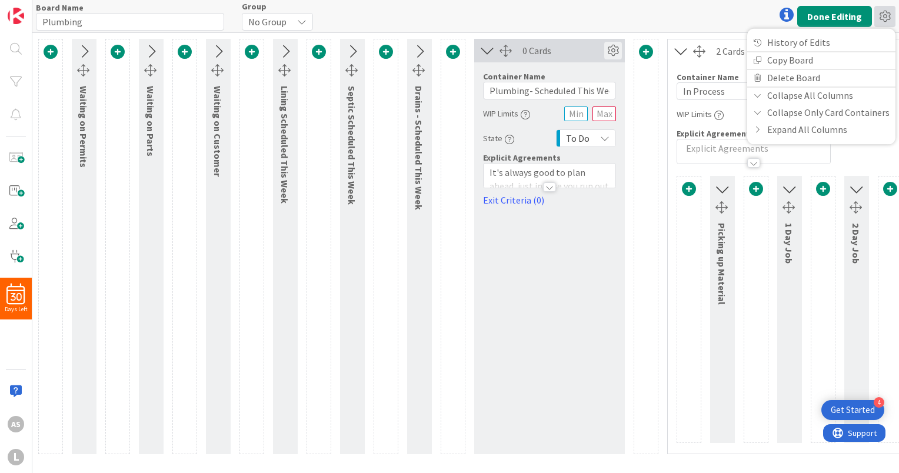
click at [610, 49] on icon at bounding box center [613, 51] width 18 height 18
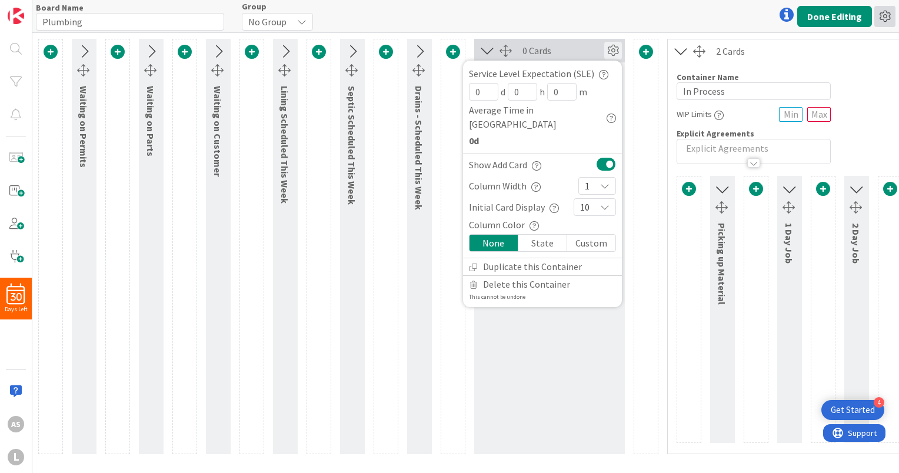
click at [890, 12] on icon at bounding box center [884, 16] width 21 height 21
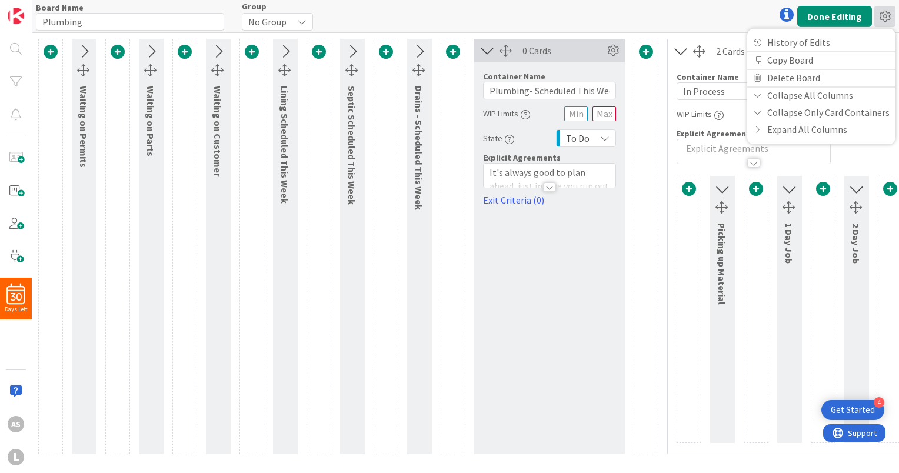
click at [786, 16] on div at bounding box center [786, 15] width 24 height 24
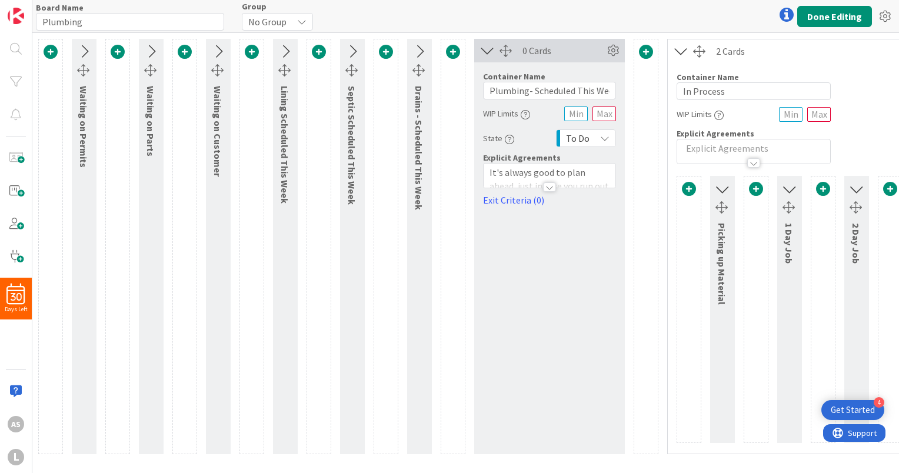
click at [786, 16] on icon at bounding box center [786, 15] width 14 height 14
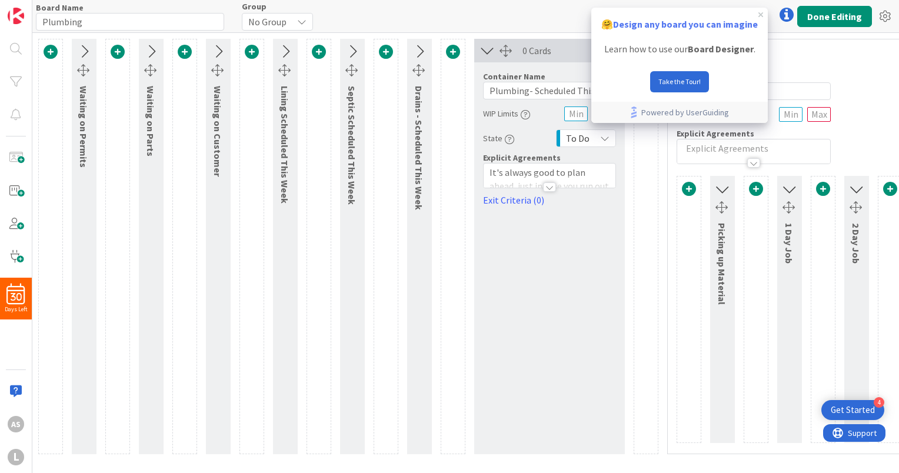
click at [816, 64] on div "Container Name 10 / 64 In Process" at bounding box center [753, 81] width 154 height 37
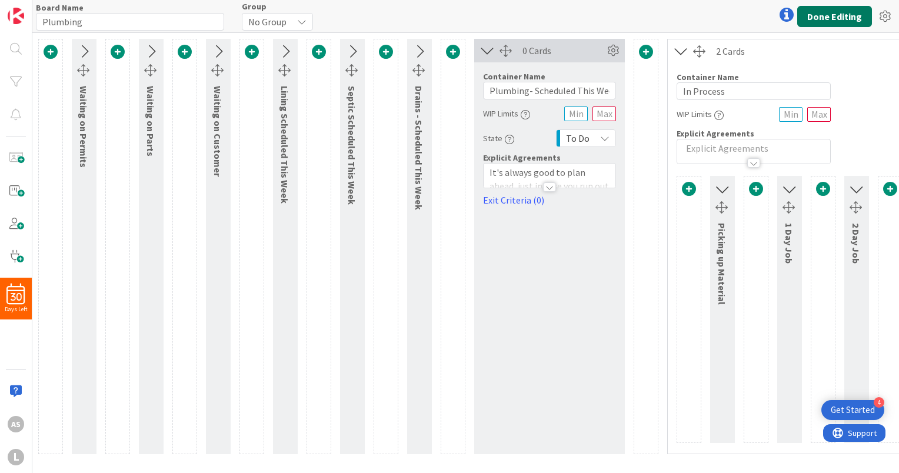
click at [833, 18] on button "Done Editing" at bounding box center [834, 16] width 75 height 21
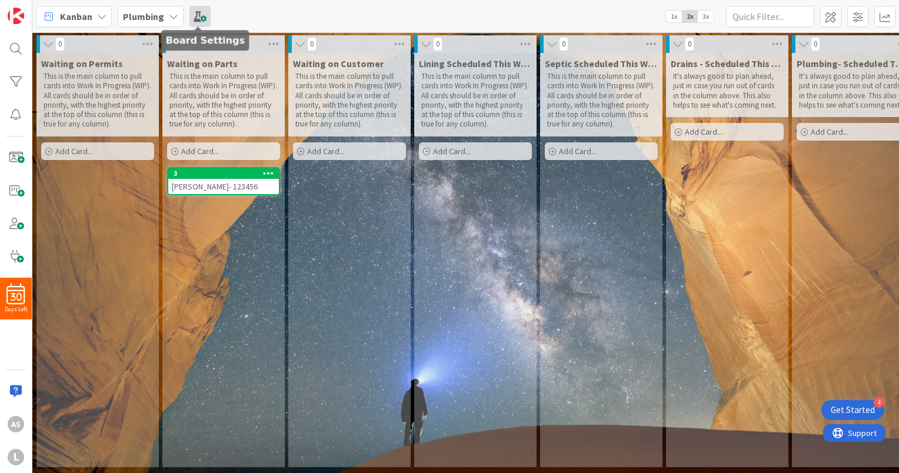
click at [205, 16] on span at bounding box center [199, 16] width 21 height 21
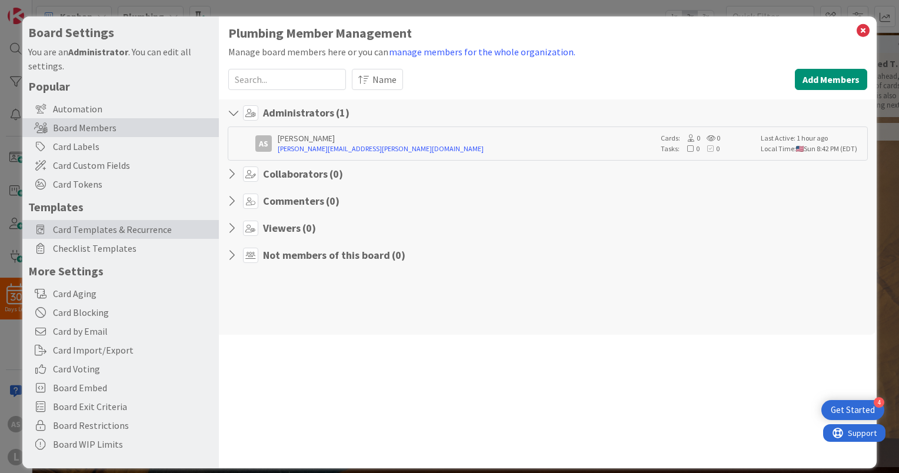
click at [102, 231] on span "Card Templates & Recurrence" at bounding box center [133, 229] width 160 height 14
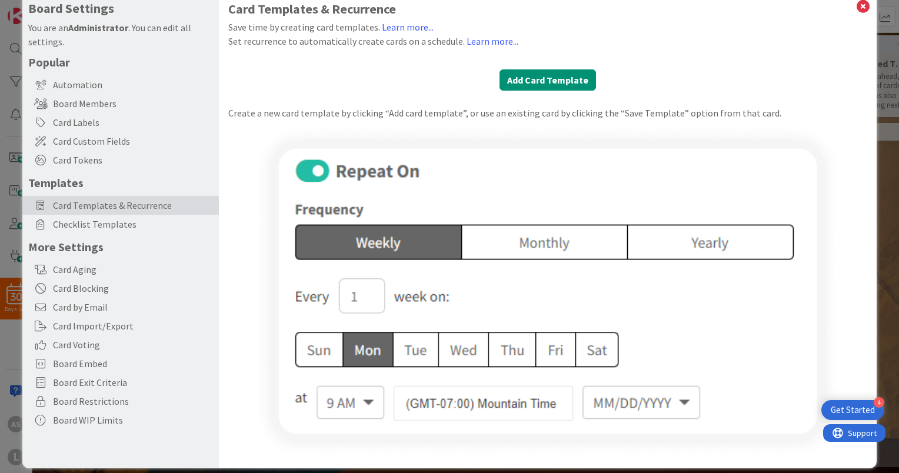
scroll to position [35, 0]
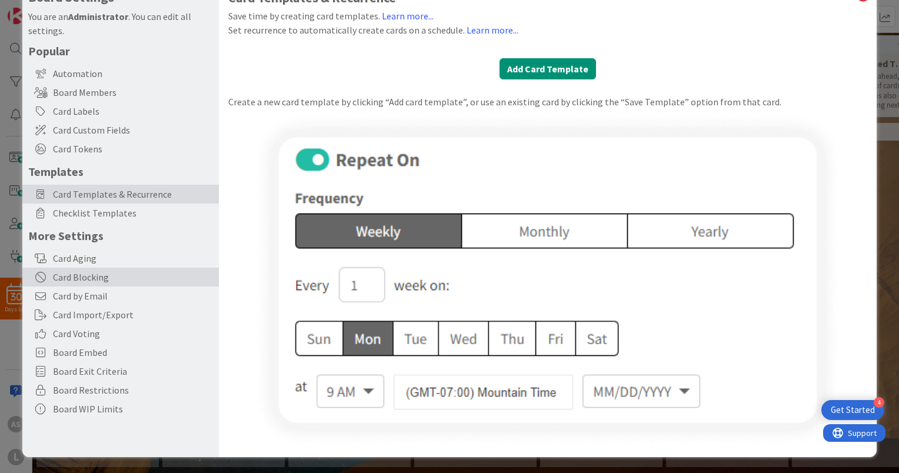
click at [88, 279] on div "Card Blocking" at bounding box center [120, 277] width 196 height 19
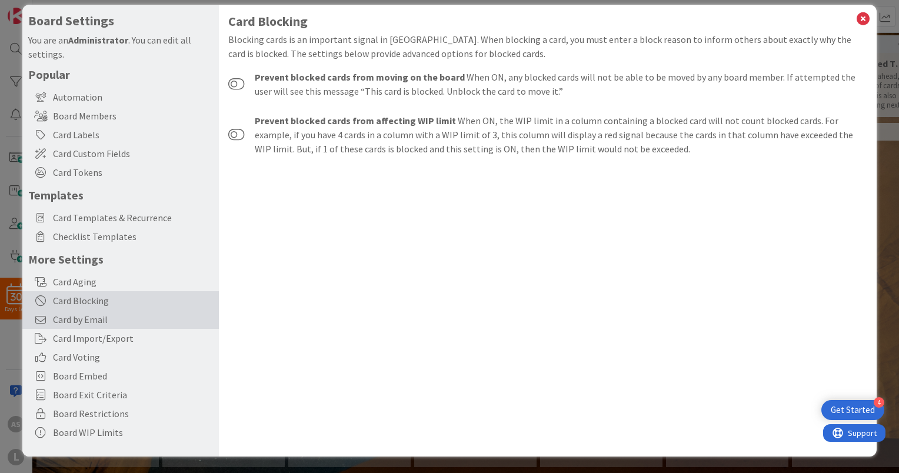
click at [87, 327] on div "Card by Email" at bounding box center [120, 319] width 196 height 19
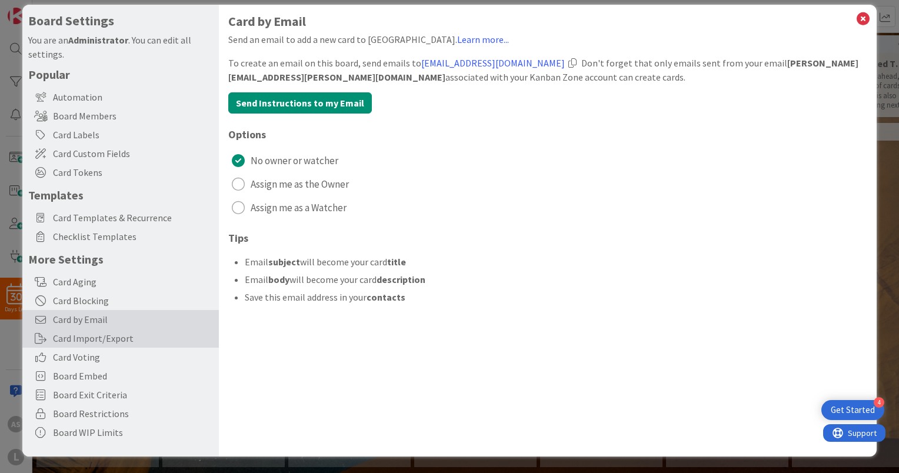
click at [88, 341] on div "Card Import/Export" at bounding box center [120, 338] width 196 height 19
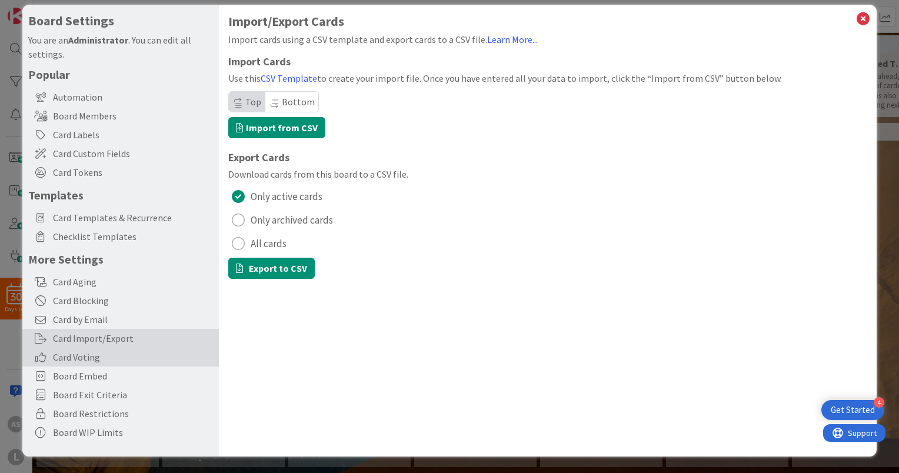
click at [96, 360] on span "Card Voting" at bounding box center [133, 357] width 160 height 14
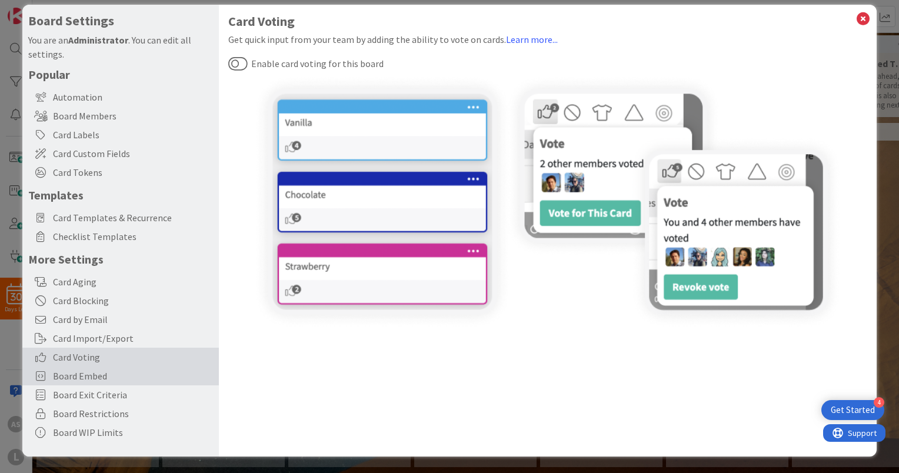
click at [89, 373] on span "Board Embed" at bounding box center [133, 376] width 160 height 14
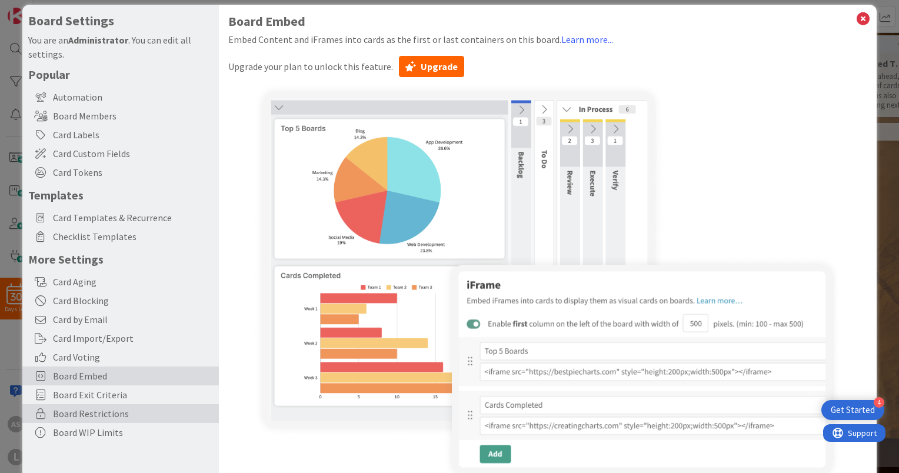
scroll to position [35, 0]
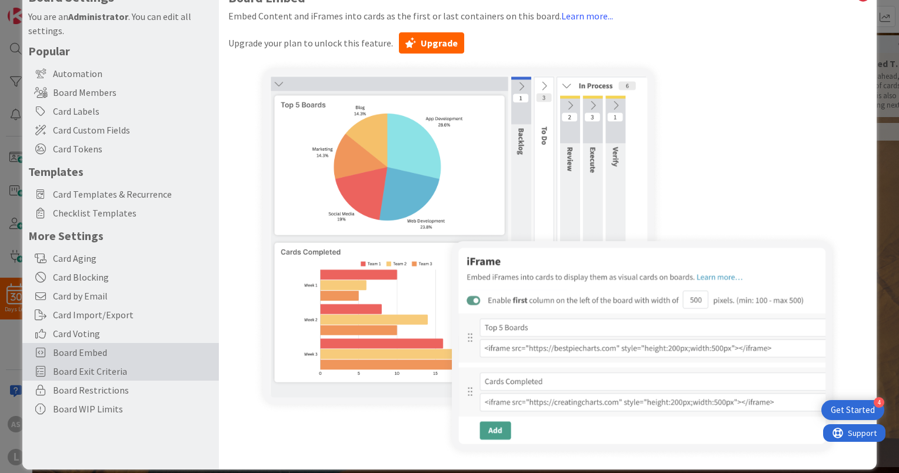
click at [93, 372] on span "Board Exit Criteria" at bounding box center [133, 371] width 160 height 14
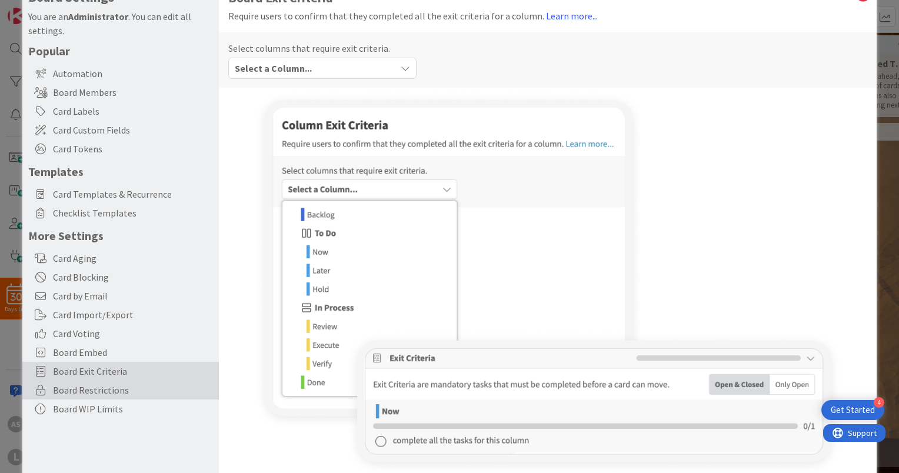
click at [92, 388] on span "Board Restrictions" at bounding box center [133, 390] width 160 height 14
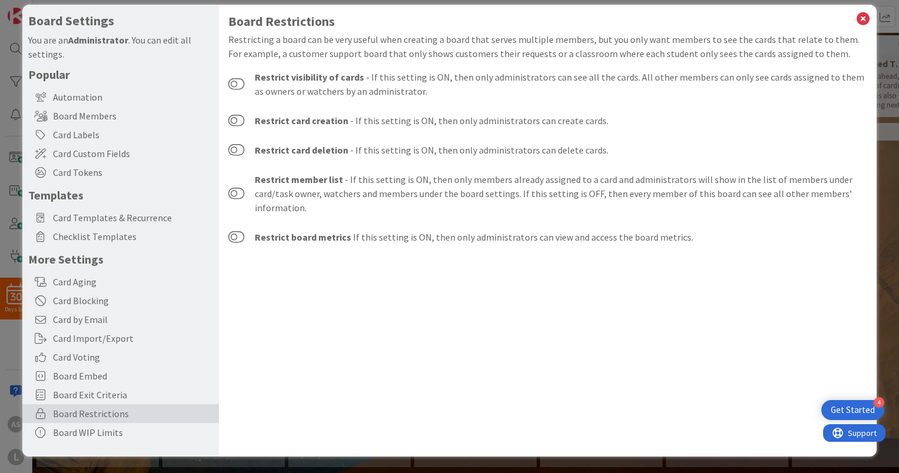
scroll to position [12, 0]
click at [87, 442] on div "Board Settings You are an Administrator . You can edit all settings. Popular Au…" at bounding box center [120, 231] width 185 height 434
click at [86, 432] on div "Board WIP Limits" at bounding box center [120, 432] width 196 height 19
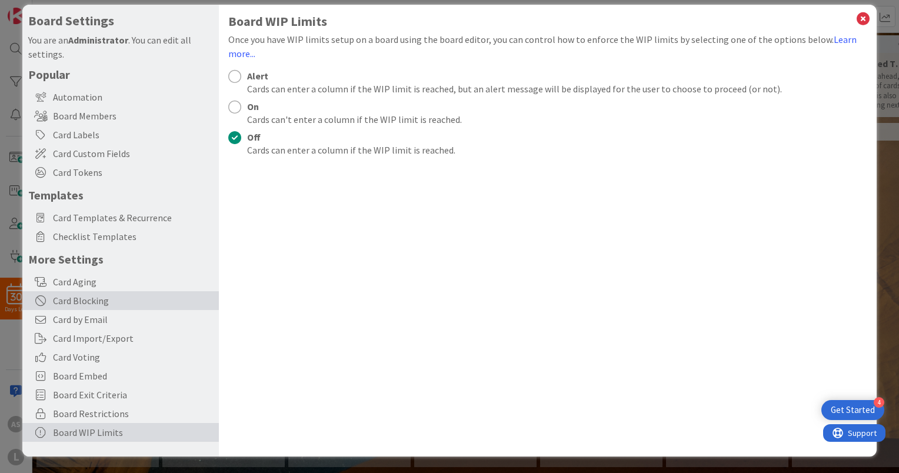
scroll to position [0, 0]
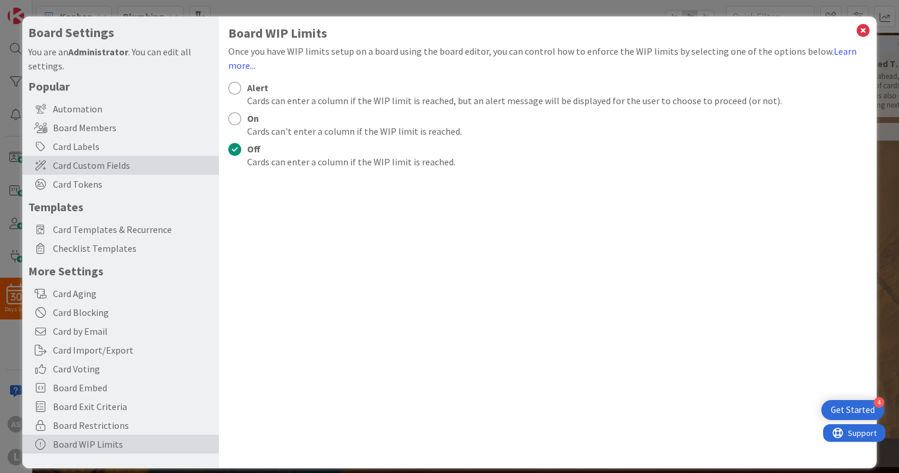
click at [86, 167] on span "Card Custom Fields" at bounding box center [133, 165] width 160 height 14
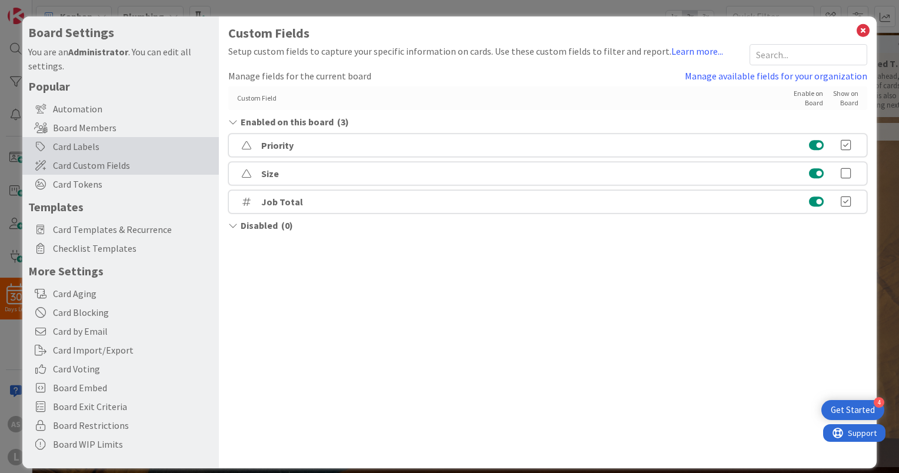
click at [84, 148] on div "Card Labels" at bounding box center [120, 146] width 196 height 19
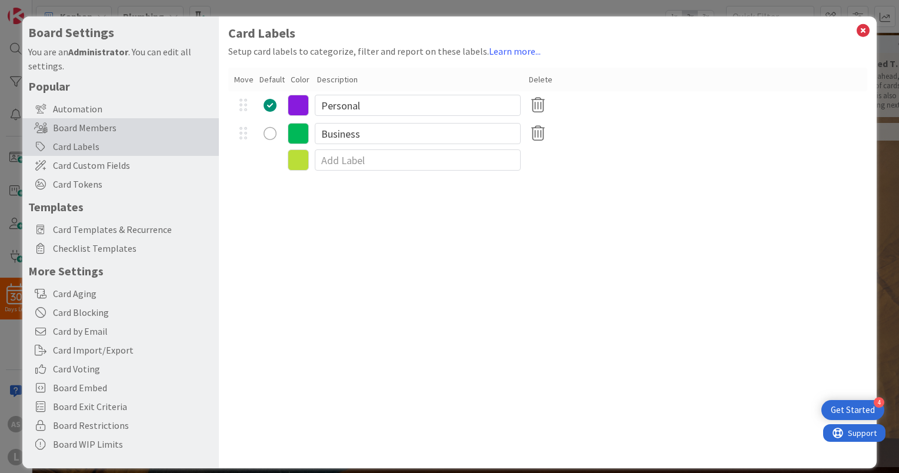
click at [81, 132] on div "Board Members" at bounding box center [120, 127] width 196 height 19
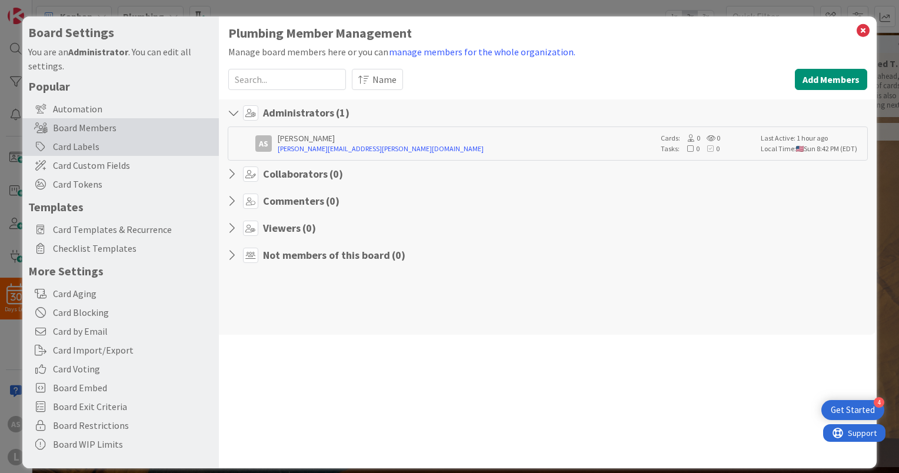
click at [83, 143] on div "Card Labels" at bounding box center [120, 146] width 196 height 19
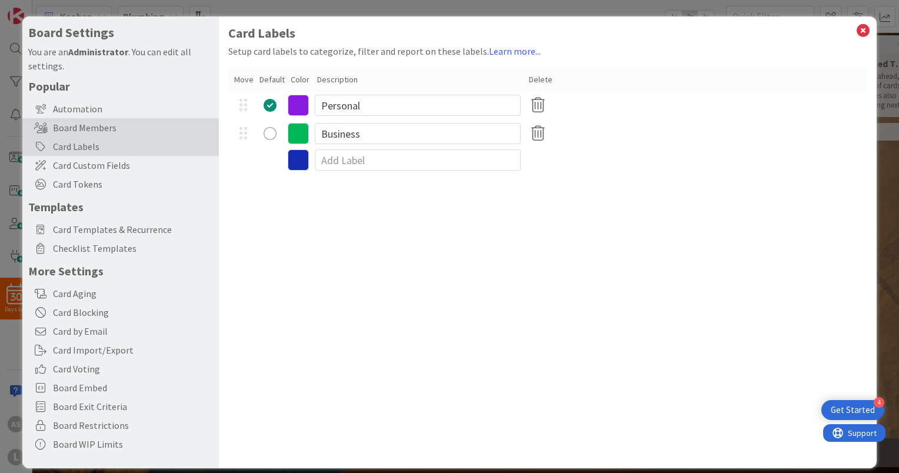
click at [124, 129] on div "Board Members" at bounding box center [120, 127] width 196 height 19
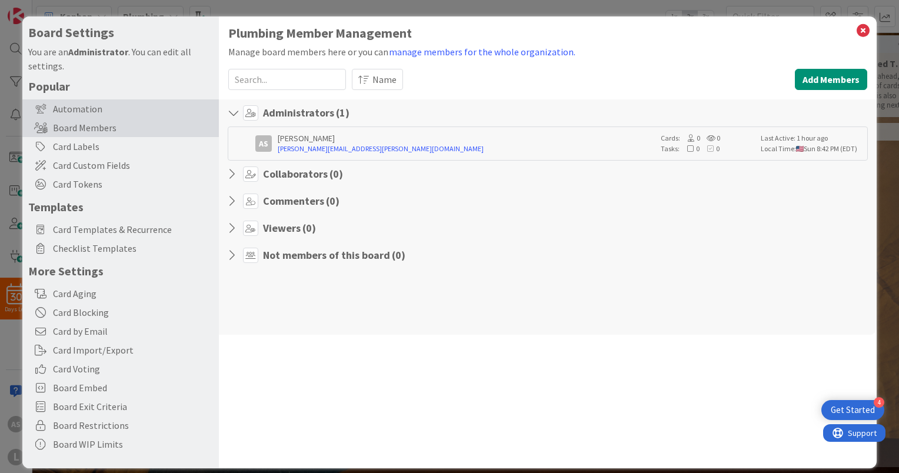
click at [113, 115] on div "Automation" at bounding box center [120, 108] width 196 height 19
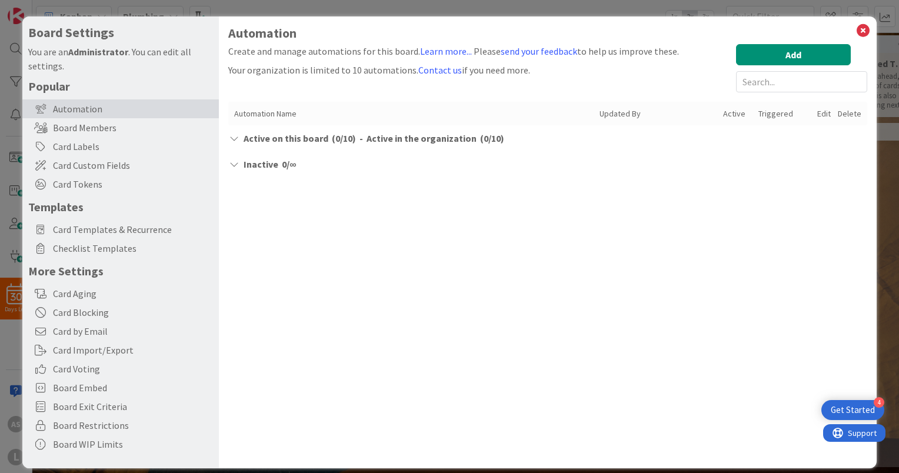
click at [254, 143] on span "Active on this board" at bounding box center [285, 138] width 85 height 14
click at [253, 158] on span "Inactive" at bounding box center [260, 158] width 35 height 14
click at [767, 73] on input "text" at bounding box center [801, 81] width 131 height 21
click at [776, 50] on button "Add" at bounding box center [793, 54] width 115 height 21
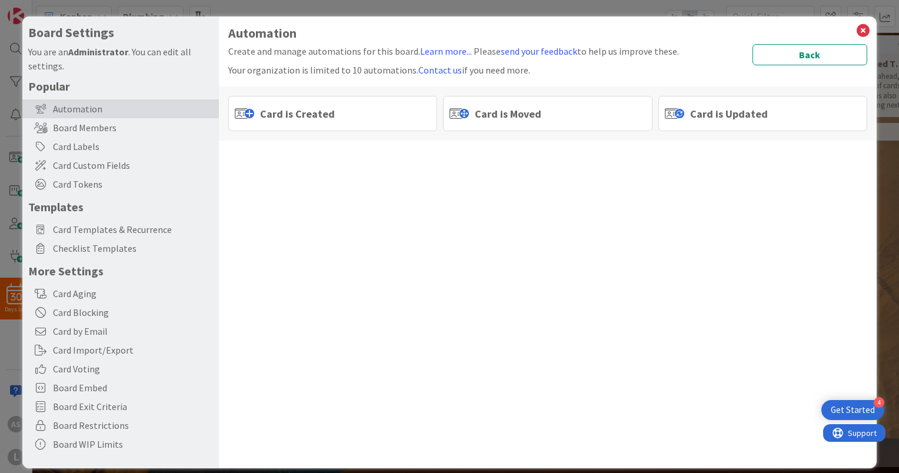
click at [336, 120] on div "Card is Created" at bounding box center [332, 113] width 209 height 35
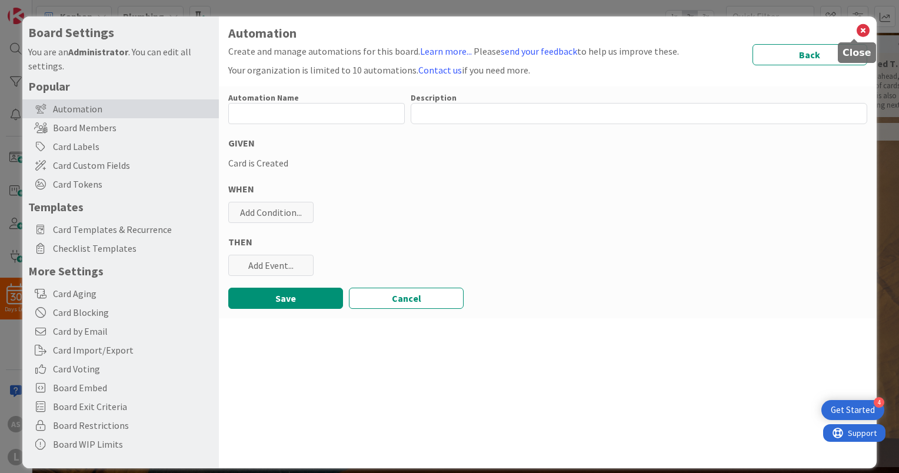
click at [855, 34] on icon at bounding box center [862, 30] width 15 height 16
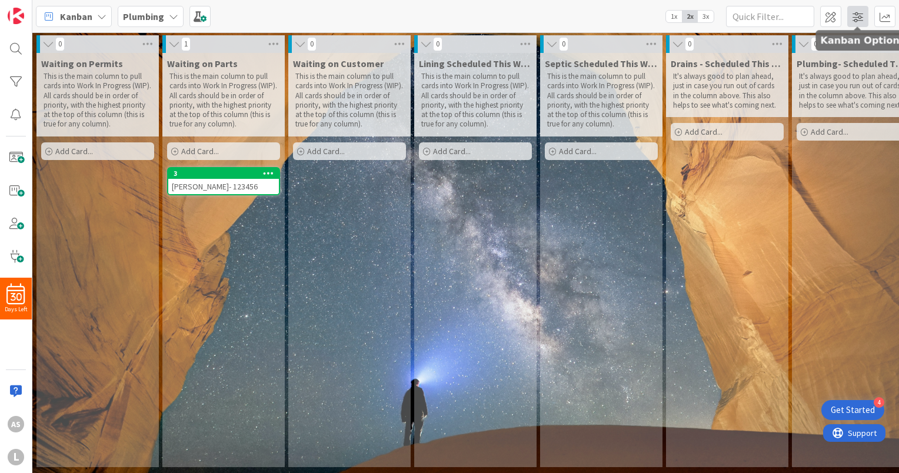
click at [850, 18] on span at bounding box center [857, 16] width 21 height 21
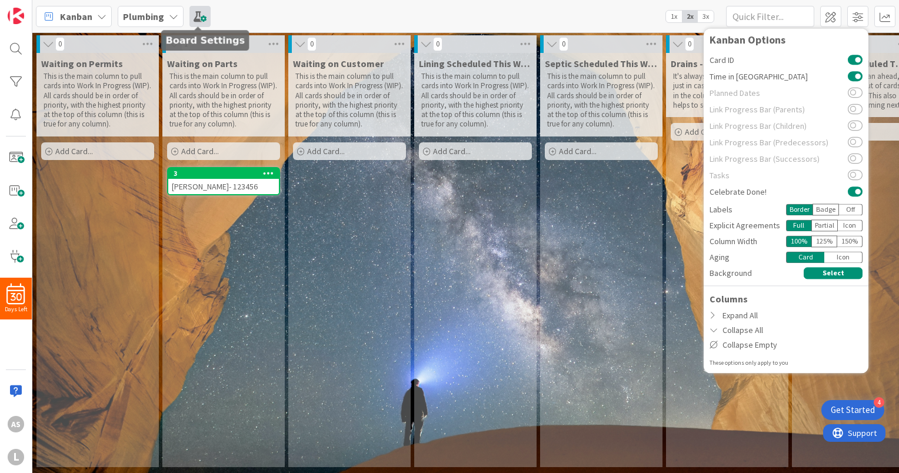
click at [205, 14] on span at bounding box center [199, 16] width 21 height 21
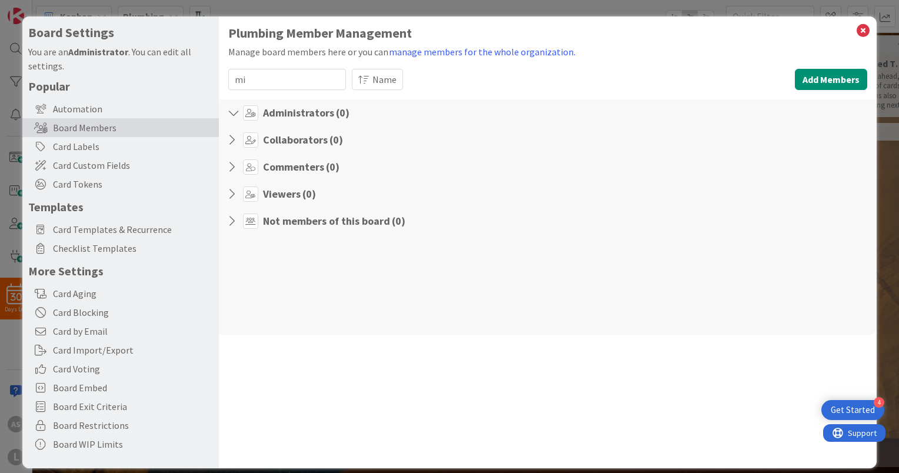
type input "m"
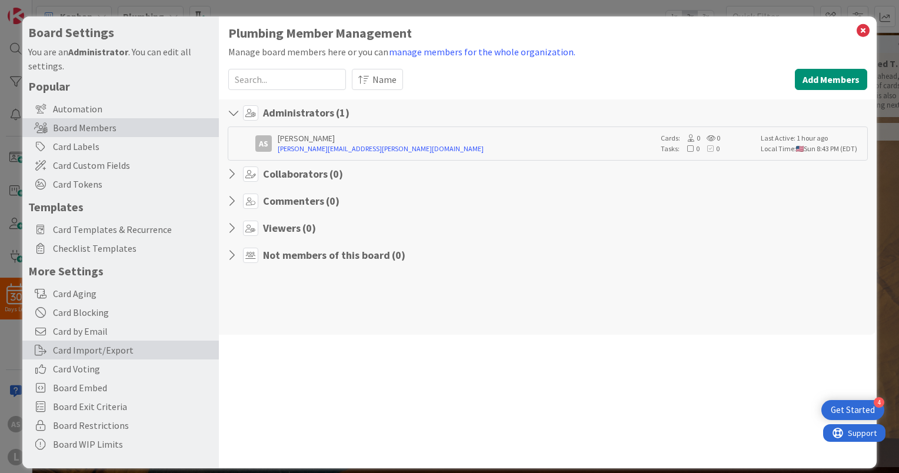
click at [124, 353] on div "Card Import/Export" at bounding box center [120, 349] width 196 height 19
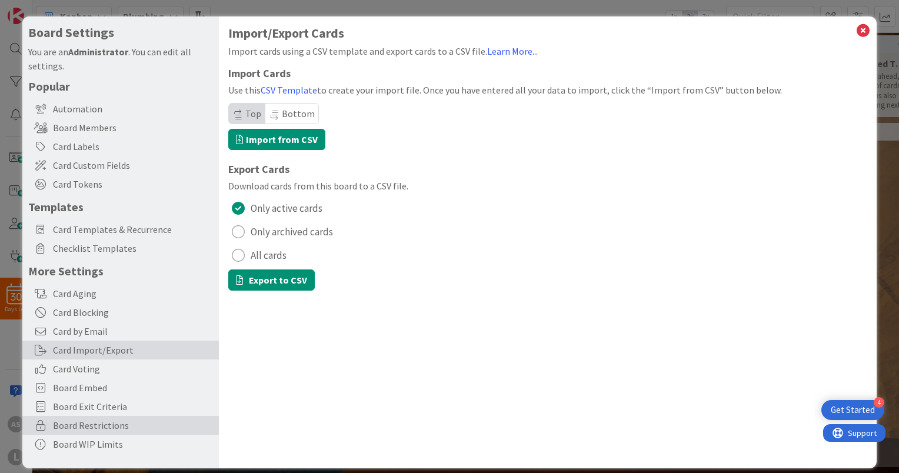
click at [89, 426] on span "Board Restrictions" at bounding box center [133, 425] width 160 height 14
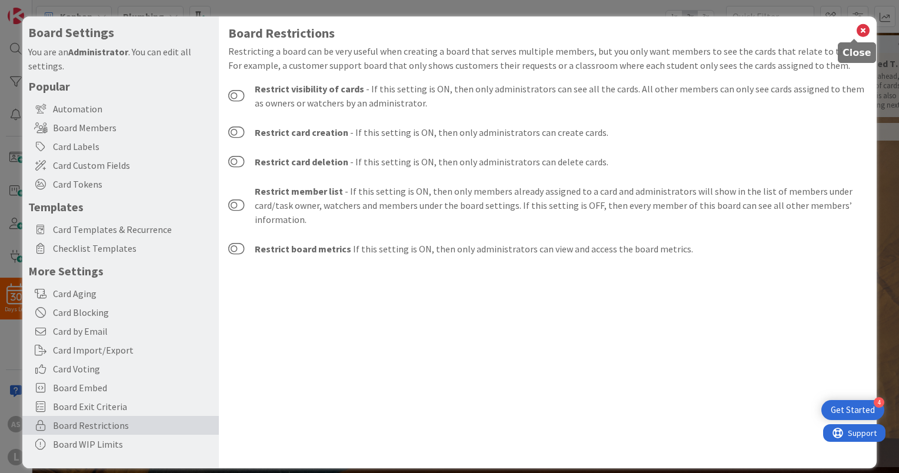
click at [855, 31] on icon at bounding box center [862, 30] width 15 height 16
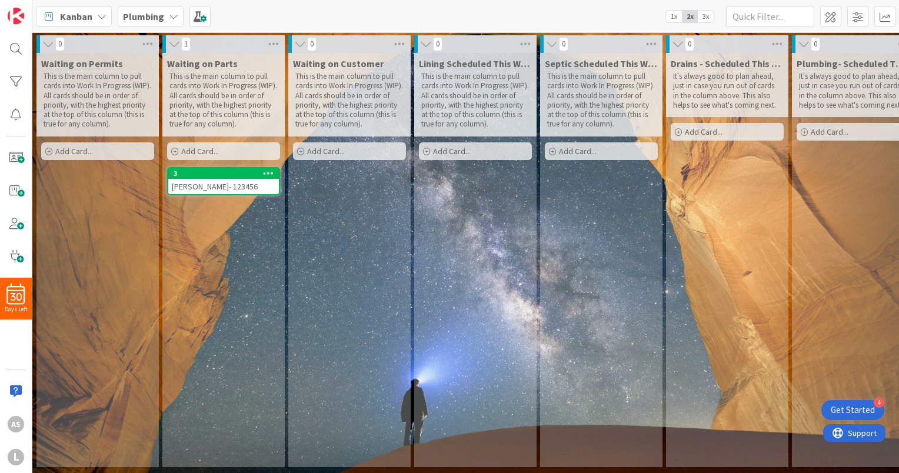
click at [266, 169] on icon at bounding box center [268, 173] width 11 height 8
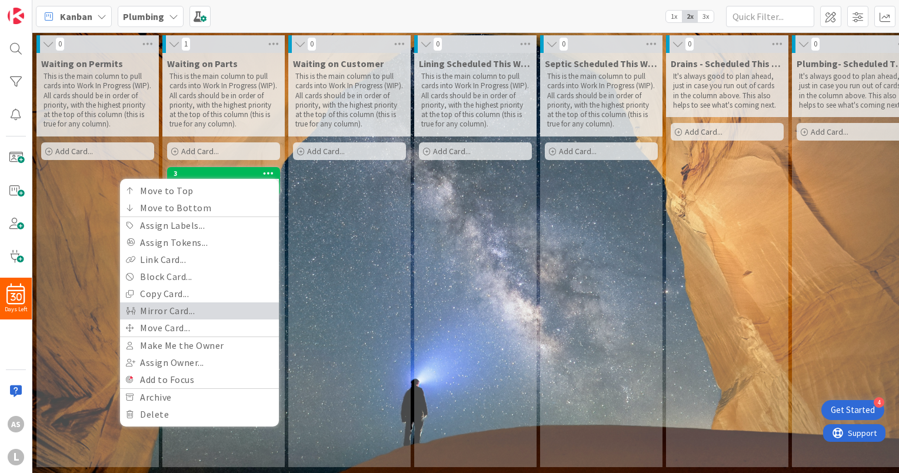
click at [215, 307] on link "Mirror Card..." at bounding box center [199, 310] width 159 height 17
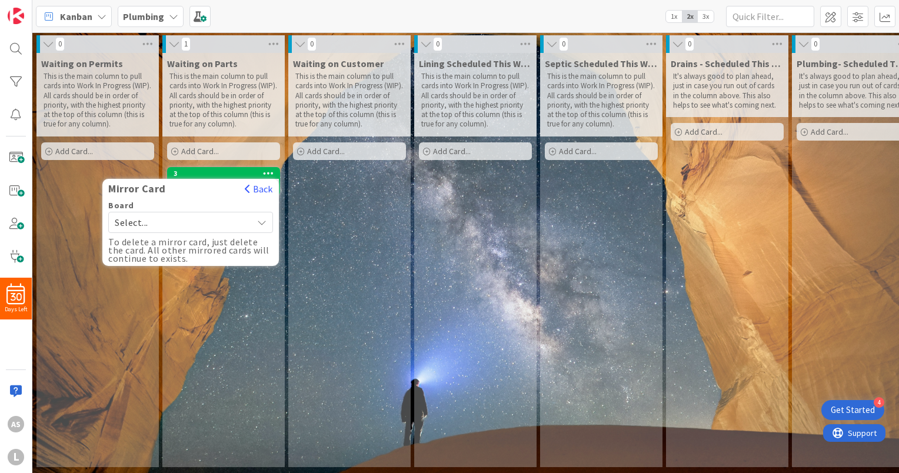
click at [262, 218] on icon at bounding box center [262, 222] width 10 height 9
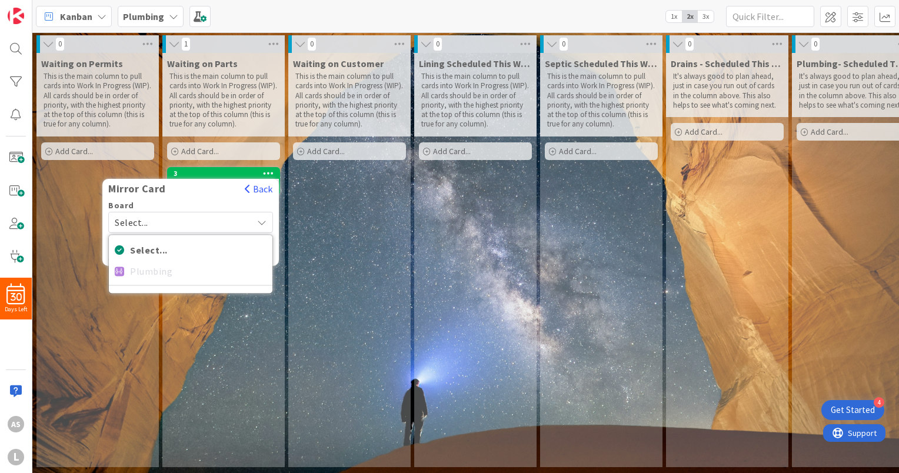
click at [92, 16] on div "Kanban" at bounding box center [74, 16] width 76 height 21
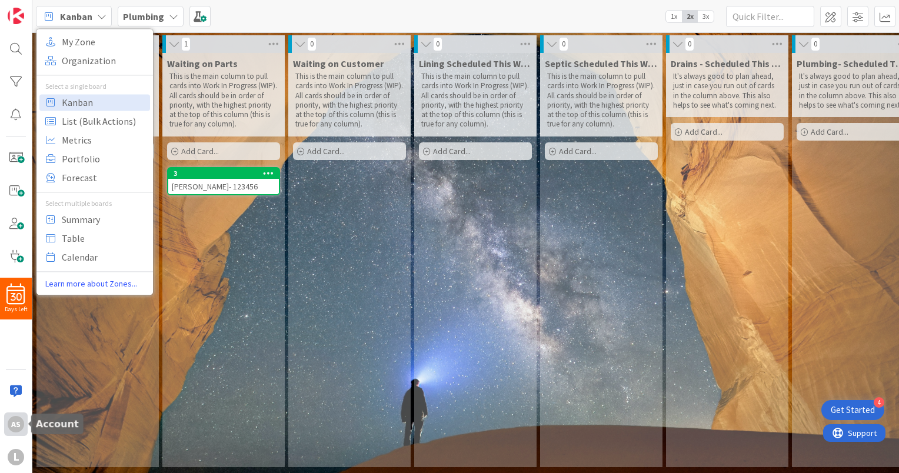
click at [14, 426] on div "AS" at bounding box center [16, 424] width 16 height 16
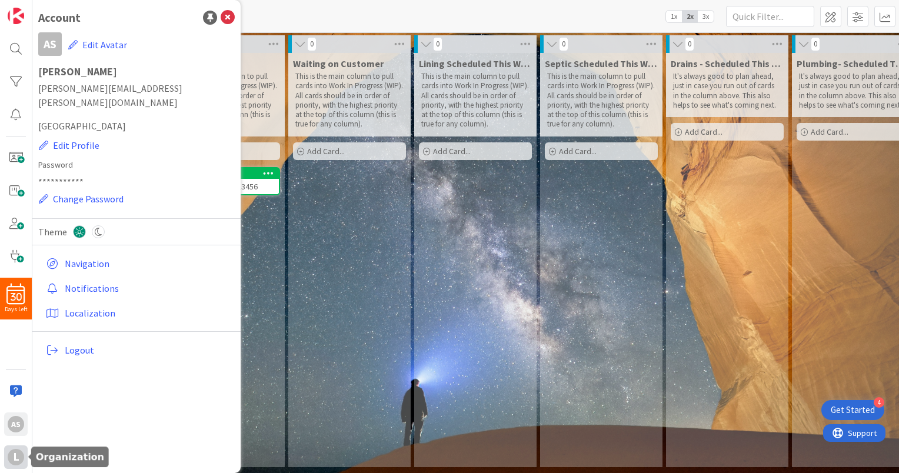
click at [16, 454] on div "L" at bounding box center [16, 457] width 16 height 16
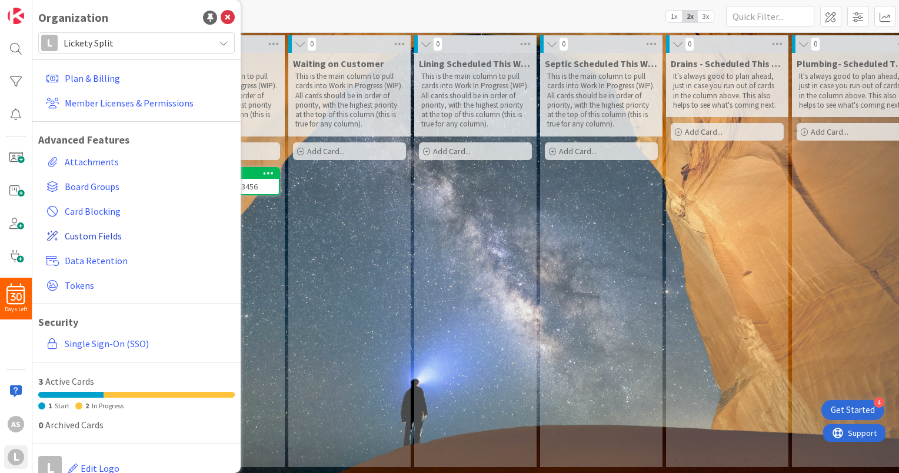
click at [84, 237] on span "Custom Fields" at bounding box center [147, 236] width 165 height 14
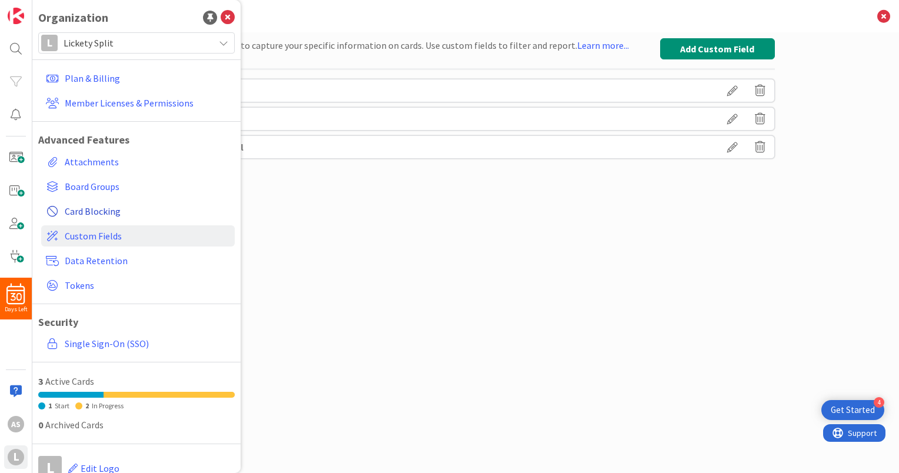
click at [113, 216] on span "Card Blocking" at bounding box center [147, 211] width 165 height 14
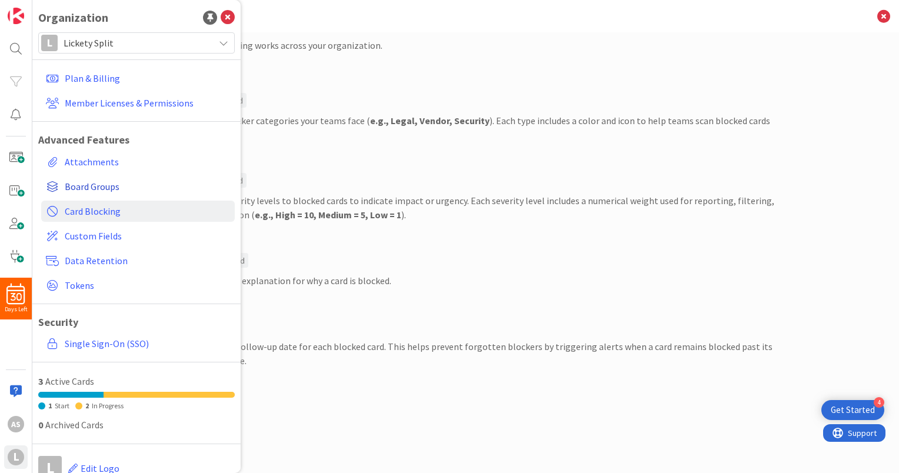
click at [103, 191] on span "Board Groups" at bounding box center [147, 186] width 165 height 14
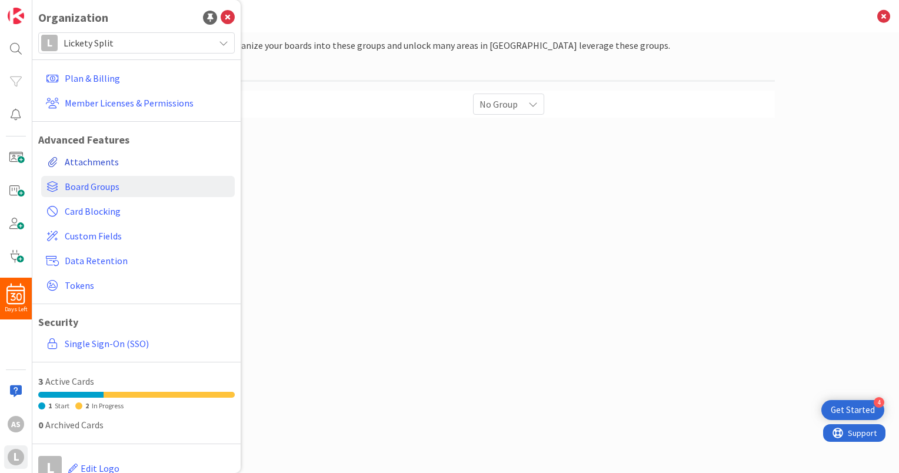
click at [103, 167] on link "Attachments" at bounding box center [137, 161] width 193 height 21
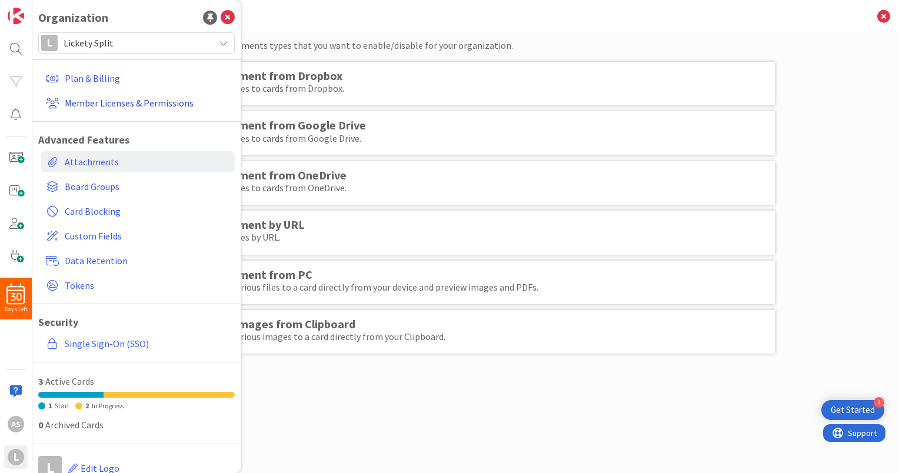
click at [89, 99] on link "Member Licenses & Permissions" at bounding box center [137, 102] width 193 height 21
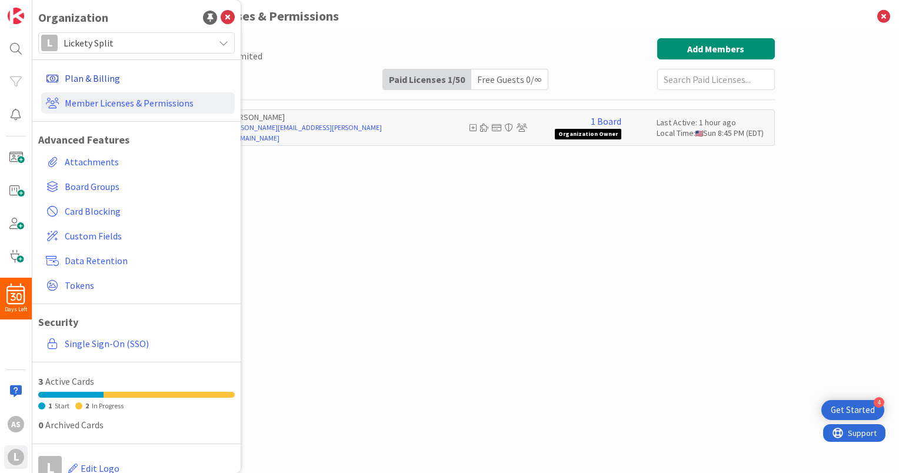
click at [111, 78] on link "Plan & Billing" at bounding box center [137, 78] width 193 height 21
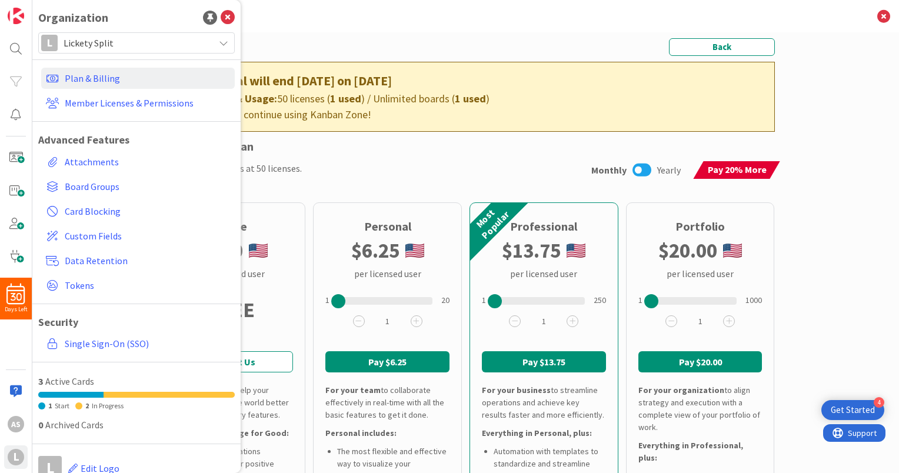
click at [480, 153] on div "Upgrade your Plan" at bounding box center [465, 147] width 617 height 18
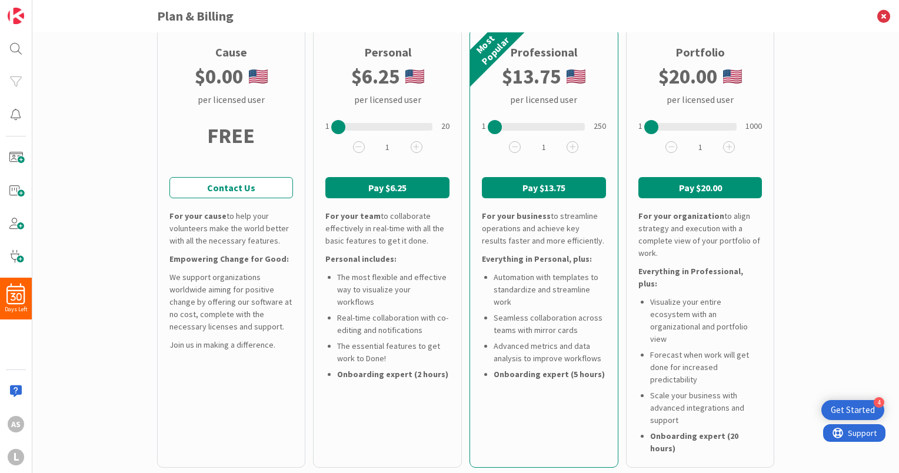
scroll to position [176, 0]
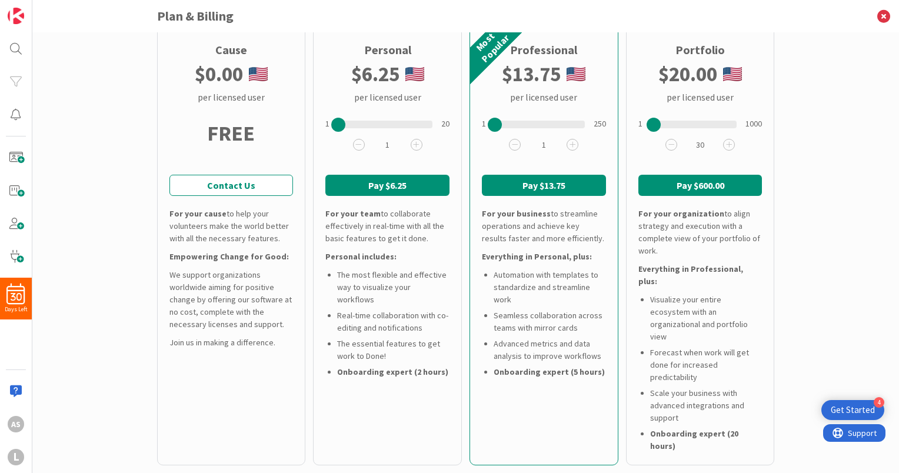
drag, startPoint x: 649, startPoint y: 127, endPoint x: 651, endPoint y: 133, distance: 6.3
click at [651, 133] on div "1 1 2 3 4 5 6 7 8 9 10 11 12 13 14 15 16 17 18 19 20 25 30 35 40 45 50 60 70 80…" at bounding box center [700, 133] width 124 height 59
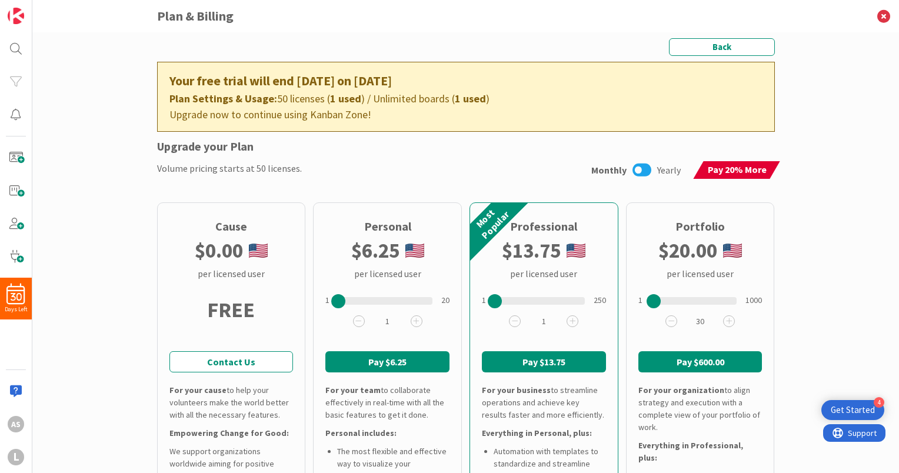
click at [640, 172] on icon at bounding box center [641, 169] width 19 height 15
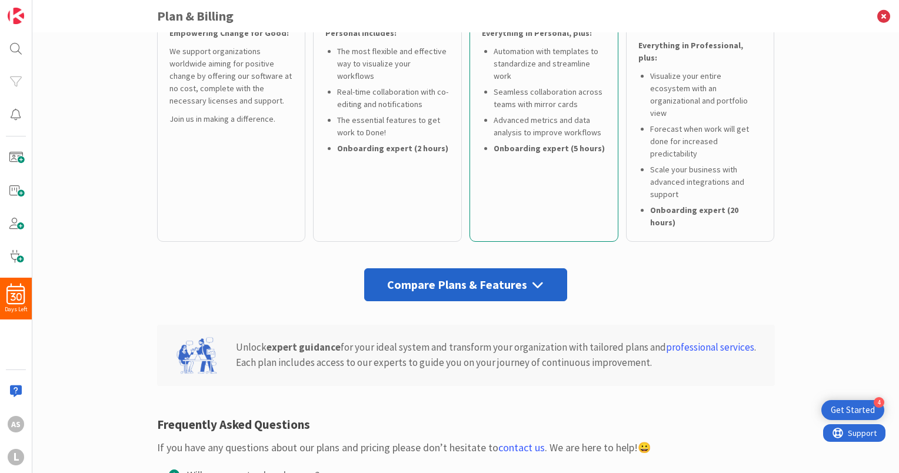
scroll to position [514, 0]
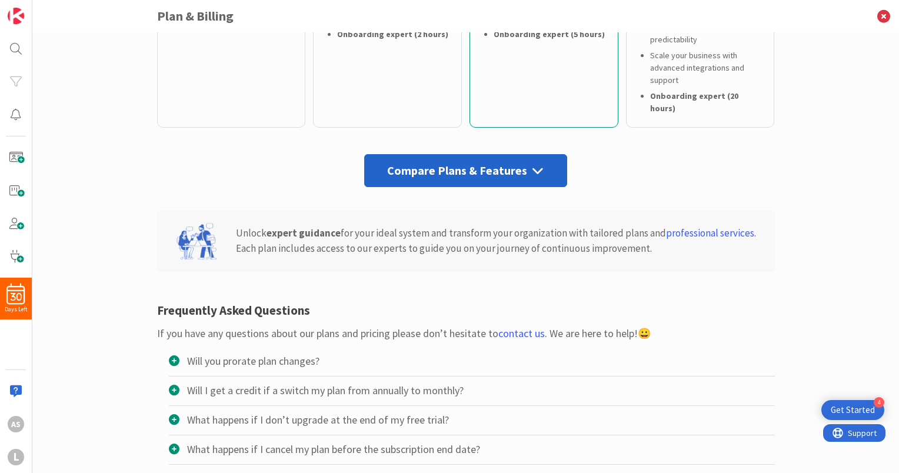
click at [518, 154] on div "Compare Plans & Features" at bounding box center [465, 170] width 203 height 33
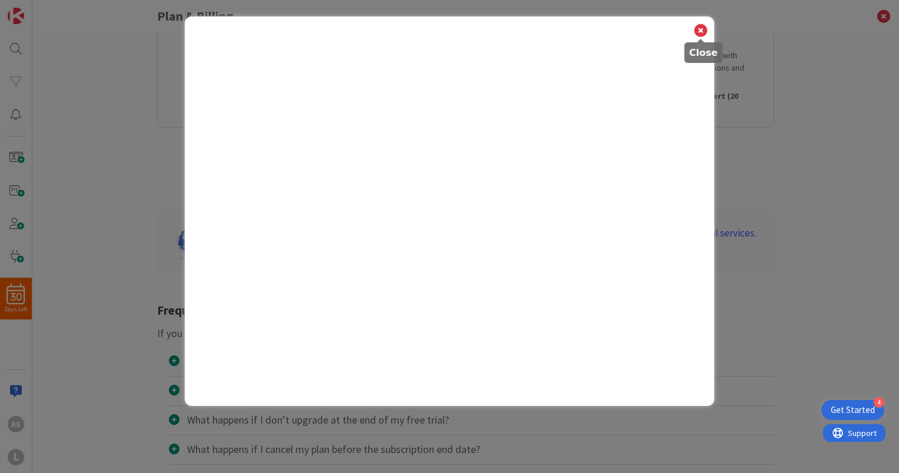
click at [703, 32] on icon at bounding box center [700, 30] width 15 height 16
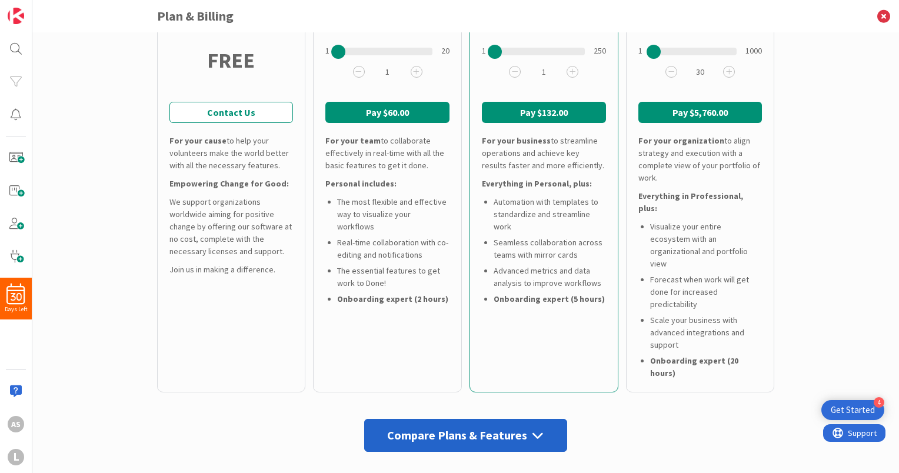
scroll to position [220, 0]
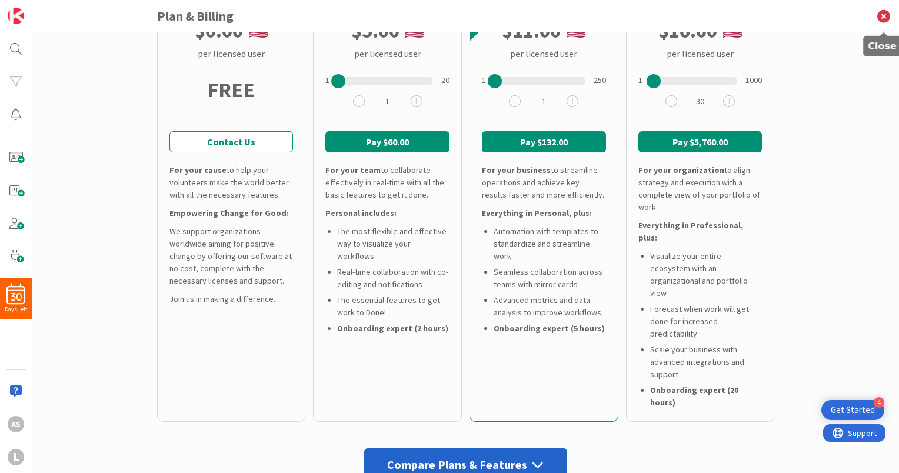
click at [882, 18] on icon at bounding box center [883, 16] width 31 height 32
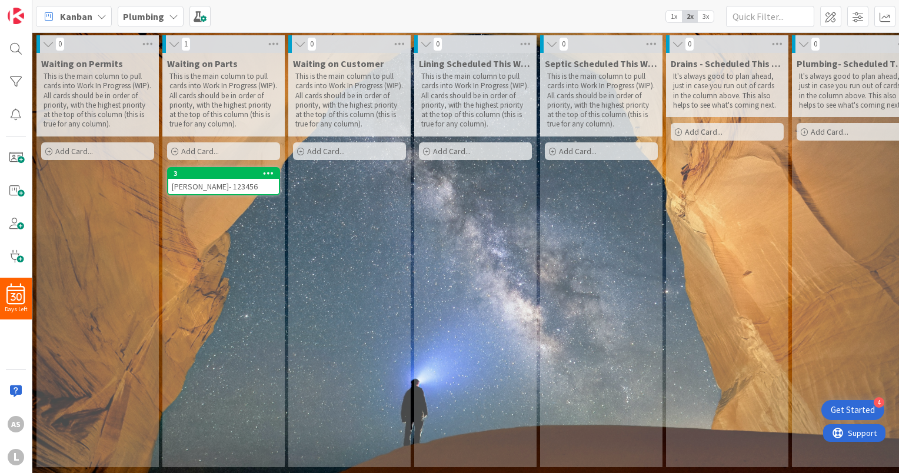
click at [703, 19] on span "3x" at bounding box center [705, 17] width 16 height 12
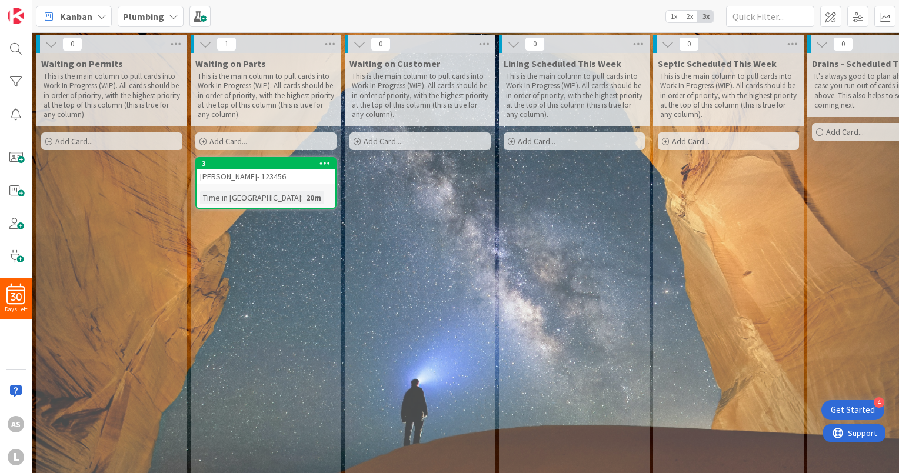
click at [686, 18] on span "2x" at bounding box center [690, 17] width 16 height 12
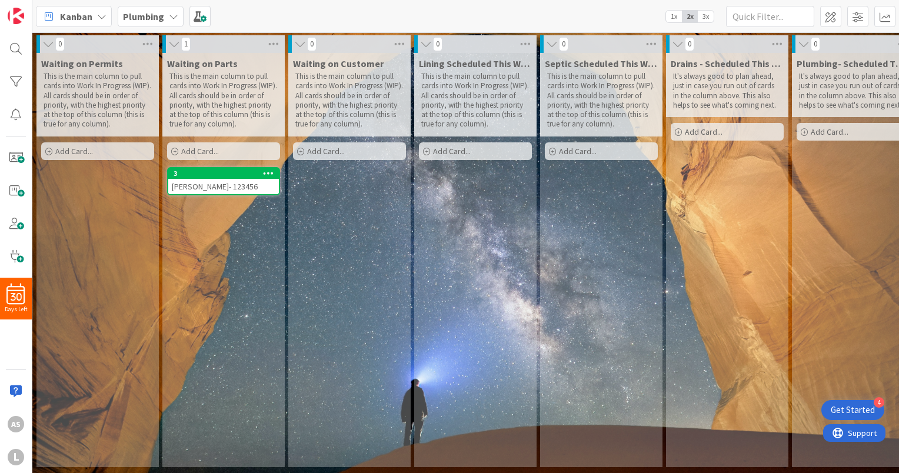
click at [707, 18] on span "3x" at bounding box center [705, 17] width 16 height 12
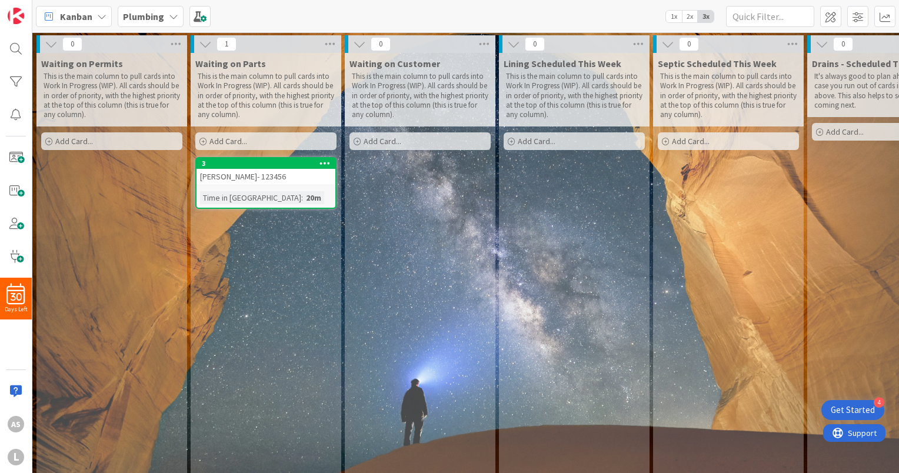
click at [307, 186] on div "3 john- 123456 Time in Column : 20m" at bounding box center [265, 183] width 141 height 52
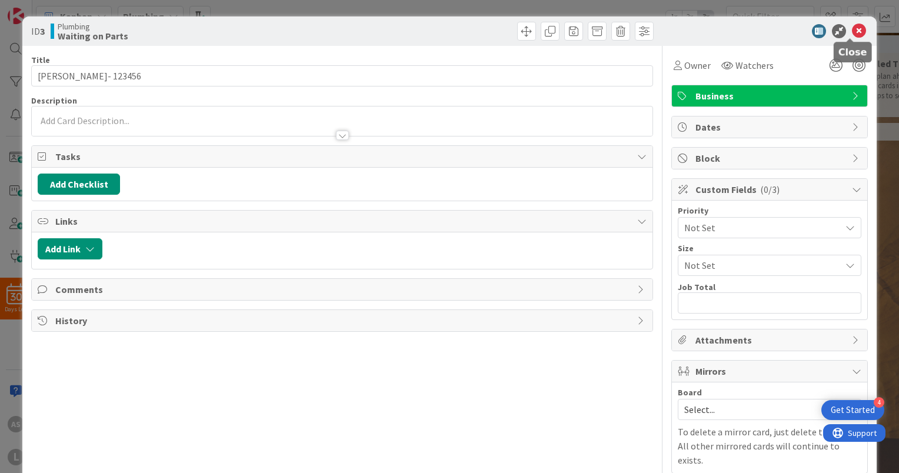
click at [851, 30] on icon at bounding box center [858, 31] width 14 height 14
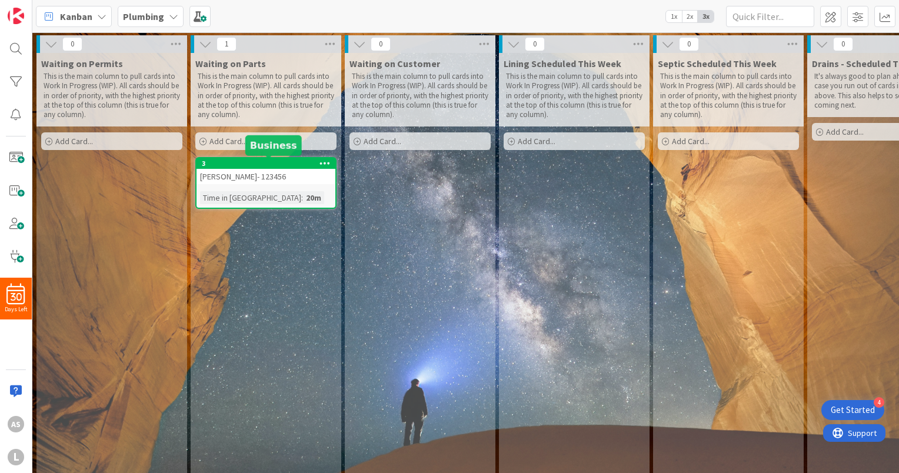
click at [270, 162] on div "3" at bounding box center [268, 163] width 133 height 8
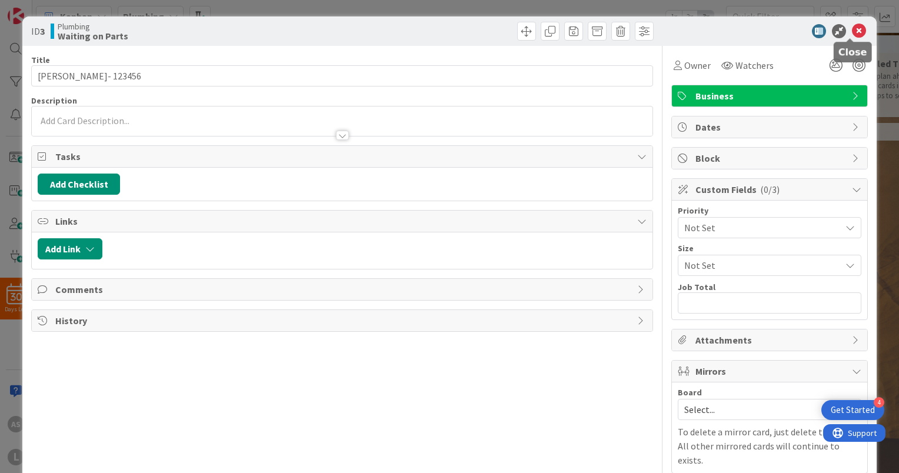
click at [856, 32] on icon at bounding box center [858, 31] width 14 height 14
drag, startPoint x: 286, startPoint y: 189, endPoint x: 849, endPoint y: 28, distance: 585.5
click at [851, 28] on icon at bounding box center [858, 31] width 14 height 14
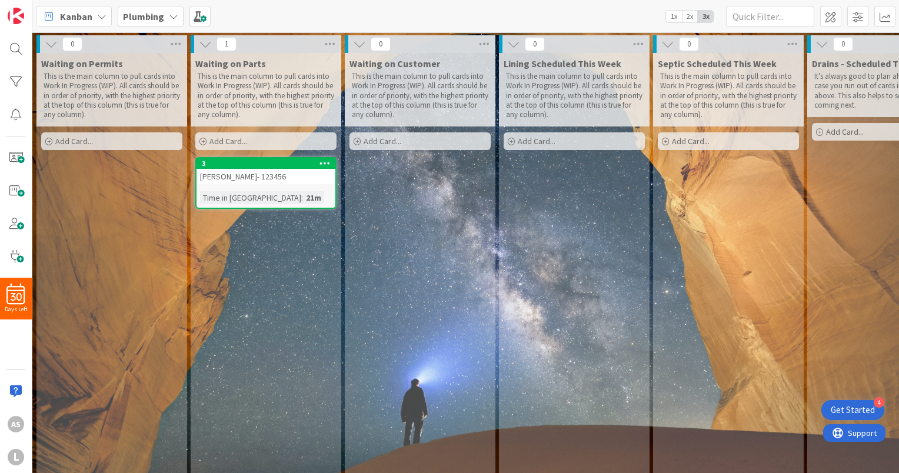
click at [325, 161] on icon at bounding box center [324, 163] width 11 height 8
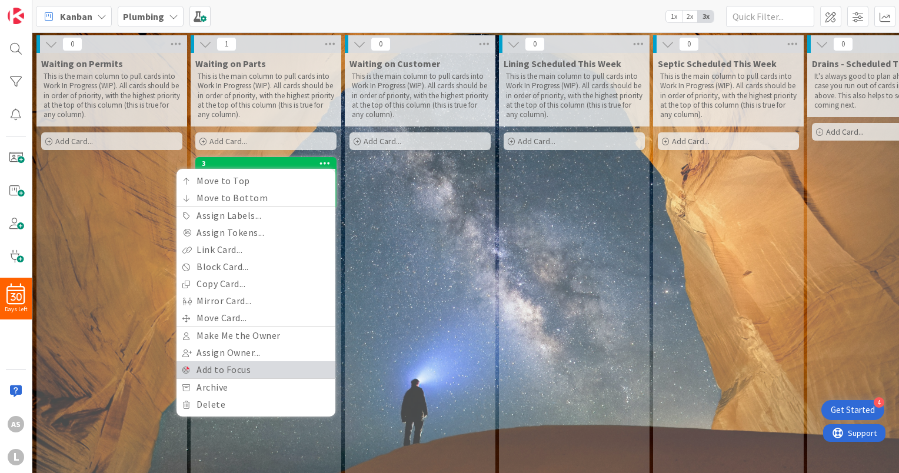
click at [254, 370] on link "Add to Focus" at bounding box center [255, 369] width 159 height 17
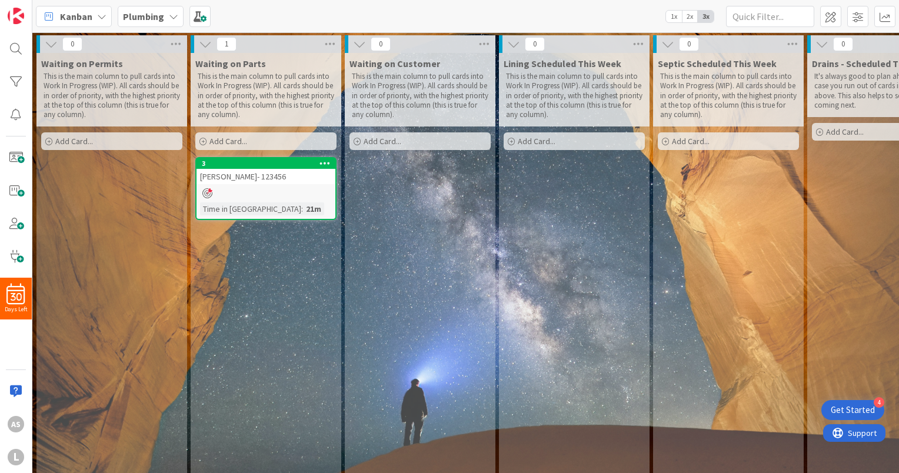
click at [323, 162] on icon at bounding box center [324, 163] width 11 height 8
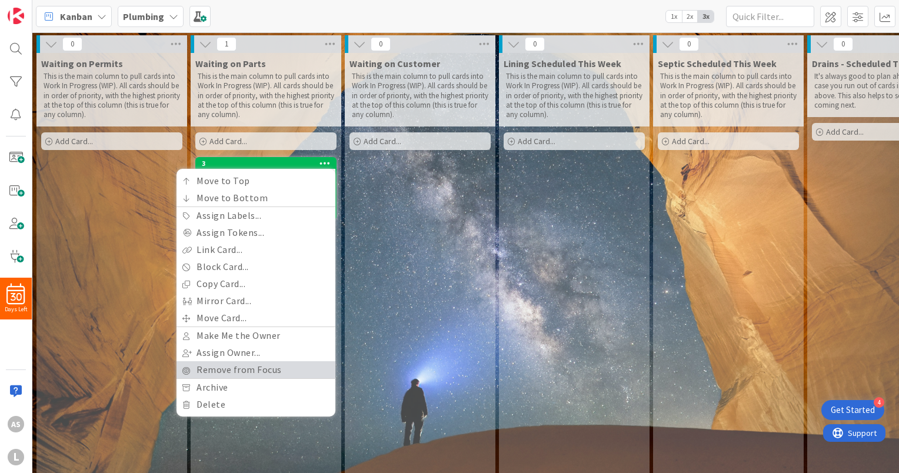
click at [262, 365] on link "Remove from Focus" at bounding box center [255, 369] width 159 height 17
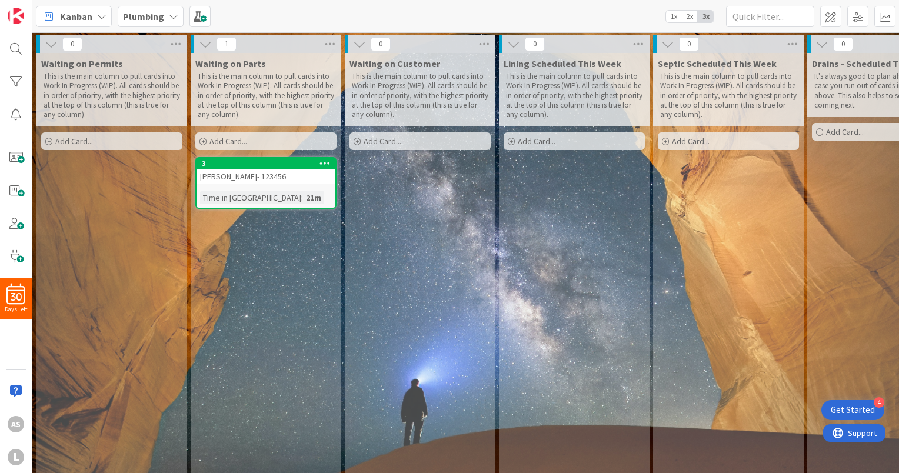
click at [322, 163] on icon at bounding box center [324, 163] width 11 height 8
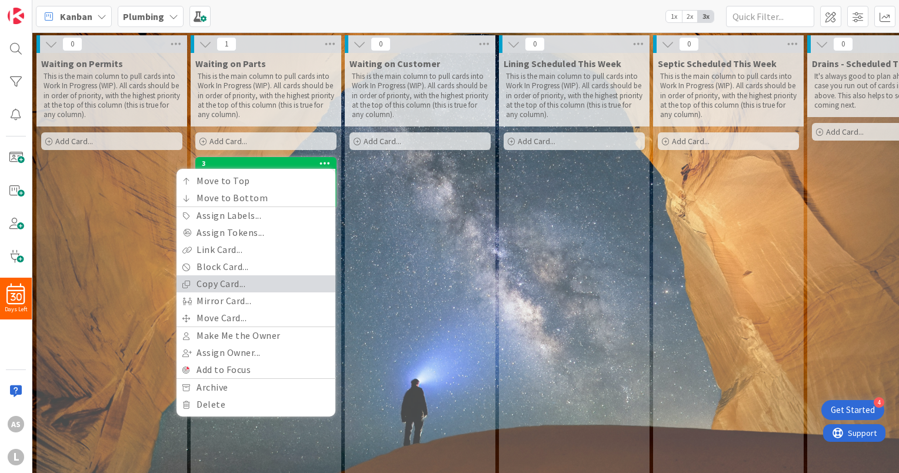
click at [288, 288] on link "Copy Card..." at bounding box center [255, 283] width 159 height 17
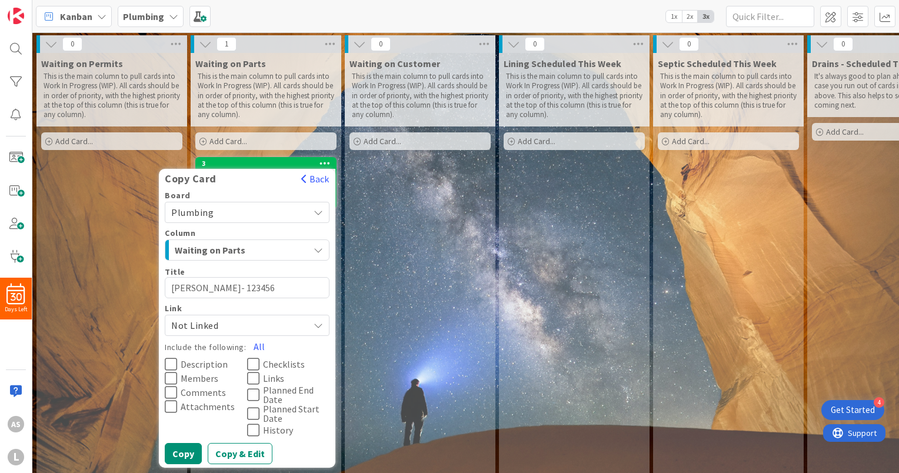
scroll to position [30, 0]
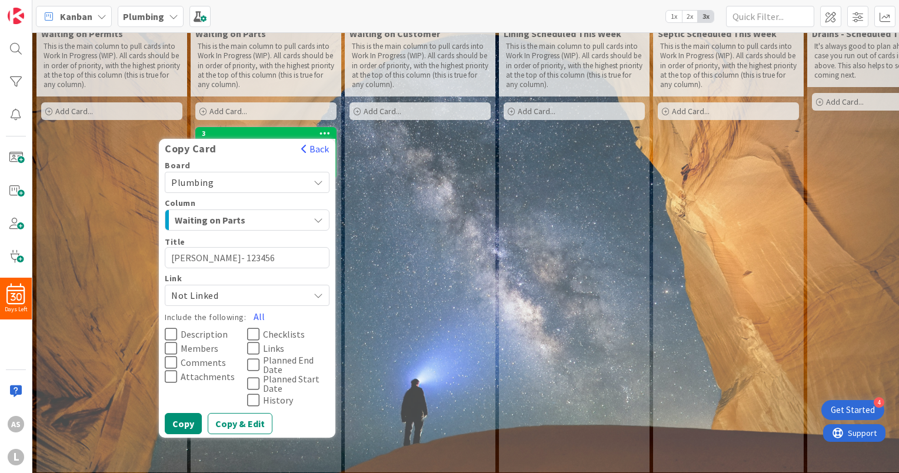
click at [302, 221] on div "Waiting on Parts" at bounding box center [240, 220] width 137 height 19
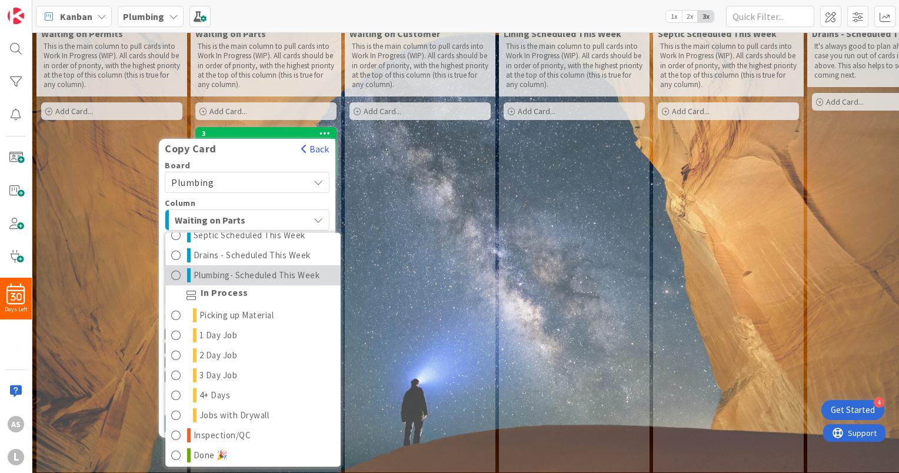
scroll to position [95, 0]
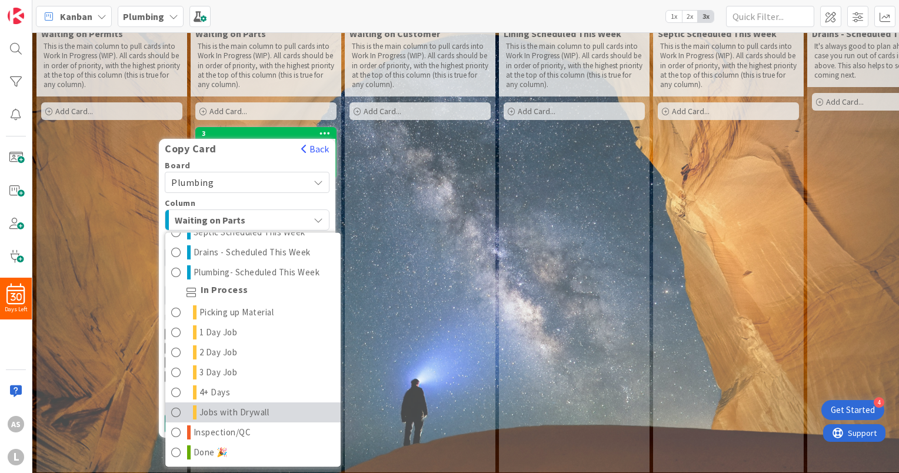
click at [259, 410] on span "Jobs with Drywall" at bounding box center [234, 413] width 70 height 14
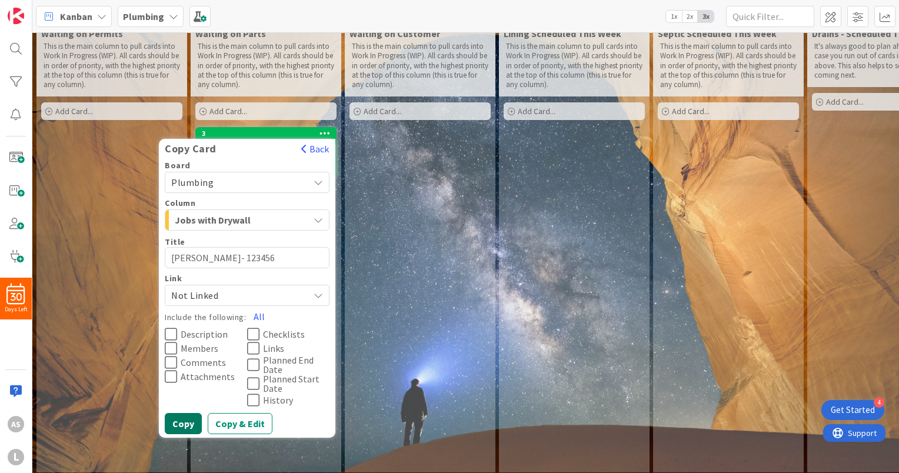
click at [195, 427] on button "Copy" at bounding box center [183, 423] width 37 height 21
type textarea "x"
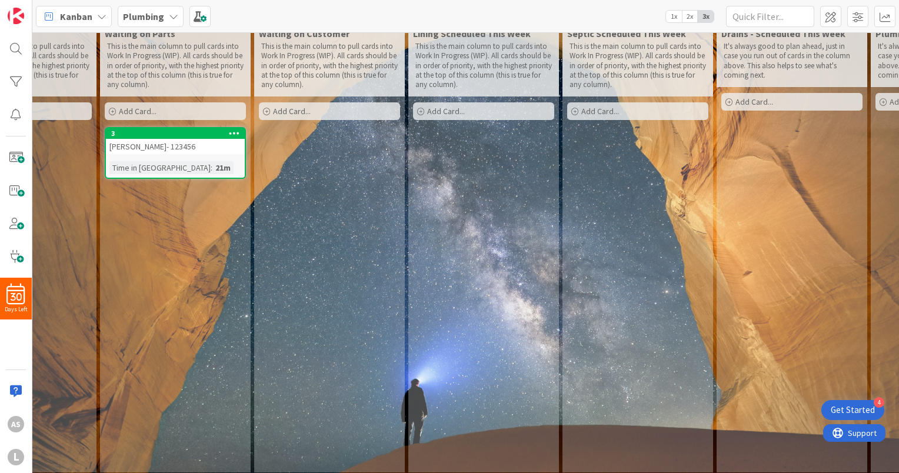
scroll to position [30, 0]
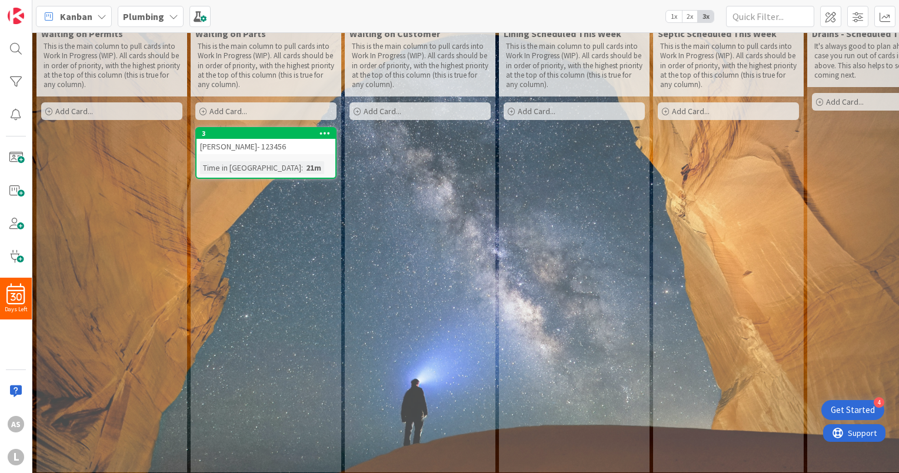
click at [679, 15] on span "1x" at bounding box center [674, 17] width 16 height 12
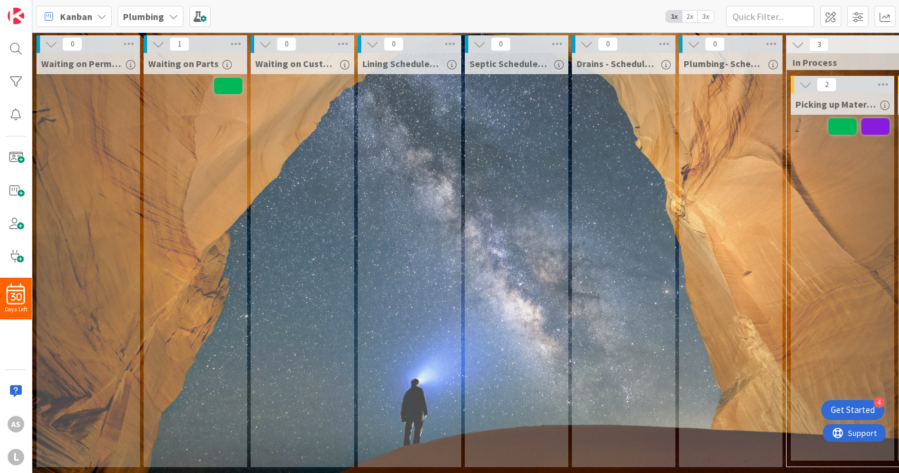
scroll to position [4, 0]
click at [693, 16] on span "2x" at bounding box center [690, 17] width 16 height 12
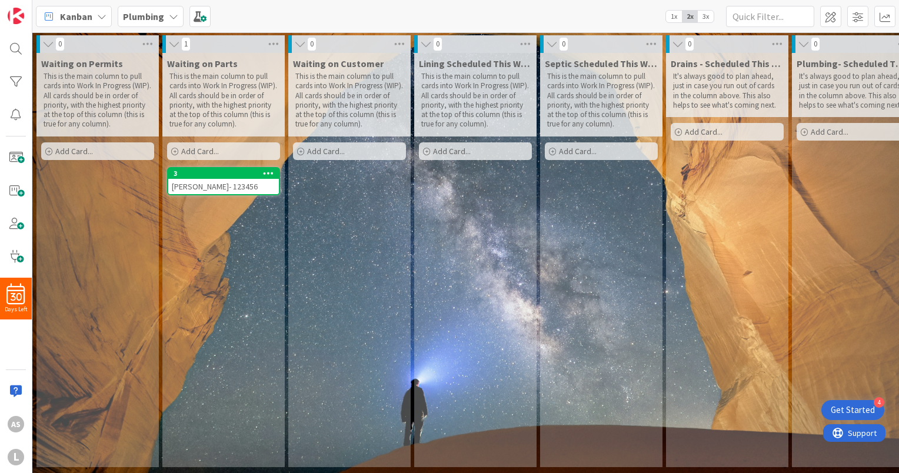
click at [707, 18] on span "3x" at bounding box center [705, 17] width 16 height 12
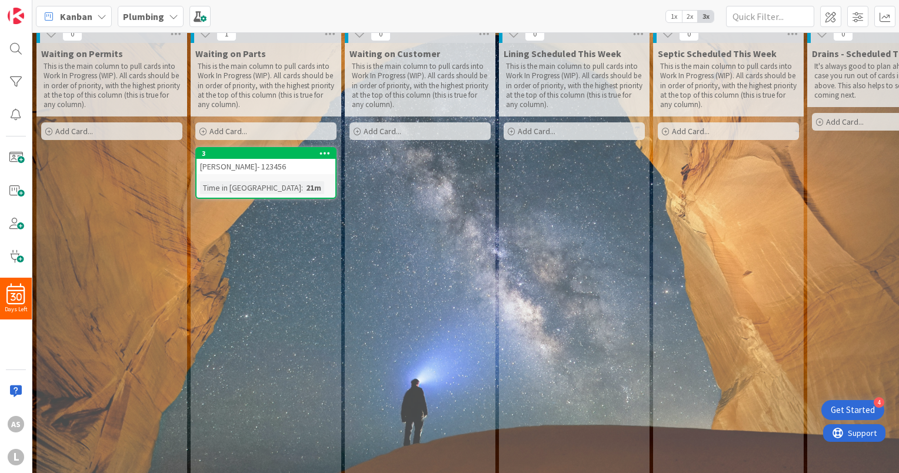
scroll to position [0, 0]
